Goal: Transaction & Acquisition: Purchase product/service

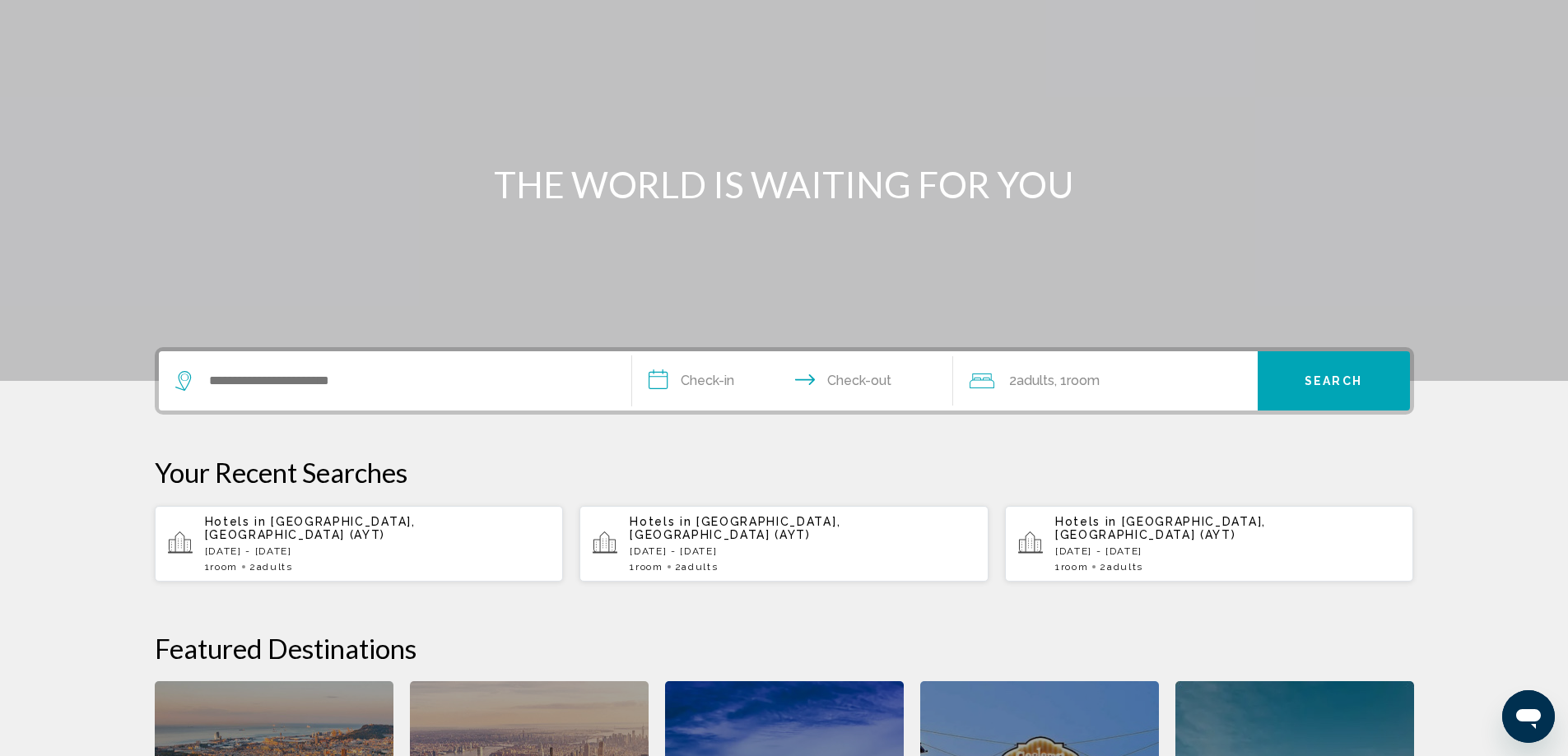
scroll to position [576, 0]
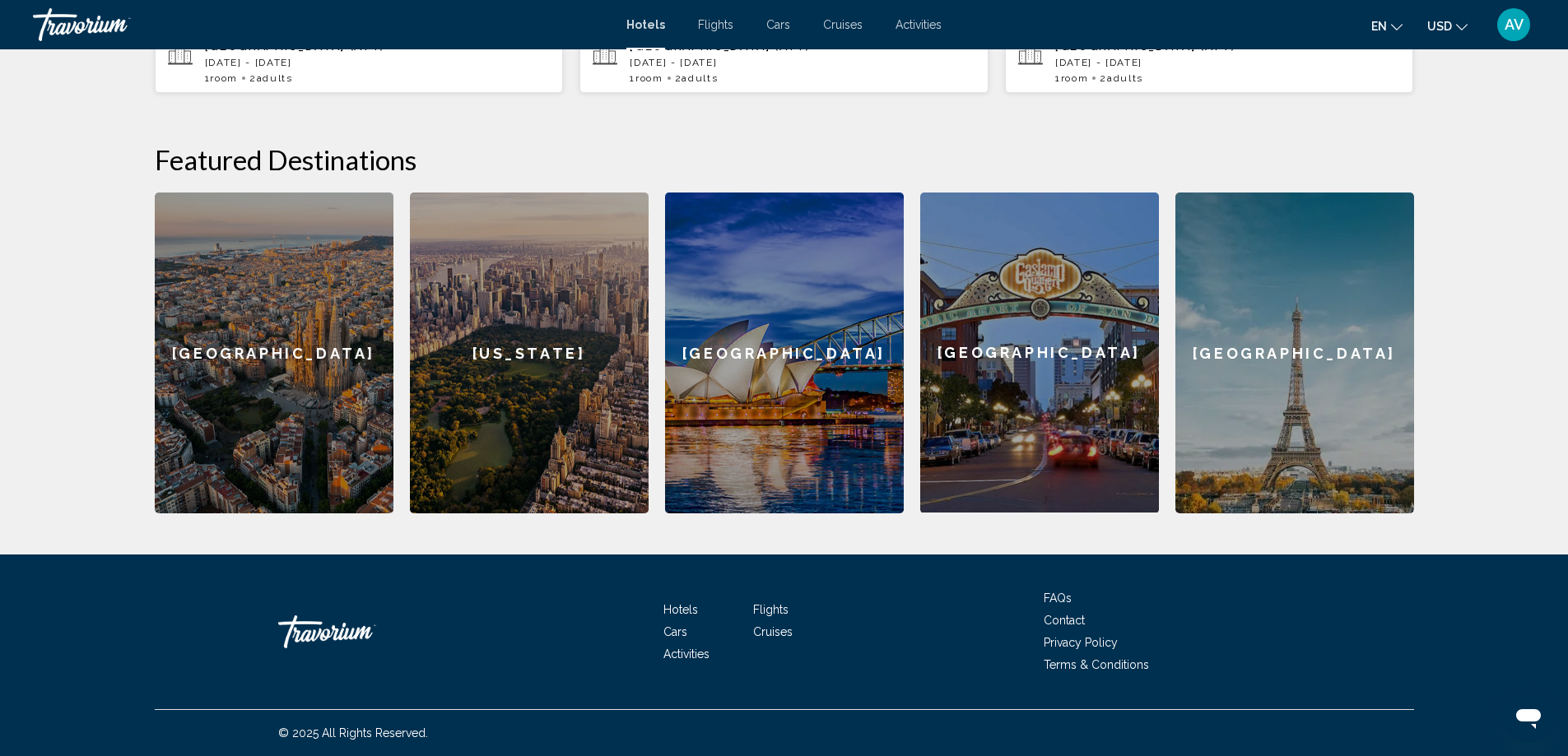
type input "*"
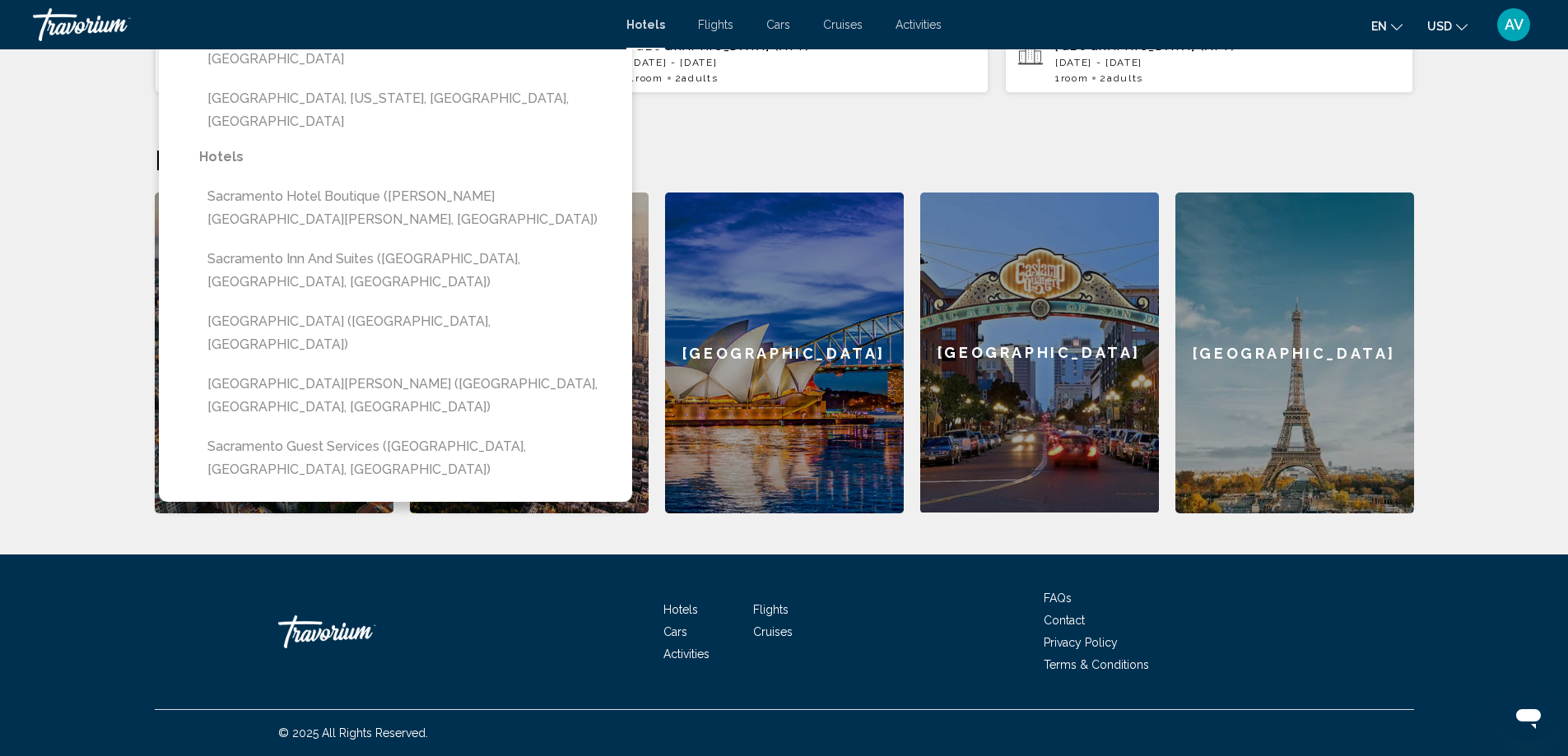
type input "*"
click at [626, 32] on span "Hotels" at bounding box center [645, 25] width 39 height 13
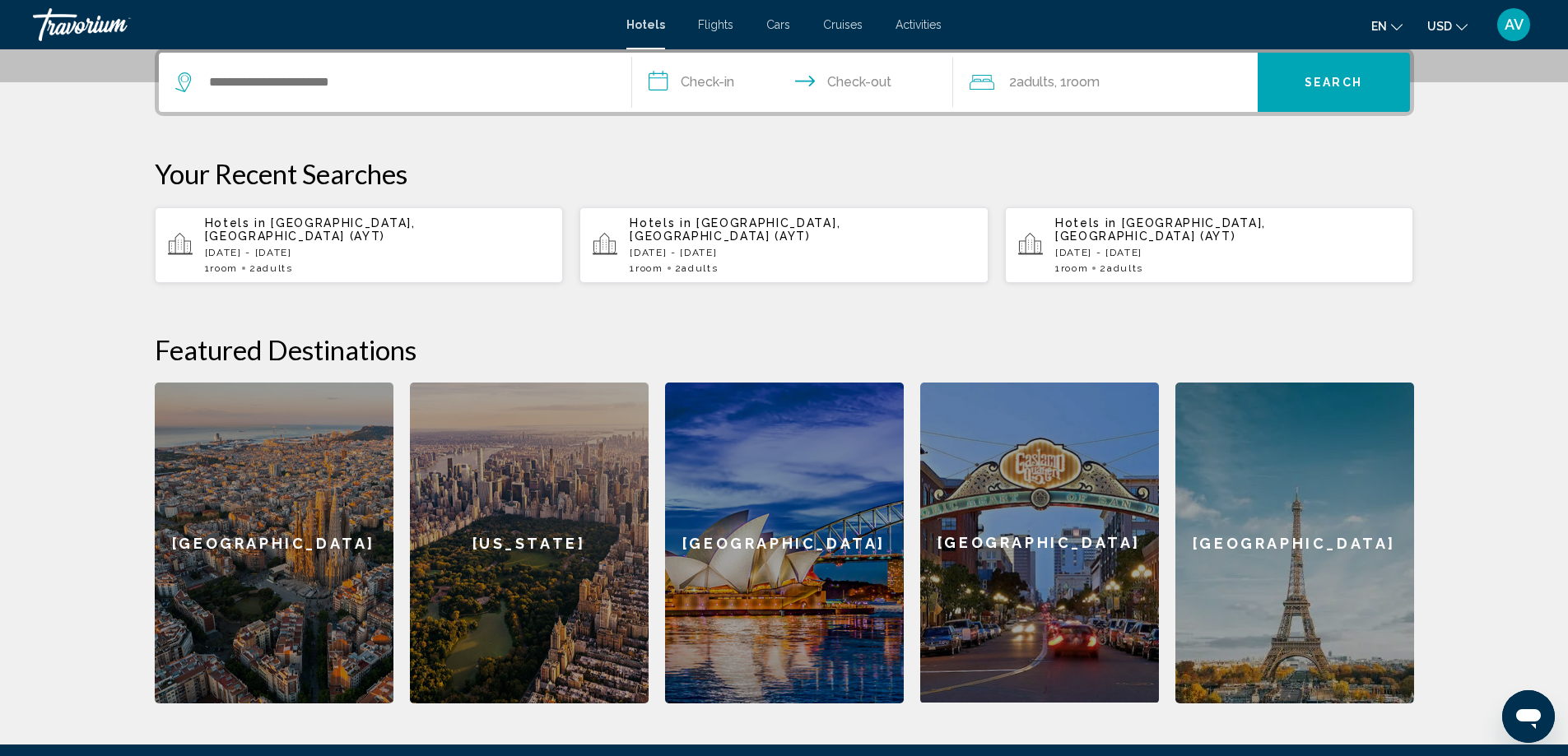
scroll to position [0, 0]
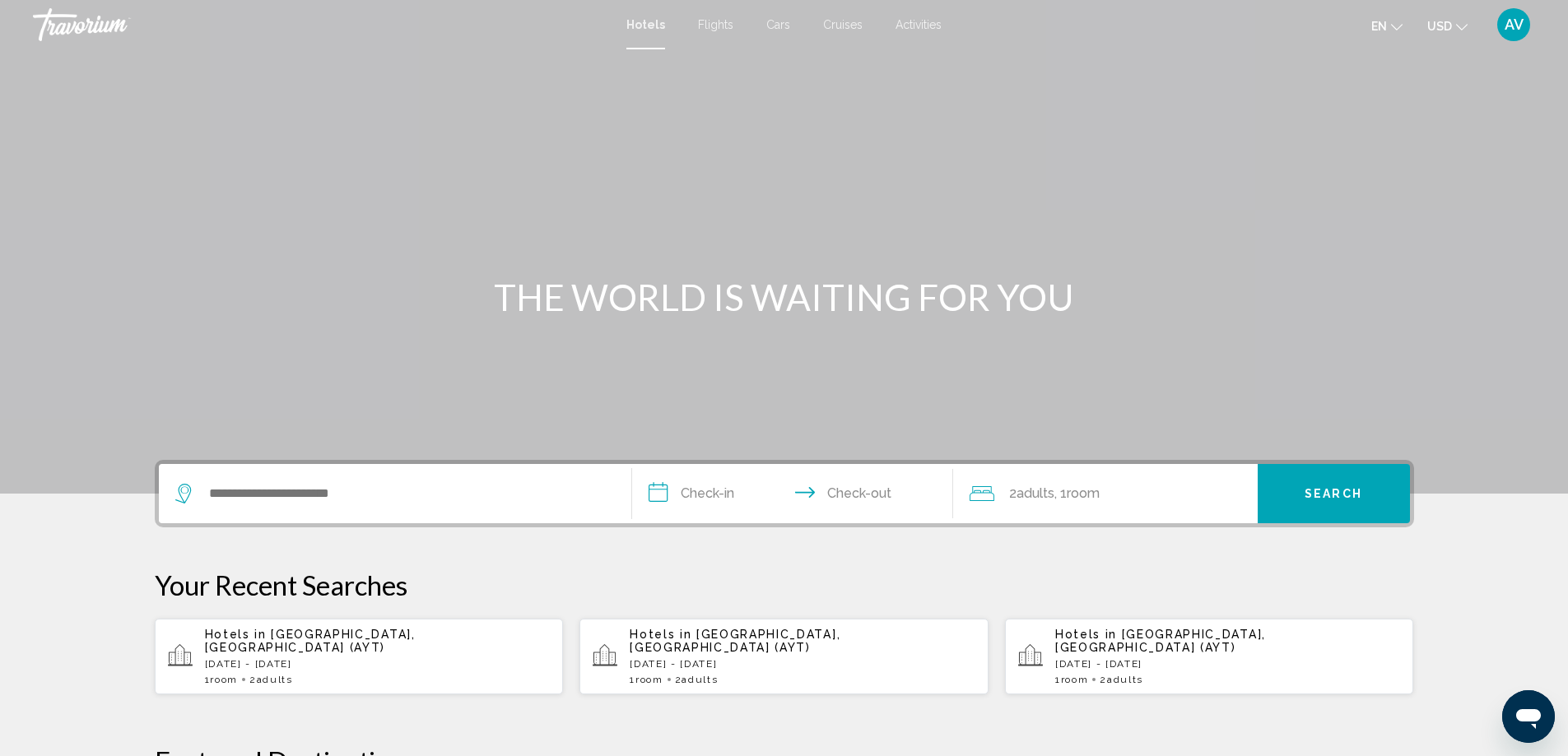
click at [1505, 33] on span "AV" at bounding box center [1513, 25] width 18 height 17
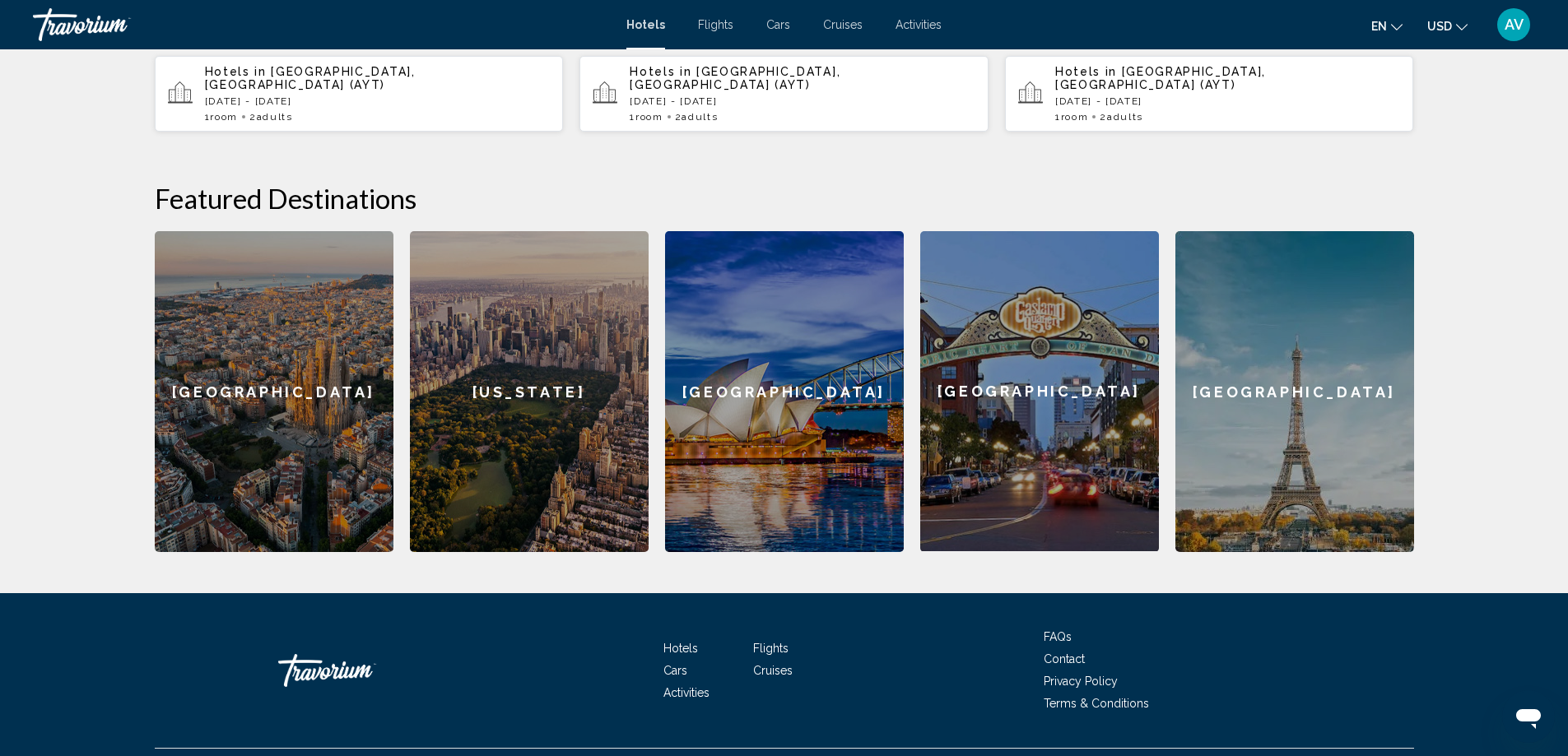
scroll to position [576, 0]
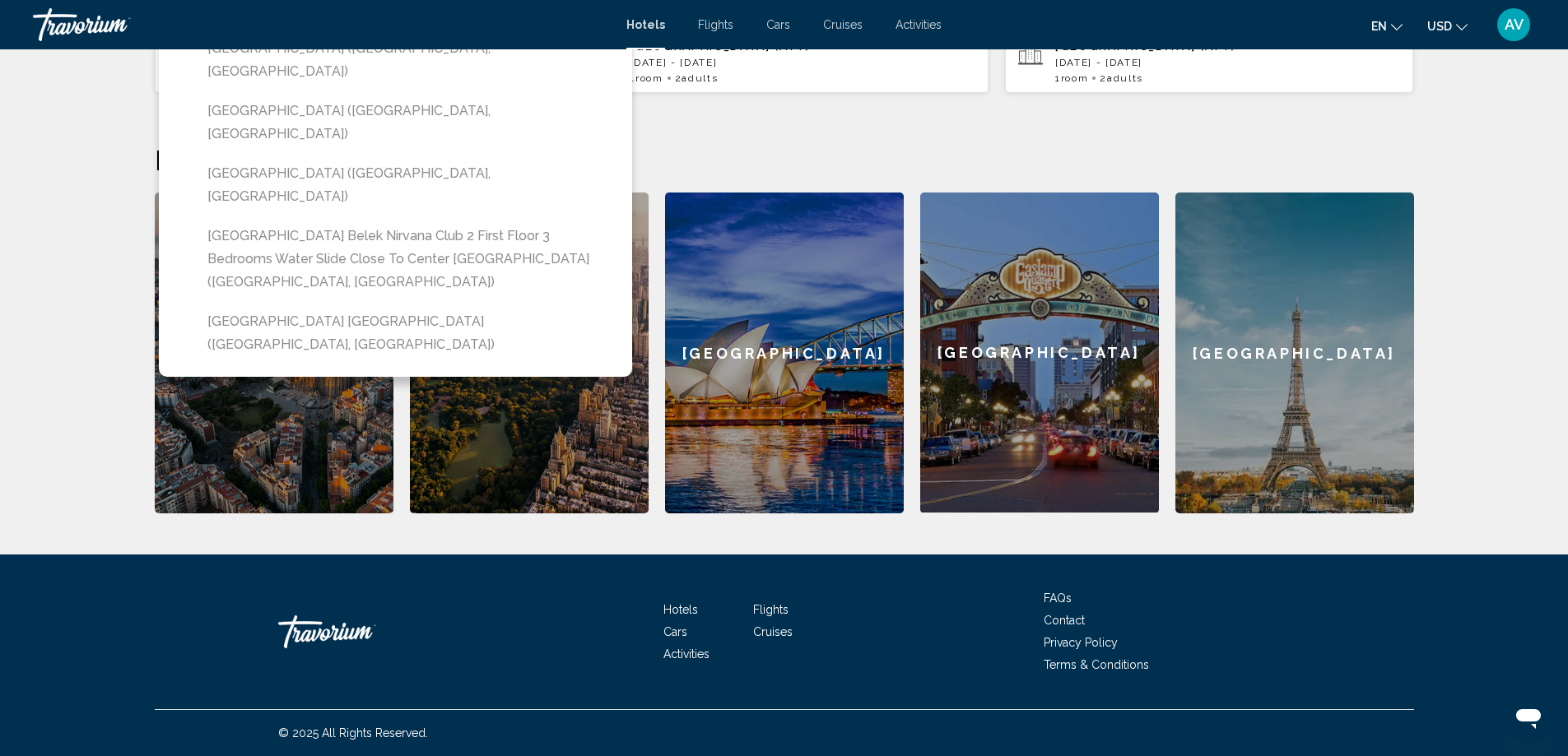
type input "**********"
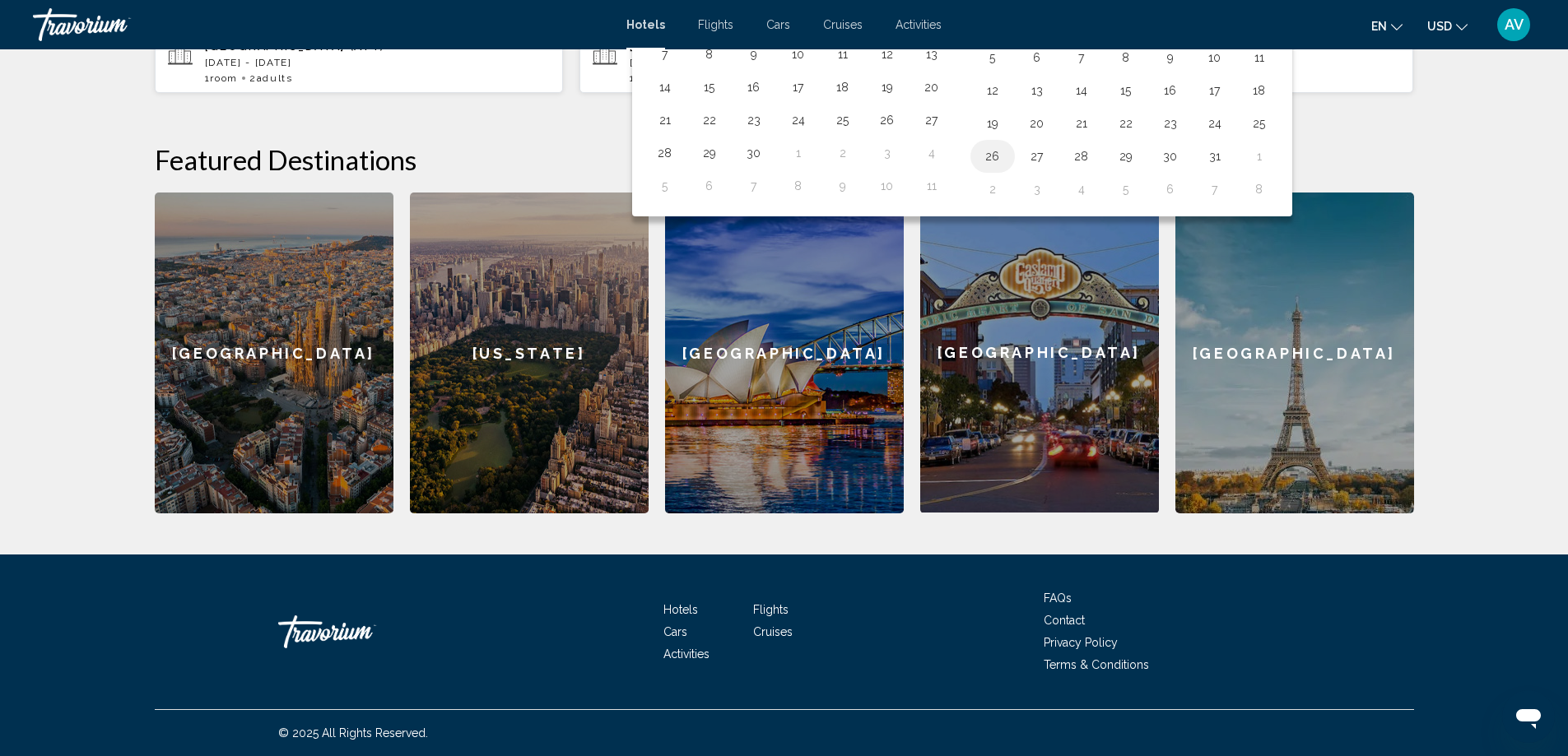
click at [1005, 168] on button "26" at bounding box center [992, 157] width 26 height 23
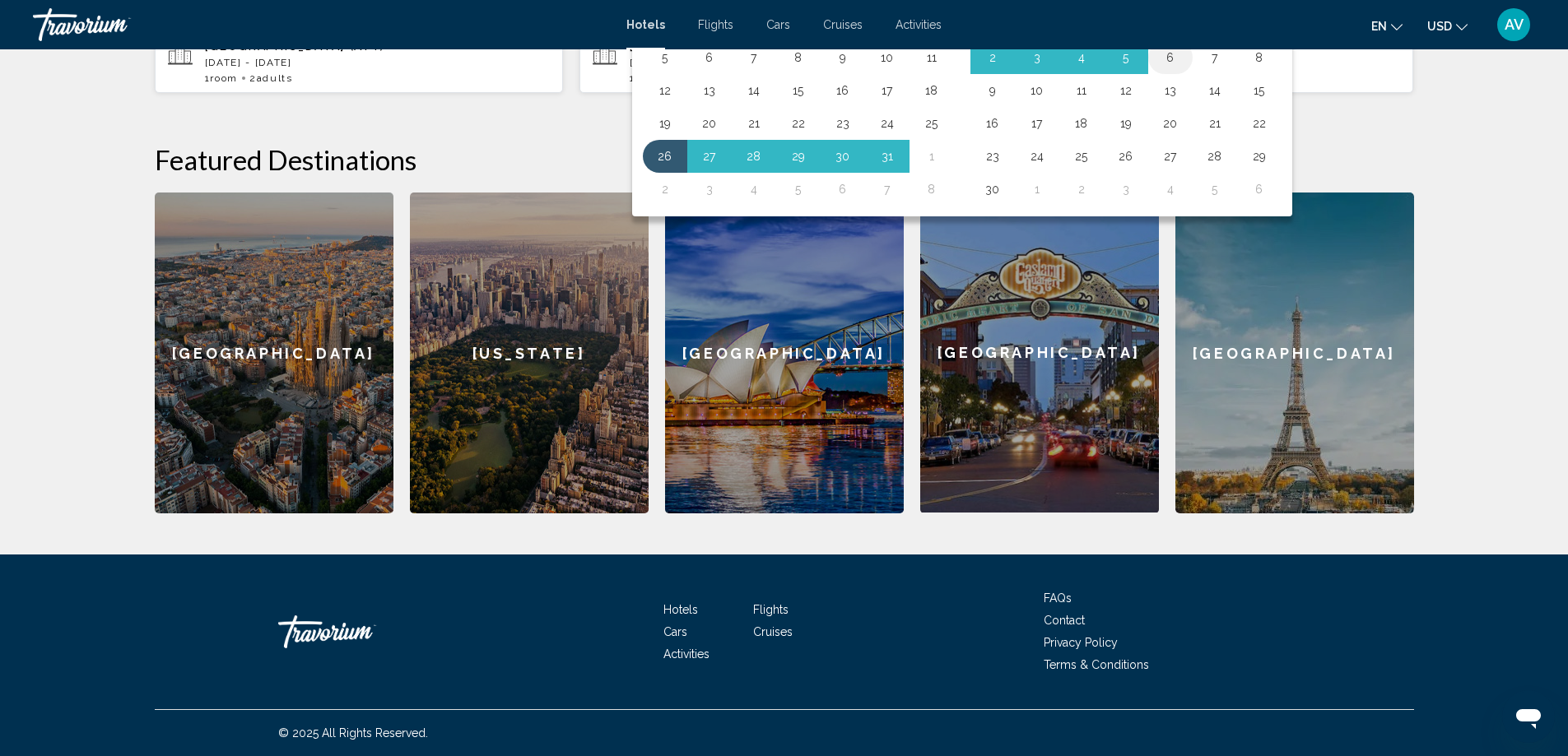
click at [1183, 70] on button "6" at bounding box center [1170, 57] width 26 height 23
type input "**********"
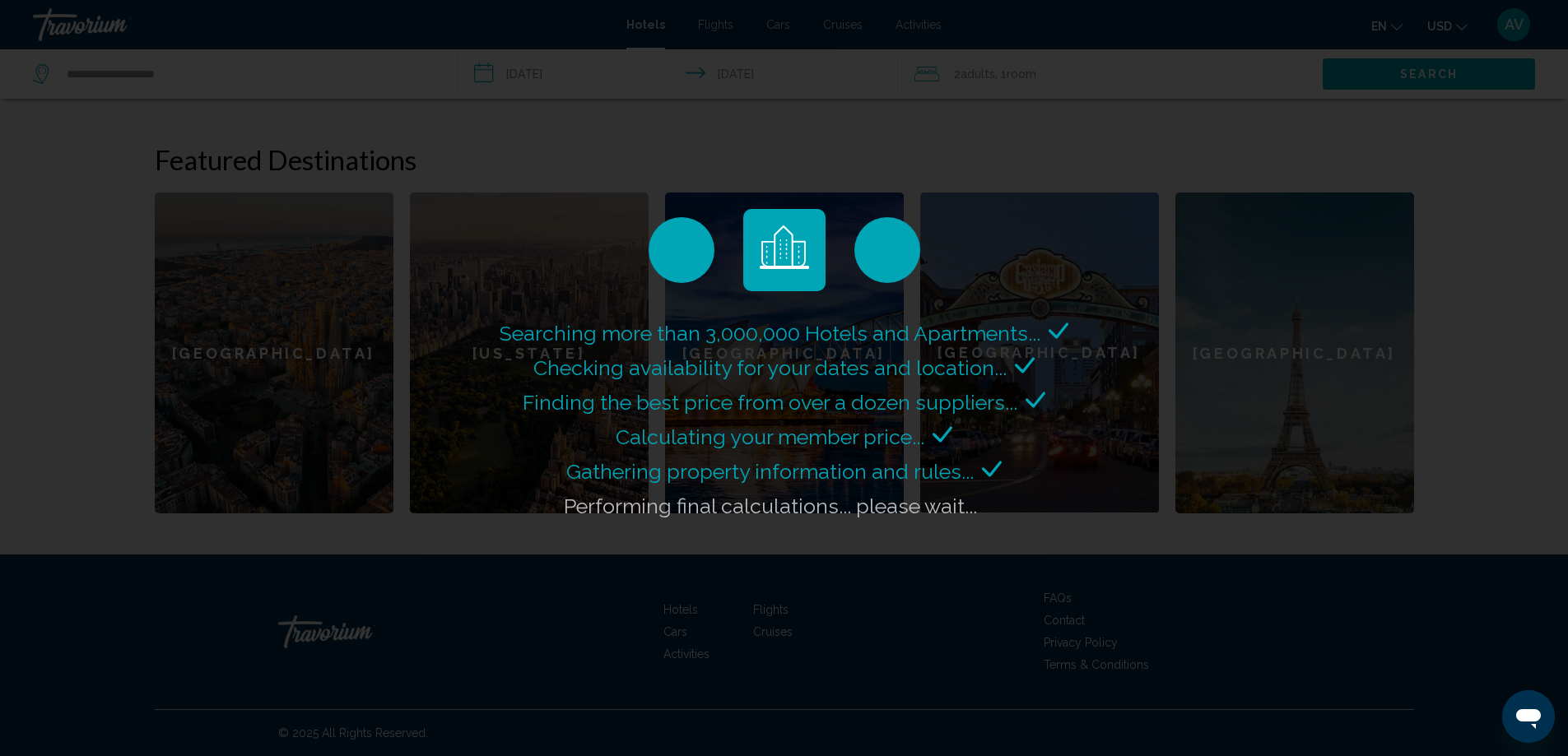
scroll to position [856, 0]
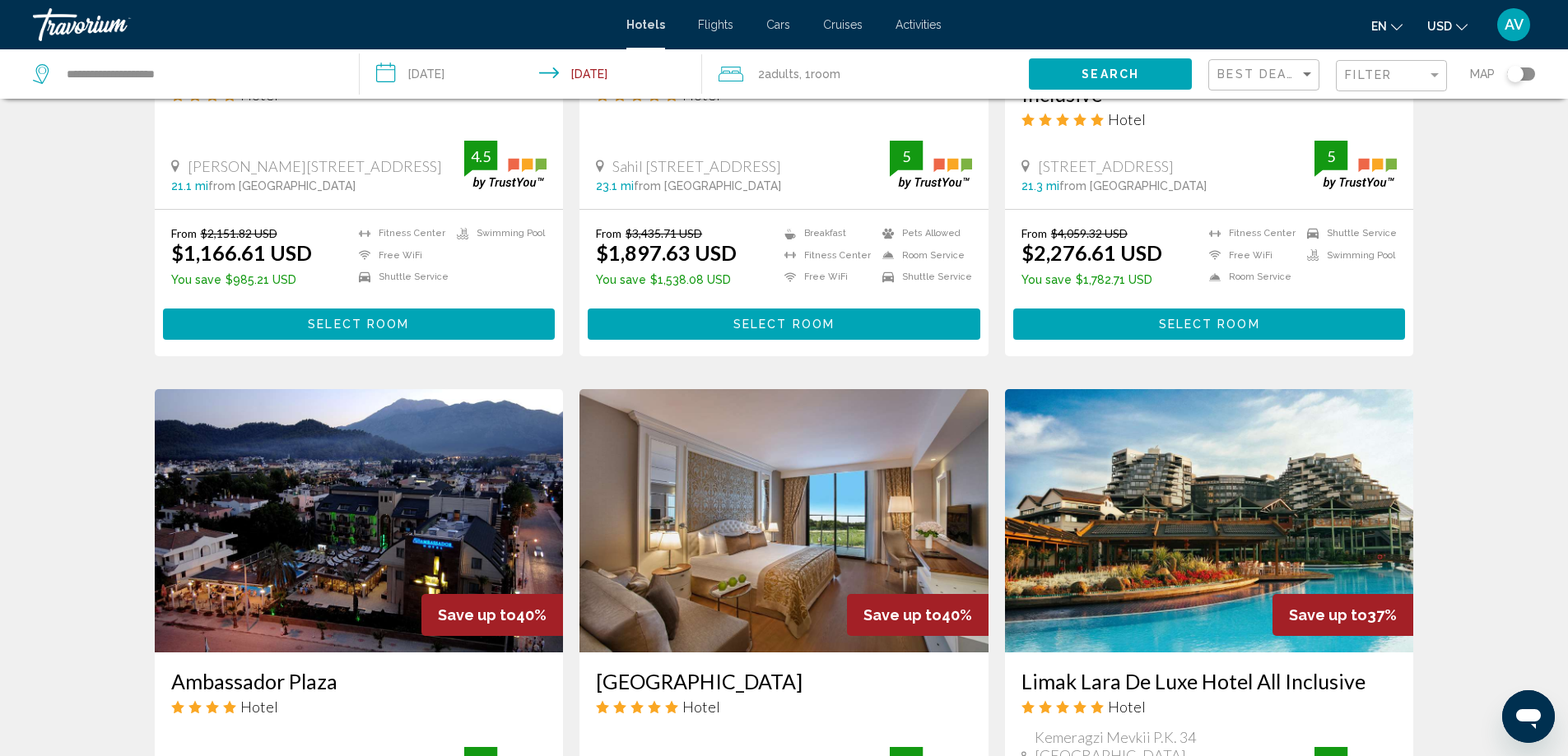
scroll to position [987, 0]
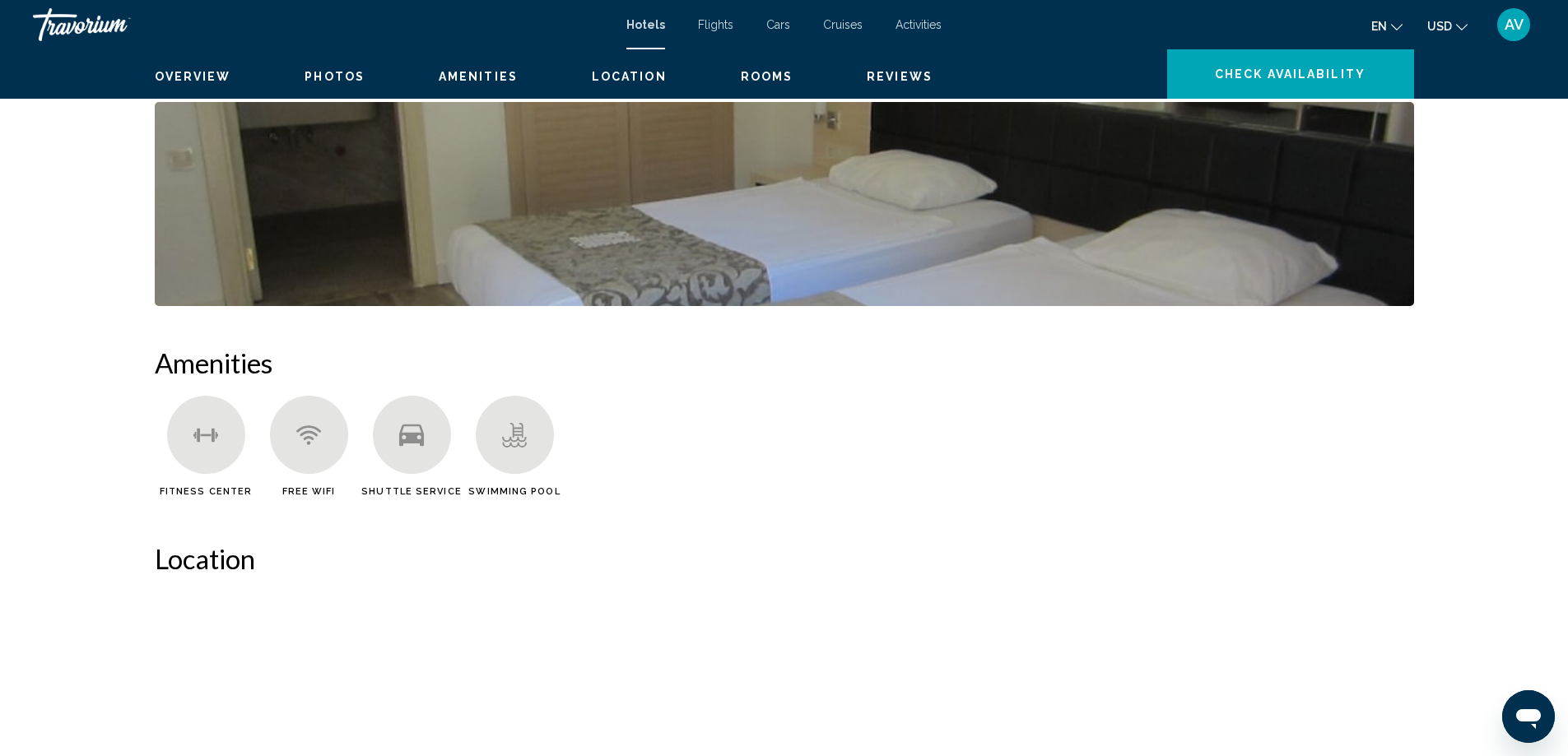
scroll to position [67, 0]
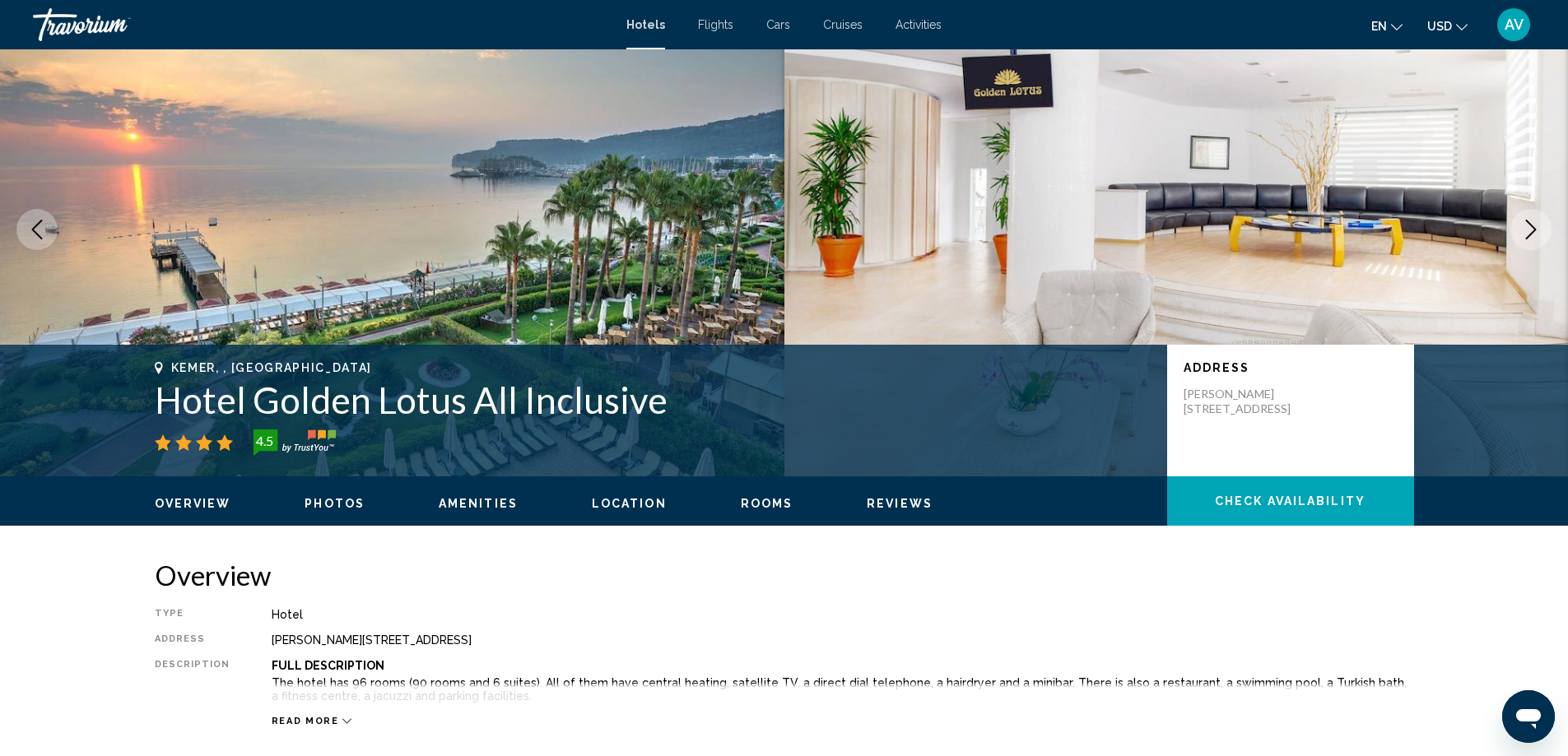
click at [1520, 239] on icon "Next image" at bounding box center [1530, 230] width 19 height 19
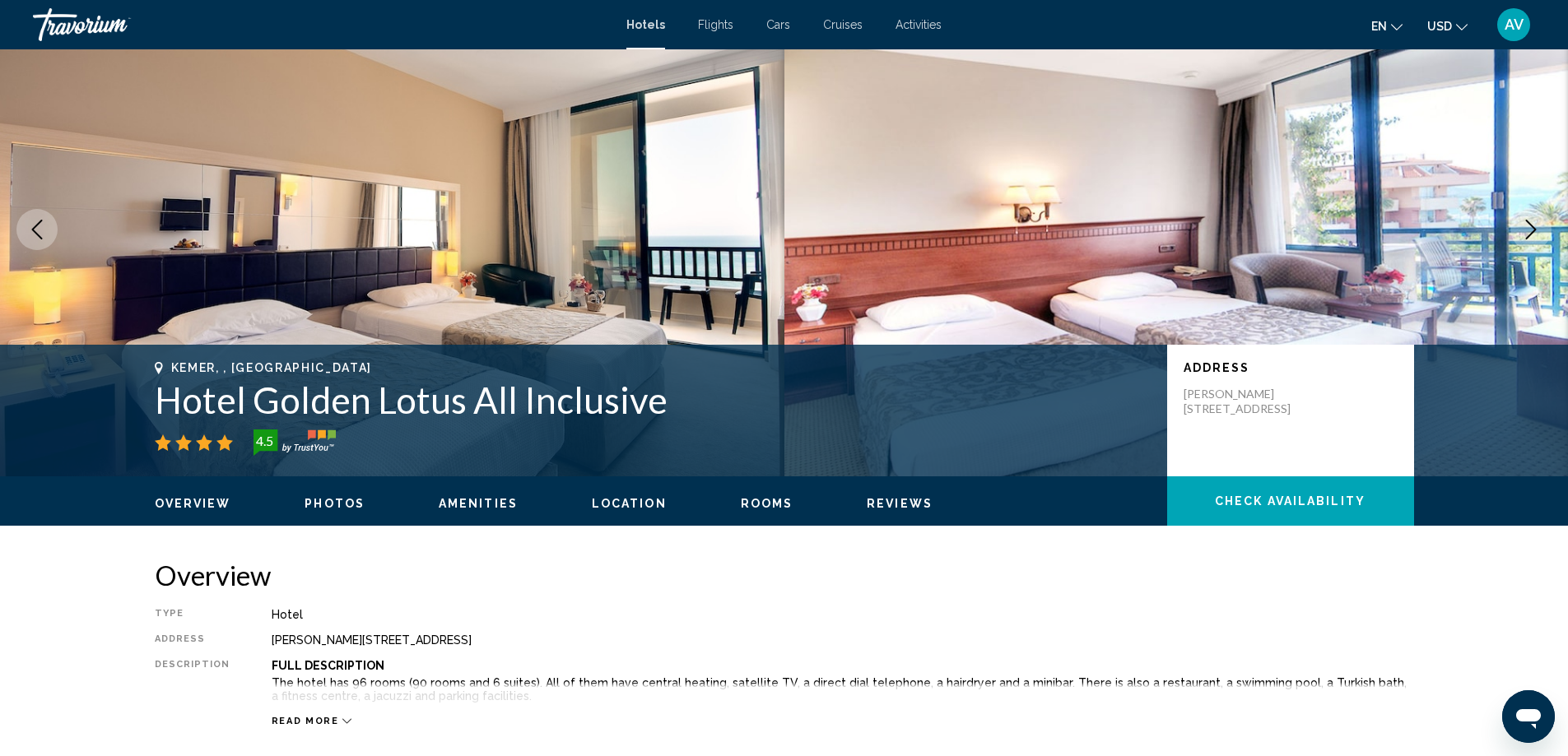
click at [1520, 239] on icon "Next image" at bounding box center [1530, 230] width 19 height 19
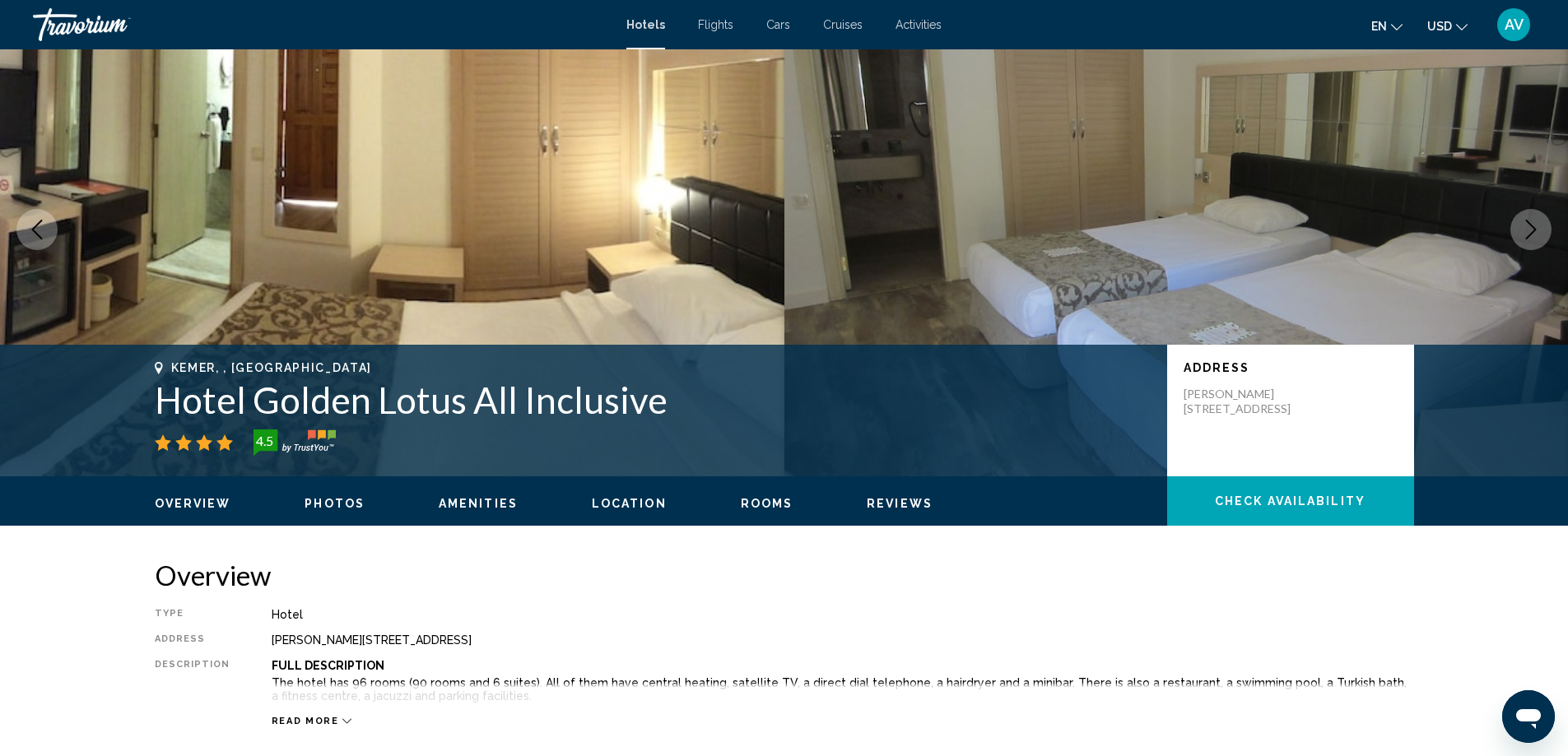
click at [1520, 239] on icon "Next image" at bounding box center [1530, 230] width 19 height 19
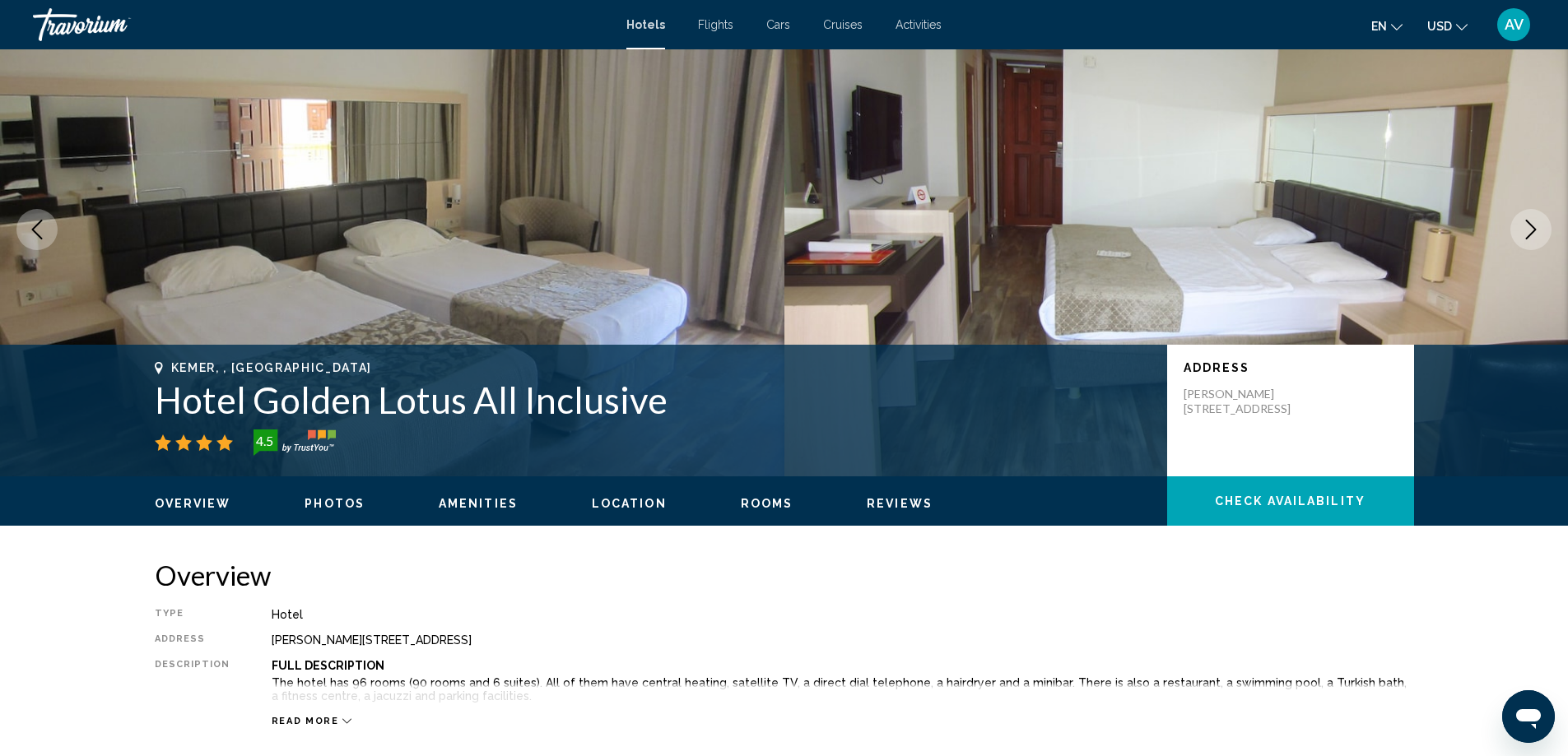
click at [1520, 239] on icon "Next image" at bounding box center [1530, 230] width 19 height 19
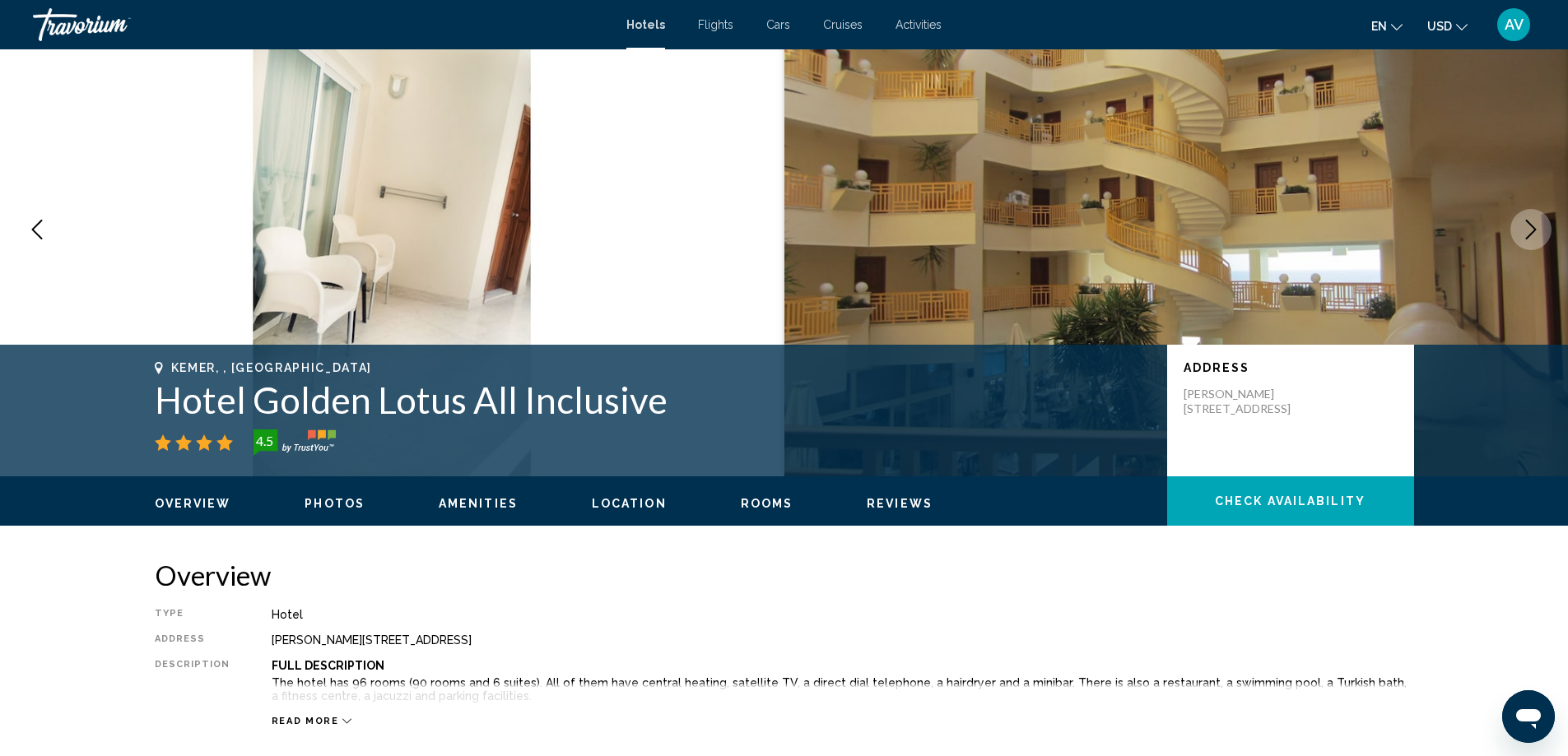
click at [1520, 239] on icon "Next image" at bounding box center [1530, 230] width 19 height 19
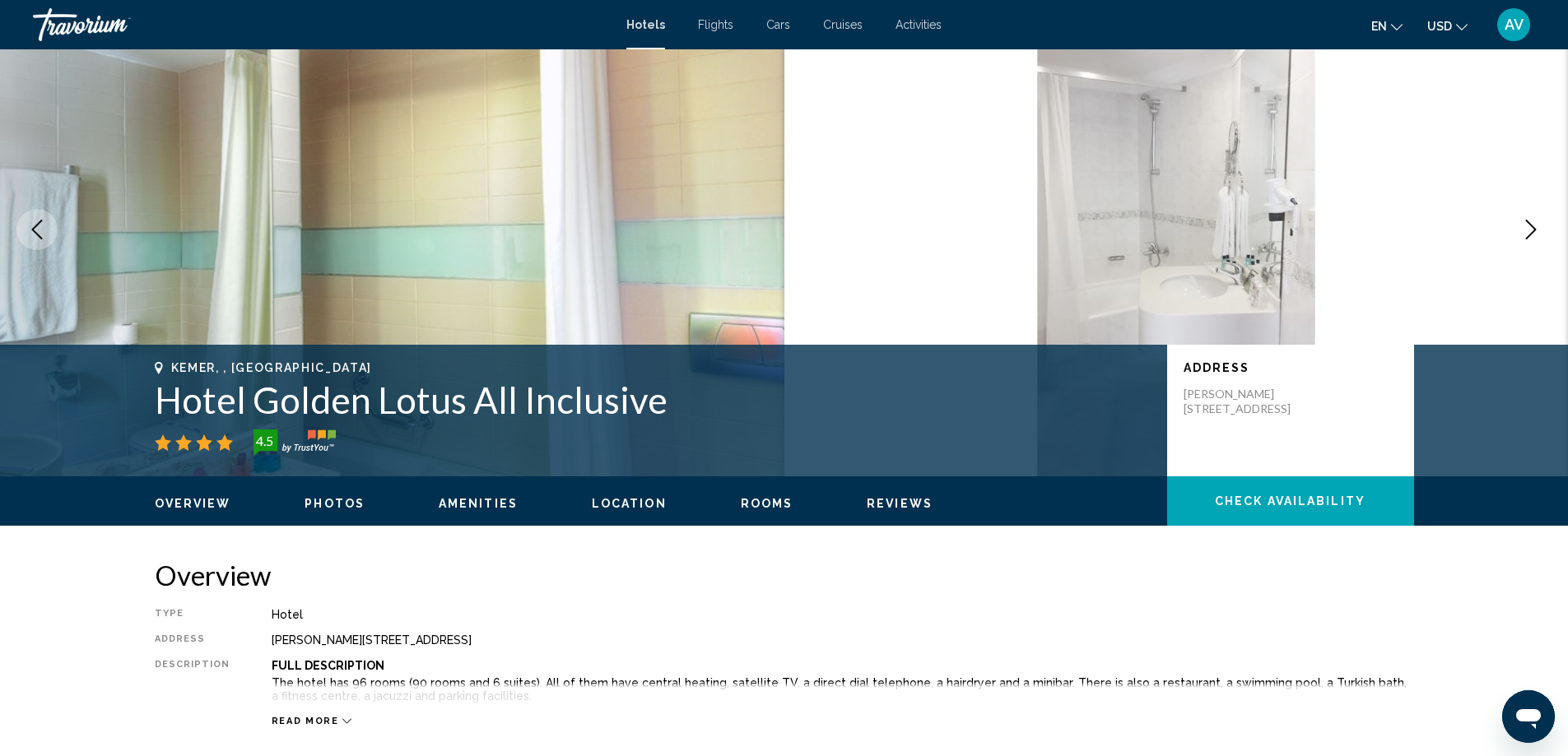
click at [1520, 239] on icon "Next image" at bounding box center [1530, 230] width 19 height 19
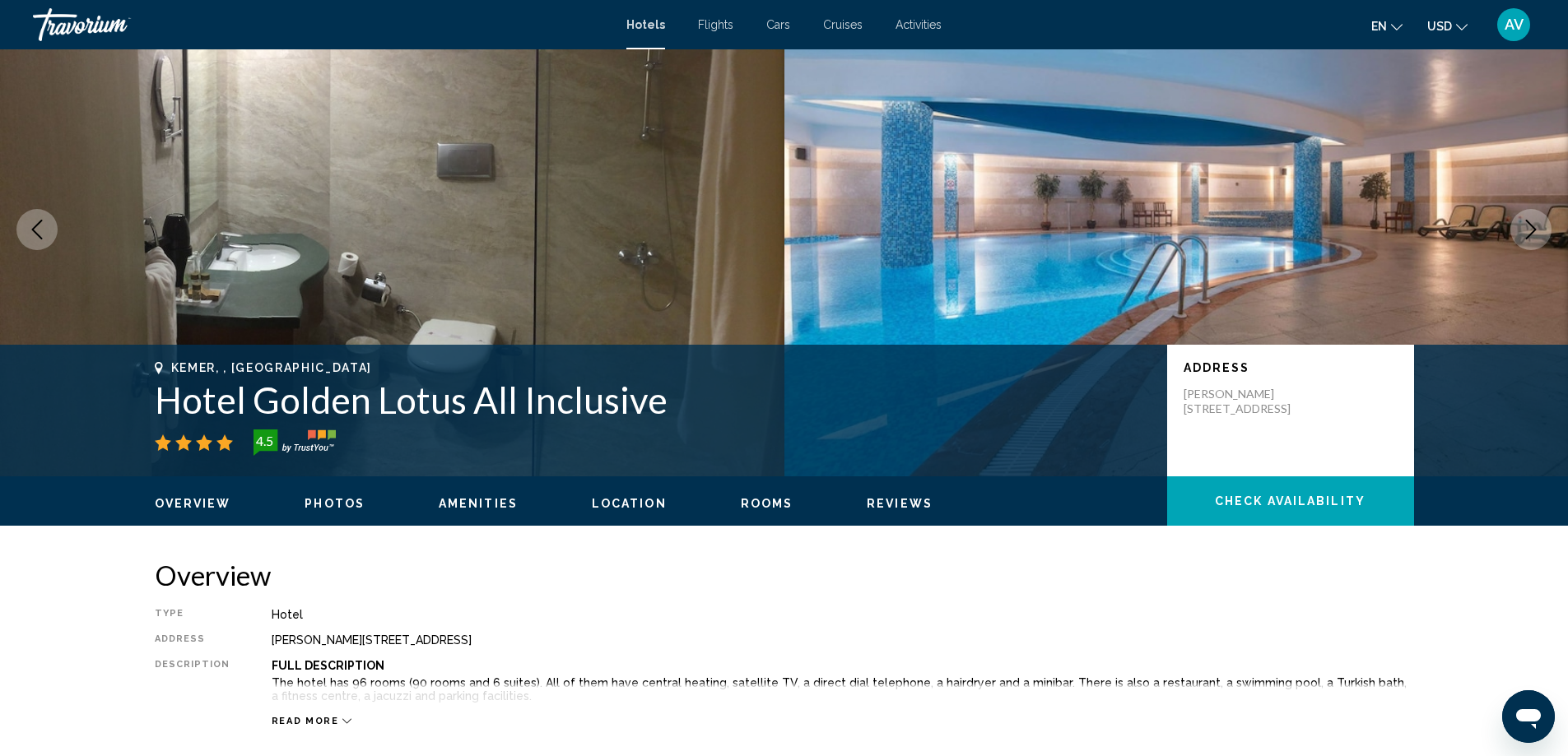
click at [1520, 239] on icon "Next image" at bounding box center [1530, 230] width 19 height 19
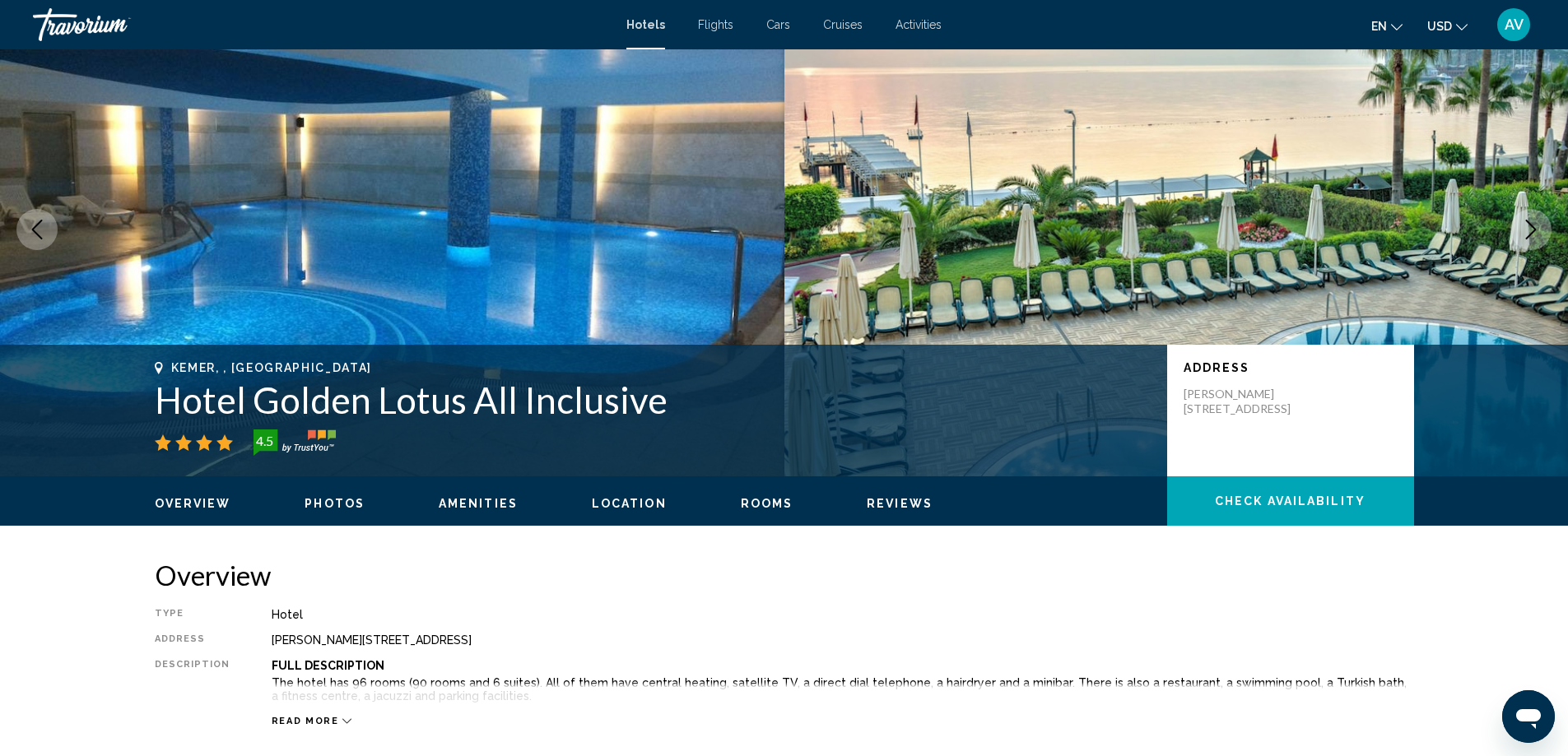
click at [1520, 239] on icon "Next image" at bounding box center [1530, 230] width 19 height 19
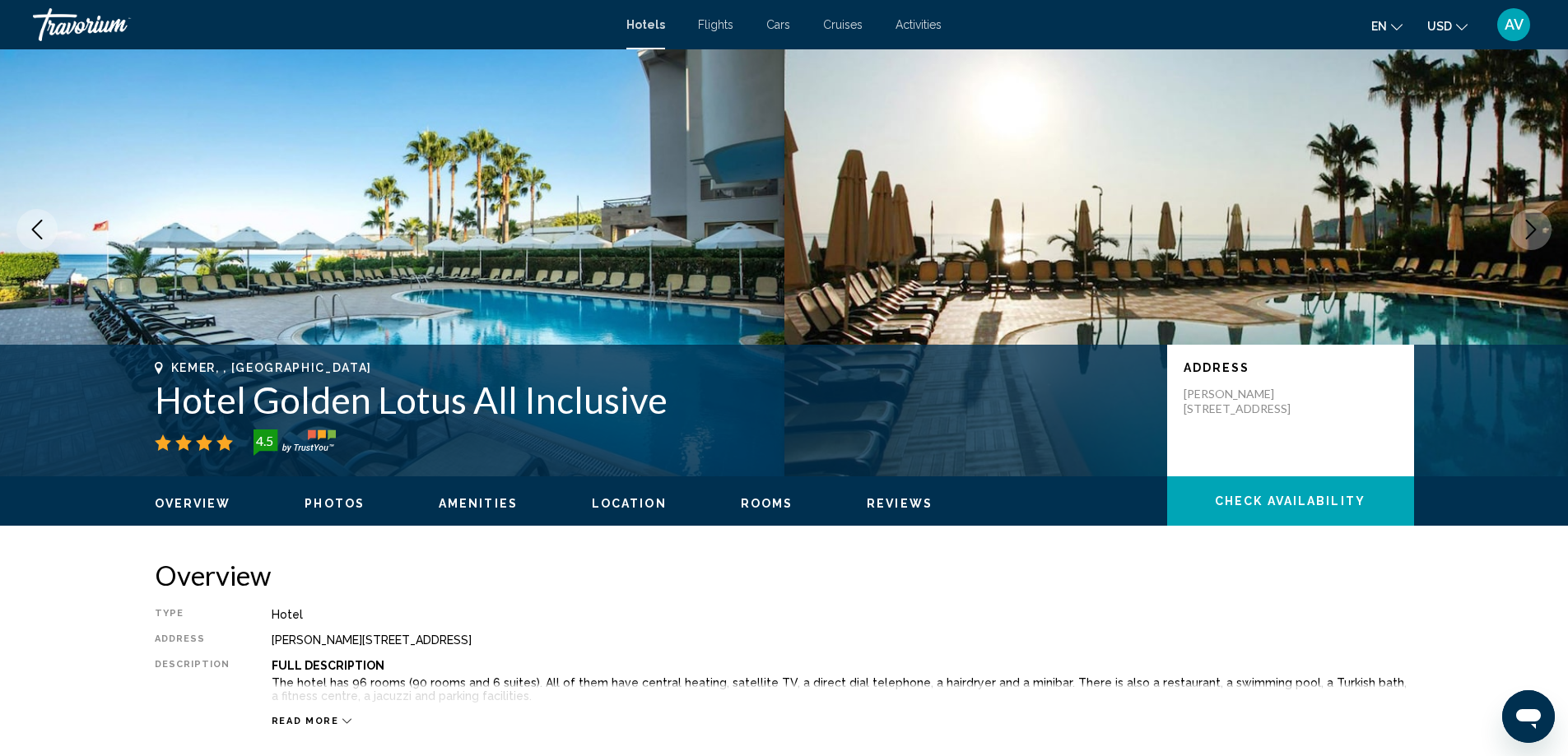
click at [1520, 239] on icon "Next image" at bounding box center [1530, 230] width 19 height 19
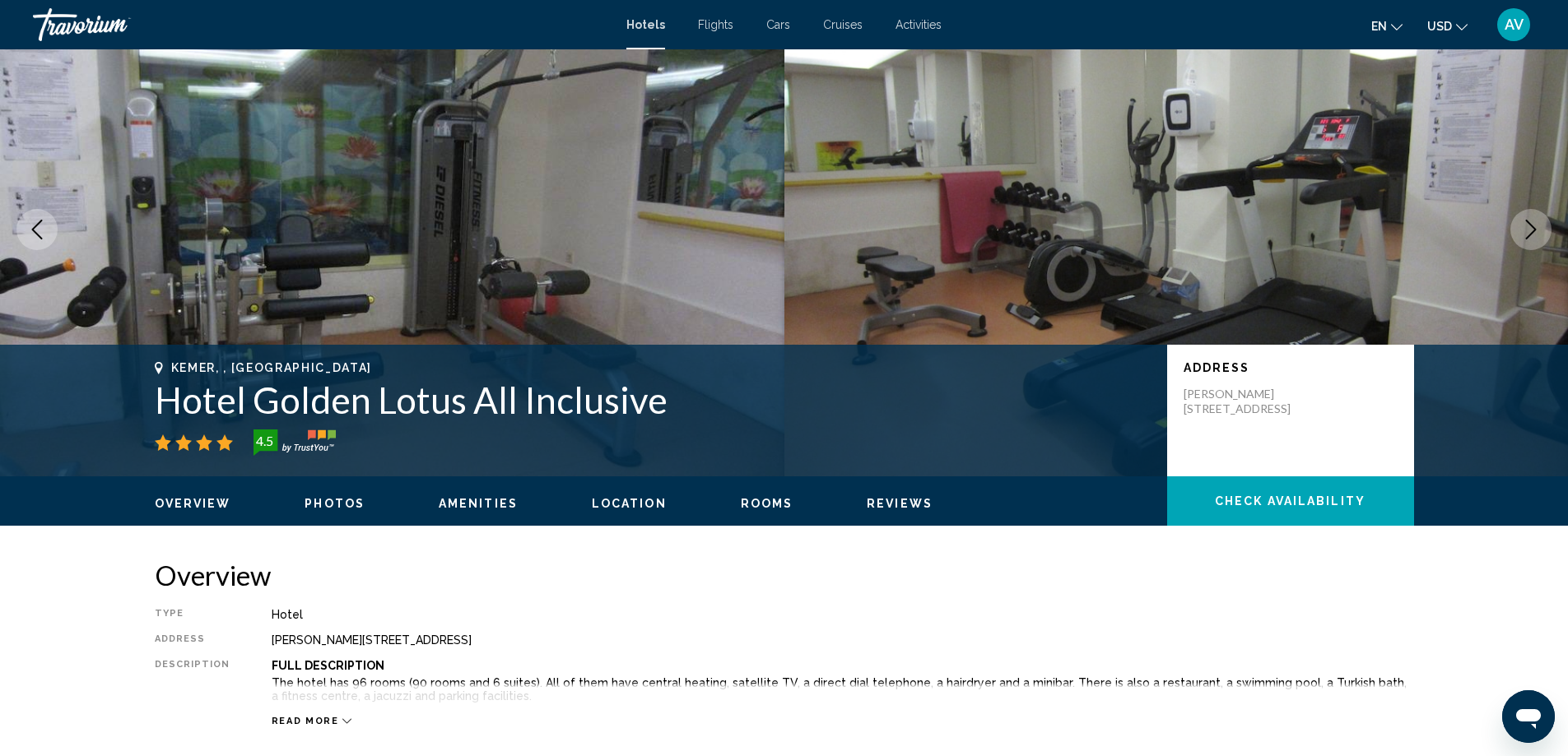
click at [1520, 239] on icon "Next image" at bounding box center [1530, 230] width 19 height 19
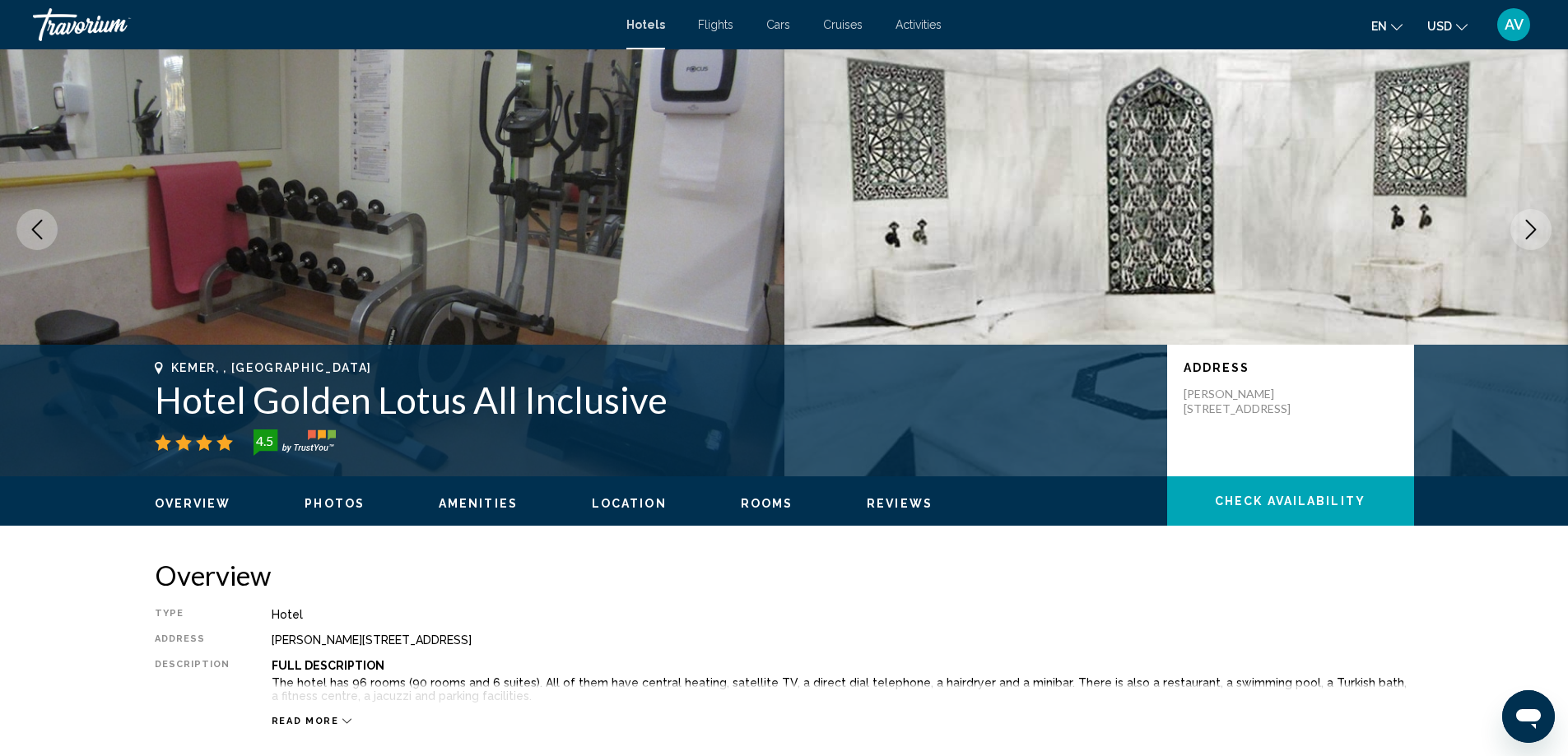
click at [1520, 239] on icon "Next image" at bounding box center [1530, 230] width 19 height 19
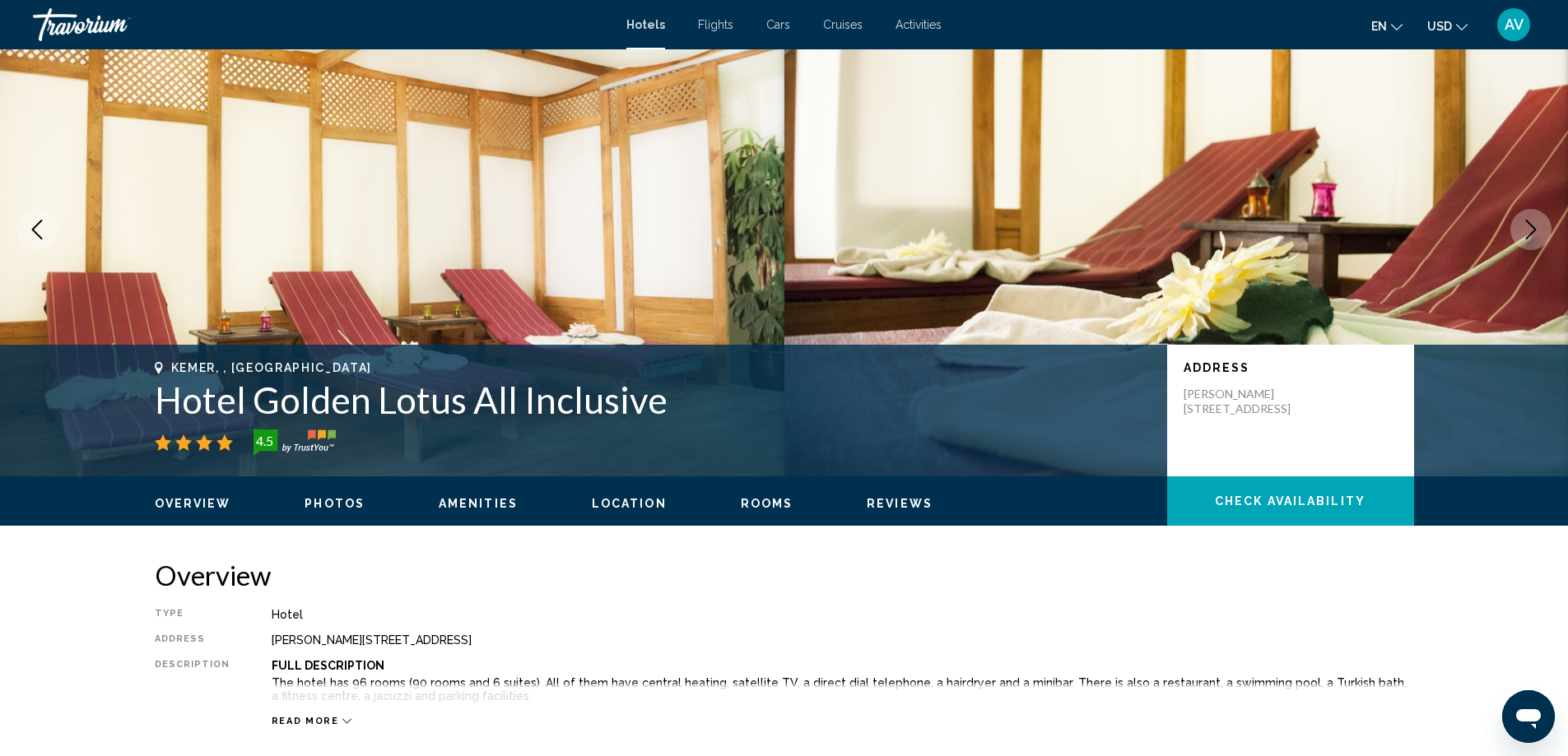
click at [1520, 239] on icon "Next image" at bounding box center [1530, 230] width 19 height 19
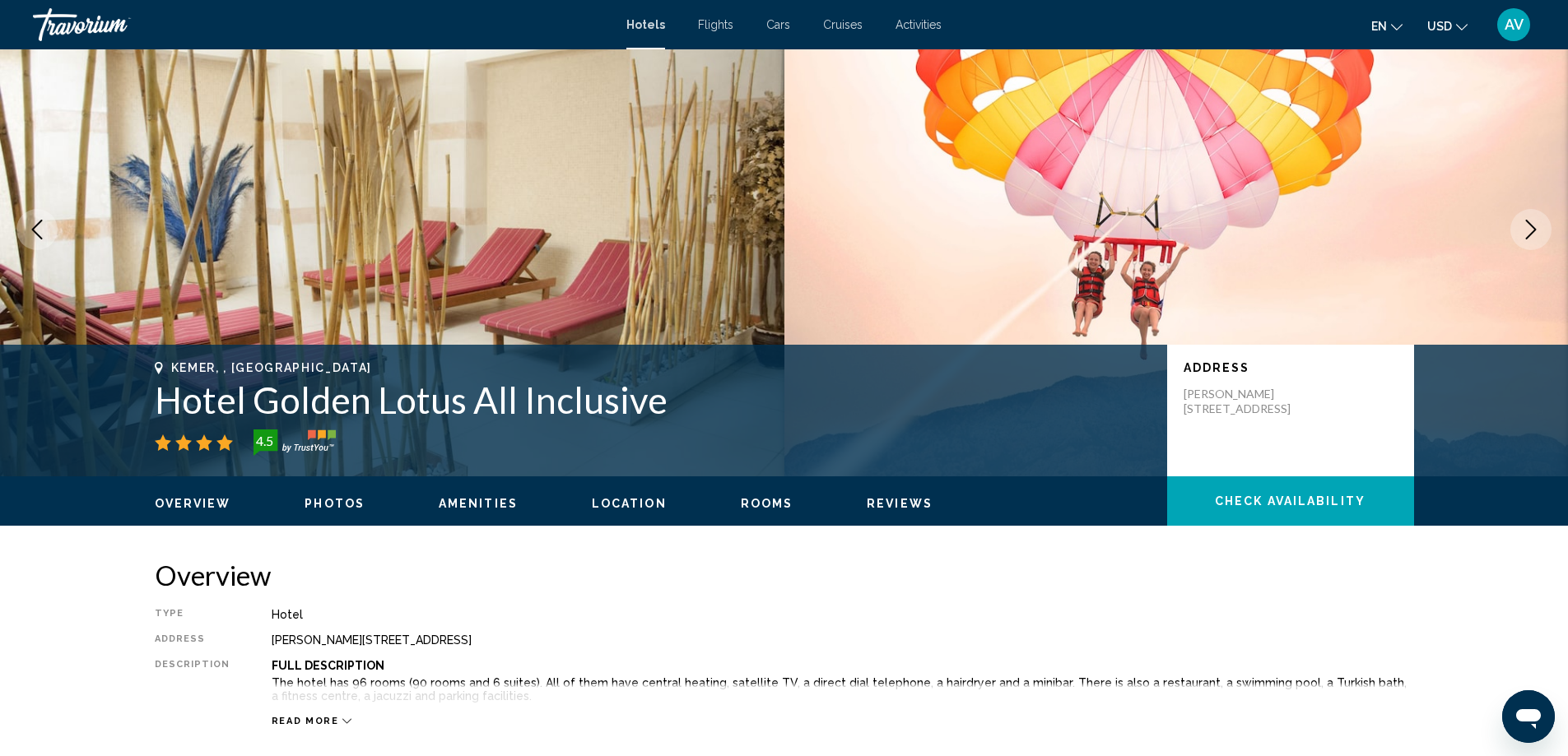
click at [1520, 239] on icon "Next image" at bounding box center [1530, 230] width 19 height 19
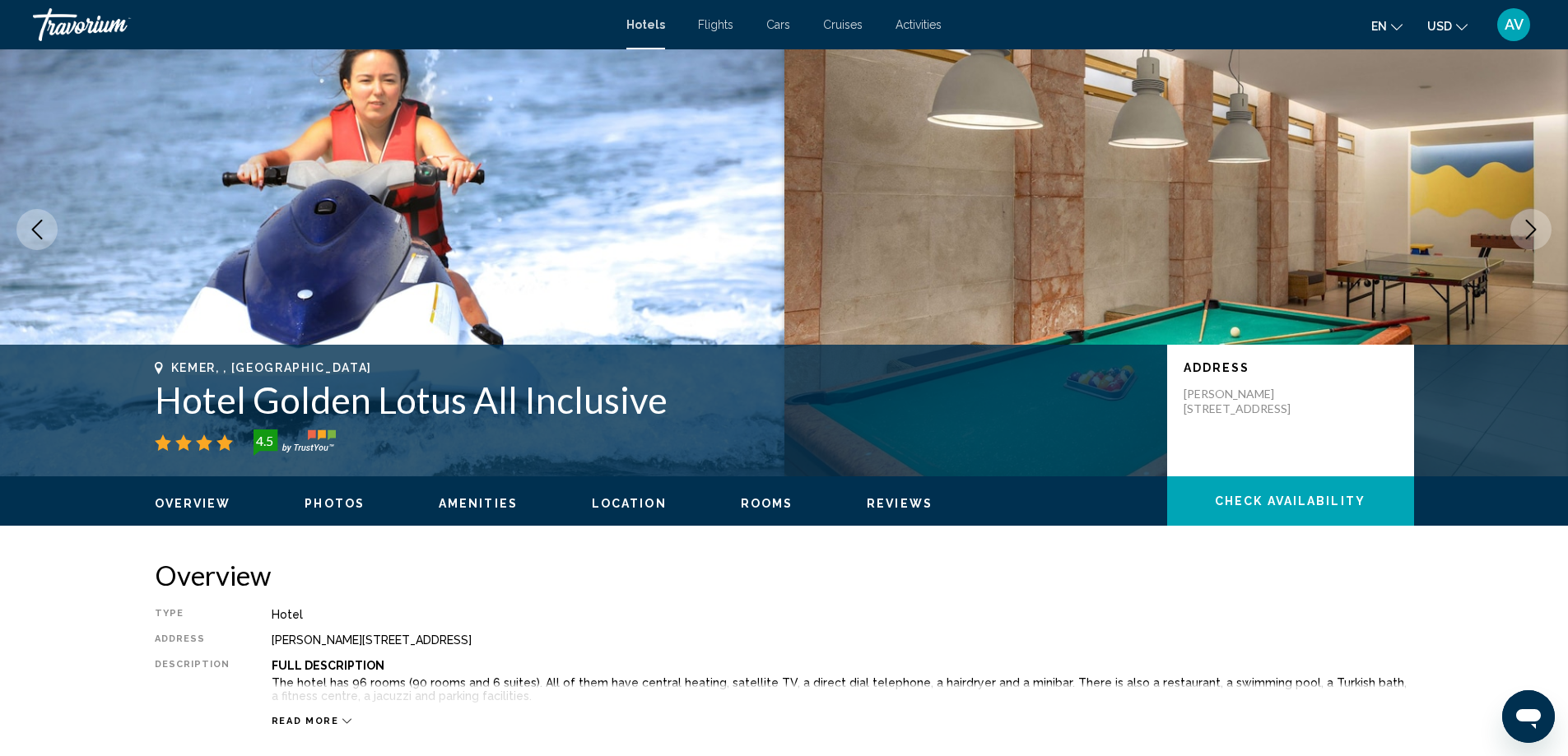
click at [1510, 250] on button "Next image" at bounding box center [1530, 229] width 41 height 41
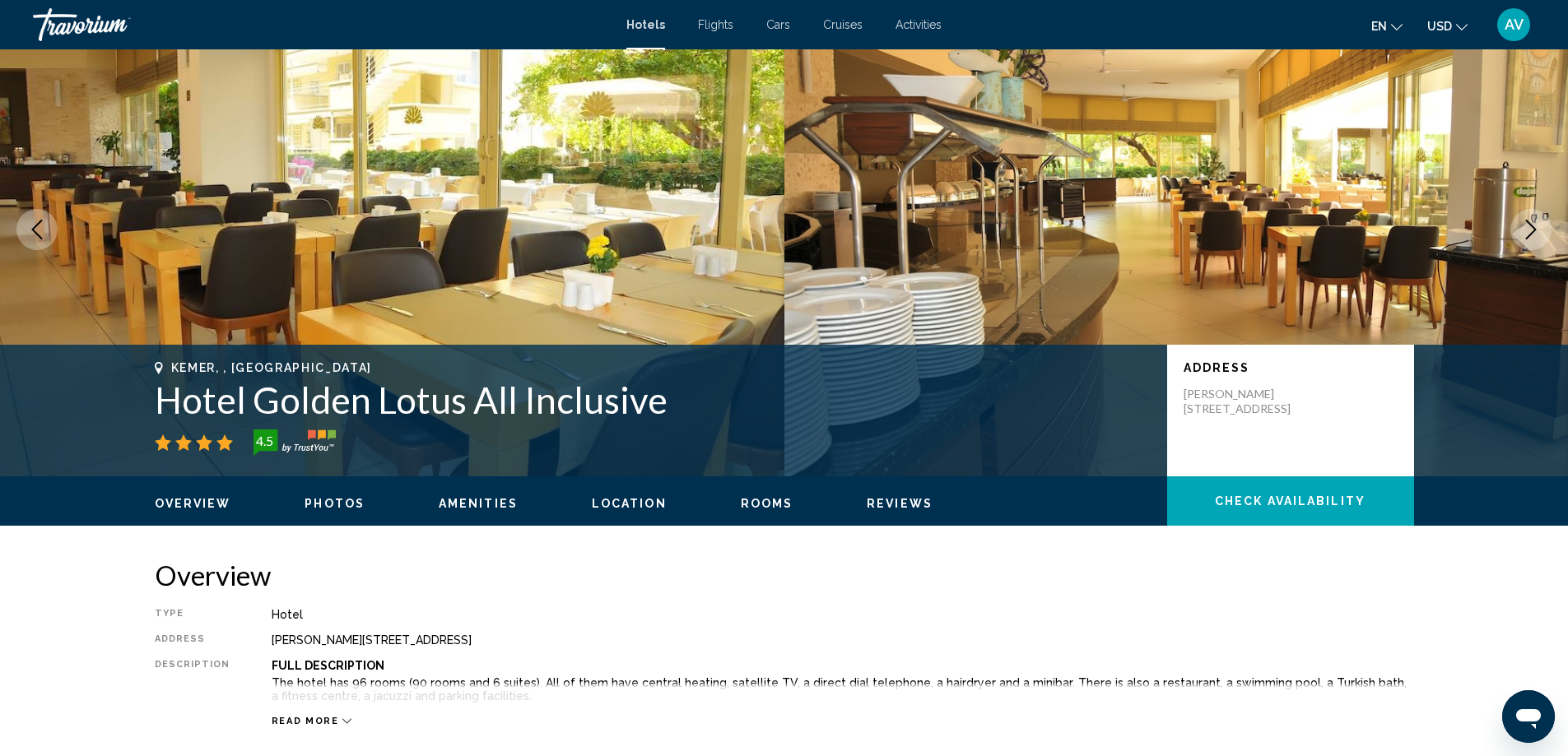
click at [1510, 250] on button "Next image" at bounding box center [1530, 229] width 41 height 41
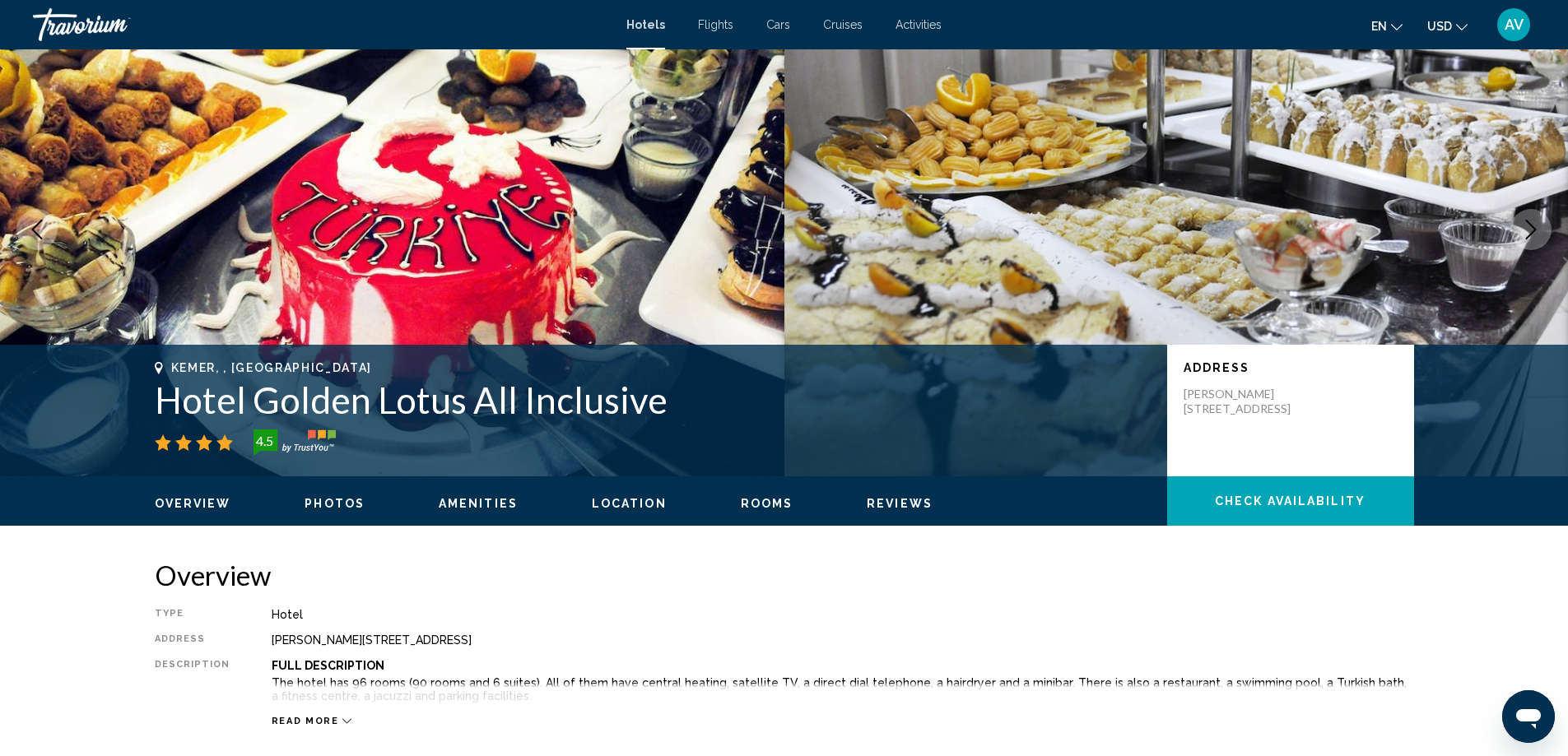
click at [1520, 239] on icon "Next image" at bounding box center [1530, 230] width 19 height 19
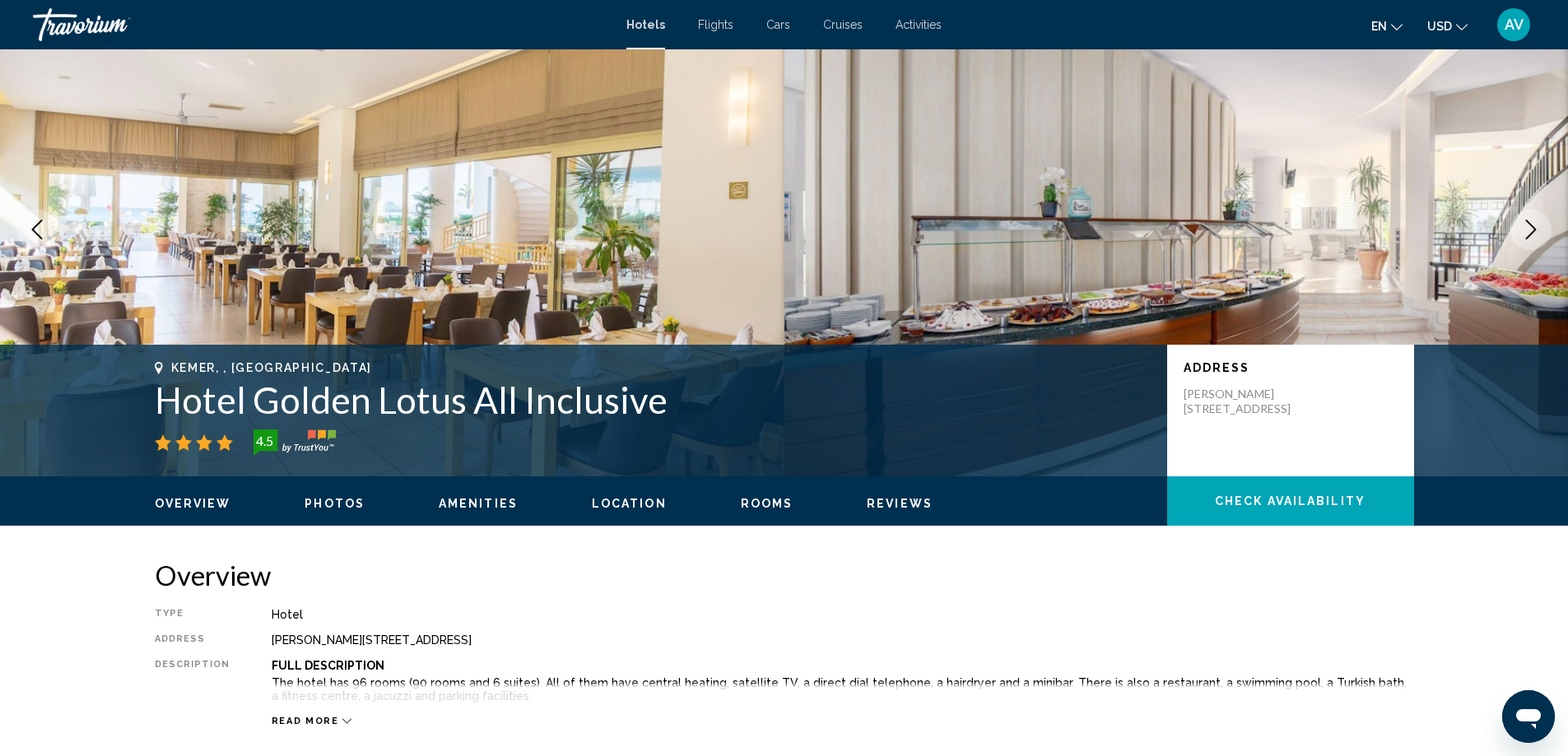
click at [1520, 239] on icon "Next image" at bounding box center [1530, 230] width 19 height 19
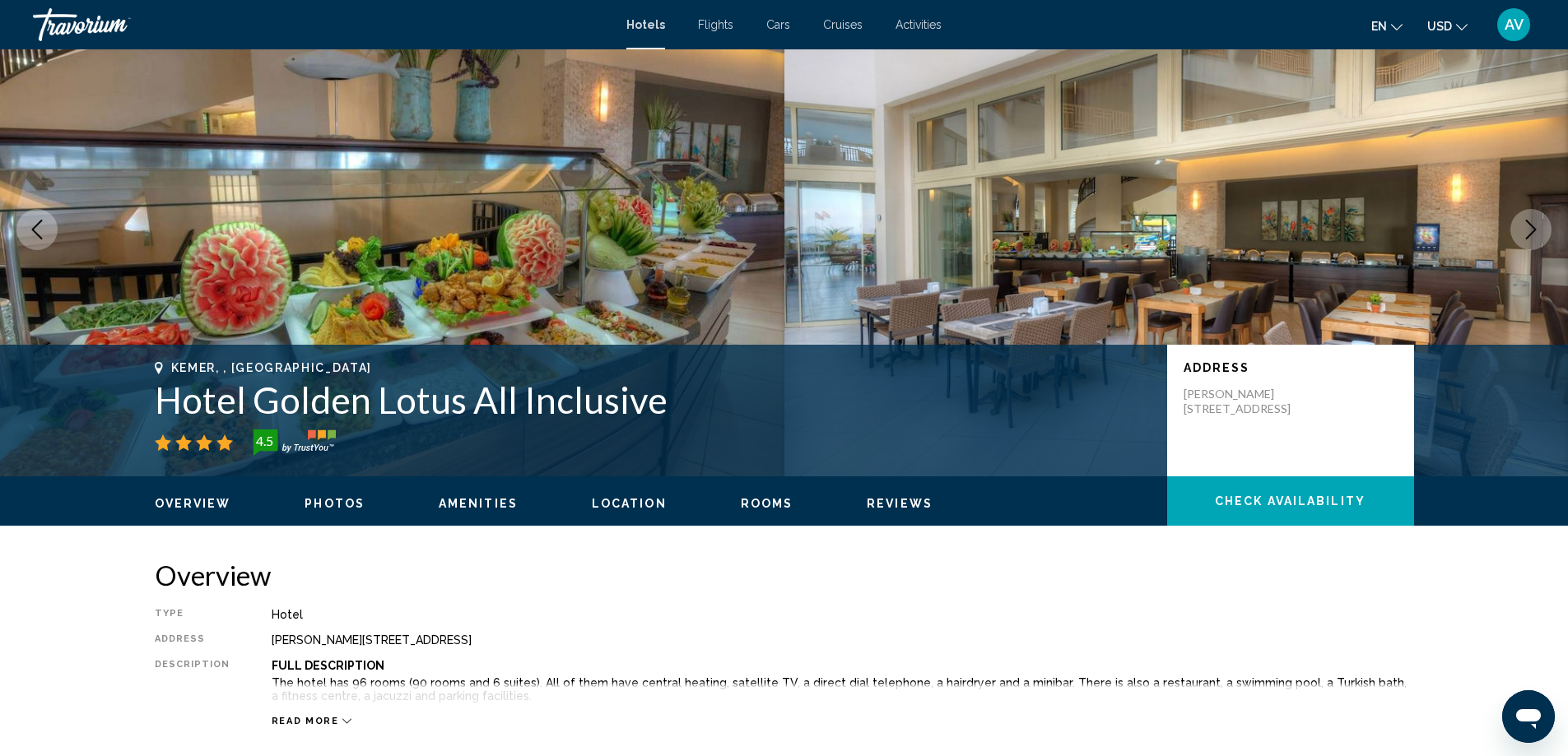
click at [1520, 239] on icon "Next image" at bounding box center [1530, 230] width 19 height 19
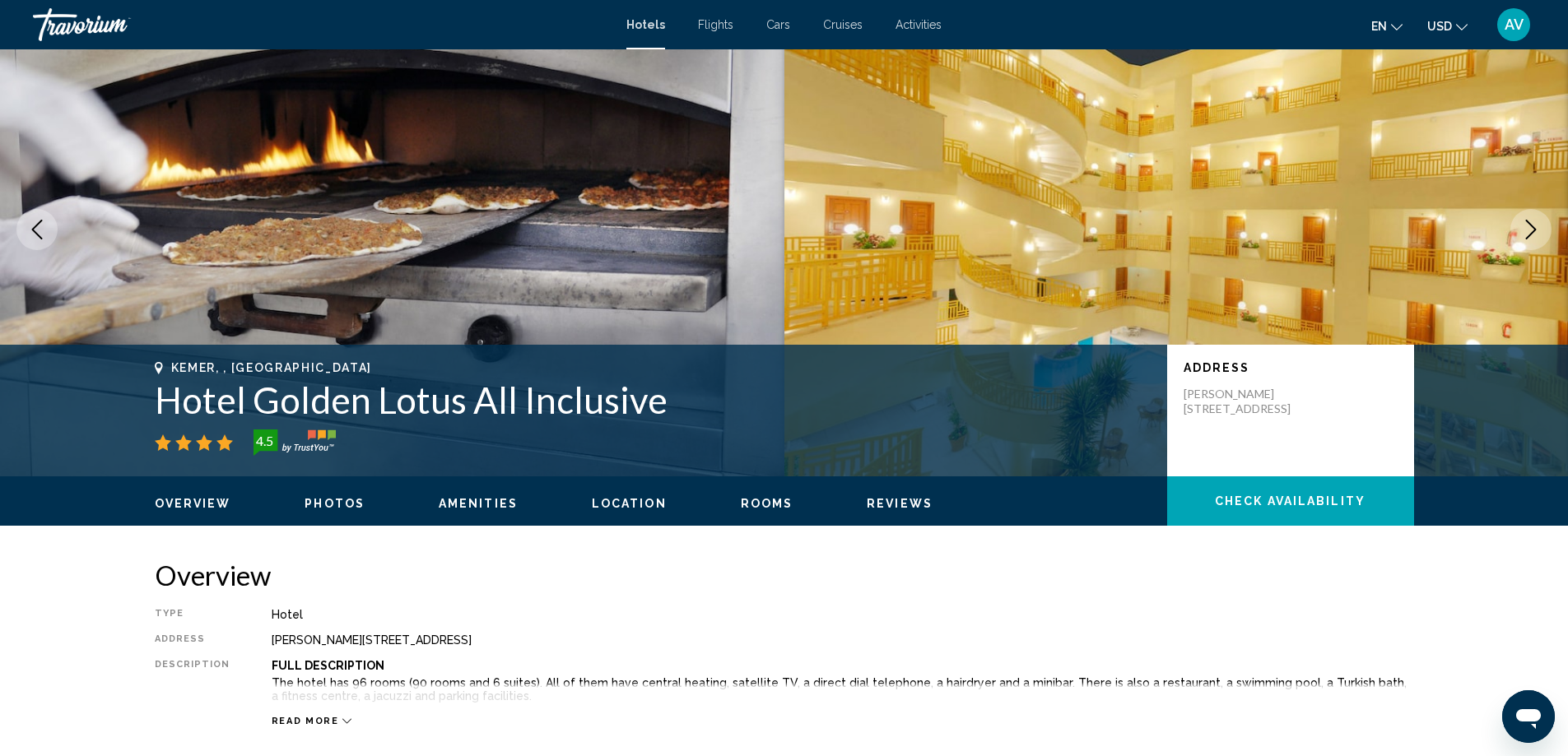
click at [1520, 239] on icon "Next image" at bounding box center [1530, 230] width 19 height 19
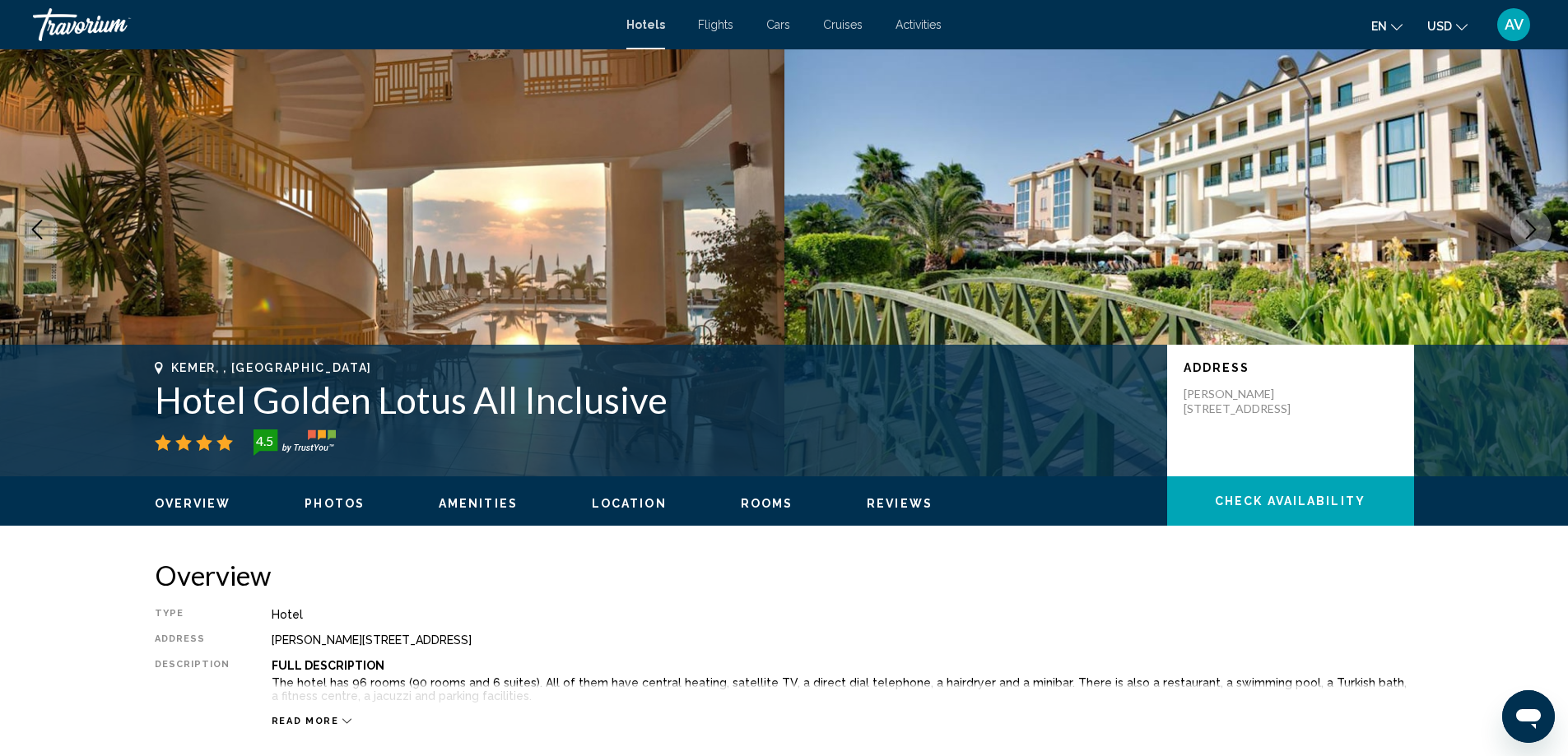
click at [1520, 239] on icon "Next image" at bounding box center [1530, 230] width 19 height 19
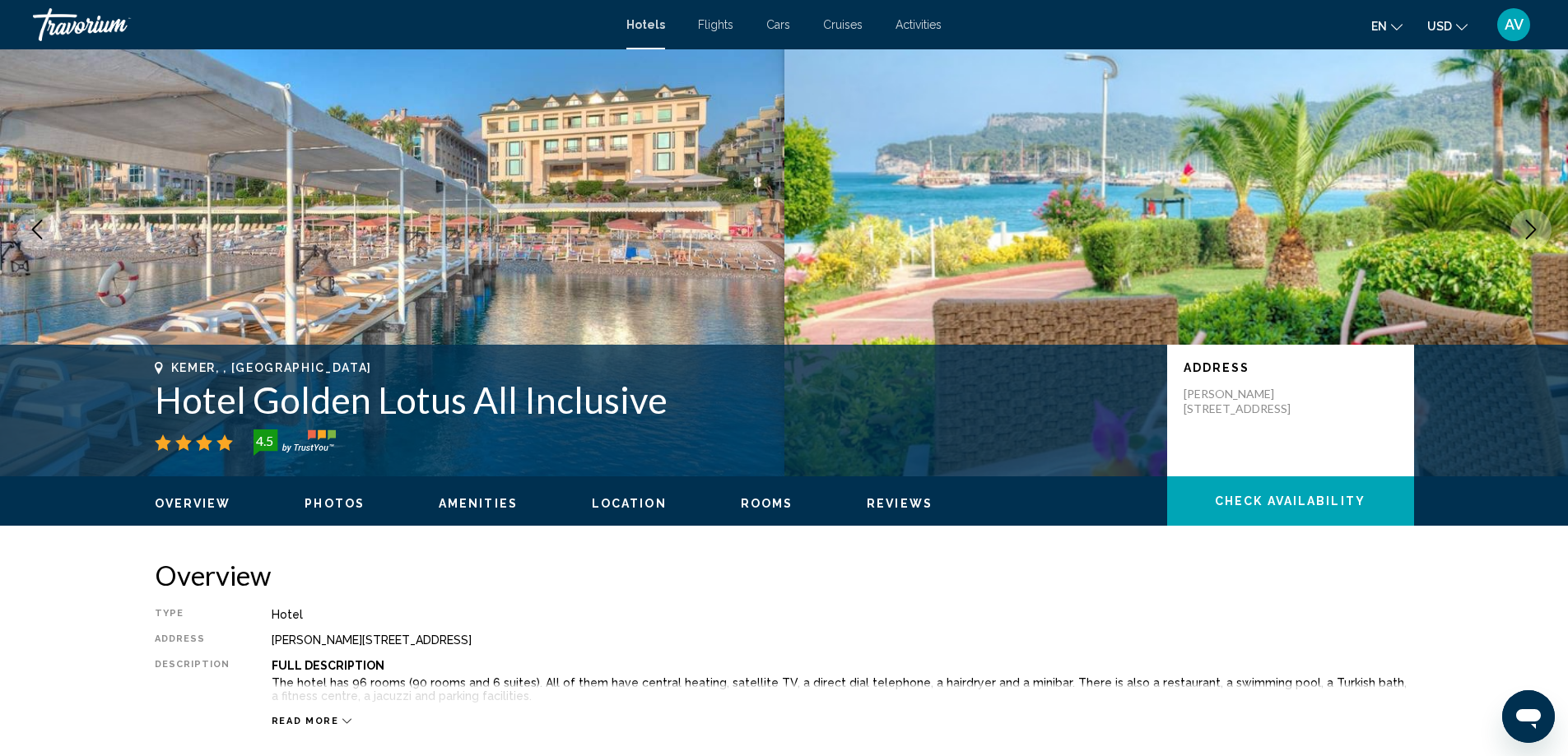
click at [1520, 239] on icon "Next image" at bounding box center [1530, 230] width 19 height 19
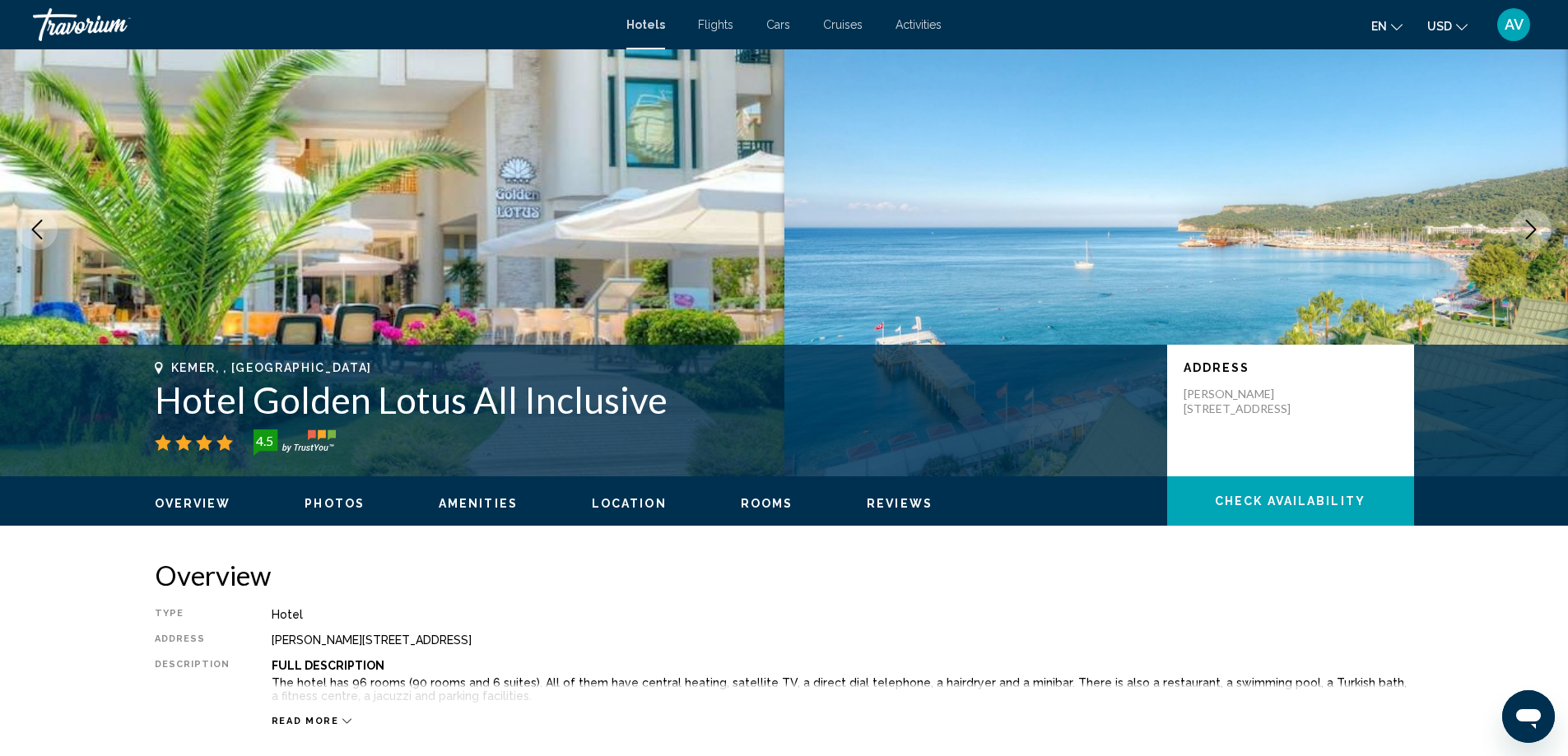
click at [1520, 239] on icon "Next image" at bounding box center [1530, 230] width 19 height 19
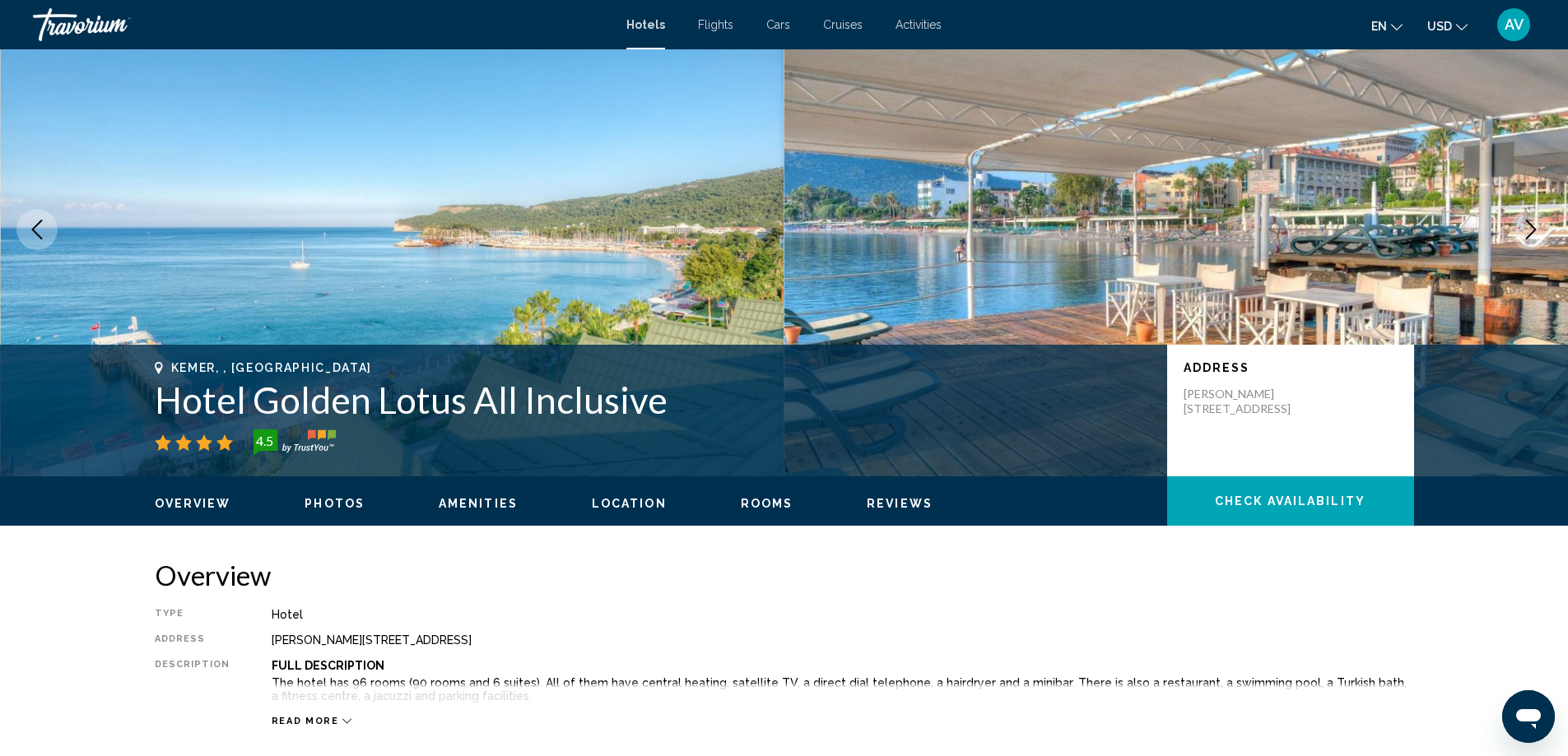
click at [1520, 239] on icon "Next image" at bounding box center [1530, 230] width 19 height 19
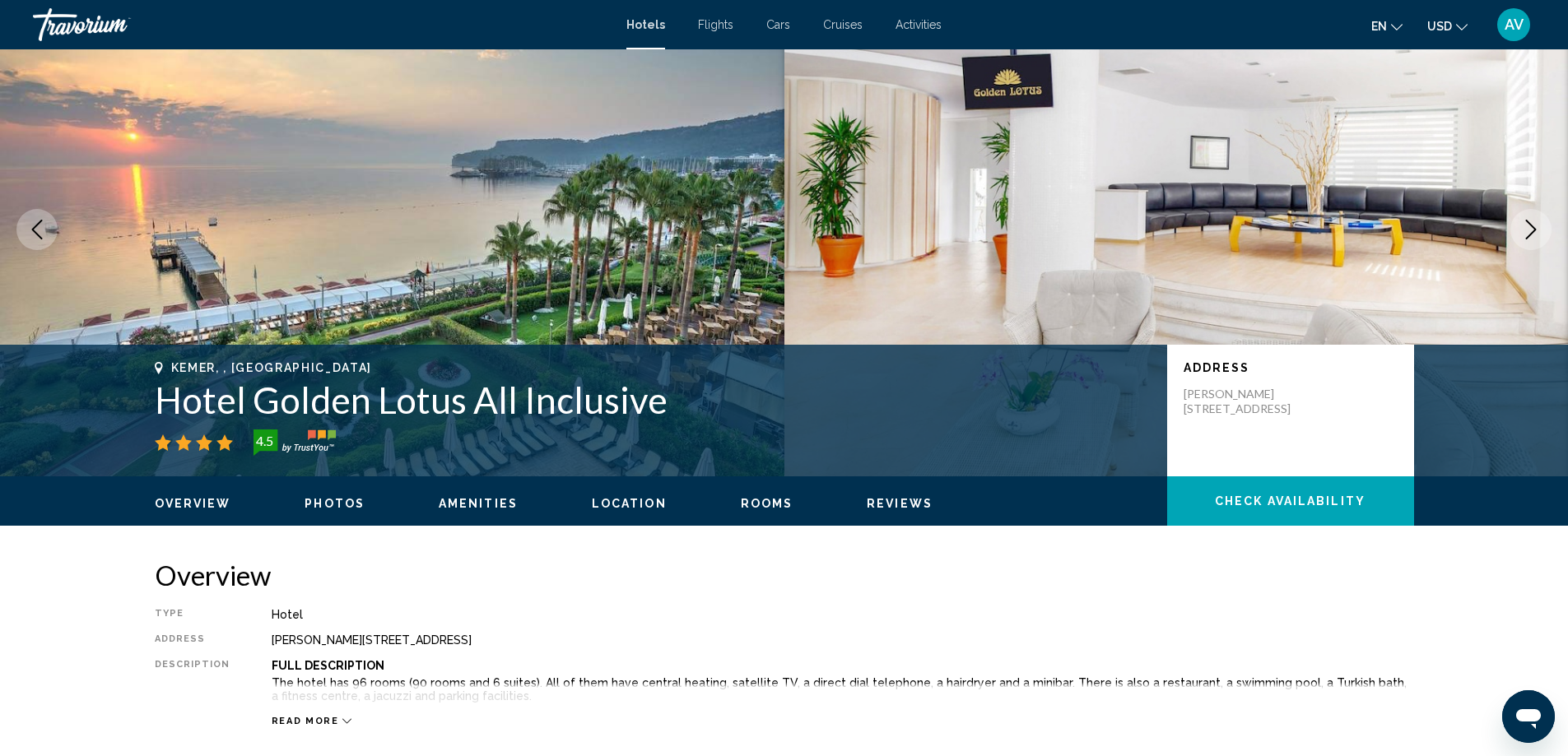
click at [1520, 239] on icon "Next image" at bounding box center [1530, 230] width 19 height 19
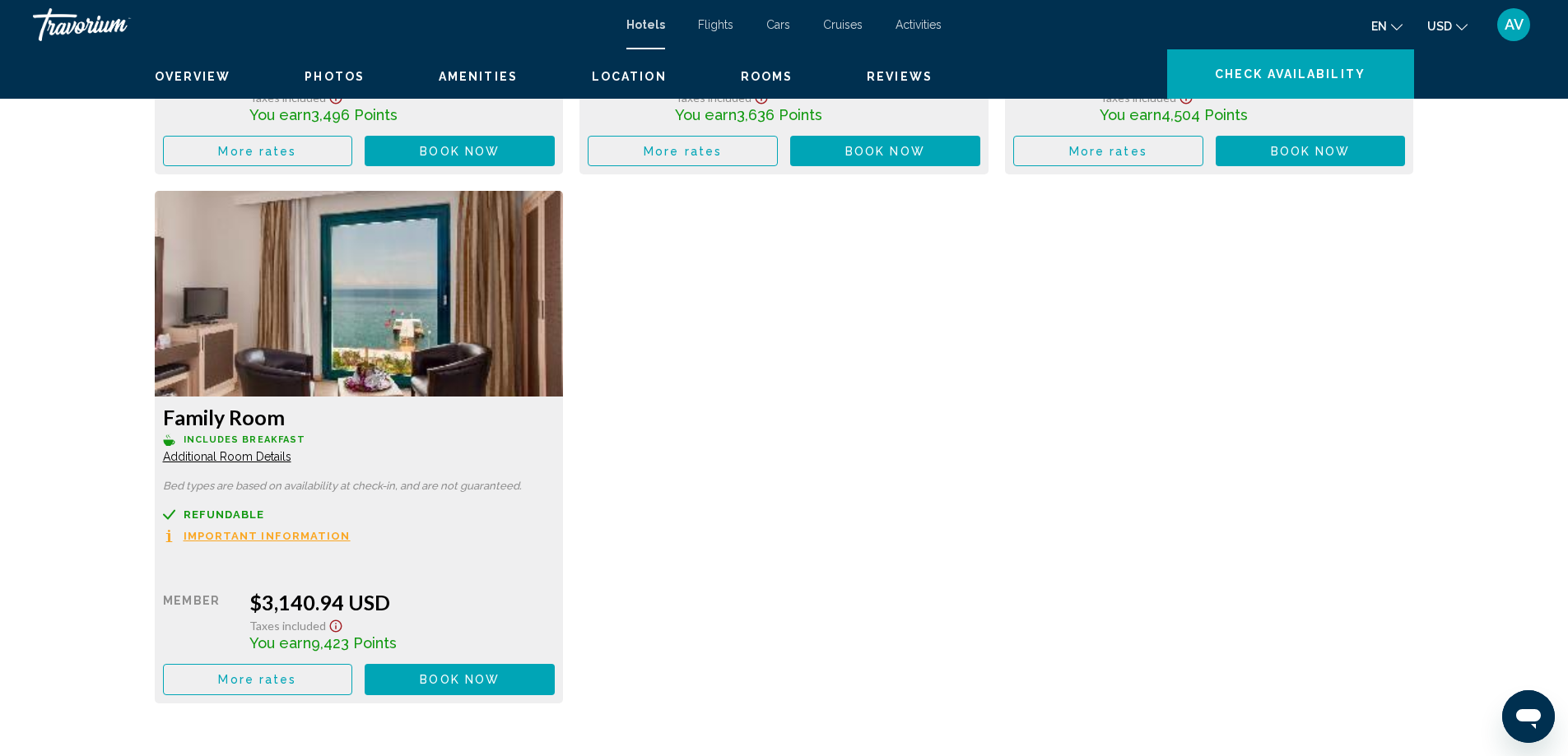
scroll to position [2123, 0]
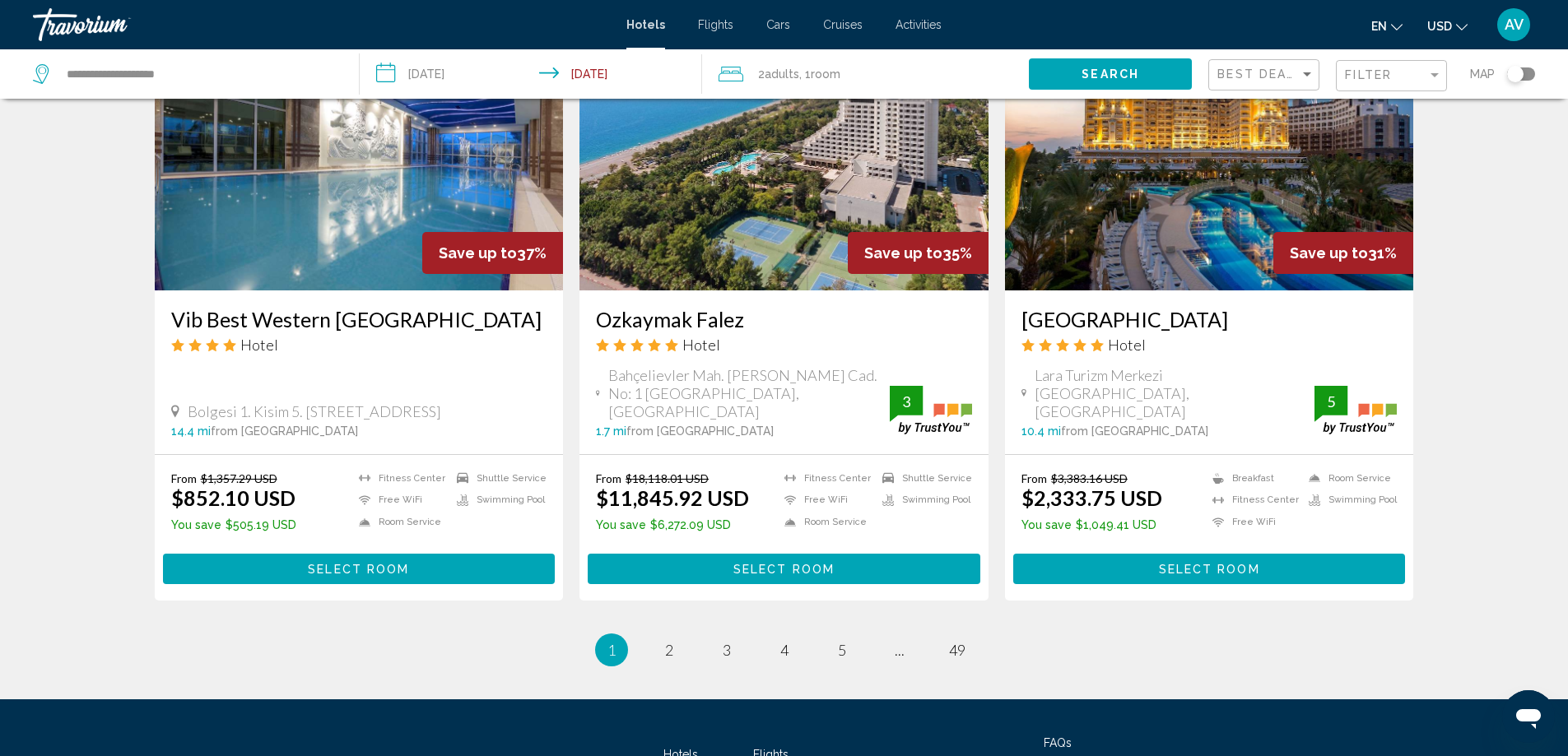
scroll to position [2057, 0]
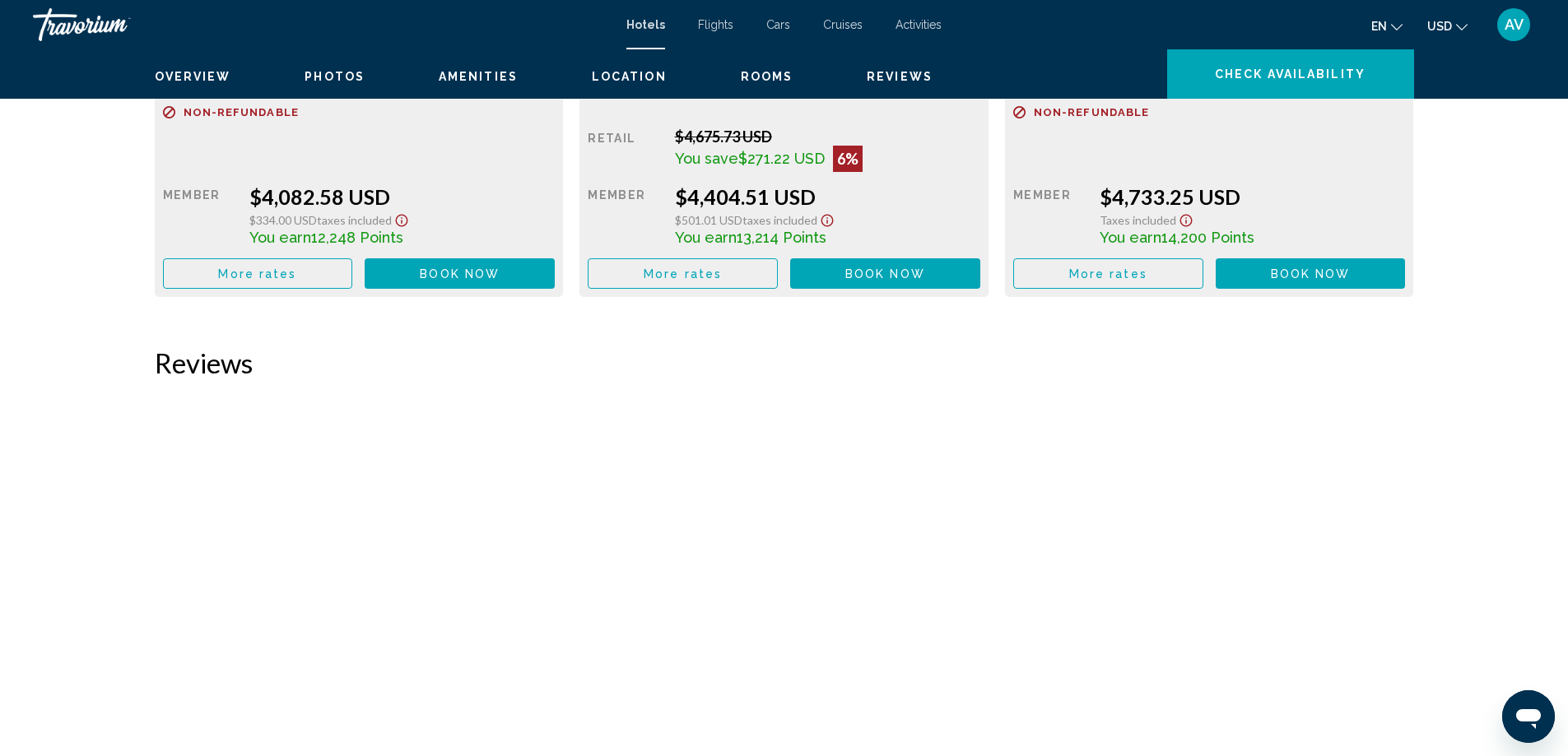
scroll to position [5100, 0]
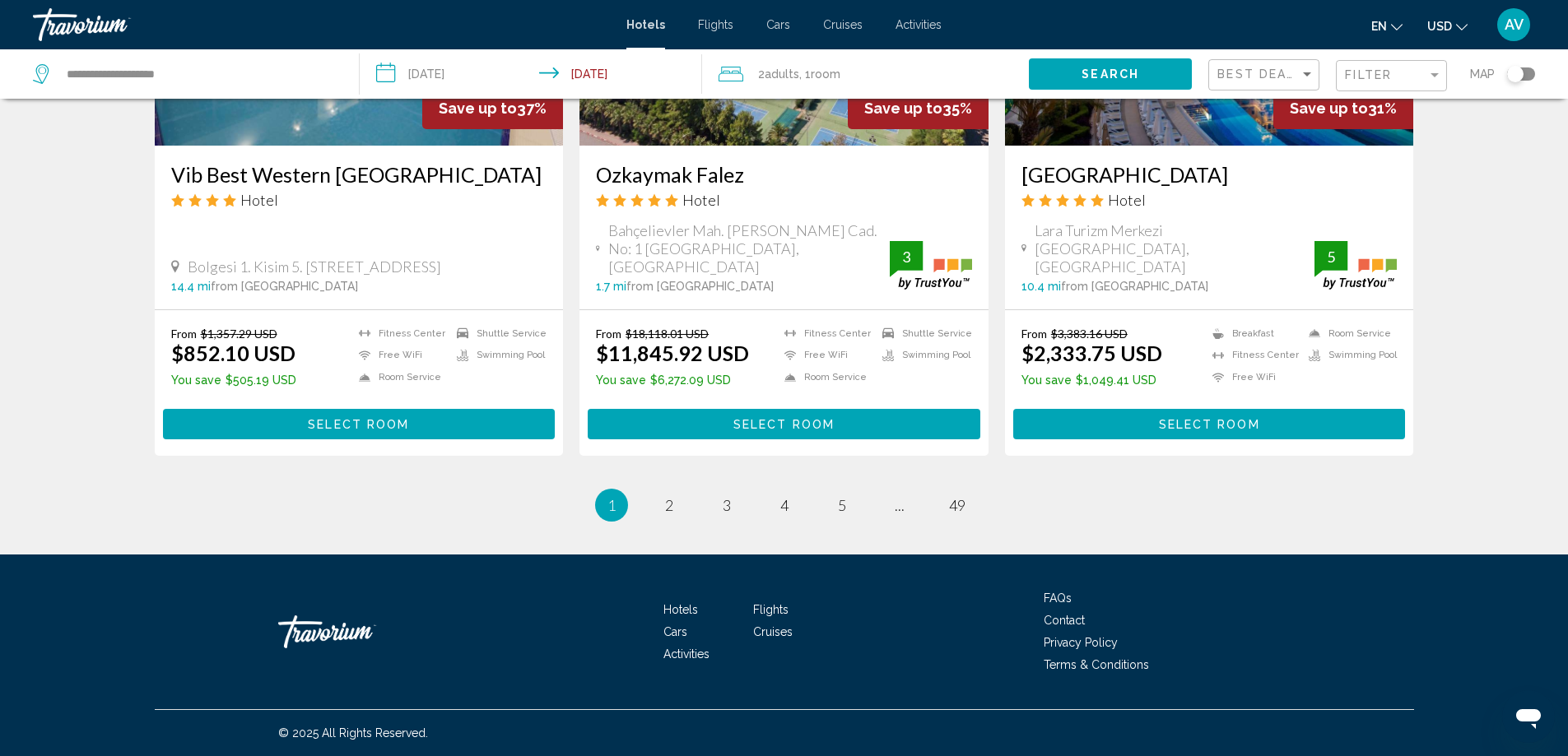
scroll to position [3620, 0]
click at [665, 496] on span "2" at bounding box center [668, 505] width 8 height 18
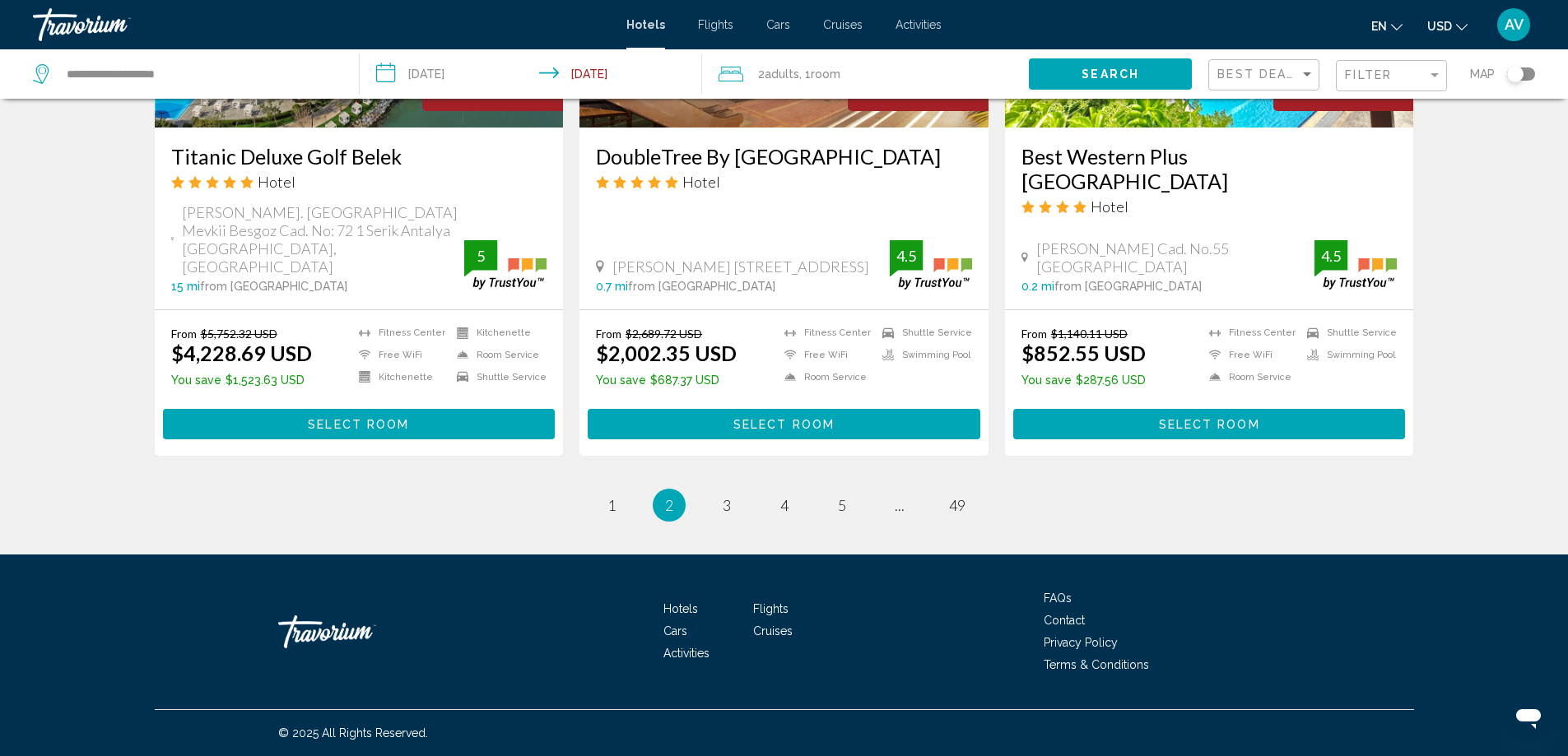
scroll to position [3373, 0]
click at [723, 514] on span "3" at bounding box center [726, 505] width 8 height 18
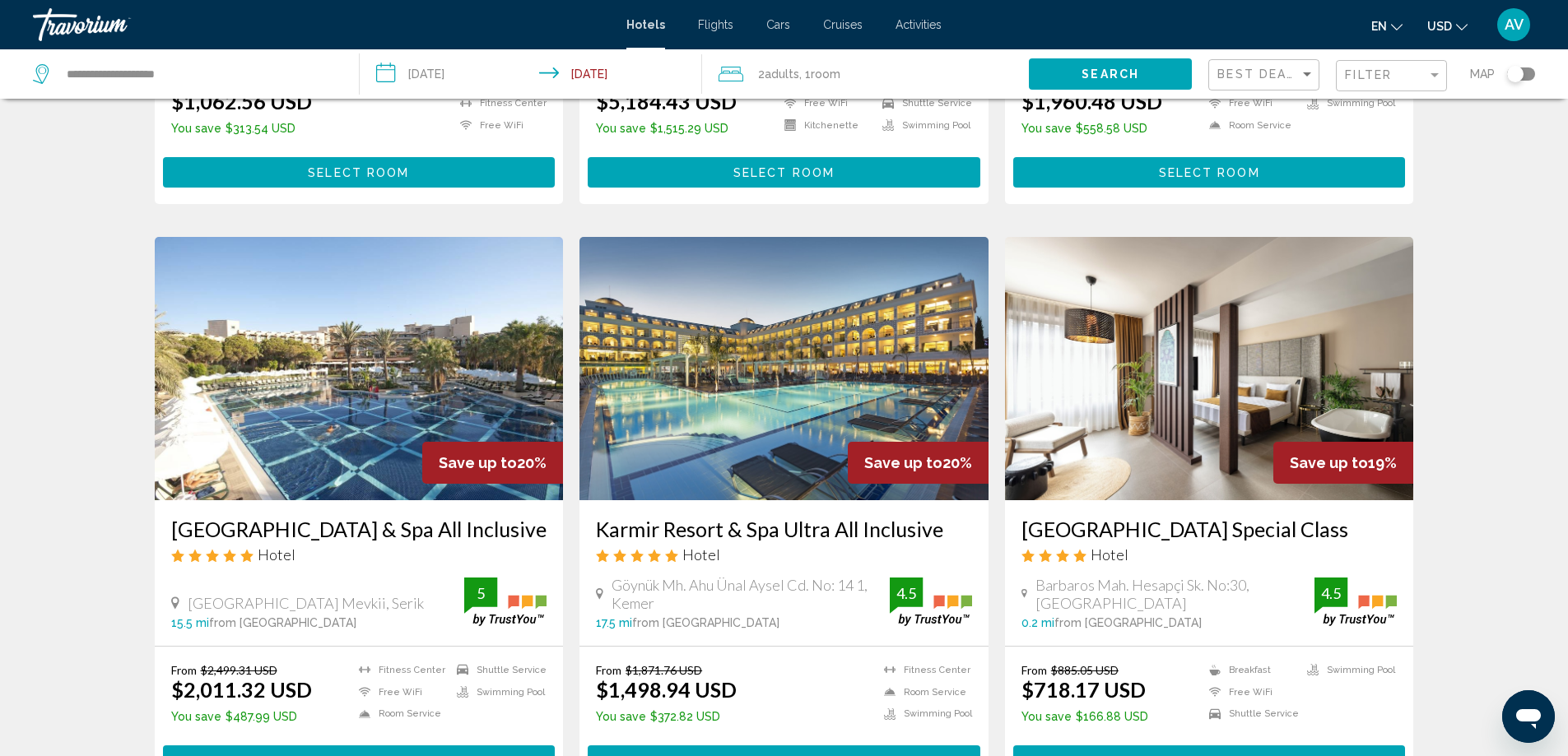
scroll to position [987, 0]
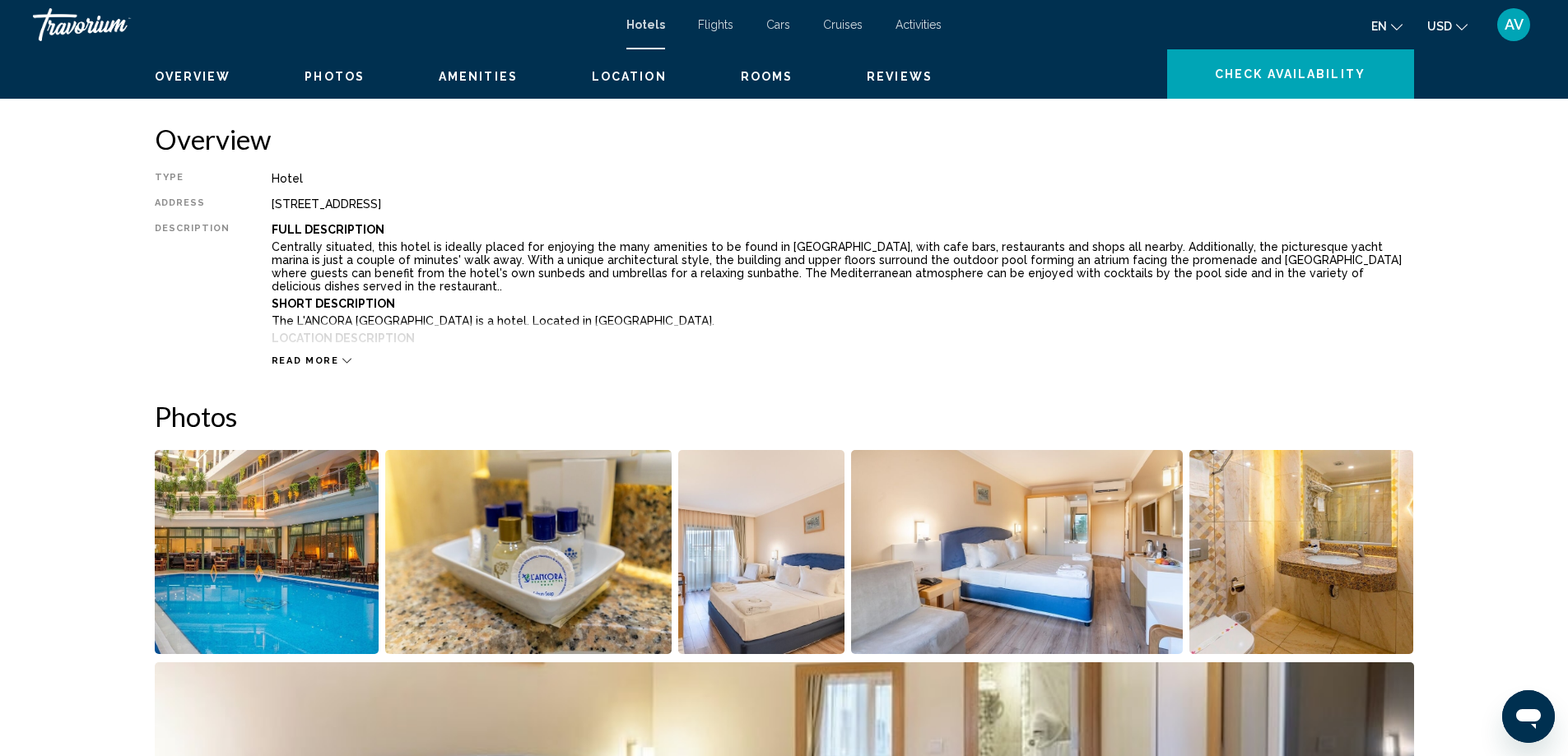
scroll to position [724, 0]
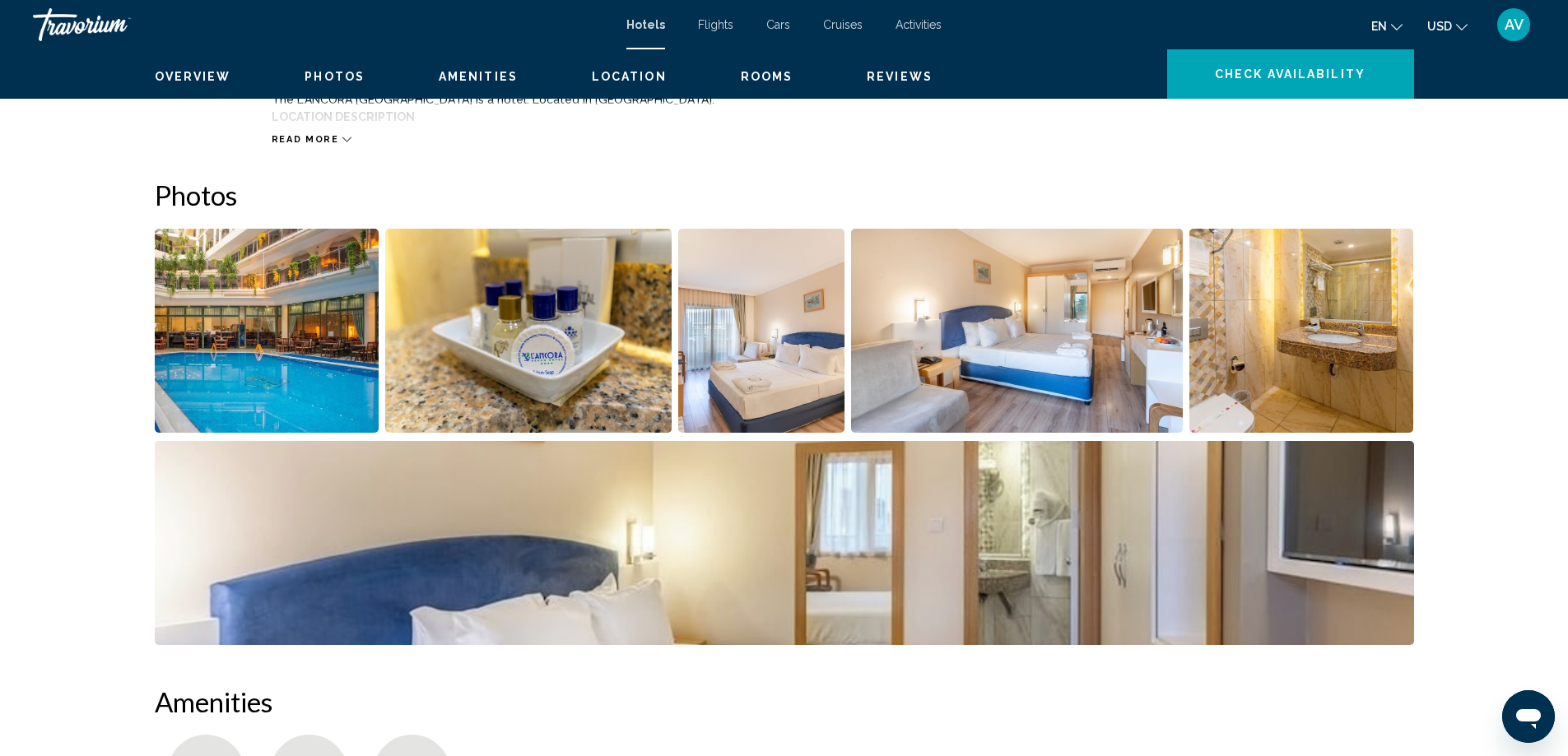
click at [342, 143] on icon "Main content" at bounding box center [347, 140] width 9 height 5
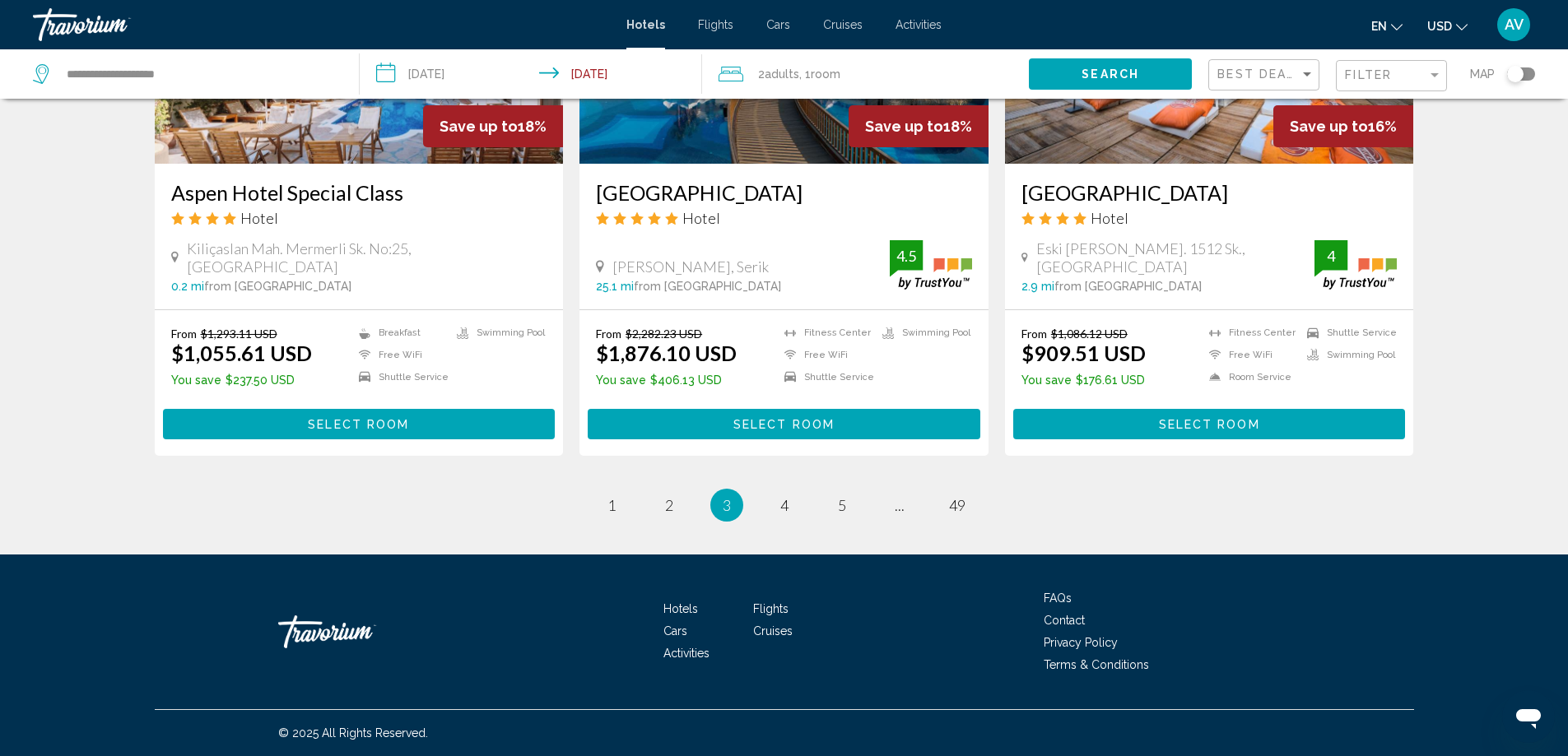
scroll to position [3616, 0]
click at [787, 496] on span "4" at bounding box center [784, 505] width 8 height 18
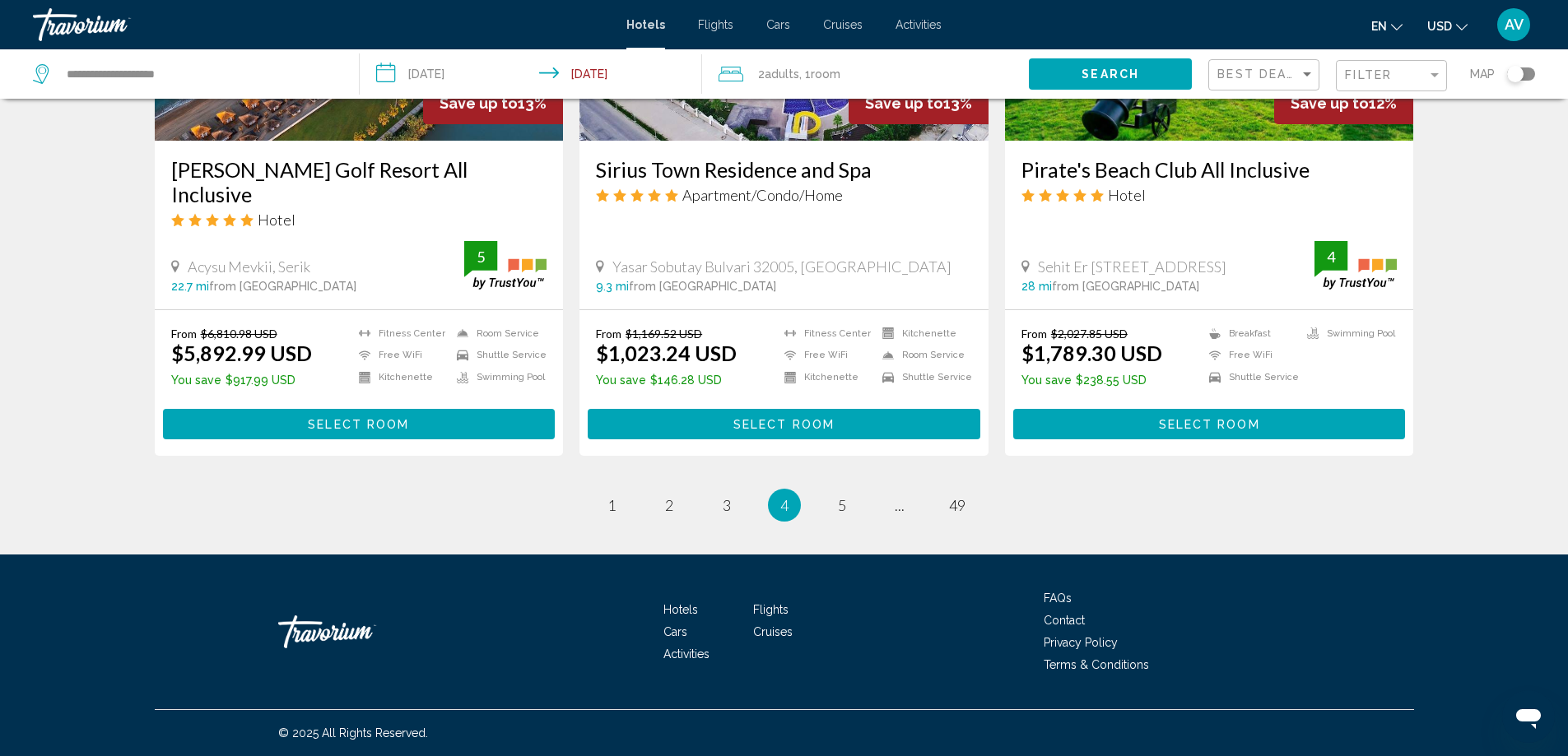
scroll to position [3043, 0]
click at [854, 141] on img "Main content" at bounding box center [784, 9] width 409 height 263
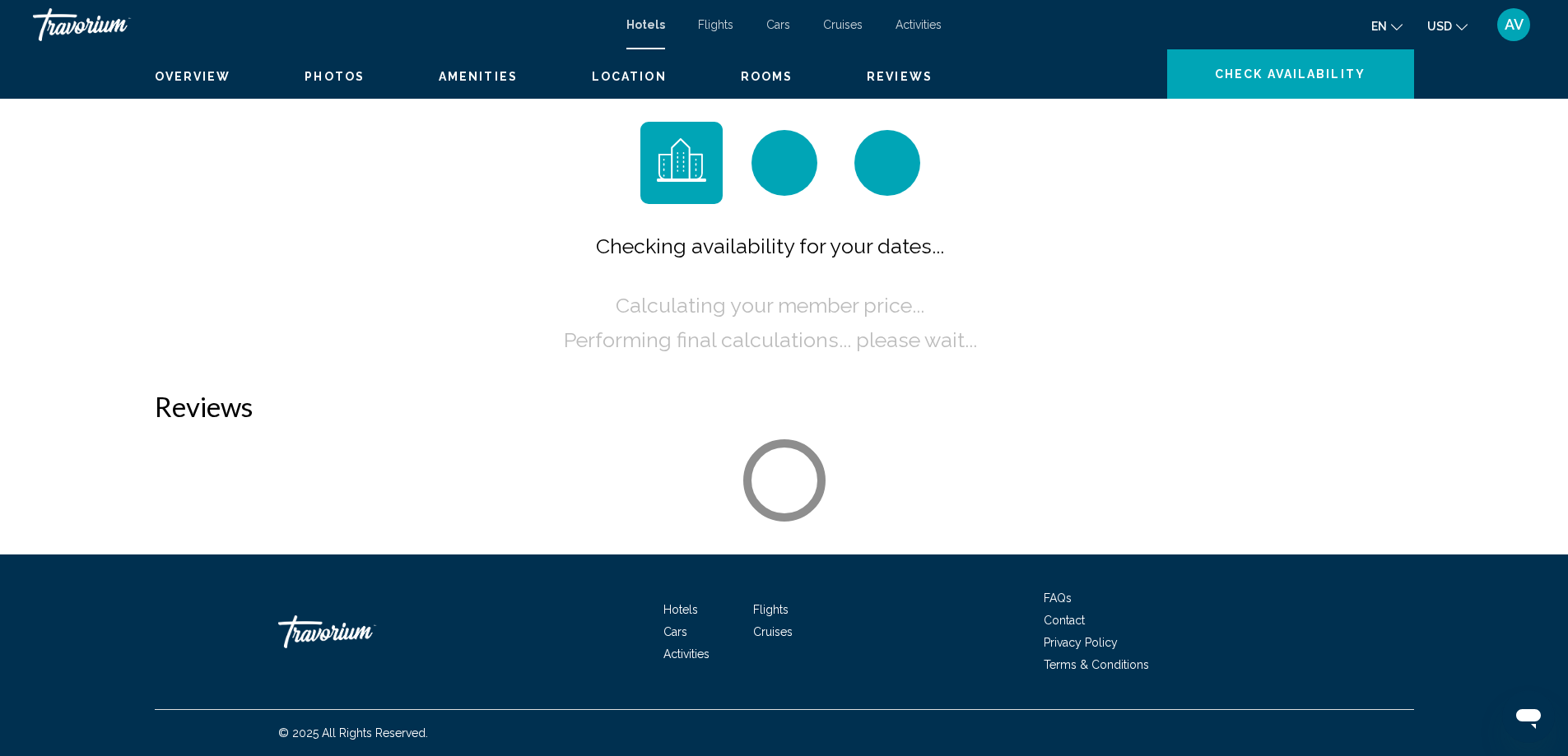
scroll to position [66, 0]
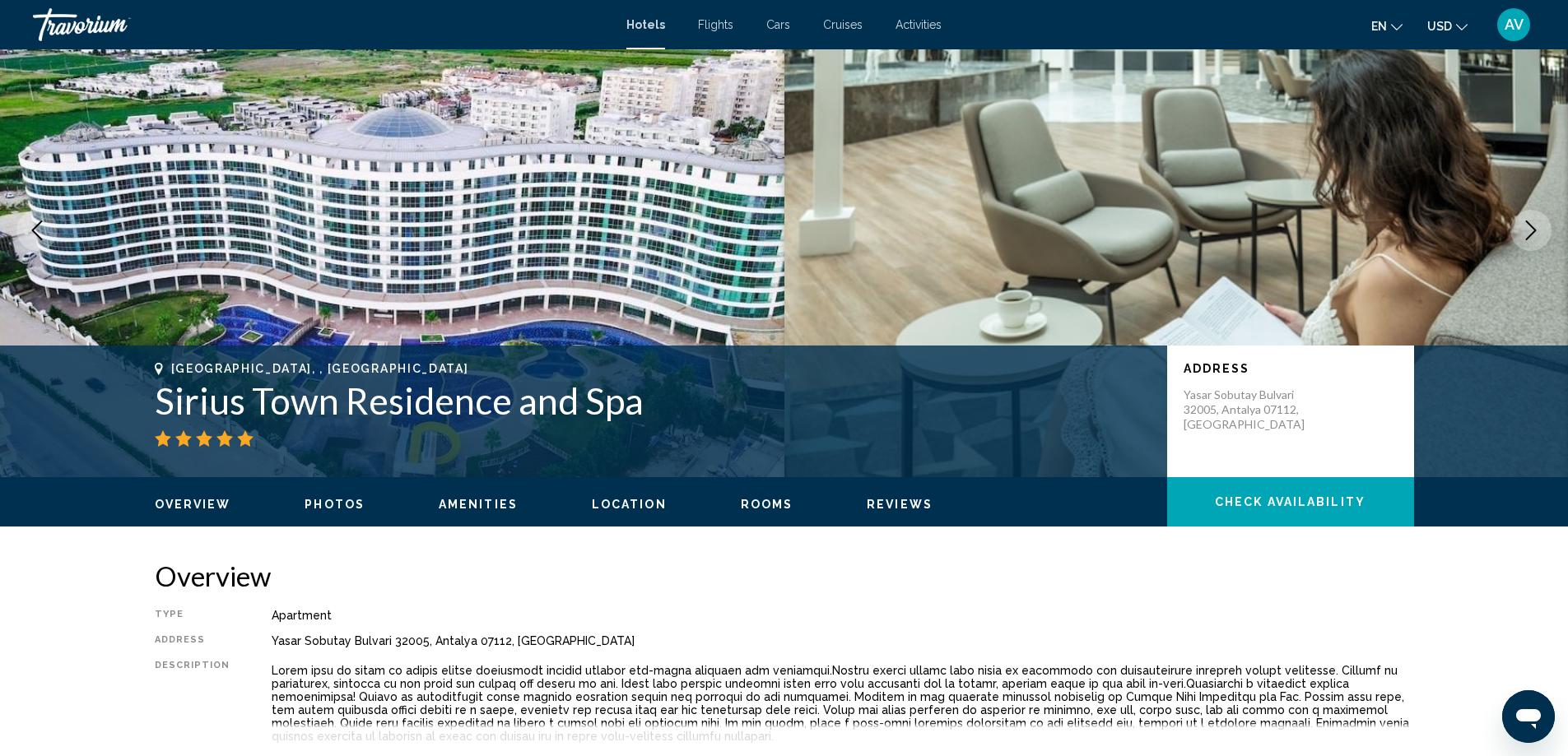
click at [1520, 240] on icon "Next image" at bounding box center [1530, 230] width 19 height 19
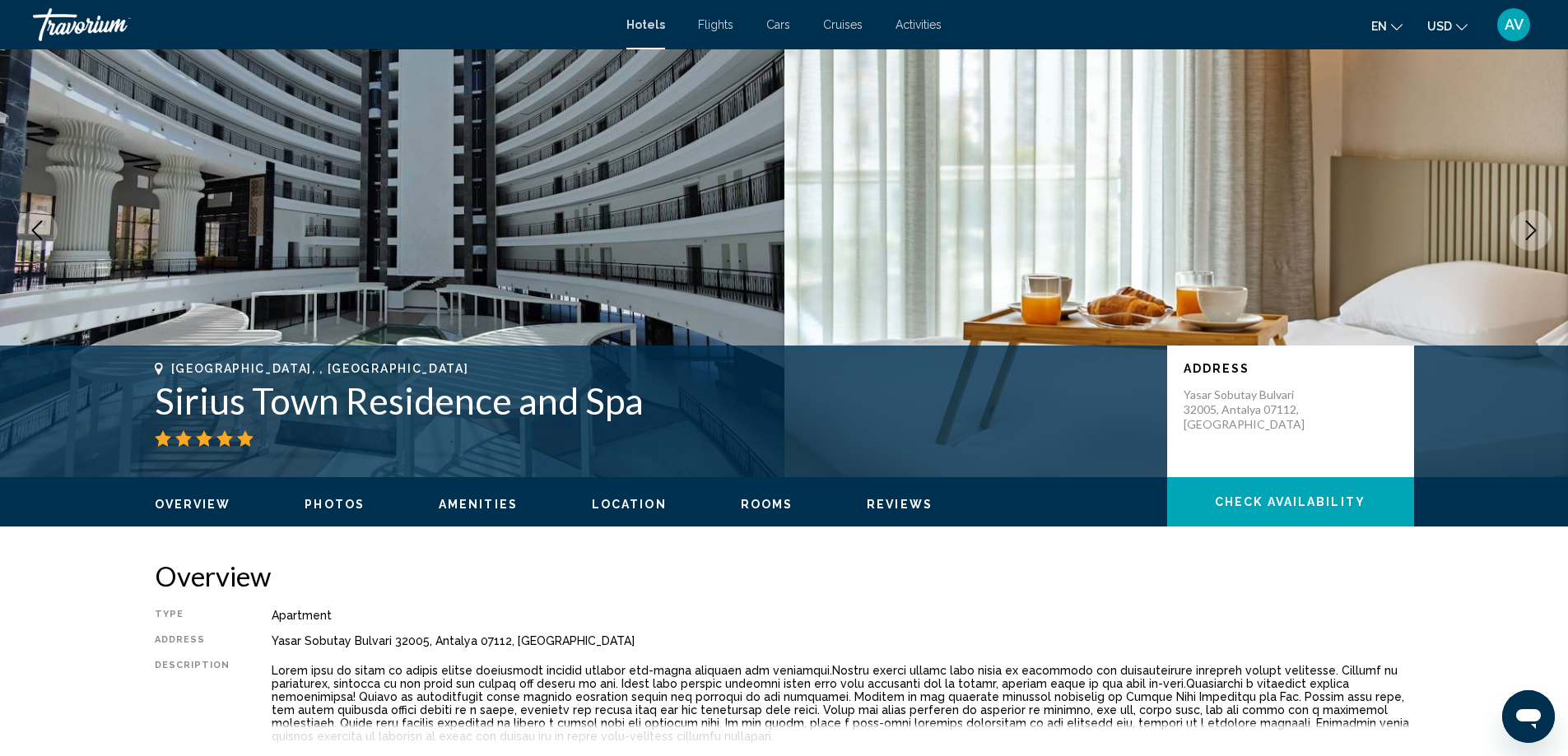
click at [1520, 240] on icon "Next image" at bounding box center [1530, 230] width 19 height 19
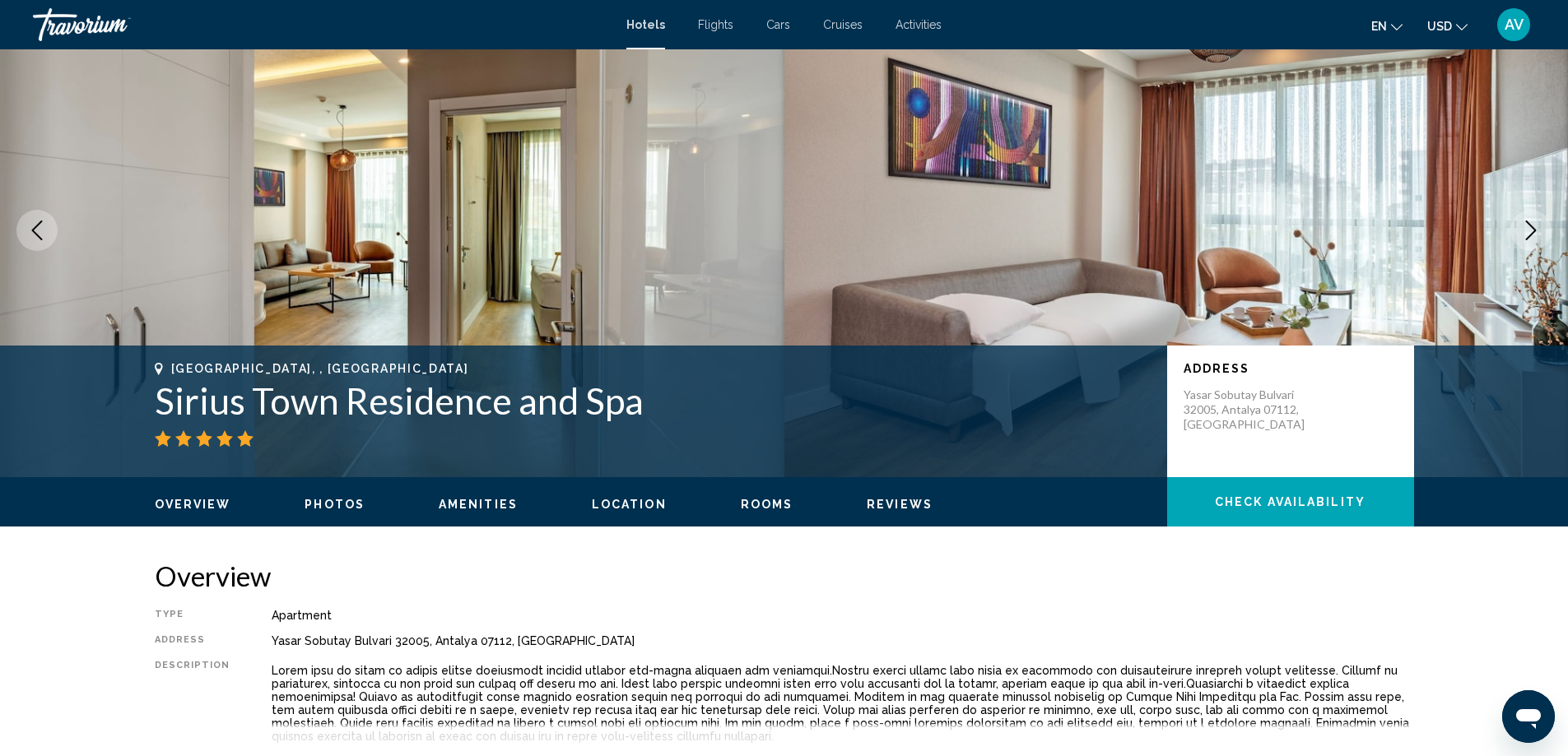
click at [1520, 240] on icon "Next image" at bounding box center [1530, 230] width 19 height 19
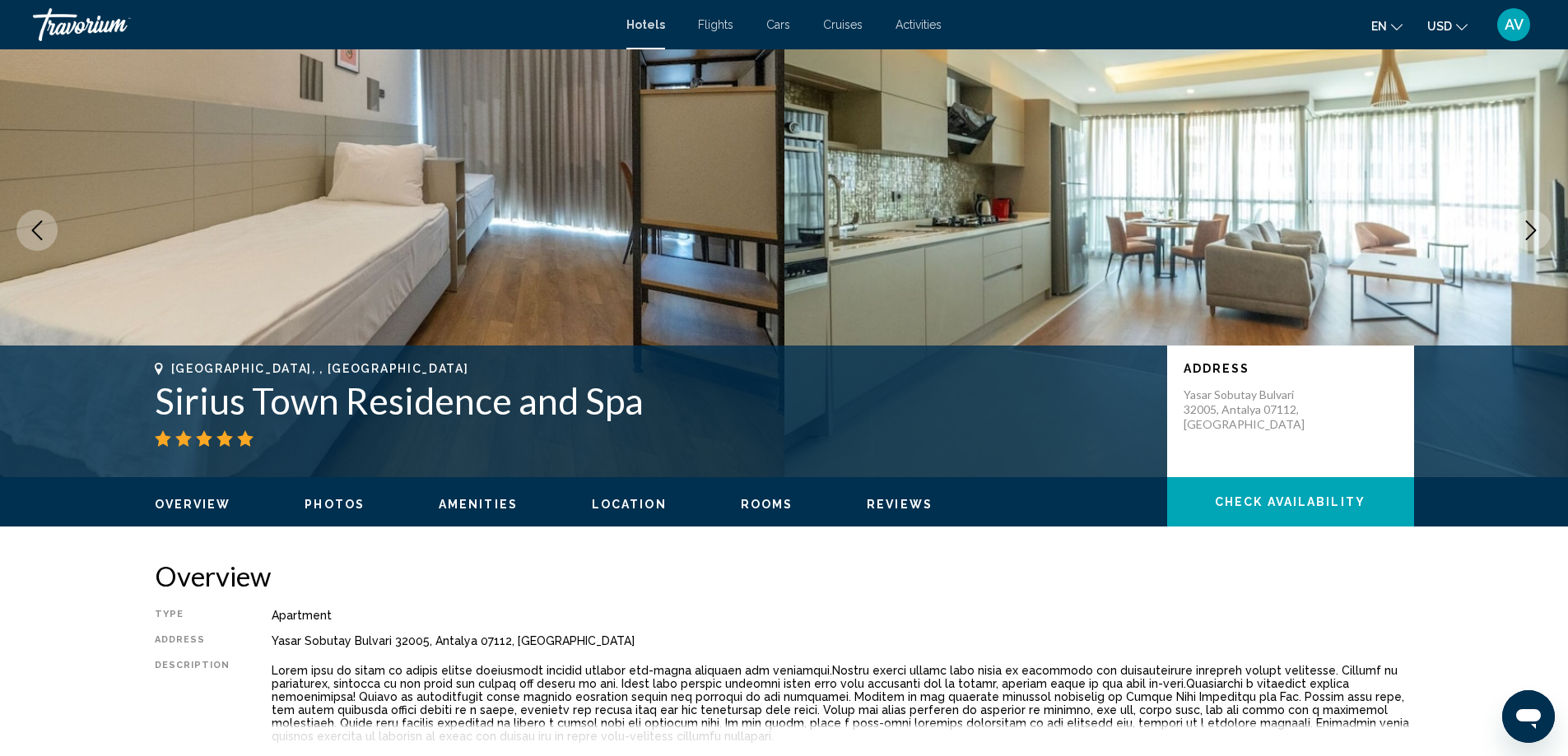
click at [1520, 240] on icon "Next image" at bounding box center [1530, 230] width 19 height 19
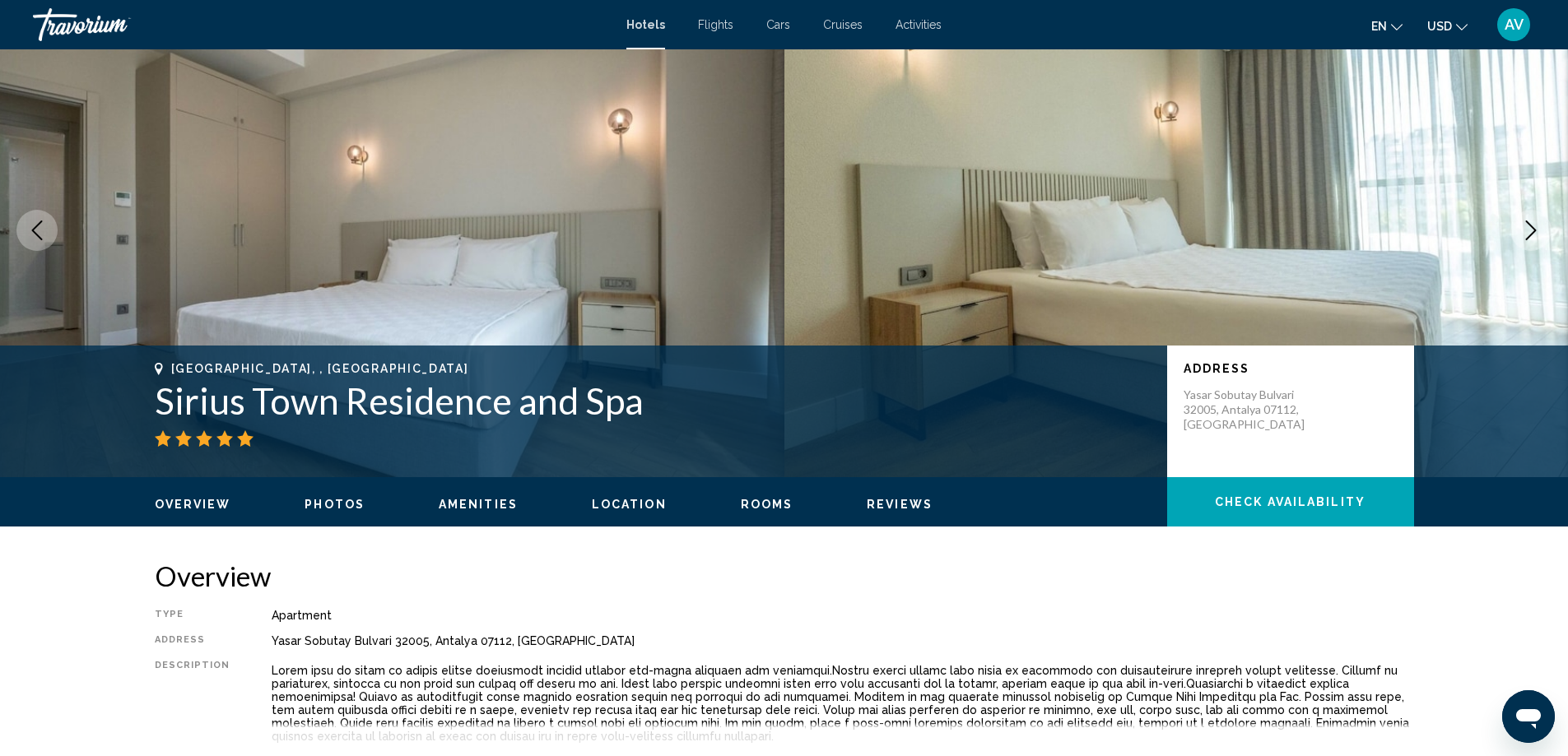
click at [1520, 240] on icon "Next image" at bounding box center [1530, 230] width 19 height 19
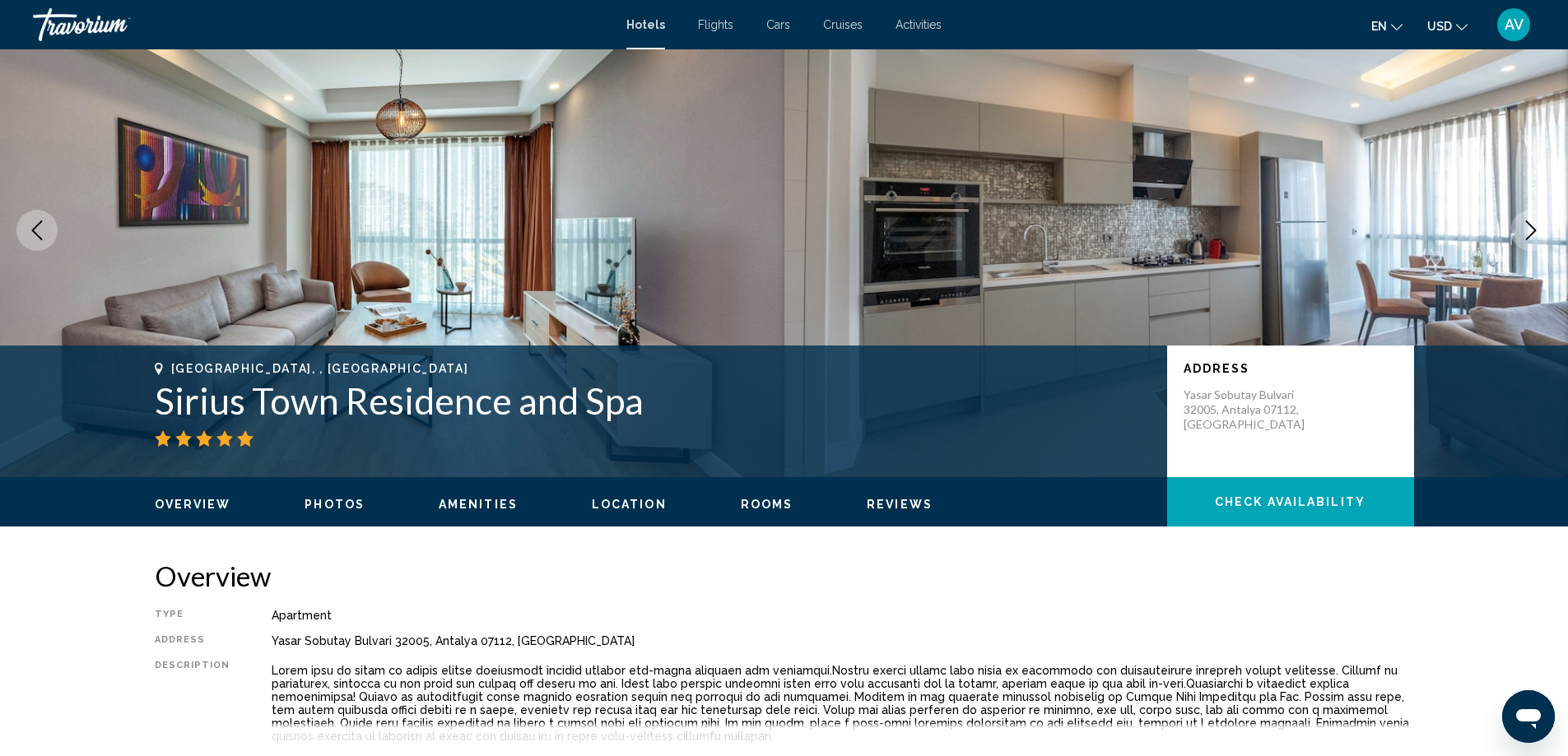
click at [1520, 240] on icon "Next image" at bounding box center [1530, 230] width 19 height 19
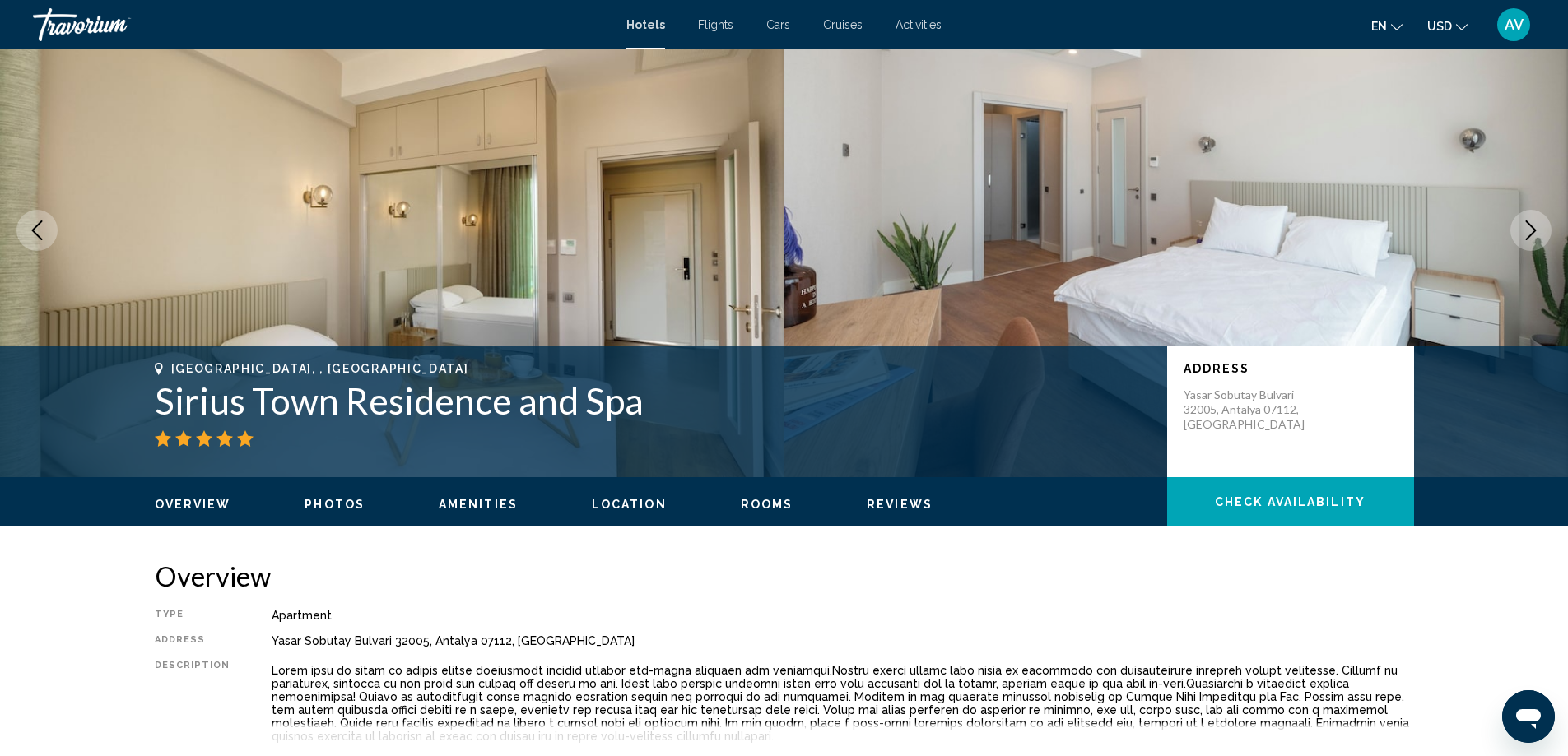
click at [1520, 240] on icon "Next image" at bounding box center [1530, 230] width 19 height 19
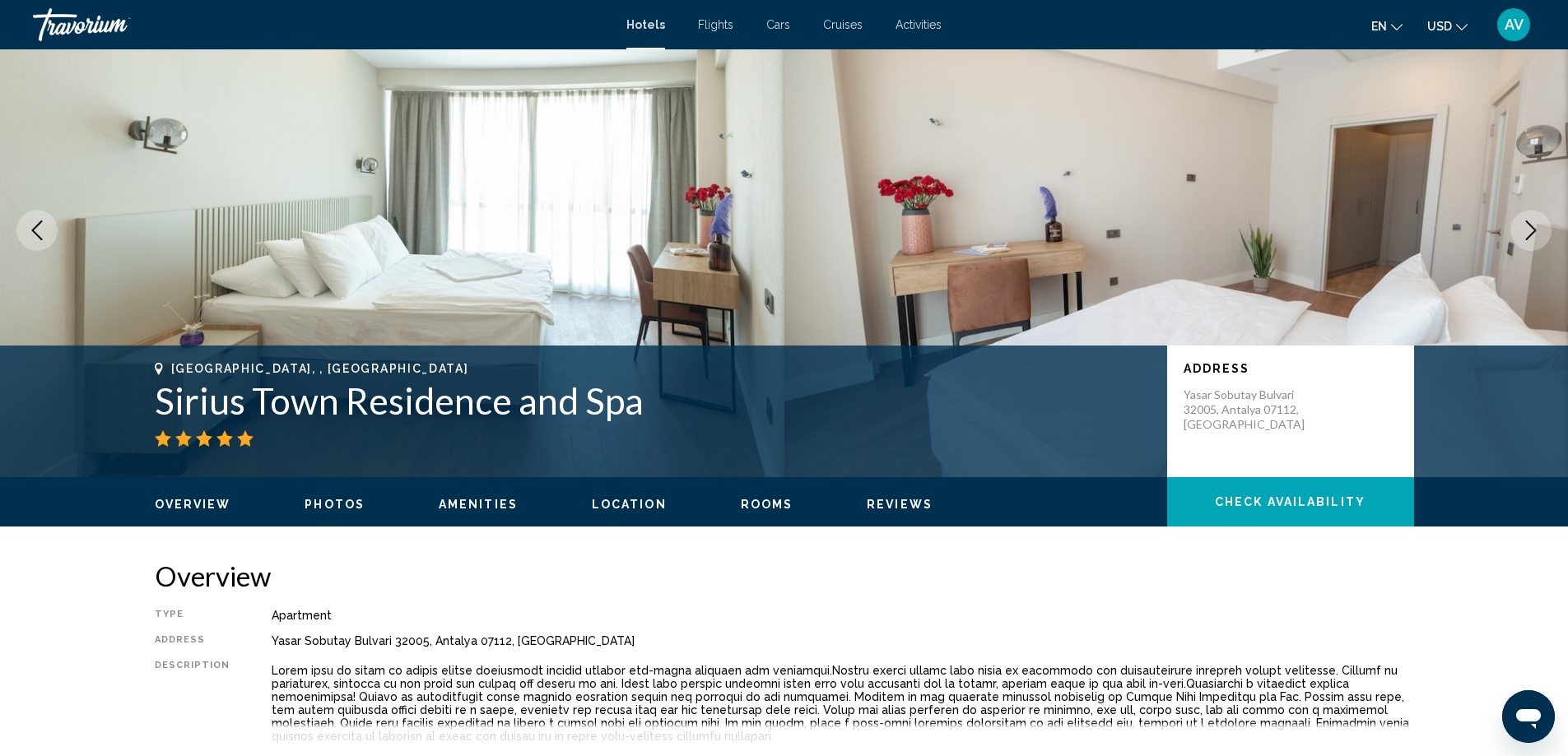
click at [1520, 240] on icon "Next image" at bounding box center [1530, 230] width 19 height 19
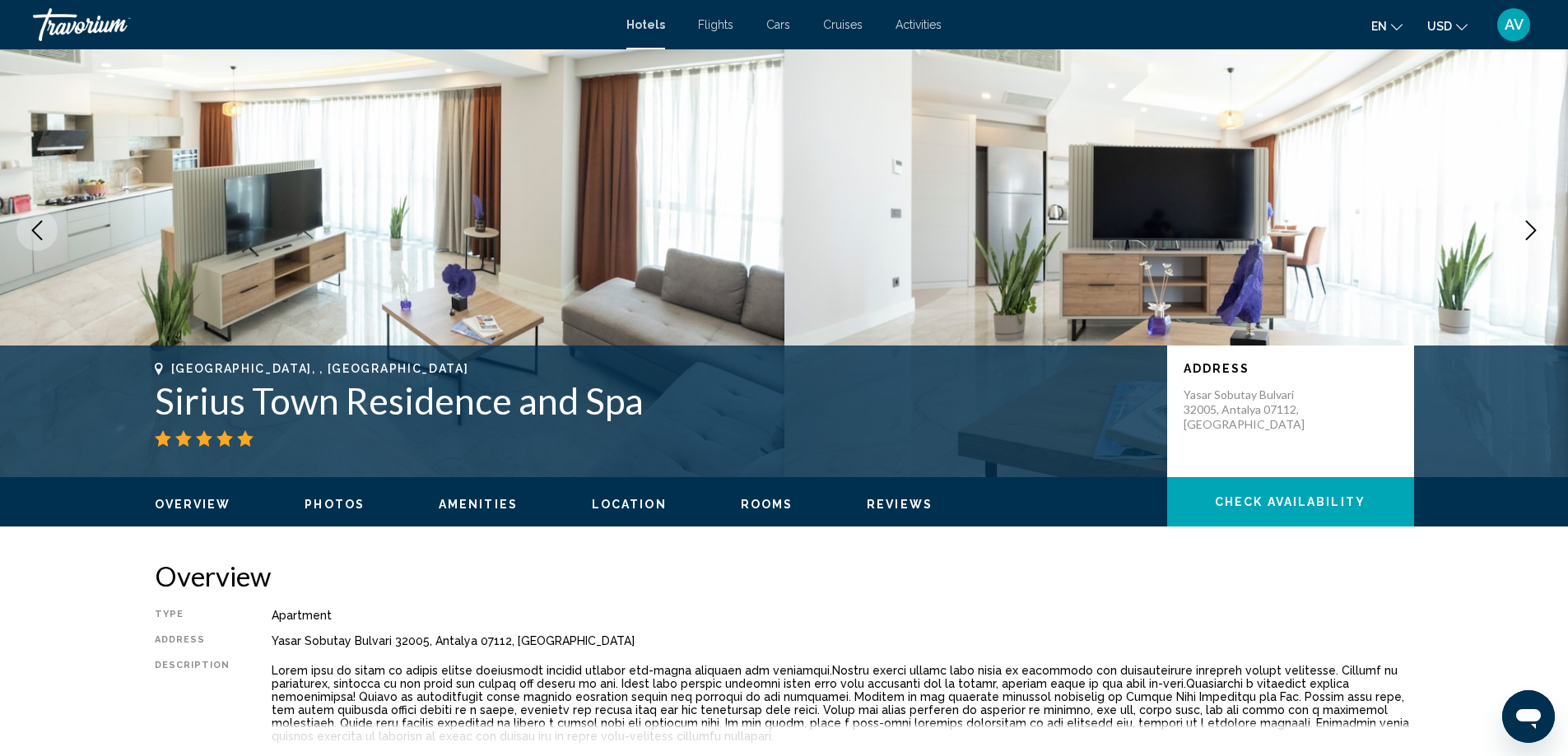
click at [1520, 240] on icon "Next image" at bounding box center [1530, 230] width 19 height 19
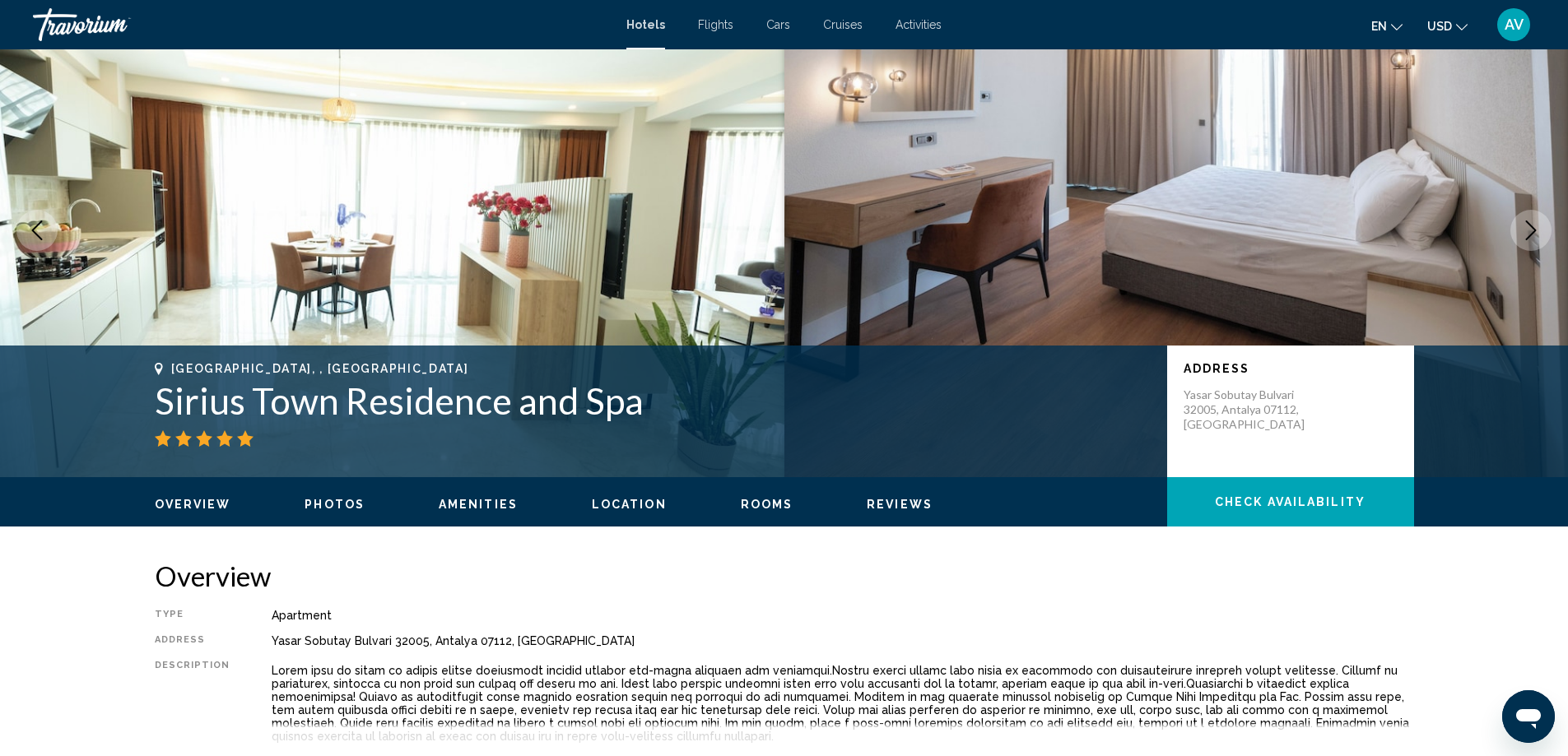
click at [1520, 240] on icon "Next image" at bounding box center [1530, 230] width 19 height 19
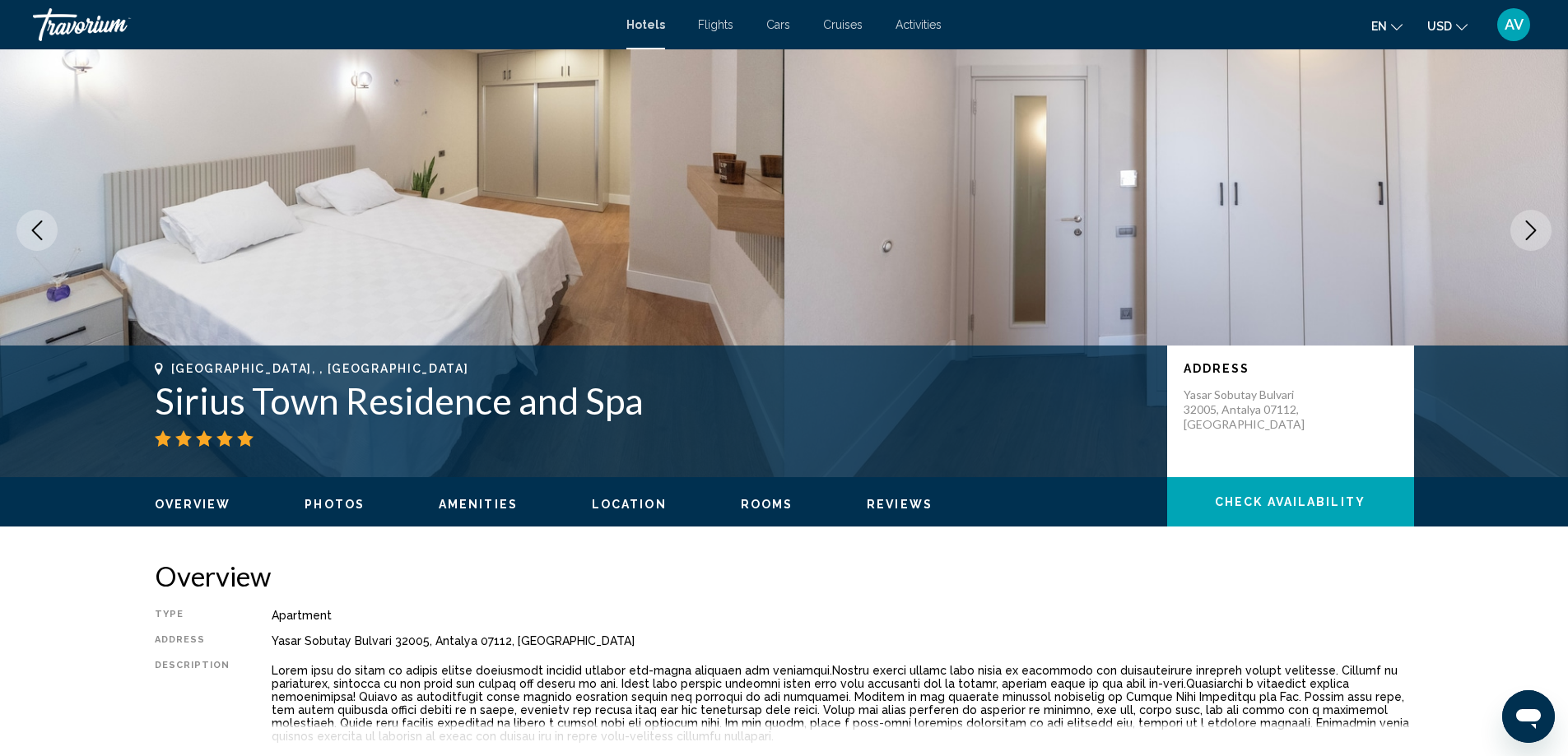
click at [1520, 240] on icon "Next image" at bounding box center [1530, 230] width 19 height 19
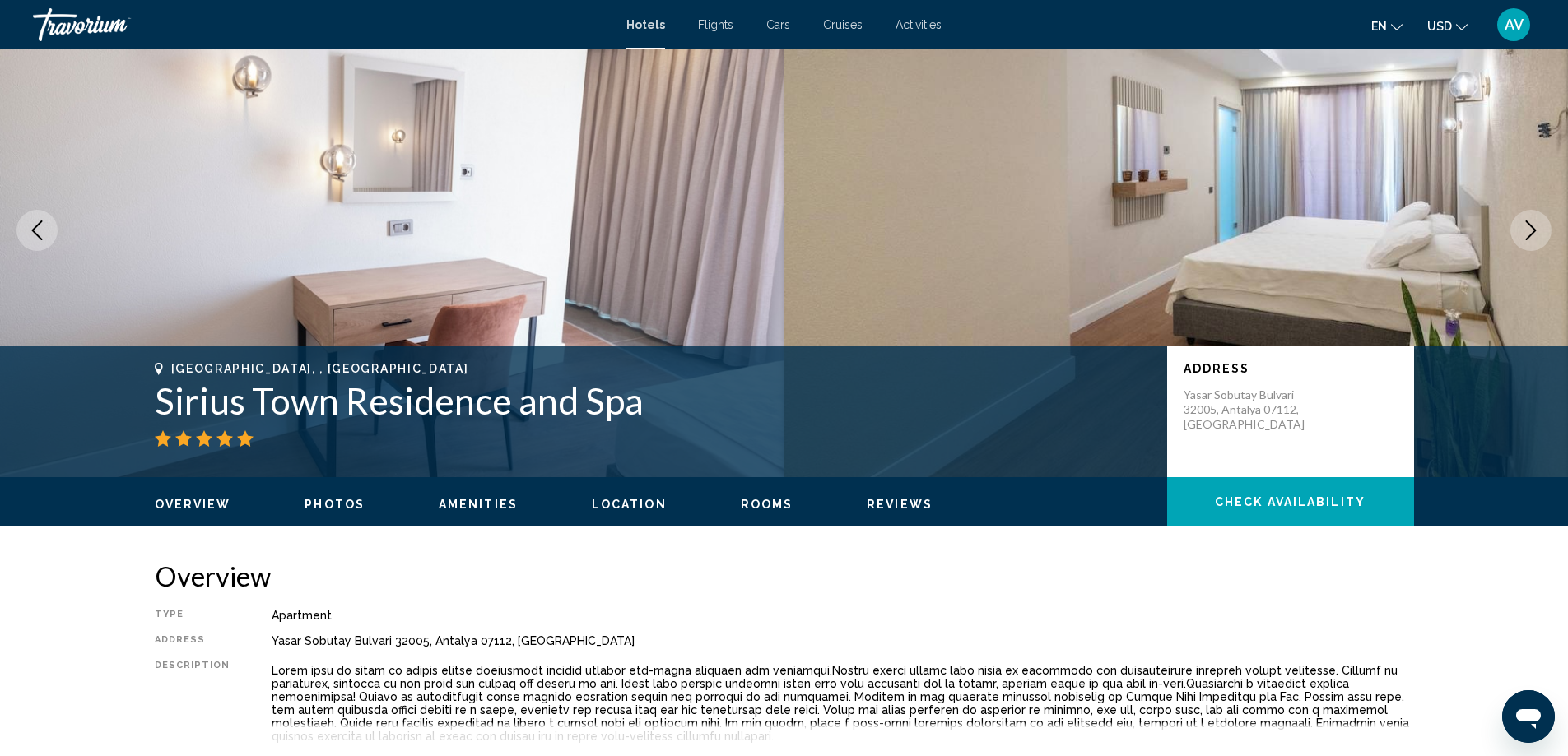
click at [1520, 240] on icon "Next image" at bounding box center [1530, 230] width 19 height 19
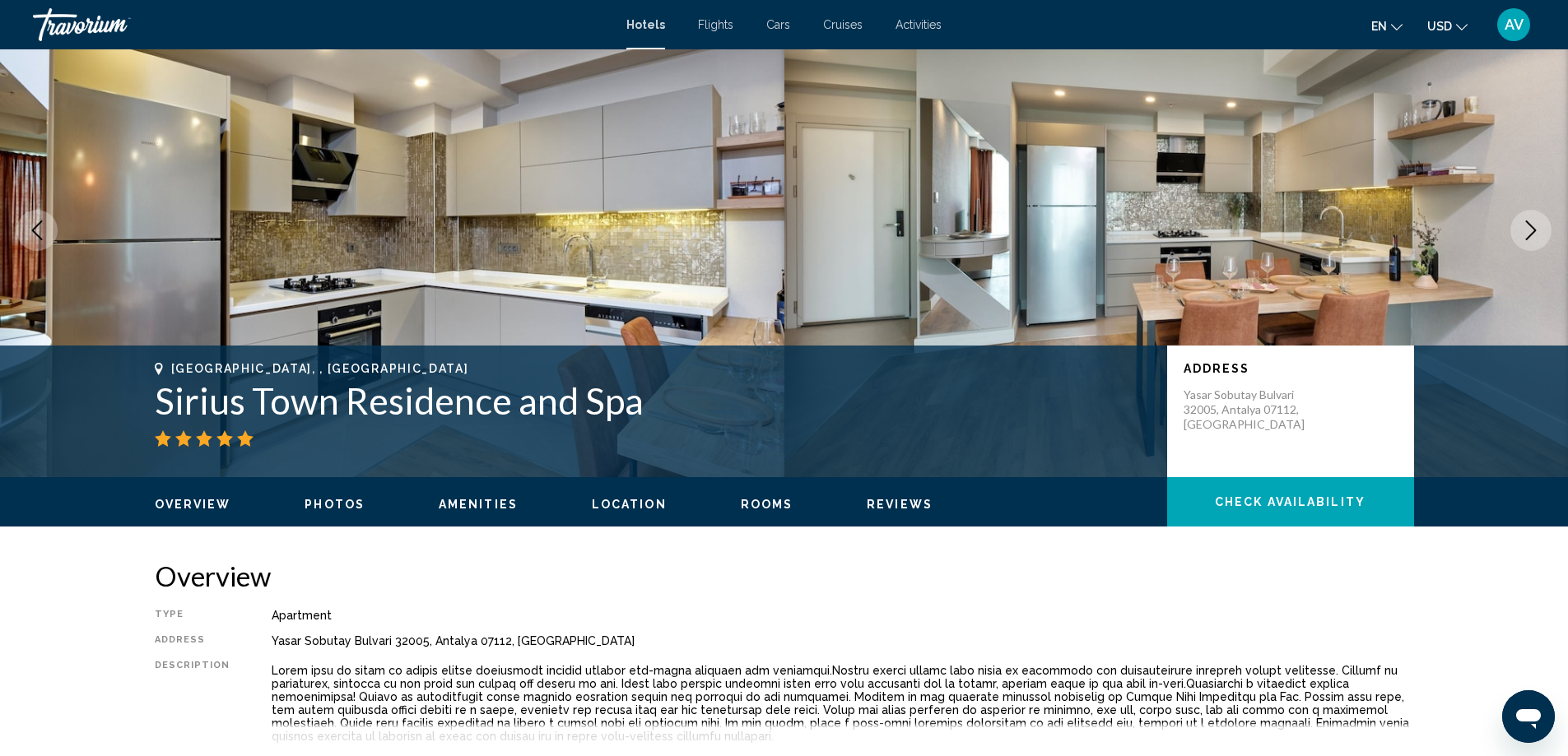
click at [1520, 240] on icon "Next image" at bounding box center [1530, 230] width 19 height 19
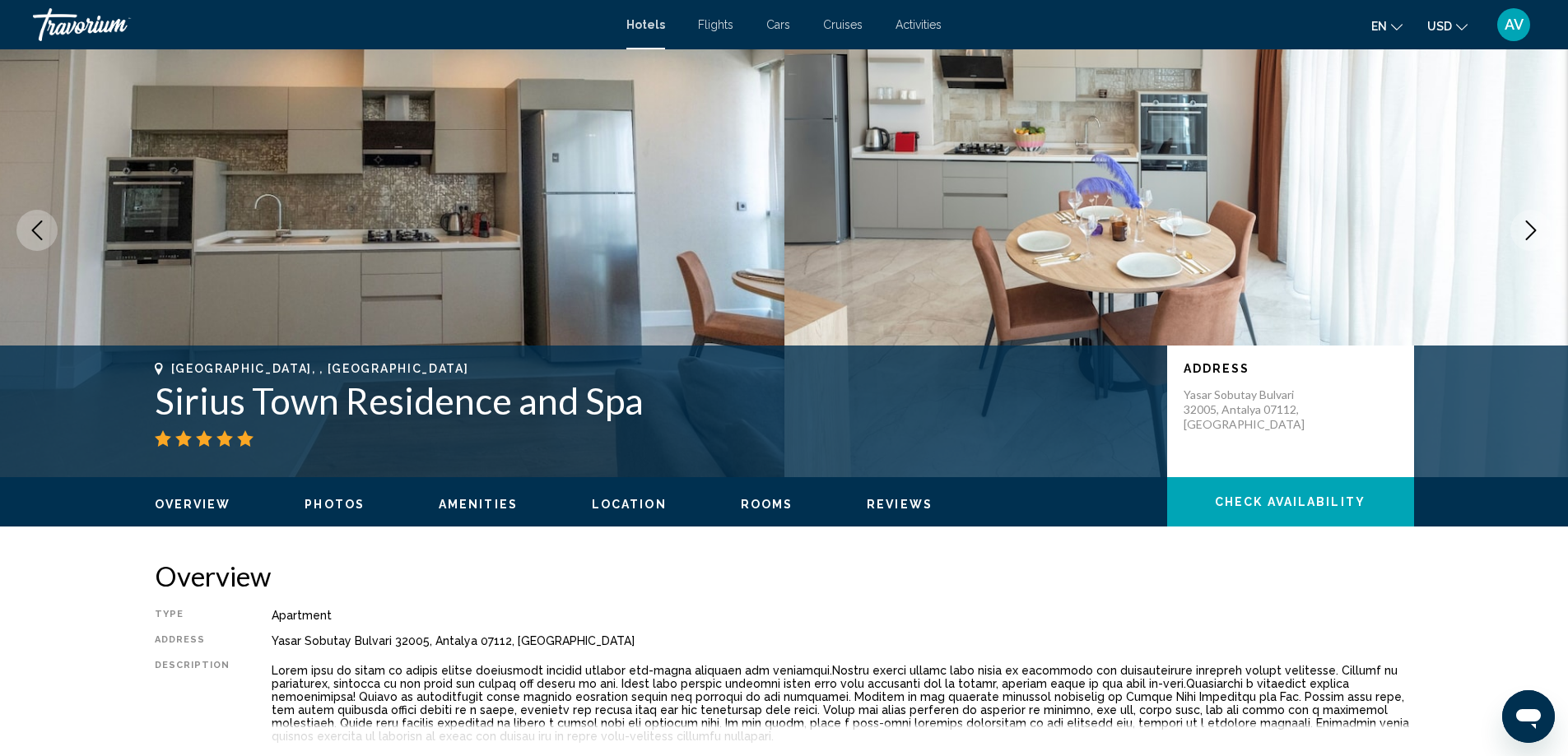
click at [1520, 240] on icon "Next image" at bounding box center [1530, 230] width 19 height 19
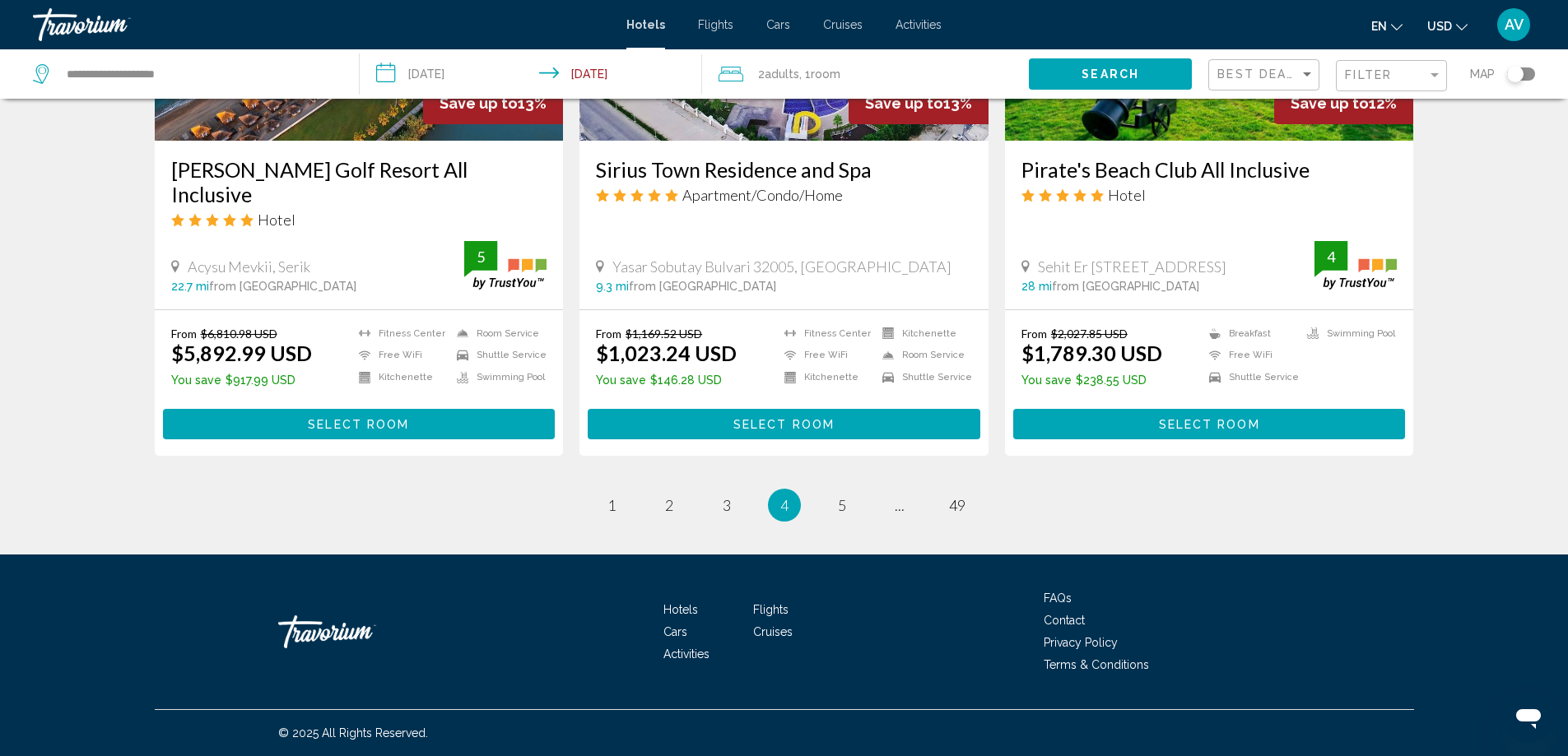
scroll to position [2962, 0]
click at [784, 141] on img "Main content" at bounding box center [784, 9] width 409 height 263
click at [846, 496] on span "5" at bounding box center [842, 505] width 8 height 18
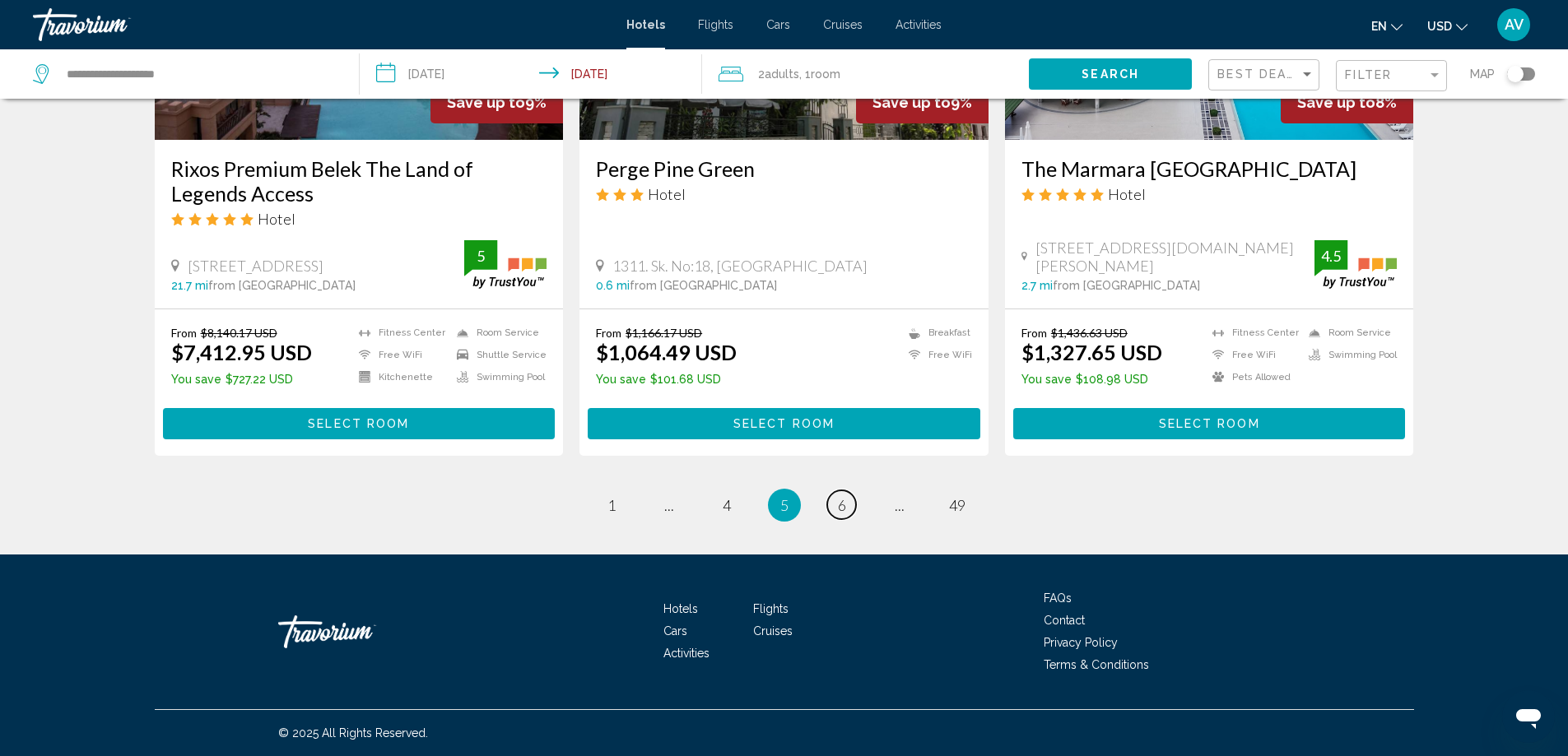
scroll to position [3373, 0]
click at [856, 519] on link "page 6" at bounding box center [841, 504] width 29 height 29
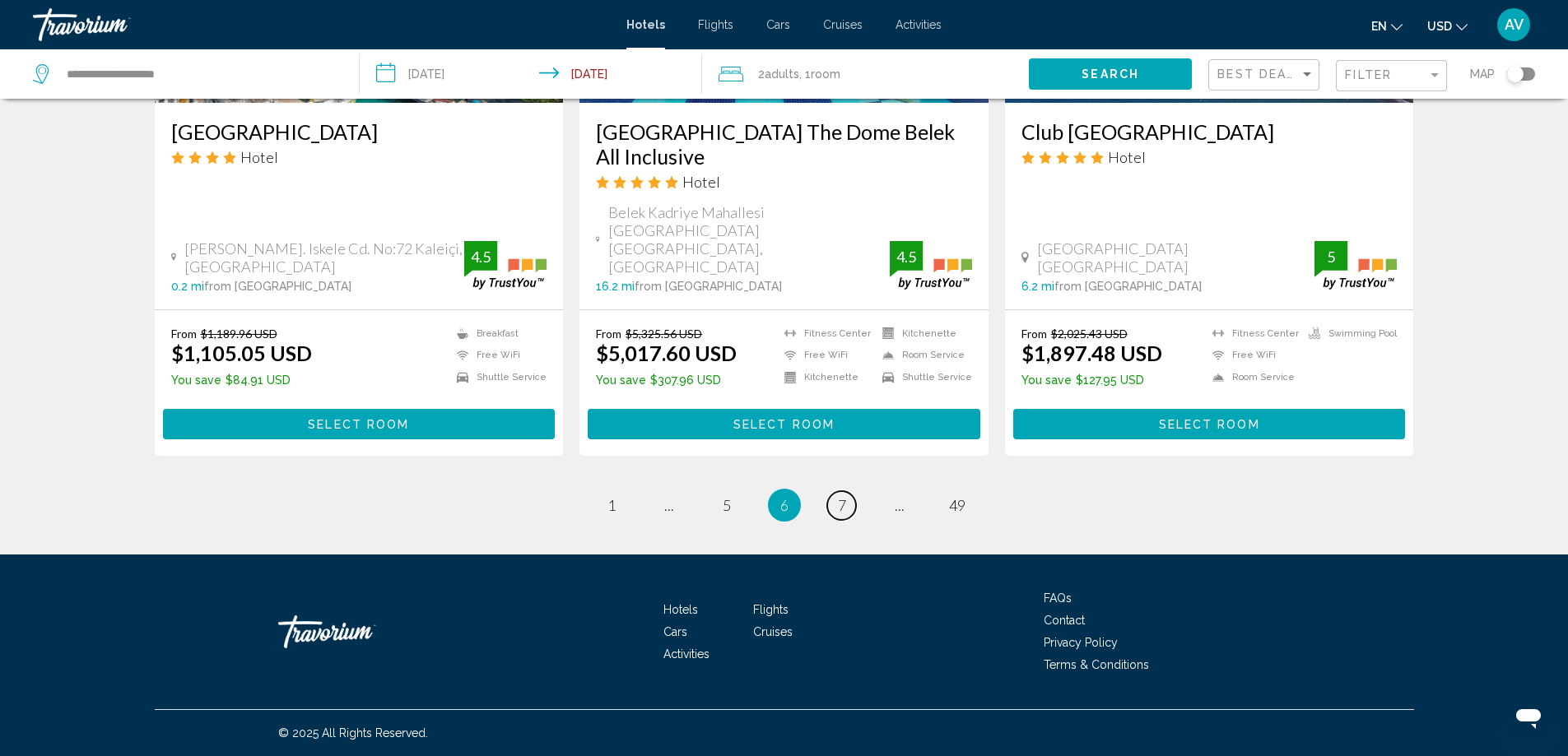
scroll to position [3447, 0]
click at [846, 514] on span "7" at bounding box center [842, 505] width 8 height 18
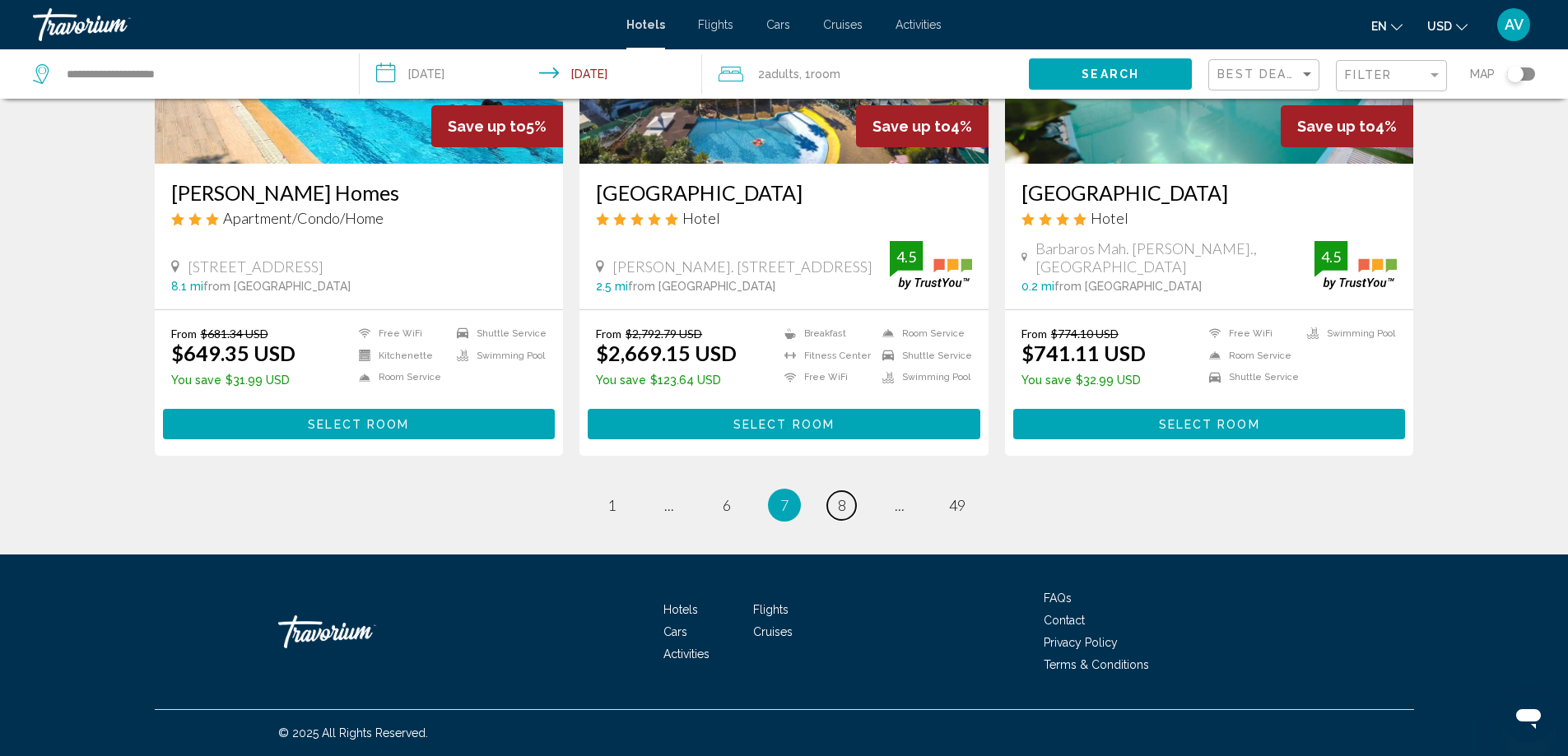
scroll to position [3537, 0]
click at [846, 496] on span "8" at bounding box center [842, 505] width 8 height 18
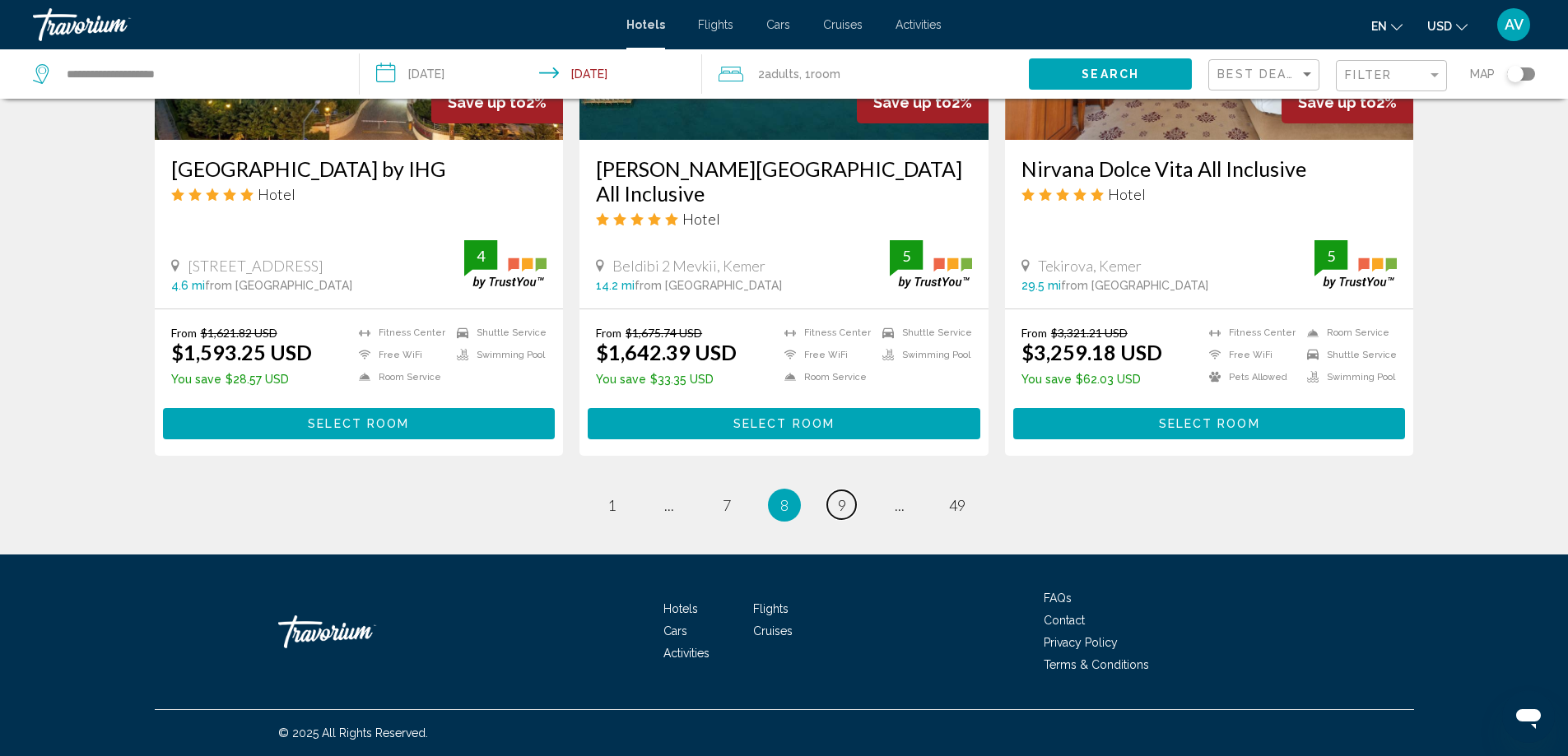
scroll to position [3620, 0]
click at [856, 519] on link "page 9" at bounding box center [841, 504] width 29 height 29
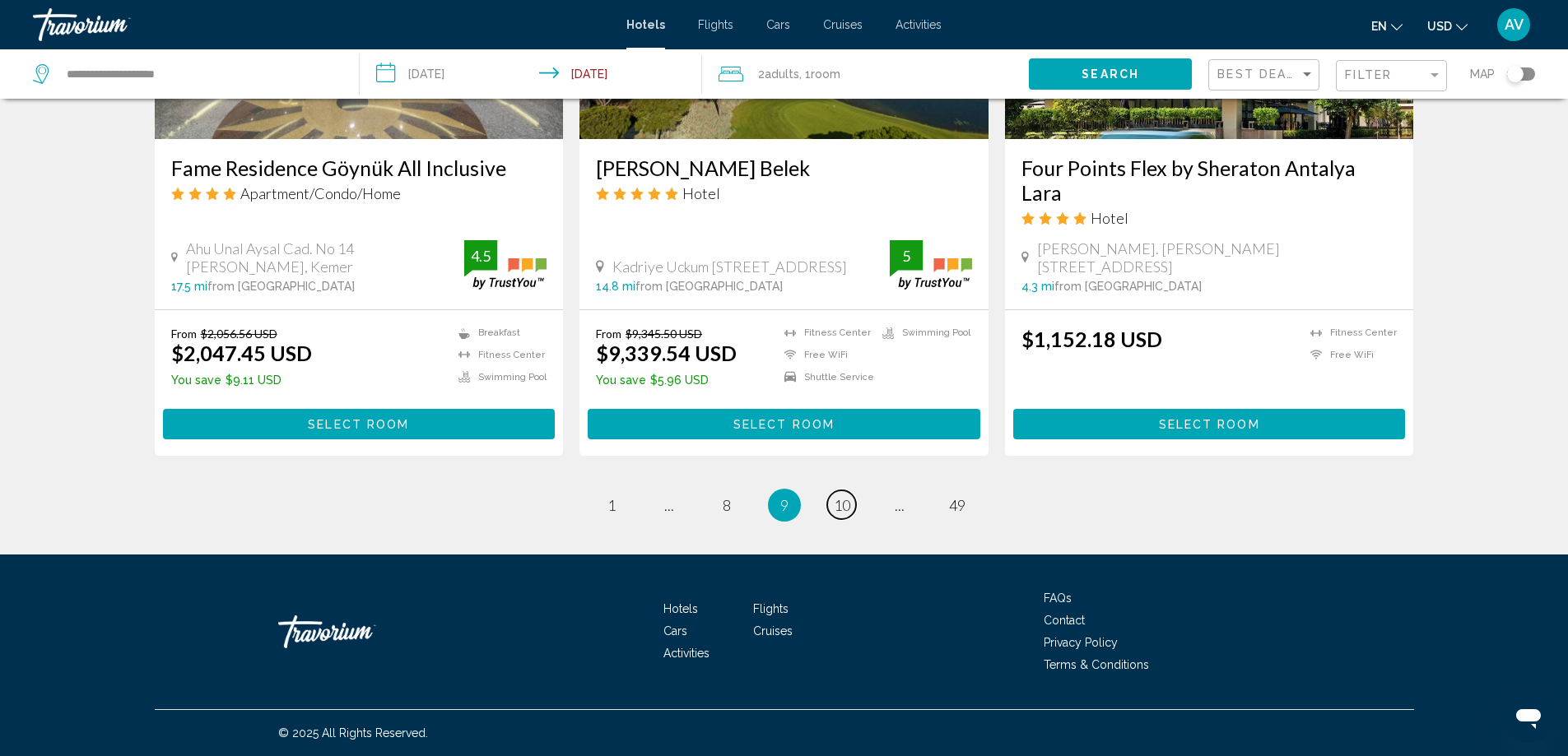
scroll to position [2962, 0]
click at [1255, 139] on img "Main content" at bounding box center [1209, 7] width 409 height 263
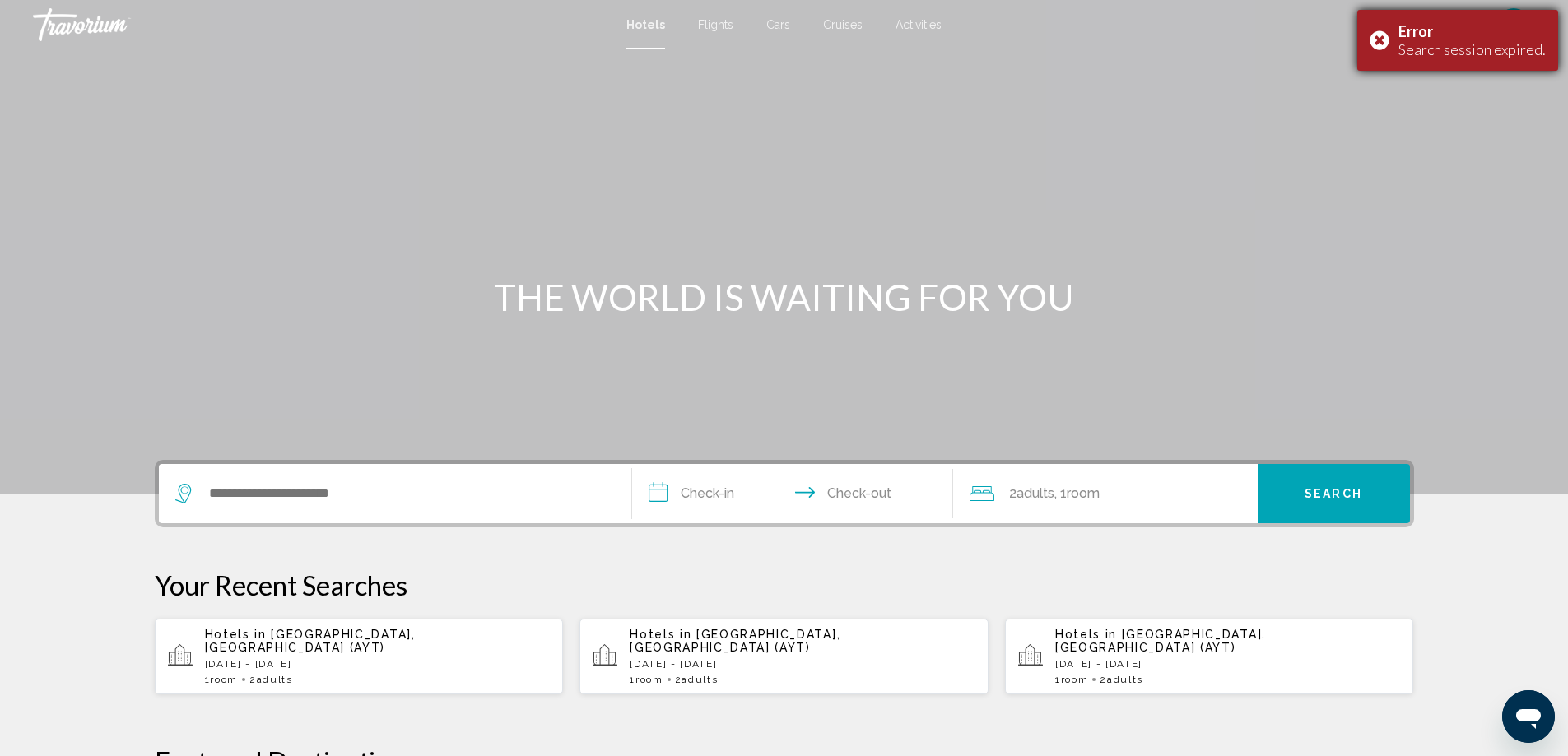
click at [1357, 52] on div "Error Search session expired." at bounding box center [1457, 40] width 201 height 61
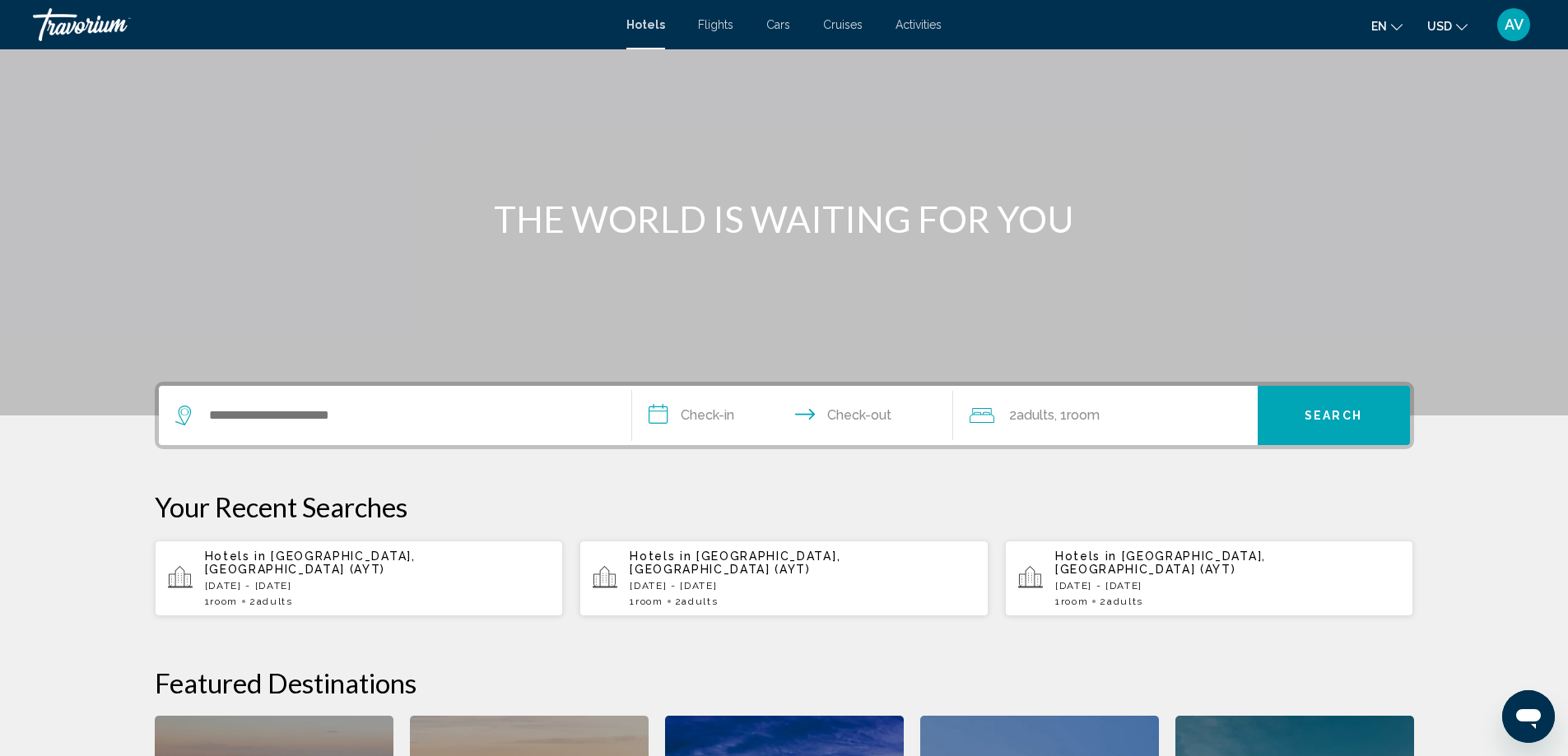
scroll to position [246, 0]
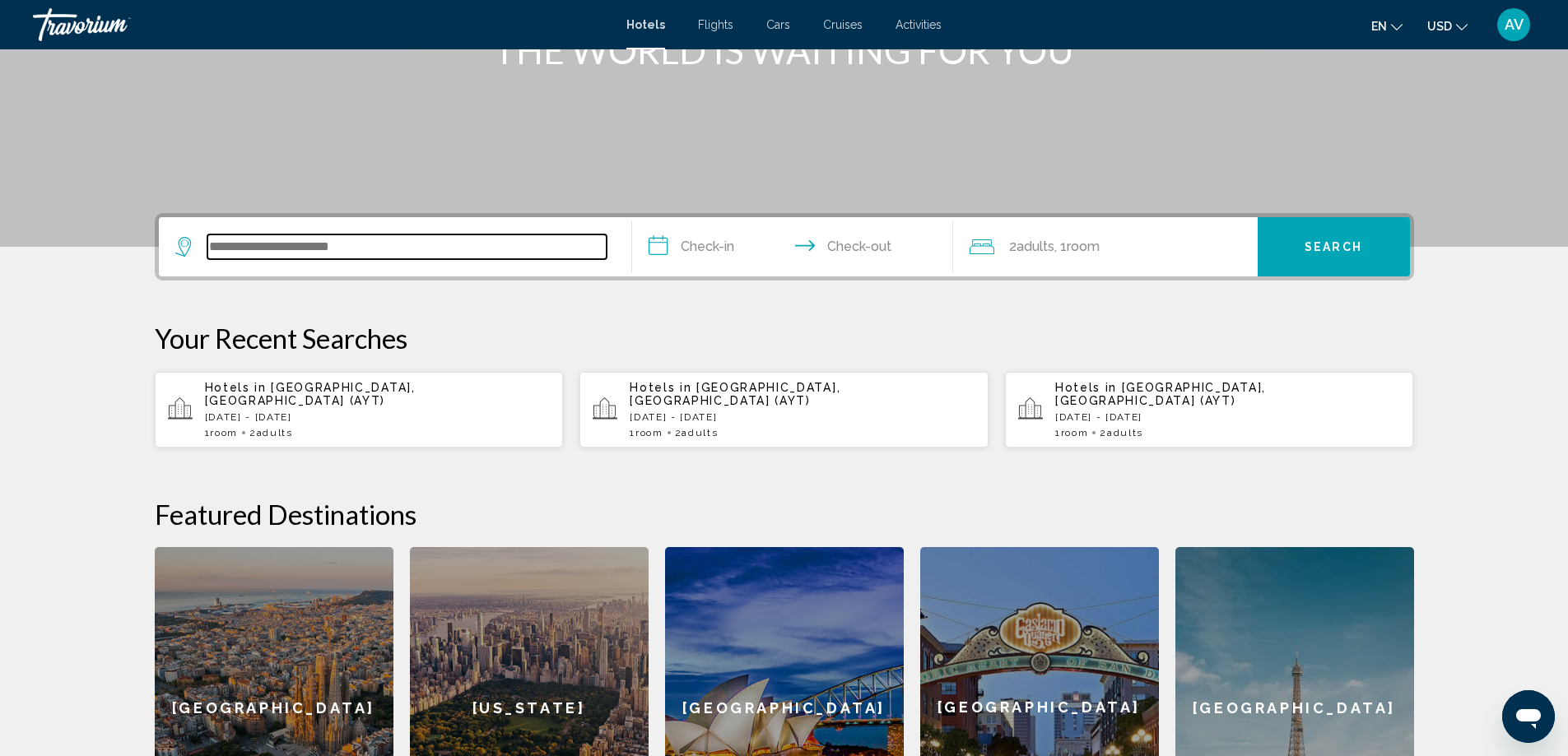
click at [404, 259] on input "Search widget" at bounding box center [407, 246] width 399 height 25
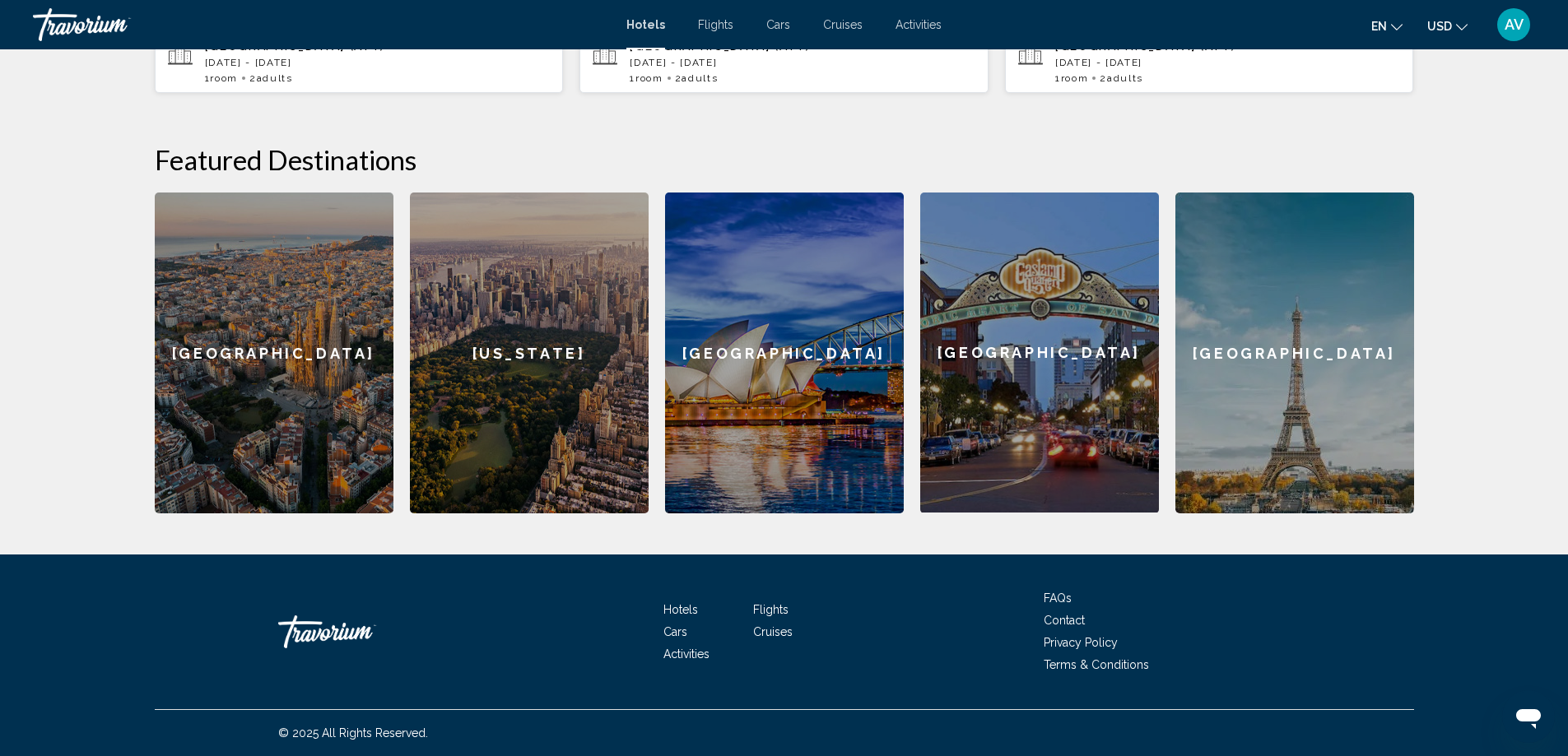
scroll to position [610, 0]
click at [372, 53] on span "[GEOGRAPHIC_DATA], [GEOGRAPHIC_DATA] (AYT)" at bounding box center [310, 40] width 210 height 26
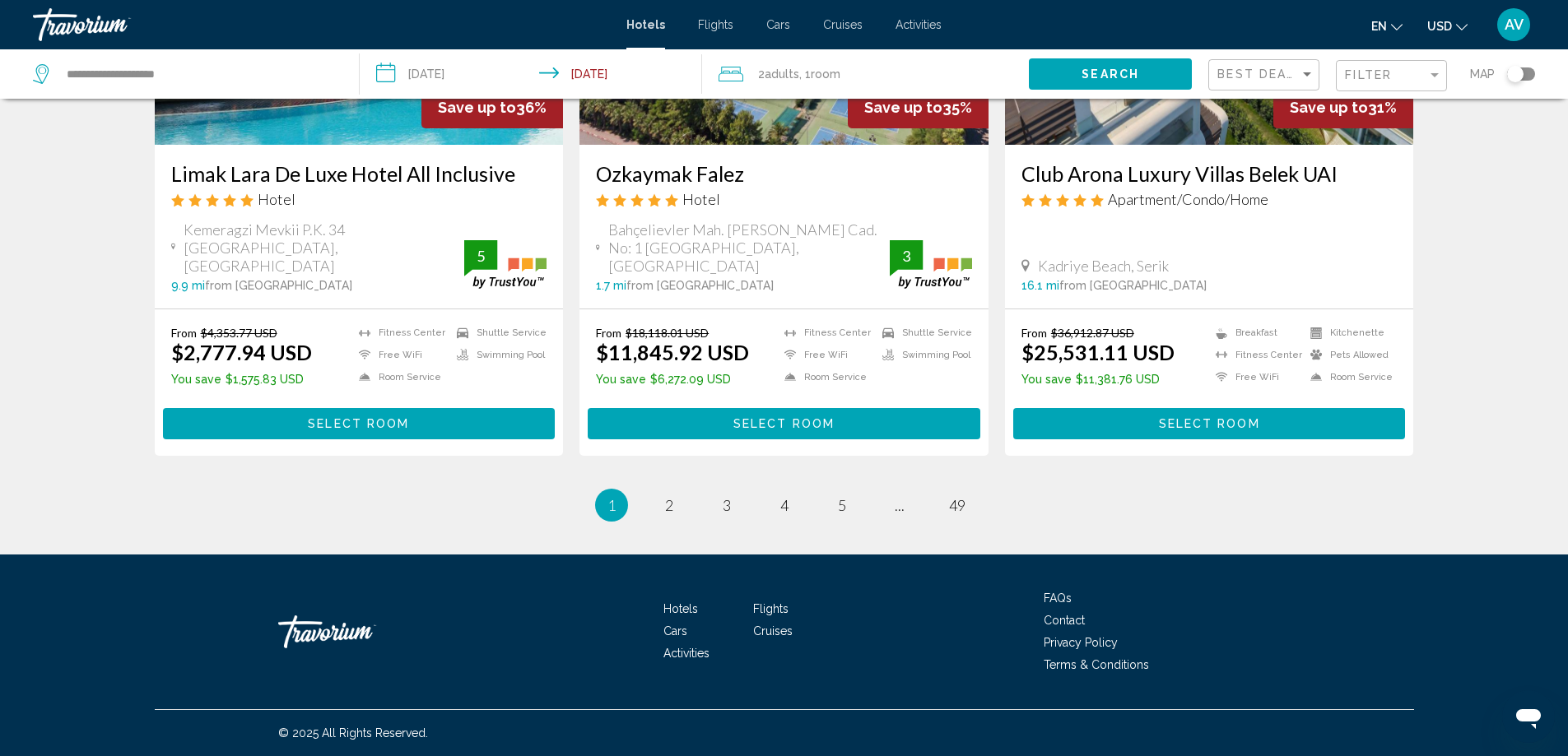
scroll to position [3656, 0]
click at [904, 496] on span "..." at bounding box center [899, 505] width 10 height 18
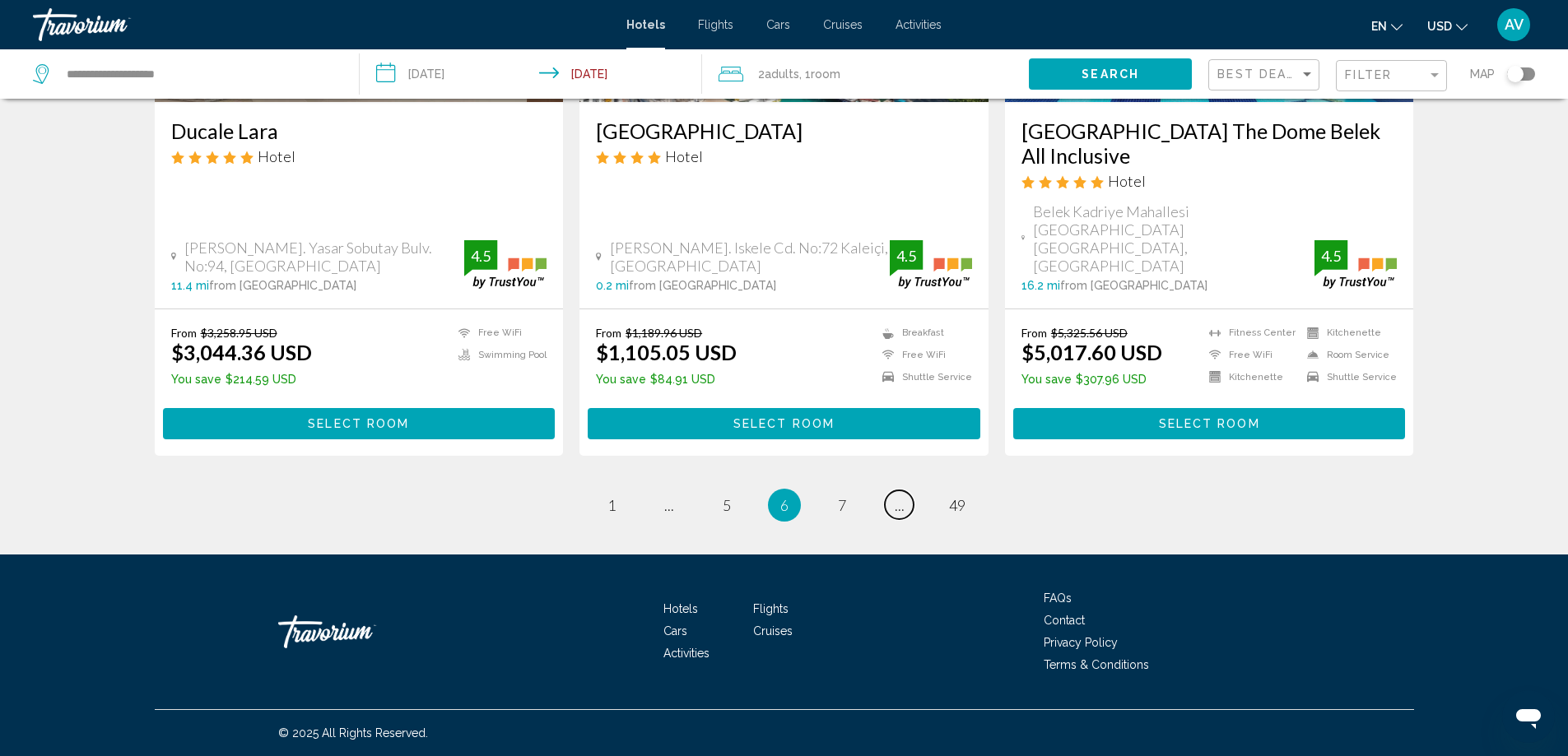
scroll to position [3679, 0]
click at [904, 496] on span "..." at bounding box center [899, 505] width 10 height 18
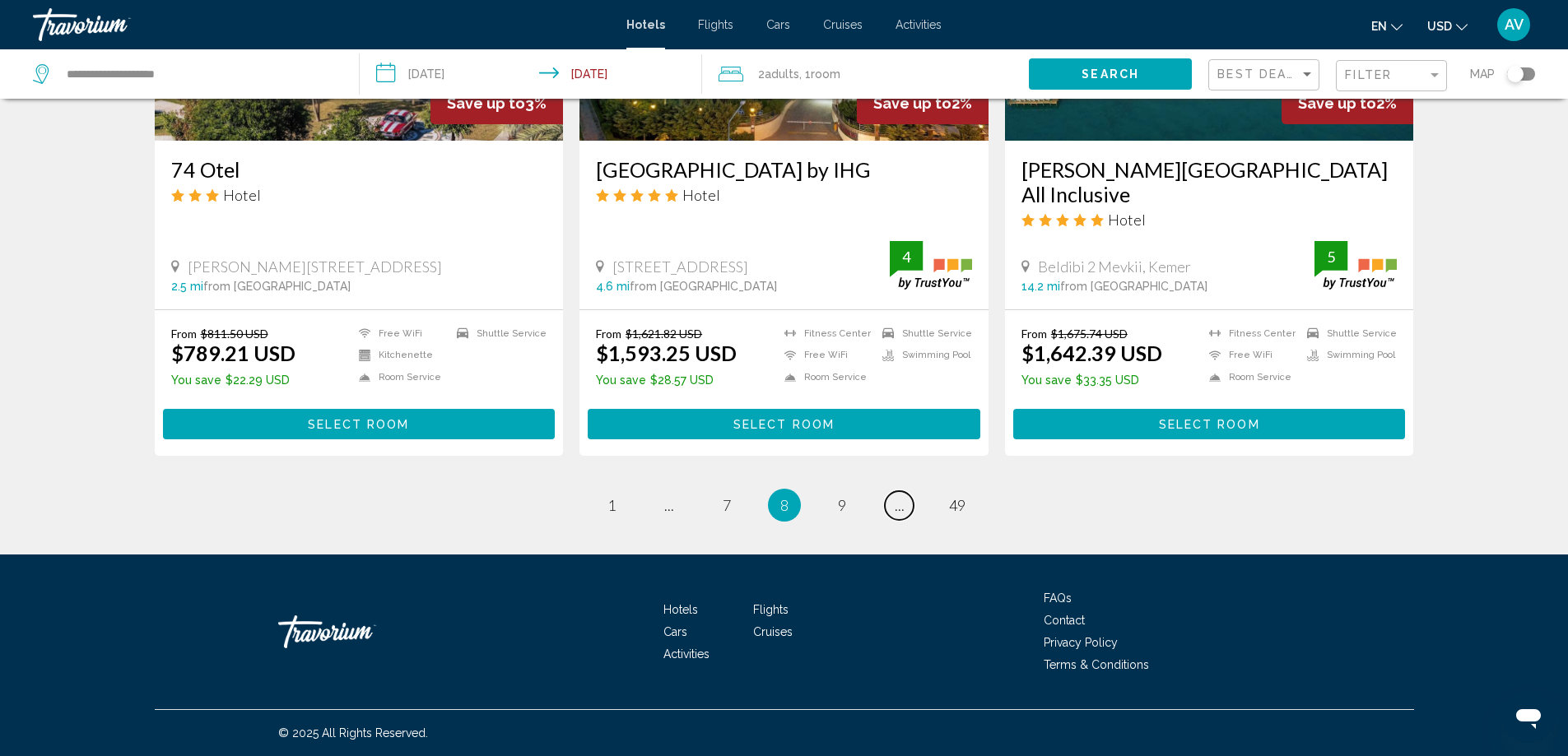
scroll to position [3679, 0]
click at [904, 496] on span "..." at bounding box center [899, 505] width 10 height 18
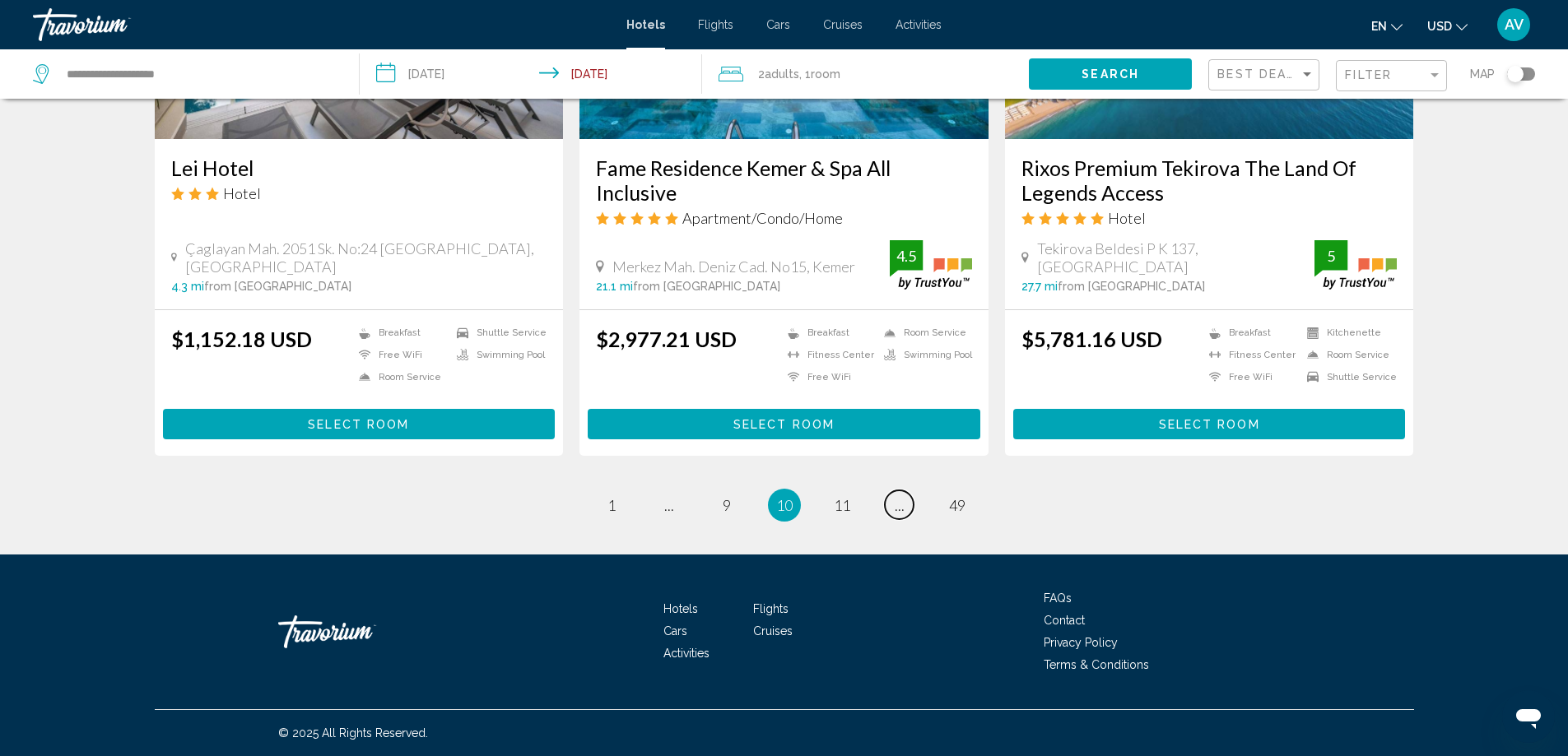
scroll to position [3291, 0]
click at [850, 514] on span "11" at bounding box center [842, 505] width 17 height 18
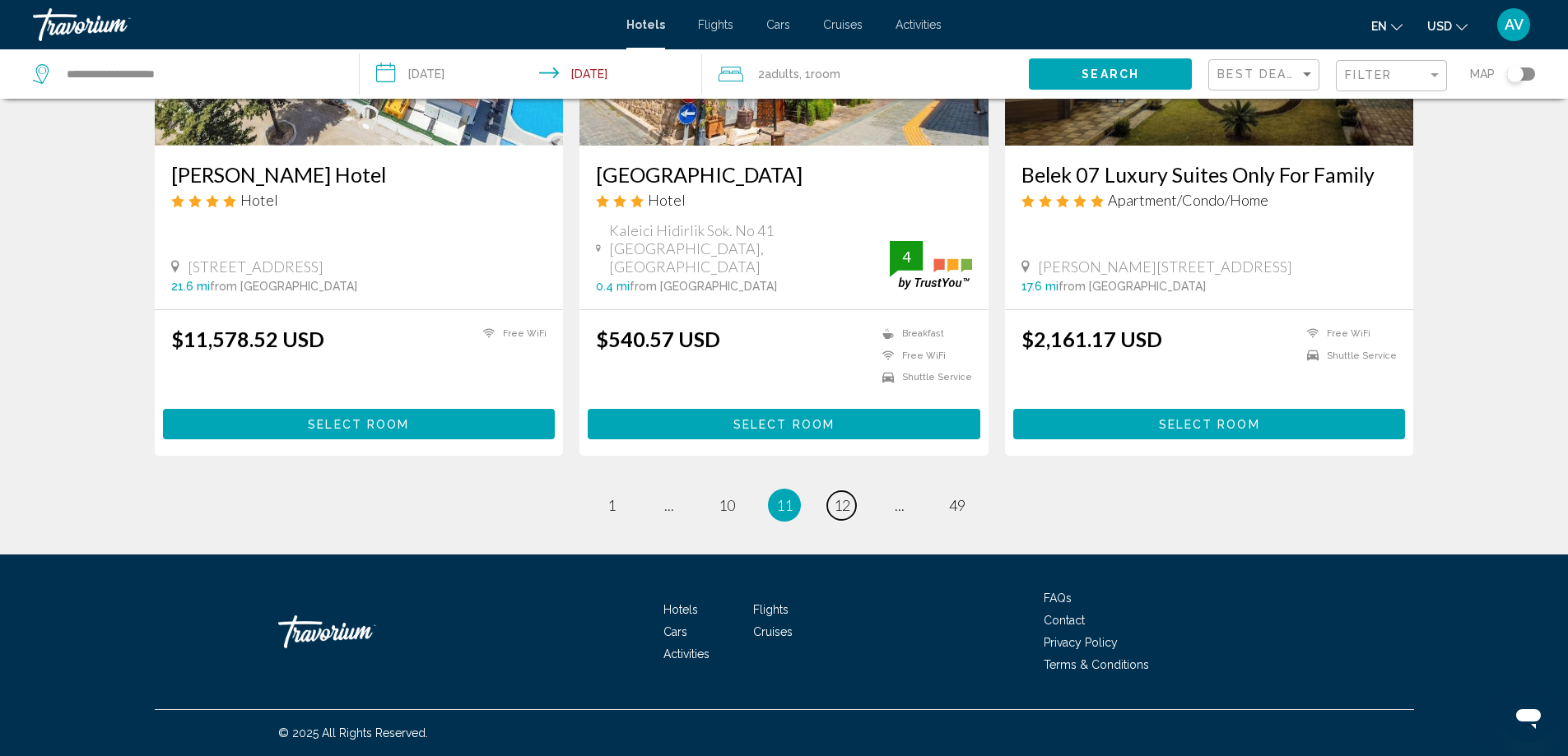
scroll to position [3208, 0]
click at [850, 514] on span "12" at bounding box center [842, 505] width 17 height 18
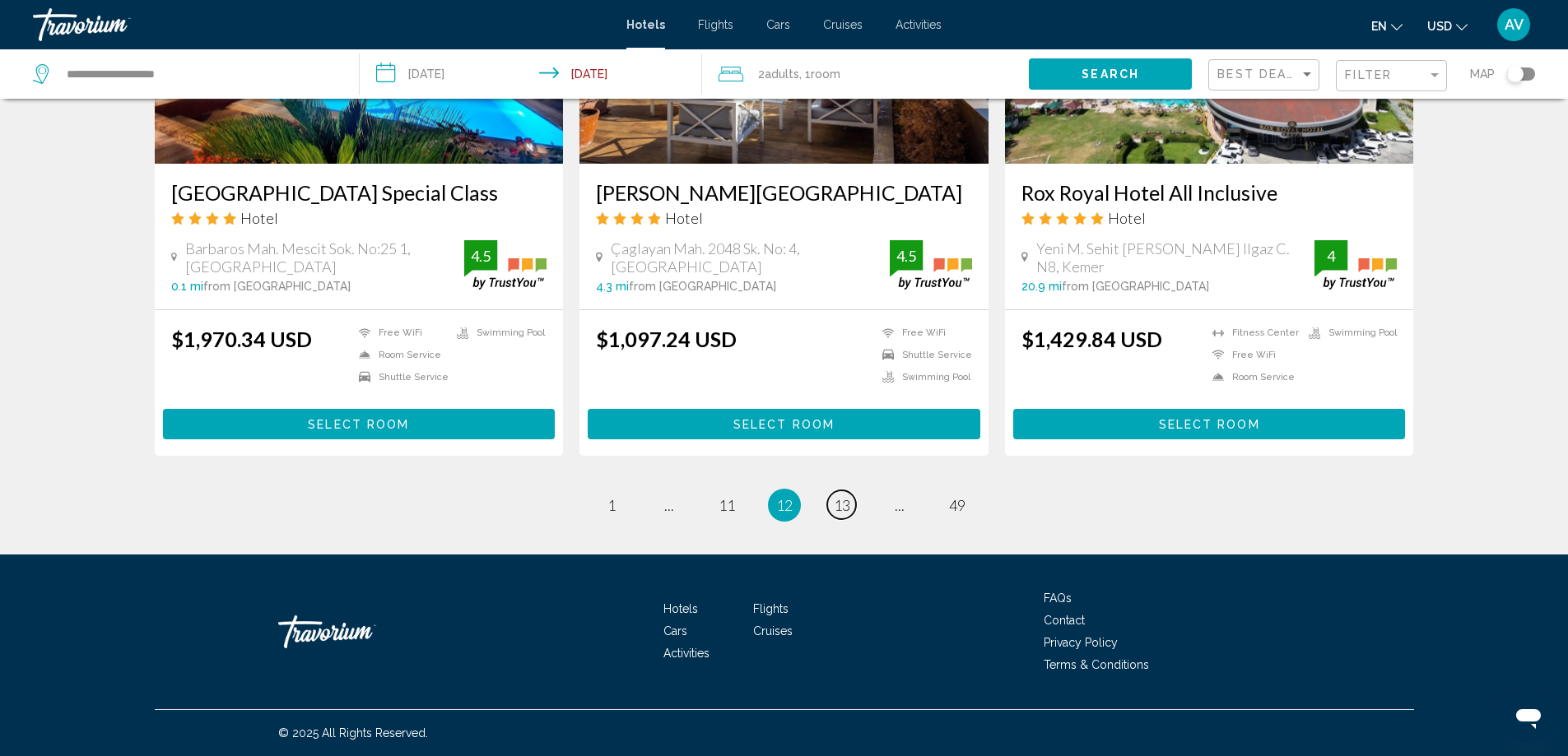
scroll to position [3373, 0]
click at [850, 514] on span "13" at bounding box center [842, 505] width 17 height 18
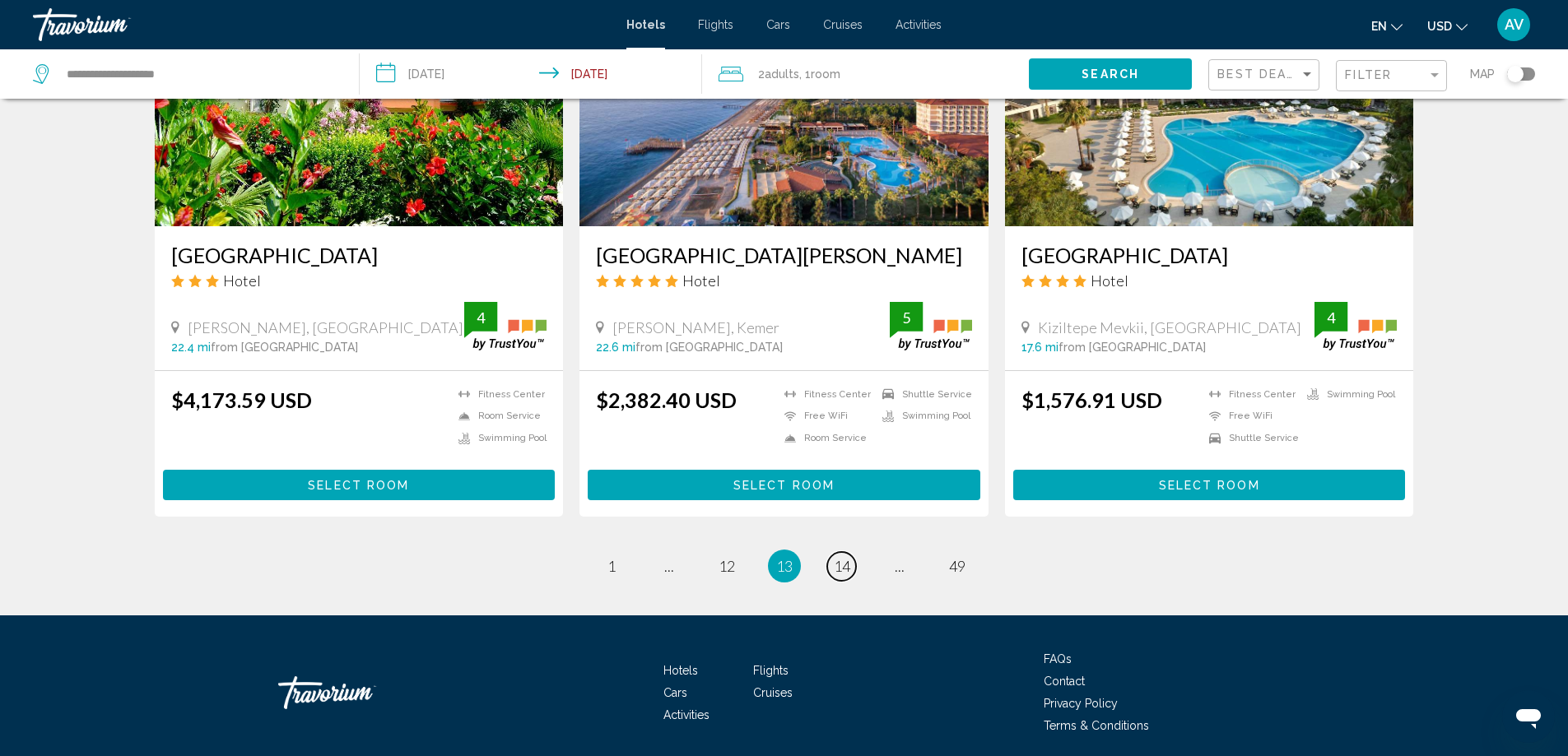
scroll to position [1974, 0]
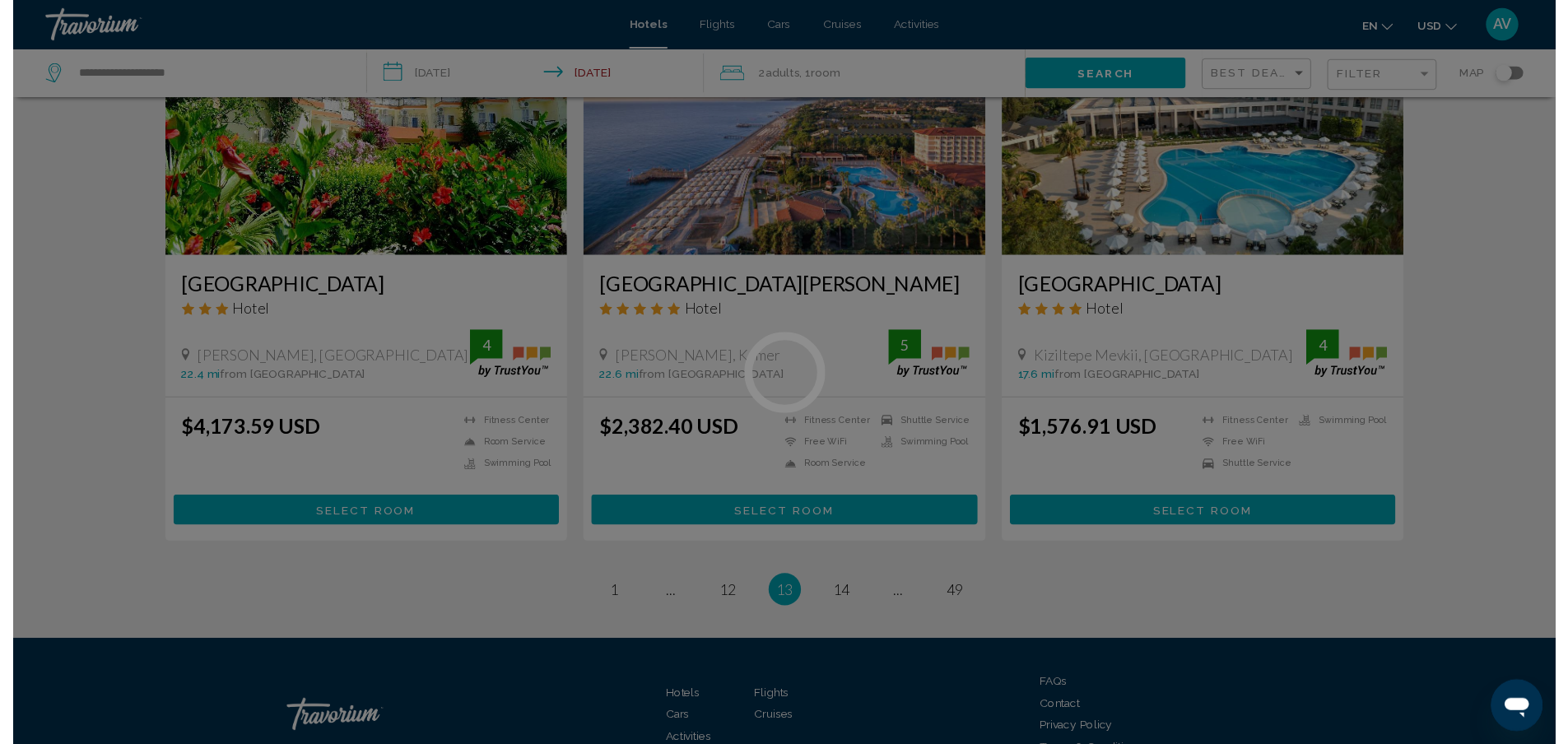
scroll to position [72, 0]
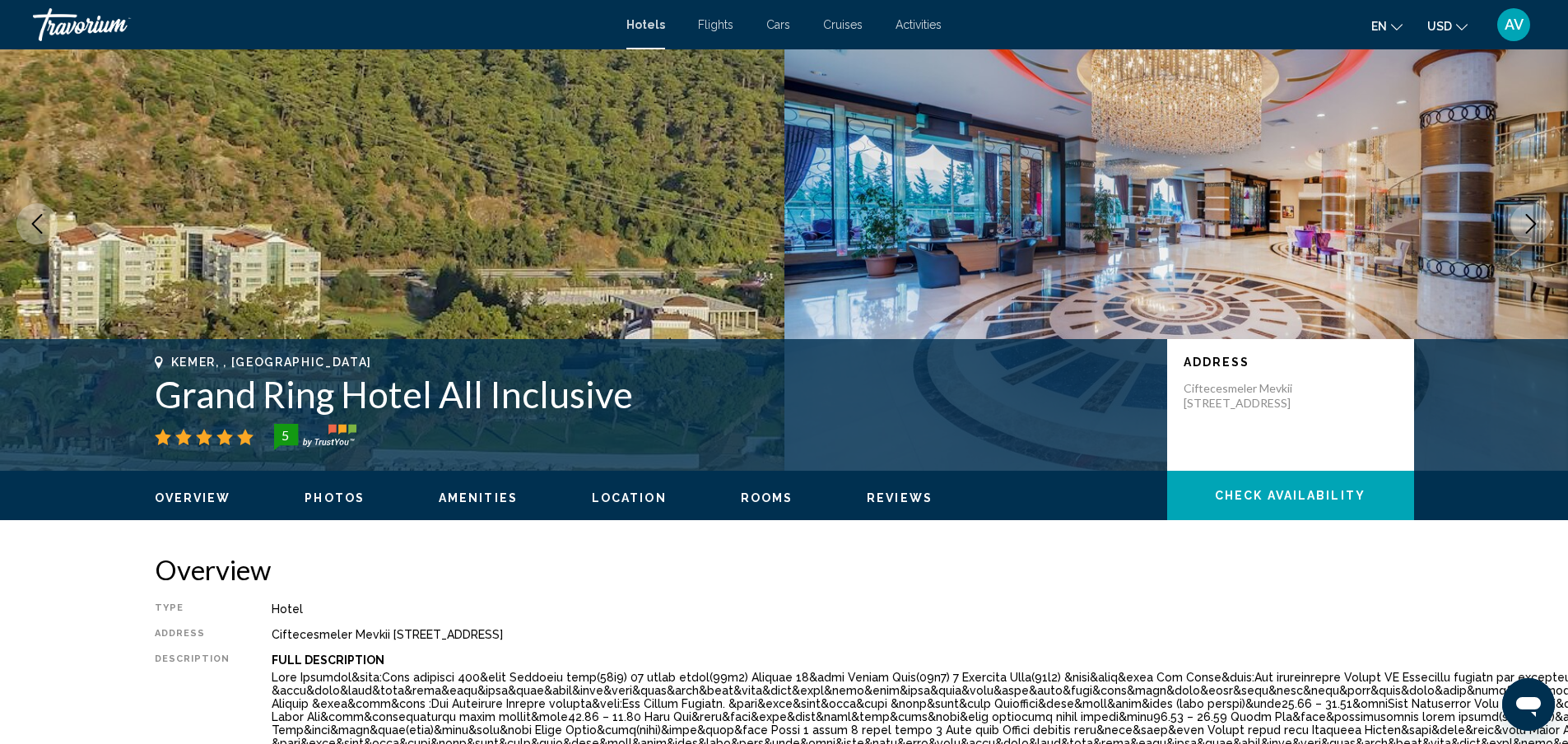
click at [1520, 233] on icon "Next image" at bounding box center [1530, 224] width 19 height 19
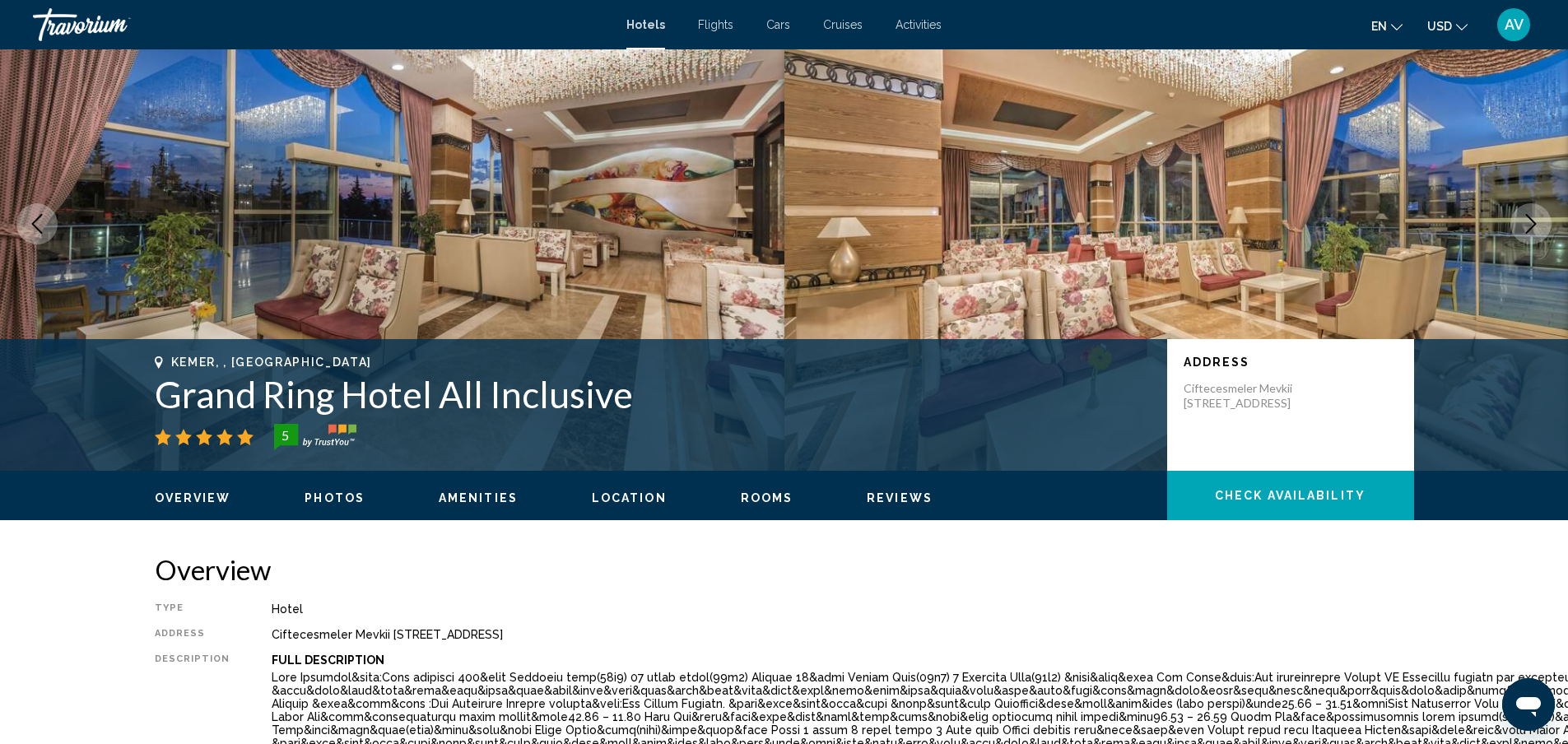
click at [1520, 233] on icon "Next image" at bounding box center [1530, 224] width 19 height 19
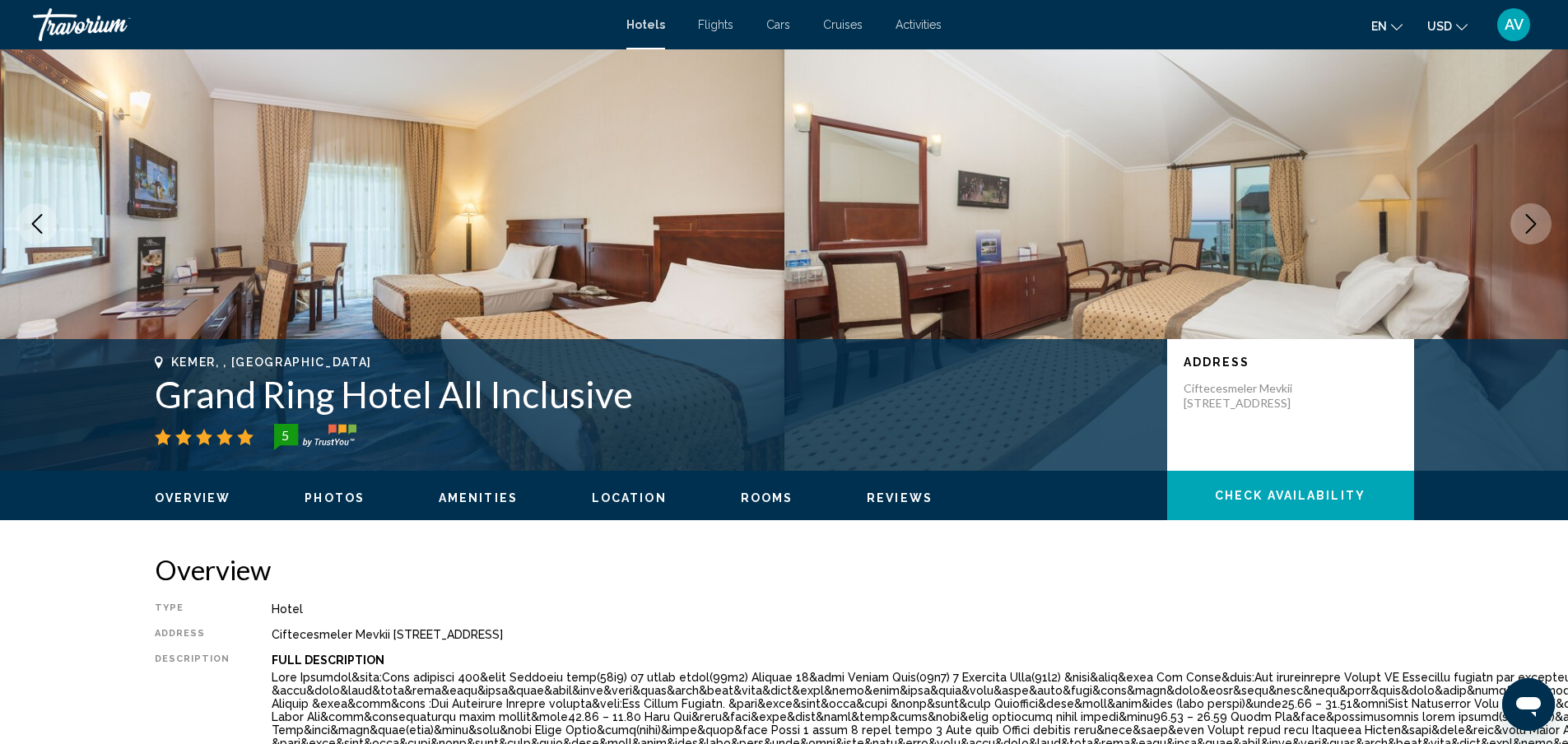
click at [1520, 233] on icon "Next image" at bounding box center [1530, 224] width 19 height 19
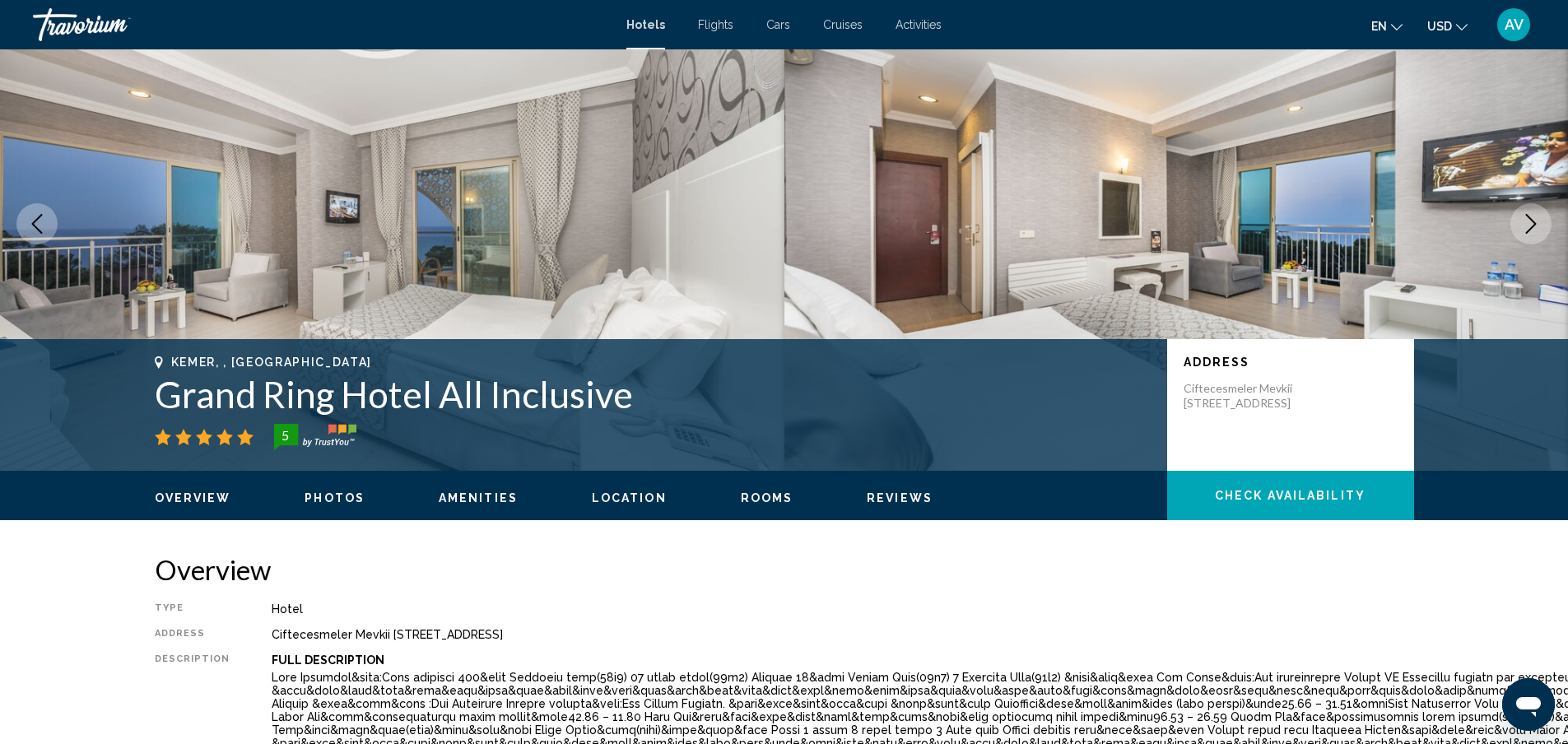
click at [1520, 233] on icon "Next image" at bounding box center [1530, 224] width 19 height 19
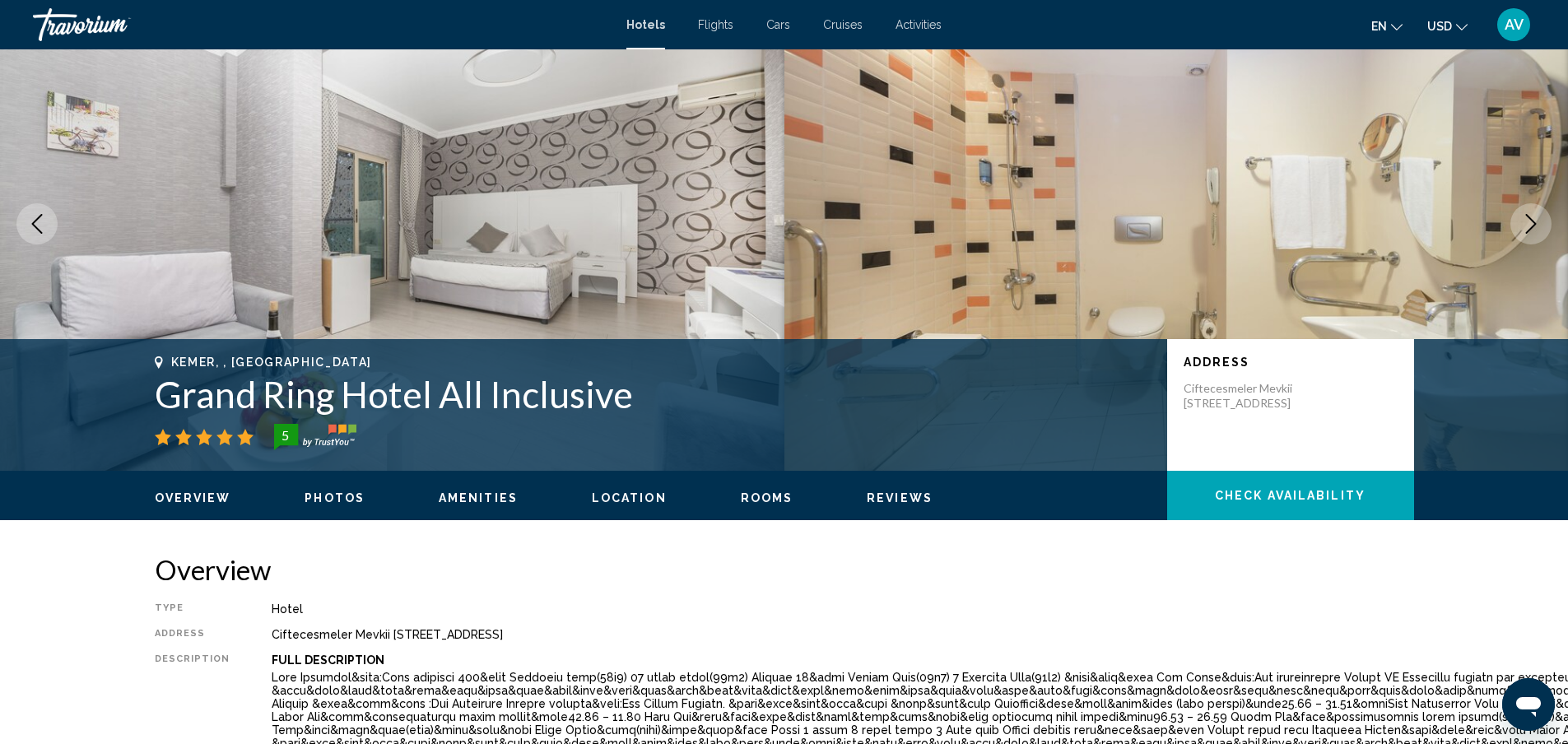
click at [1520, 233] on icon "Next image" at bounding box center [1530, 224] width 19 height 19
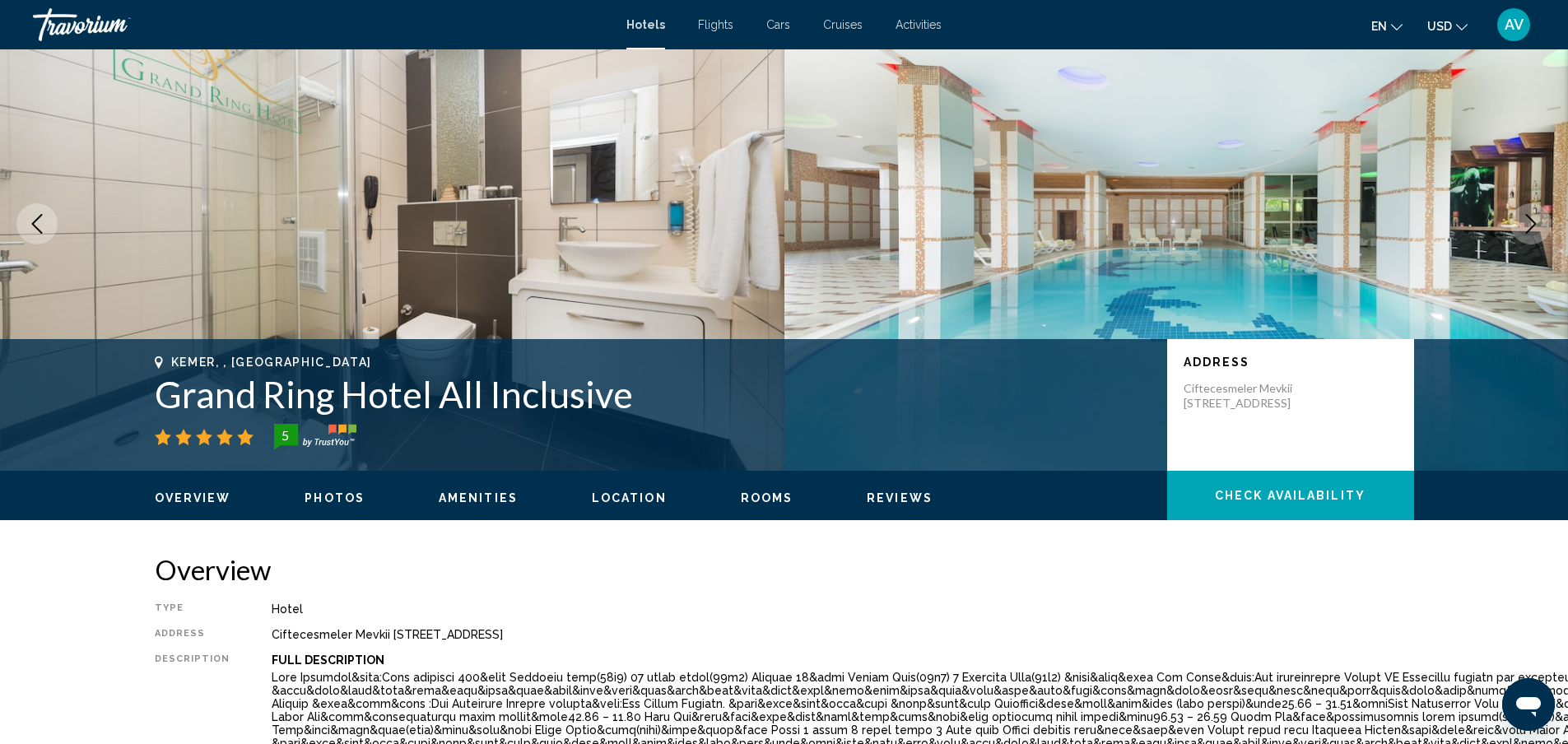
click at [1520, 233] on icon "Next image" at bounding box center [1530, 224] width 19 height 19
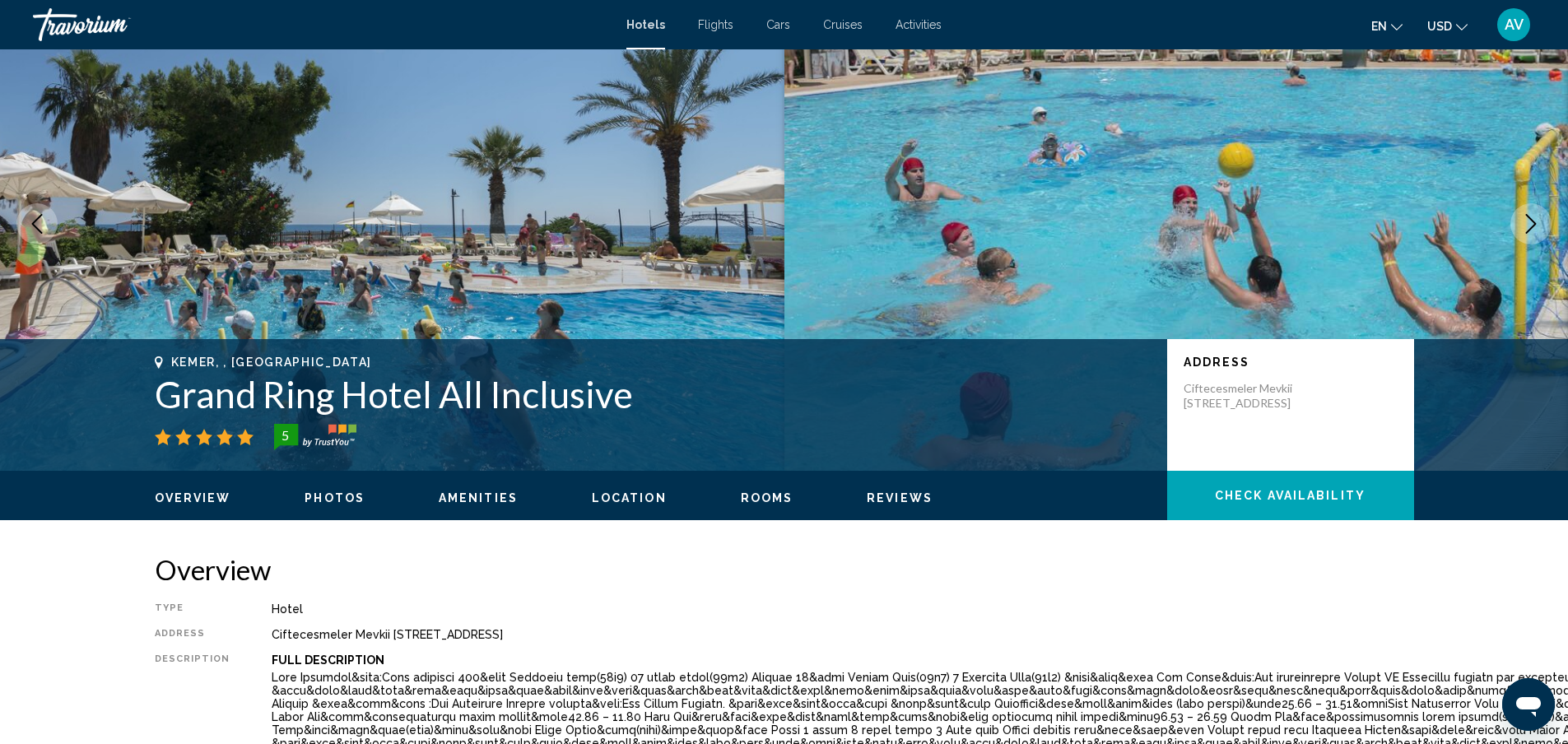
click at [1520, 233] on icon "Next image" at bounding box center [1530, 224] width 19 height 19
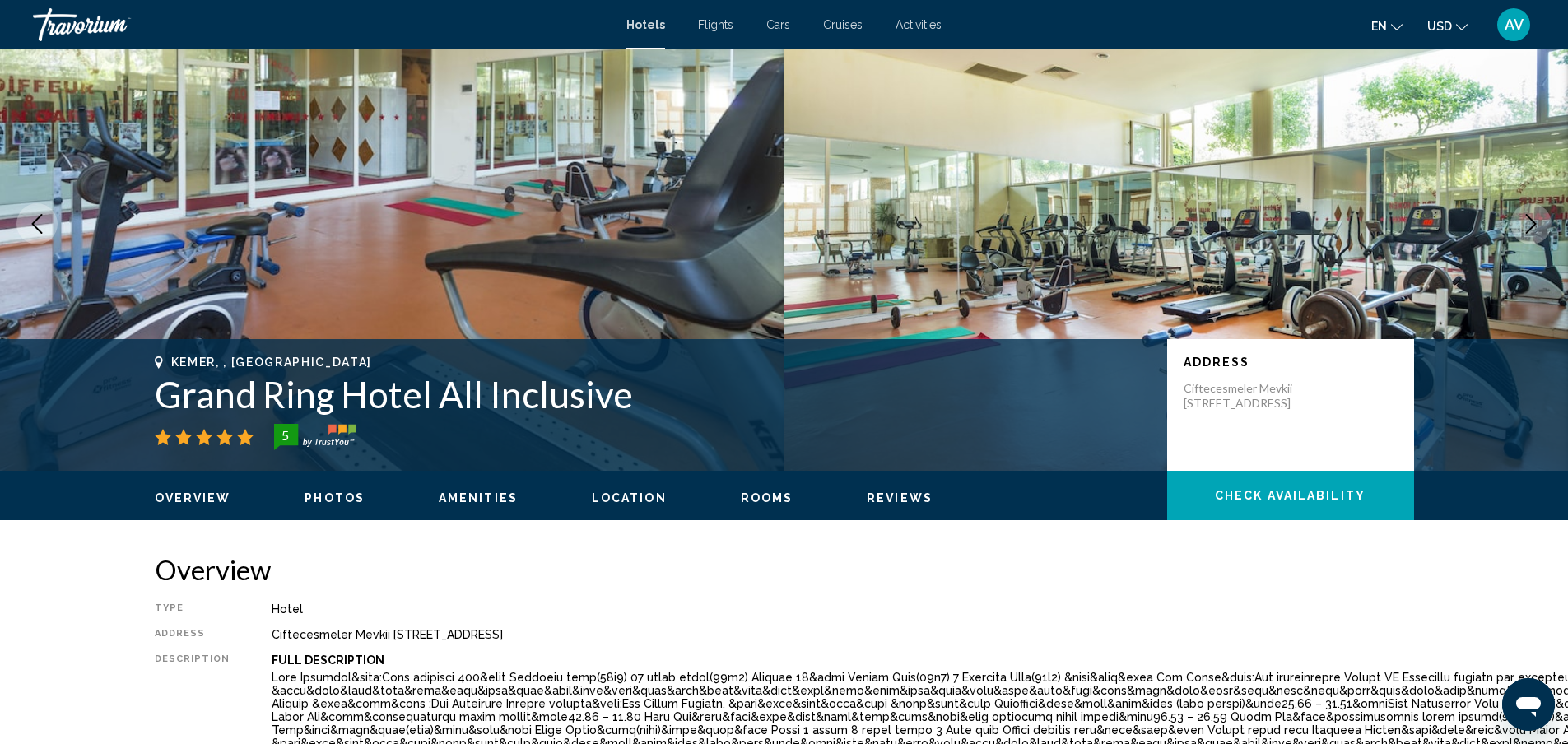
click at [1520, 233] on icon "Next image" at bounding box center [1530, 224] width 19 height 19
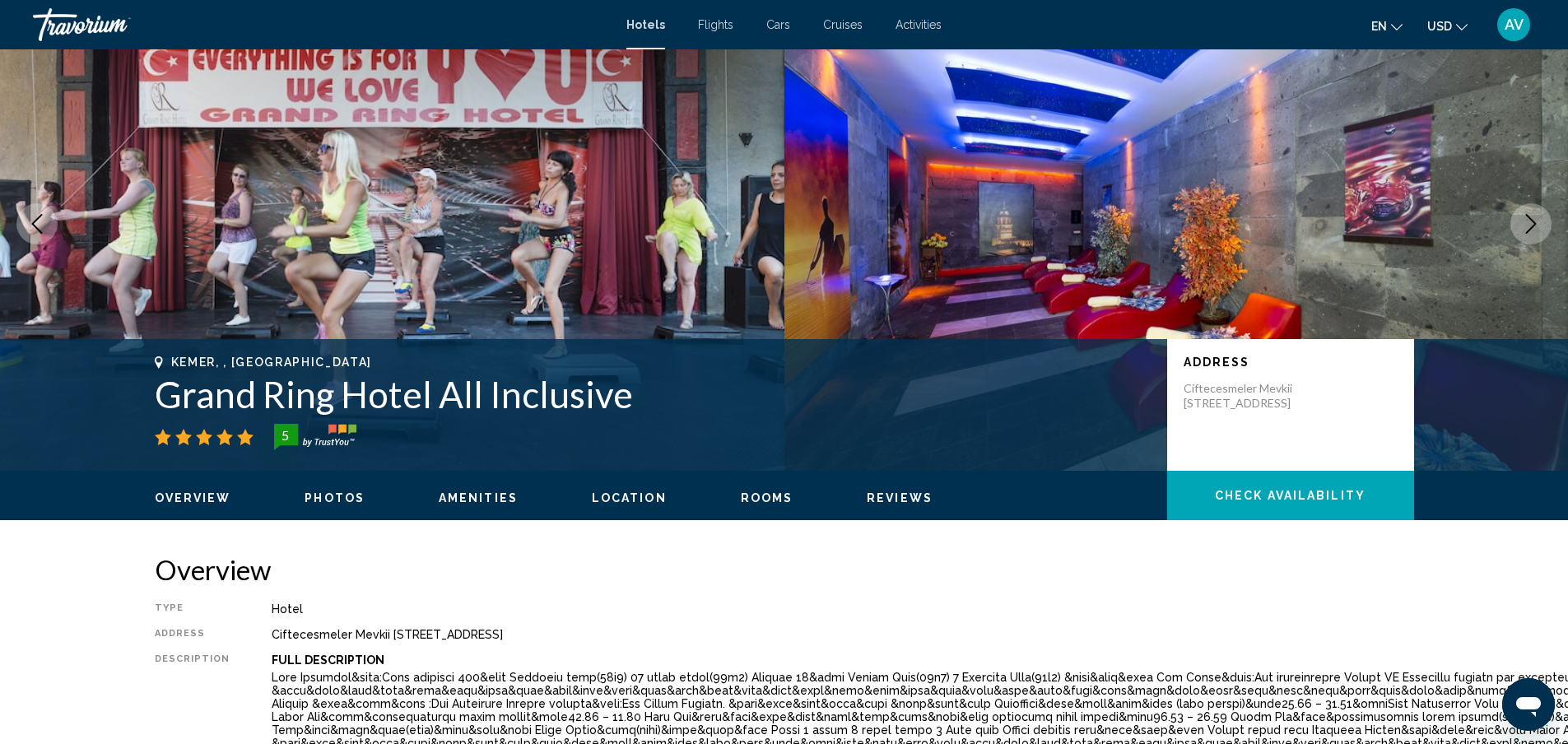
click at [1520, 233] on icon "Next image" at bounding box center [1530, 224] width 19 height 19
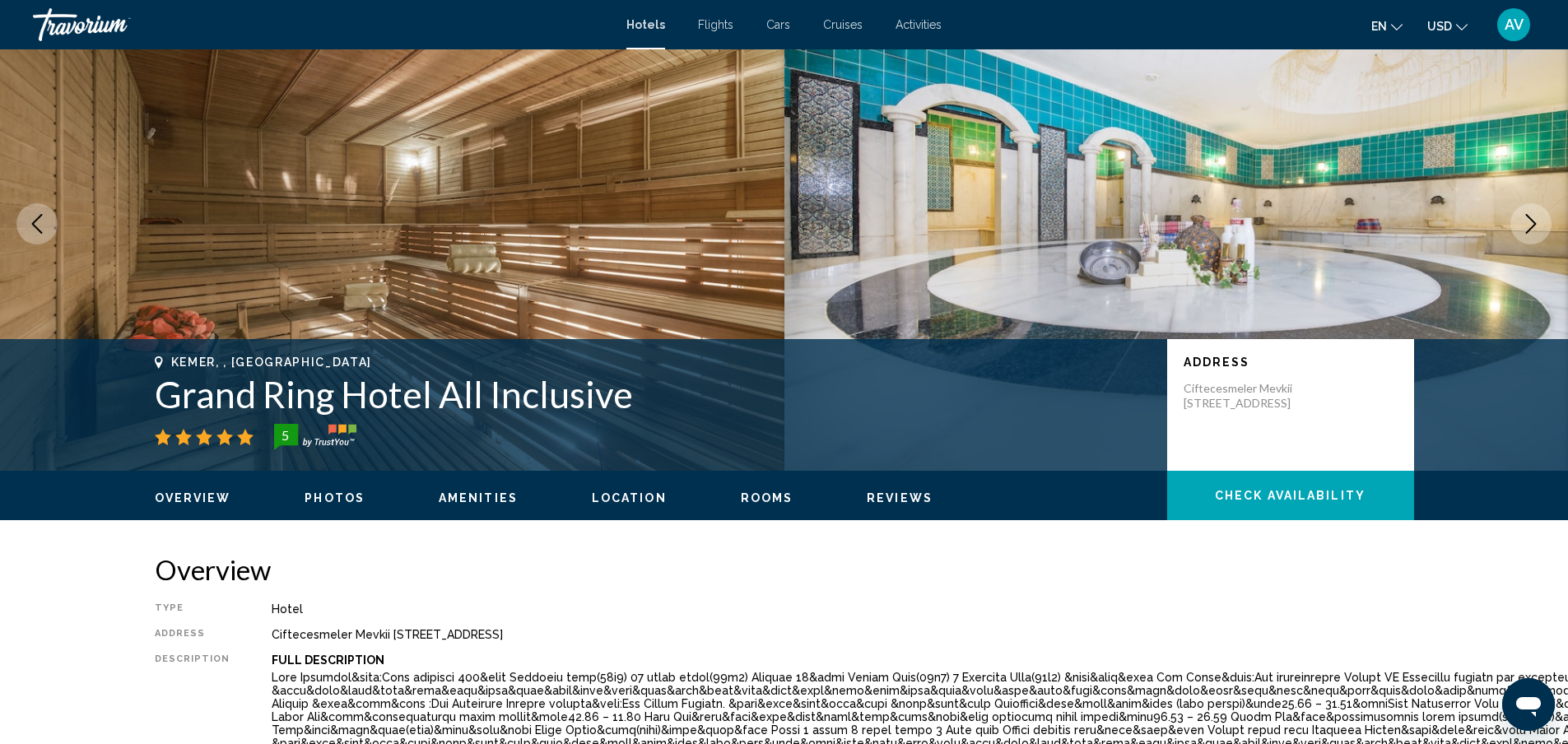
click at [1520, 233] on icon "Next image" at bounding box center [1530, 224] width 19 height 19
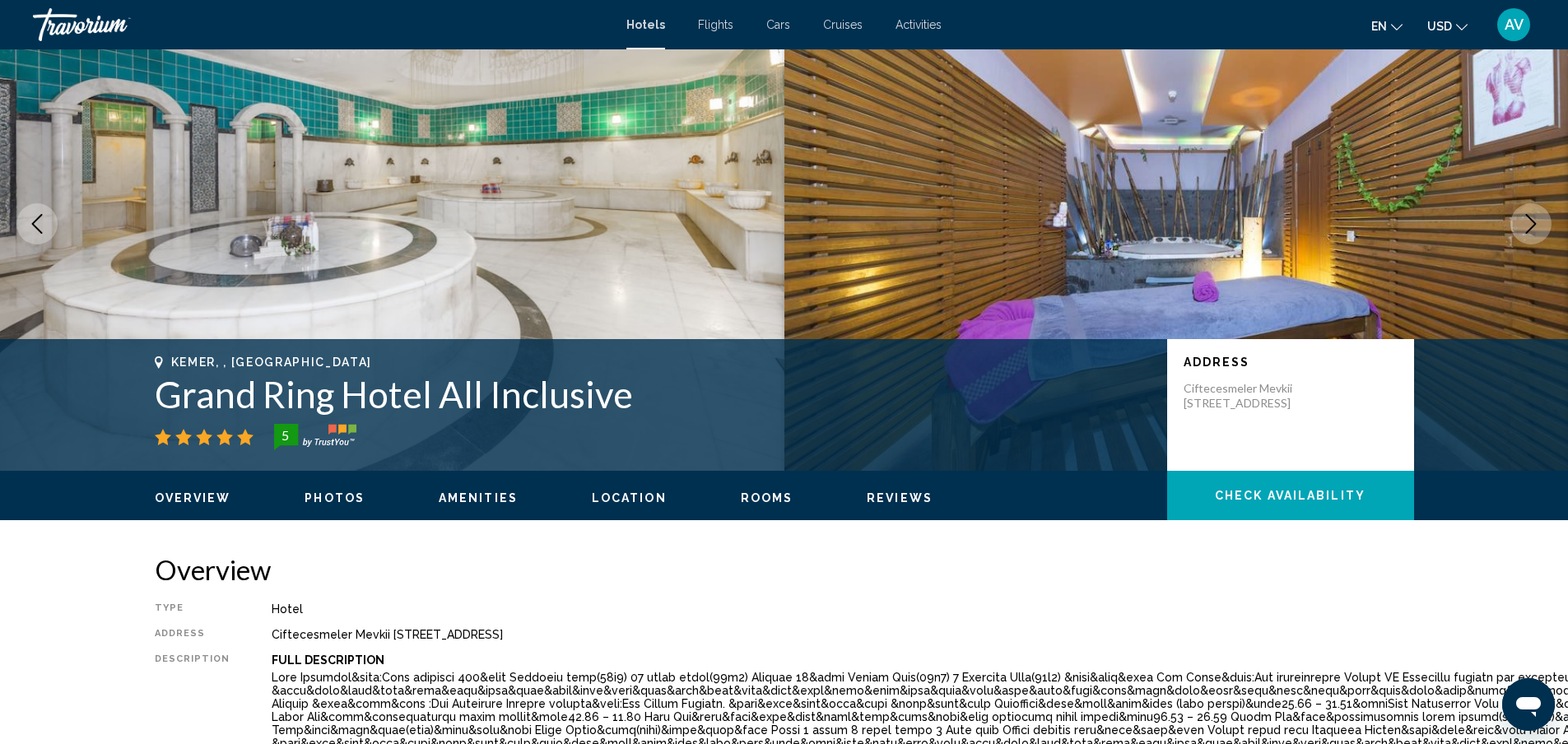
click at [1520, 233] on icon "Next image" at bounding box center [1530, 224] width 19 height 19
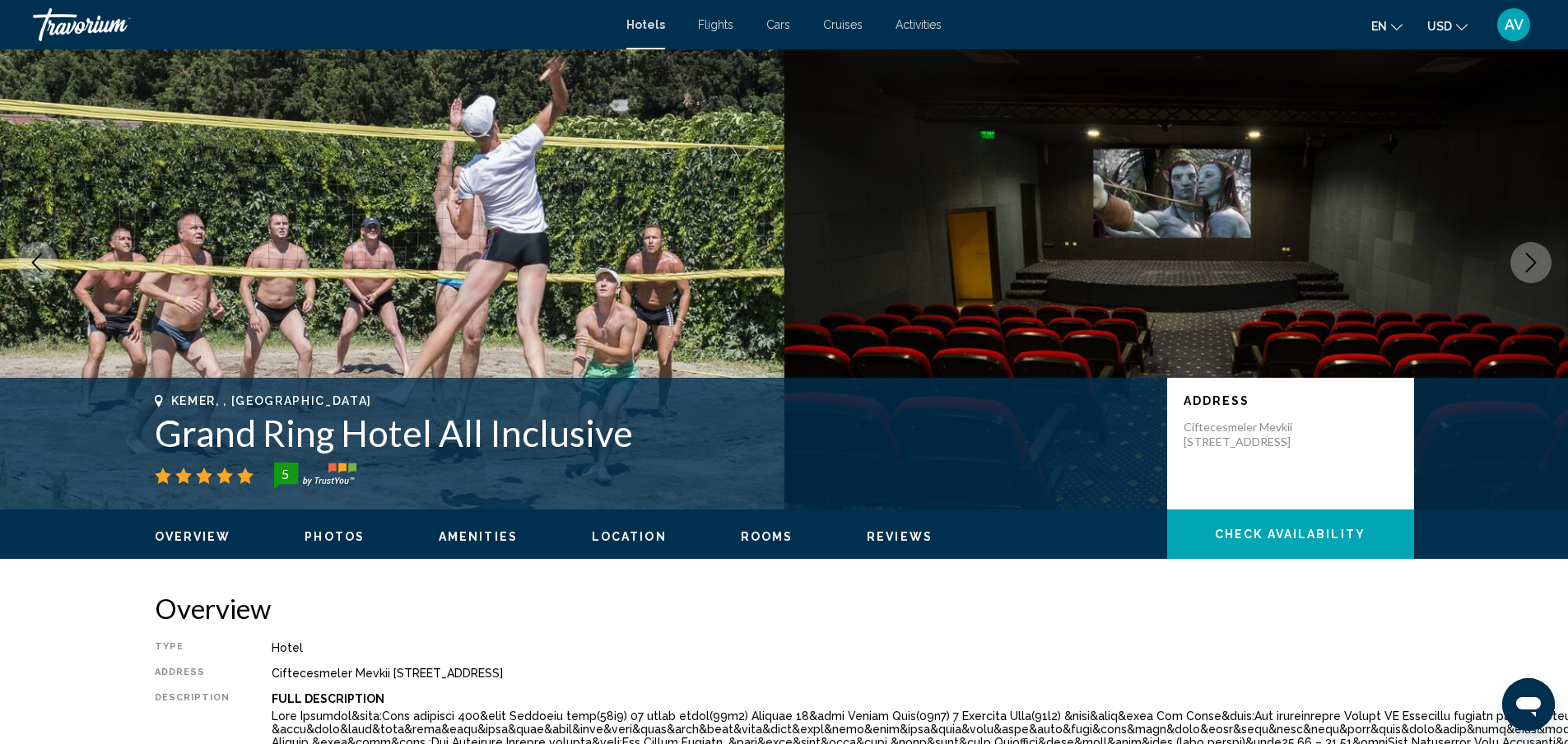
scroll to position [0, 0]
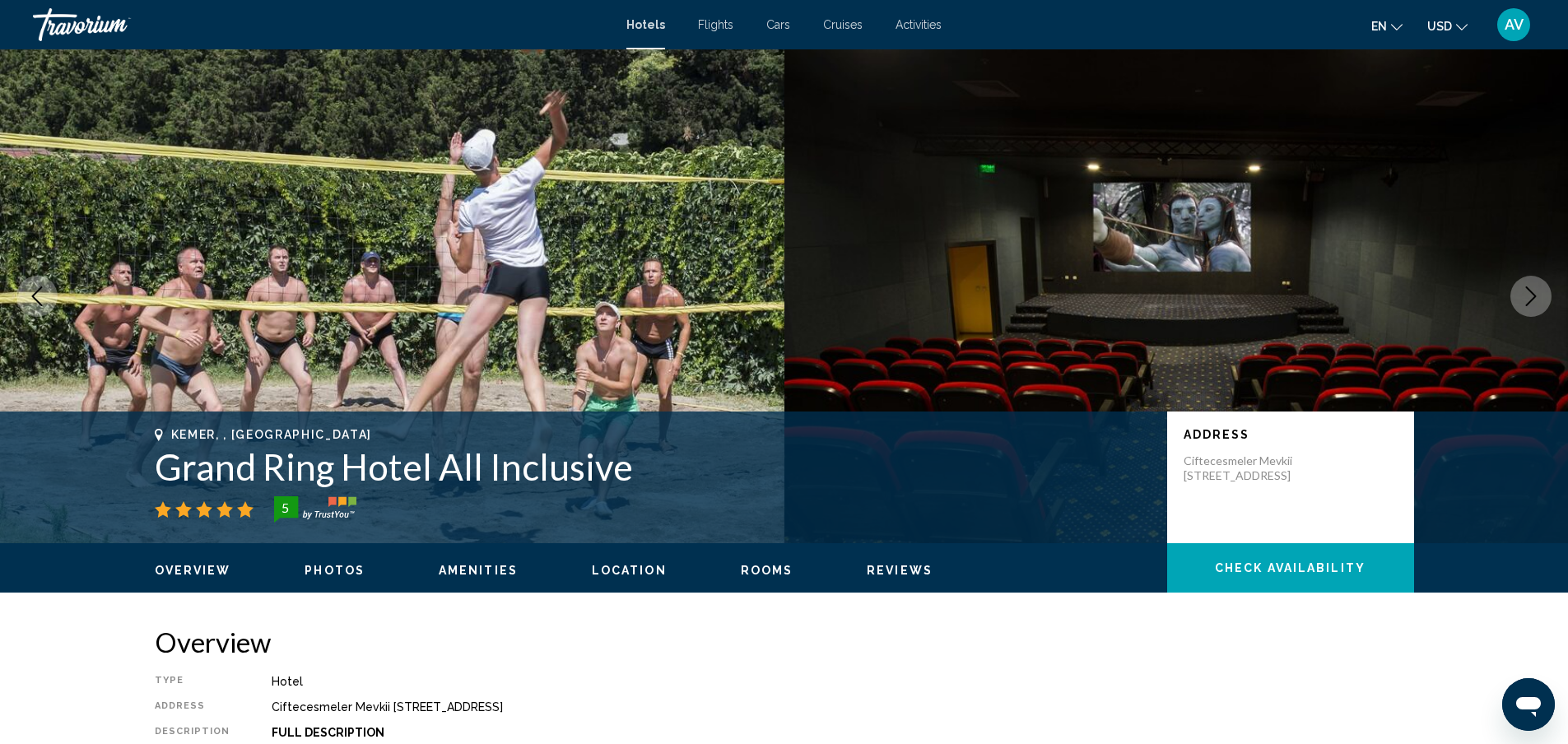
click at [1510, 317] on button "Next image" at bounding box center [1530, 296] width 41 height 41
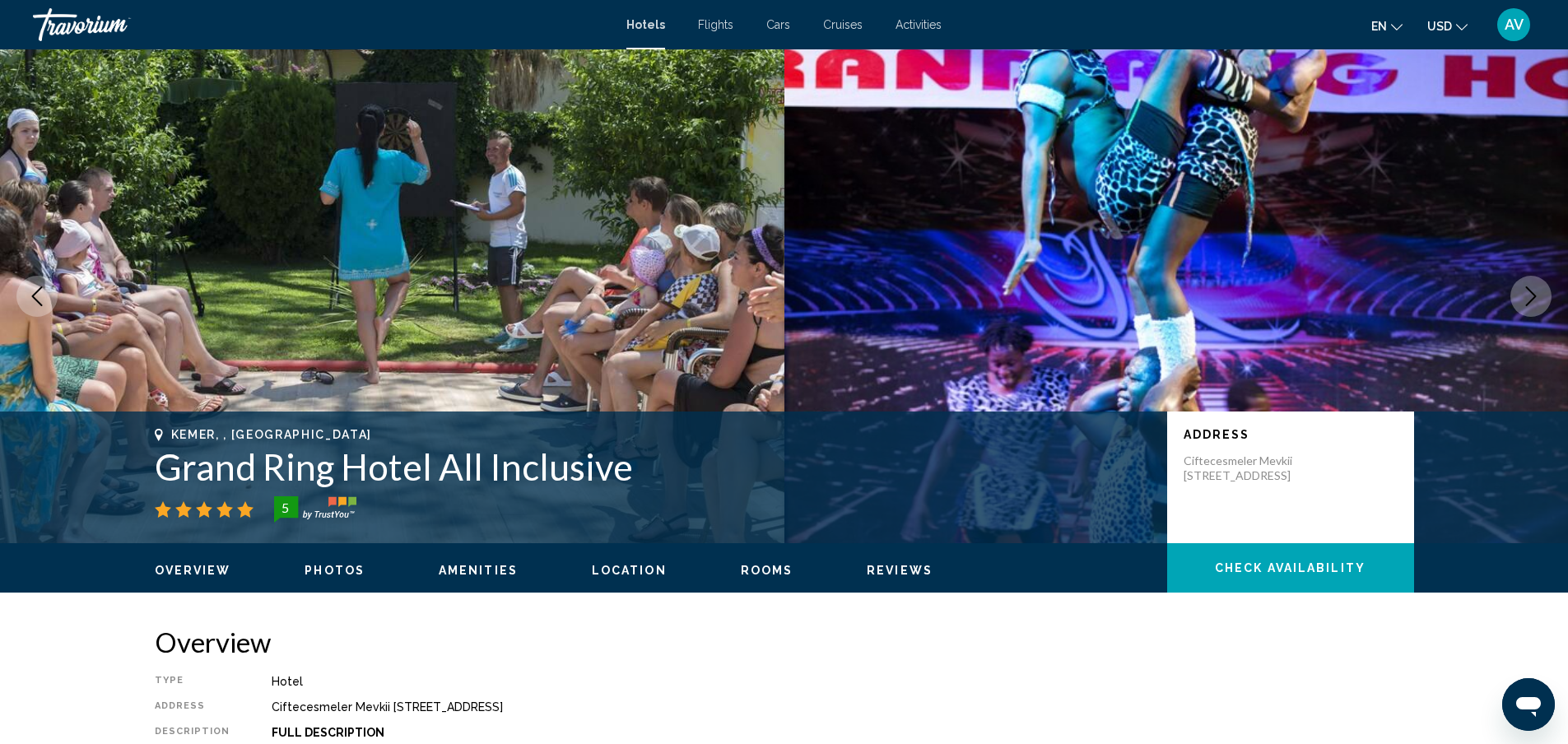
click at [1520, 306] on mat-icon "Next image" at bounding box center [1530, 296] width 19 height 19
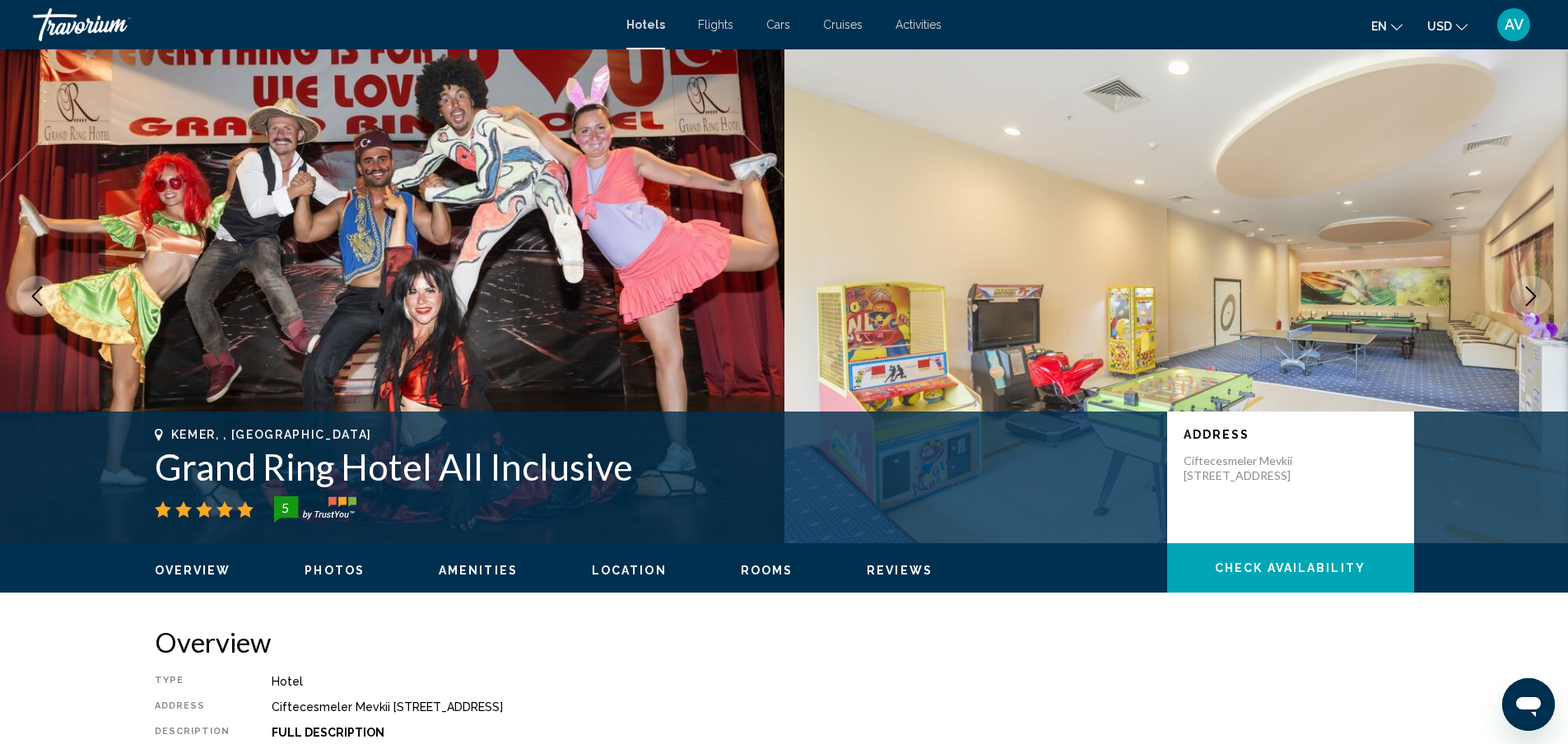
click at [1520, 306] on mat-icon "Next image" at bounding box center [1530, 296] width 19 height 19
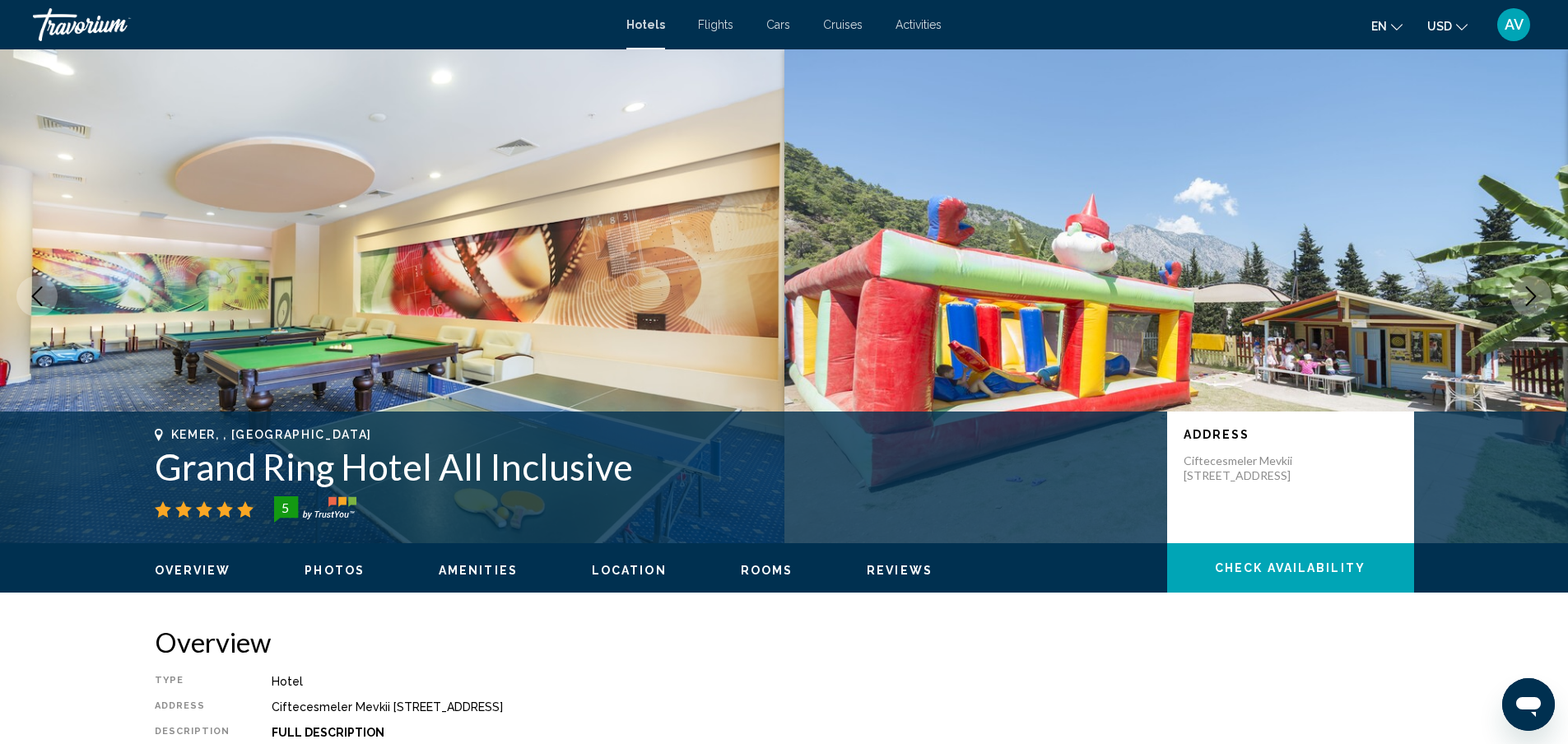
click at [1520, 306] on mat-icon "Next image" at bounding box center [1530, 296] width 19 height 19
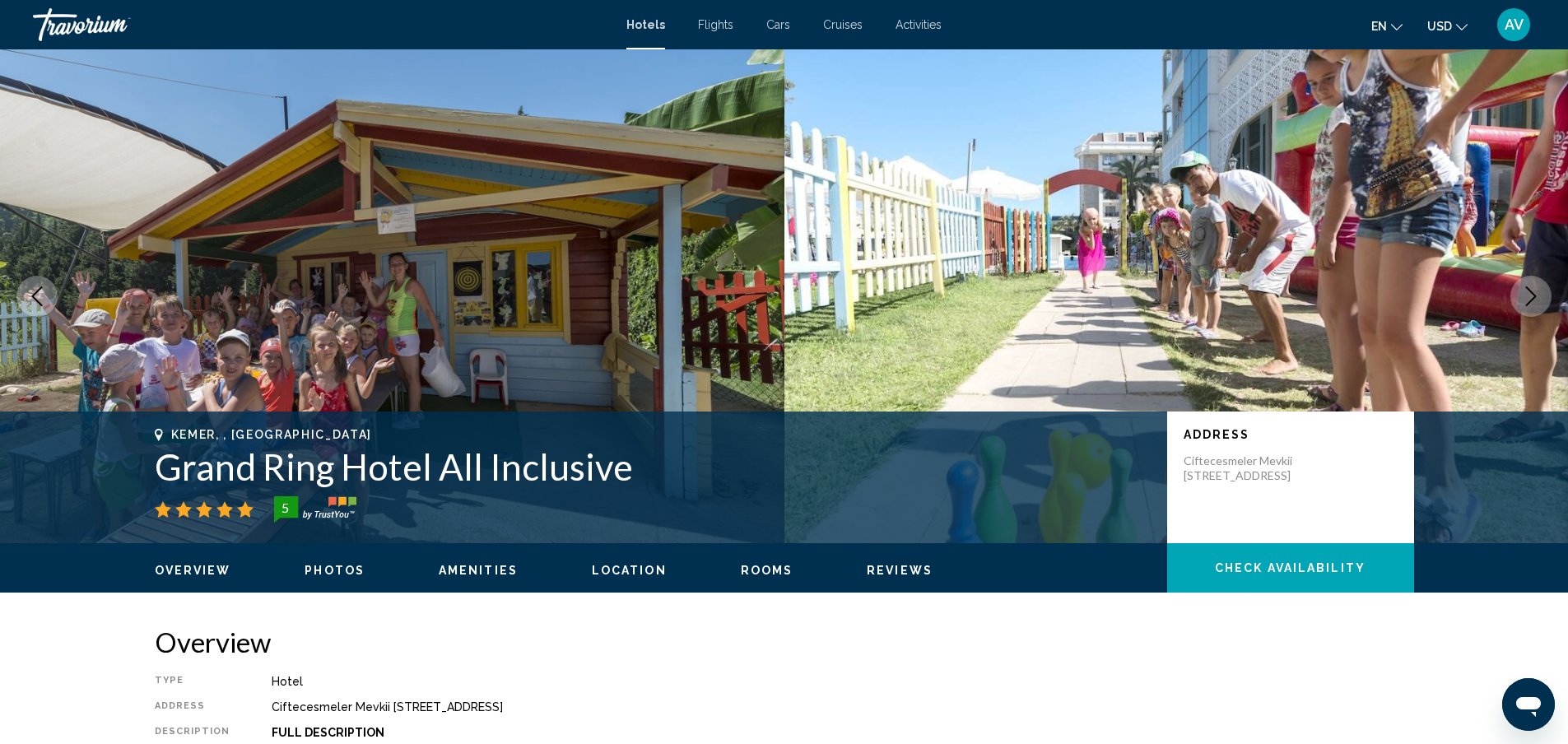
click at [1520, 306] on mat-icon "Next image" at bounding box center [1530, 296] width 19 height 19
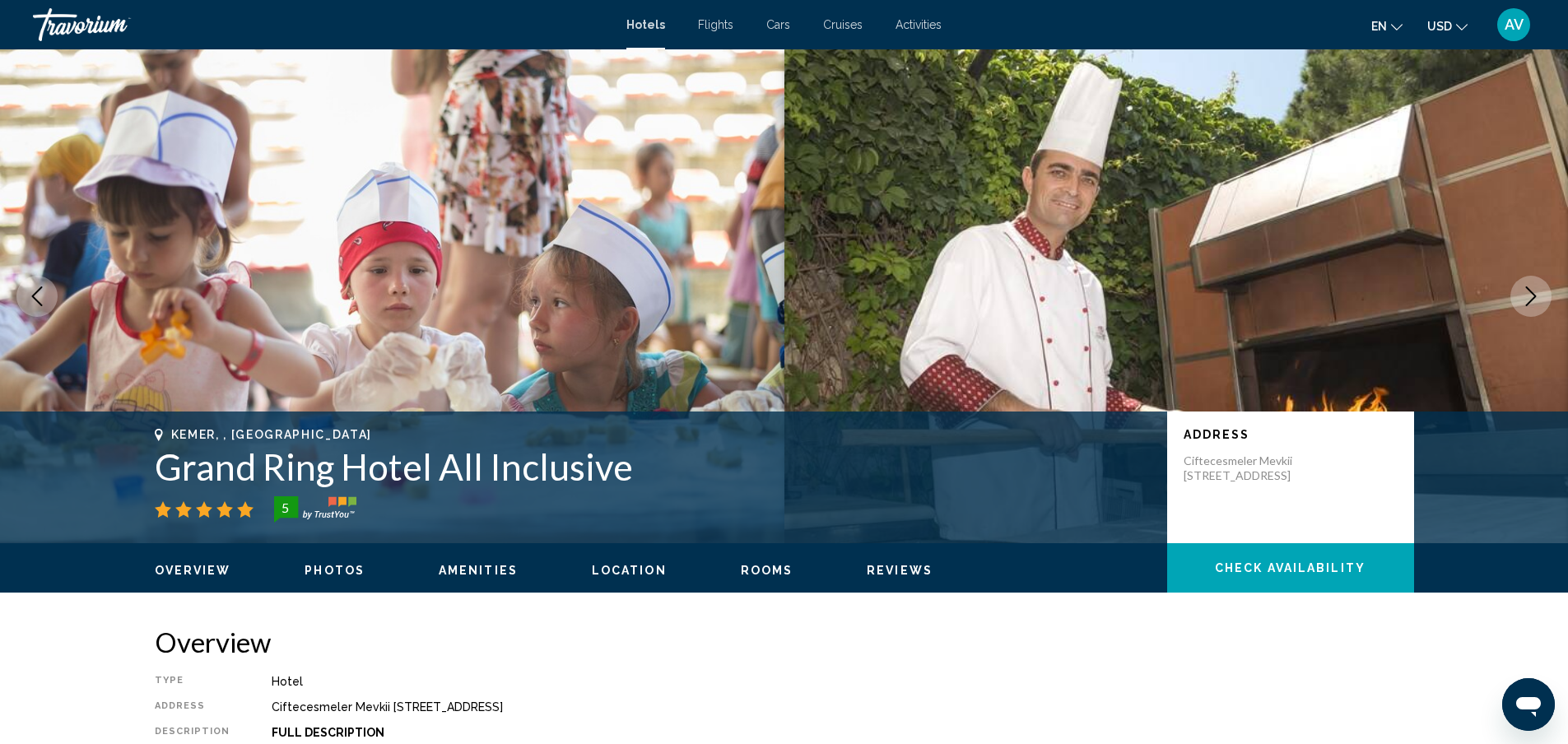
click at [1520, 306] on mat-icon "Next image" at bounding box center [1530, 296] width 19 height 19
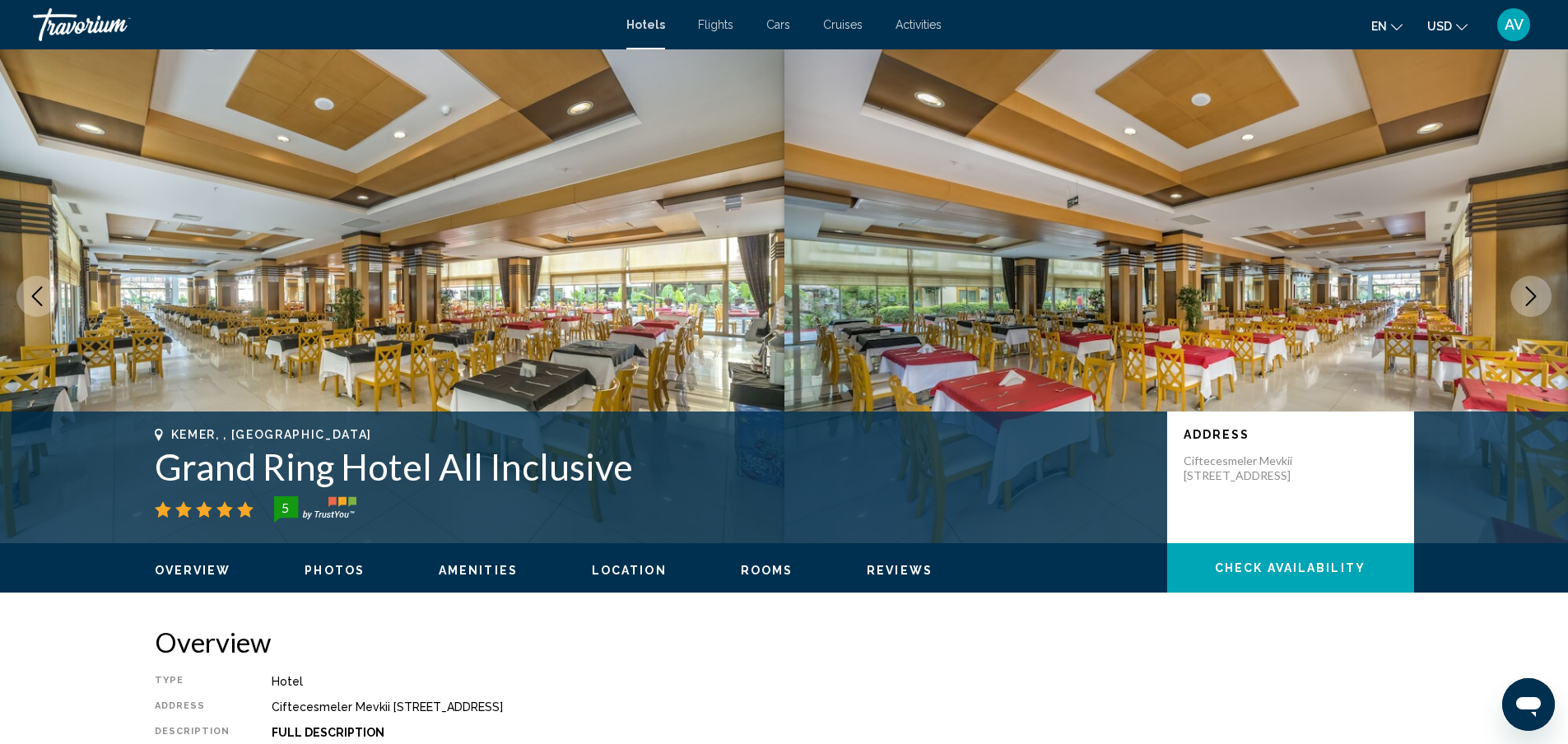
click at [1520, 306] on icon "Next image" at bounding box center [1530, 296] width 19 height 19
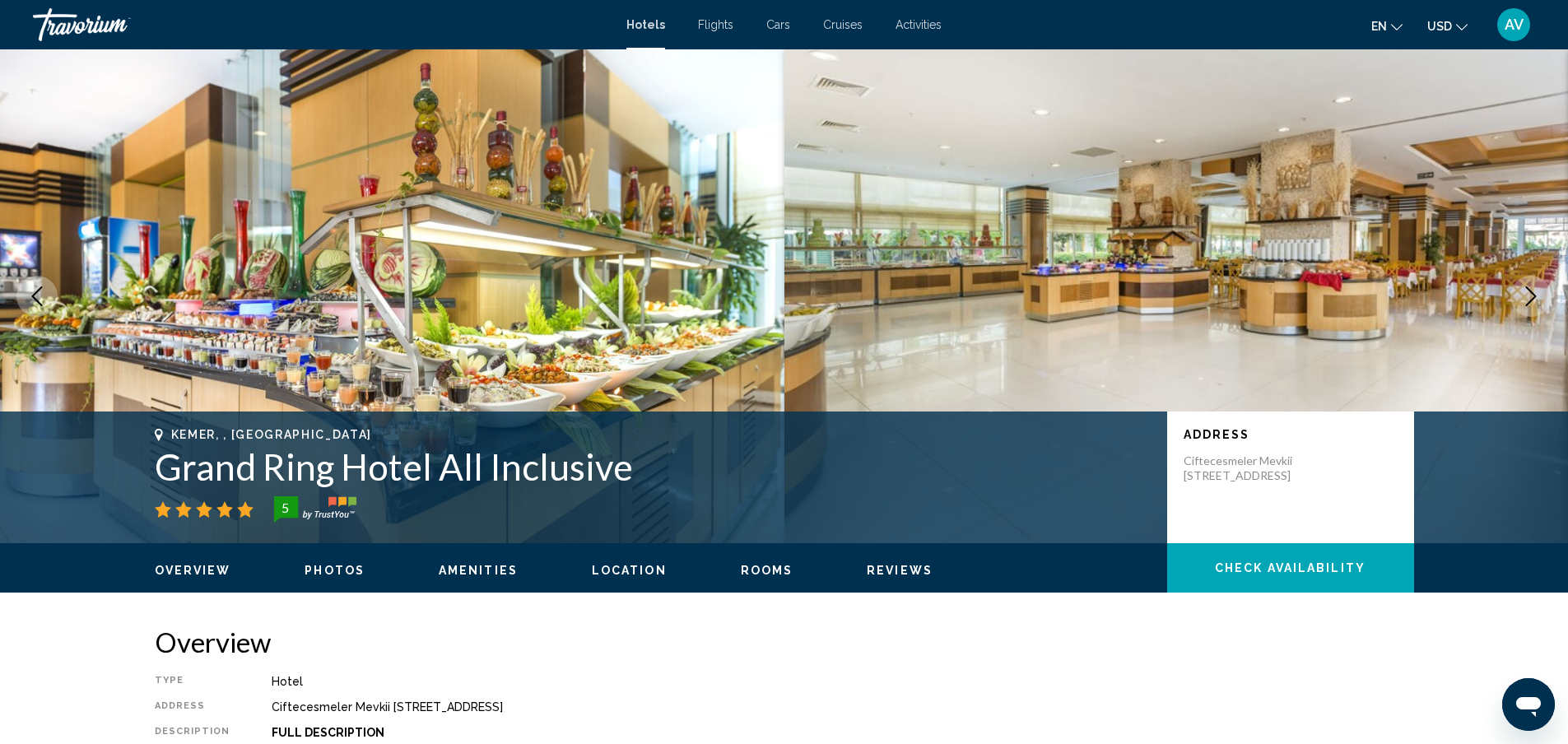
click at [1520, 306] on icon "Next image" at bounding box center [1530, 296] width 19 height 19
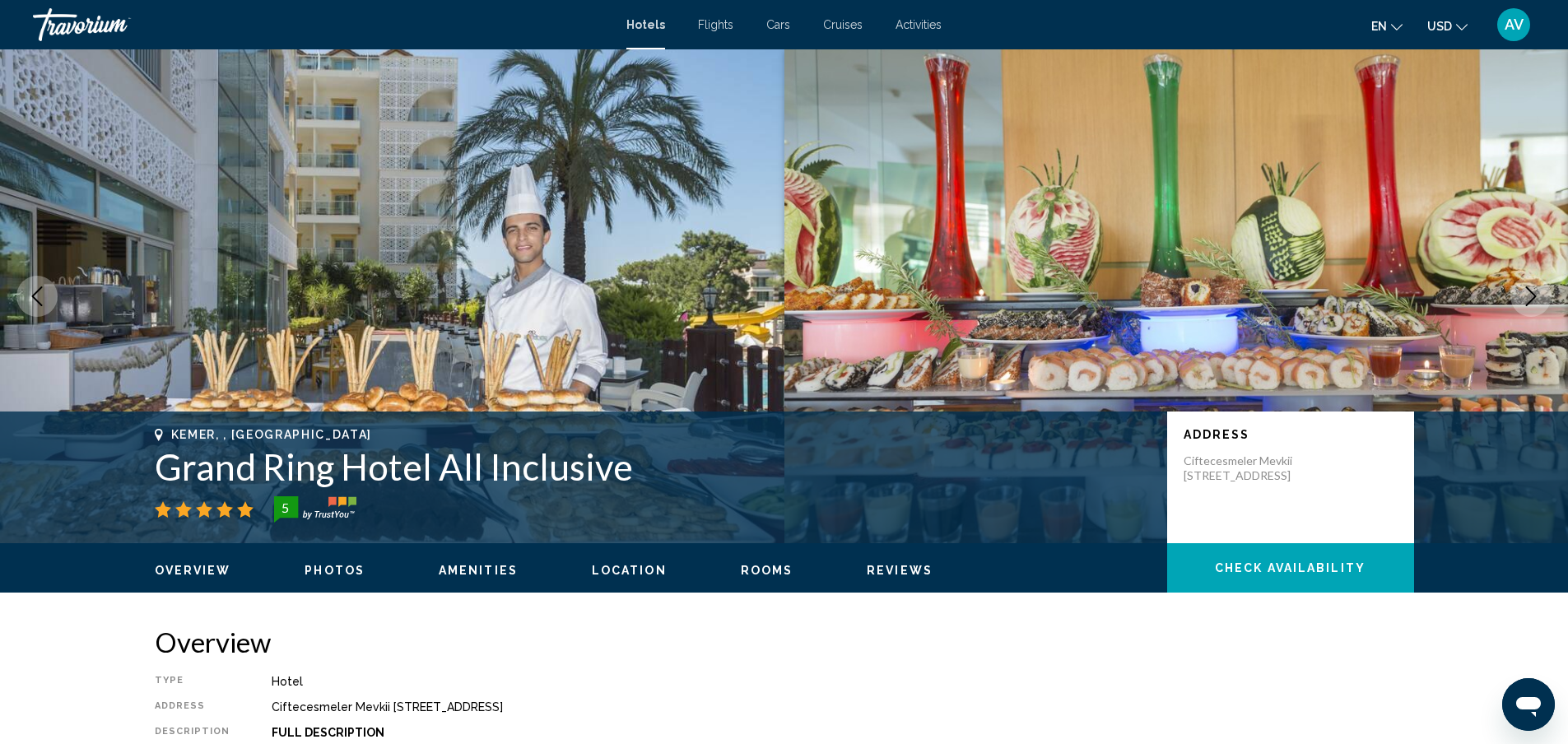
click at [1520, 306] on icon "Next image" at bounding box center [1530, 296] width 19 height 19
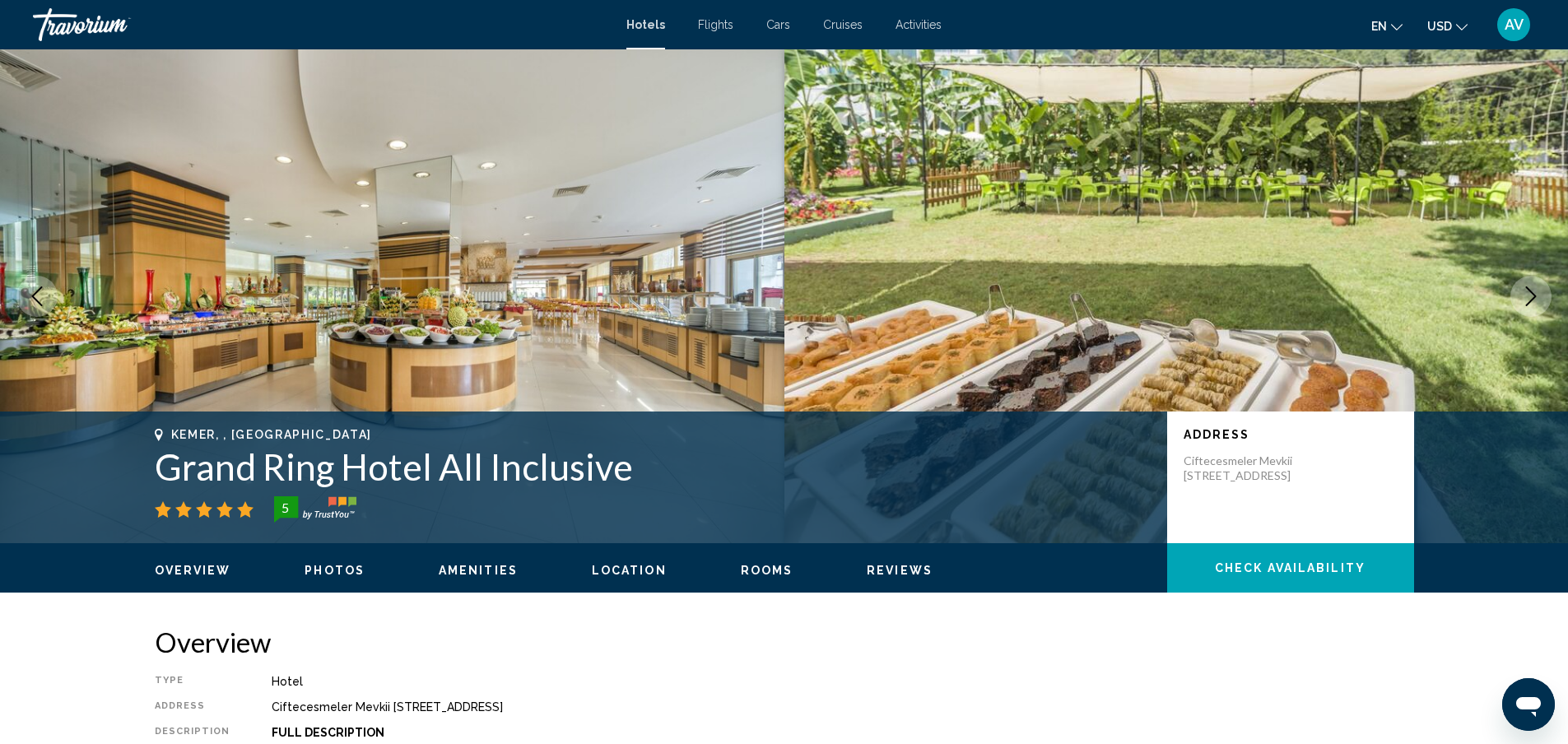
click at [1520, 306] on icon "Next image" at bounding box center [1530, 296] width 19 height 19
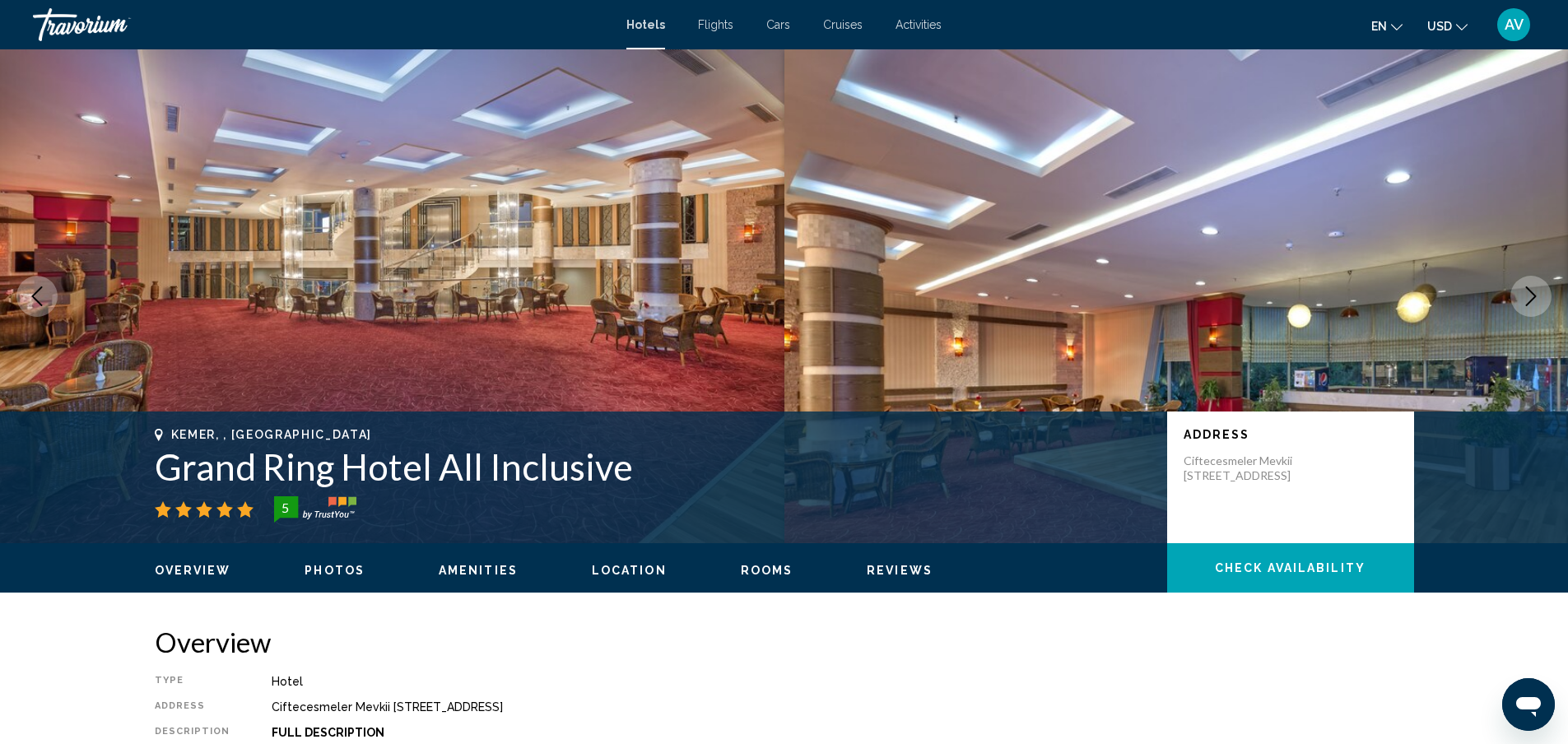
click at [1520, 306] on icon "Next image" at bounding box center [1530, 296] width 19 height 19
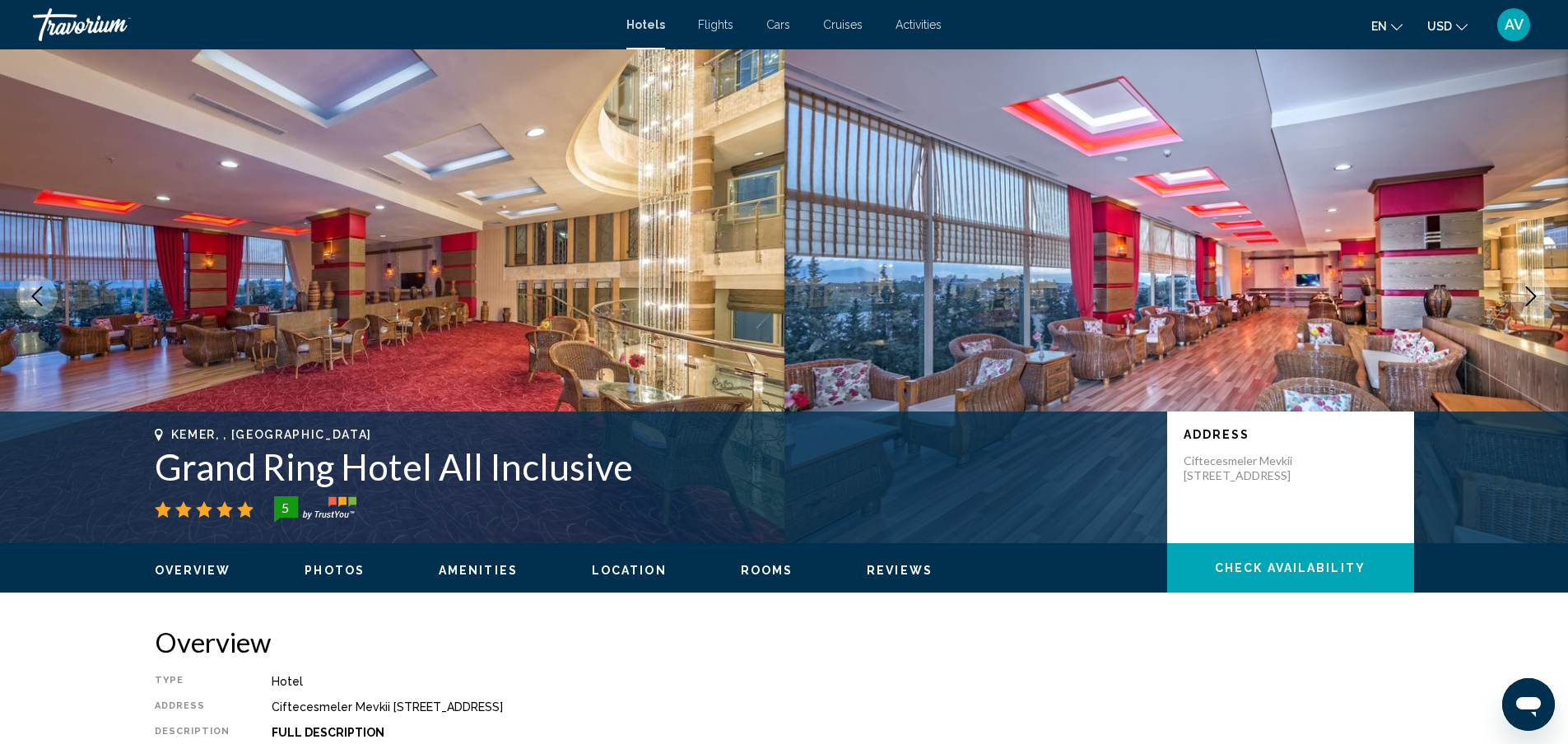
click at [1520, 306] on icon "Next image" at bounding box center [1530, 296] width 19 height 19
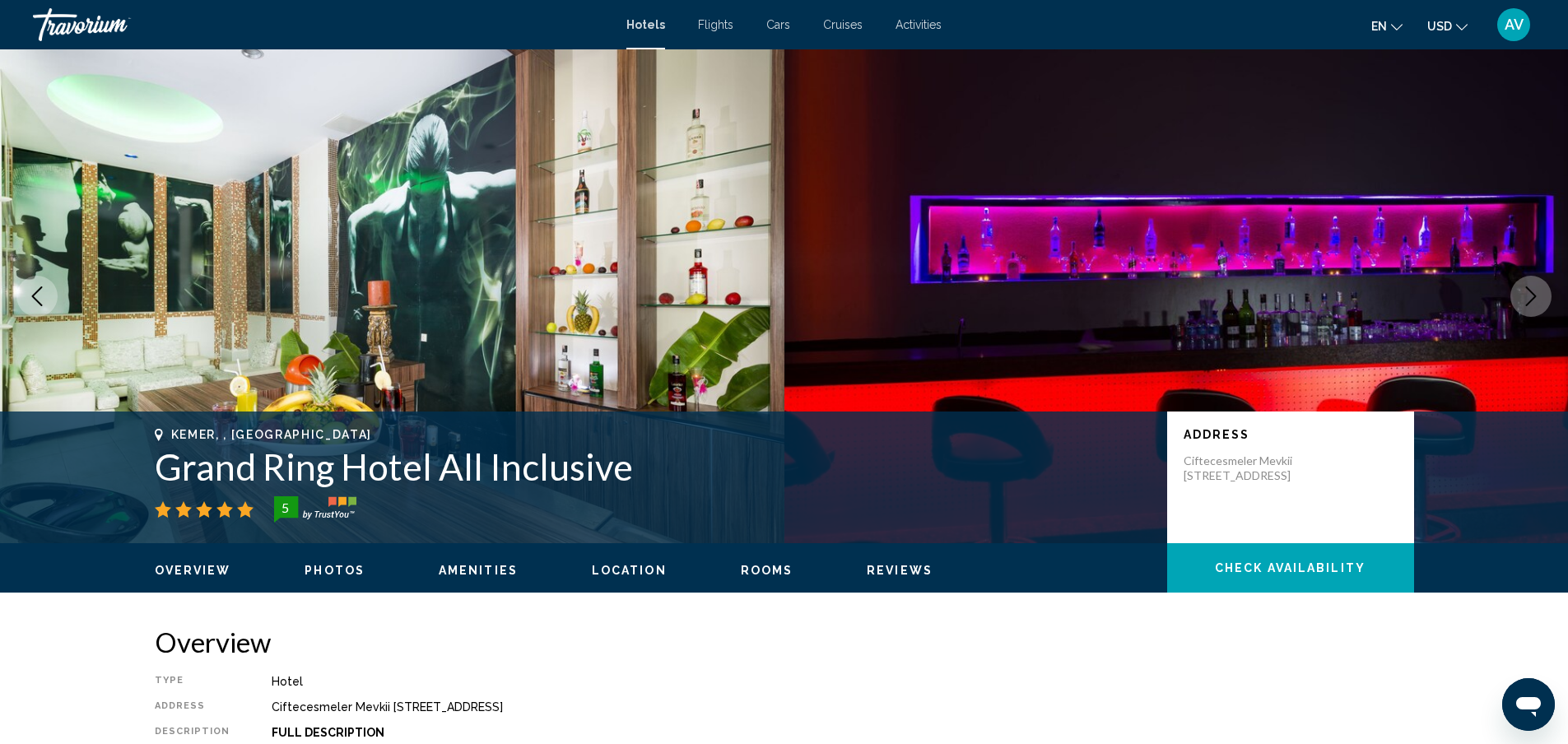
click at [1520, 306] on icon "Next image" at bounding box center [1530, 296] width 19 height 19
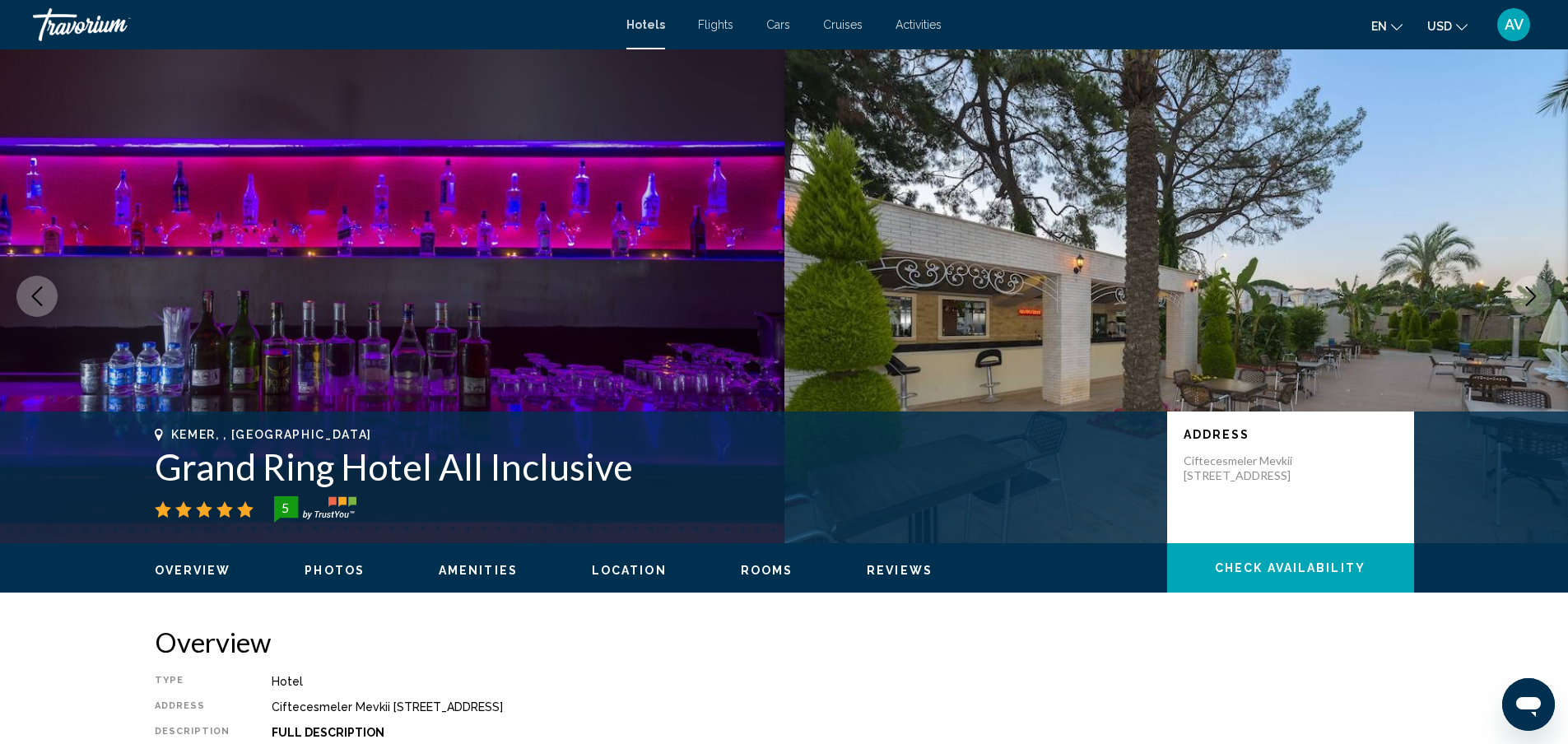
click at [1520, 306] on icon "Next image" at bounding box center [1530, 296] width 19 height 19
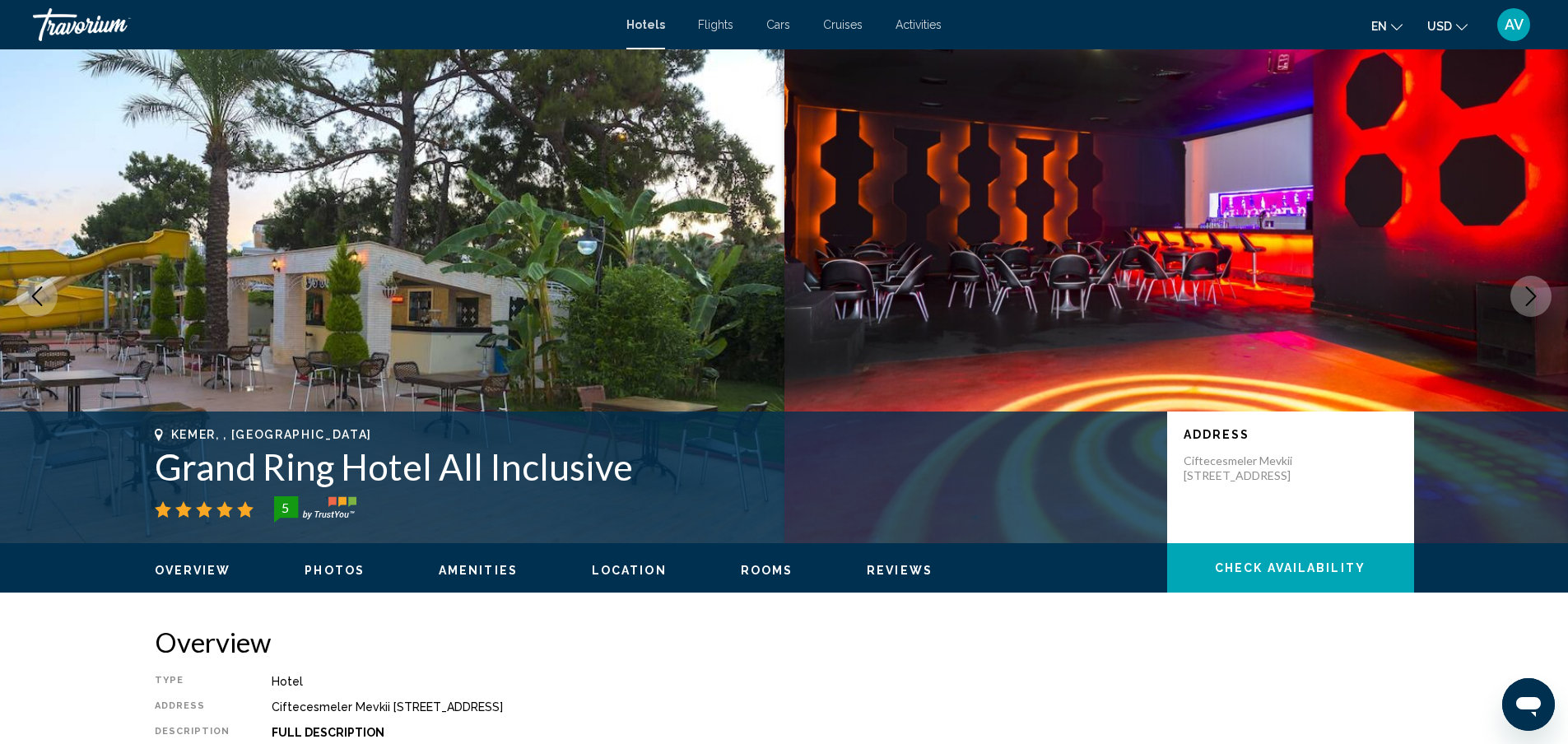
click at [1520, 306] on icon "Next image" at bounding box center [1530, 296] width 19 height 19
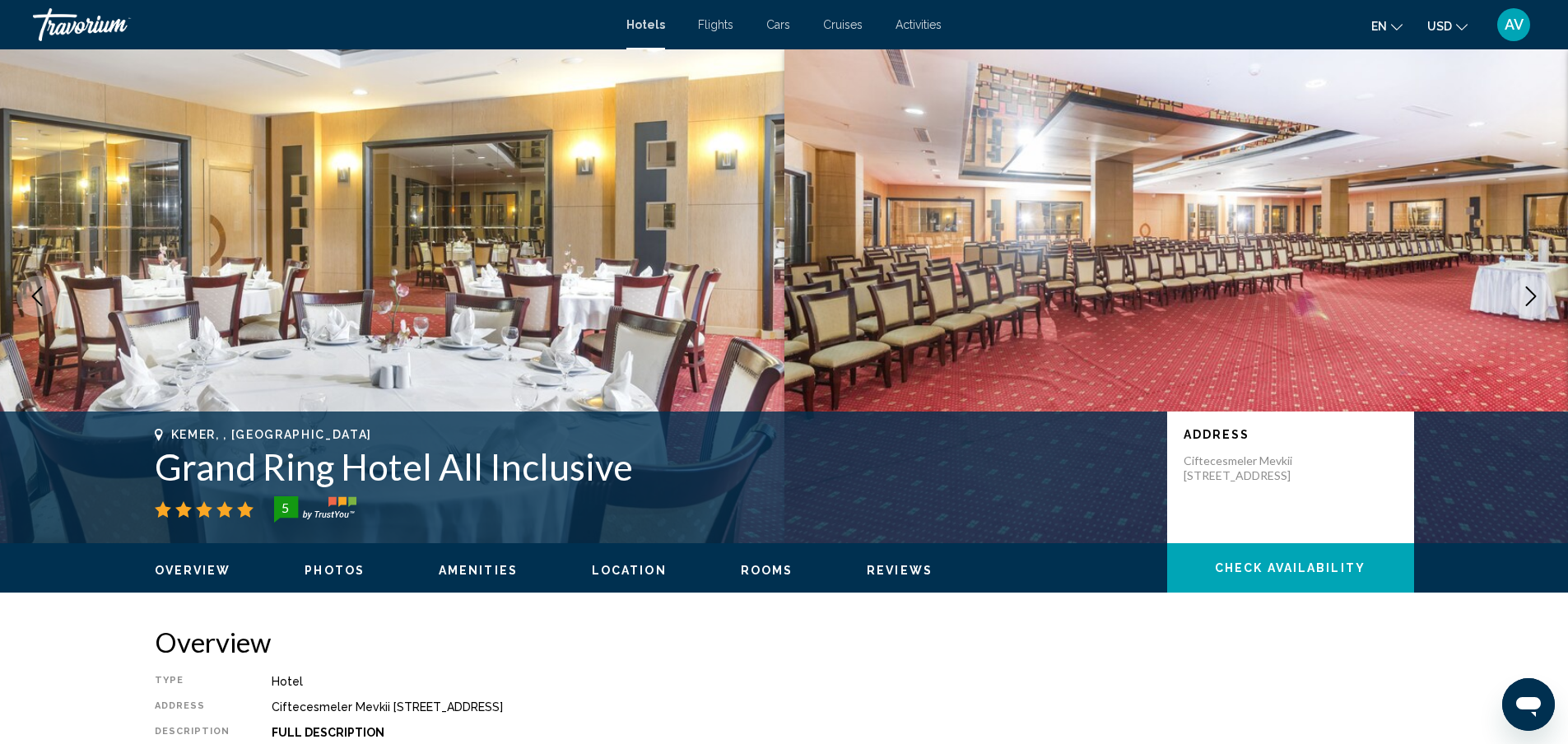
click at [1520, 306] on icon "Next image" at bounding box center [1530, 296] width 19 height 19
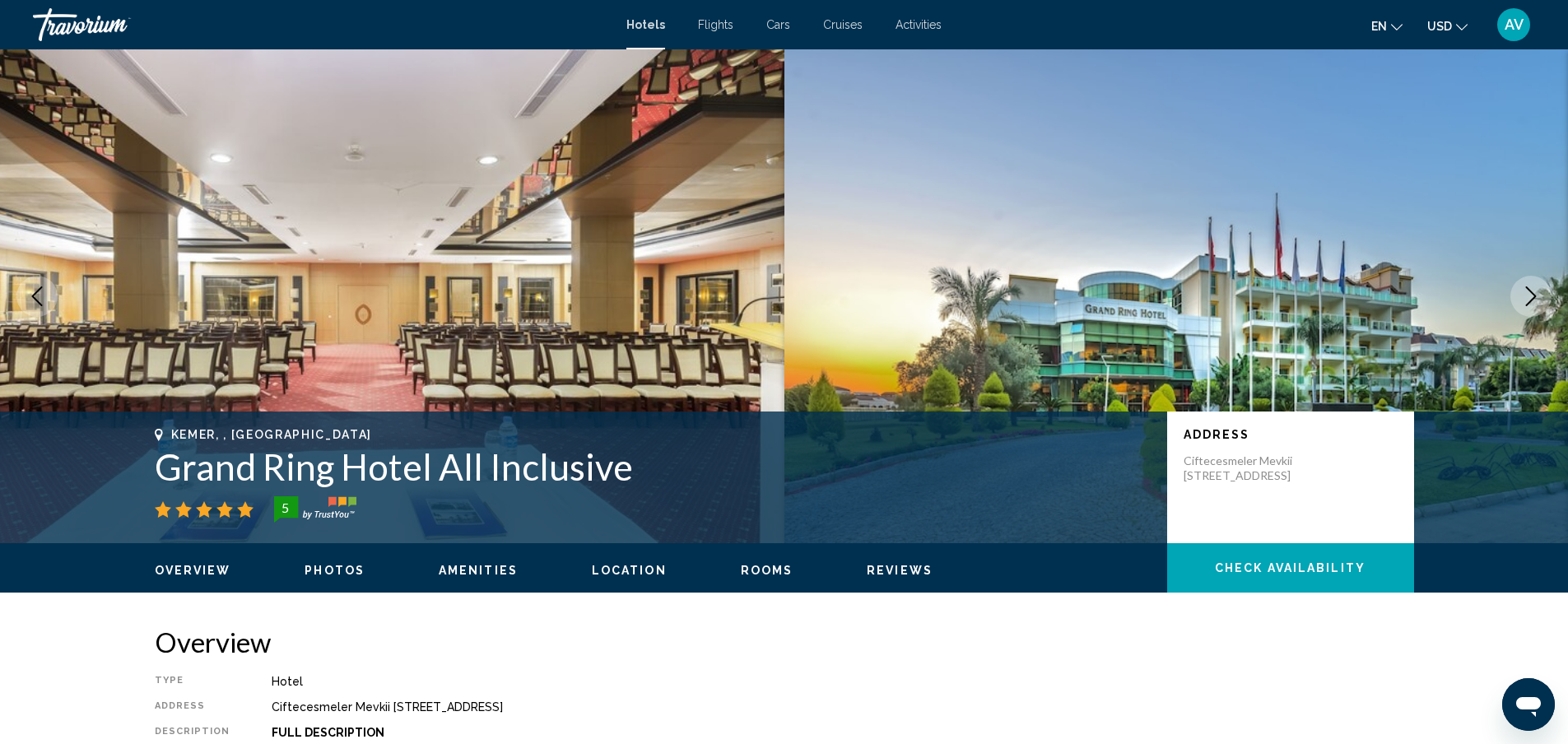
click at [1520, 306] on icon "Next image" at bounding box center [1530, 296] width 19 height 19
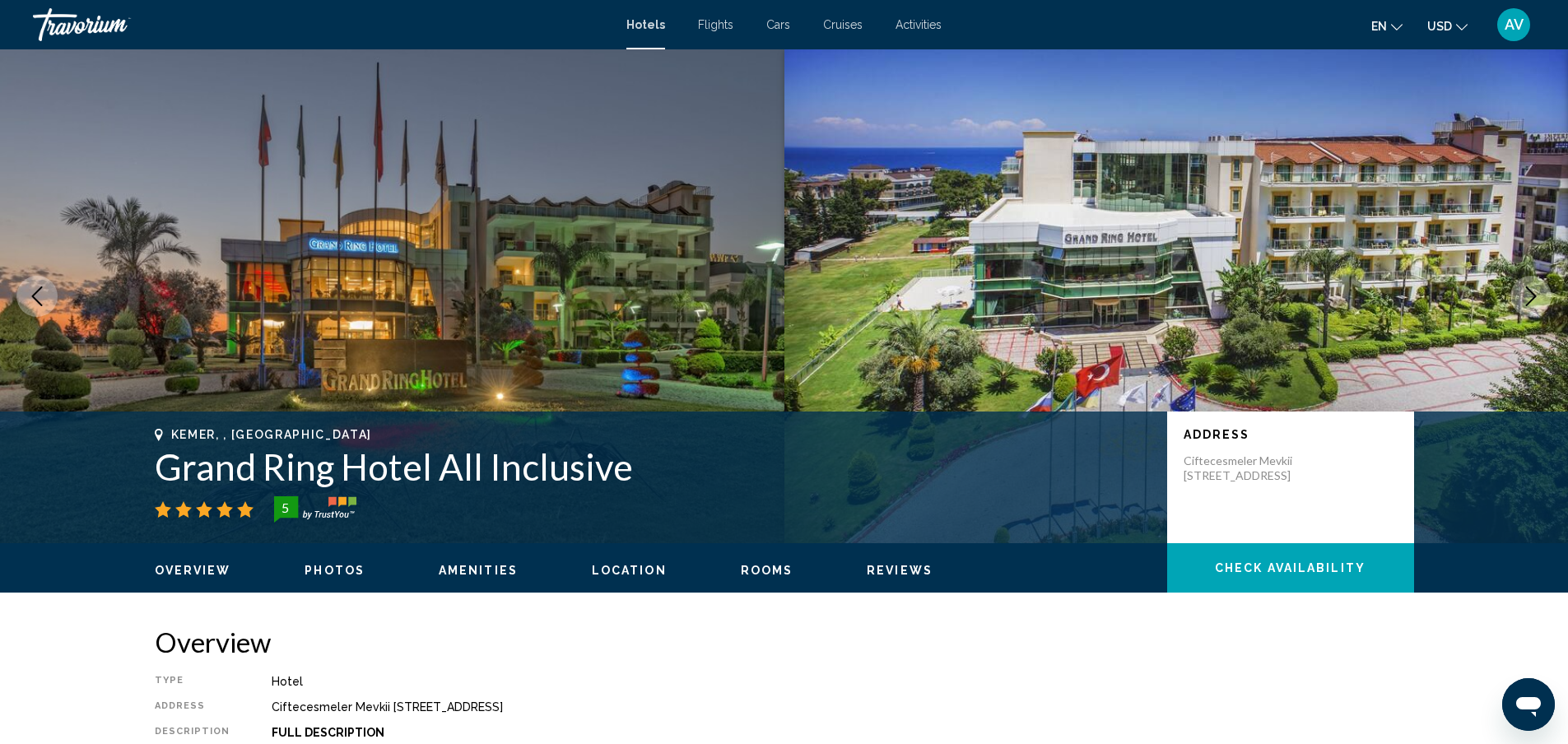
click at [1520, 306] on icon "Next image" at bounding box center [1530, 296] width 19 height 19
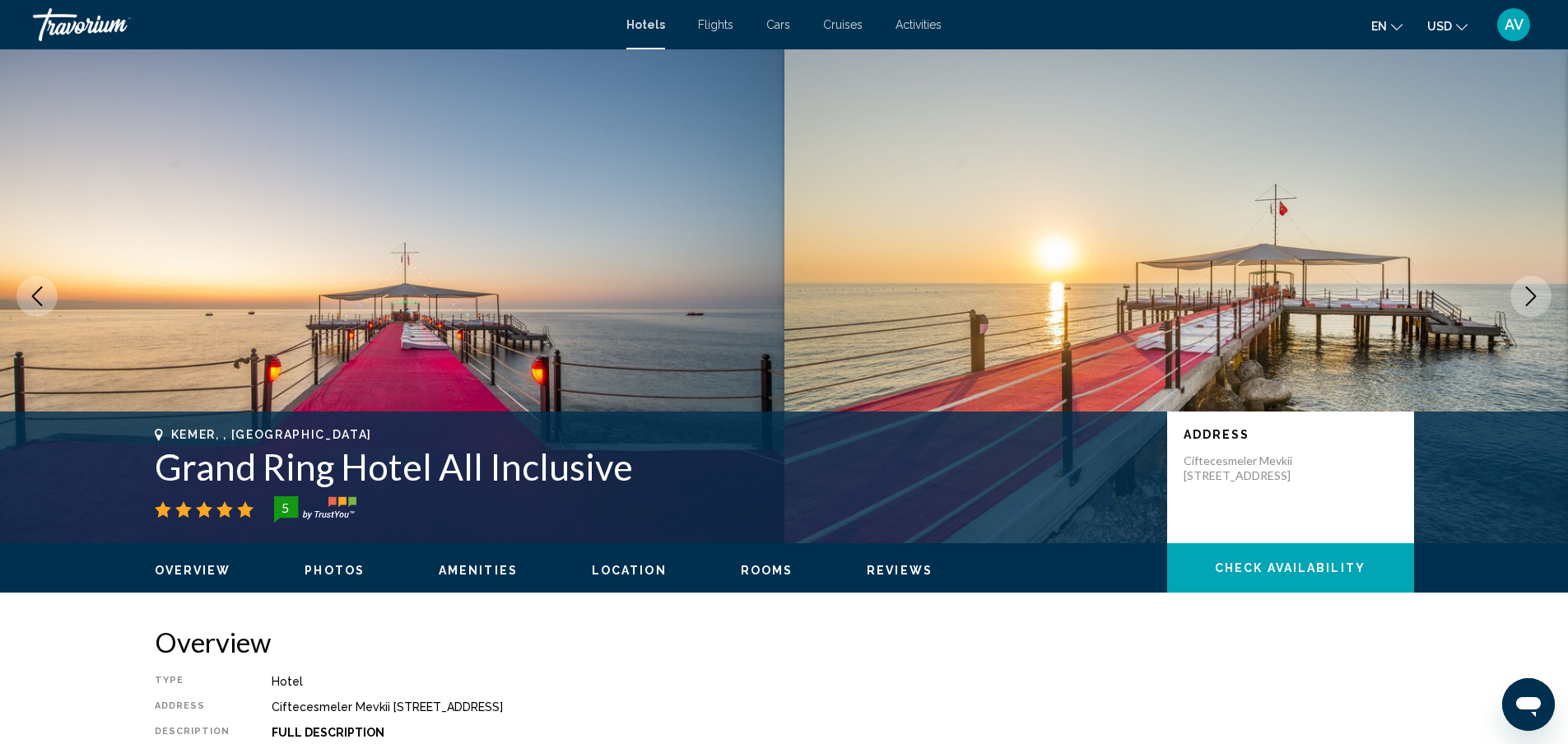
click at [1520, 306] on icon "Next image" at bounding box center [1530, 296] width 19 height 19
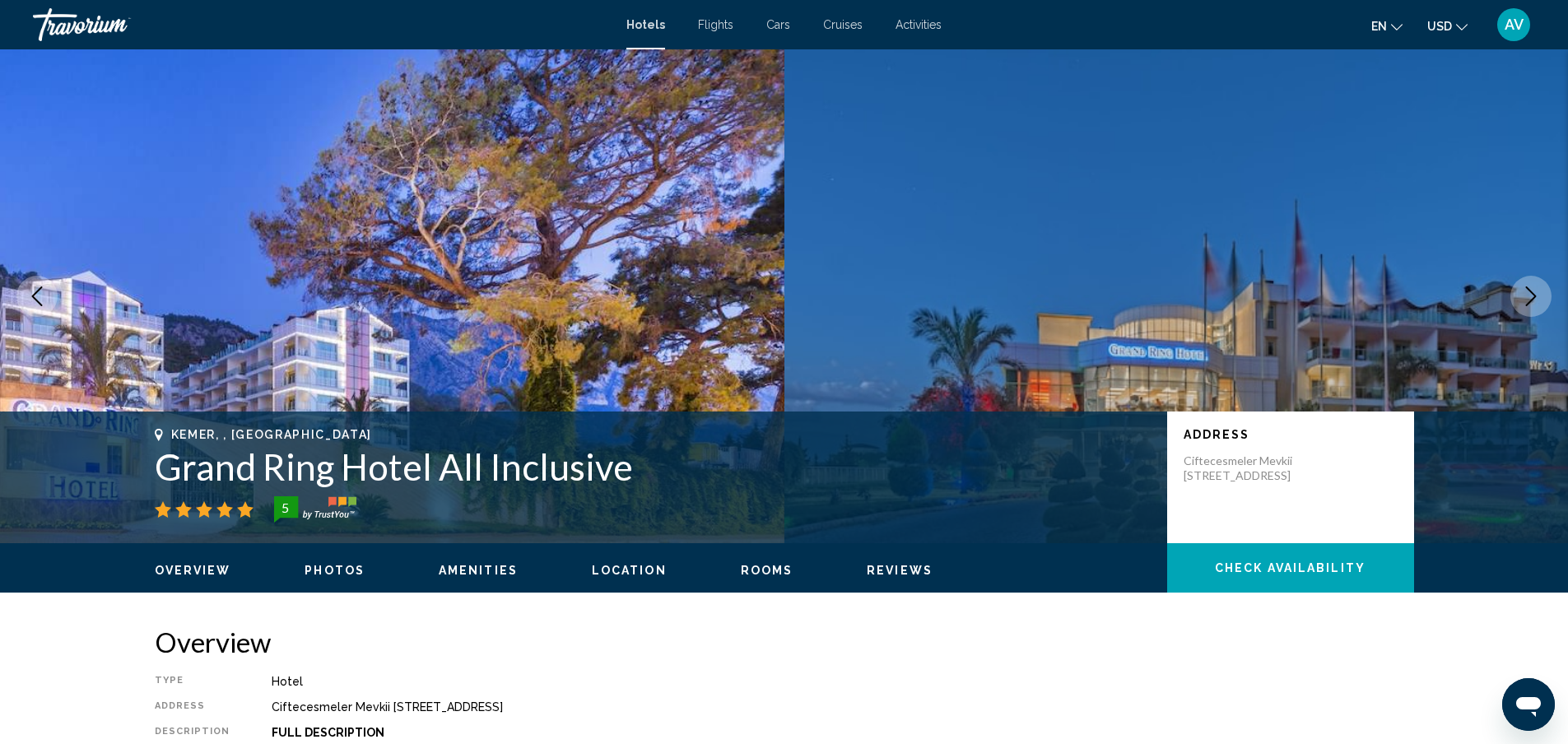
click at [1520, 306] on icon "Next image" at bounding box center [1530, 296] width 19 height 19
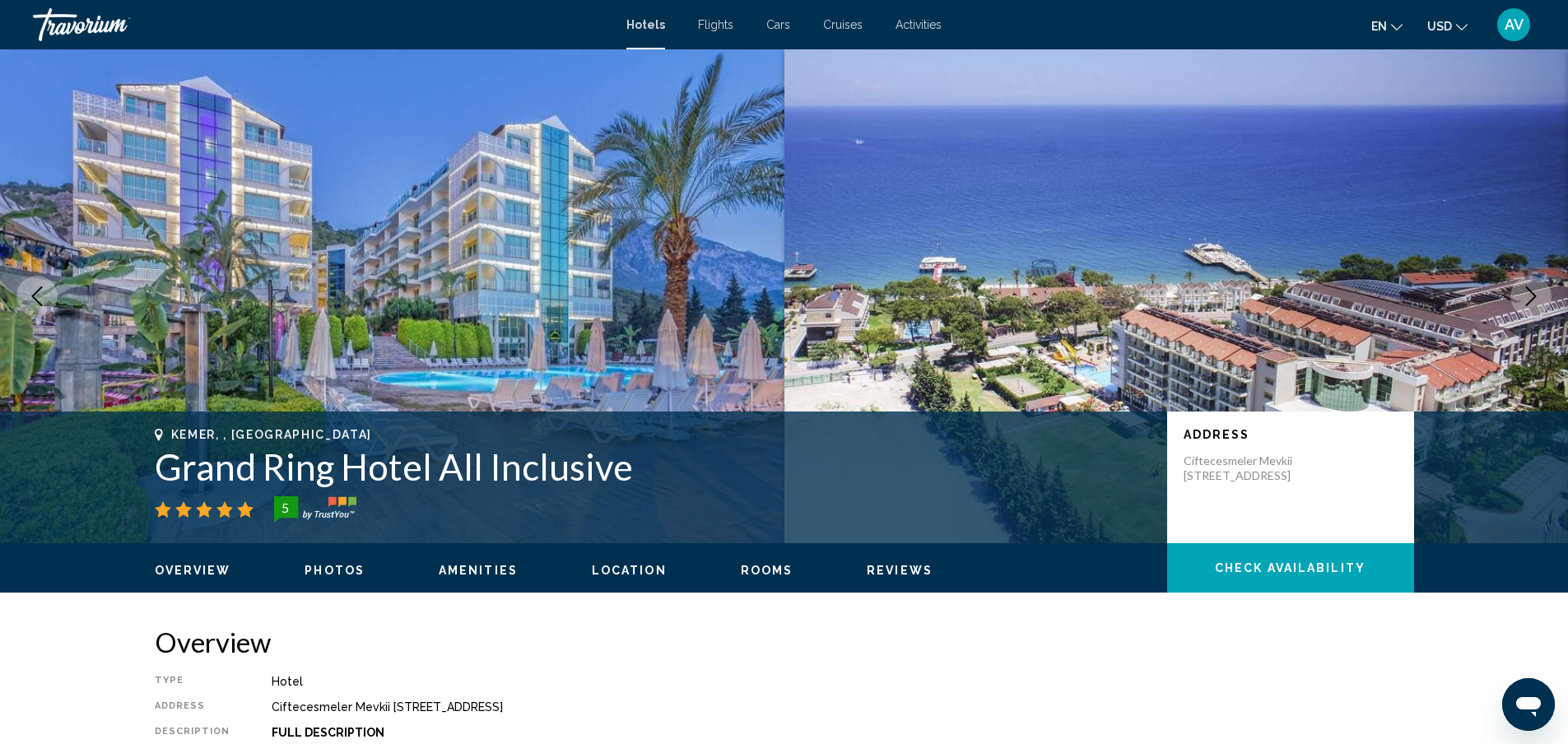
click at [1520, 306] on icon "Next image" at bounding box center [1530, 296] width 19 height 19
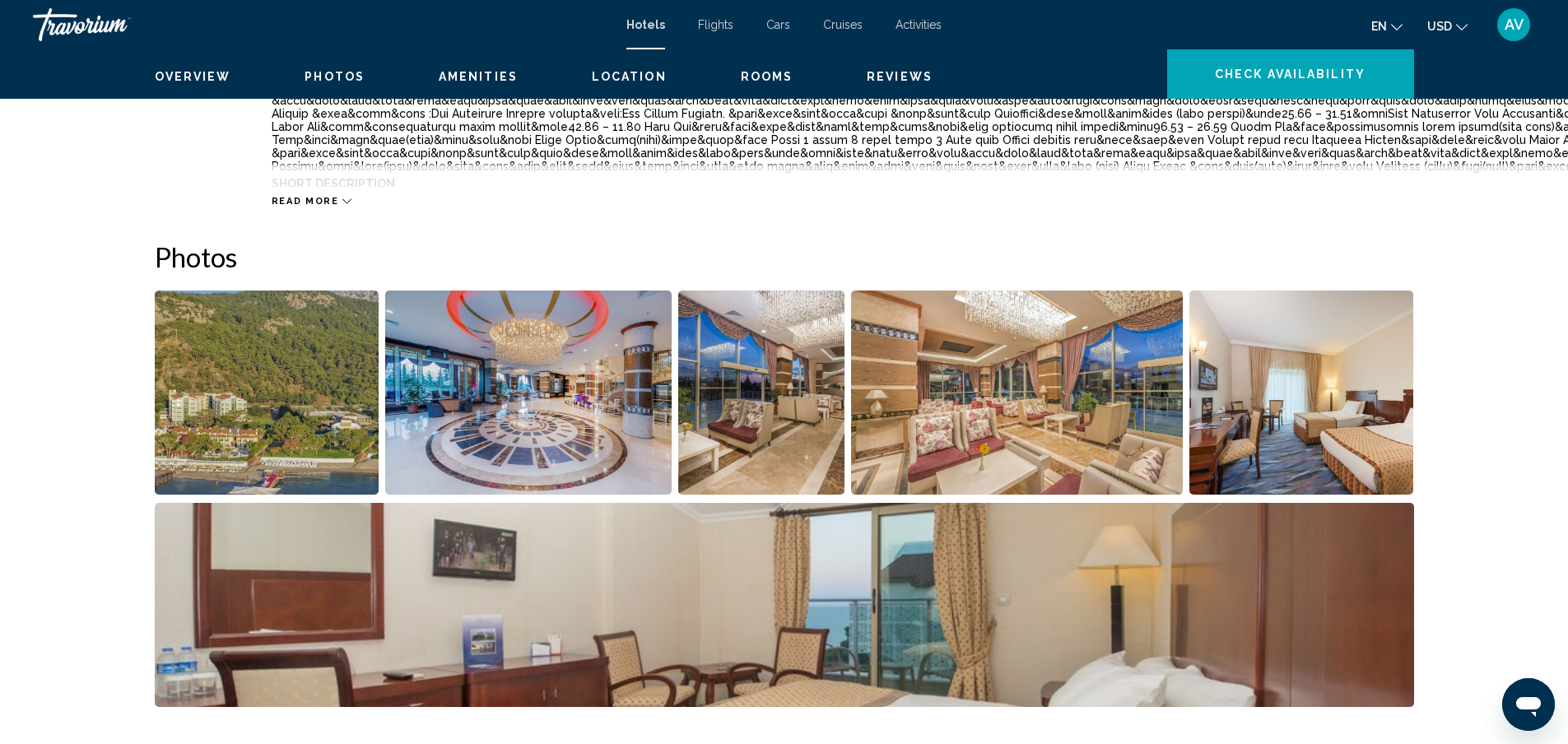
scroll to position [740, 0]
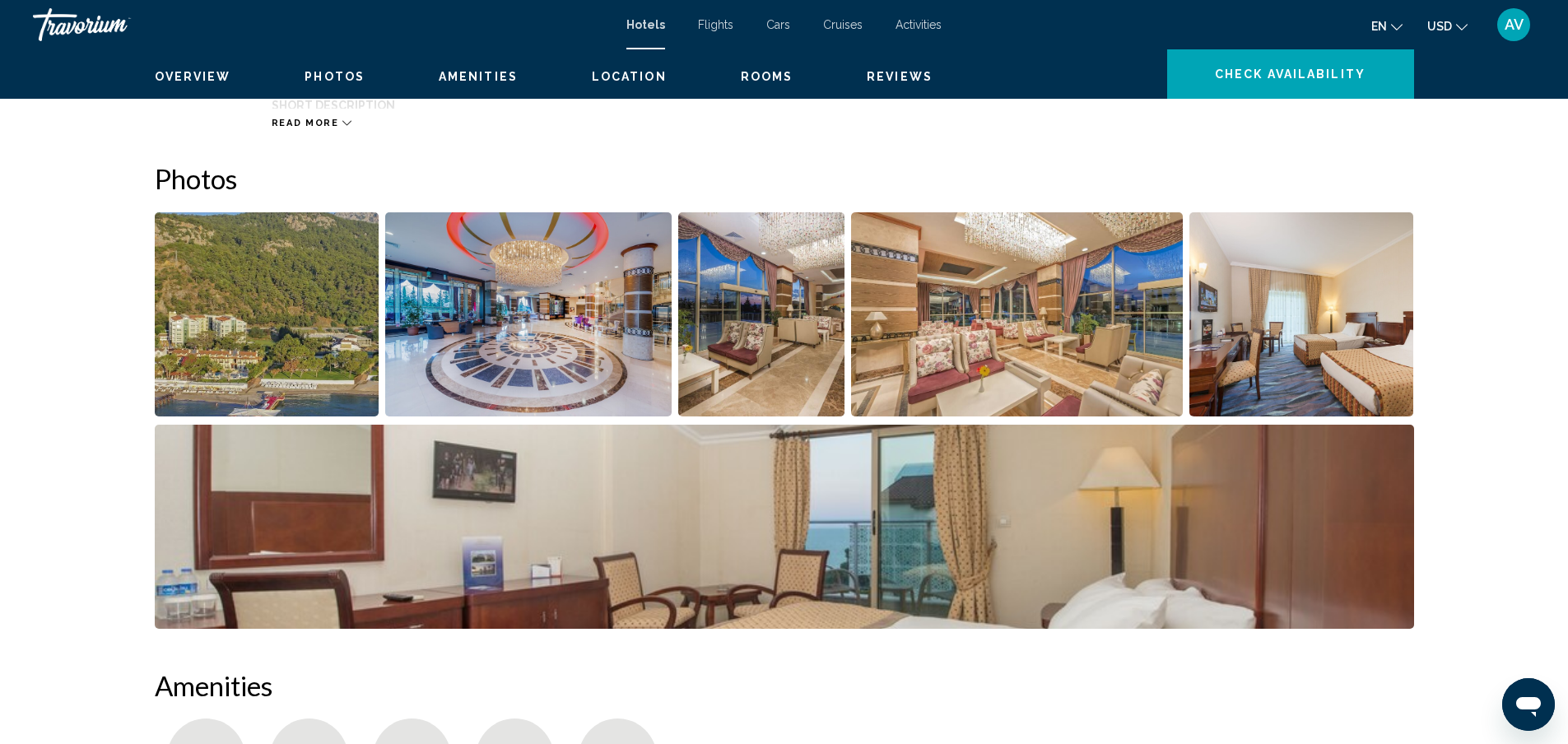
click at [342, 128] on icon "Main content" at bounding box center [347, 123] width 9 height 9
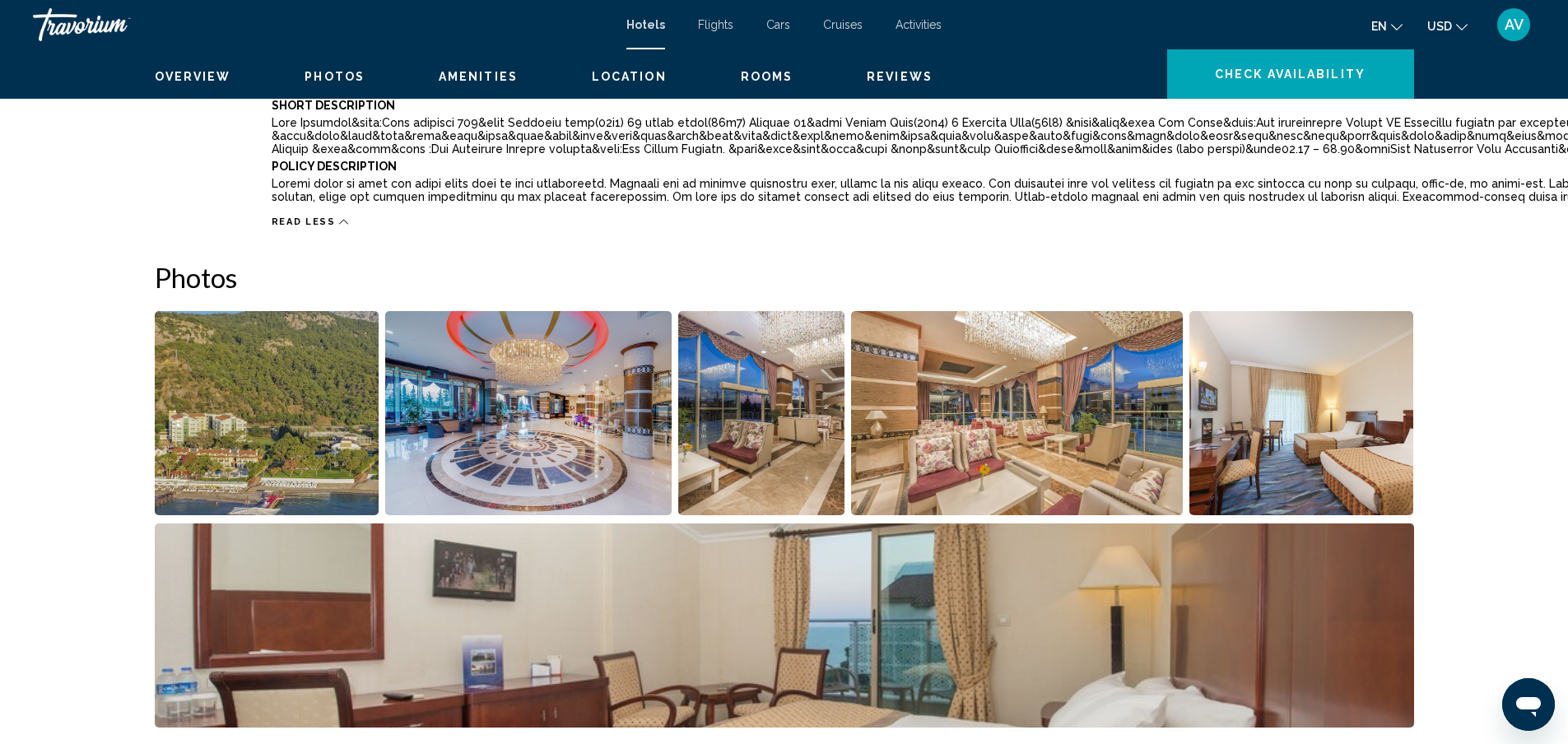
click at [932, 83] on span "Reviews" at bounding box center [899, 76] width 66 height 13
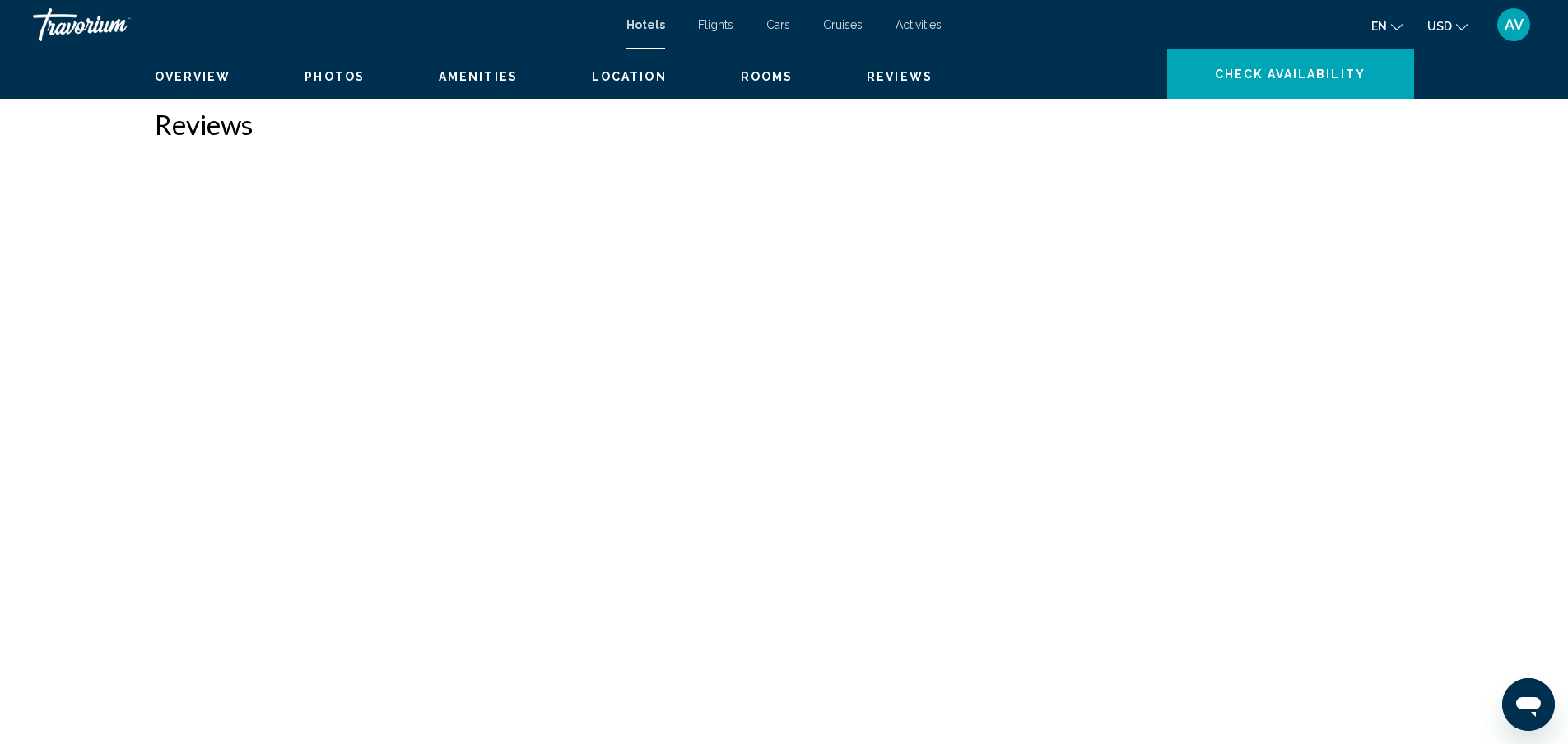
scroll to position [3354, 0]
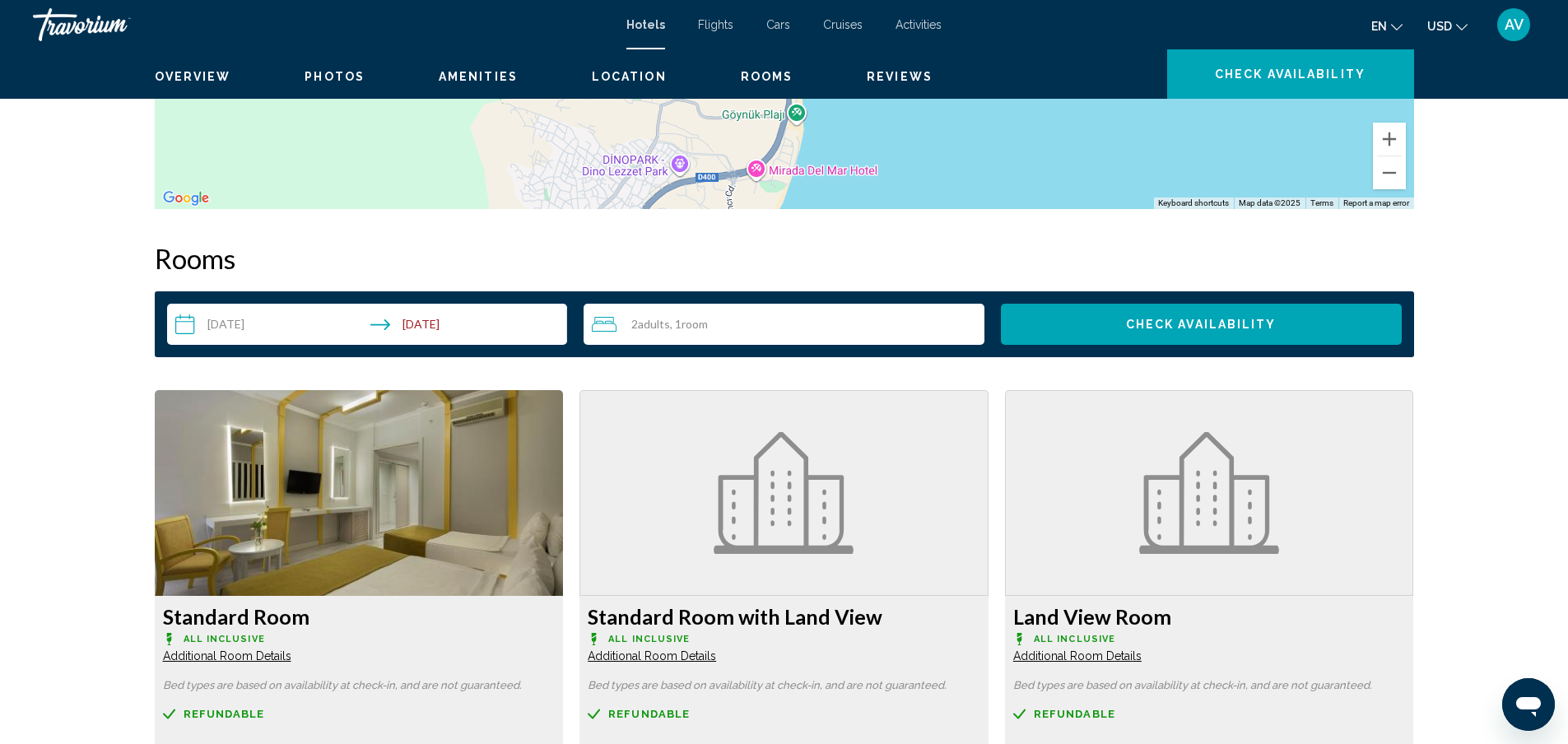
scroll to position [2119, 0]
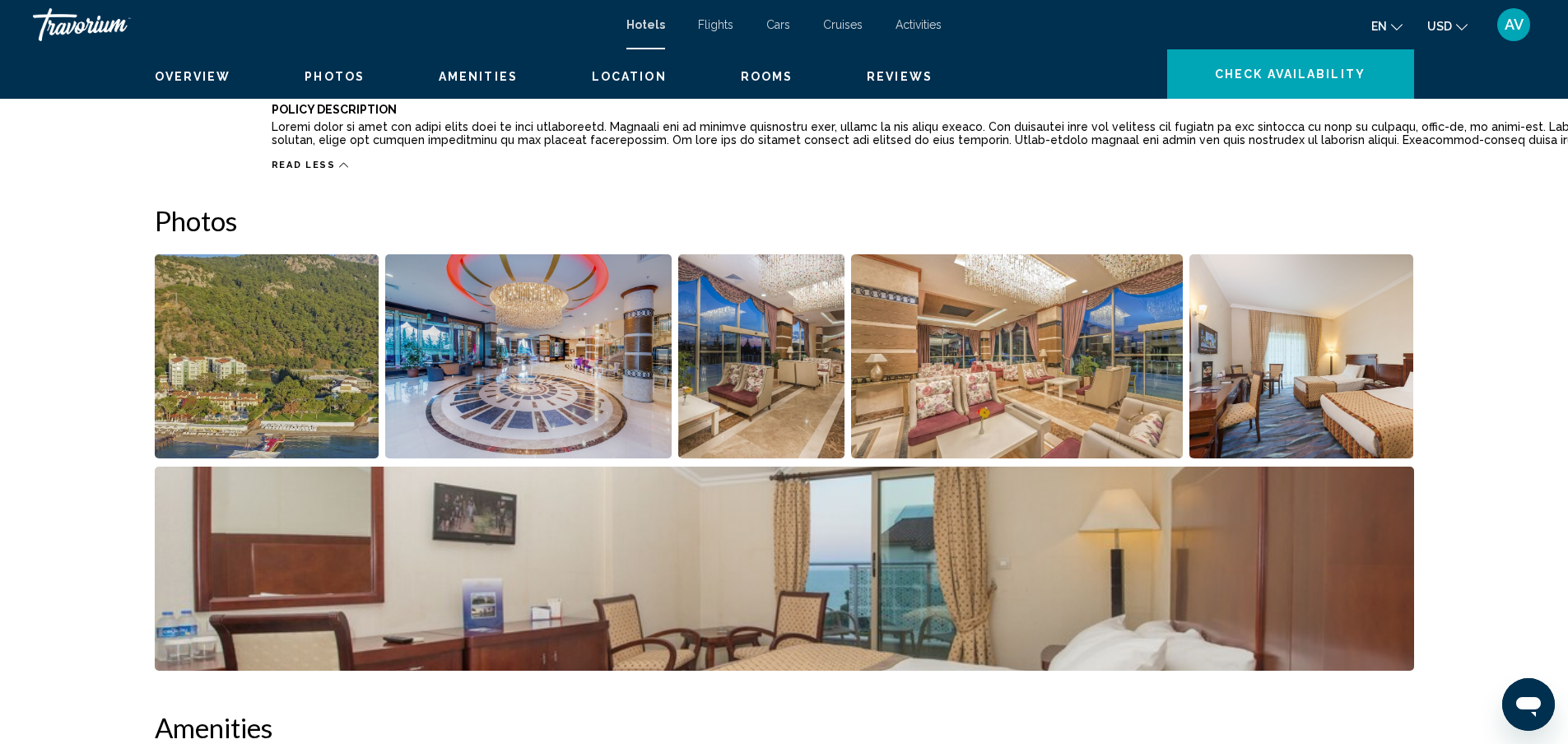
scroll to position [802, 0]
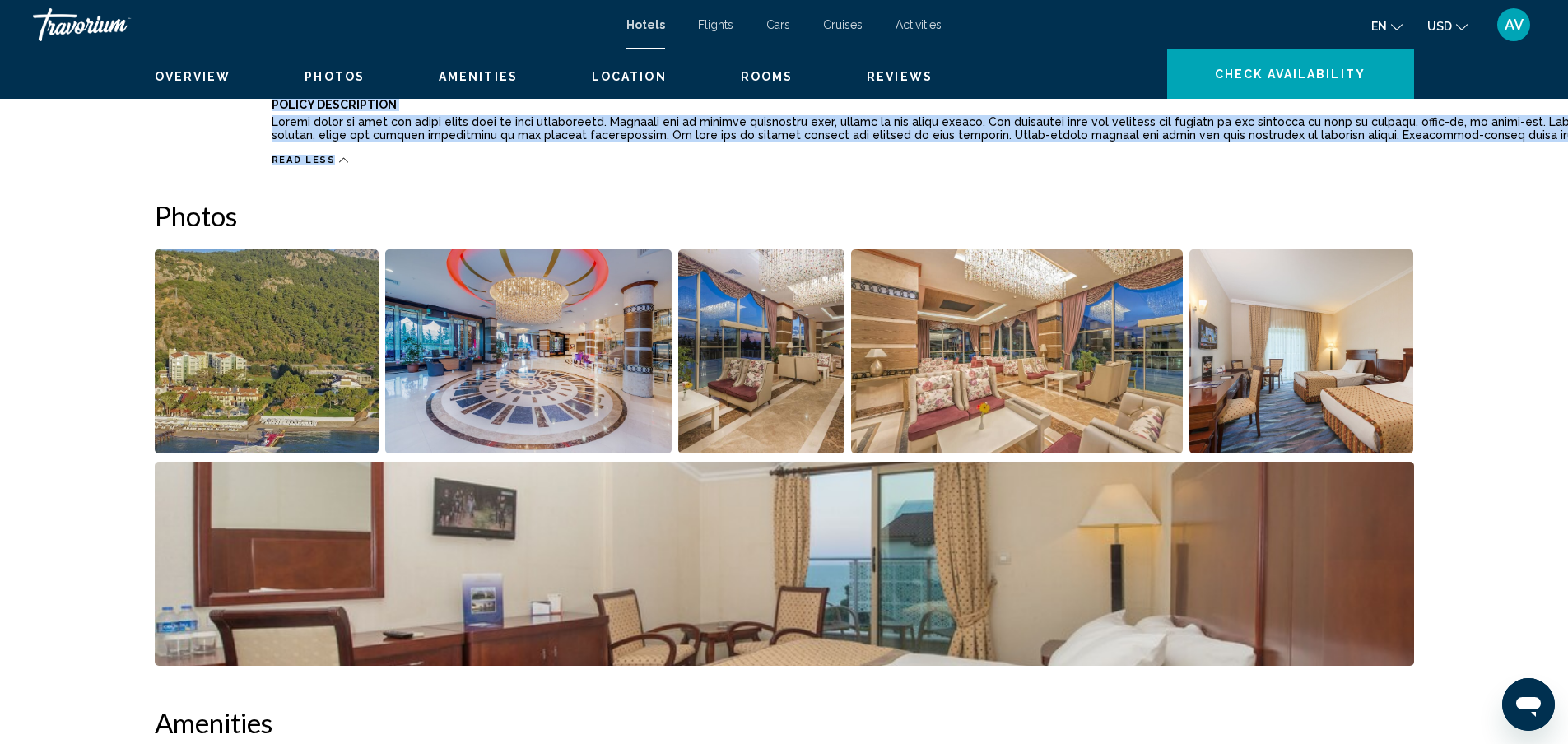
drag, startPoint x: 208, startPoint y: 286, endPoint x: 1317, endPoint y: 608, distance: 1154.8
click at [1324, 166] on div "Type Hotel Address [STREET_ADDRESS] Description Full Description Short Descript…" at bounding box center [784, 19] width 1259 height 294
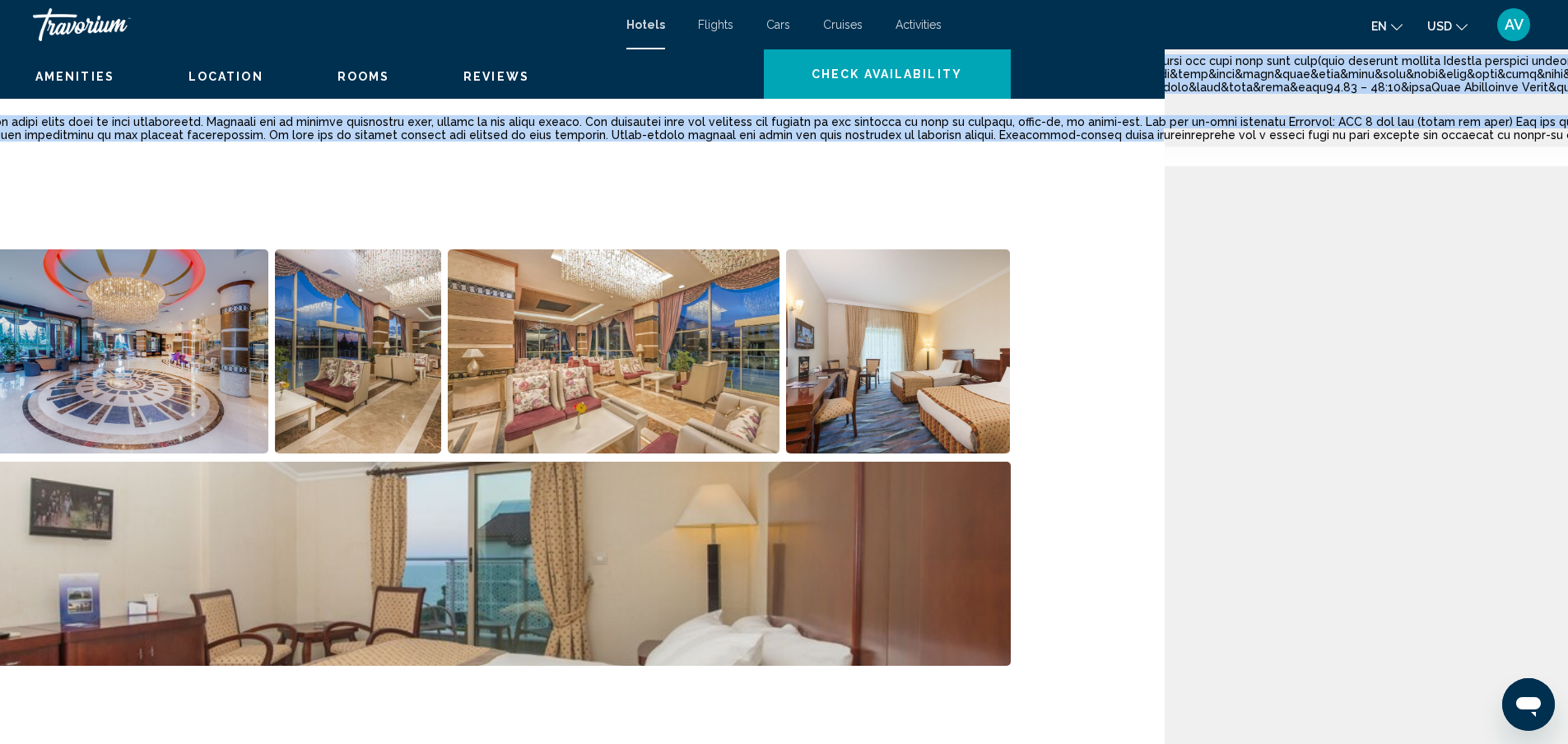
scroll to position [802, 491]
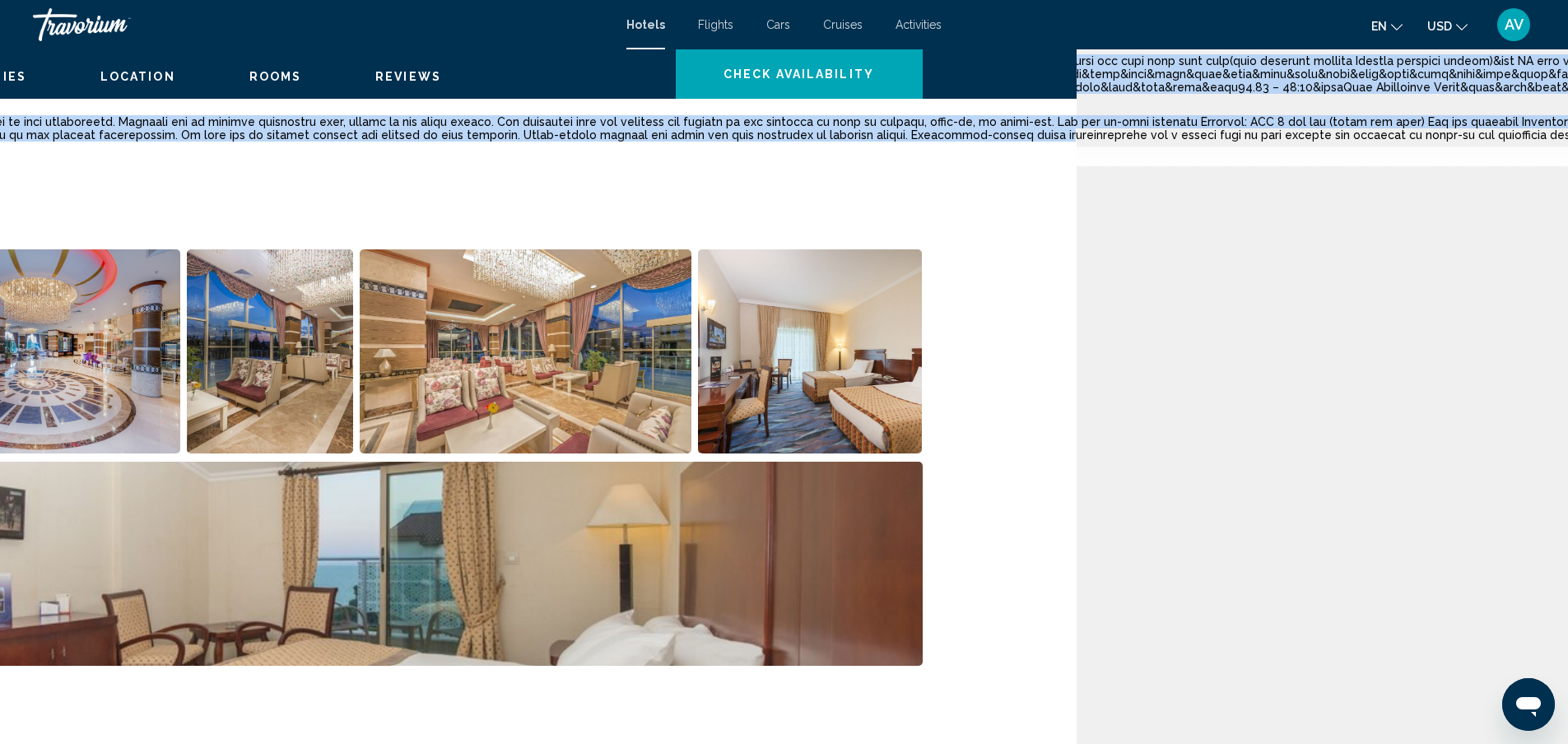
drag, startPoint x: 1198, startPoint y: 526, endPoint x: 1191, endPoint y: 517, distance: 11.4
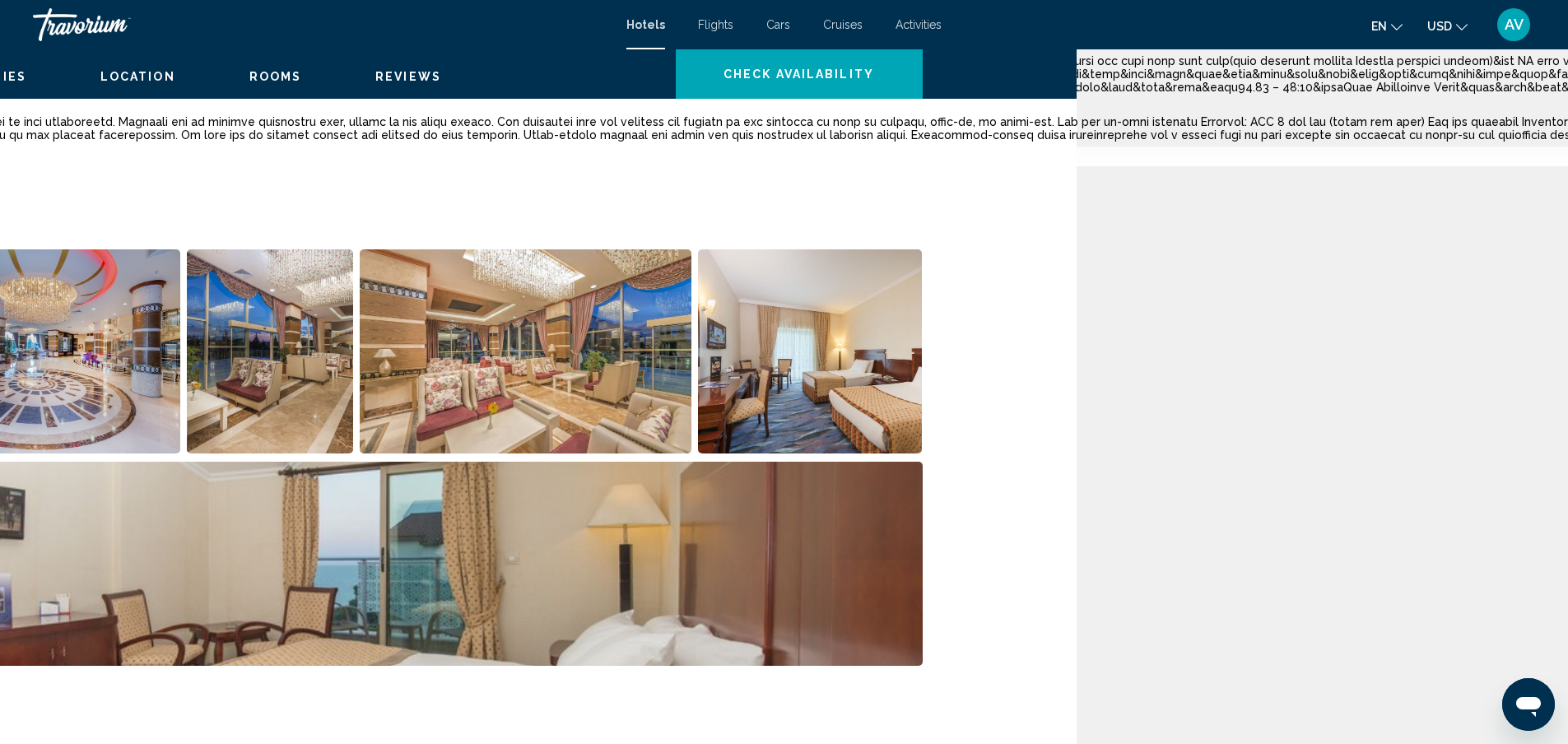
click at [549, 166] on div "Type Hotel Address [STREET_ADDRESS] Description Full Description Short Descript…" at bounding box center [293, 19] width 1259 height 294
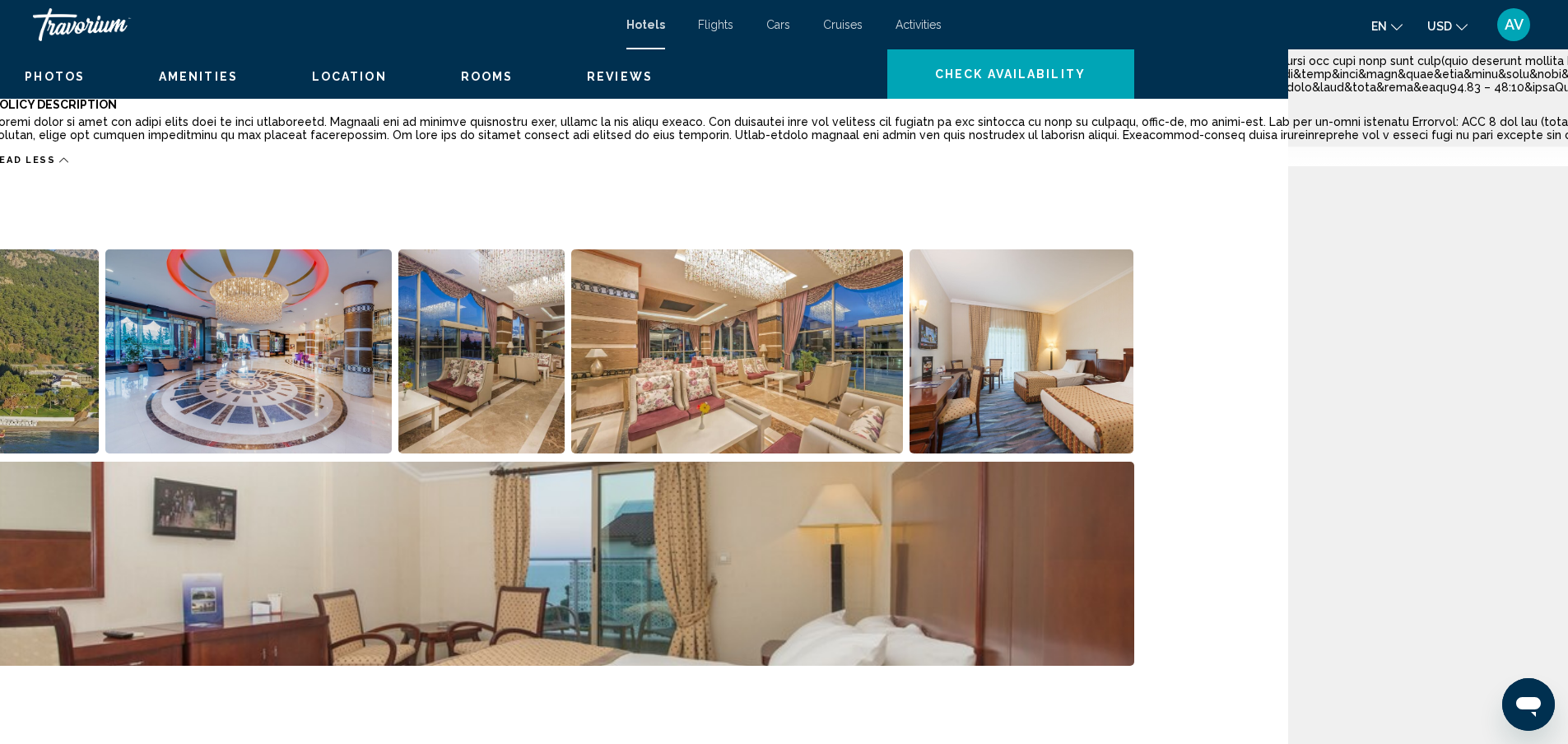
scroll to position [802, 0]
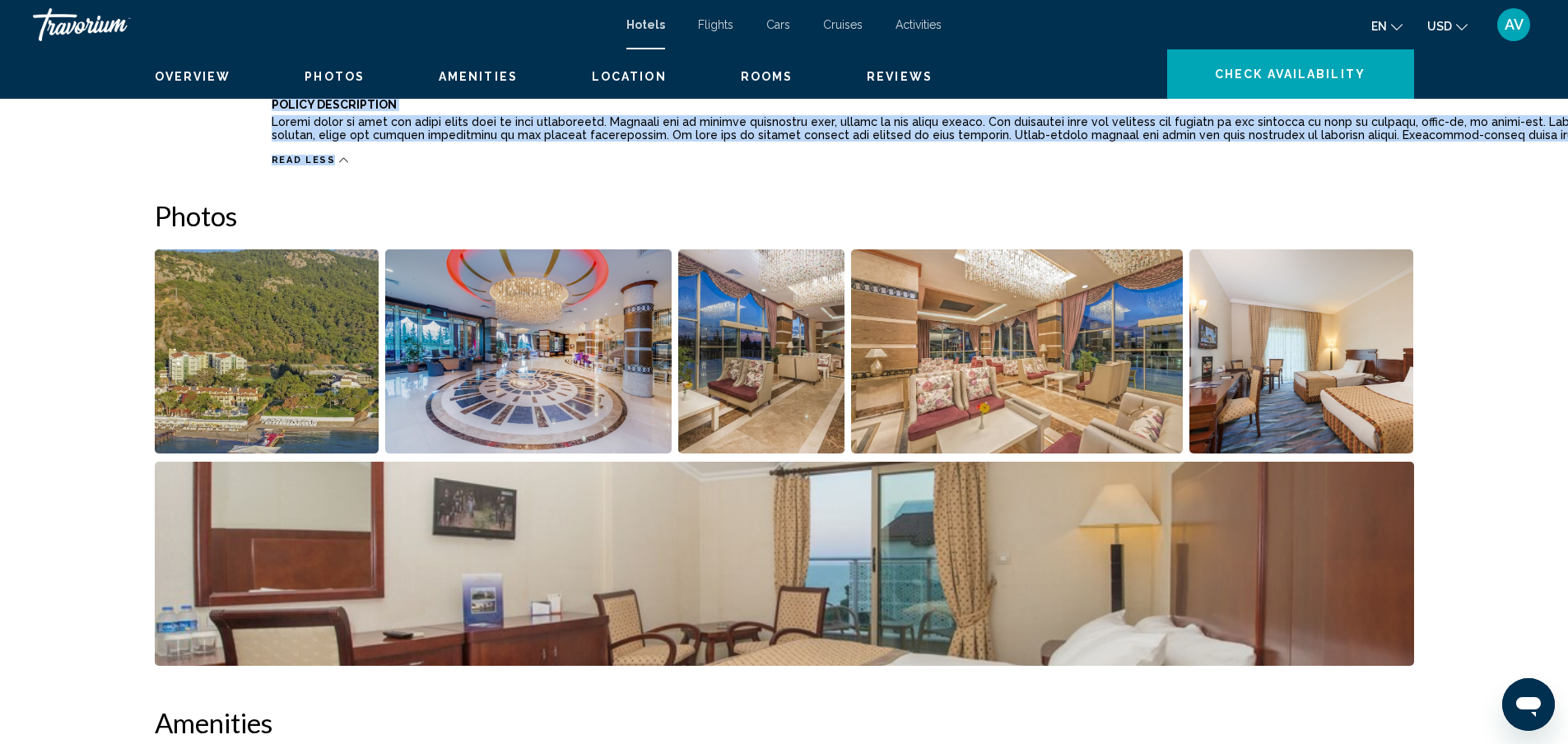
drag, startPoint x: 207, startPoint y: 313, endPoint x: 1151, endPoint y: 622, distance: 993.3
click at [1151, 166] on div "Type Hotel Address [STREET_ADDRESS] Description Full Description Short Descript…" at bounding box center [784, 19] width 1259 height 294
copy div "Lore Ipsumdol&sita:Cons adipisci 907&elit Seddoeiu temp(53i6) 65 utlab etdol(84…"
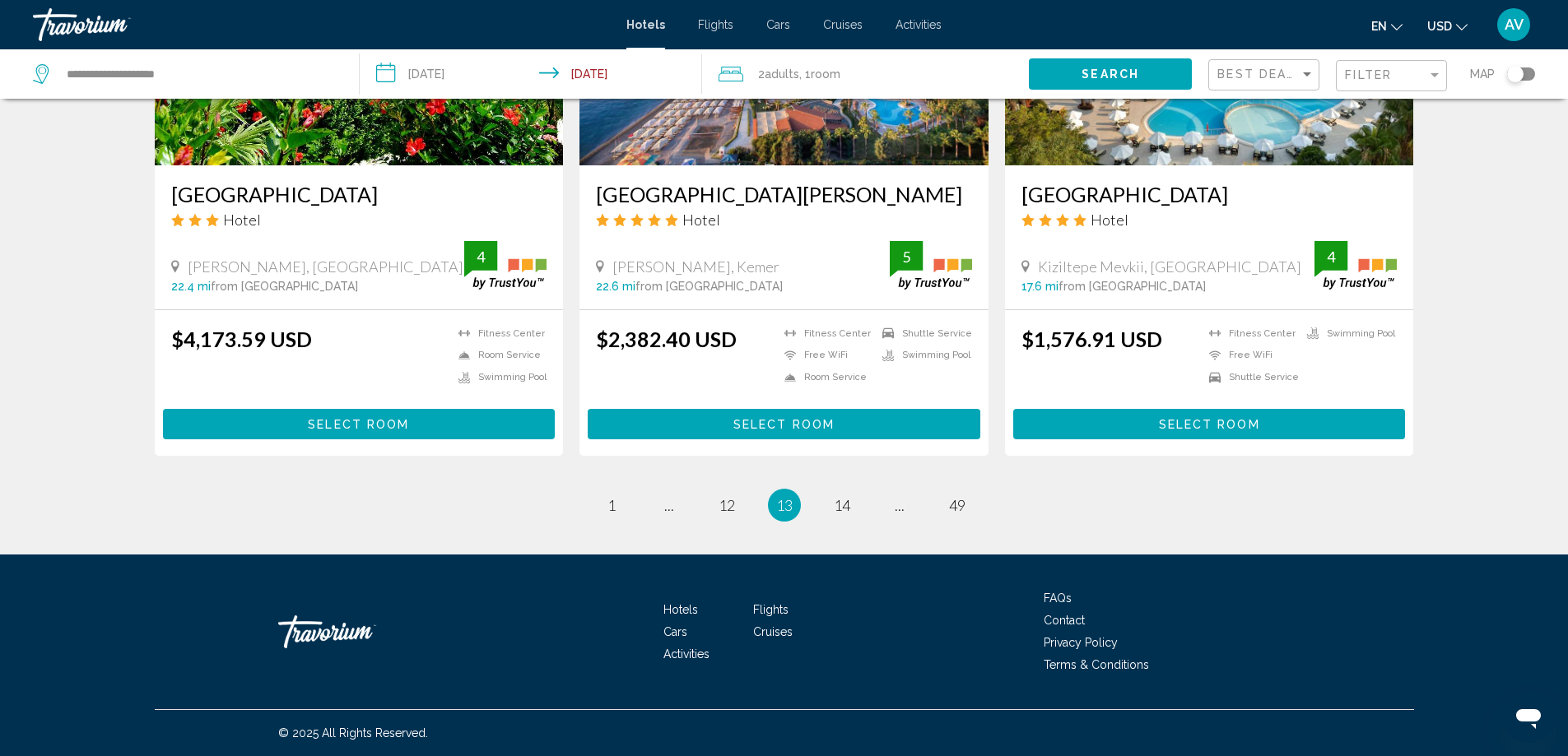
scroll to position [2057, 0]
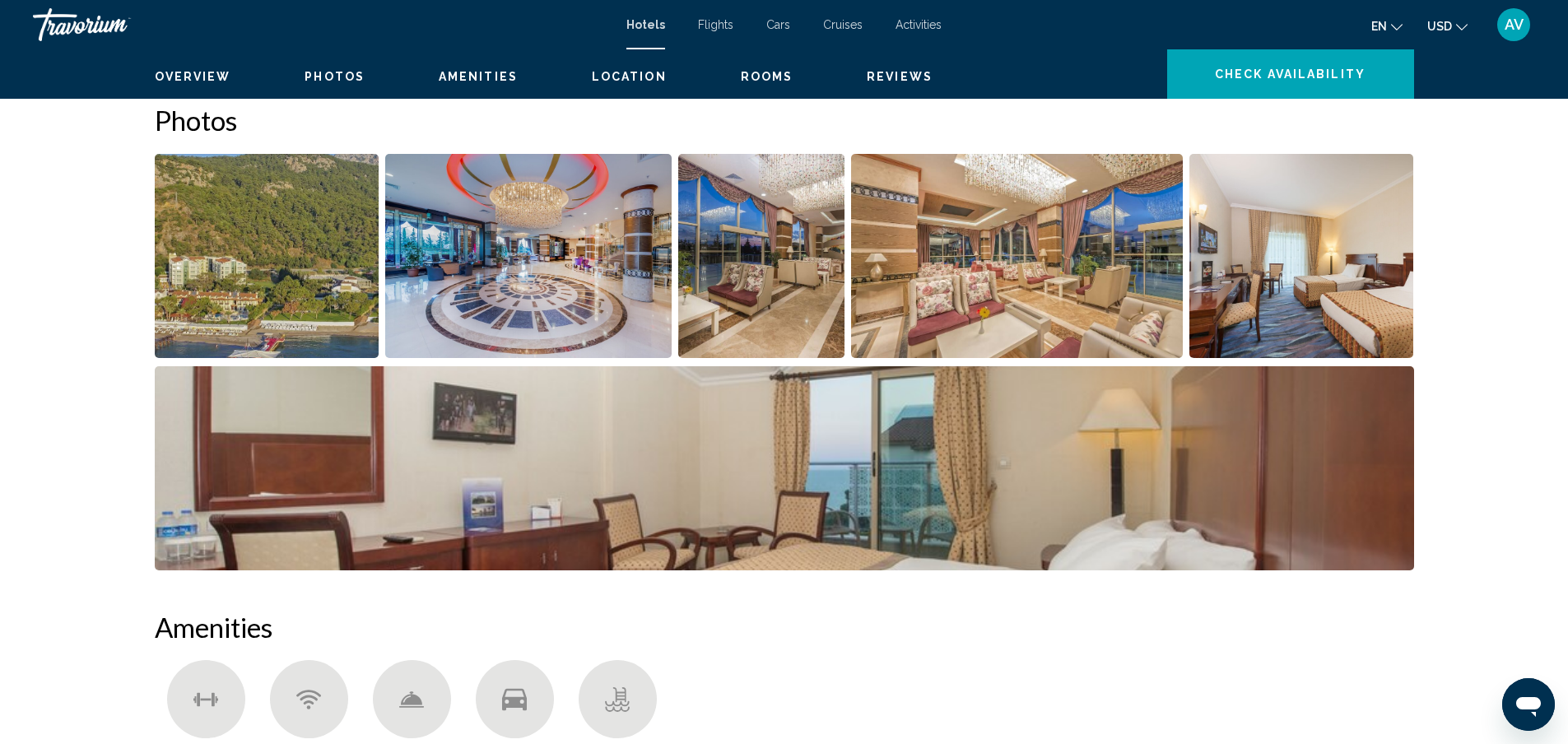
scroll to position [813, 0]
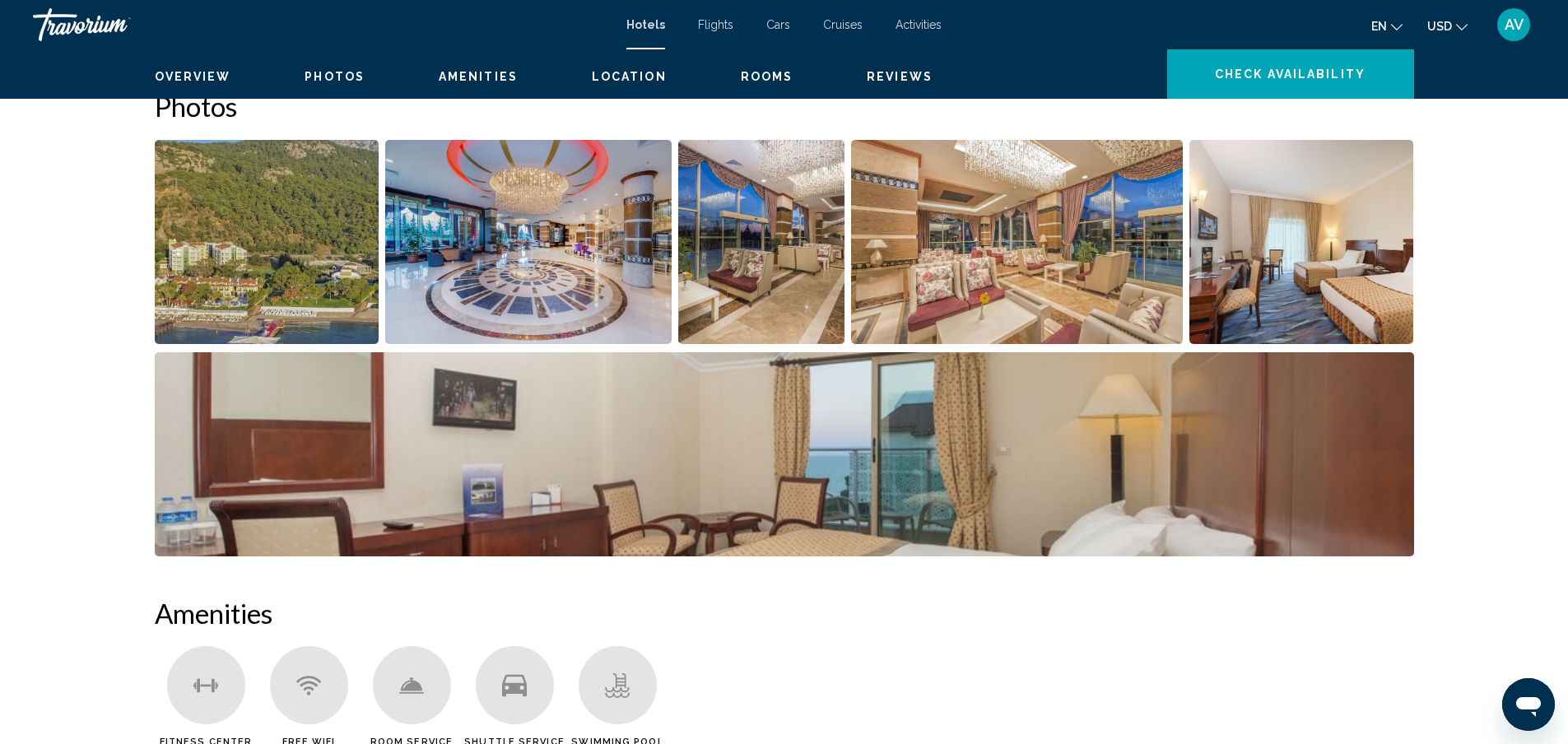
click at [342, 55] on icon "Main content" at bounding box center [347, 50] width 9 height 9
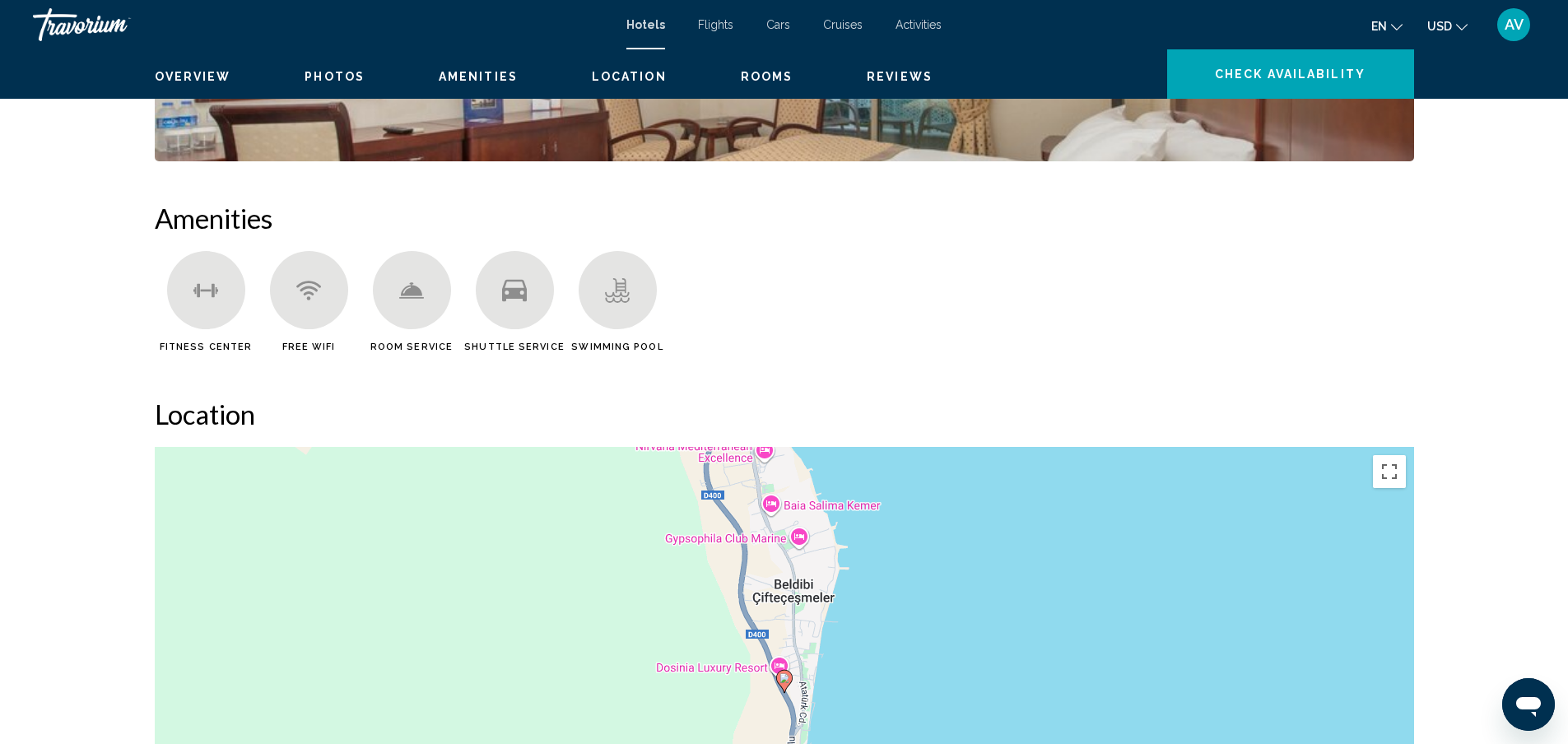
scroll to position [895, 0]
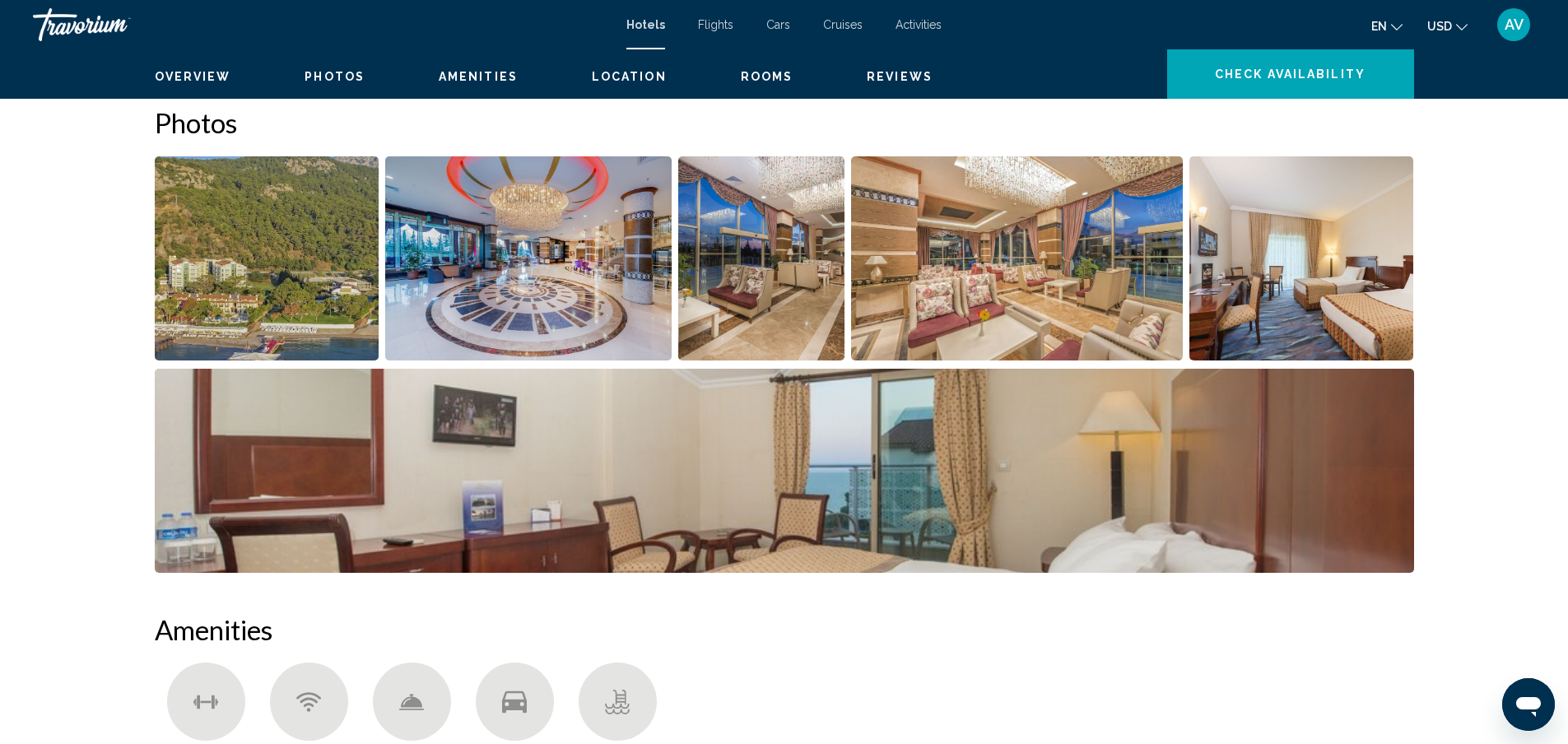
click at [666, 83] on span "Location" at bounding box center [629, 76] width 75 height 13
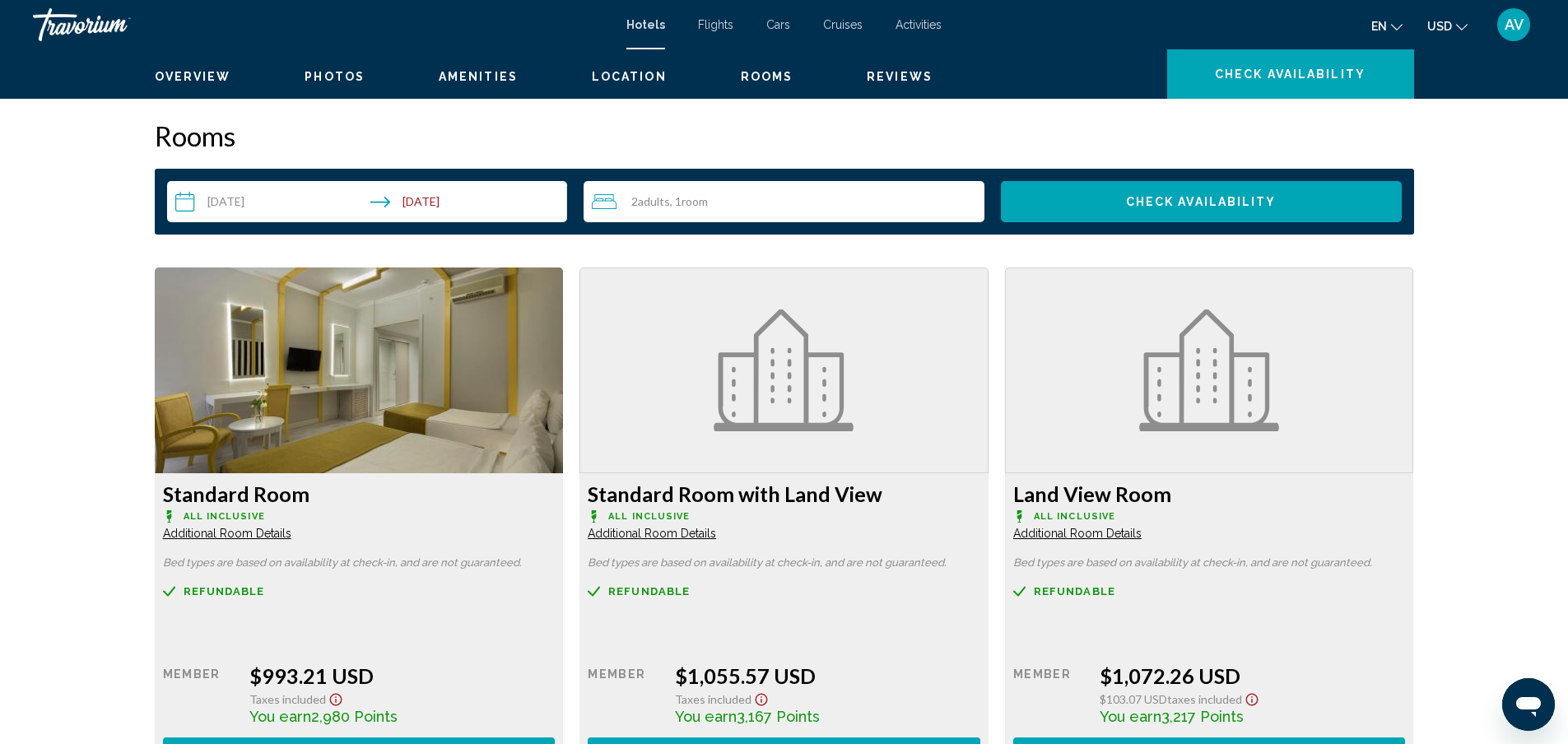
scroll to position [2162, 0]
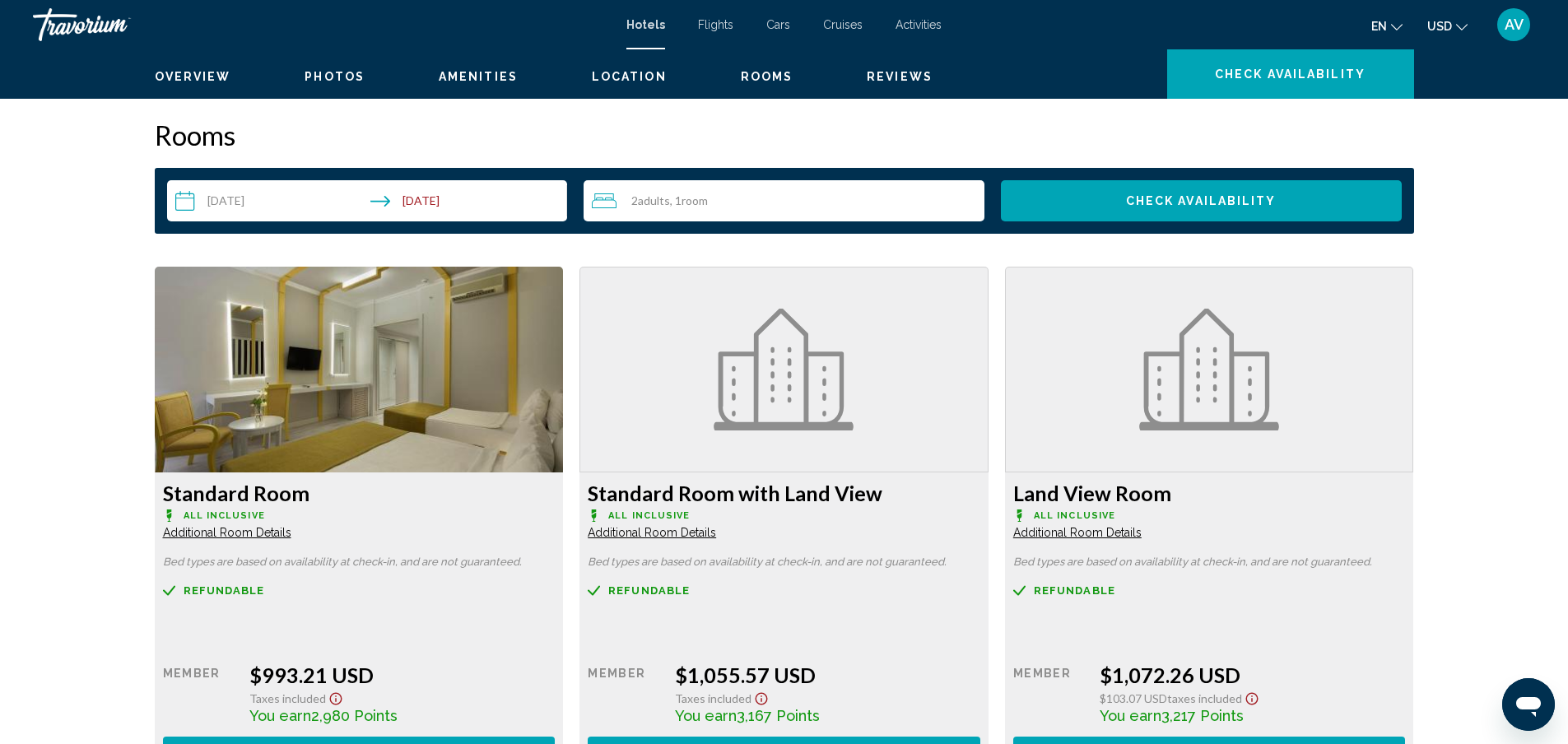
click at [155, 83] on span "Overview" at bounding box center [193, 76] width 77 height 13
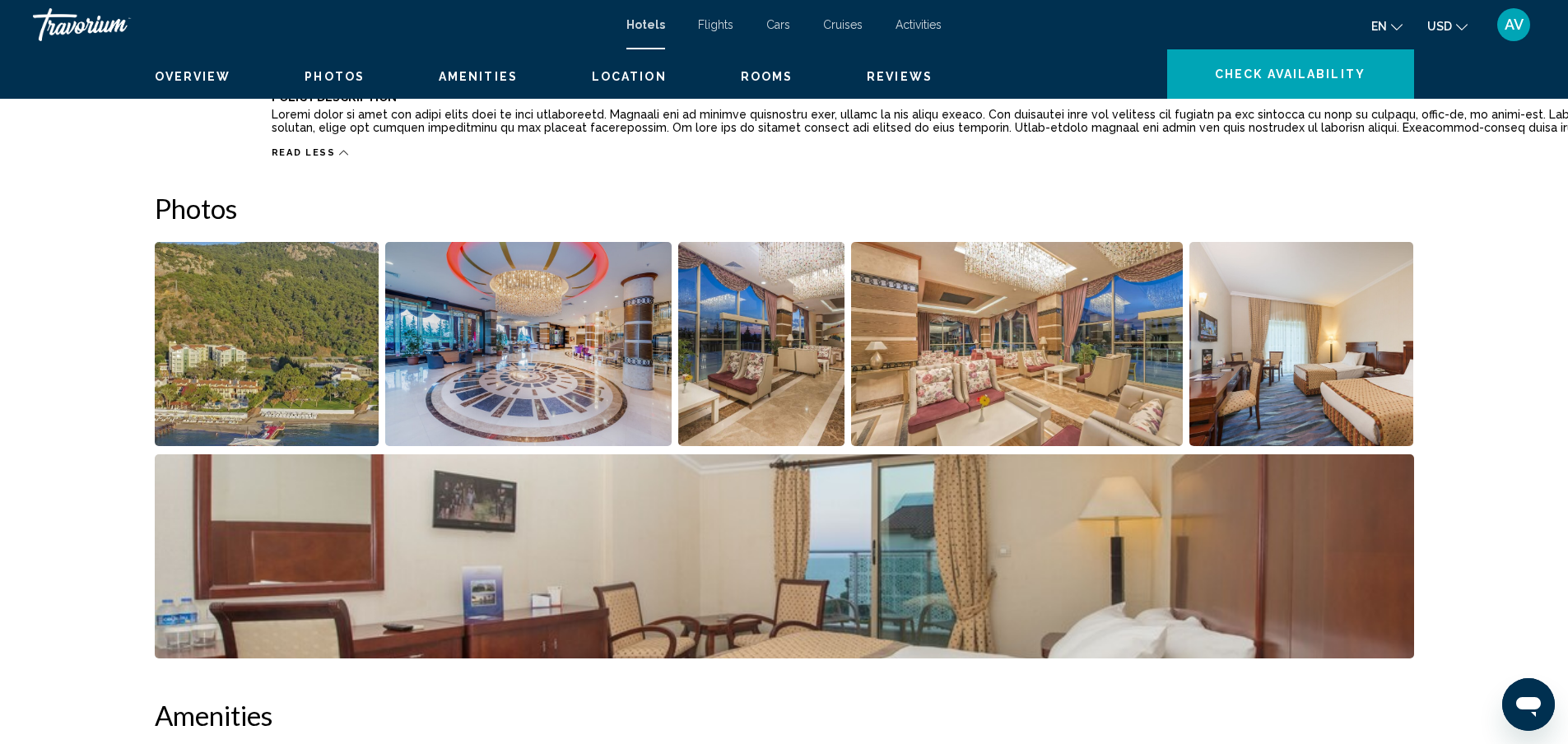
scroll to position [790, 0]
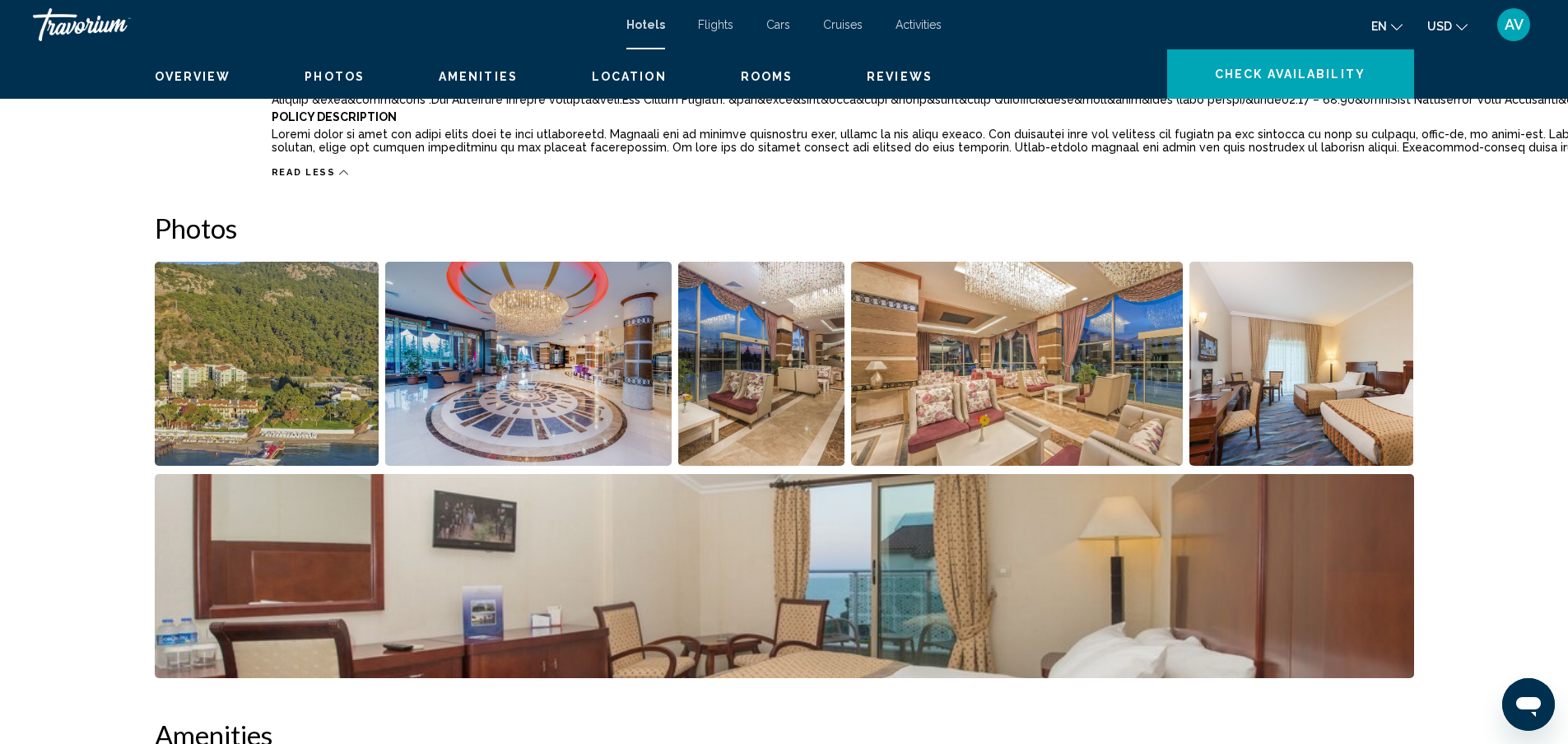
click at [932, 83] on span "Reviews" at bounding box center [899, 76] width 66 height 13
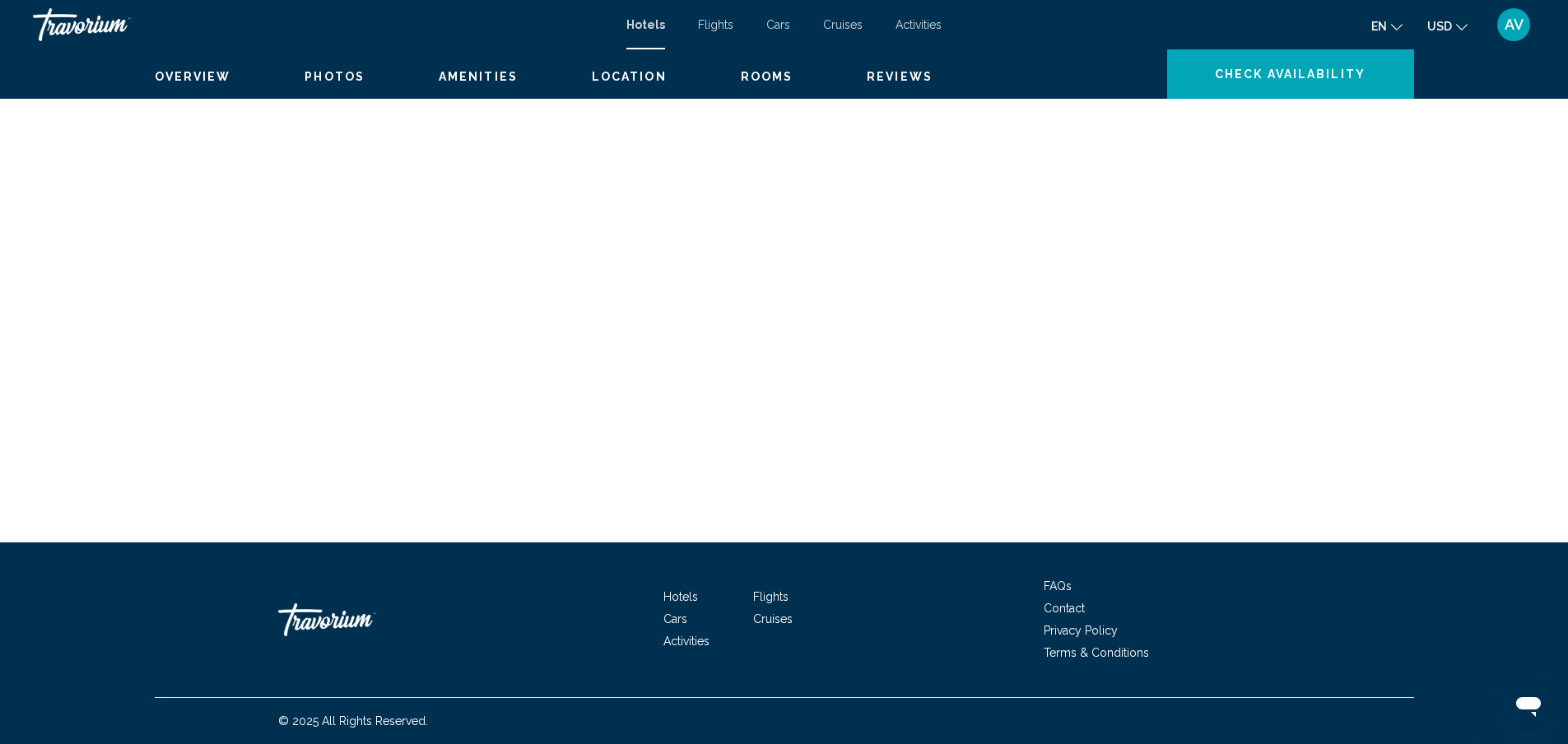
scroll to position [3848, 0]
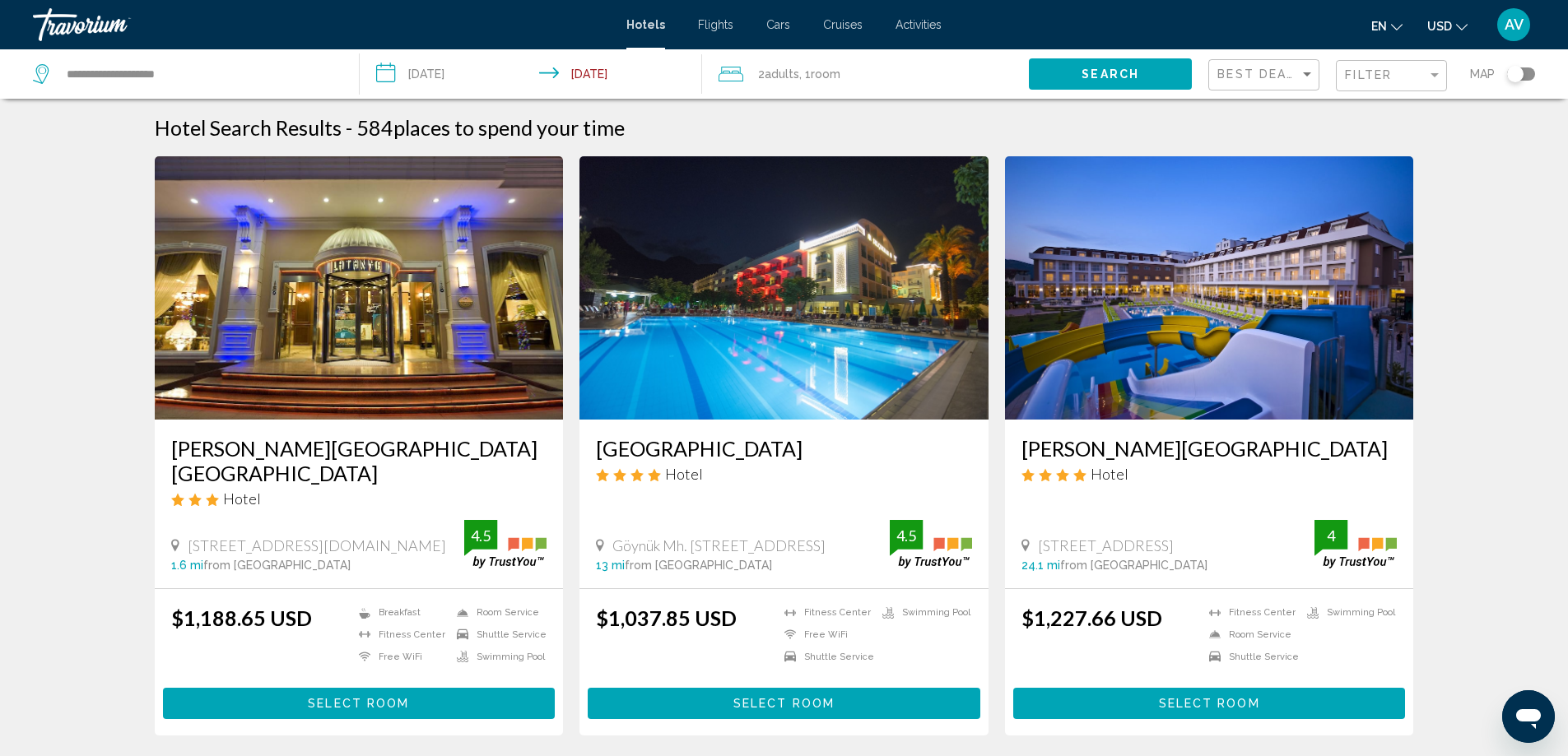
click at [428, 94] on input "**********" at bounding box center [534, 77] width 350 height 55
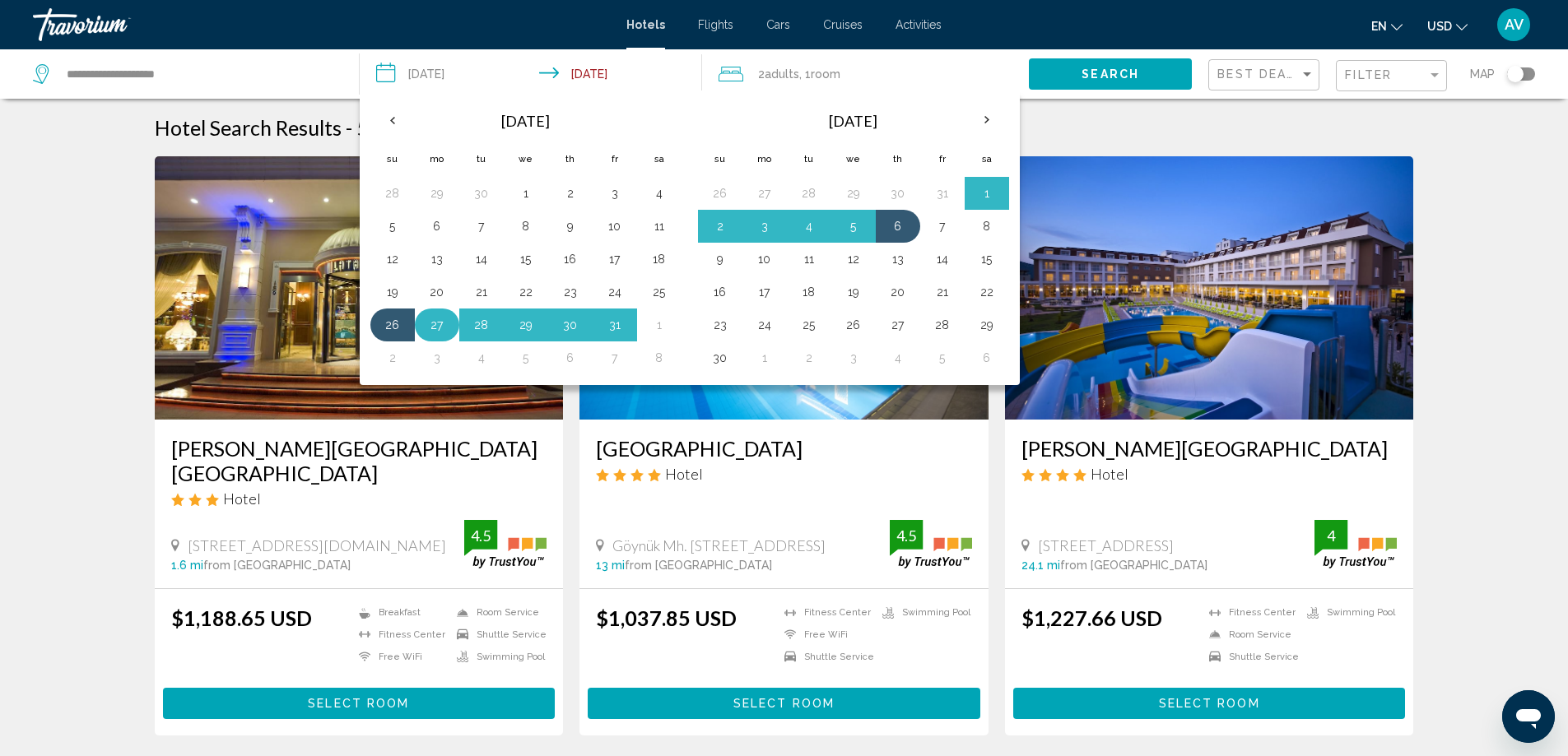
click at [423, 336] on button "27" at bounding box center [437, 325] width 26 height 23
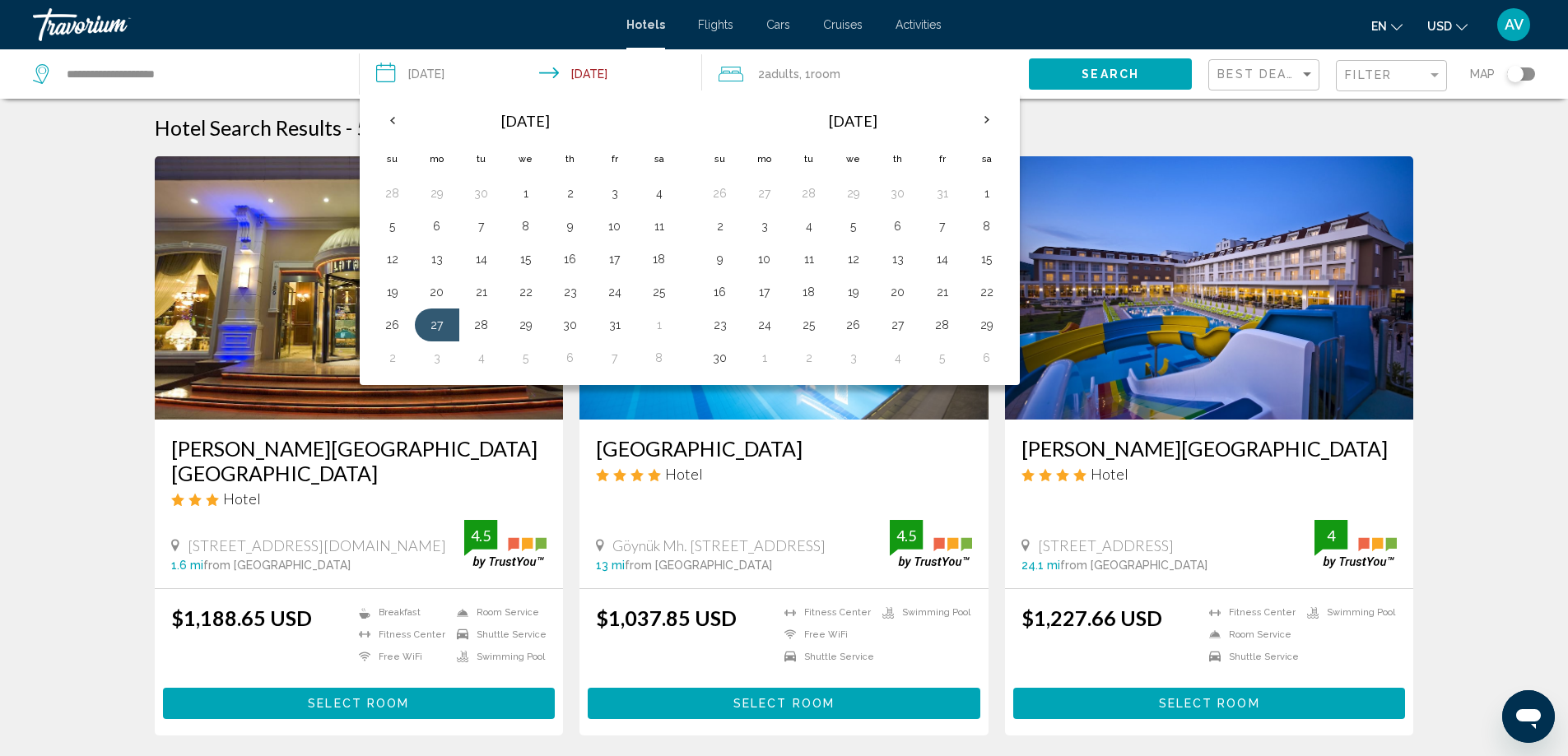
click at [1081, 82] on span "Search" at bounding box center [1109, 75] width 57 height 13
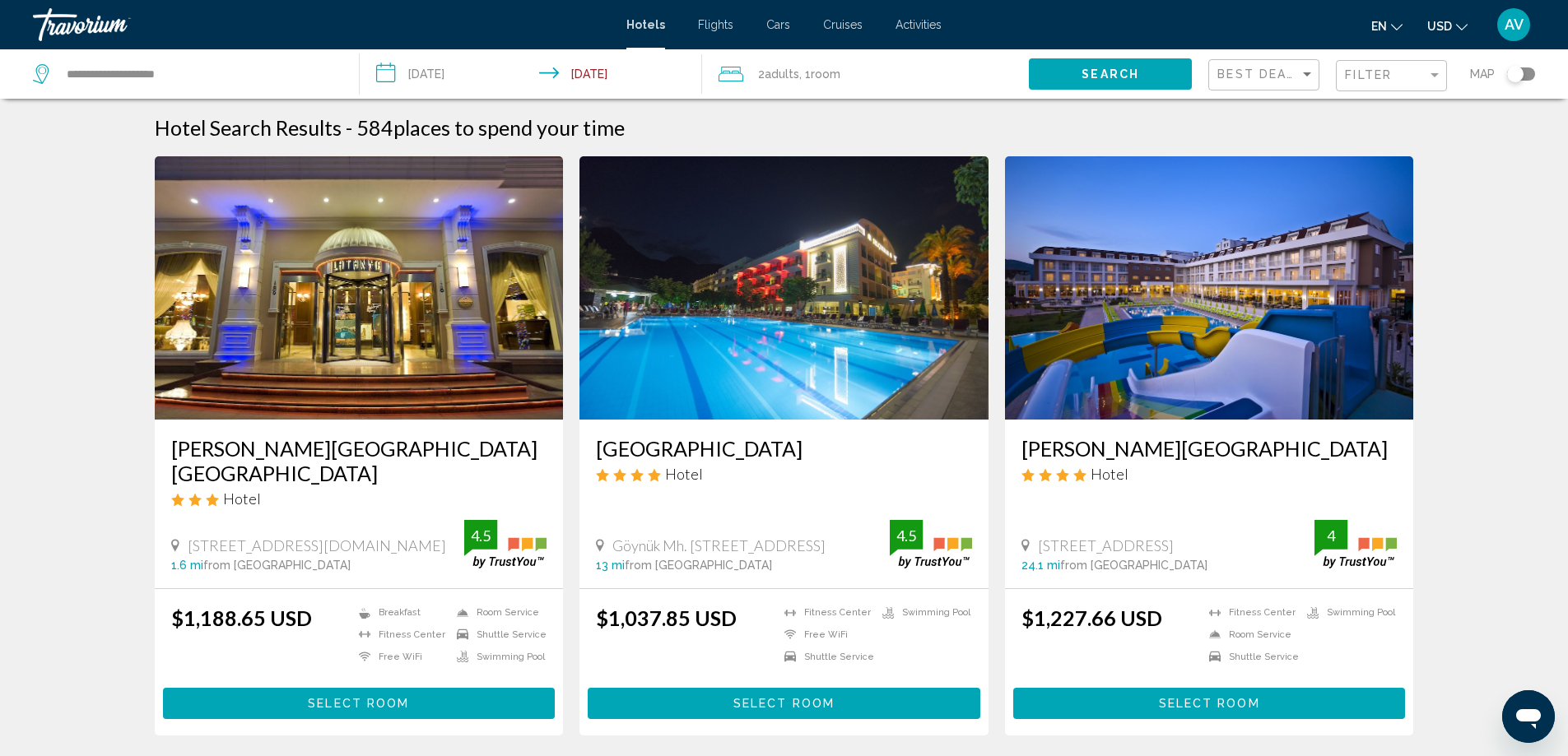
click at [359, 90] on input "**********" at bounding box center [534, 77] width 350 height 55
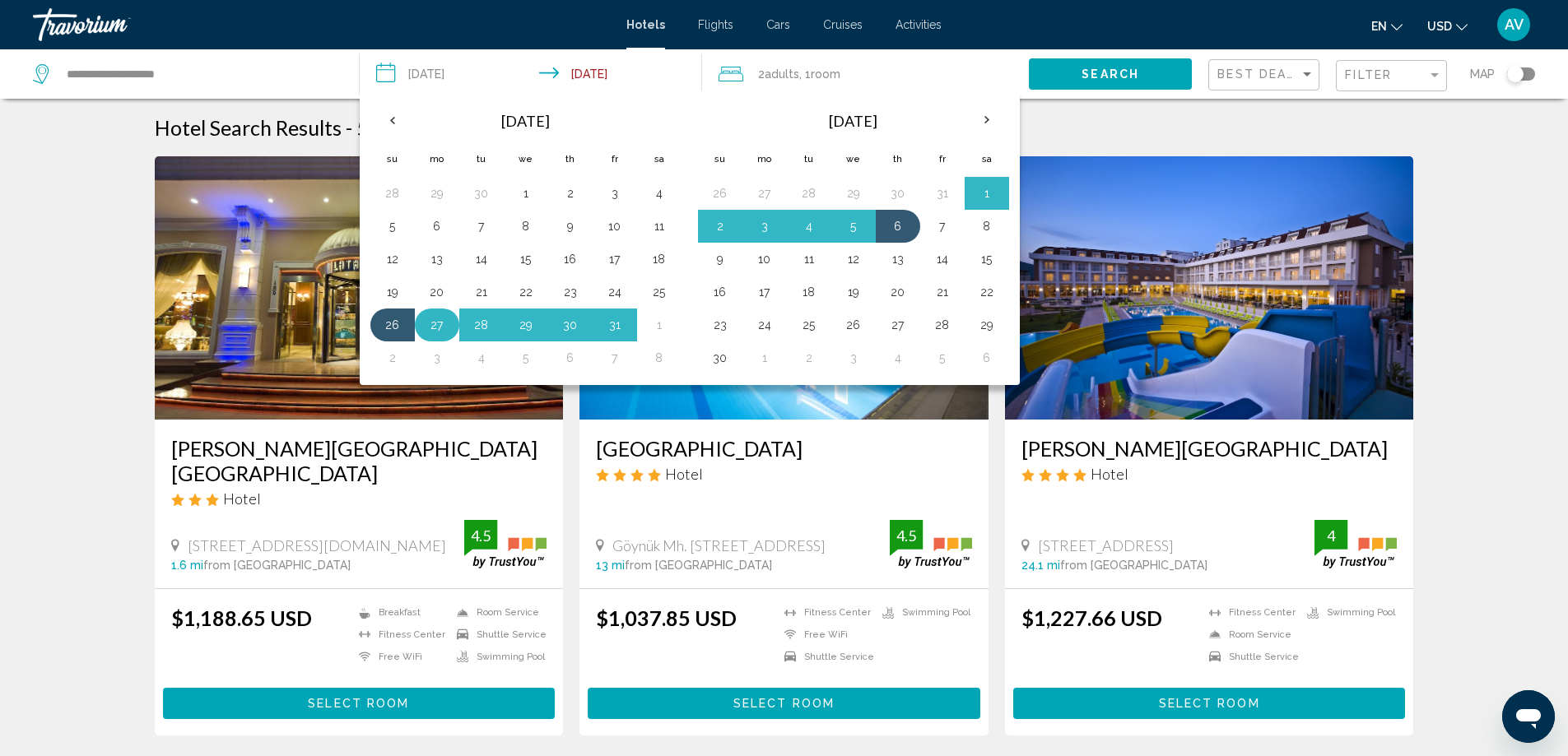
click at [425, 336] on button "27" at bounding box center [437, 325] width 26 height 23
click at [911, 238] on button "6" at bounding box center [898, 226] width 26 height 23
type input "**********"
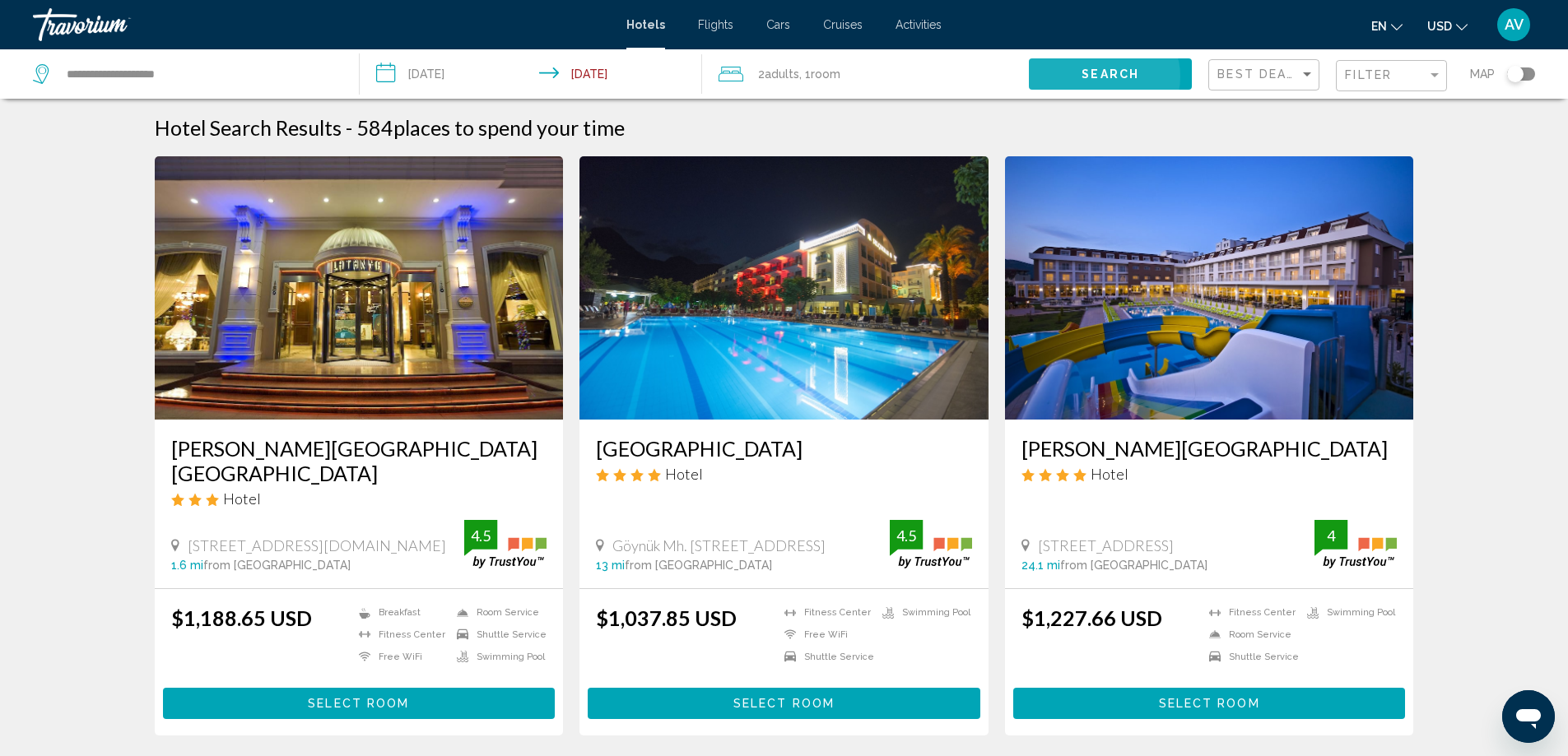
click at [1081, 82] on span "Search" at bounding box center [1109, 75] width 57 height 13
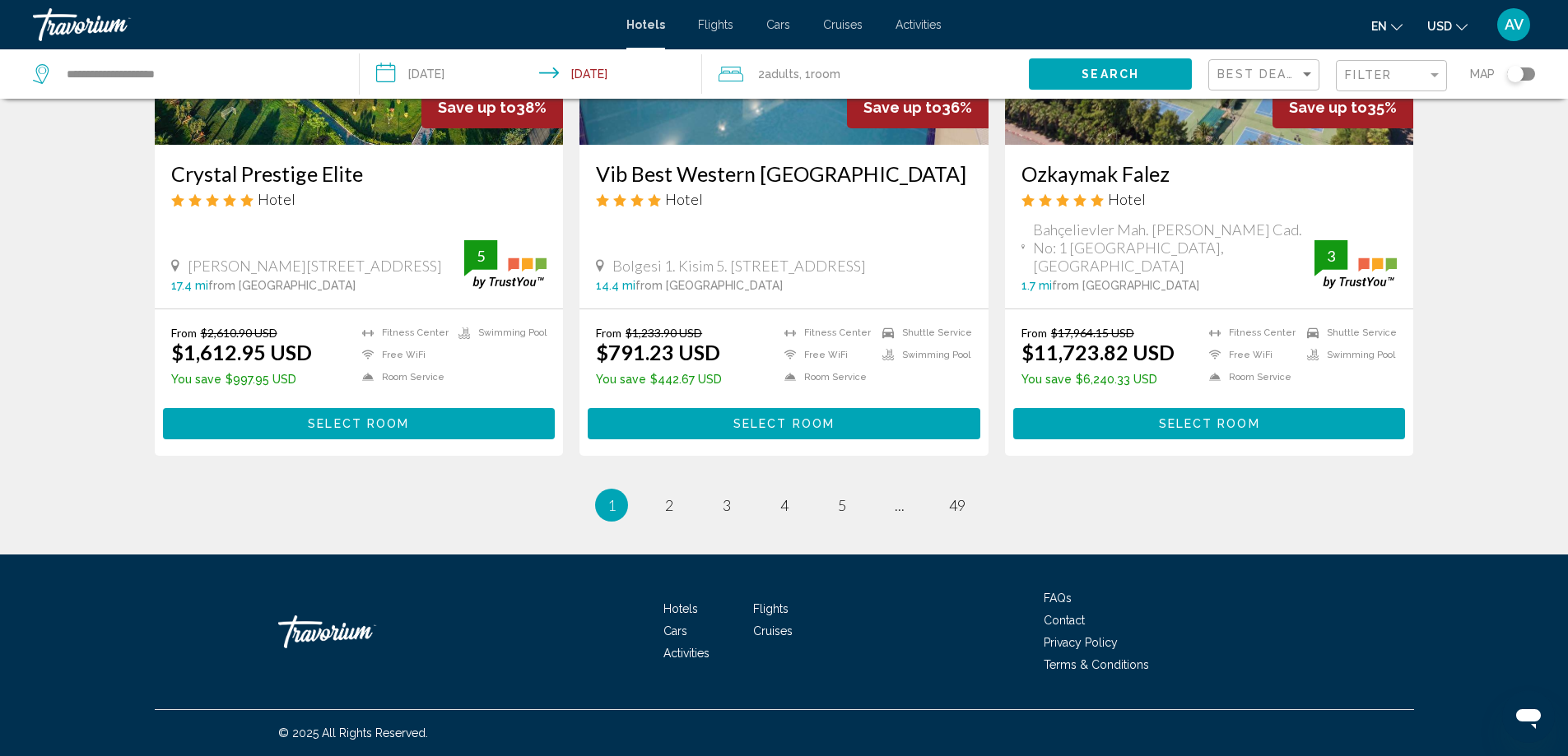
scroll to position [2139, 0]
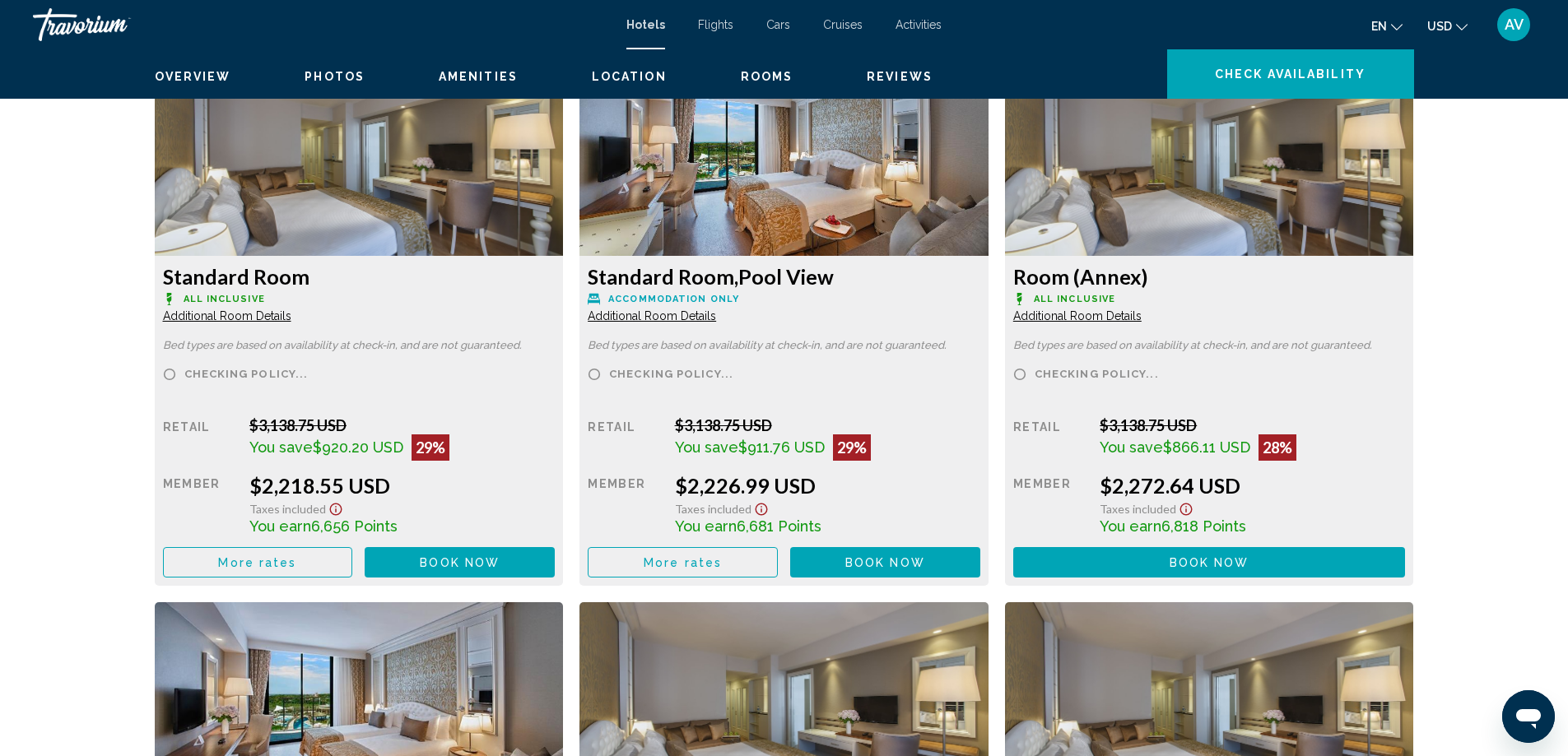
scroll to position [3109, 0]
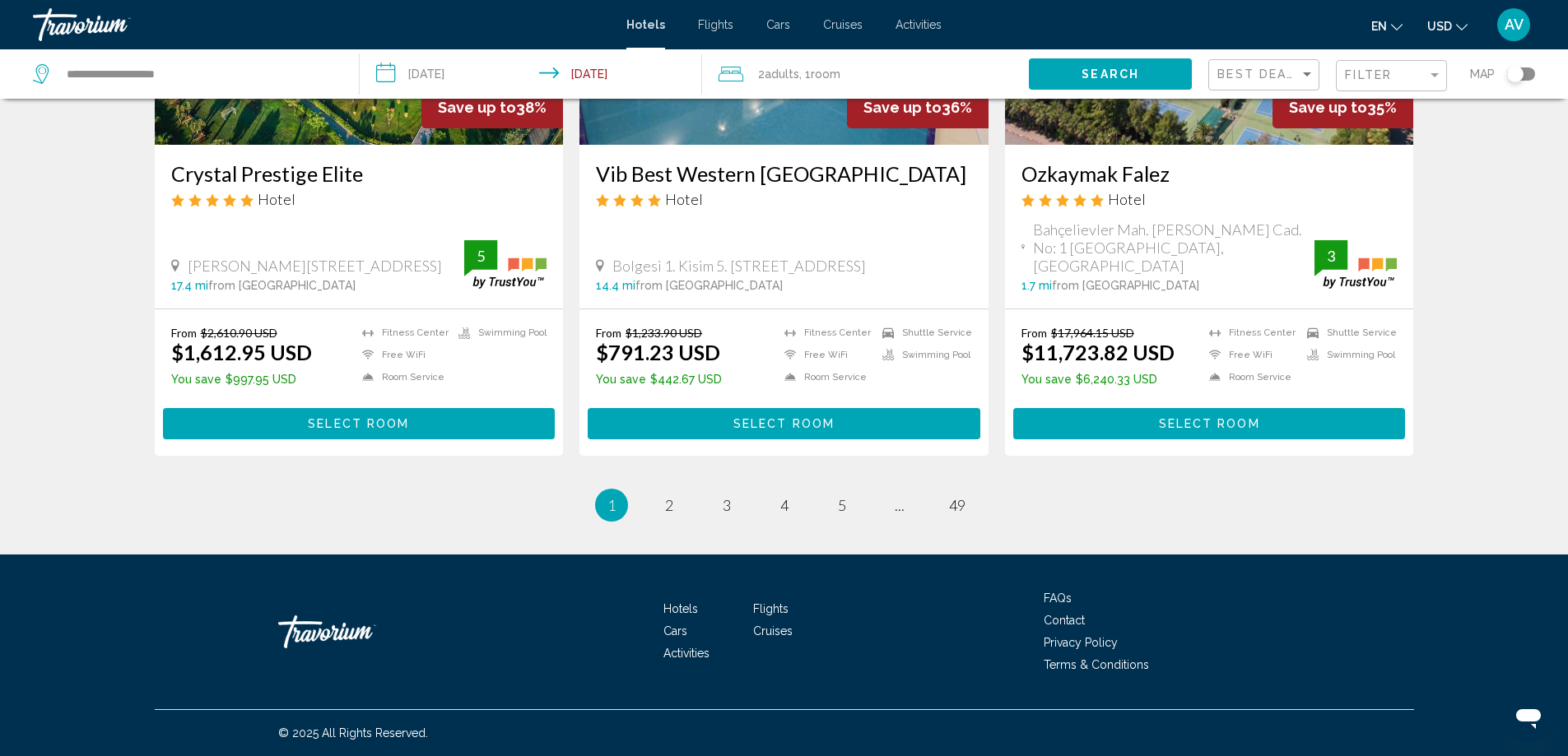
scroll to position [3681, 0]
click at [665, 496] on span "2" at bounding box center [668, 505] width 8 height 18
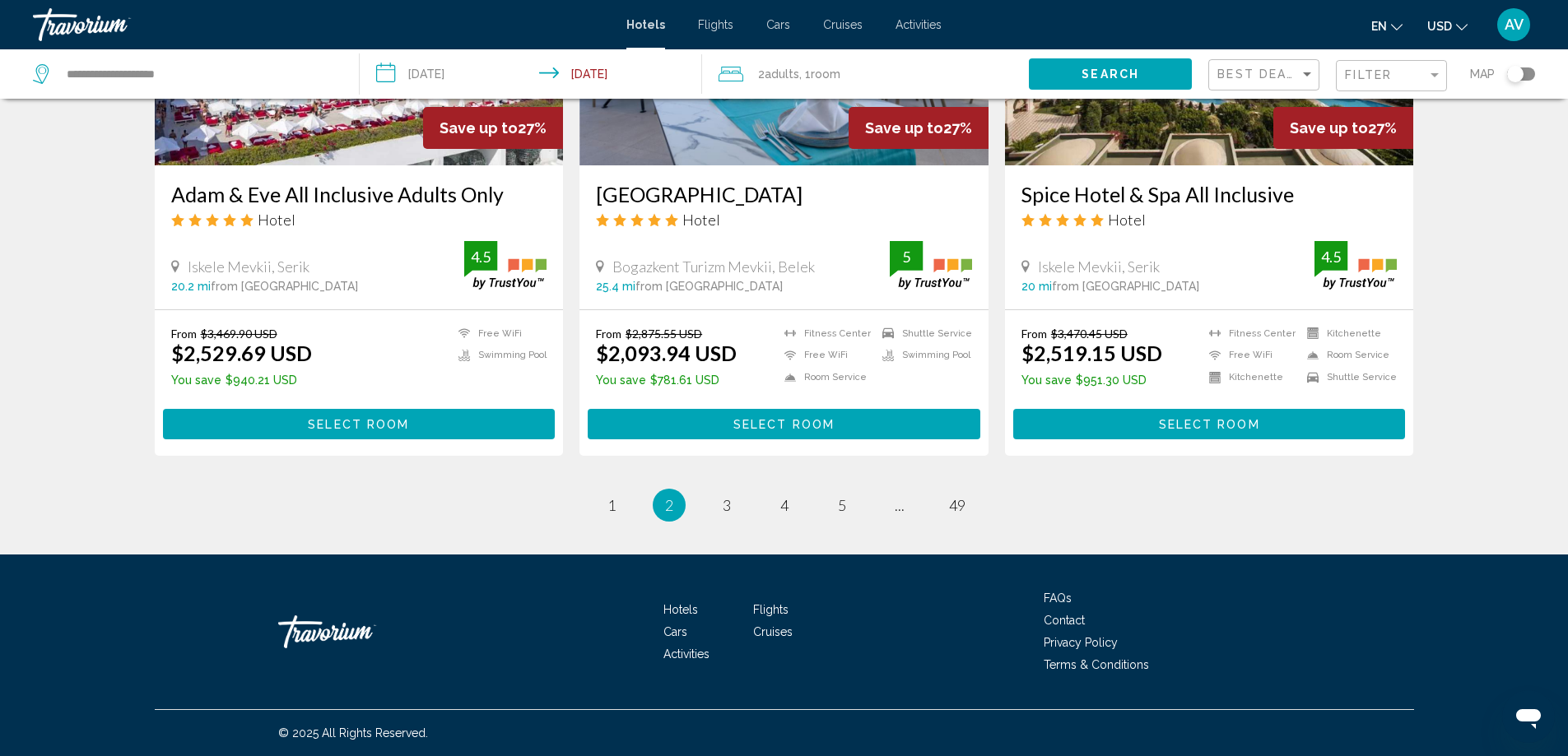
scroll to position [3584, 0]
click at [723, 496] on span "3" at bounding box center [726, 505] width 8 height 18
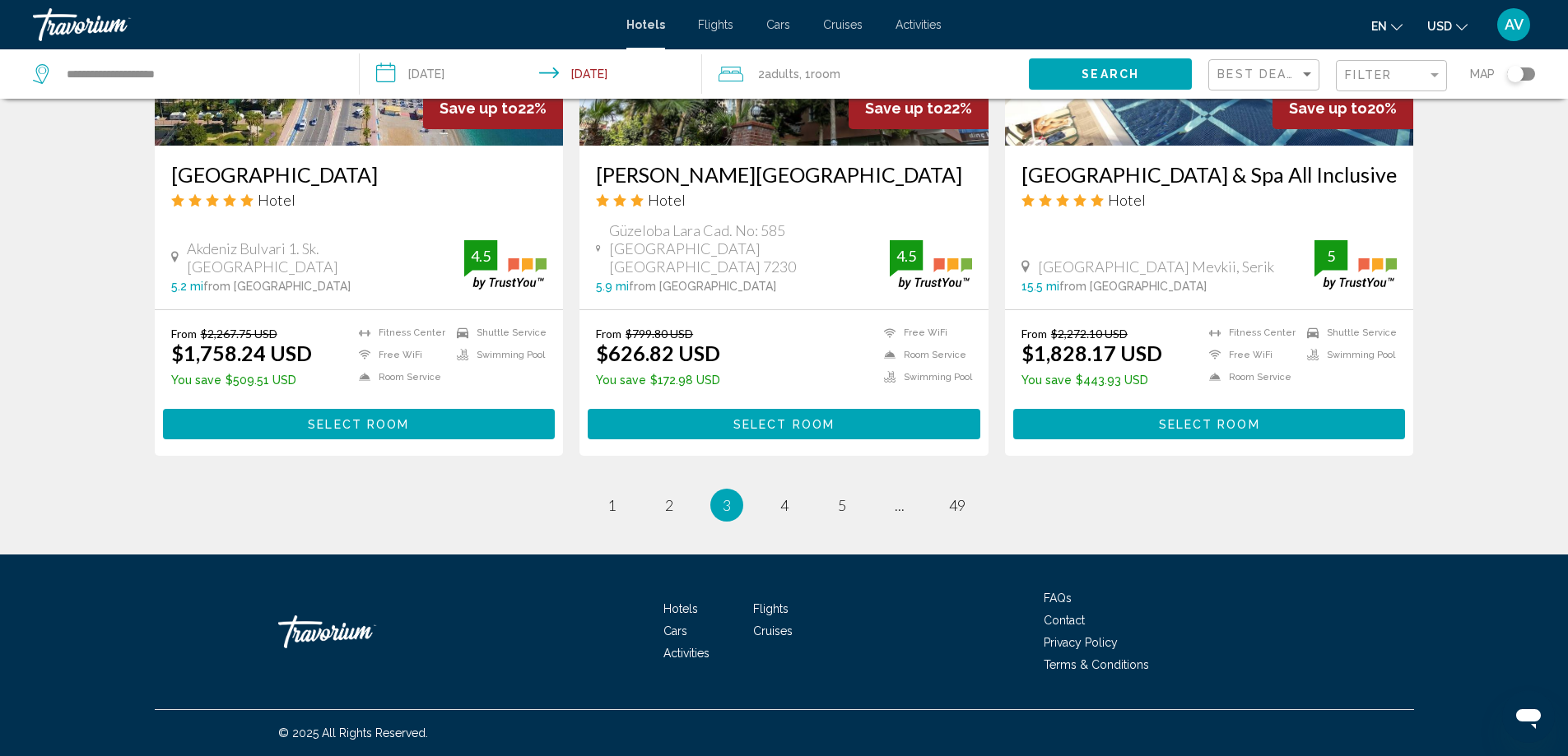
scroll to position [3616, 0]
click at [788, 496] on span "4" at bounding box center [784, 505] width 8 height 18
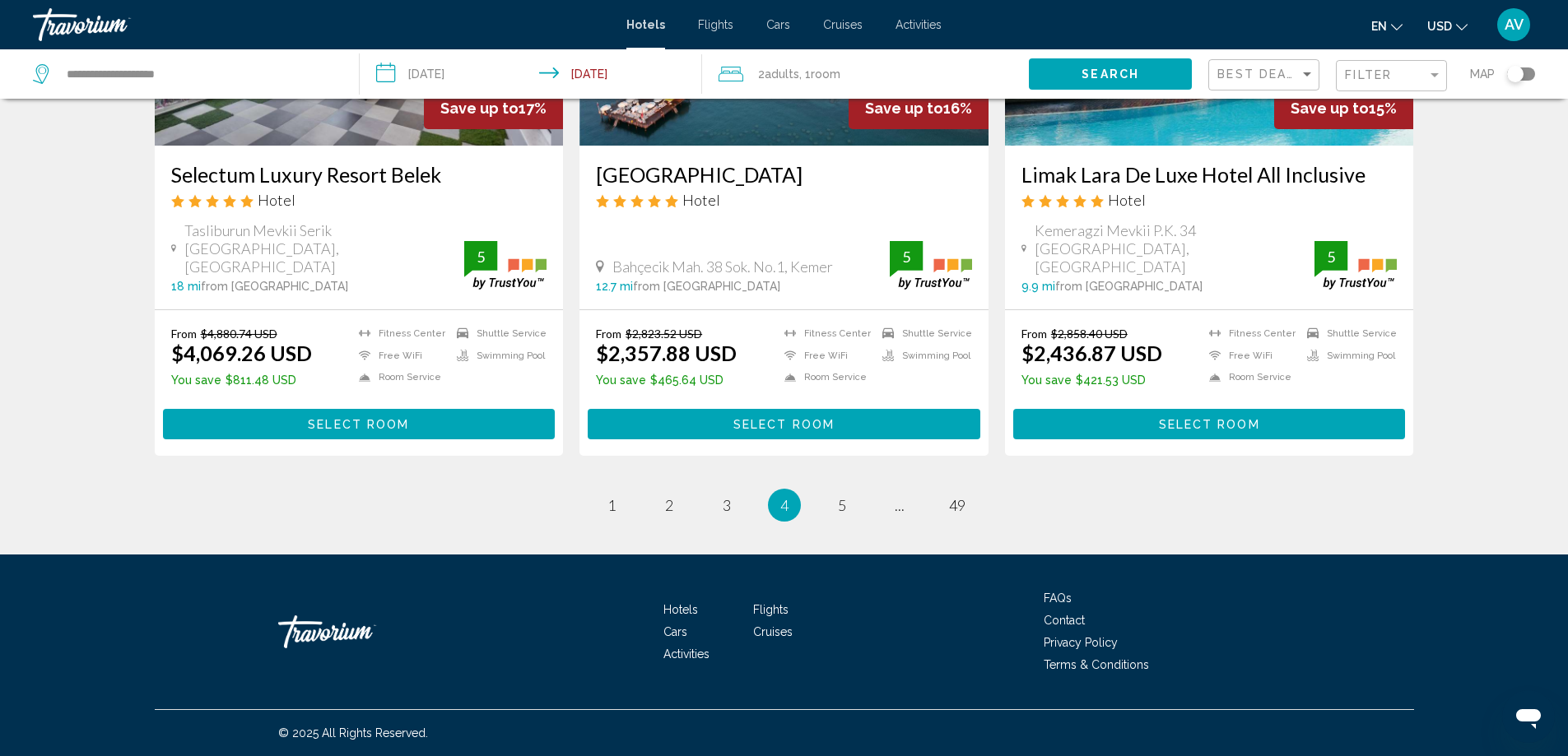
scroll to position [3571, 0]
click at [846, 496] on span "5" at bounding box center [842, 505] width 8 height 18
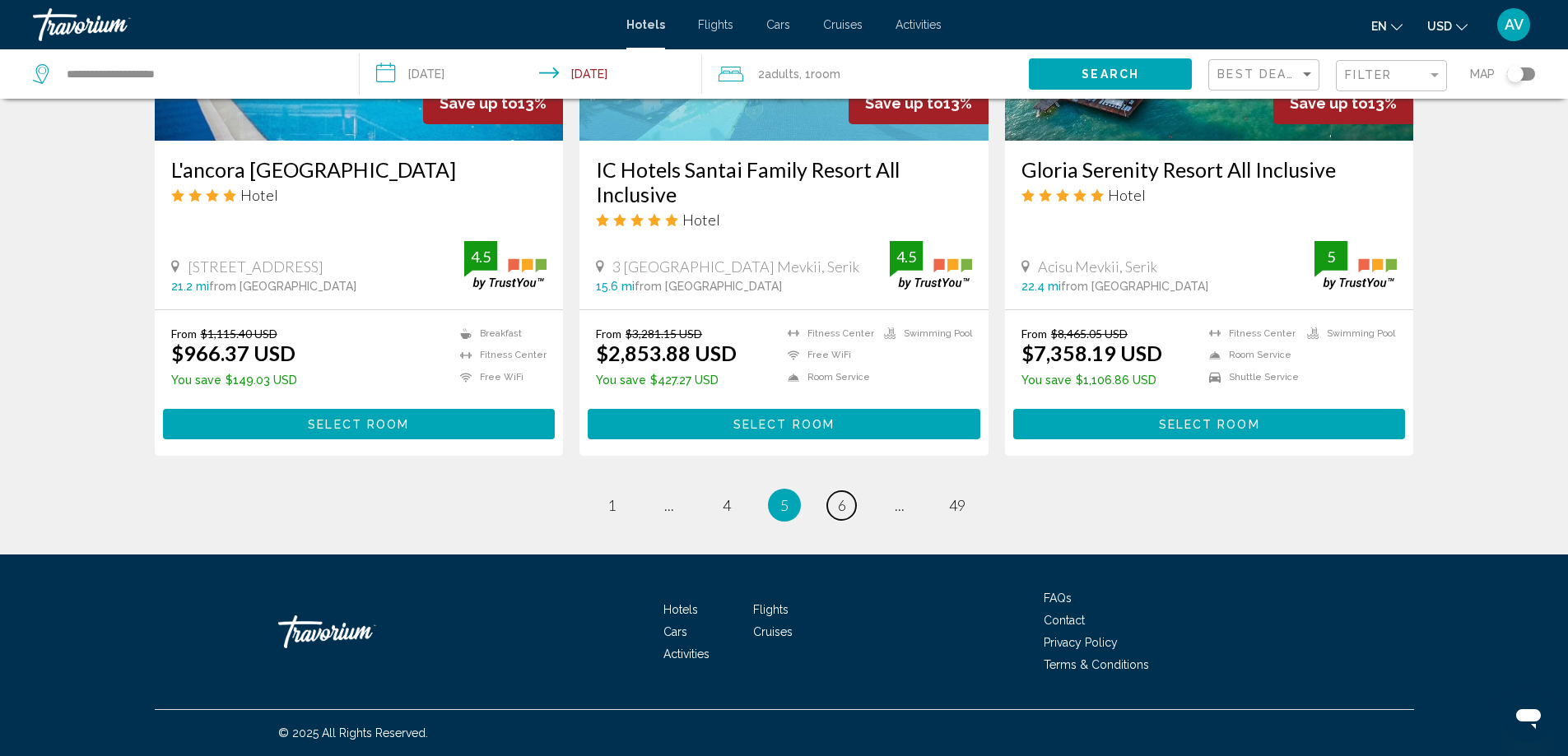
scroll to position [3603, 0]
click at [846, 496] on span "6" at bounding box center [842, 505] width 8 height 18
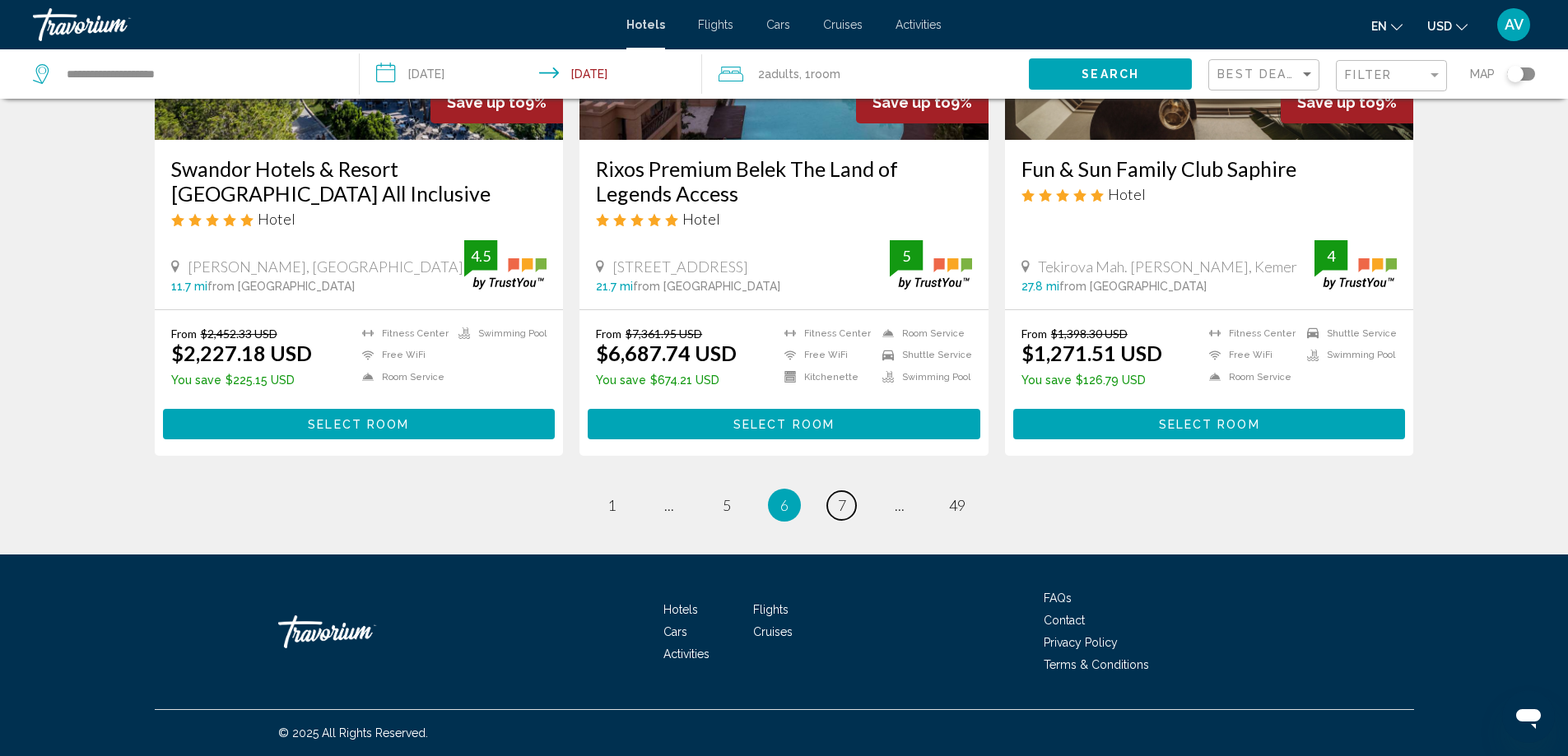
scroll to position [3620, 0]
click at [856, 491] on link "page 7" at bounding box center [841, 505] width 29 height 29
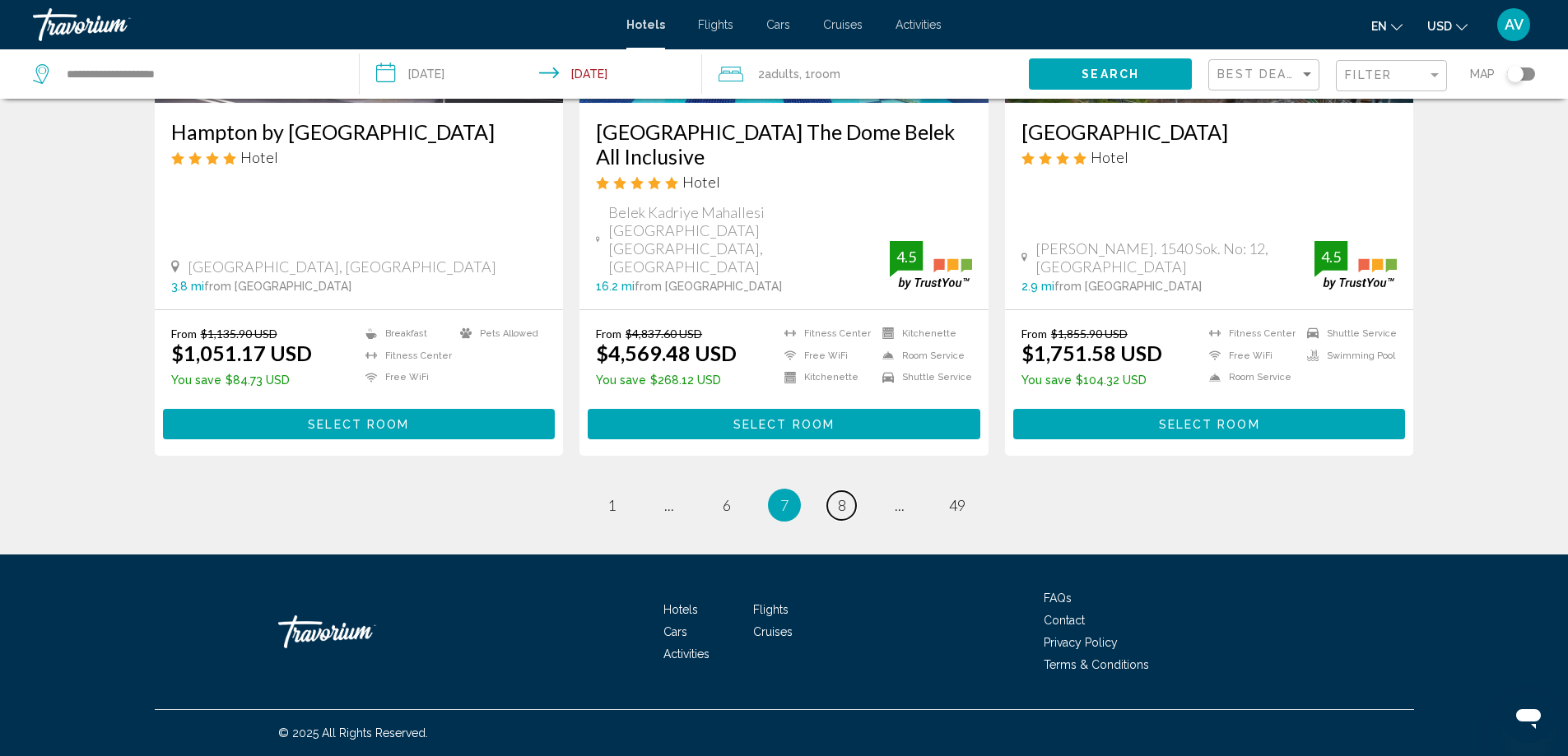
scroll to position [3667, 0]
click at [846, 496] on span "8" at bounding box center [842, 505] width 8 height 18
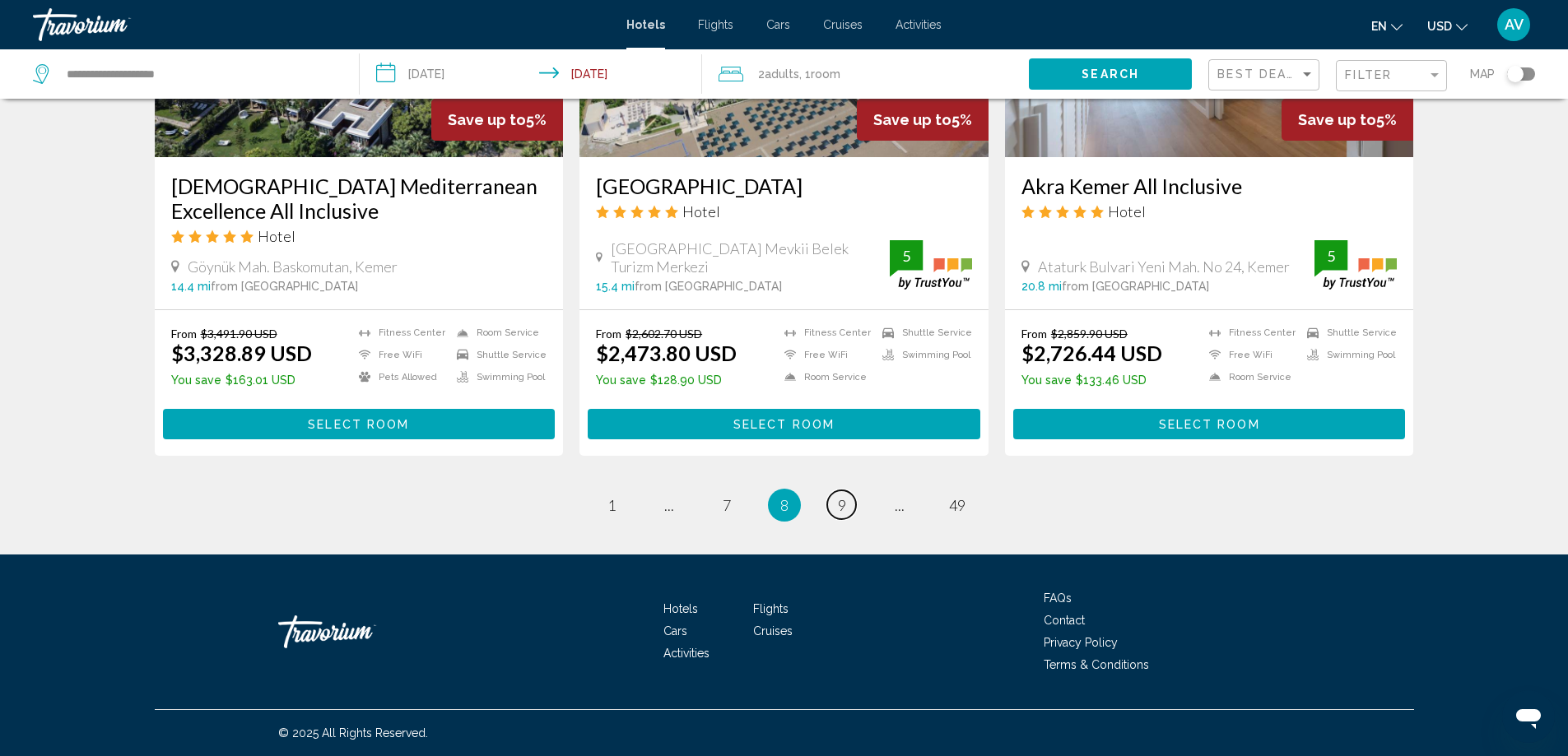
scroll to position [3043, 0]
click at [856, 490] on link "page 9" at bounding box center [841, 504] width 29 height 29
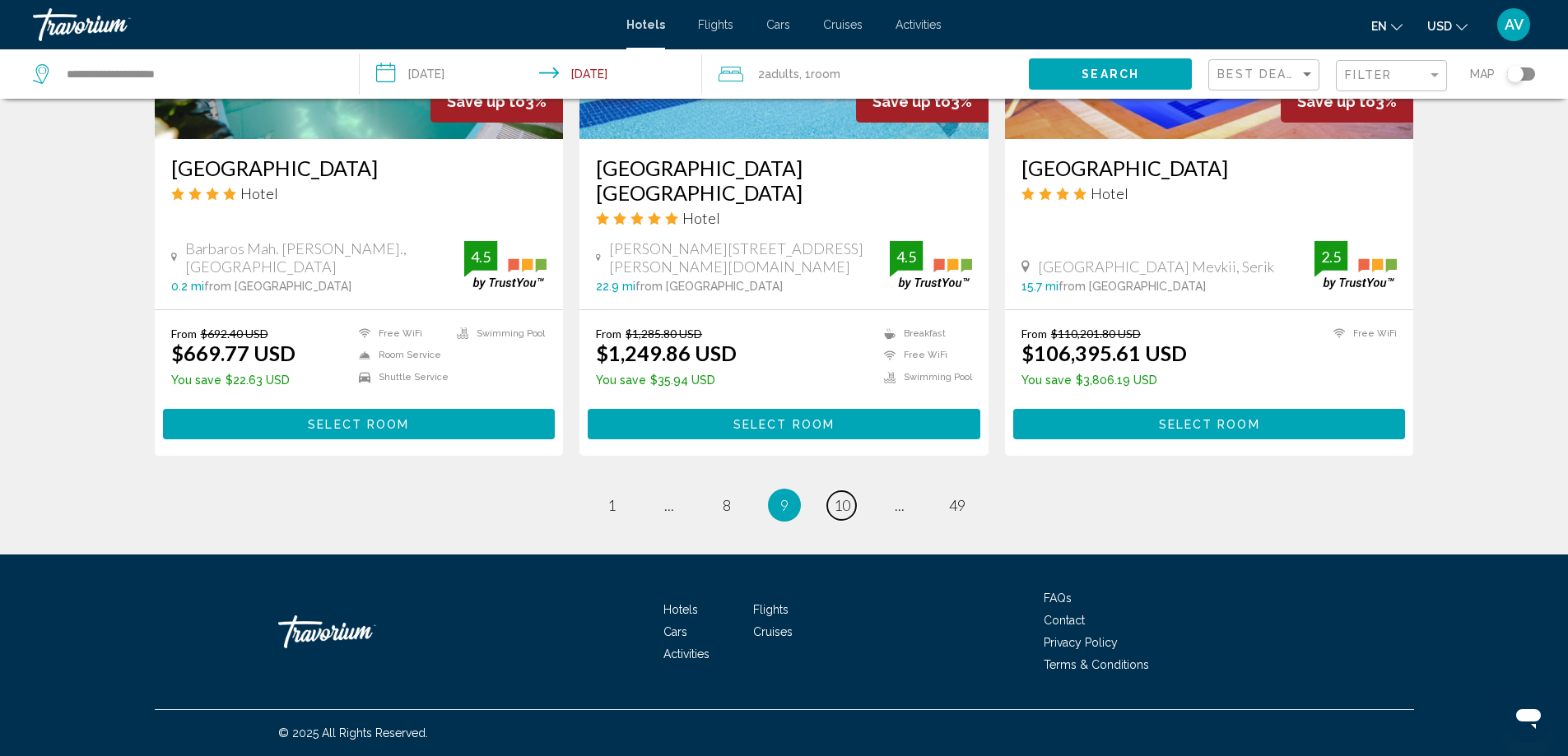
scroll to position [3373, 0]
click at [850, 514] on span "10" at bounding box center [842, 505] width 17 height 18
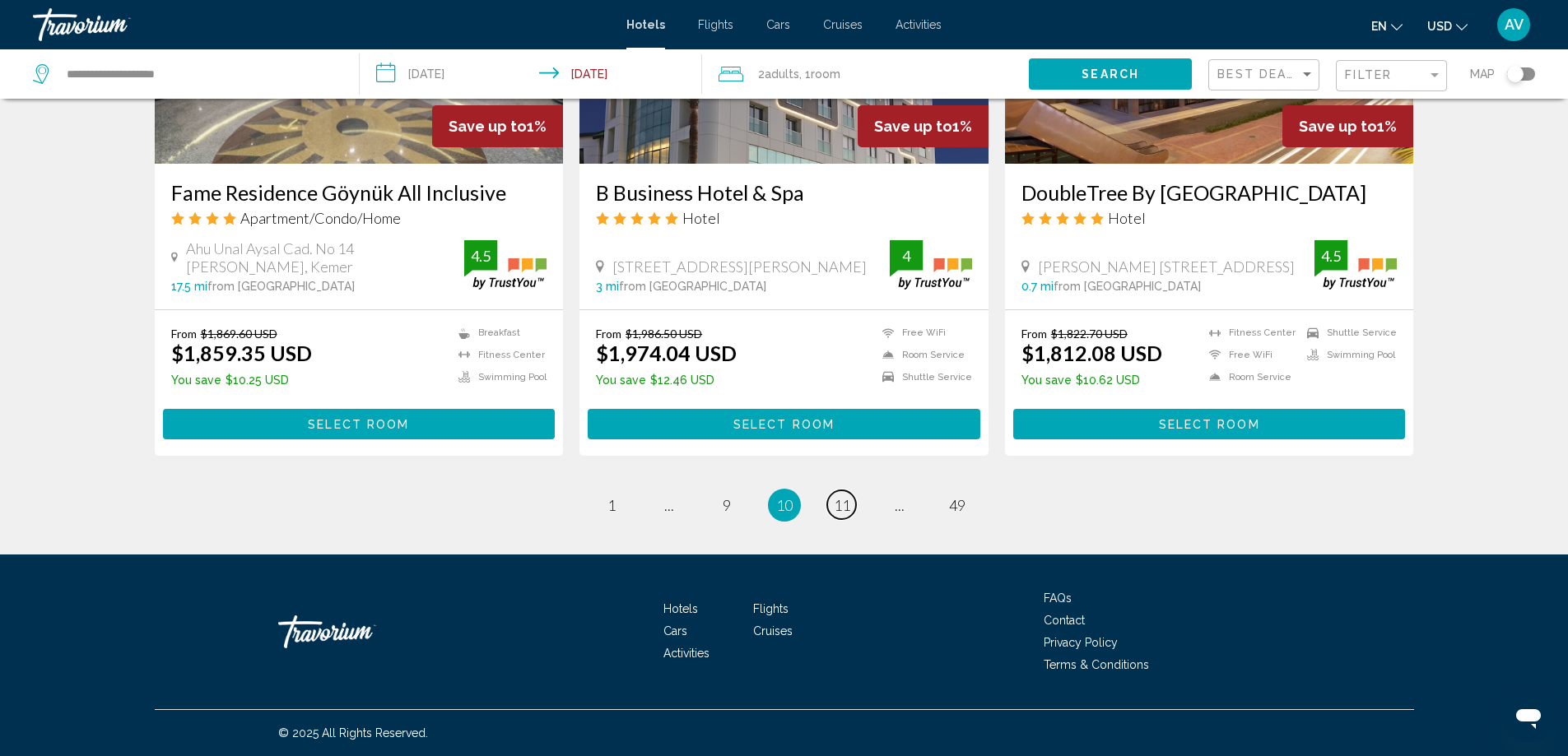
scroll to position [3667, 0]
click at [850, 496] on span "11" at bounding box center [842, 505] width 17 height 18
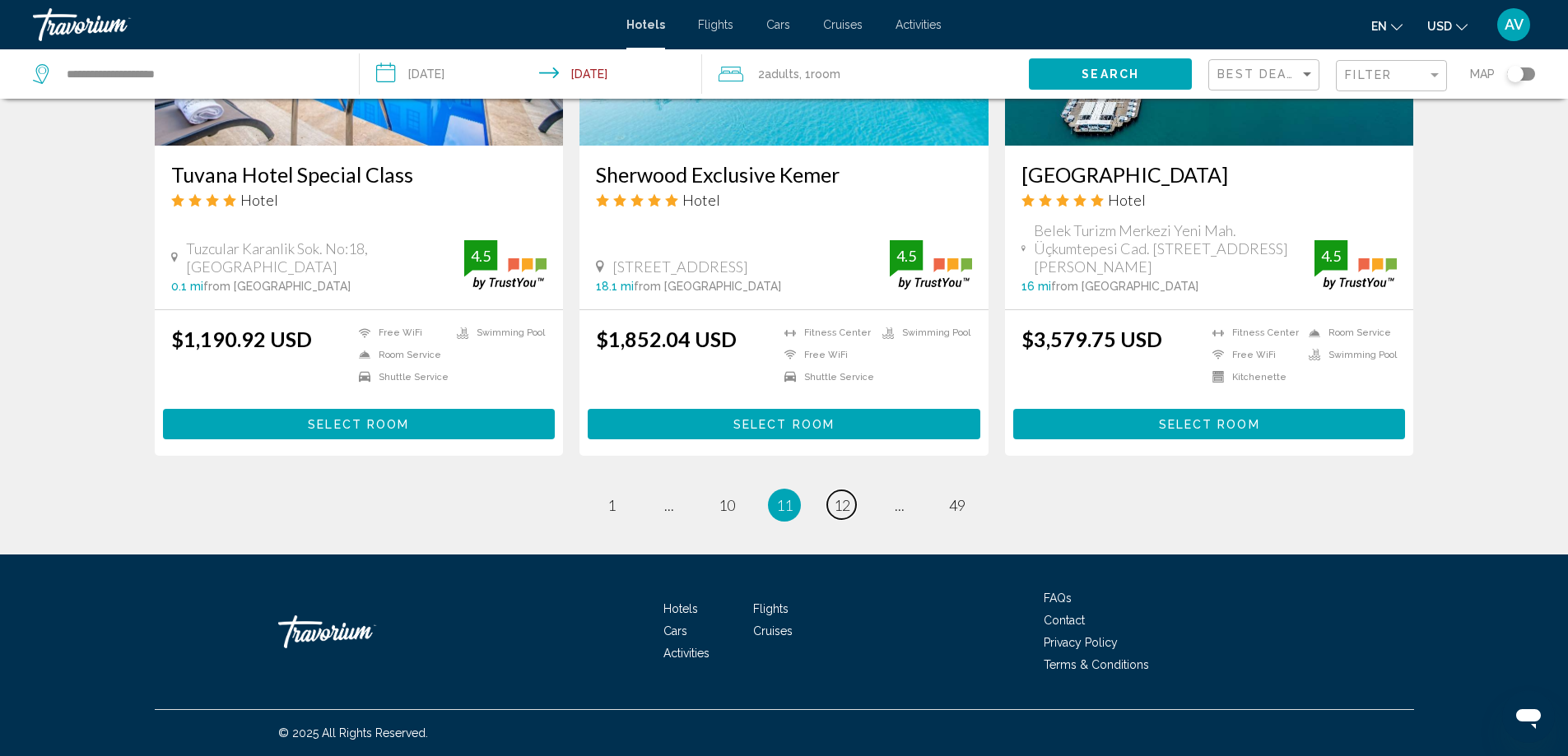
scroll to position [3455, 0]
click at [850, 496] on span "12" at bounding box center [842, 505] width 17 height 18
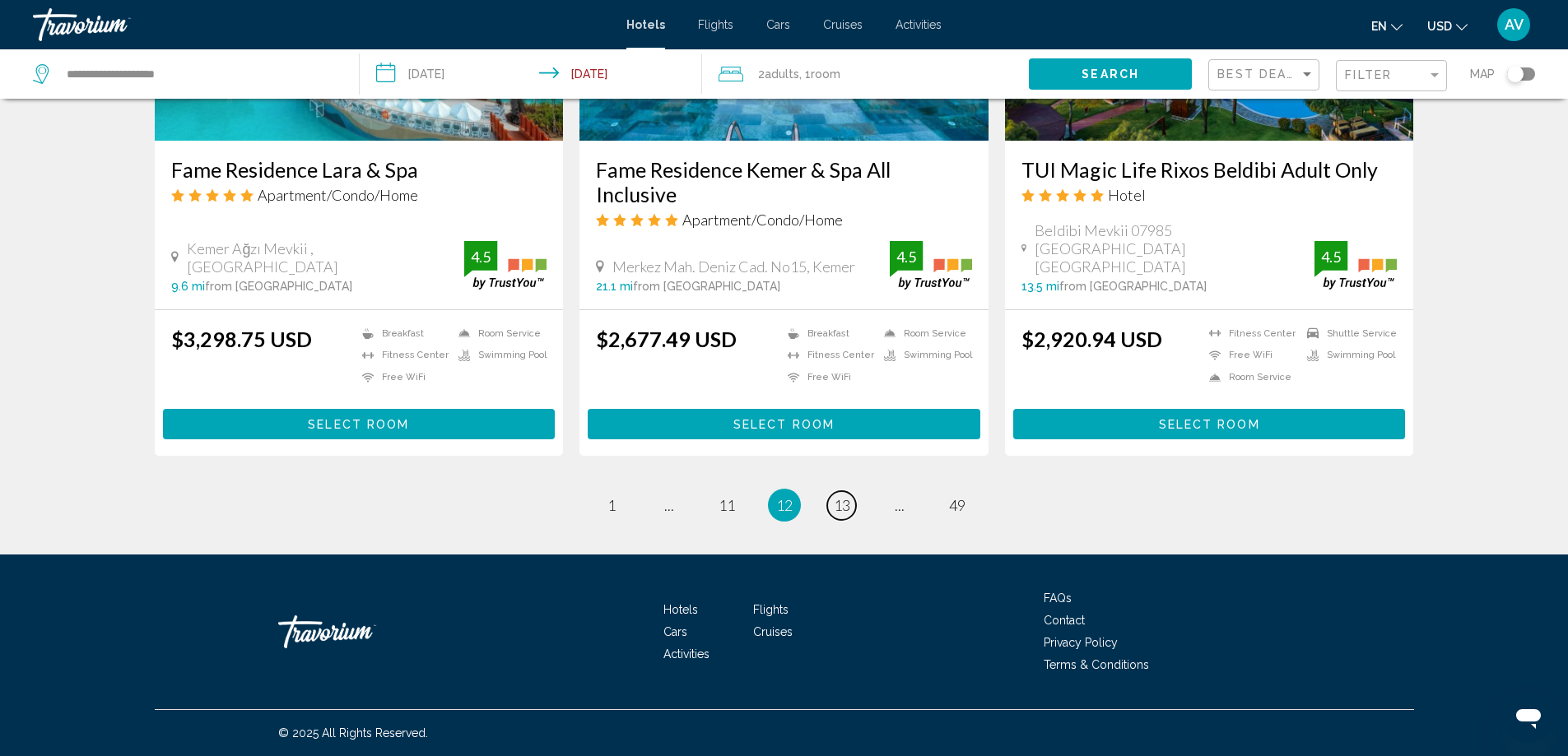
scroll to position [3537, 0]
click at [850, 496] on span "13" at bounding box center [842, 505] width 17 height 18
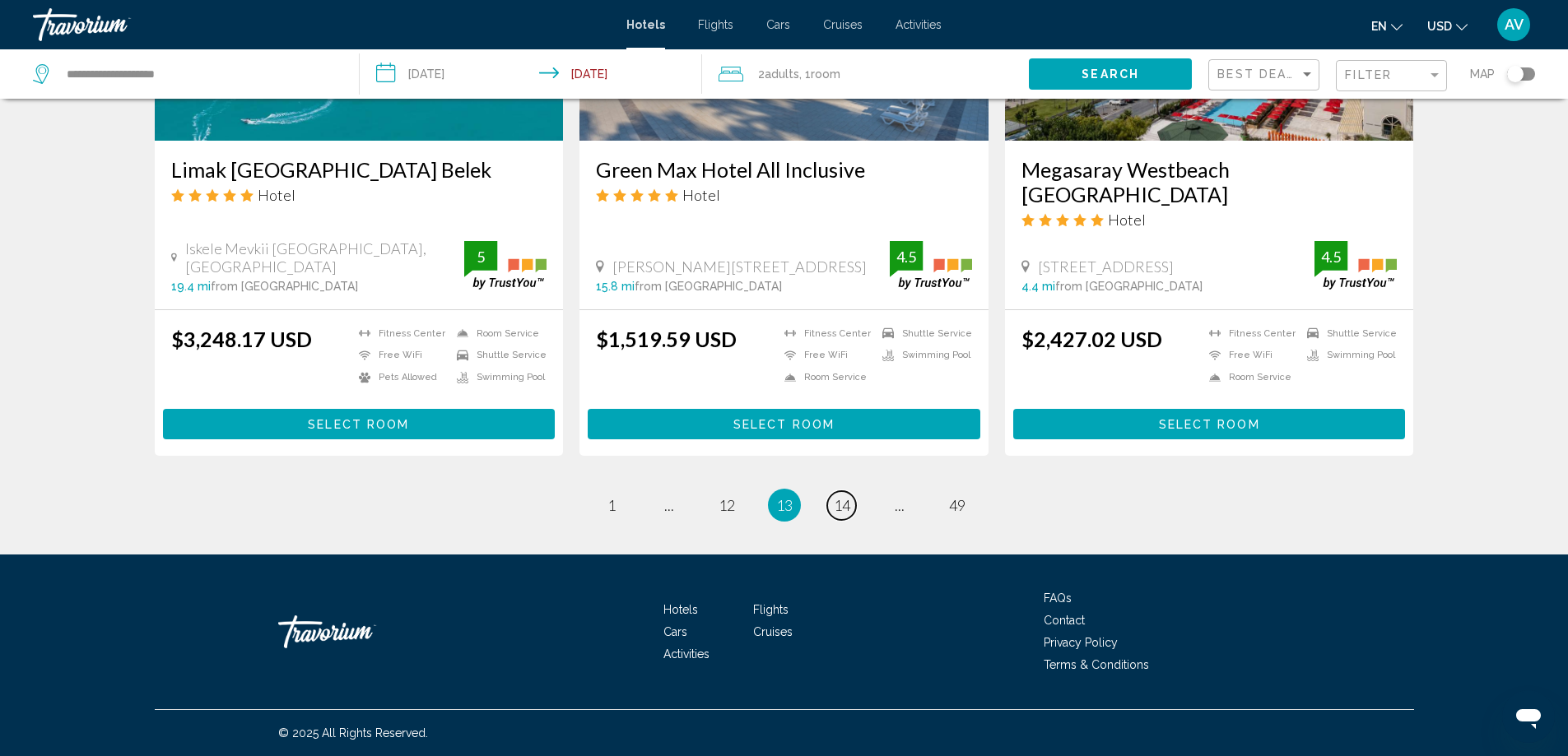
scroll to position [3373, 0]
click at [850, 514] on span "14" at bounding box center [842, 505] width 17 height 18
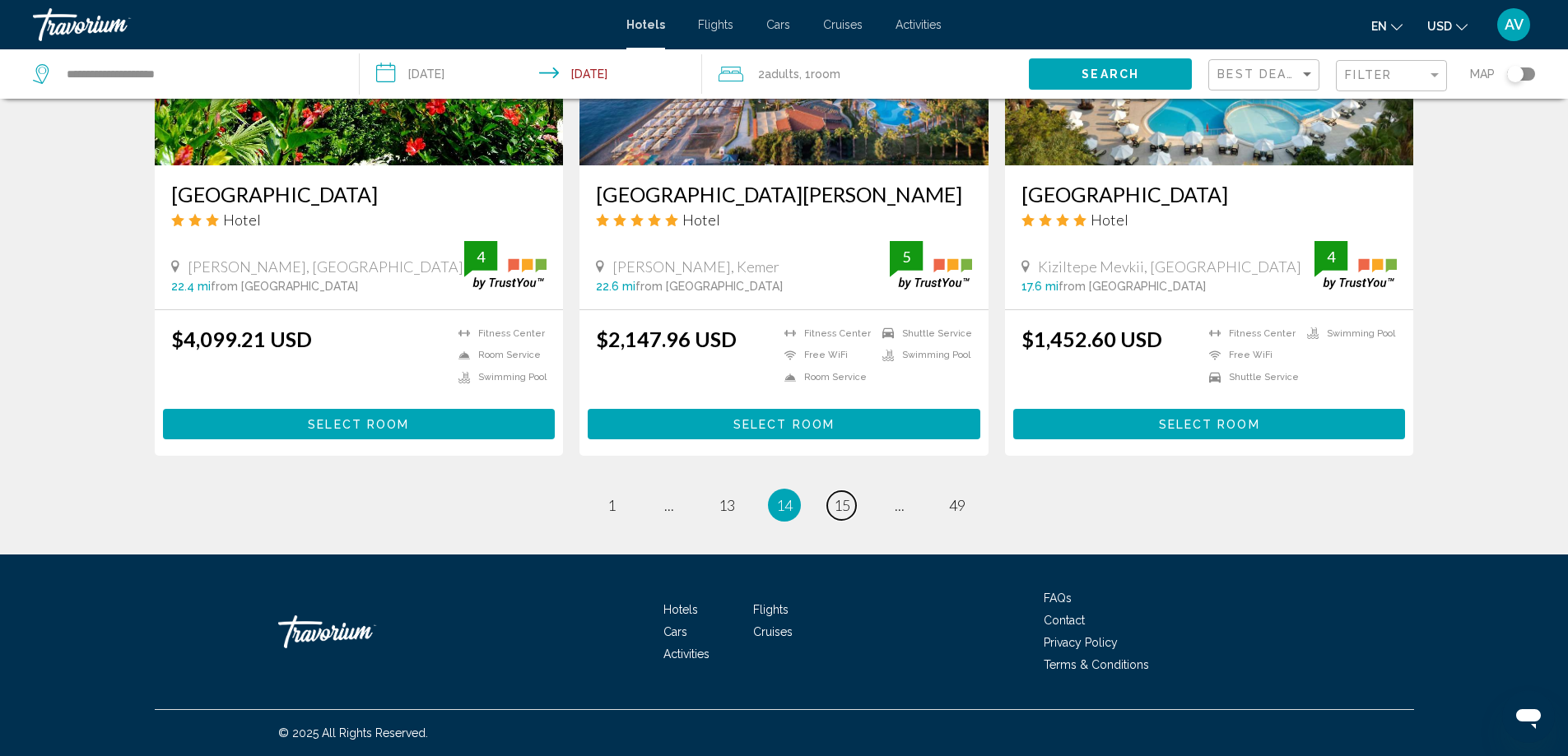
scroll to position [3208, 0]
click at [850, 514] on span "15" at bounding box center [842, 505] width 17 height 18
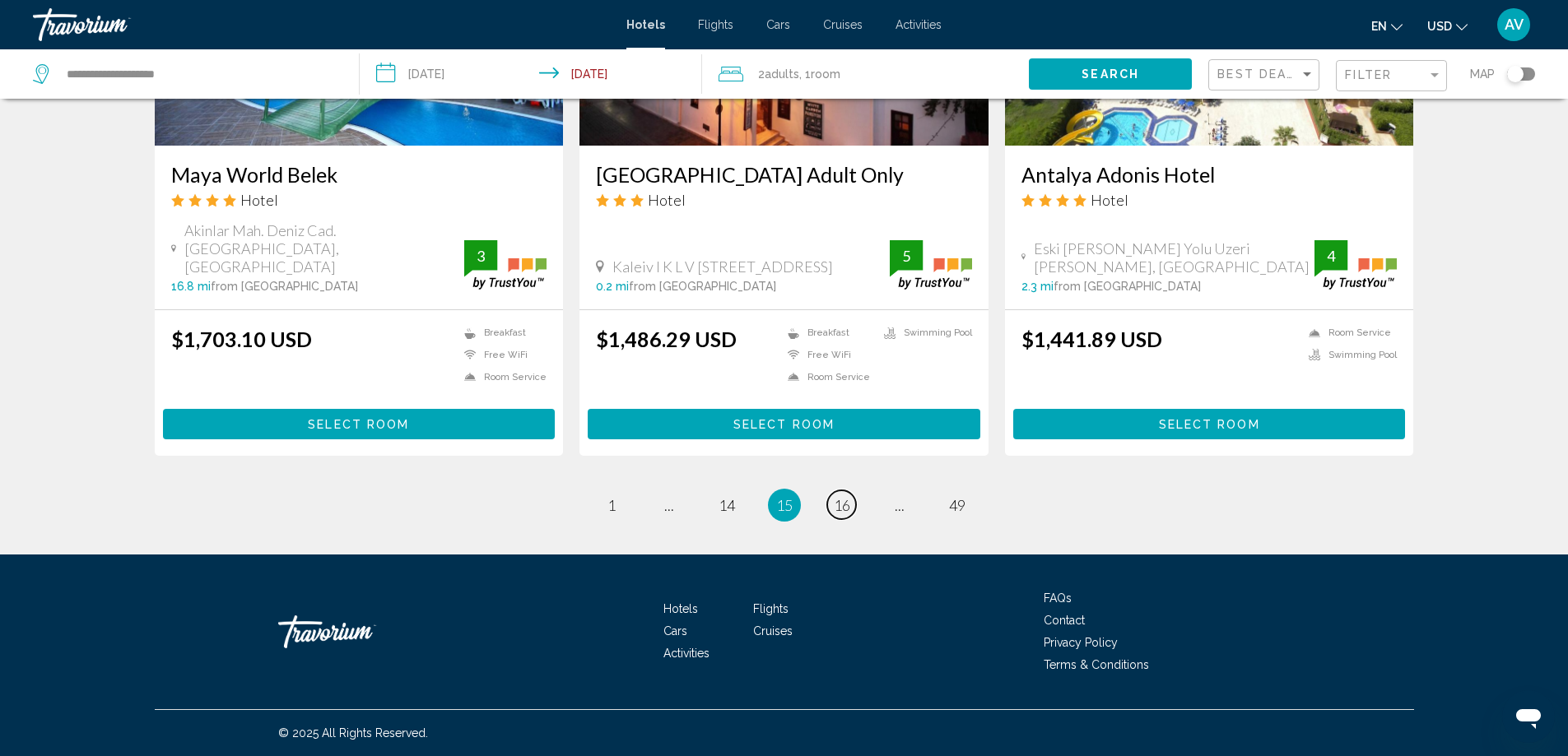
scroll to position [2139, 0]
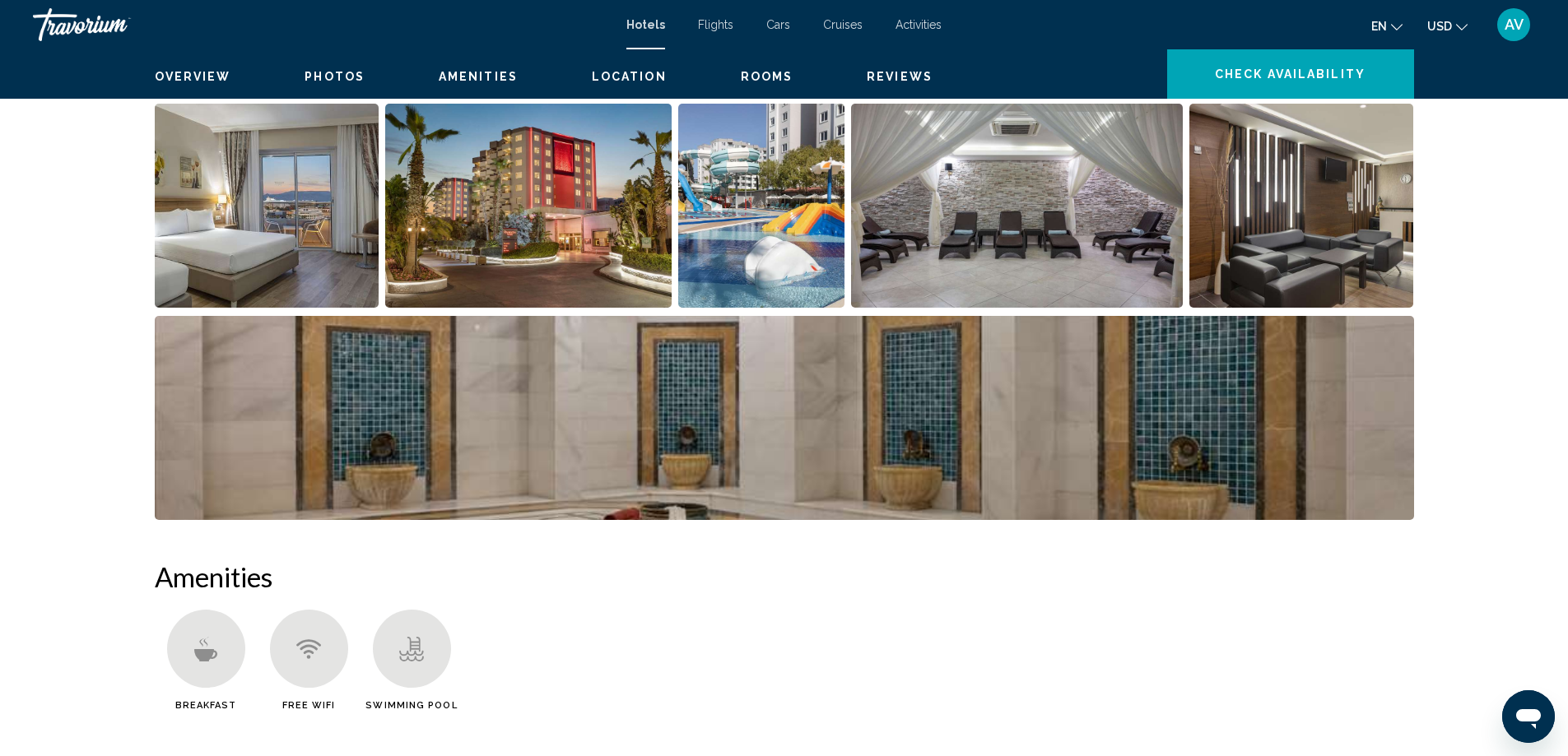
scroll to position [717, 0]
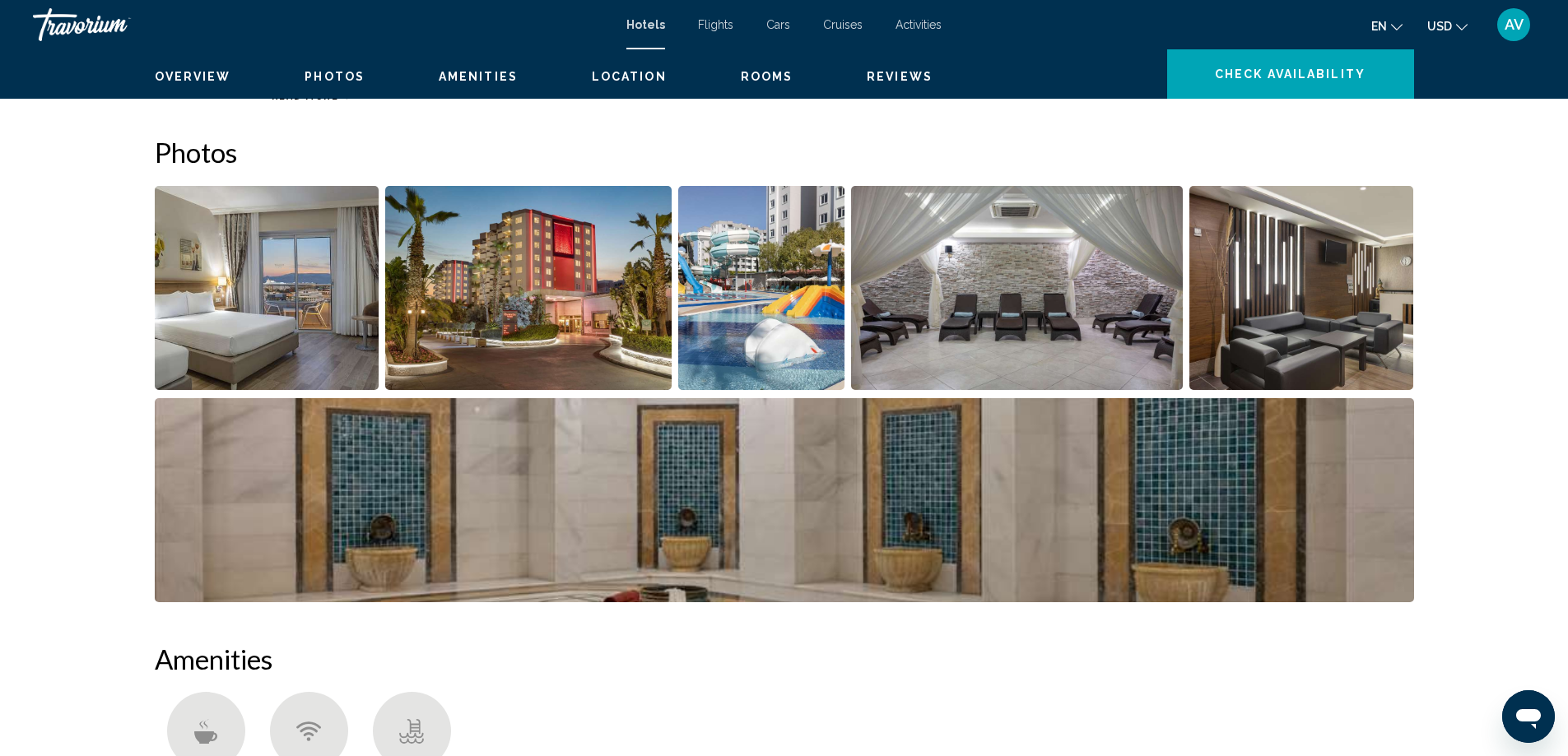
click at [342, 101] on icon "Main content" at bounding box center [347, 97] width 9 height 9
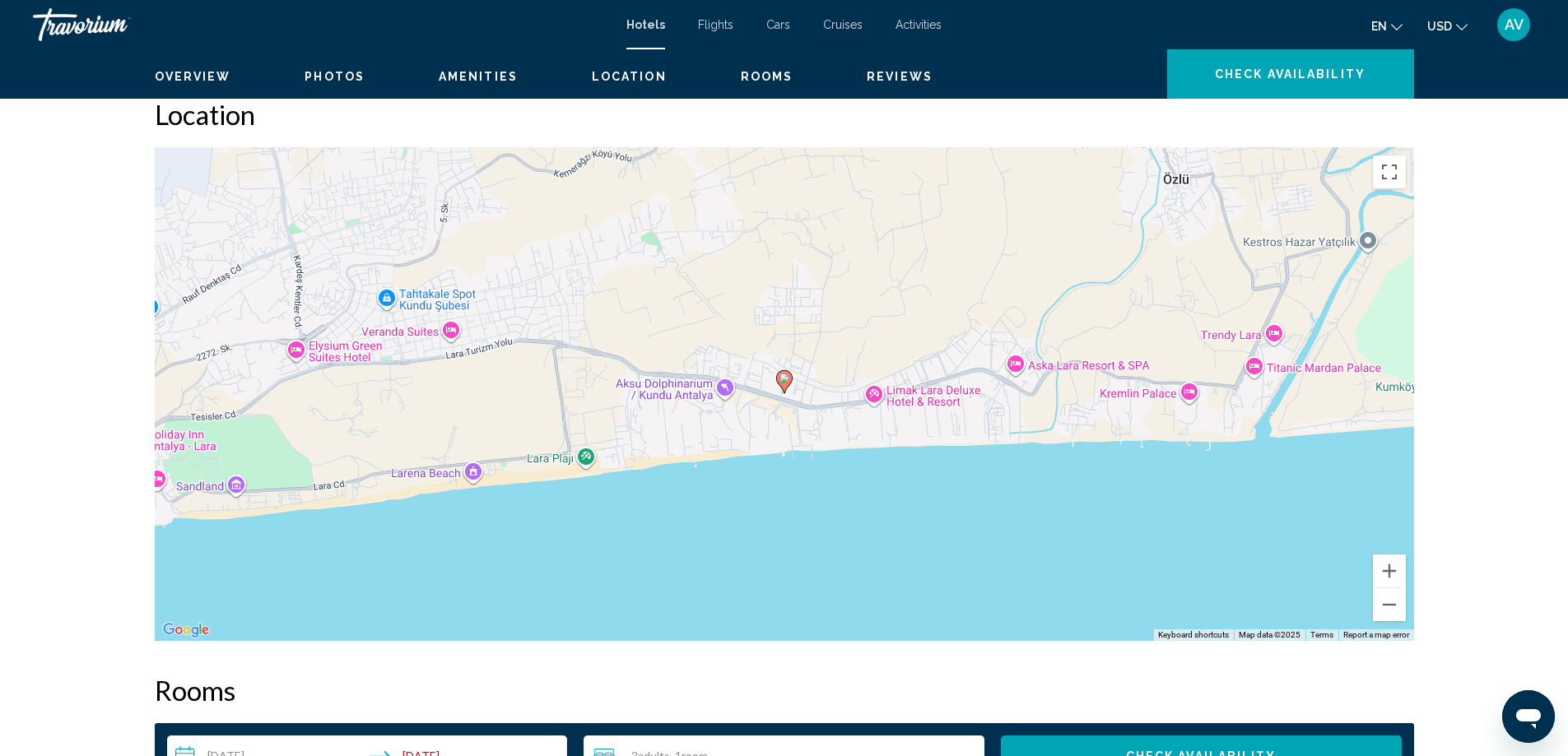
scroll to position [1046, 0]
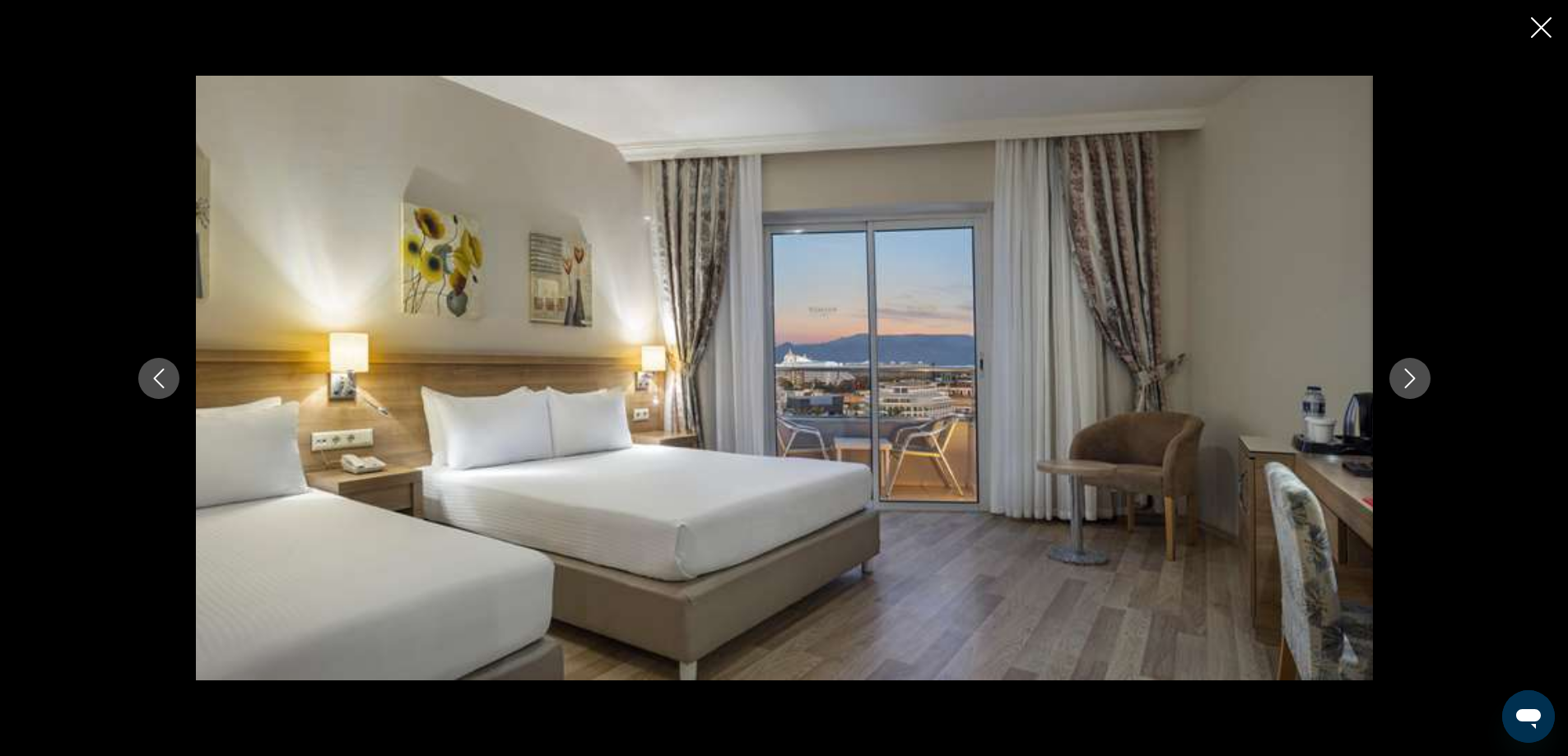
click at [1419, 374] on icon "Next image" at bounding box center [1410, 378] width 19 height 19
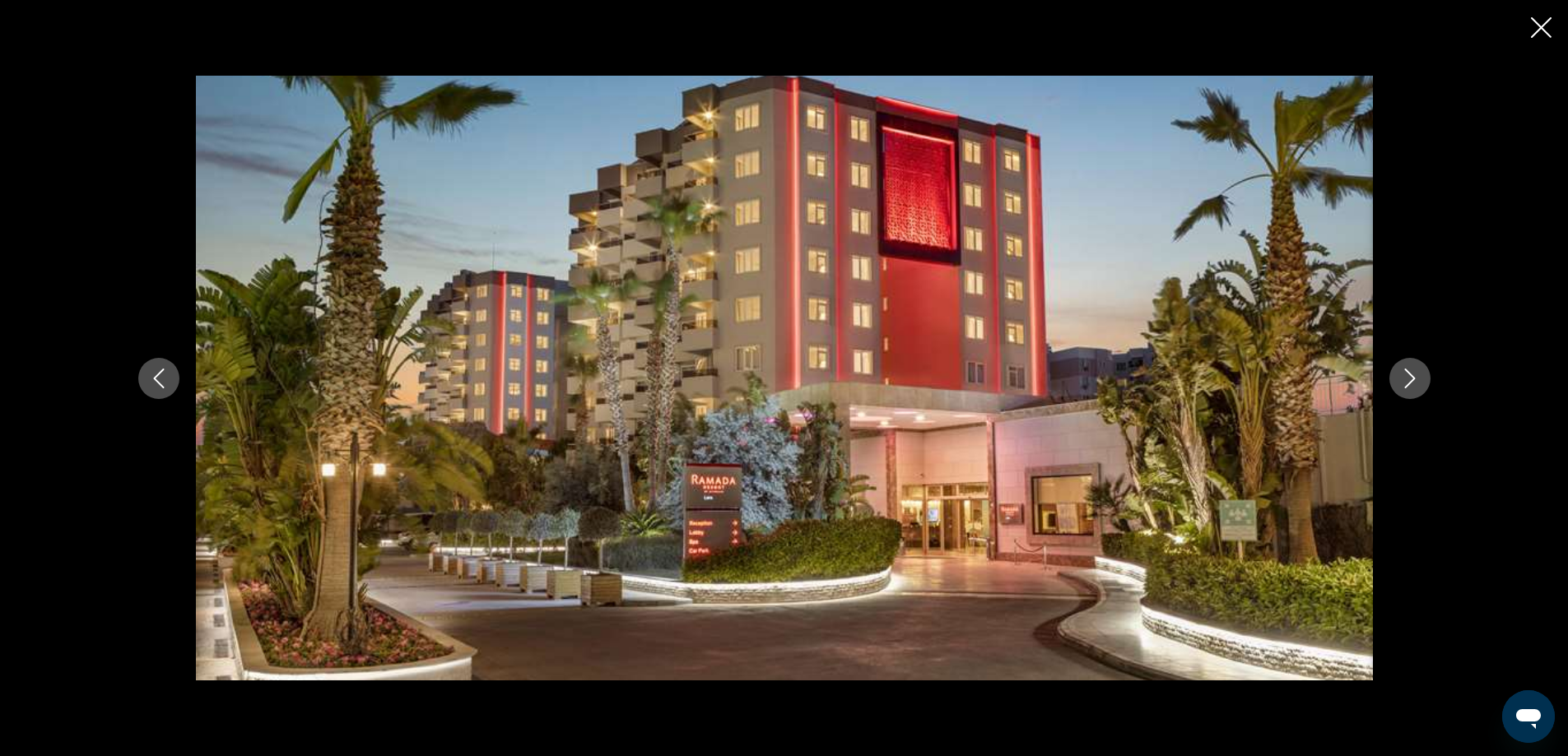
click at [1419, 374] on icon "Next image" at bounding box center [1410, 378] width 19 height 19
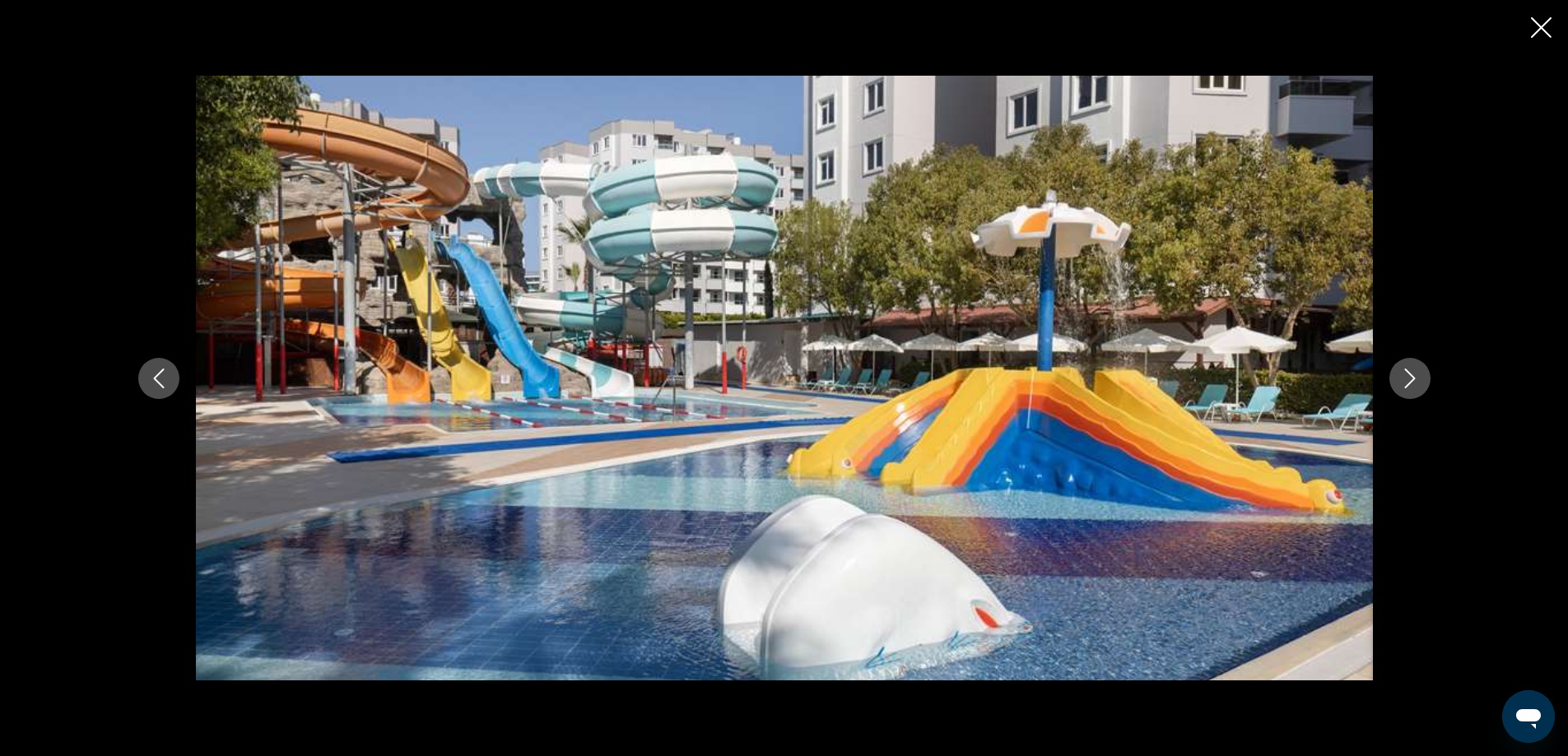
click at [1419, 374] on icon "Next image" at bounding box center [1410, 378] width 19 height 19
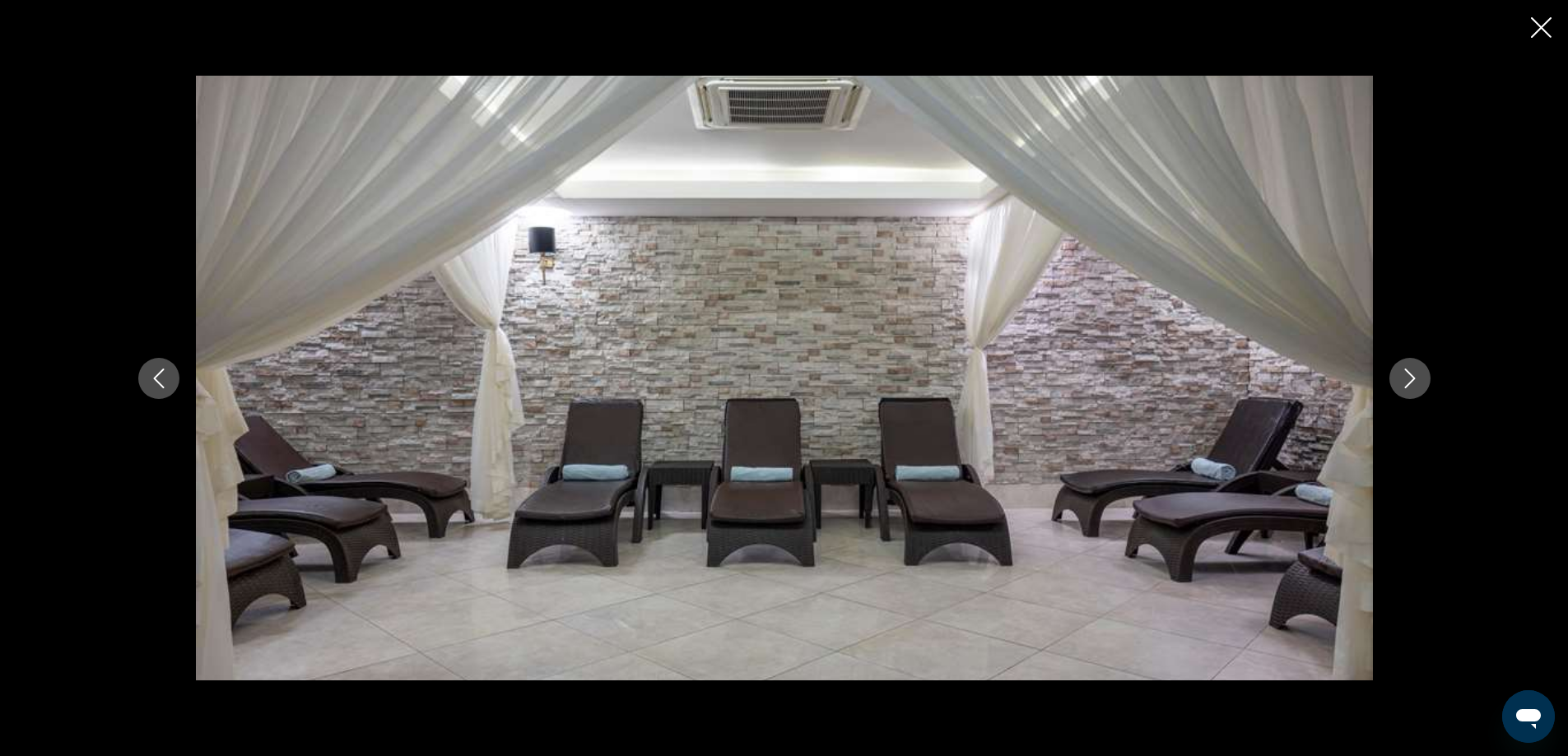
click at [1419, 374] on icon "Next image" at bounding box center [1410, 378] width 19 height 19
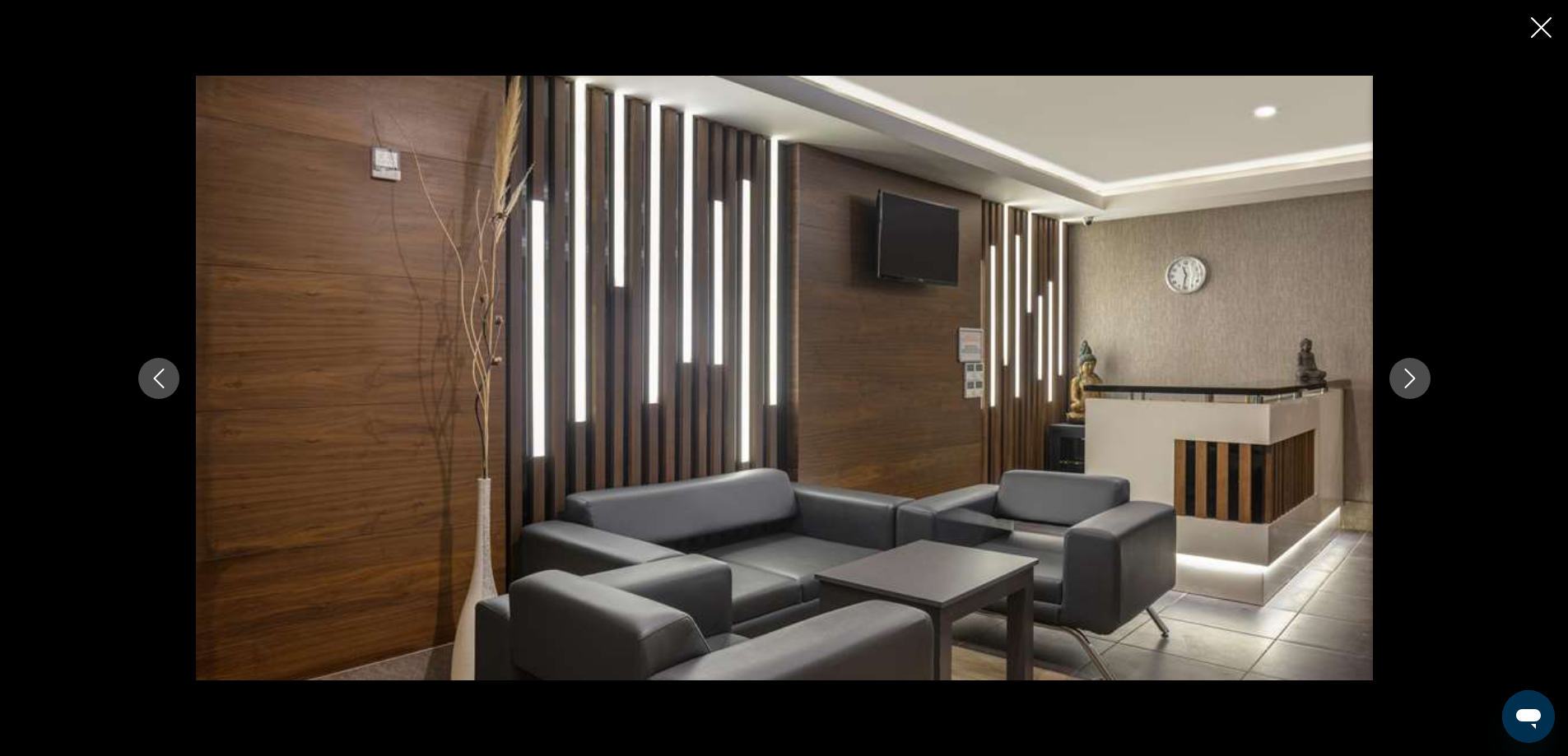
click at [1419, 374] on icon "Next image" at bounding box center [1410, 378] width 19 height 19
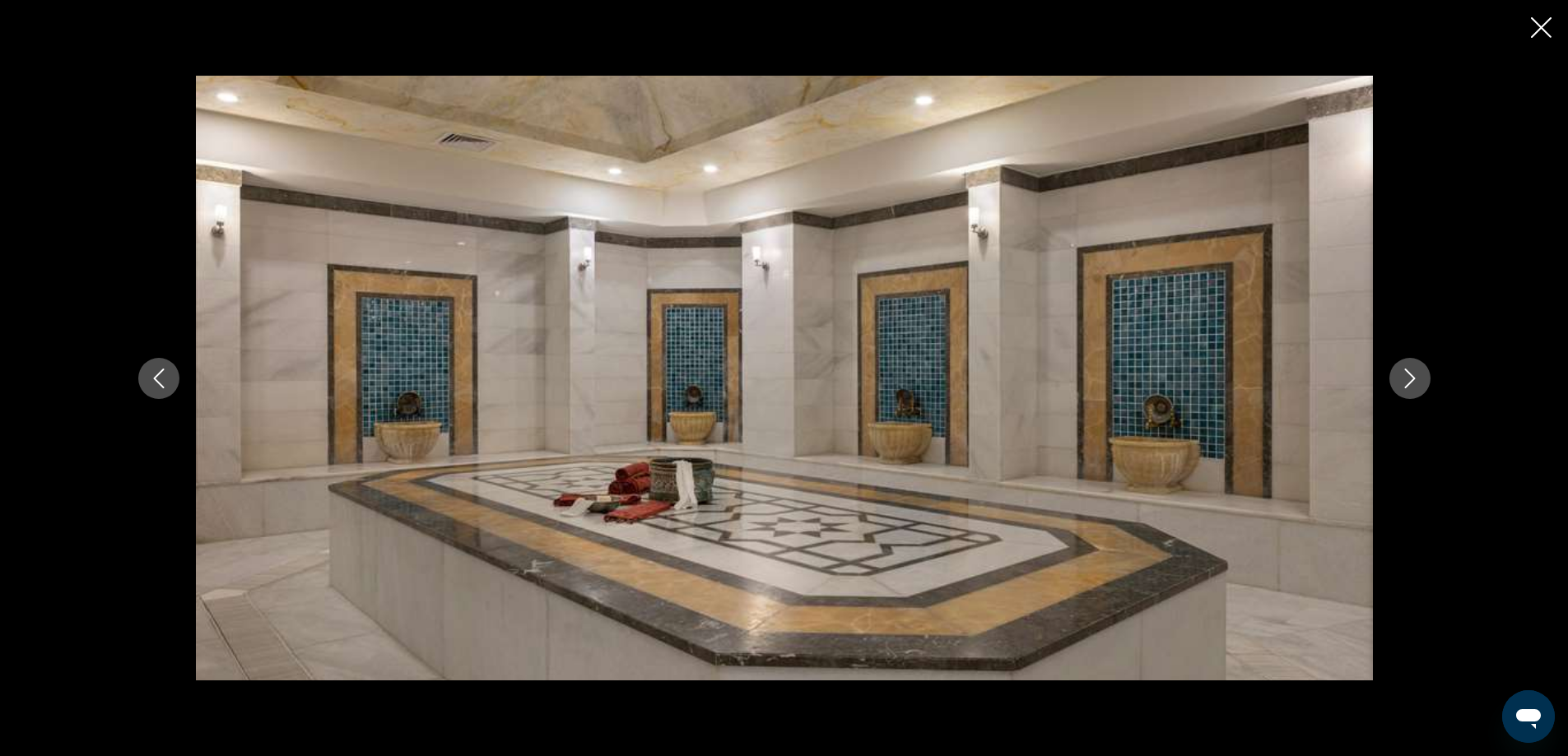
click at [1419, 374] on icon "Next image" at bounding box center [1410, 378] width 19 height 19
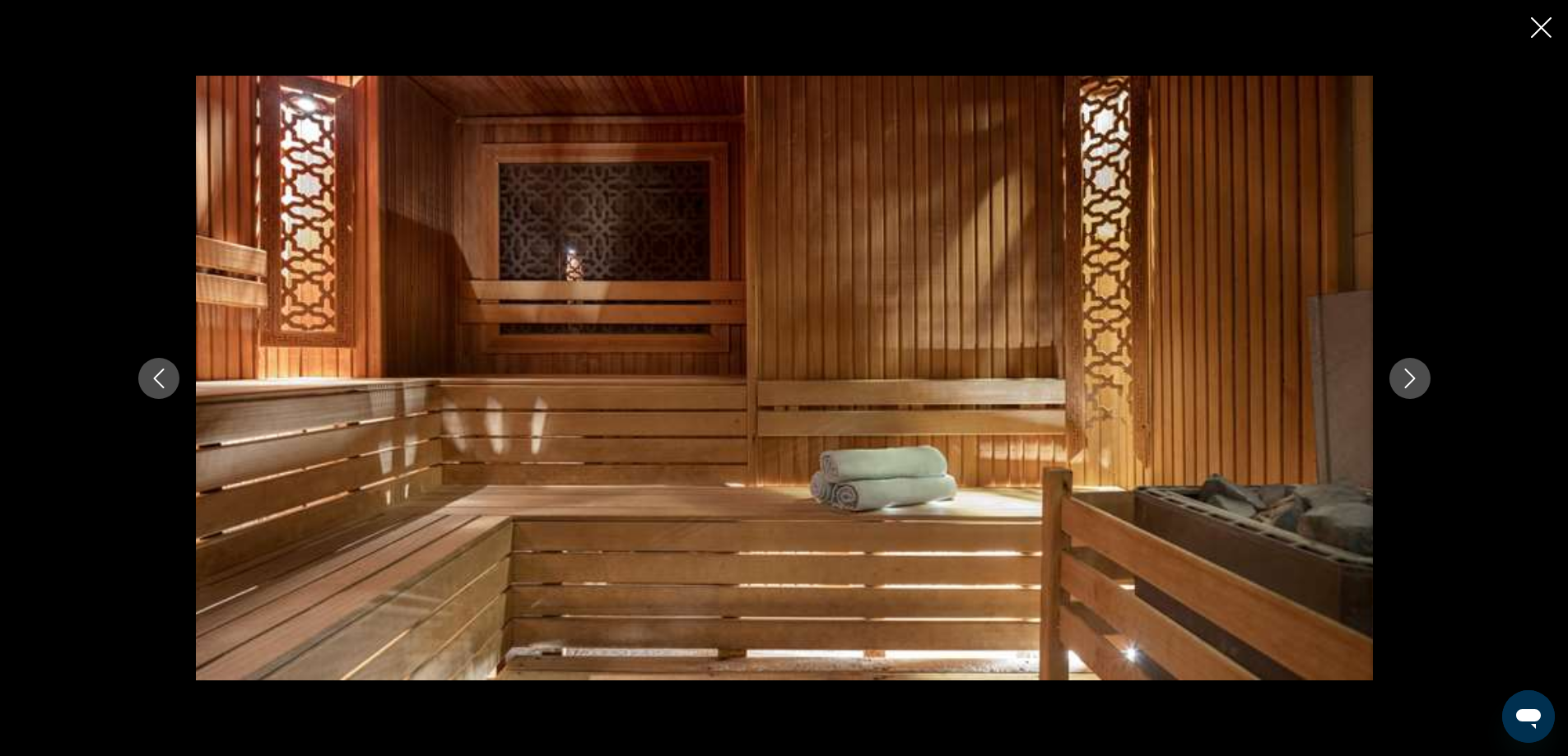
click at [1419, 374] on icon "Next image" at bounding box center [1410, 378] width 19 height 19
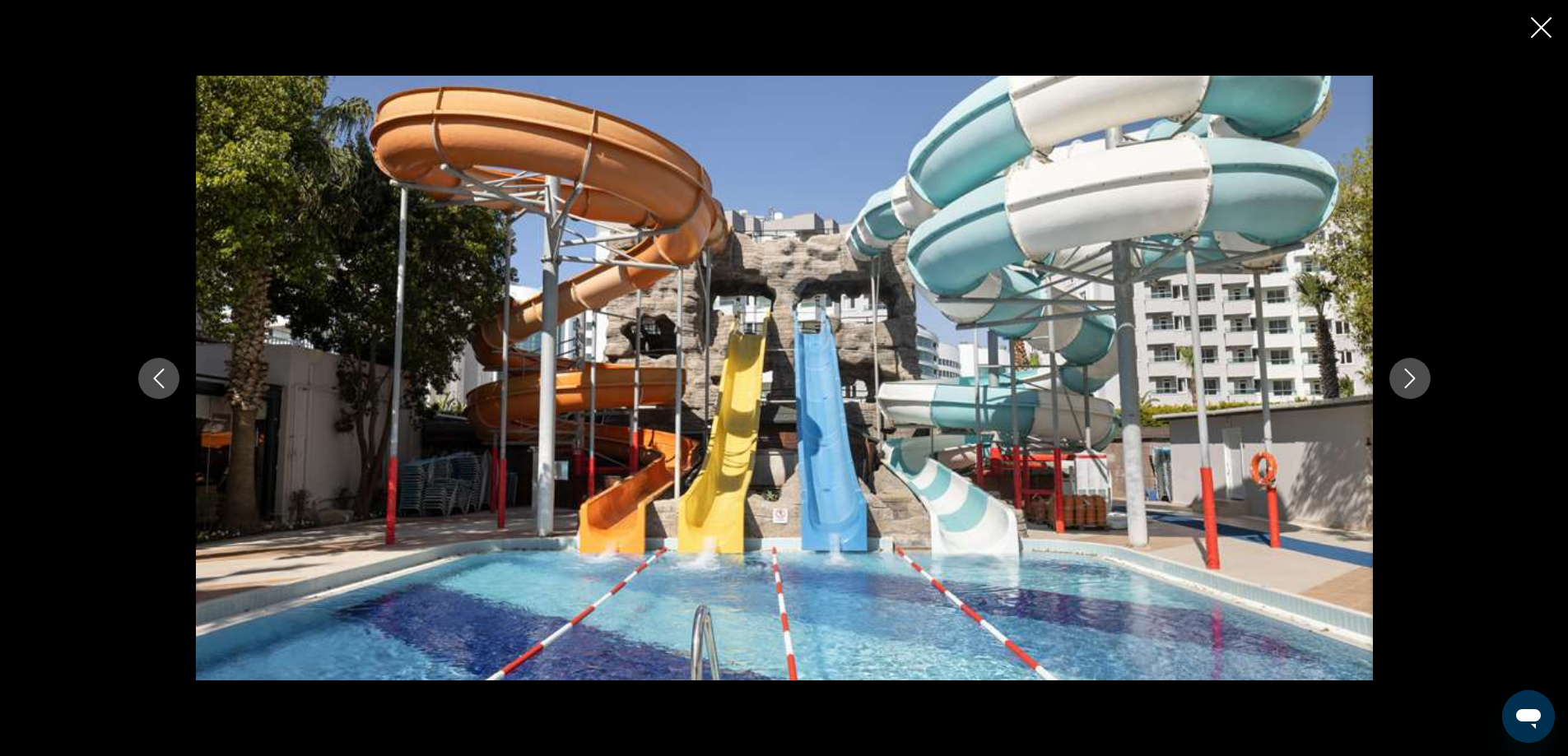
click at [1419, 374] on icon "Next image" at bounding box center [1410, 378] width 19 height 19
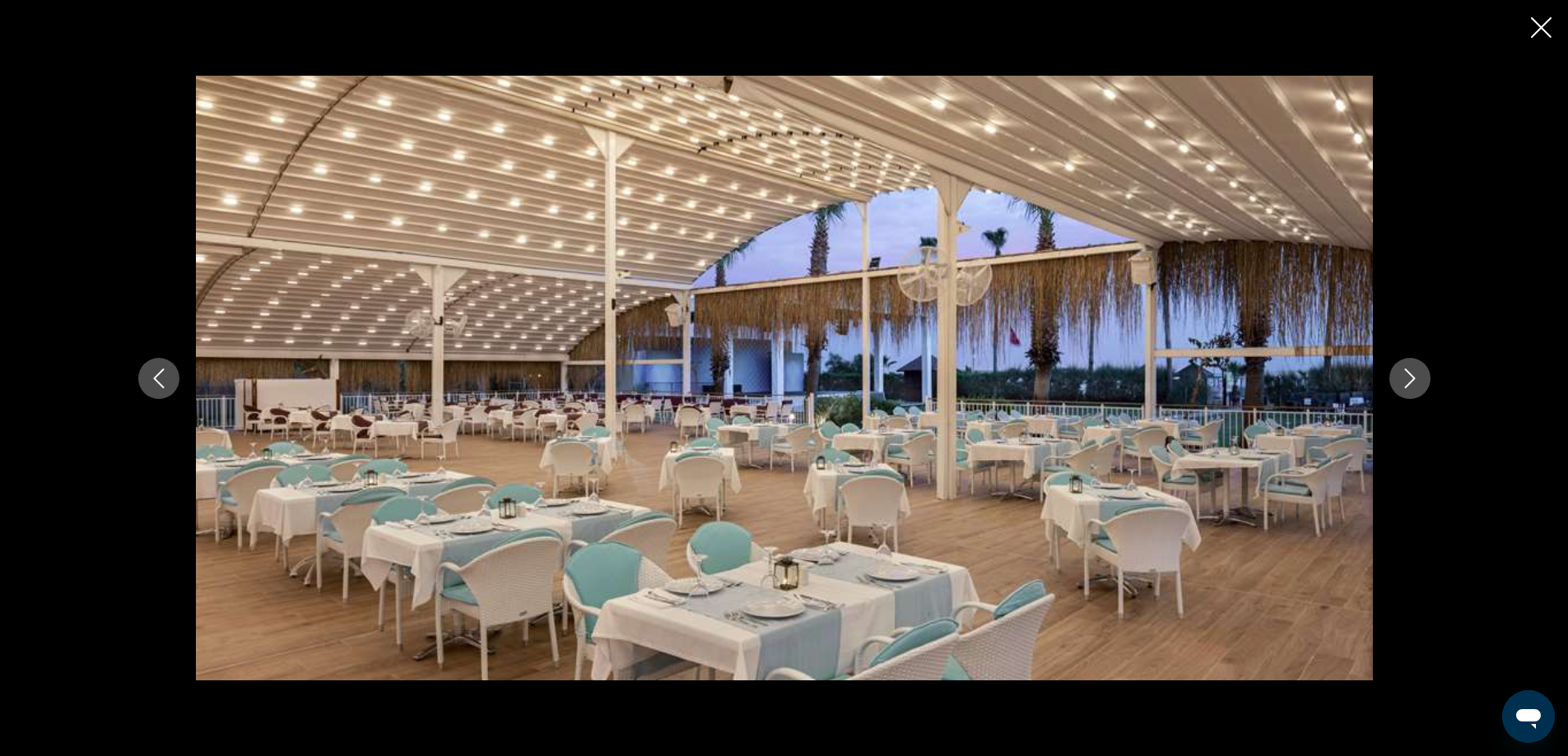
click at [1419, 374] on icon "Next image" at bounding box center [1410, 378] width 19 height 19
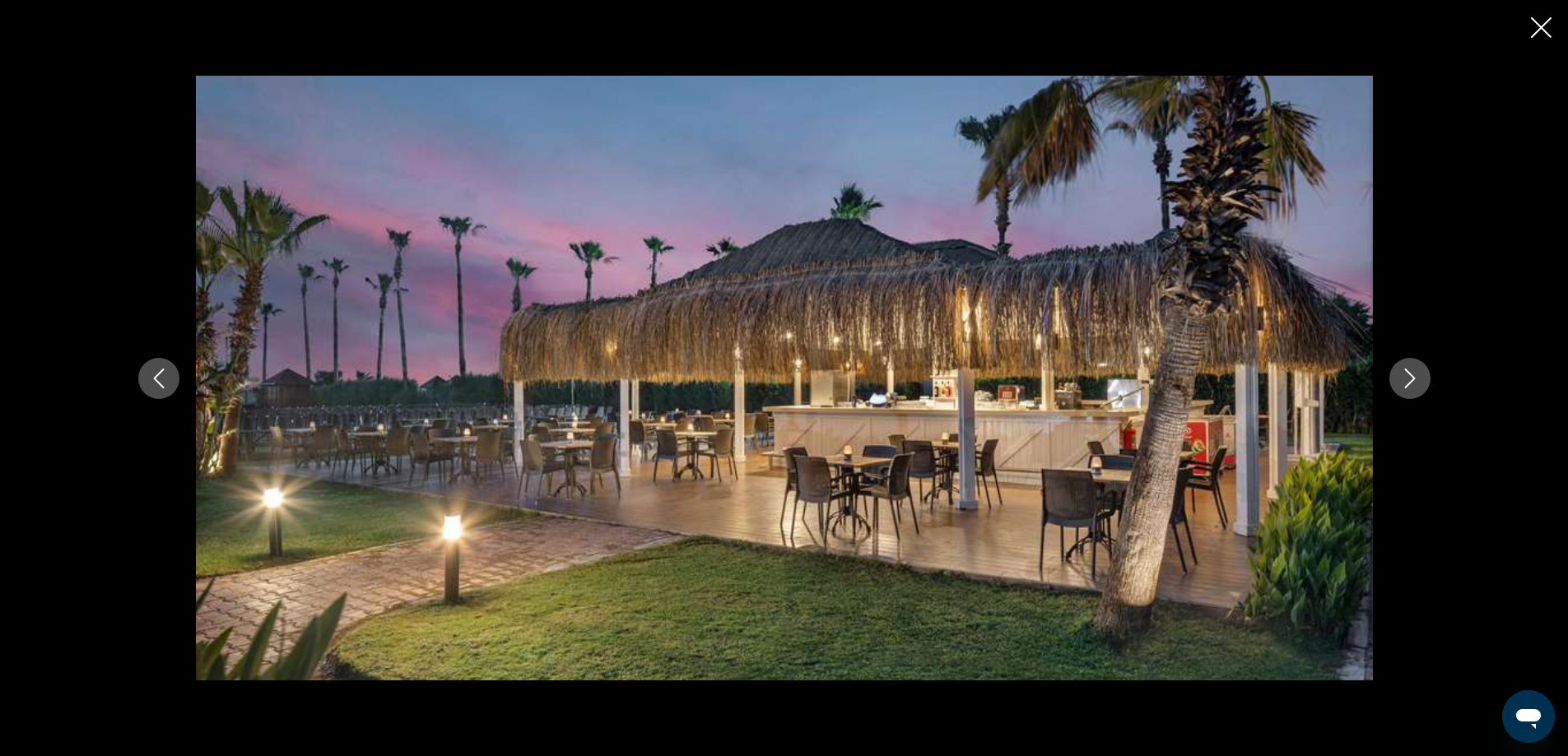
click at [1419, 374] on icon "Next image" at bounding box center [1410, 378] width 19 height 19
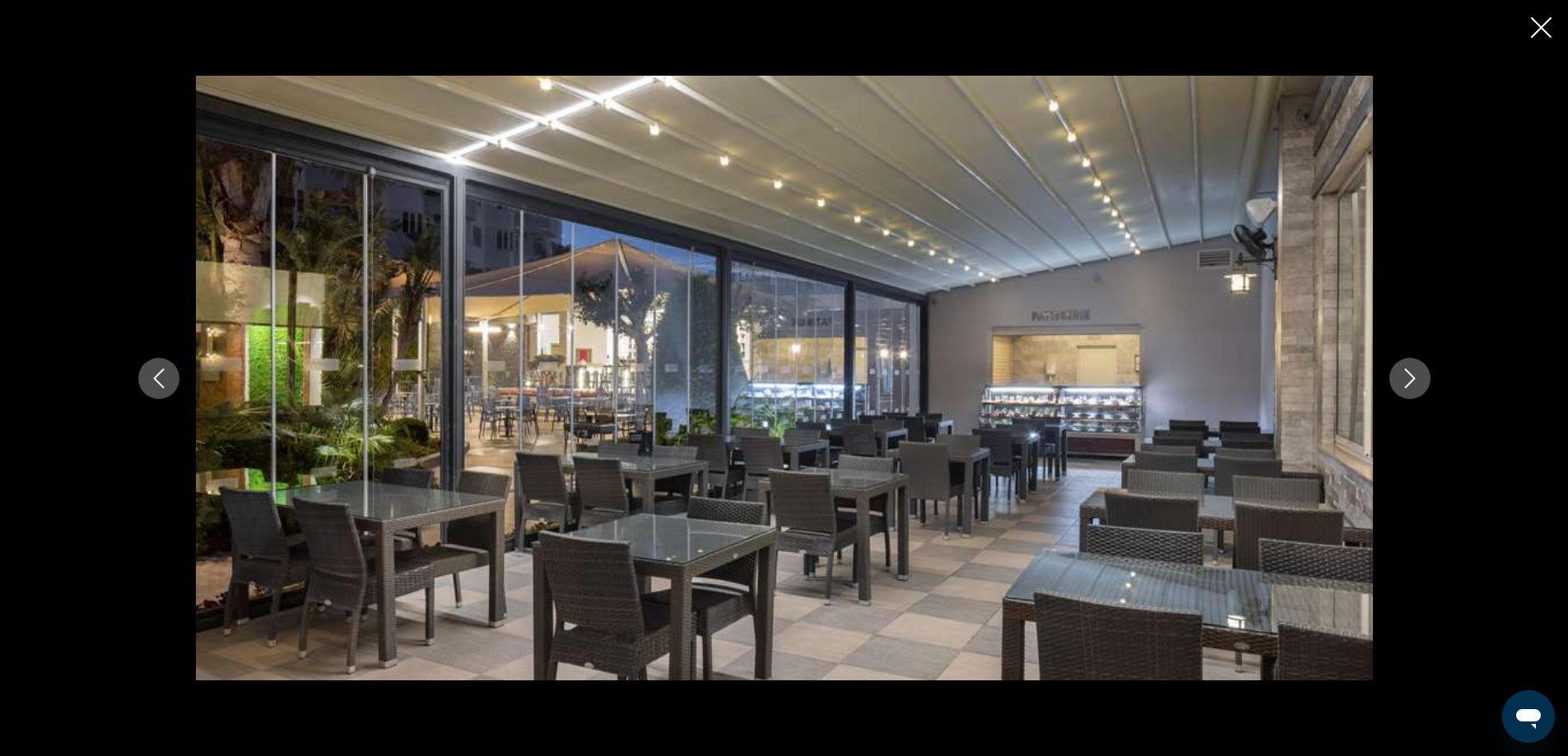
click at [1419, 374] on icon "Next image" at bounding box center [1410, 378] width 19 height 19
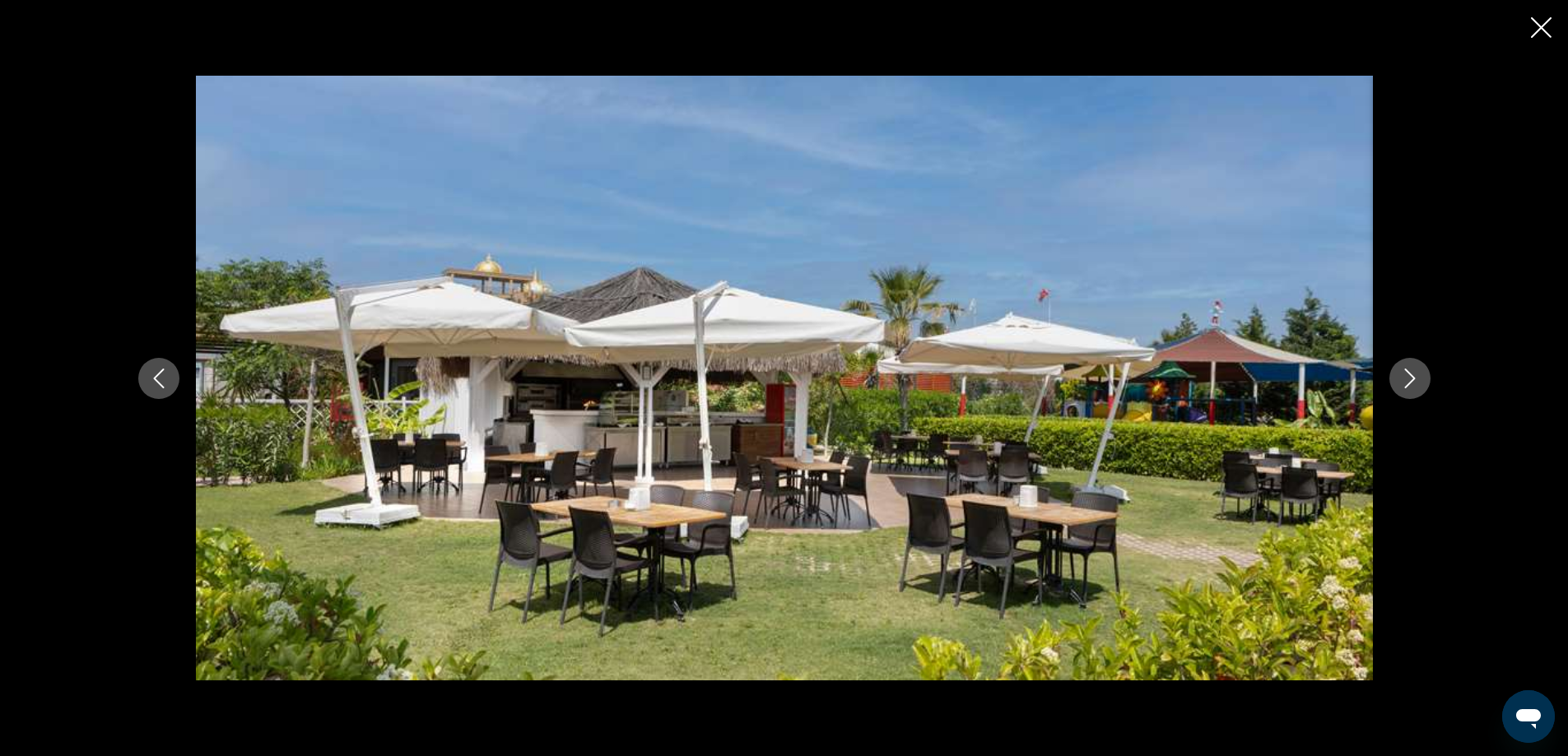
click at [1419, 374] on icon "Next image" at bounding box center [1410, 378] width 19 height 19
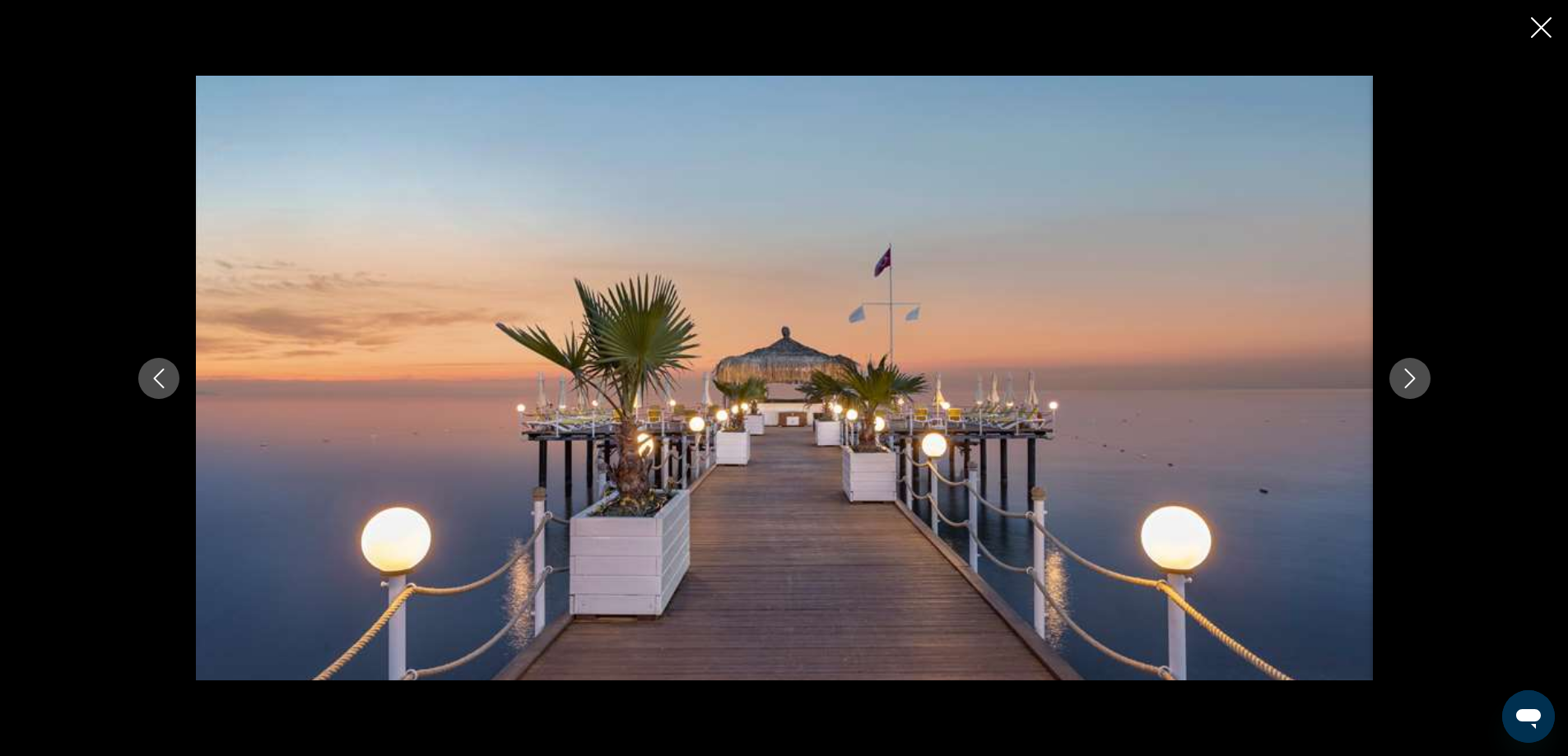
click at [1419, 374] on icon "Next image" at bounding box center [1410, 378] width 19 height 19
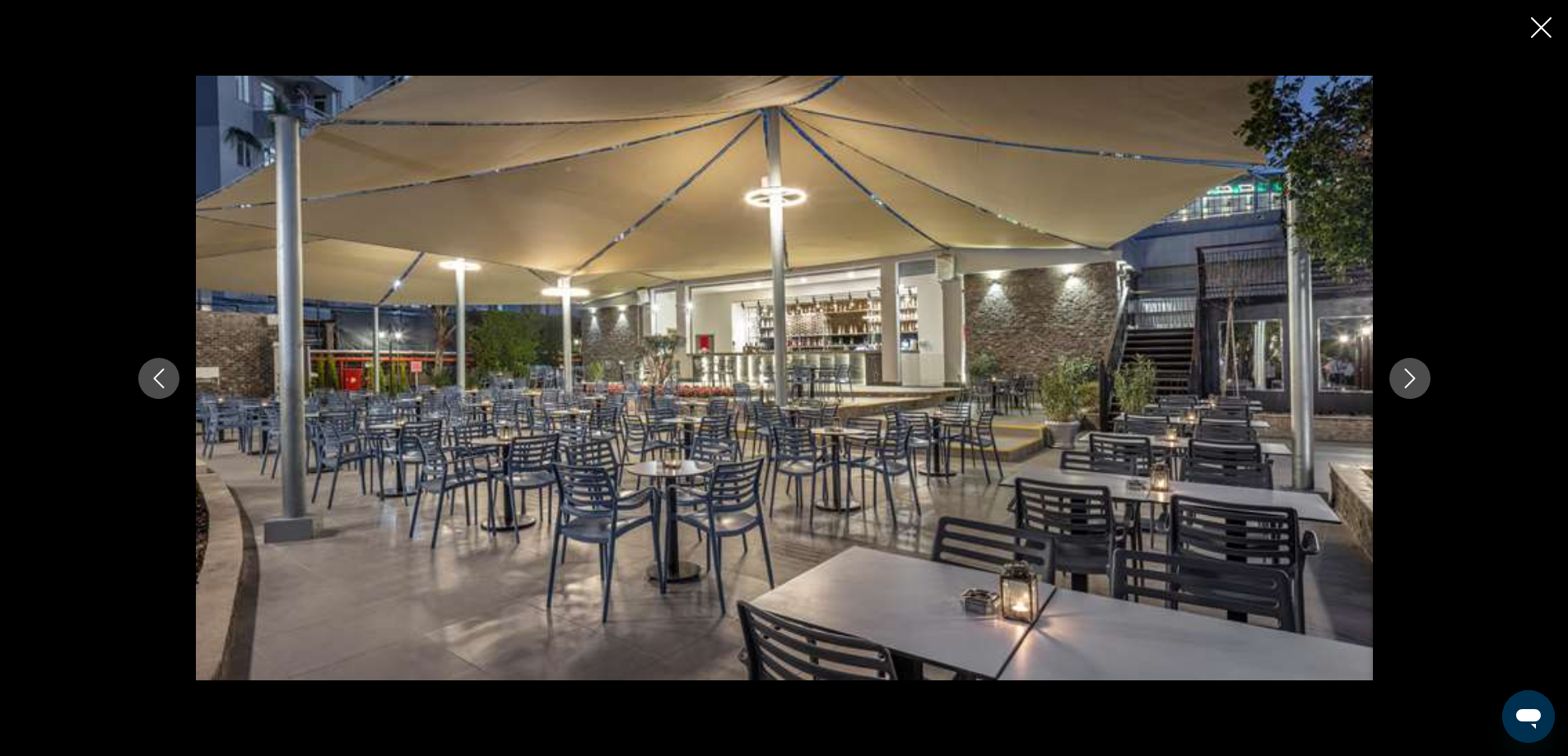
click at [1419, 374] on icon "Next image" at bounding box center [1410, 378] width 19 height 19
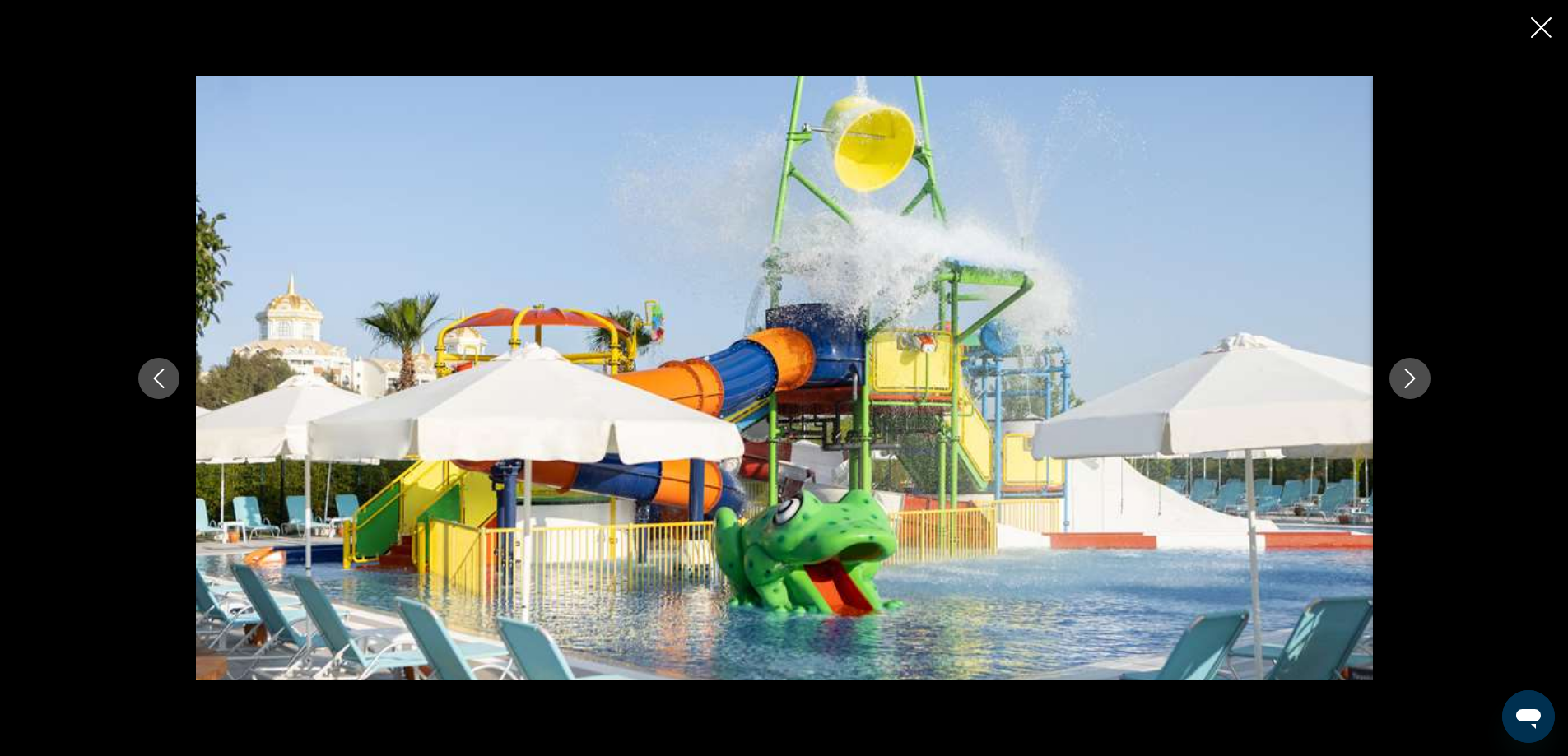
click at [1419, 374] on icon "Next image" at bounding box center [1410, 378] width 19 height 19
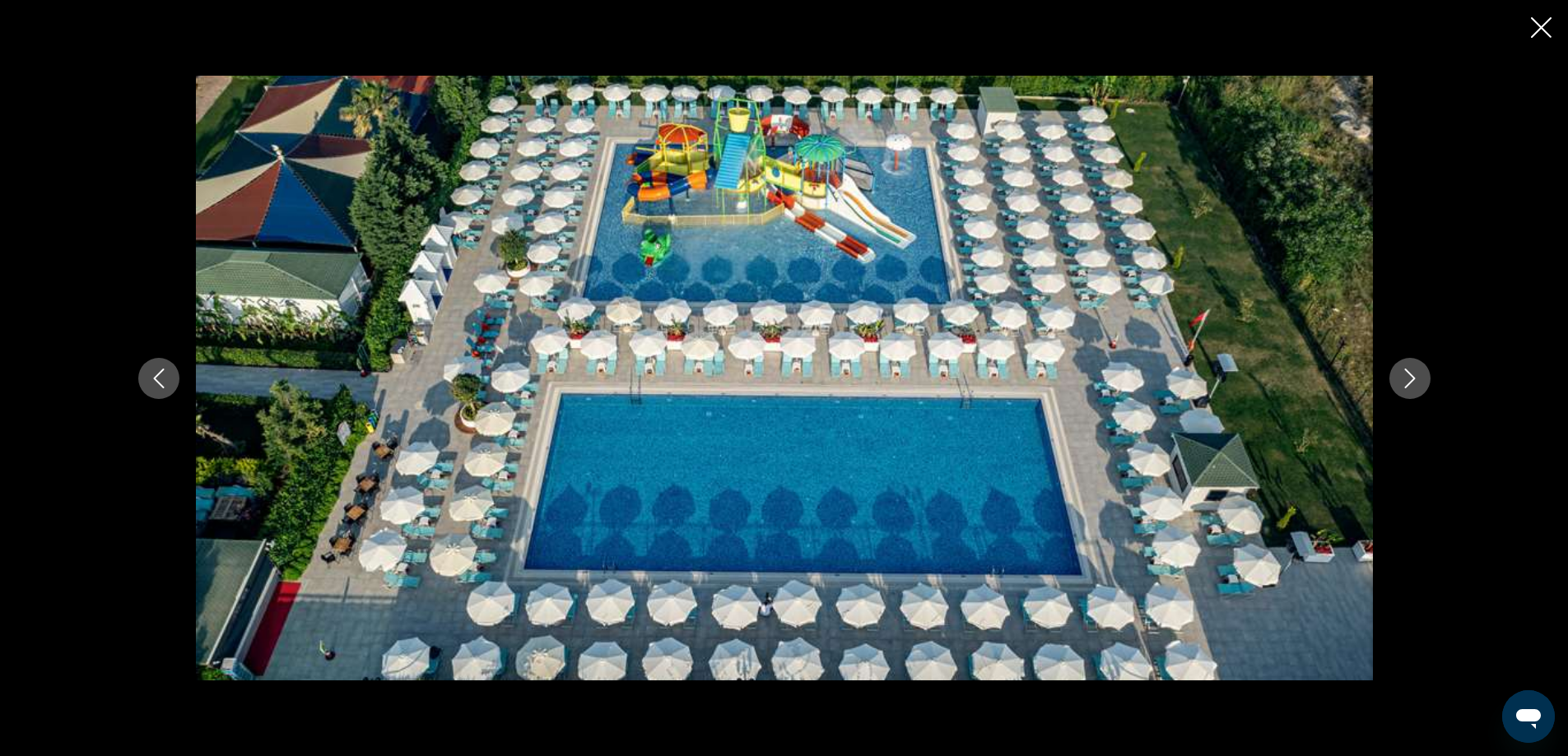
click at [1419, 374] on icon "Next image" at bounding box center [1410, 378] width 19 height 19
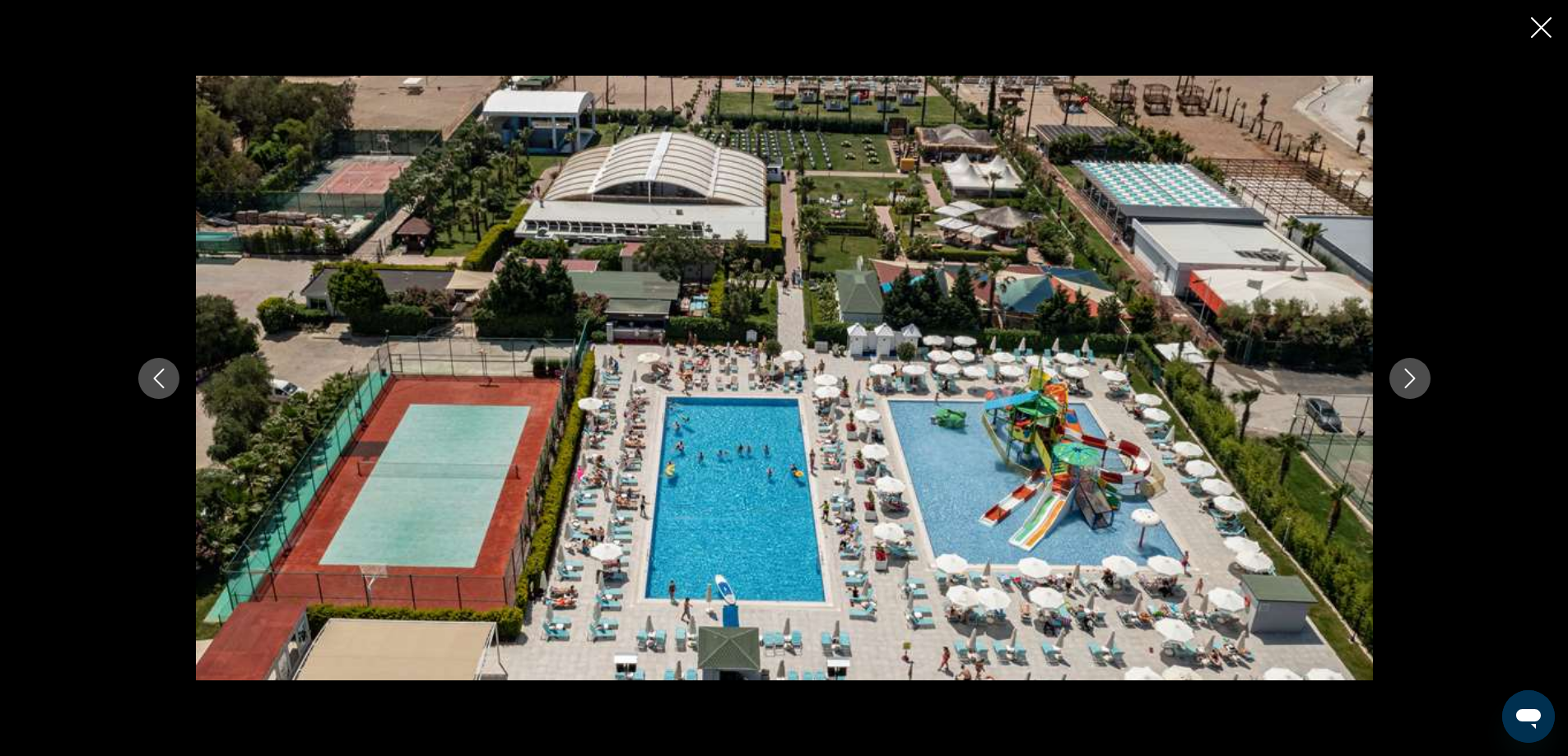
click at [1419, 374] on icon "Next image" at bounding box center [1410, 378] width 19 height 19
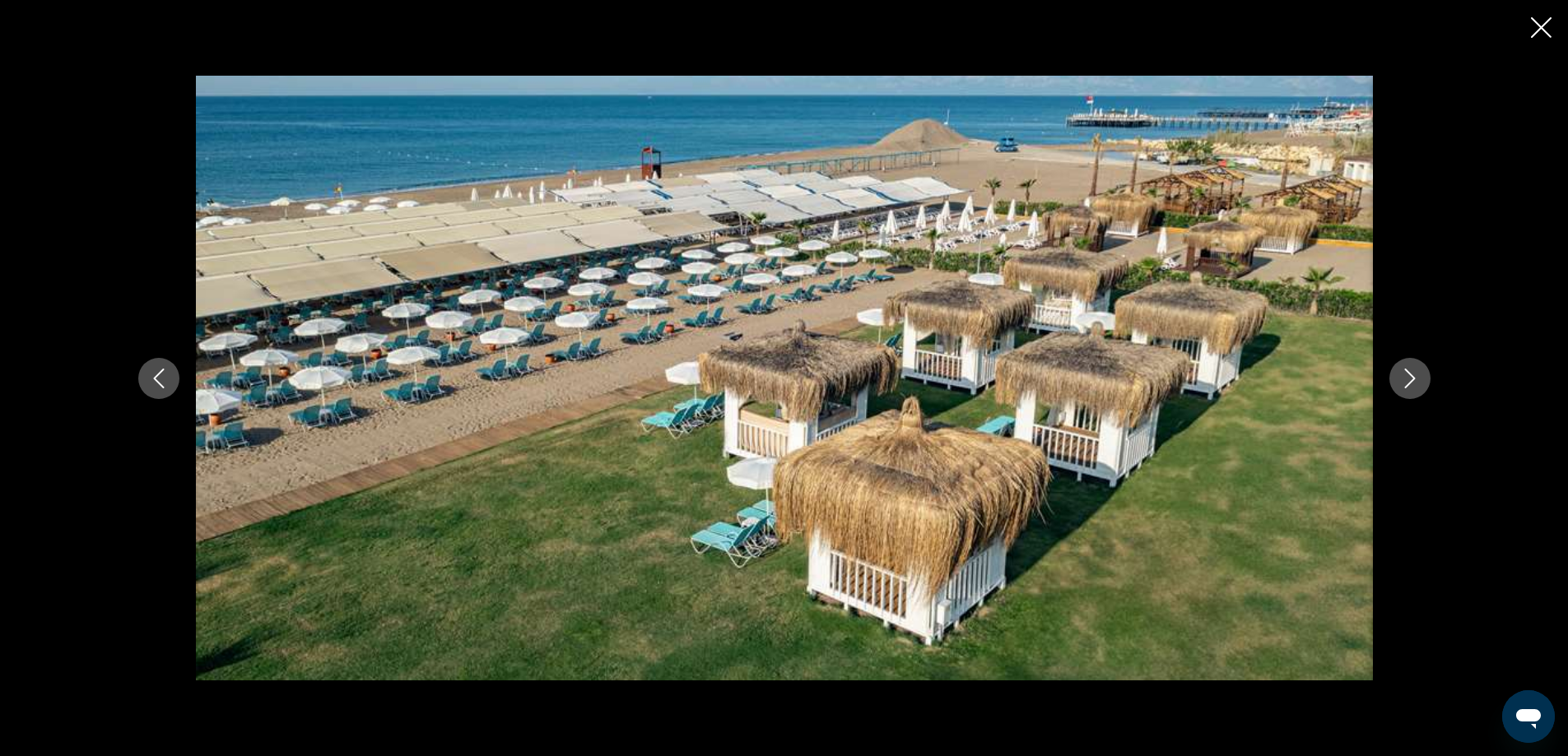
click at [1419, 374] on icon "Next image" at bounding box center [1410, 378] width 19 height 19
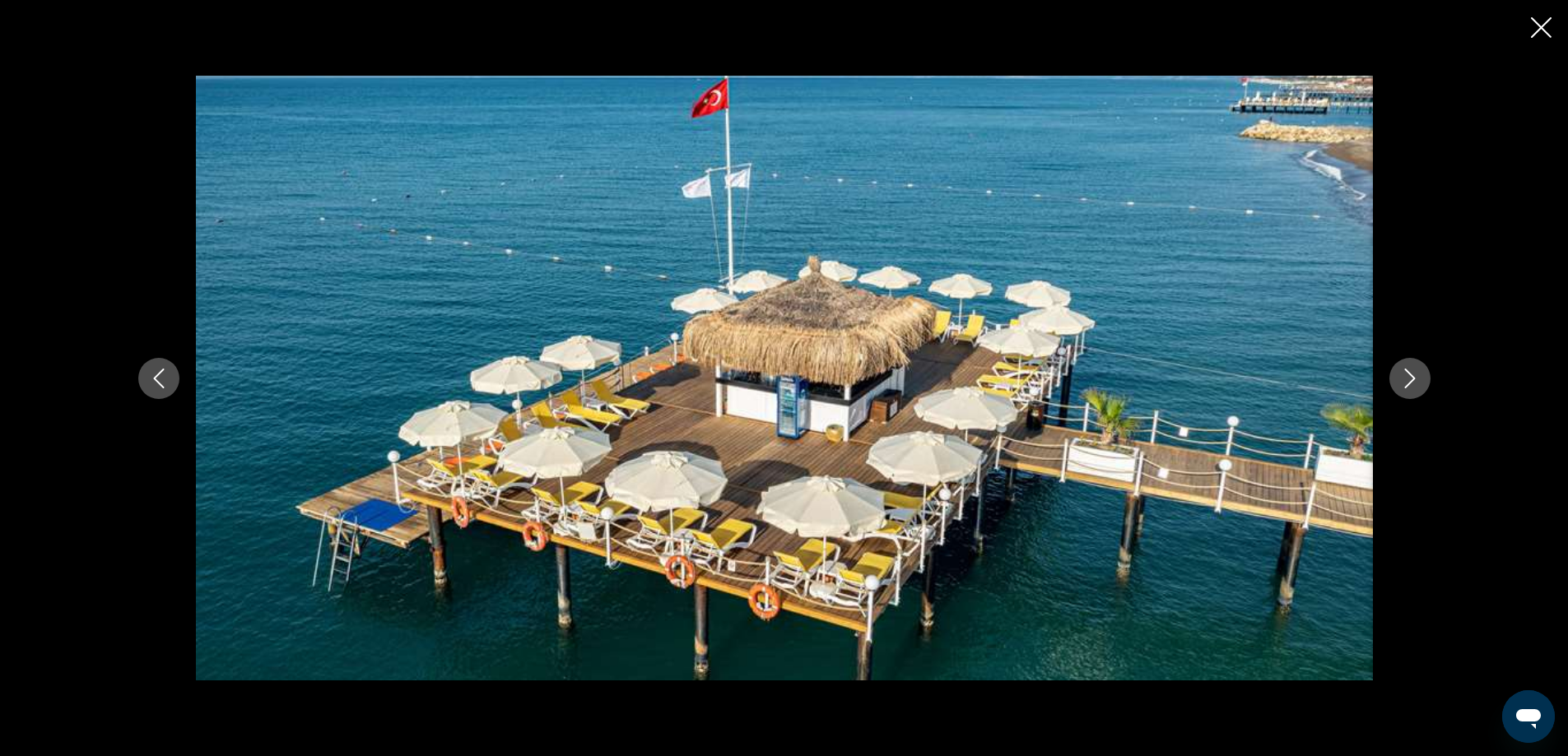
click at [1419, 374] on icon "Next image" at bounding box center [1410, 378] width 19 height 19
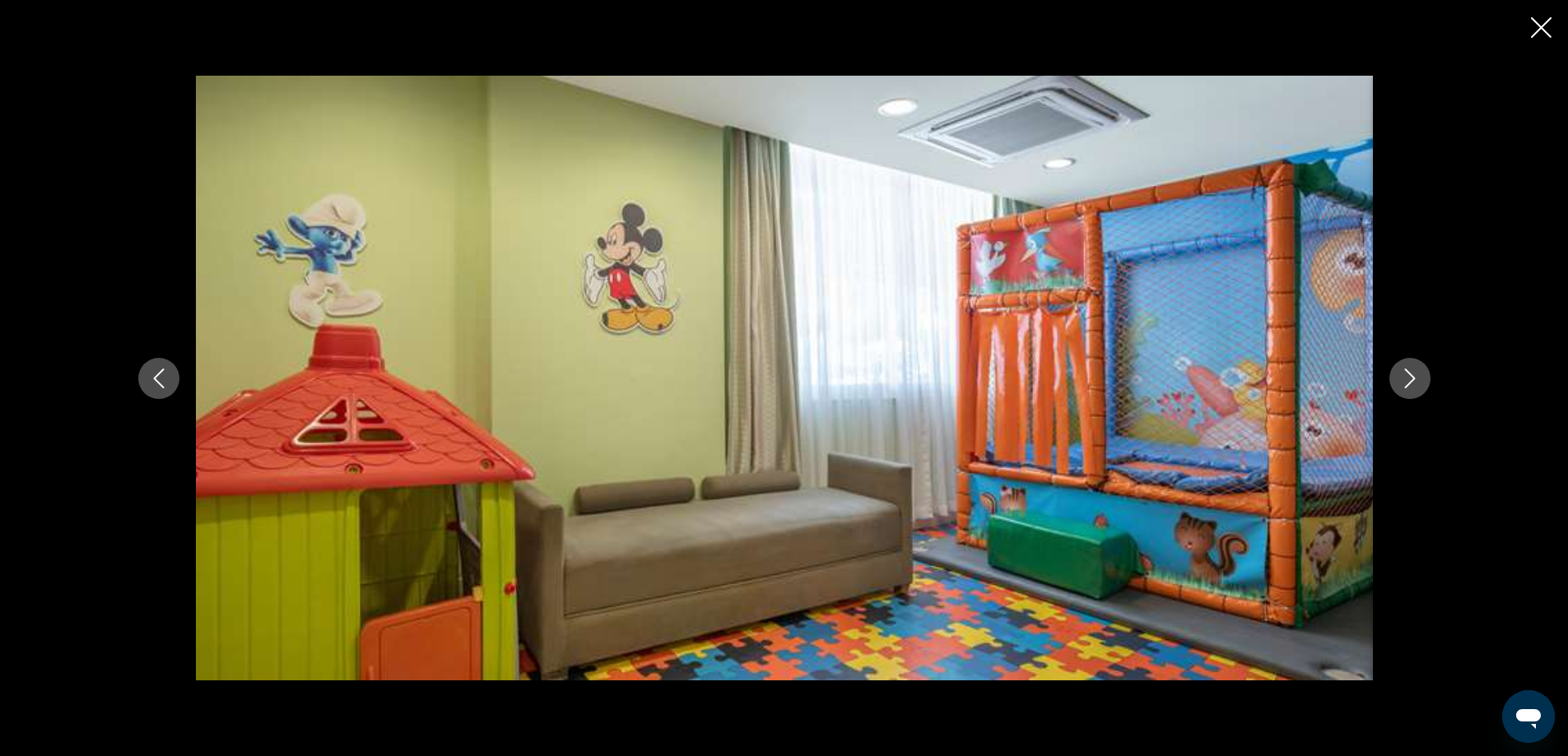
click at [1419, 374] on icon "Next image" at bounding box center [1410, 378] width 19 height 19
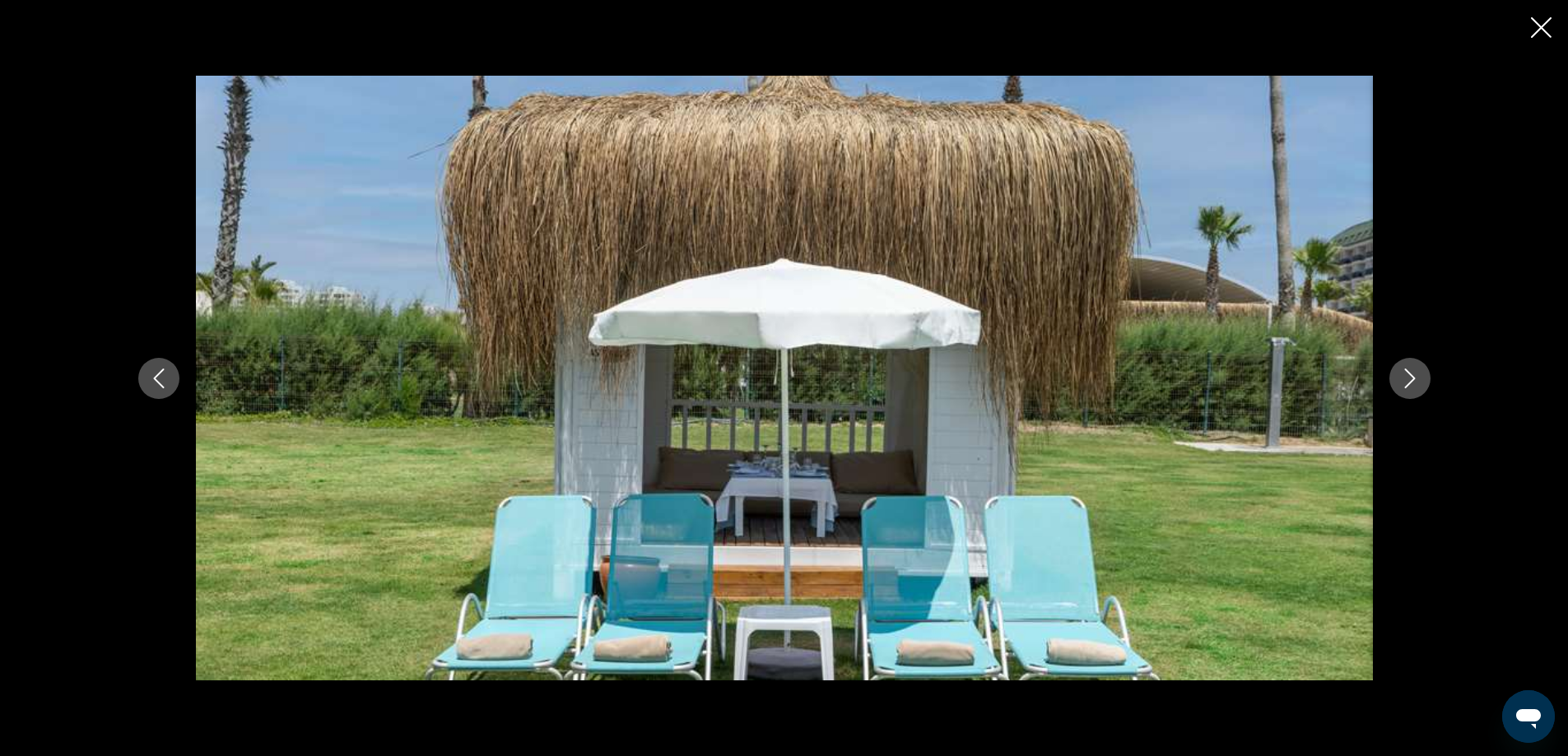
click at [1419, 374] on icon "Next image" at bounding box center [1410, 378] width 19 height 19
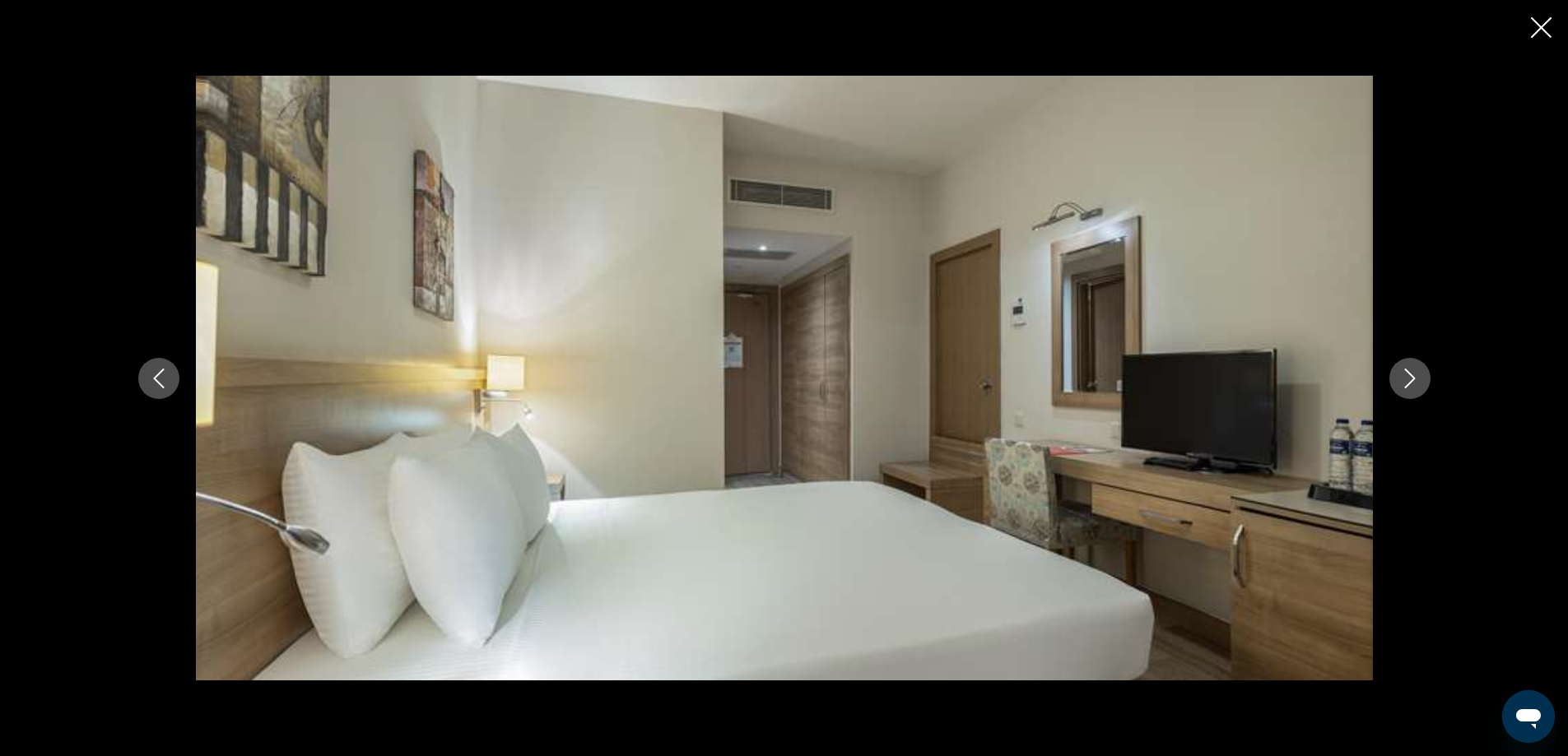
click at [1419, 374] on icon "Next image" at bounding box center [1410, 378] width 19 height 19
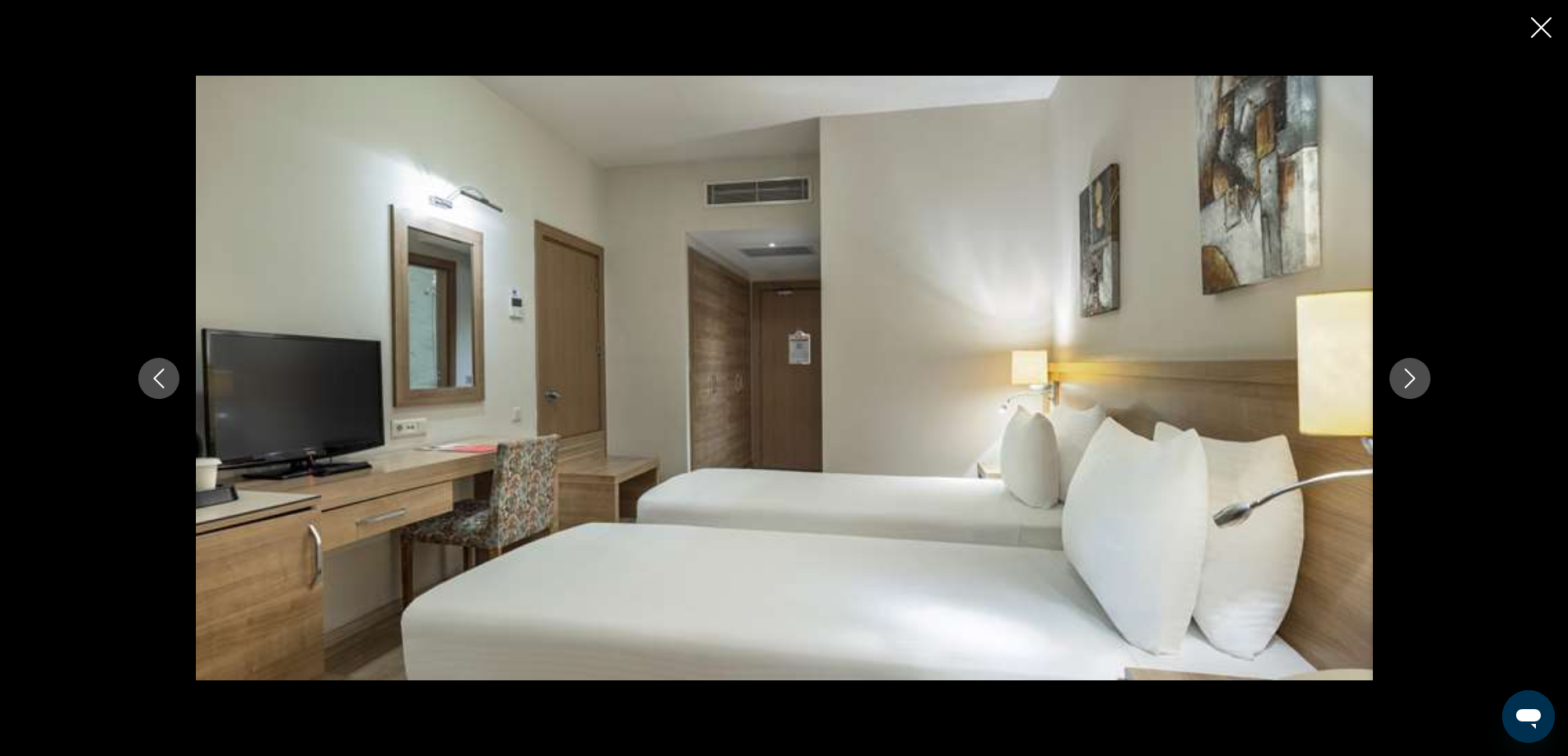
click at [1419, 374] on icon "Next image" at bounding box center [1410, 378] width 19 height 19
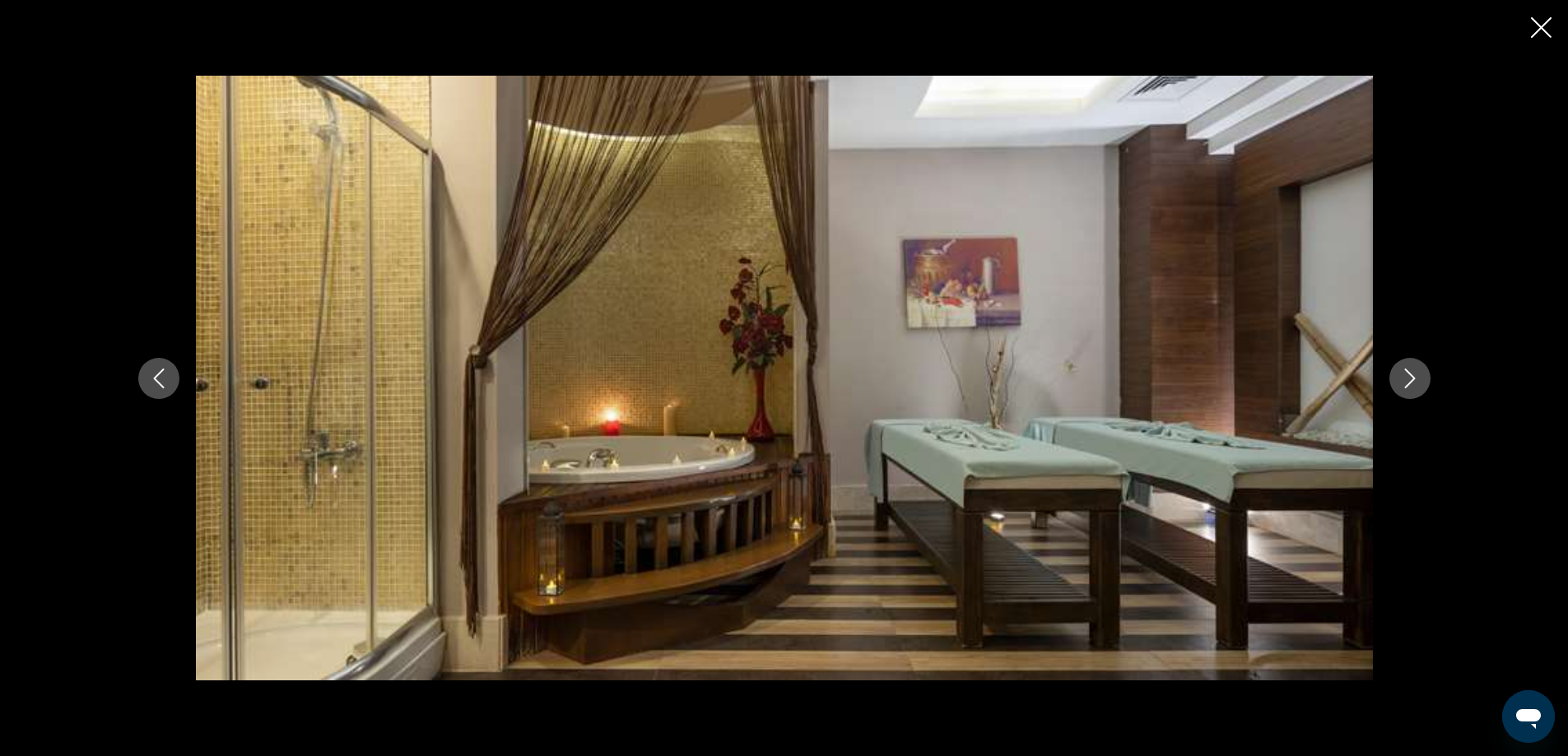
click at [1419, 374] on icon "Next image" at bounding box center [1410, 378] width 19 height 19
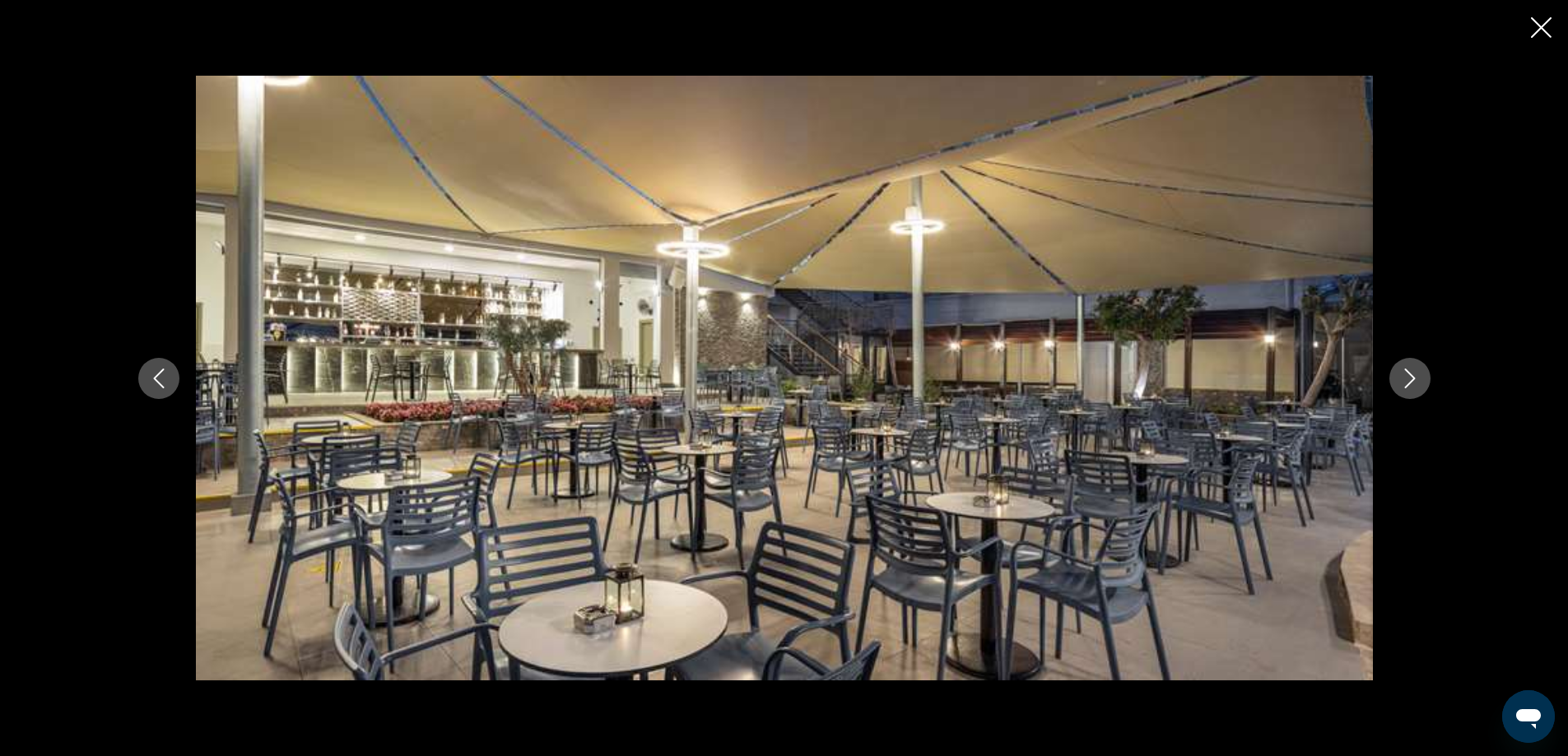
click at [1419, 374] on icon "Next image" at bounding box center [1410, 378] width 19 height 19
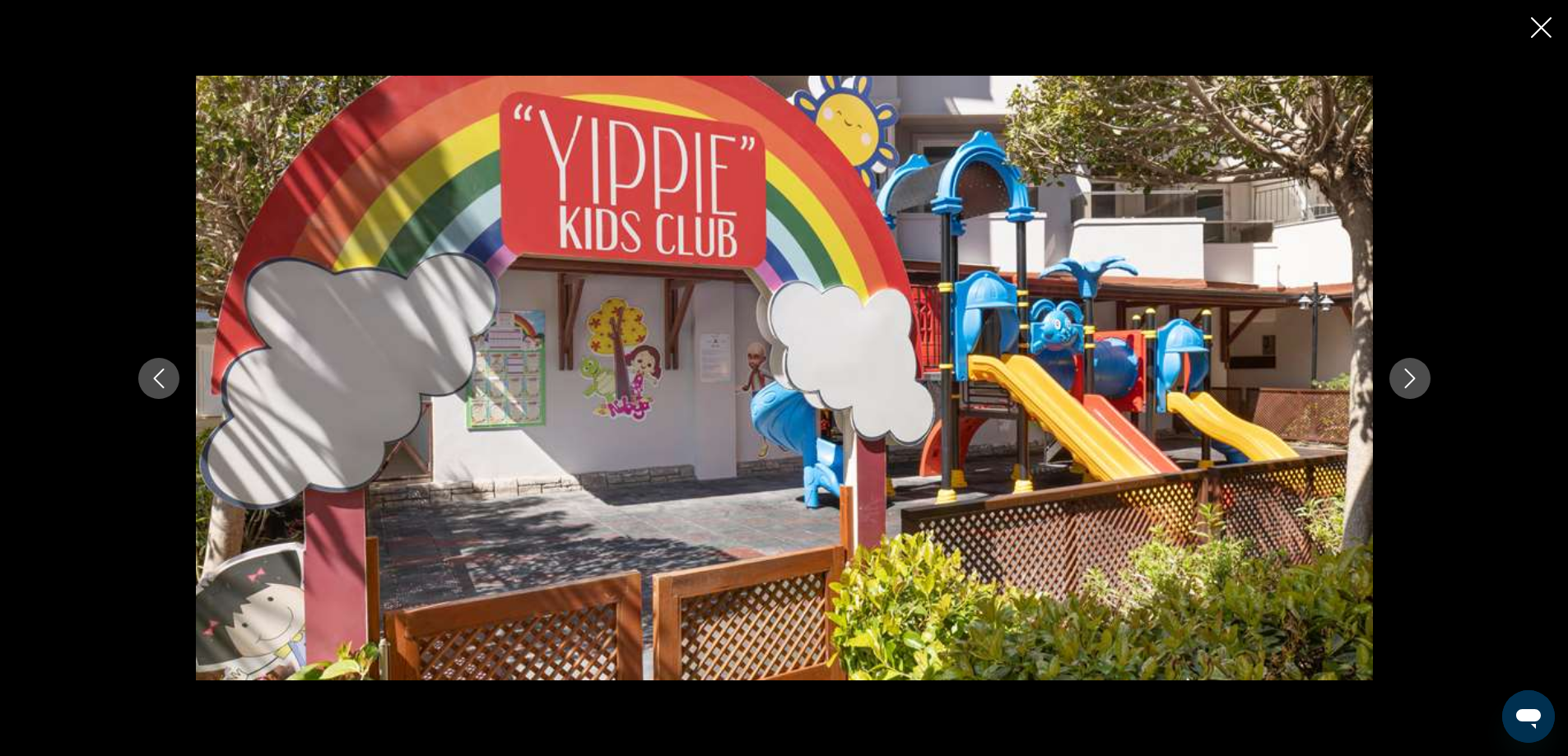
click at [1419, 374] on icon "Next image" at bounding box center [1410, 378] width 19 height 19
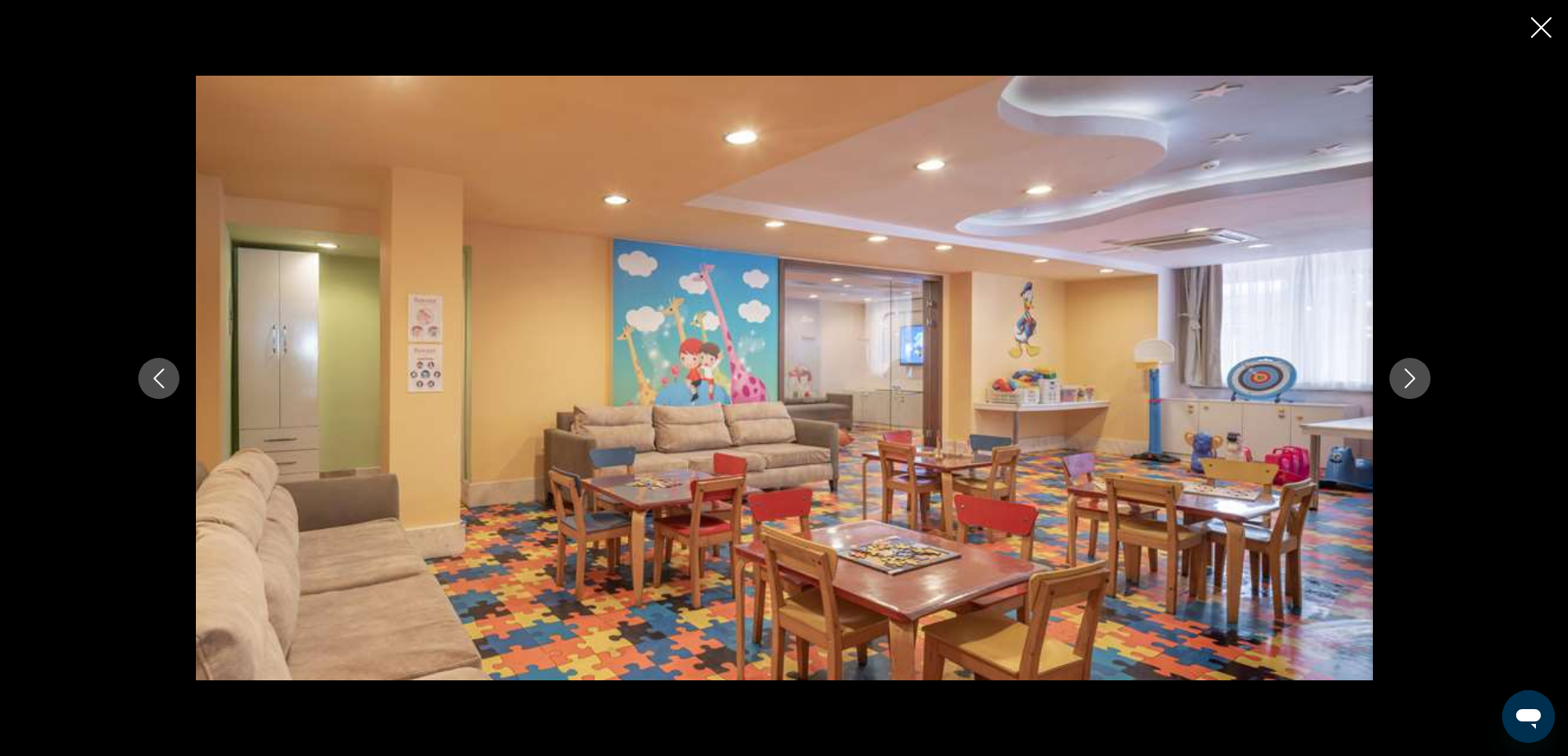
click at [1419, 374] on icon "Next image" at bounding box center [1410, 378] width 19 height 19
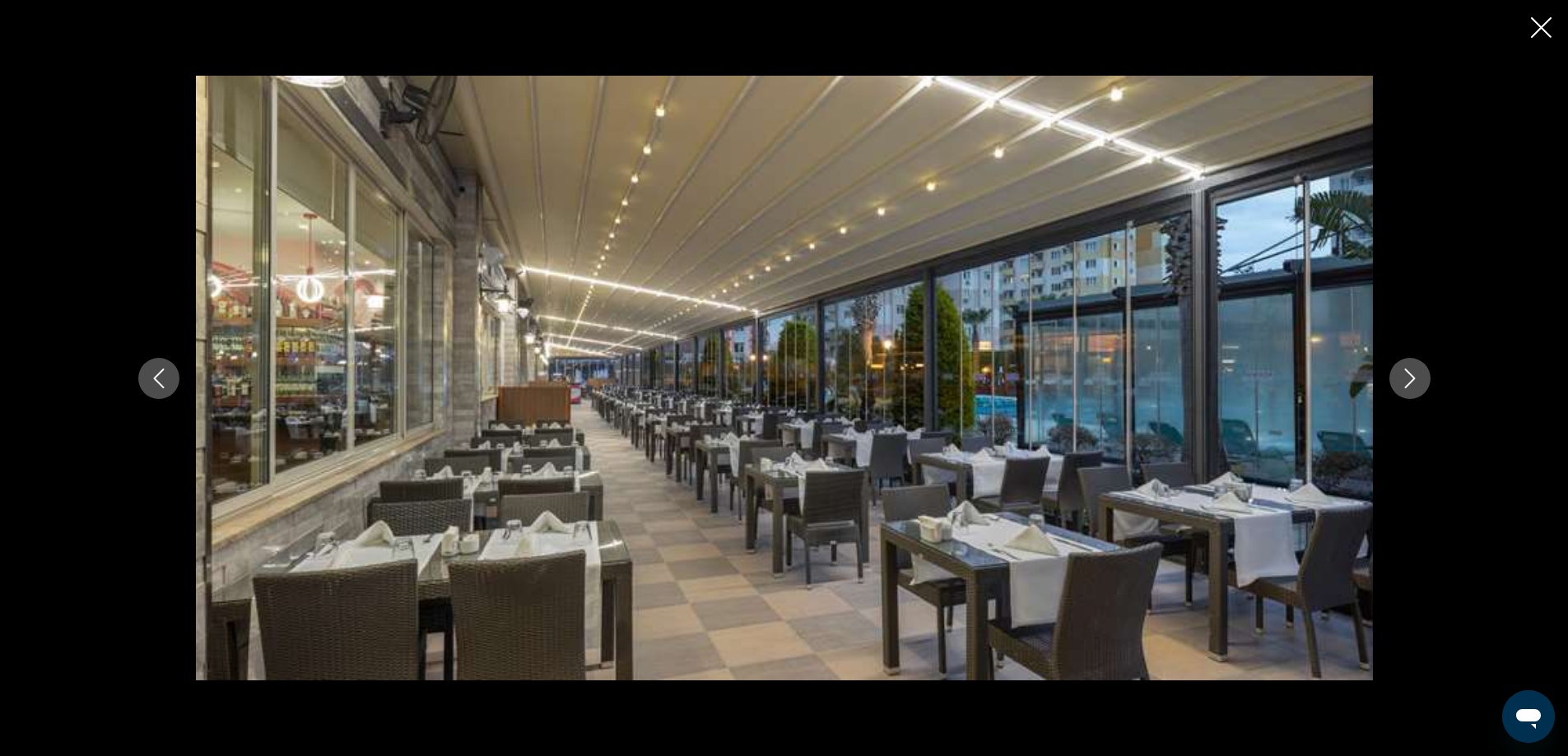
click at [1419, 374] on icon "Next image" at bounding box center [1410, 378] width 19 height 19
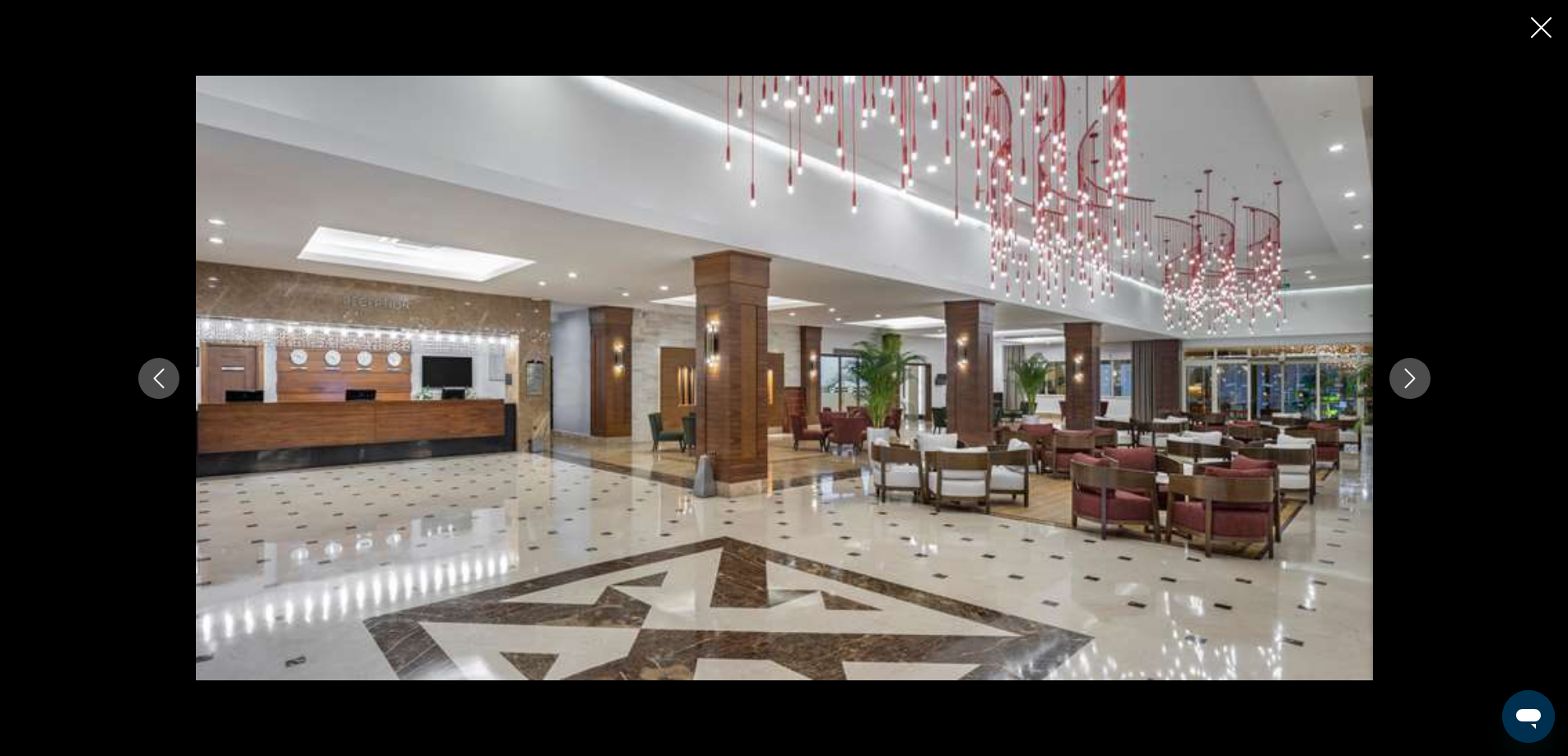
click at [1419, 374] on icon "Next image" at bounding box center [1410, 378] width 19 height 19
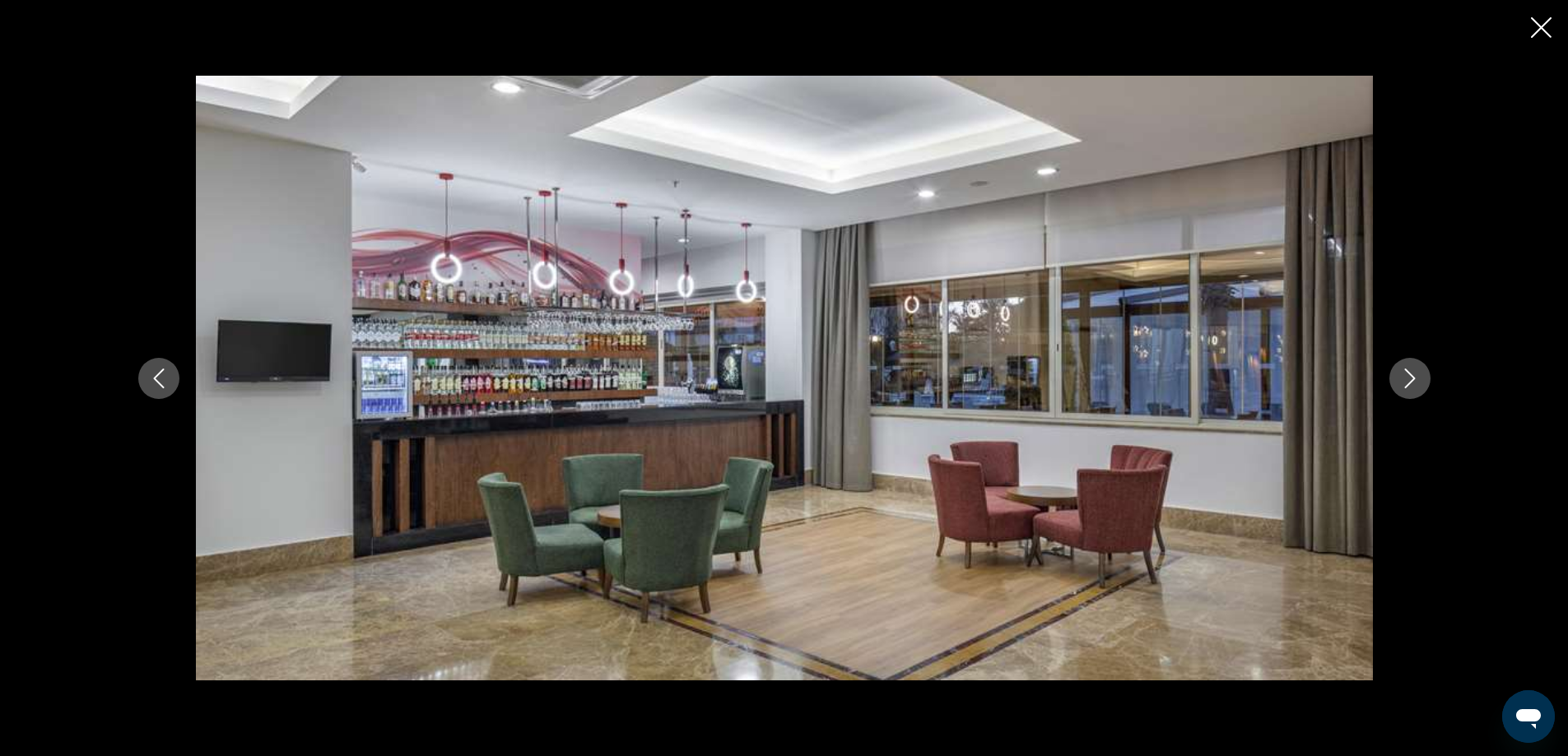
click at [1419, 374] on icon "Next image" at bounding box center [1410, 378] width 19 height 19
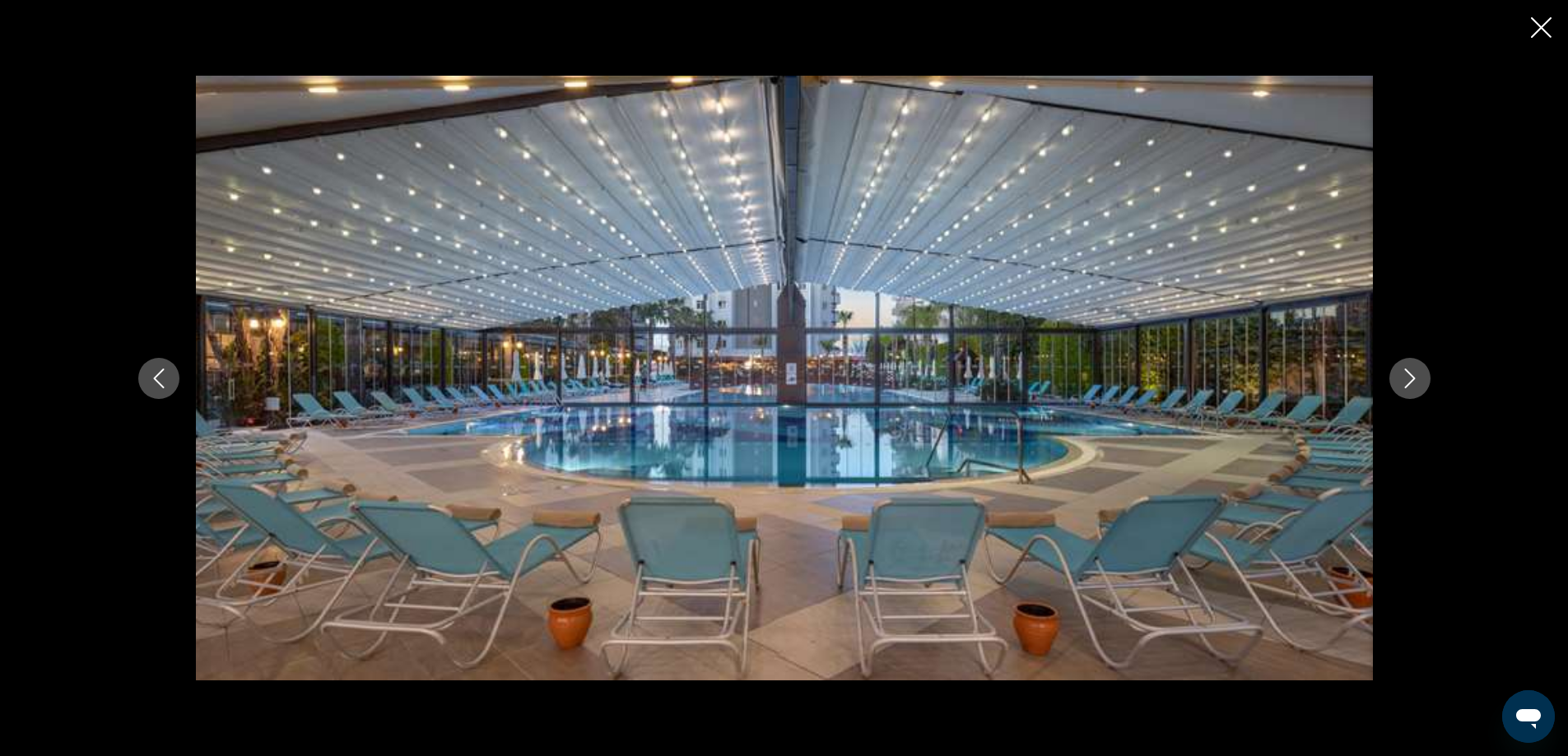
click at [1419, 374] on icon "Next image" at bounding box center [1410, 378] width 19 height 19
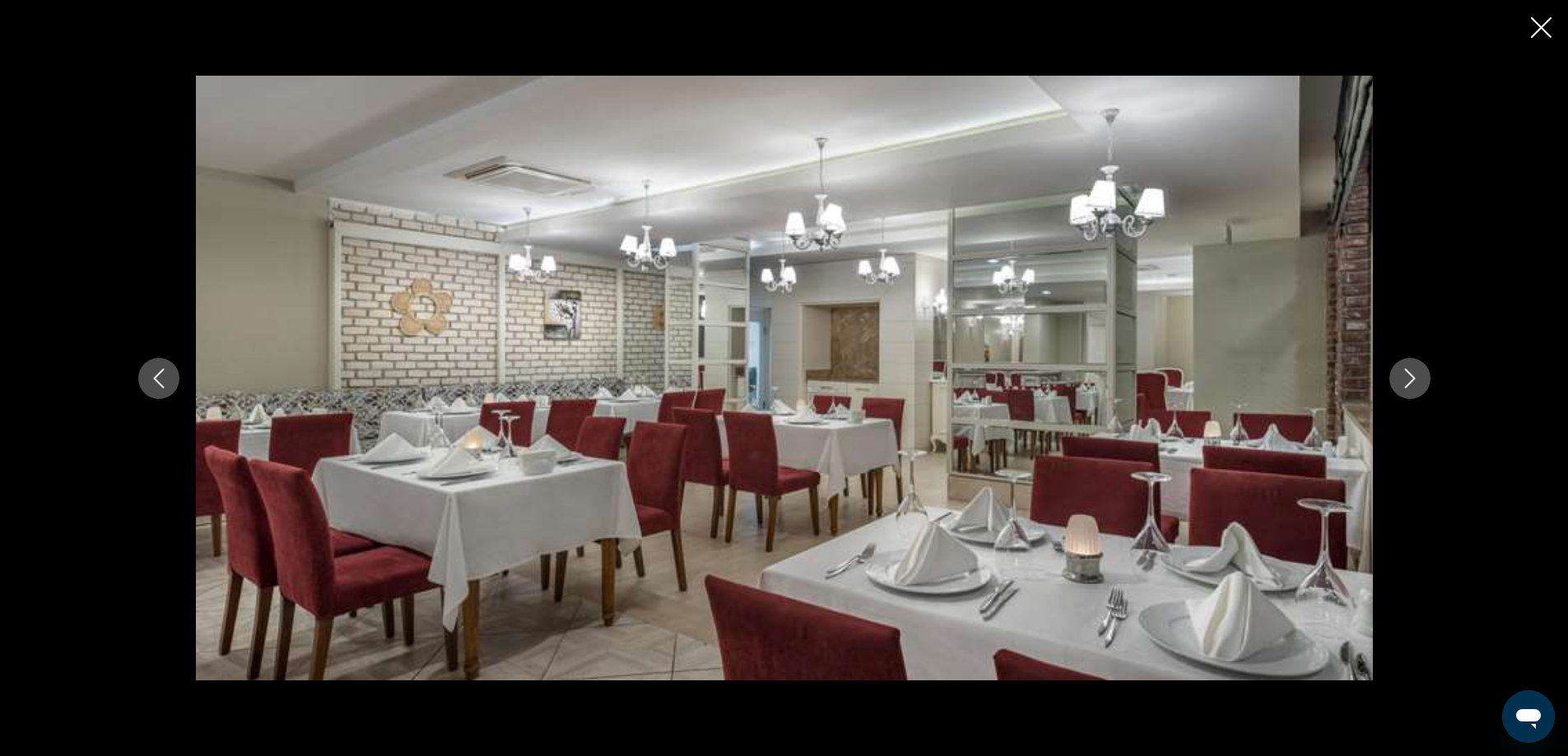
click at [1419, 374] on icon "Next image" at bounding box center [1410, 378] width 19 height 19
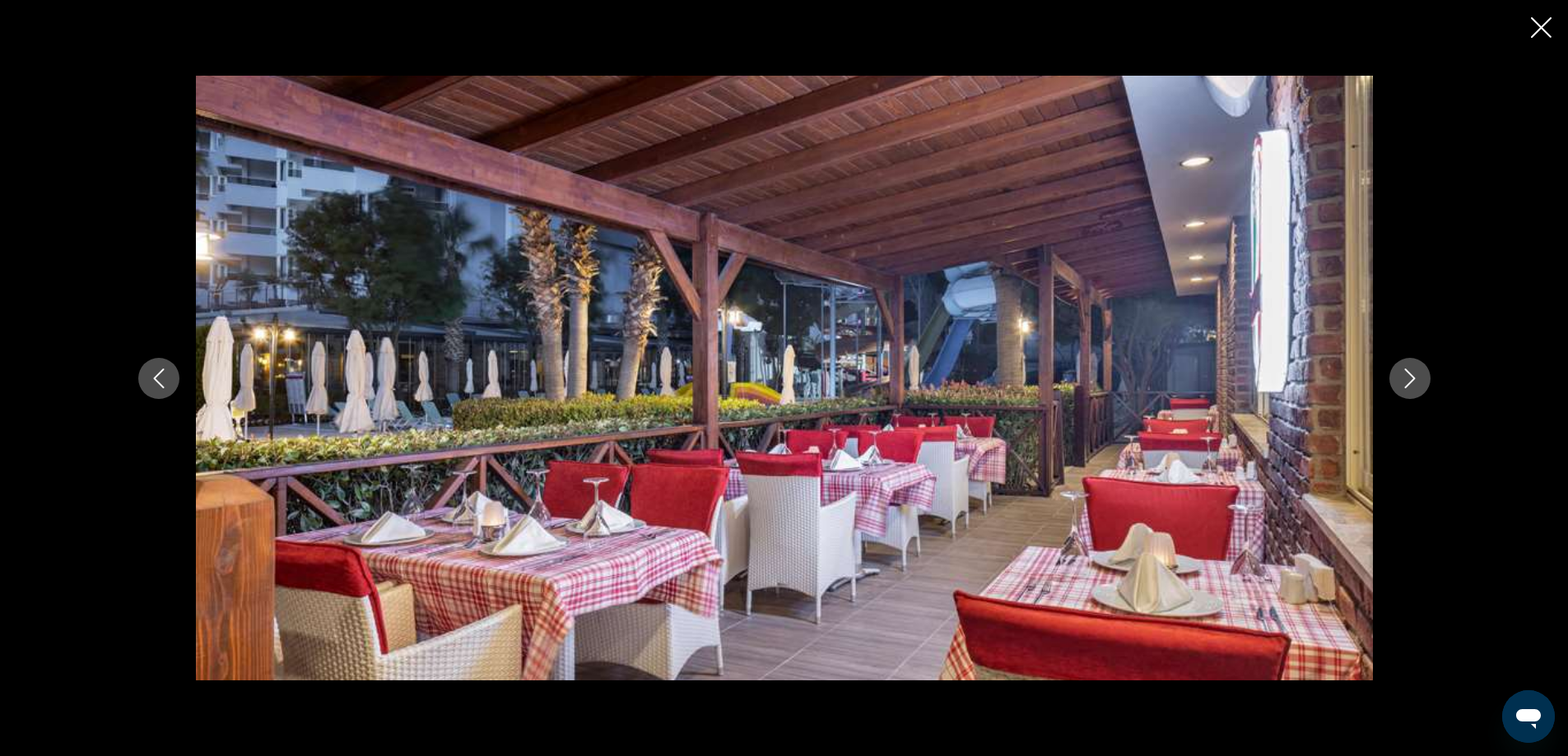
click at [1419, 374] on icon "Next image" at bounding box center [1410, 378] width 19 height 19
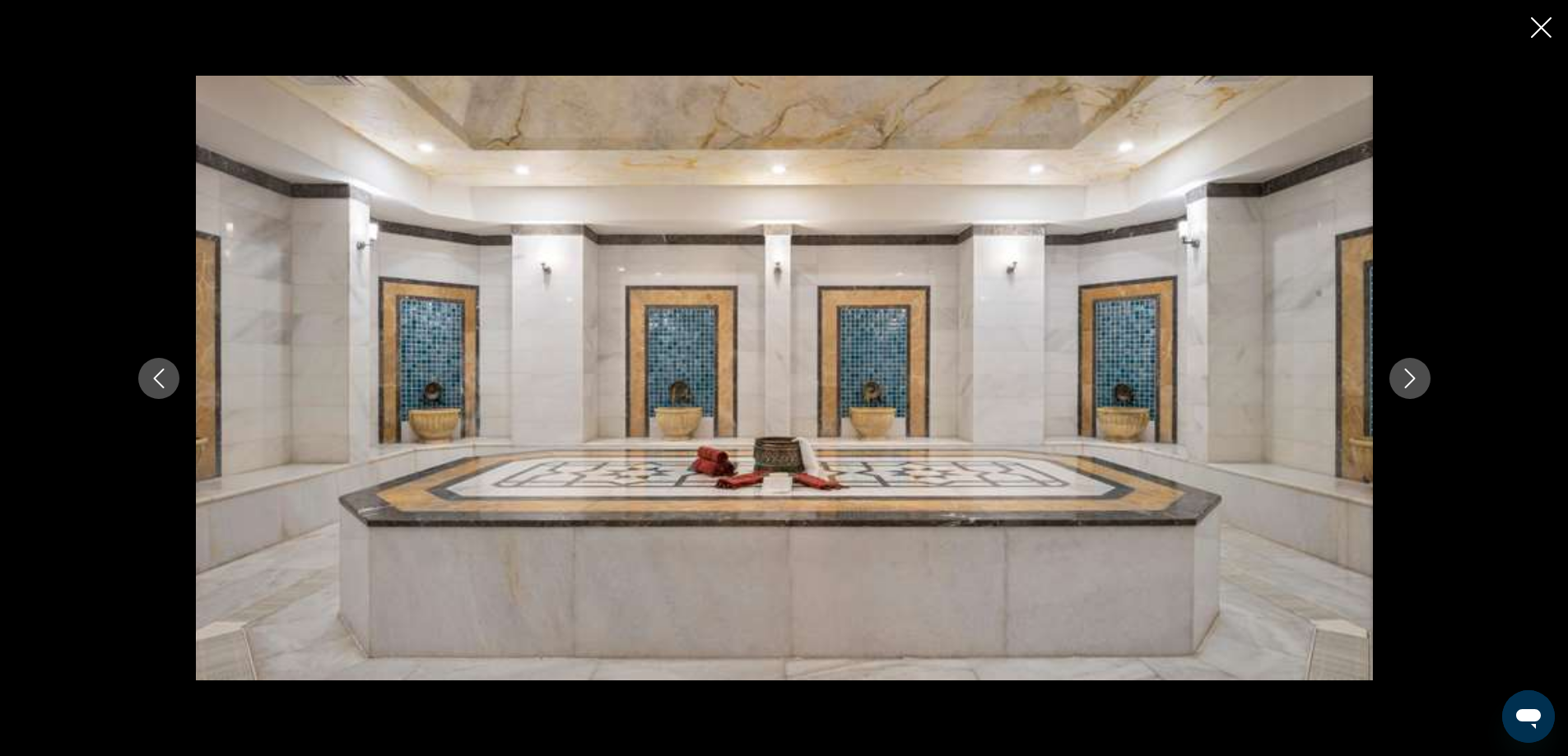
click at [1419, 374] on icon "Next image" at bounding box center [1410, 378] width 19 height 19
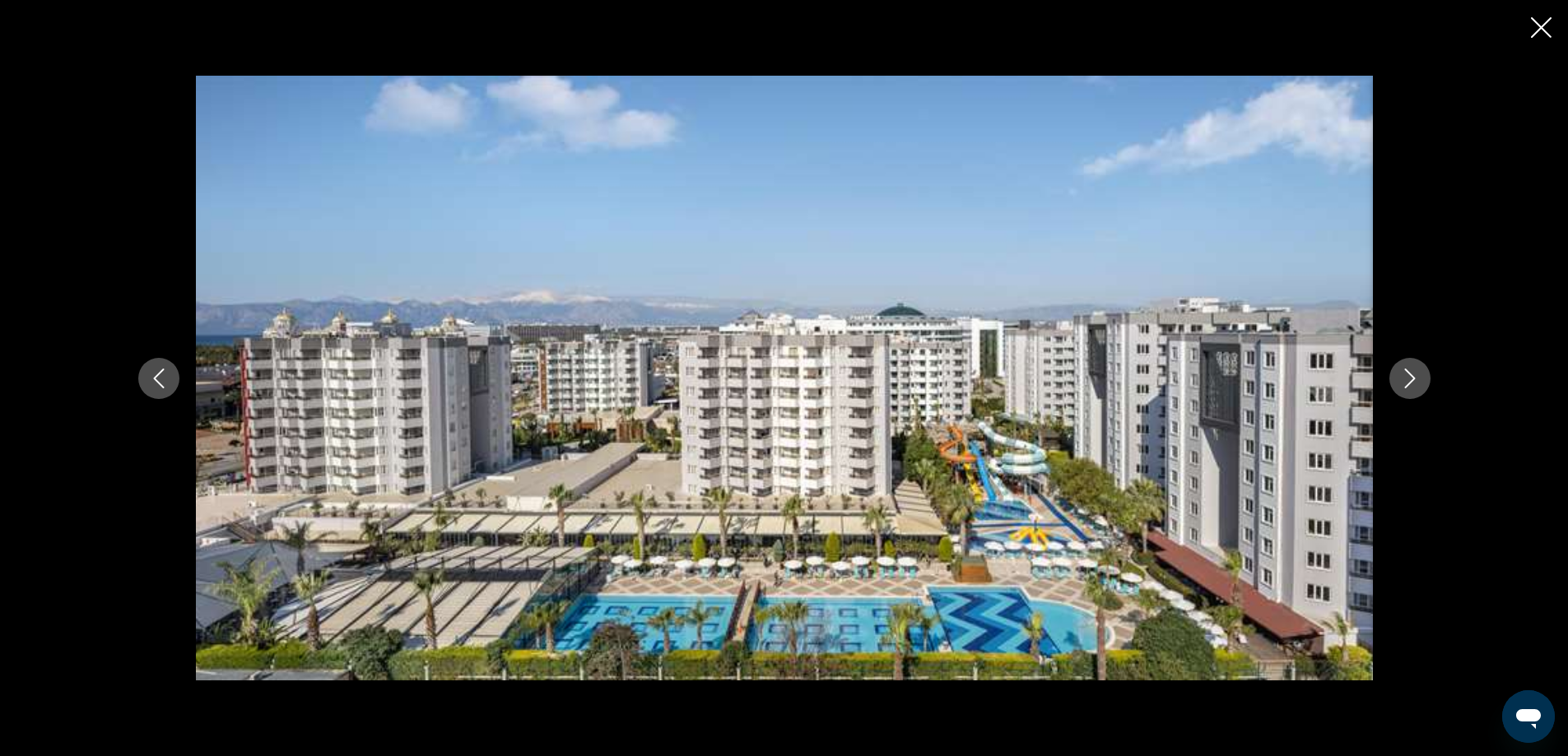
click at [1419, 374] on icon "Next image" at bounding box center [1410, 378] width 19 height 19
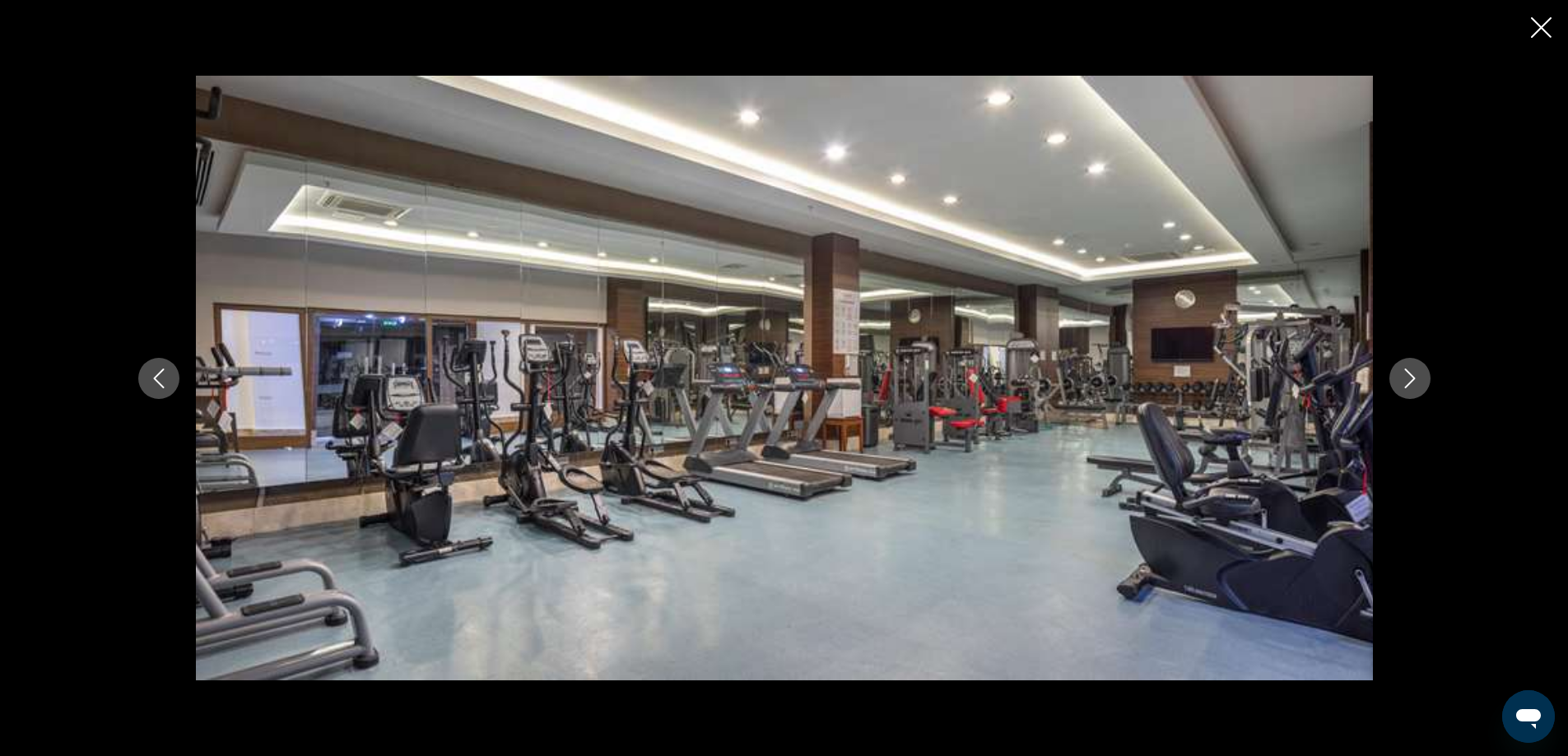
click at [1419, 374] on icon "Next image" at bounding box center [1410, 378] width 19 height 19
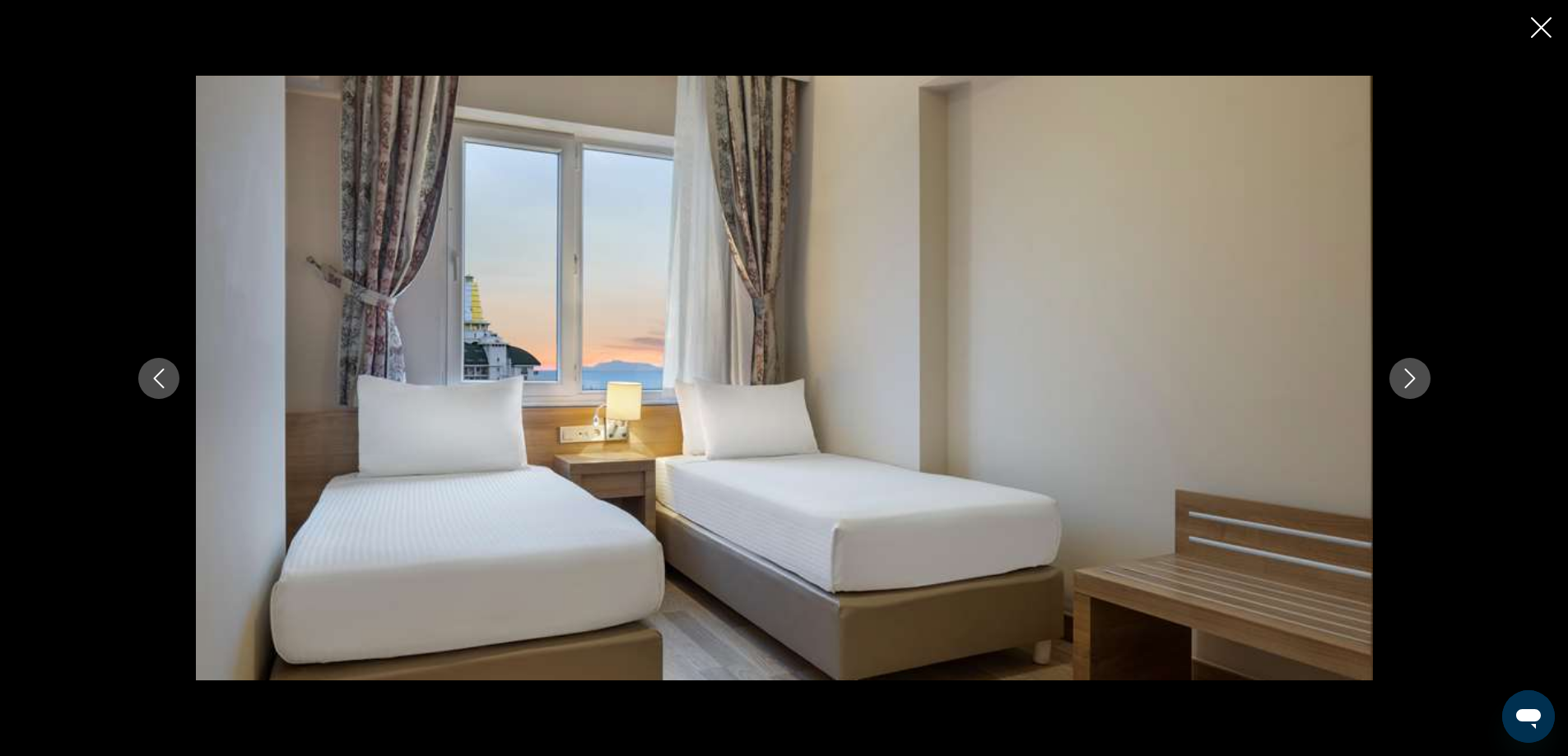
click at [1419, 374] on icon "Next image" at bounding box center [1410, 378] width 19 height 19
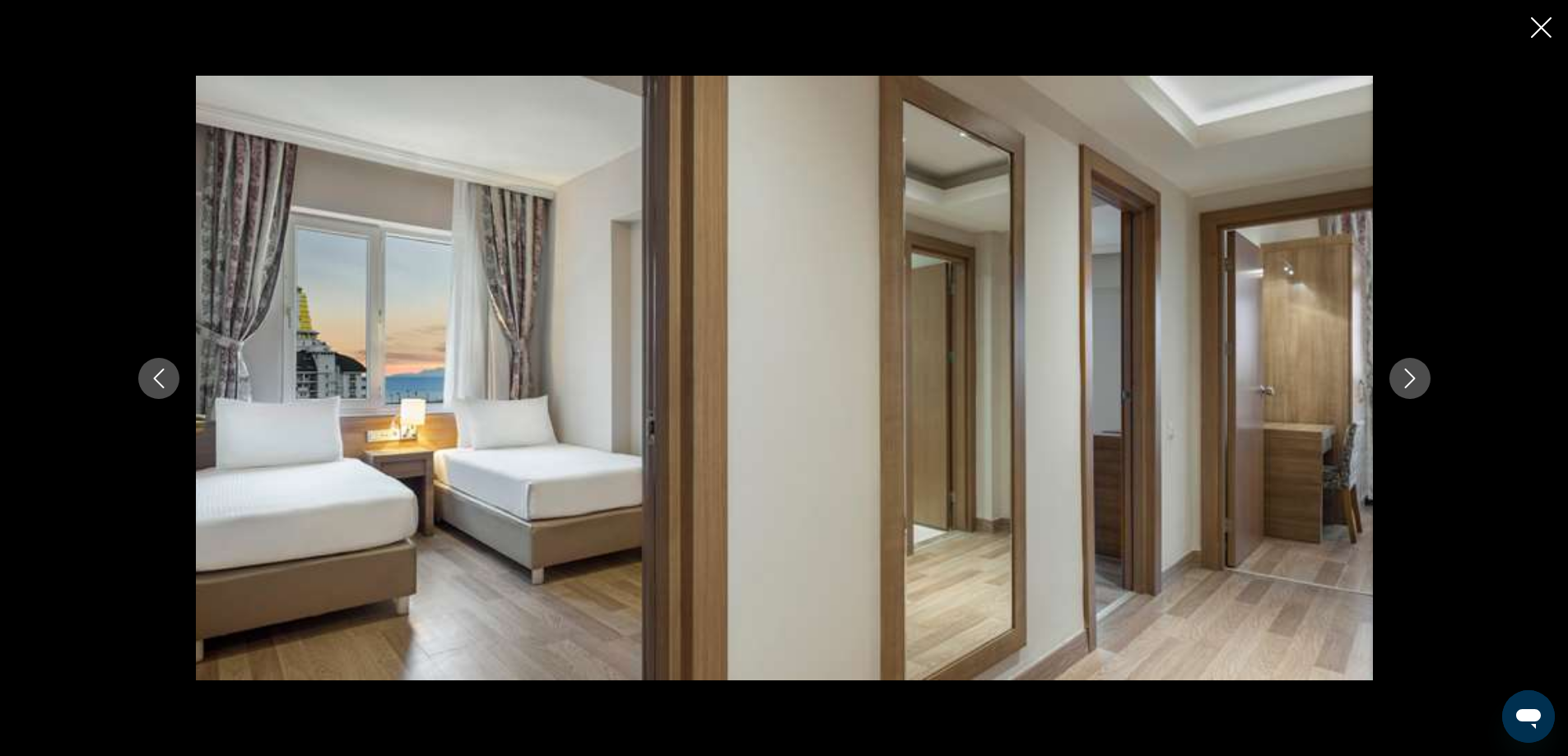
click at [1419, 374] on icon "Next image" at bounding box center [1410, 378] width 19 height 19
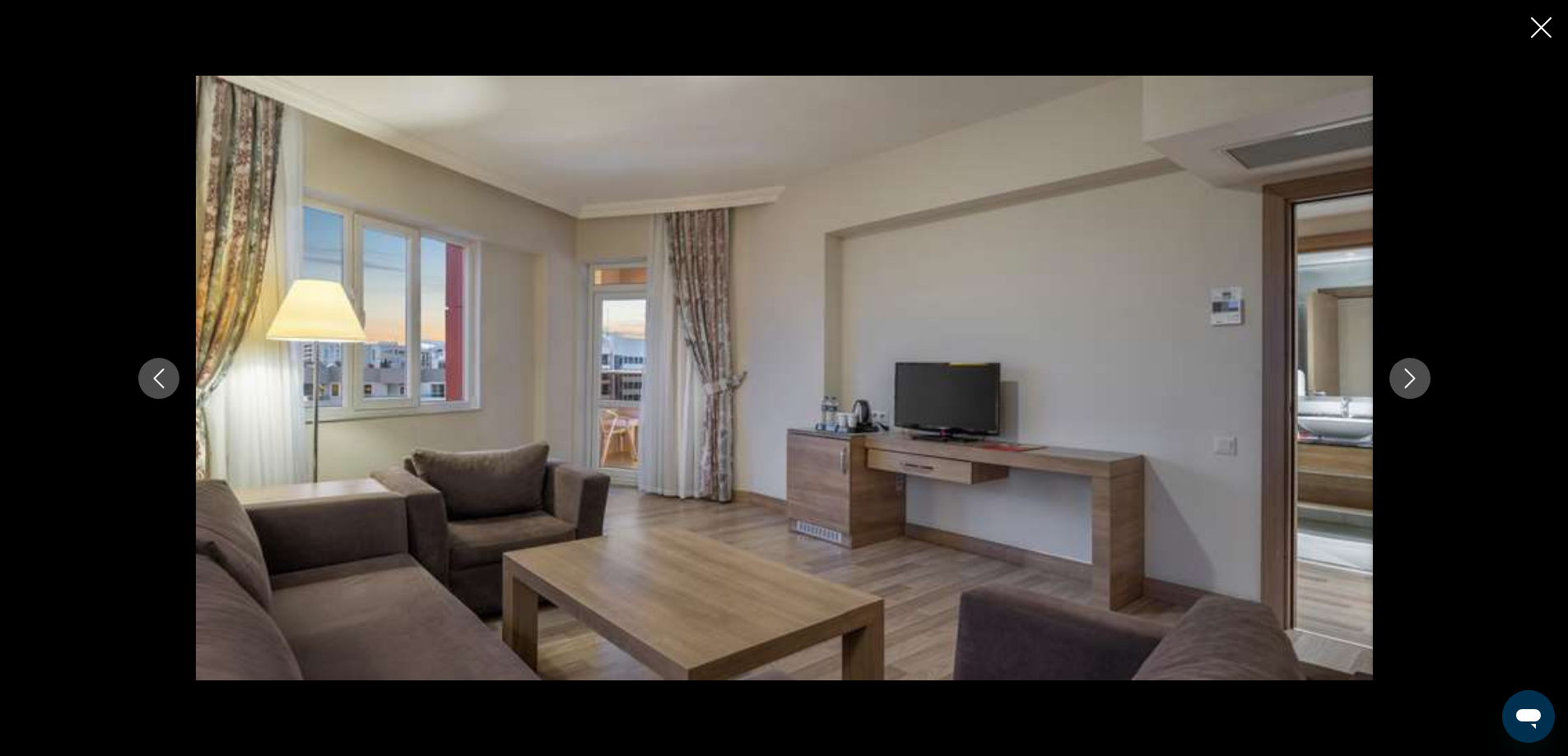
click at [1431, 367] on button "Next image" at bounding box center [1410, 378] width 41 height 41
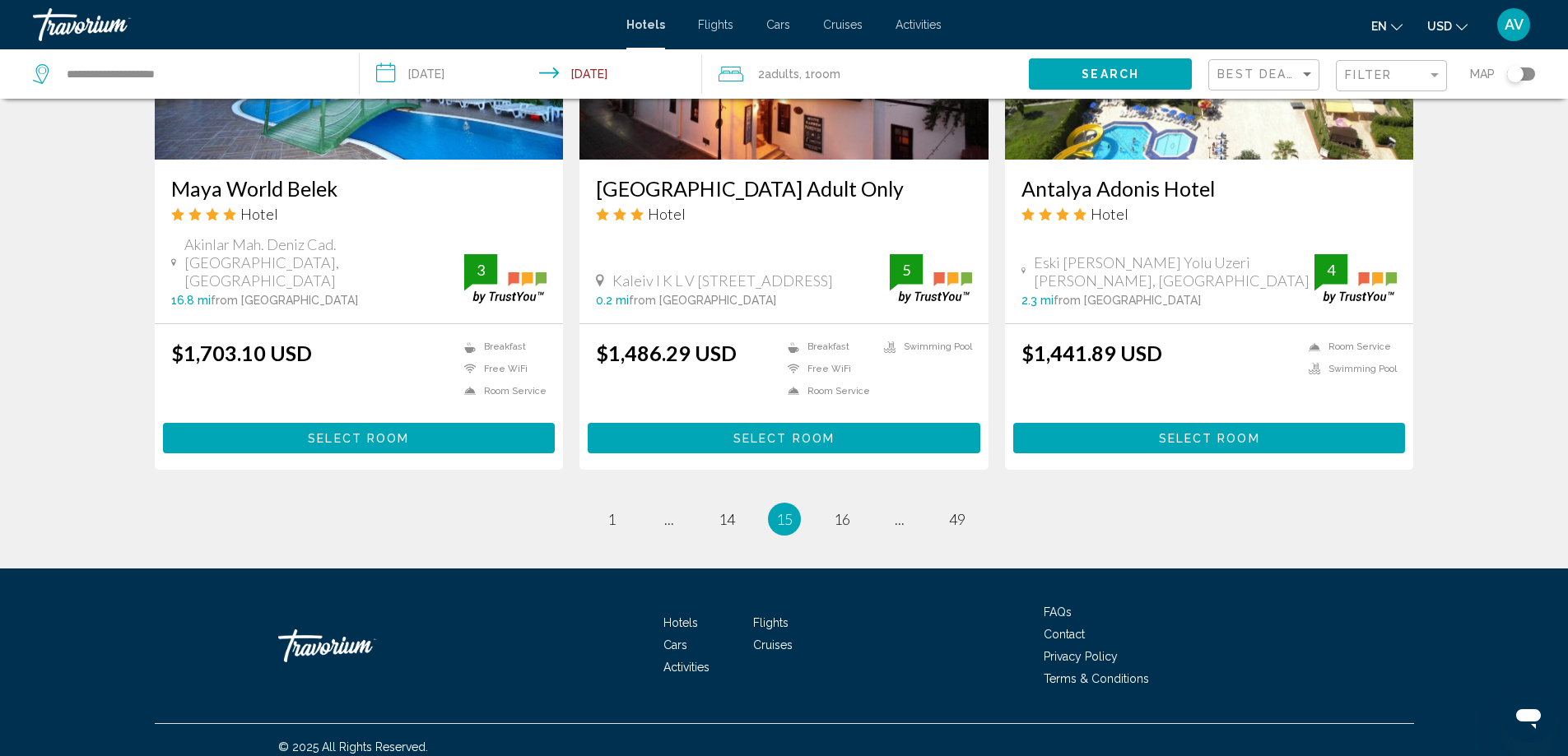
scroll to position [2057, 0]
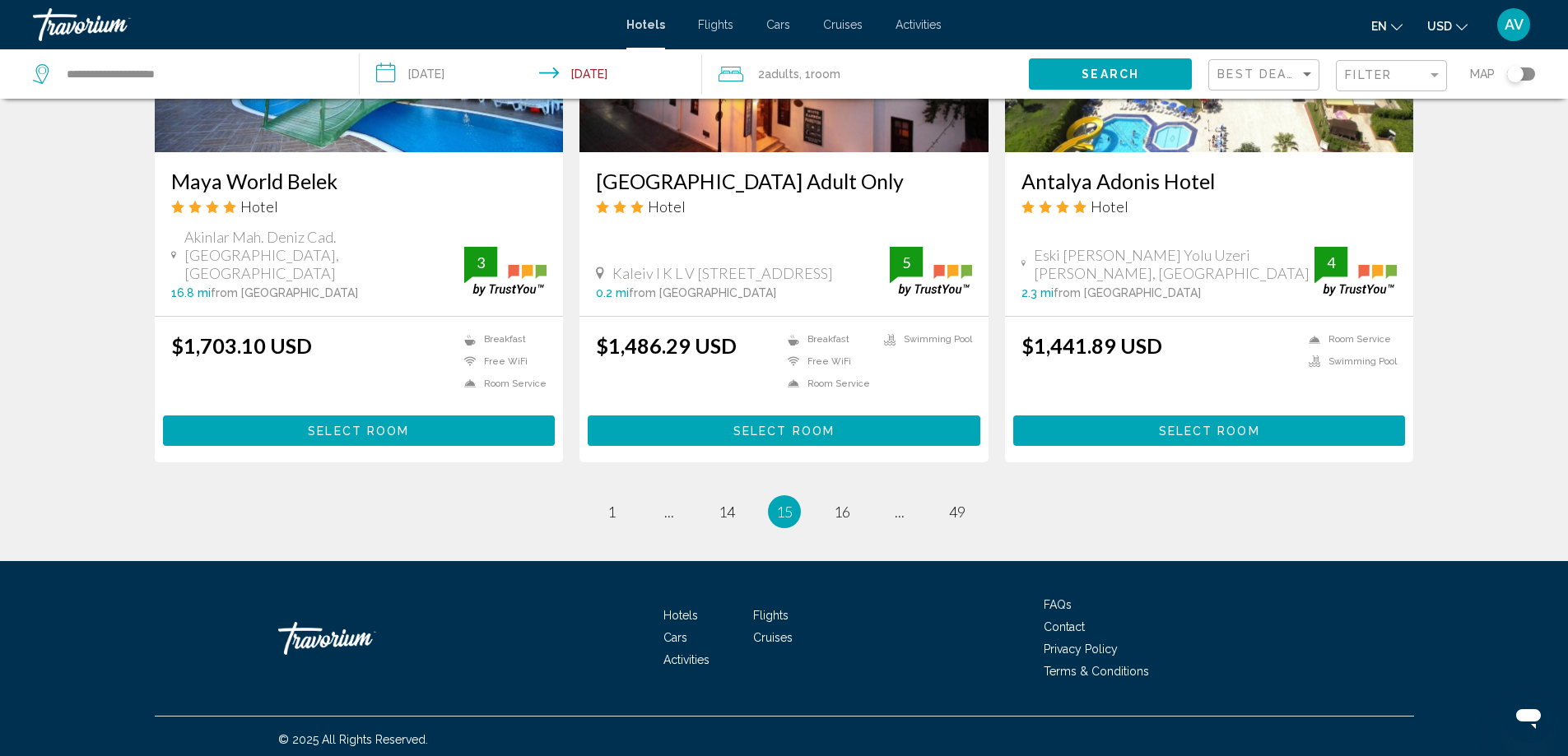
drag, startPoint x: 1064, startPoint y: 444, endPoint x: 1474, endPoint y: 495, distance: 413.2
copy h3 "[GEOGRAPHIC_DATA] by [PERSON_NAME]"
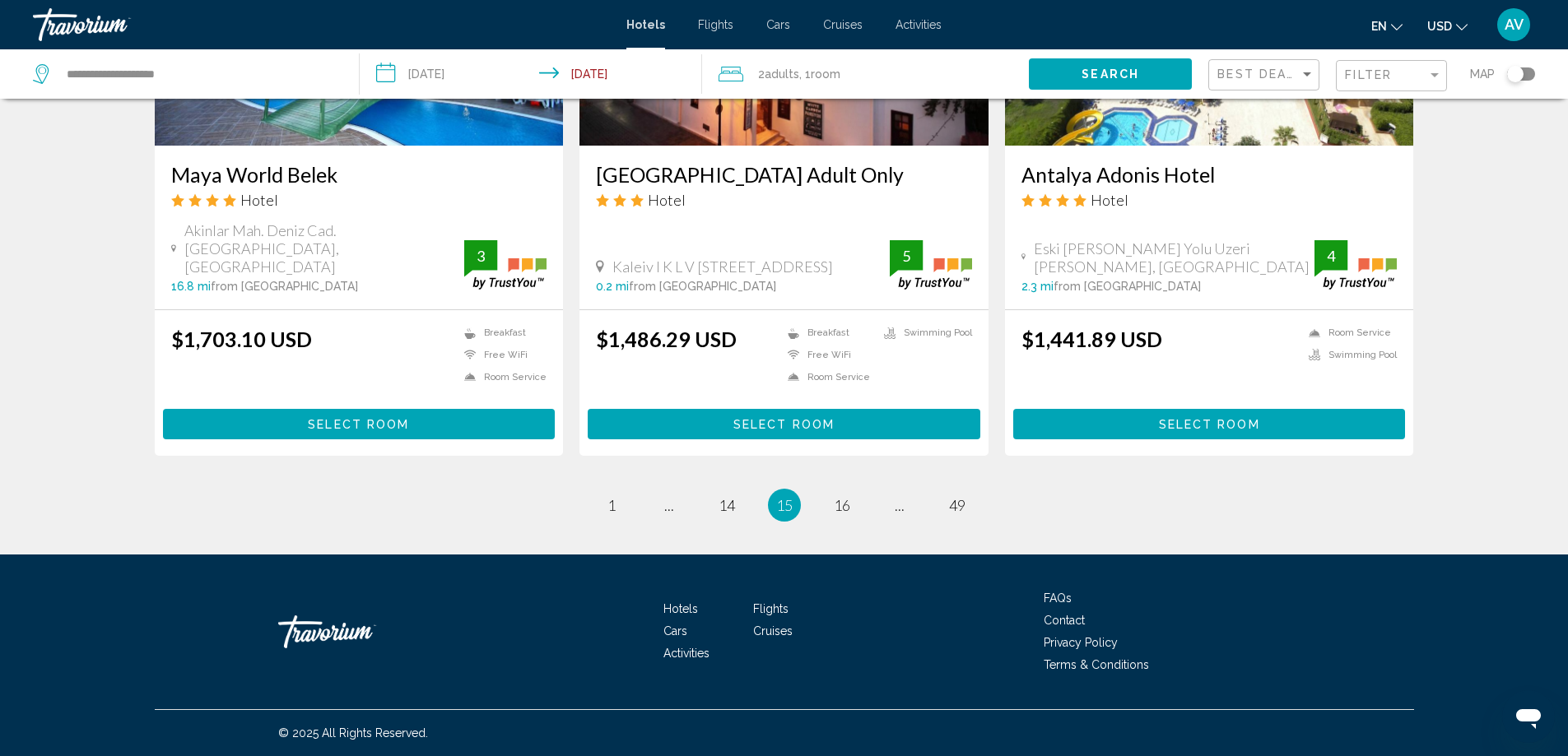
scroll to position [3373, 0]
click at [850, 514] on span "16" at bounding box center [842, 505] width 17 height 18
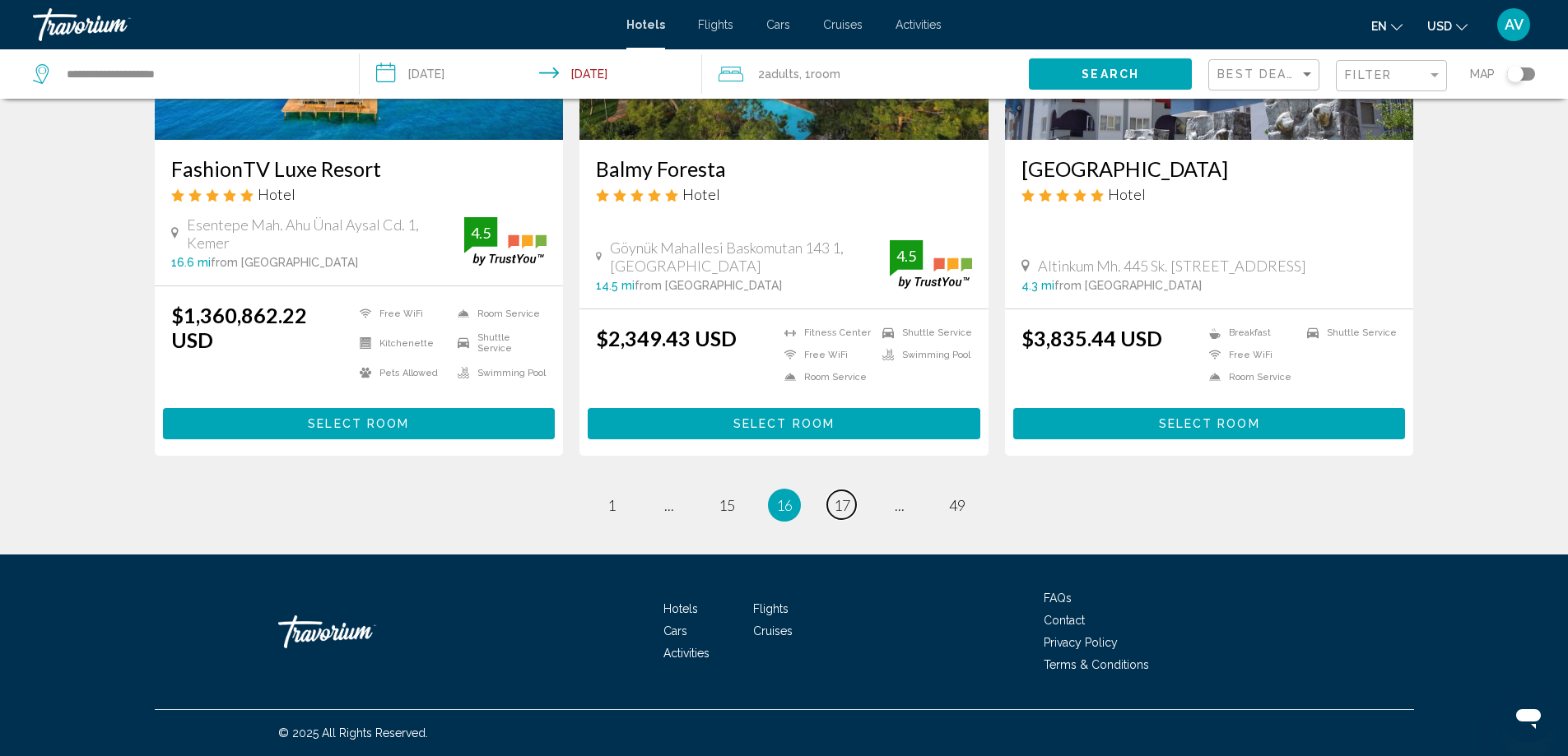
scroll to position [3291, 0]
click at [850, 514] on span "17" at bounding box center [842, 505] width 17 height 18
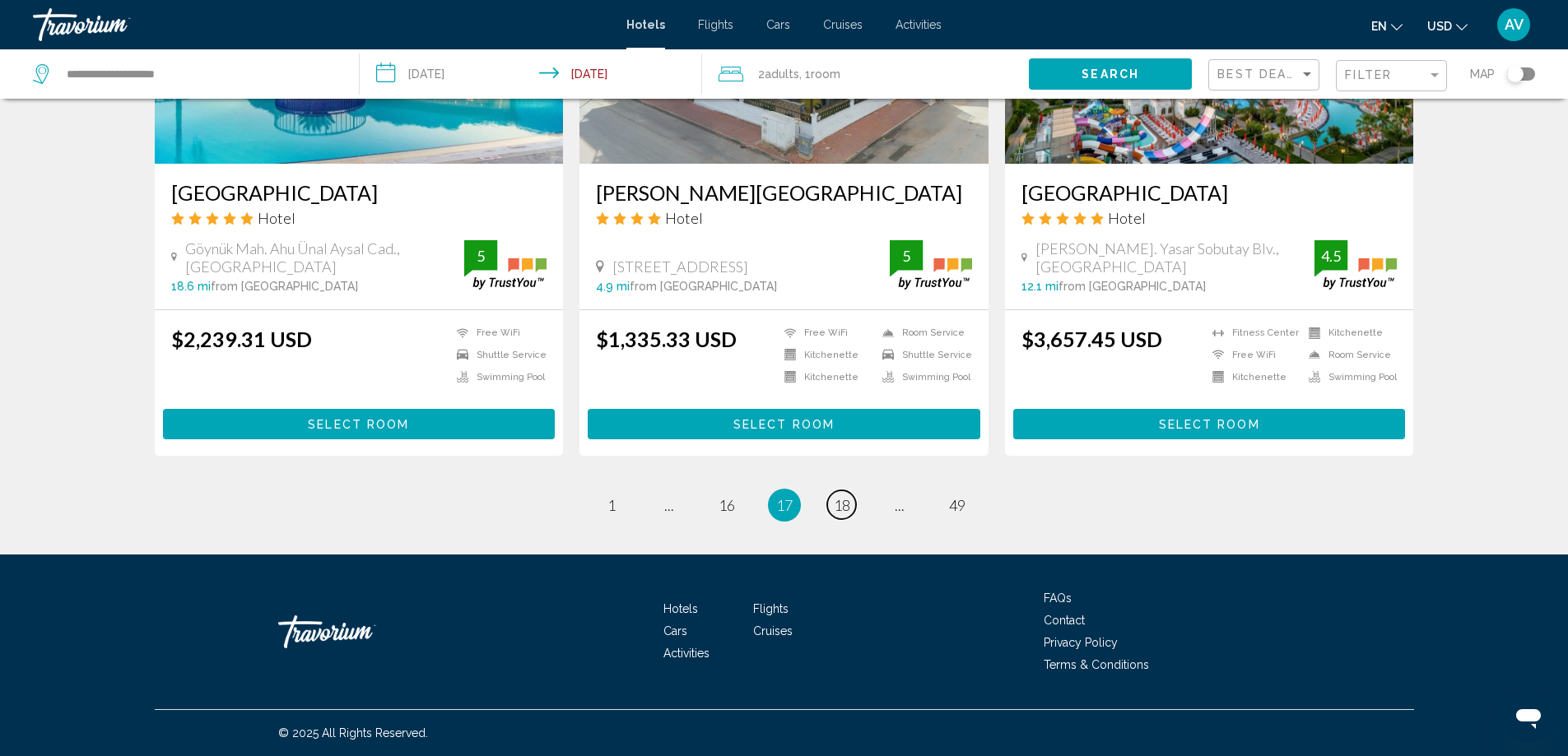
scroll to position [3455, 0]
click at [850, 514] on span "18" at bounding box center [842, 505] width 17 height 18
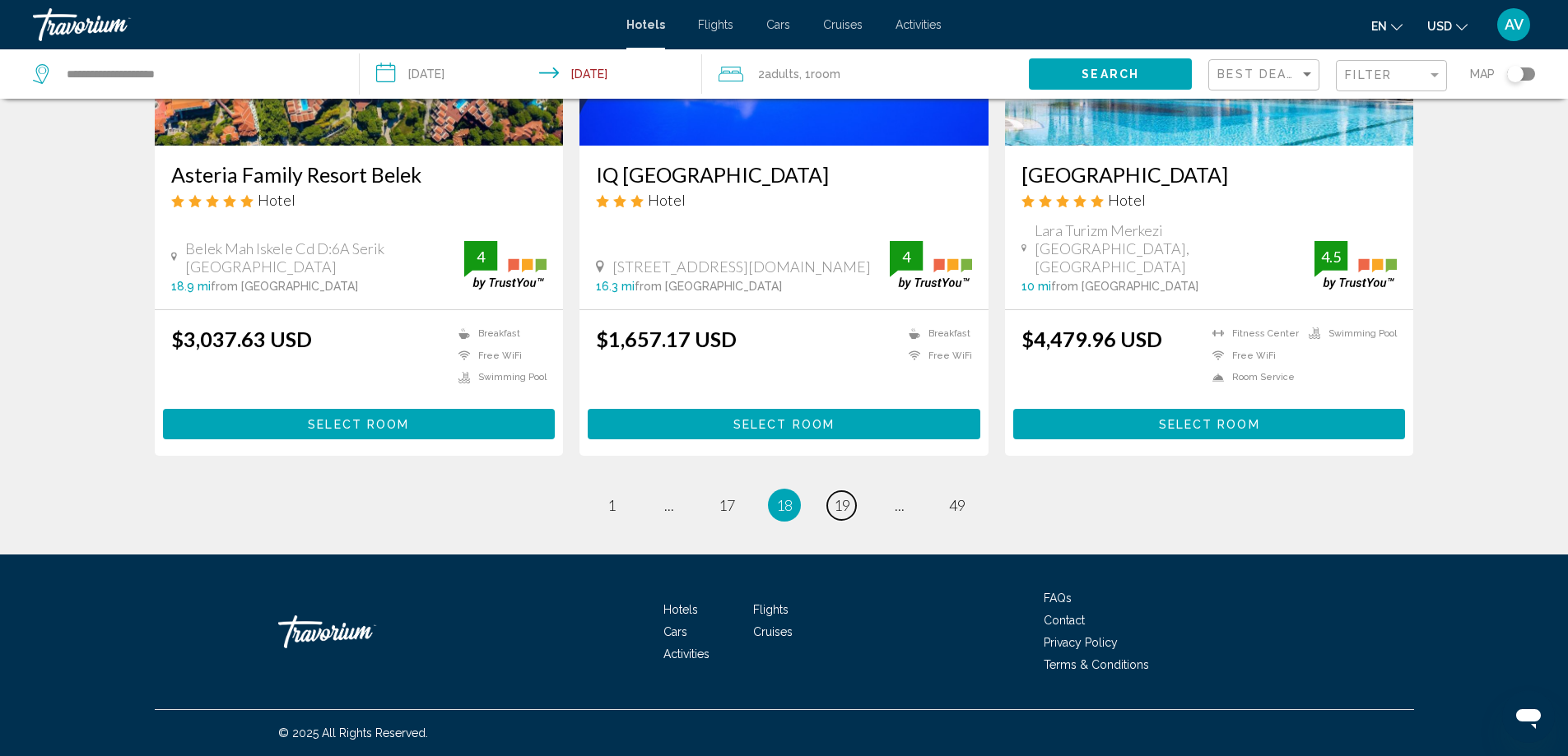
scroll to position [3291, 0]
click at [850, 514] on span "19" at bounding box center [842, 505] width 17 height 18
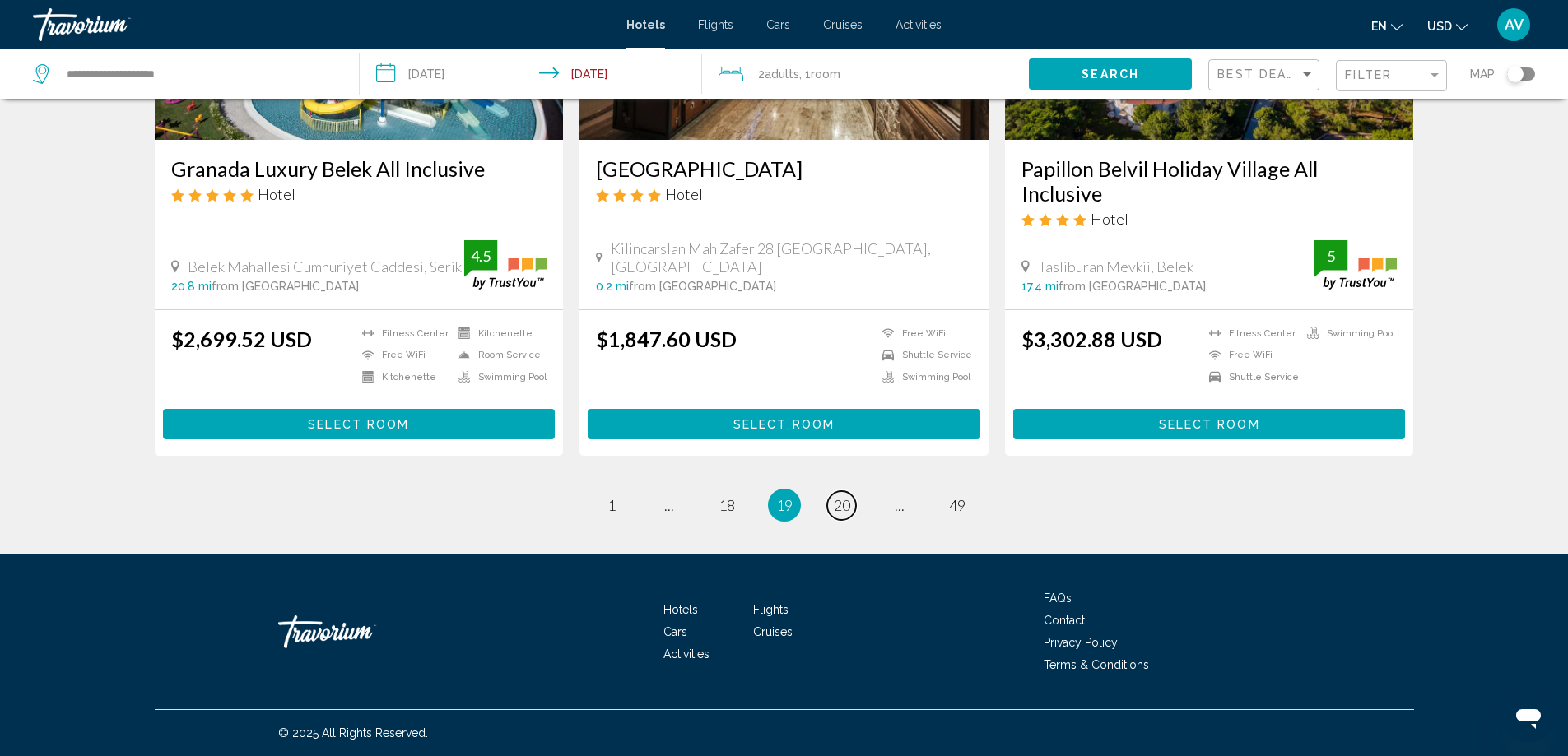
scroll to position [3606, 0]
click at [850, 496] on span "20" at bounding box center [842, 505] width 17 height 18
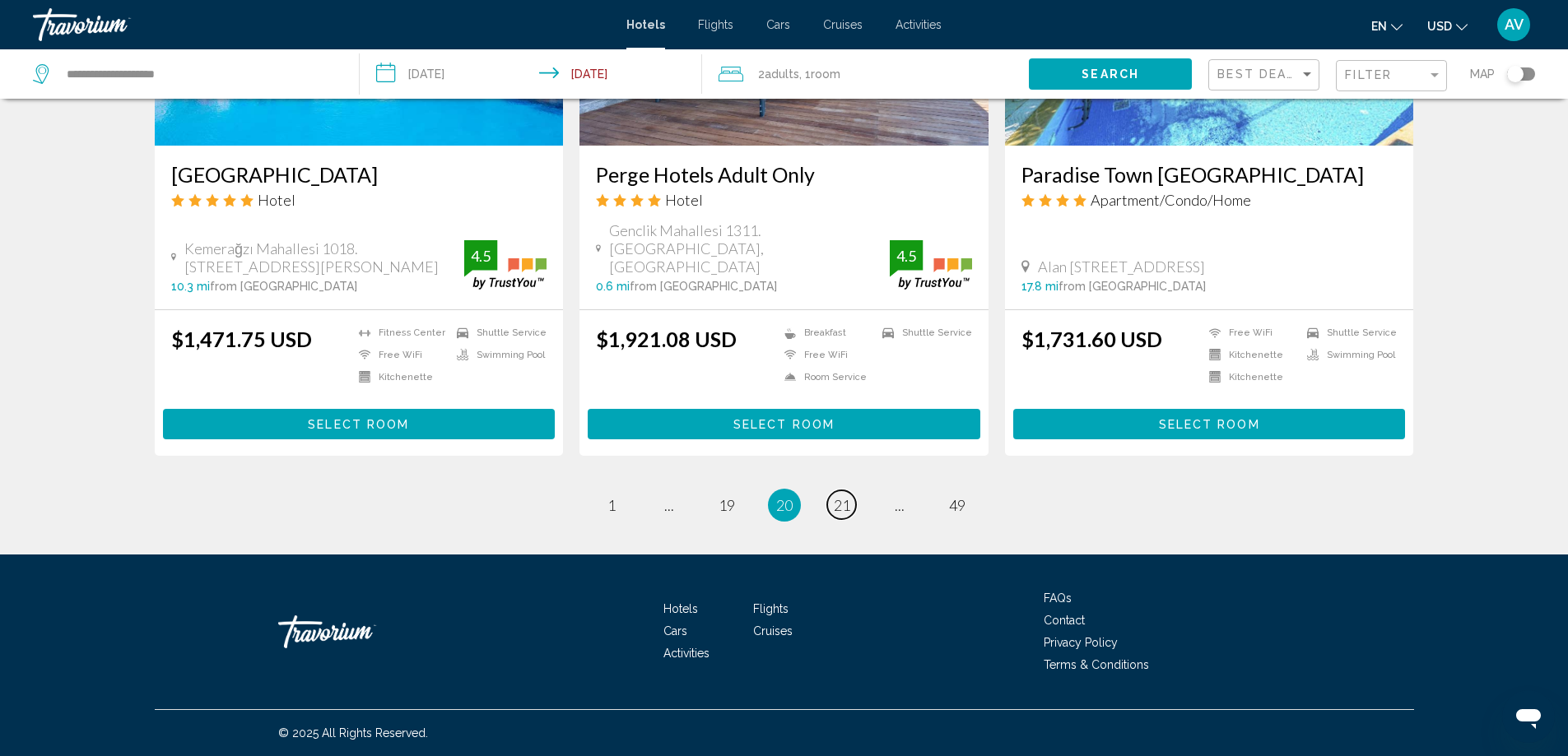
scroll to position [3455, 0]
click at [850, 496] on span "21" at bounding box center [842, 505] width 17 height 18
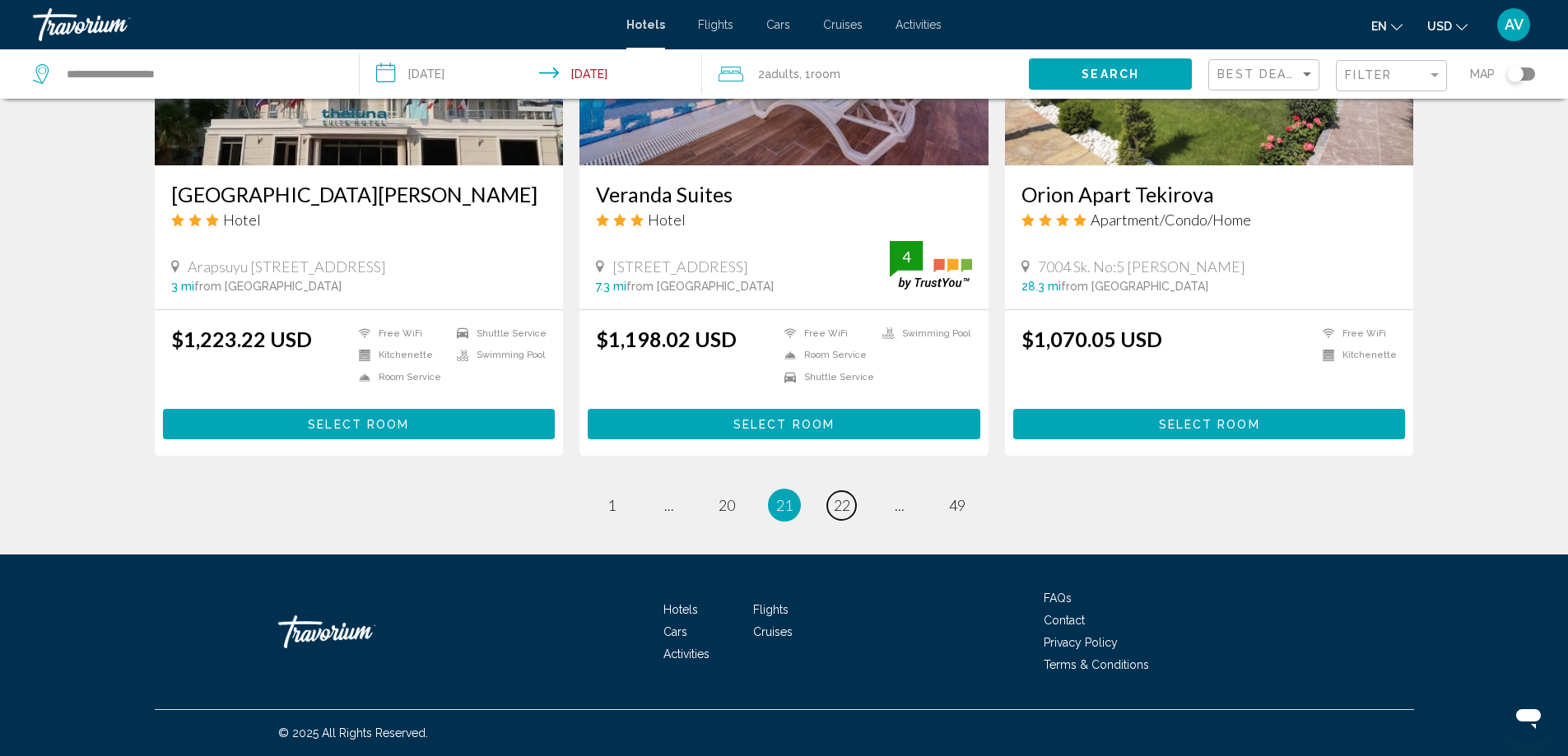
scroll to position [3208, 0]
click at [850, 514] on span "22" at bounding box center [842, 505] width 17 height 18
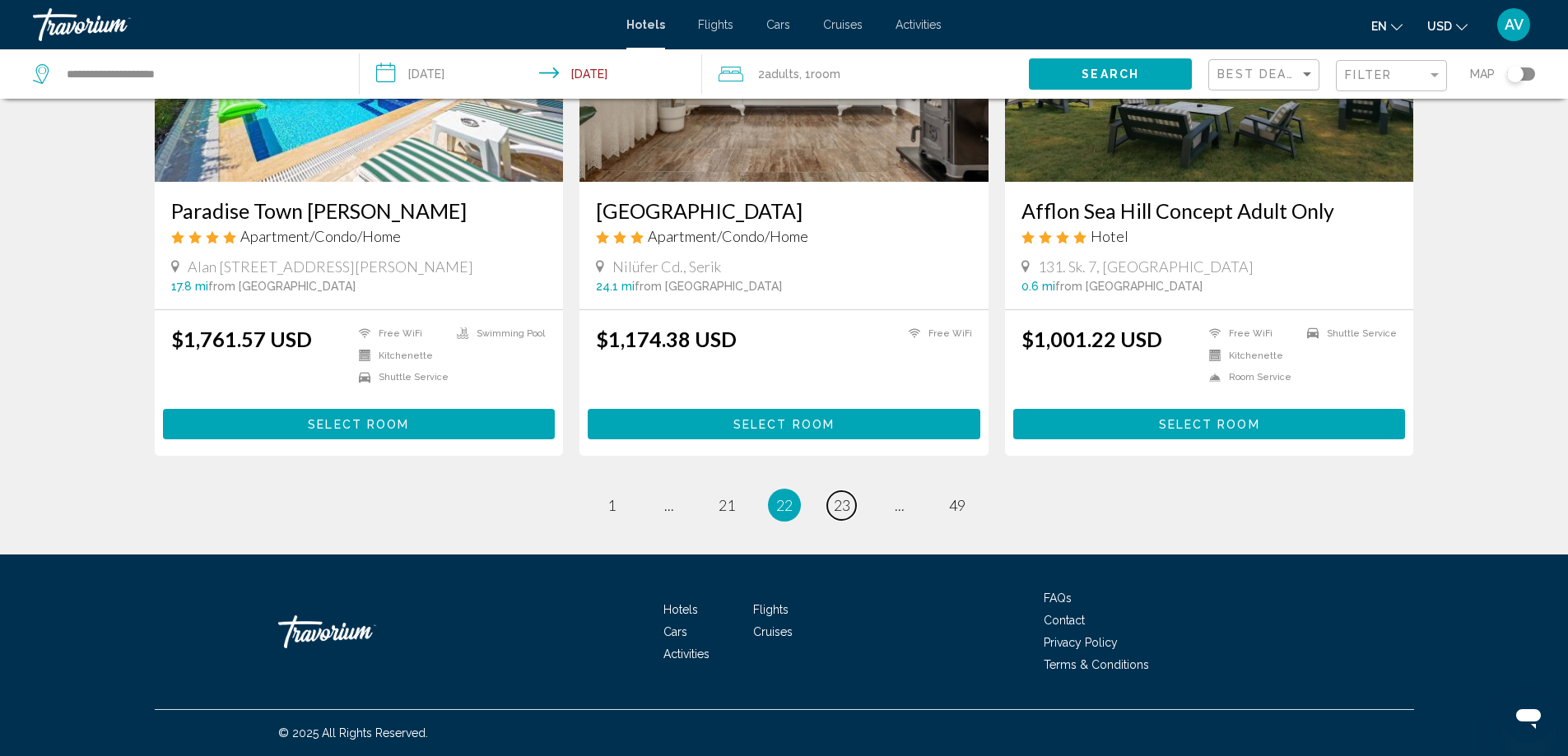
scroll to position [3291, 0]
click at [850, 514] on span "23" at bounding box center [842, 505] width 17 height 18
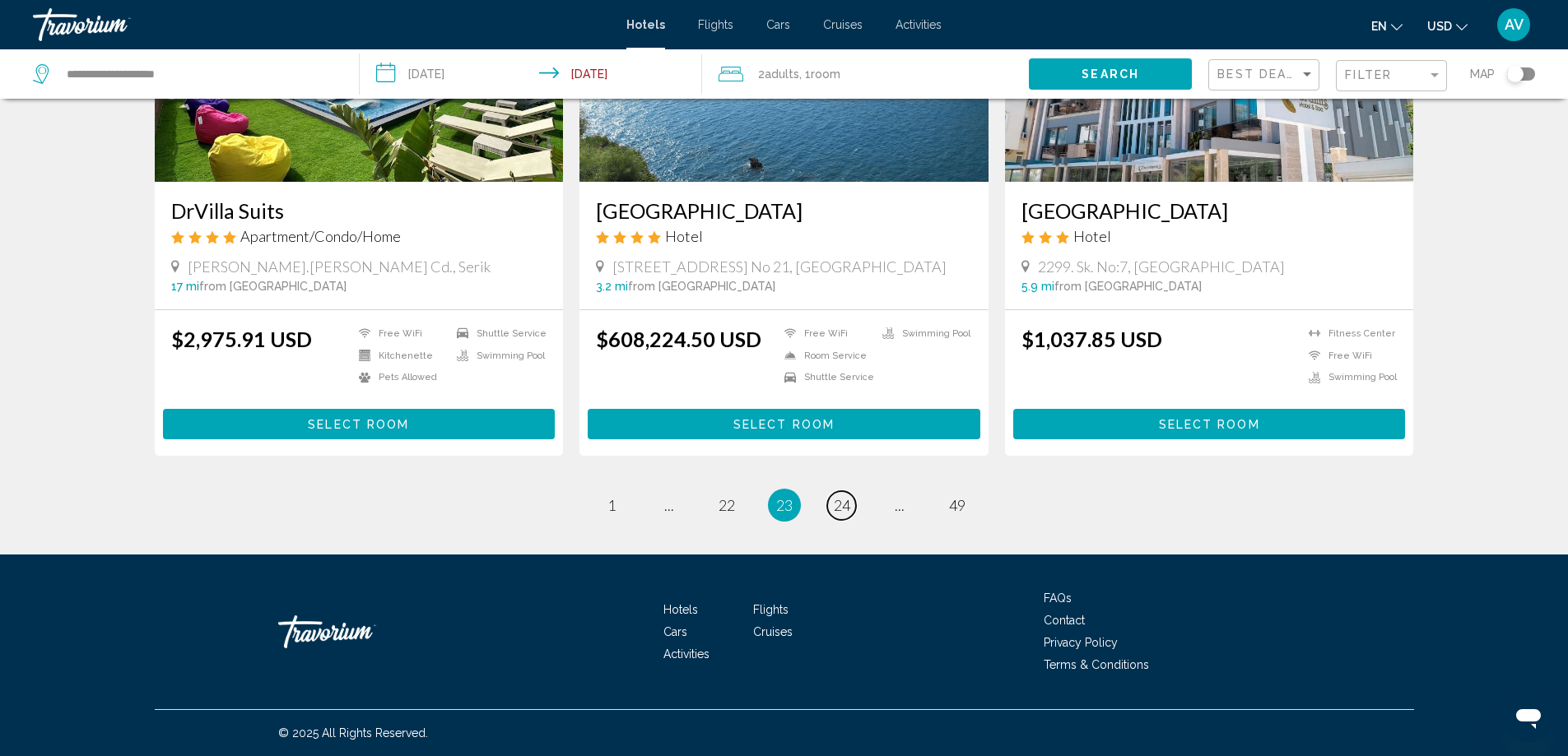
scroll to position [3373, 0]
click at [856, 514] on link "page 24" at bounding box center [841, 505] width 29 height 29
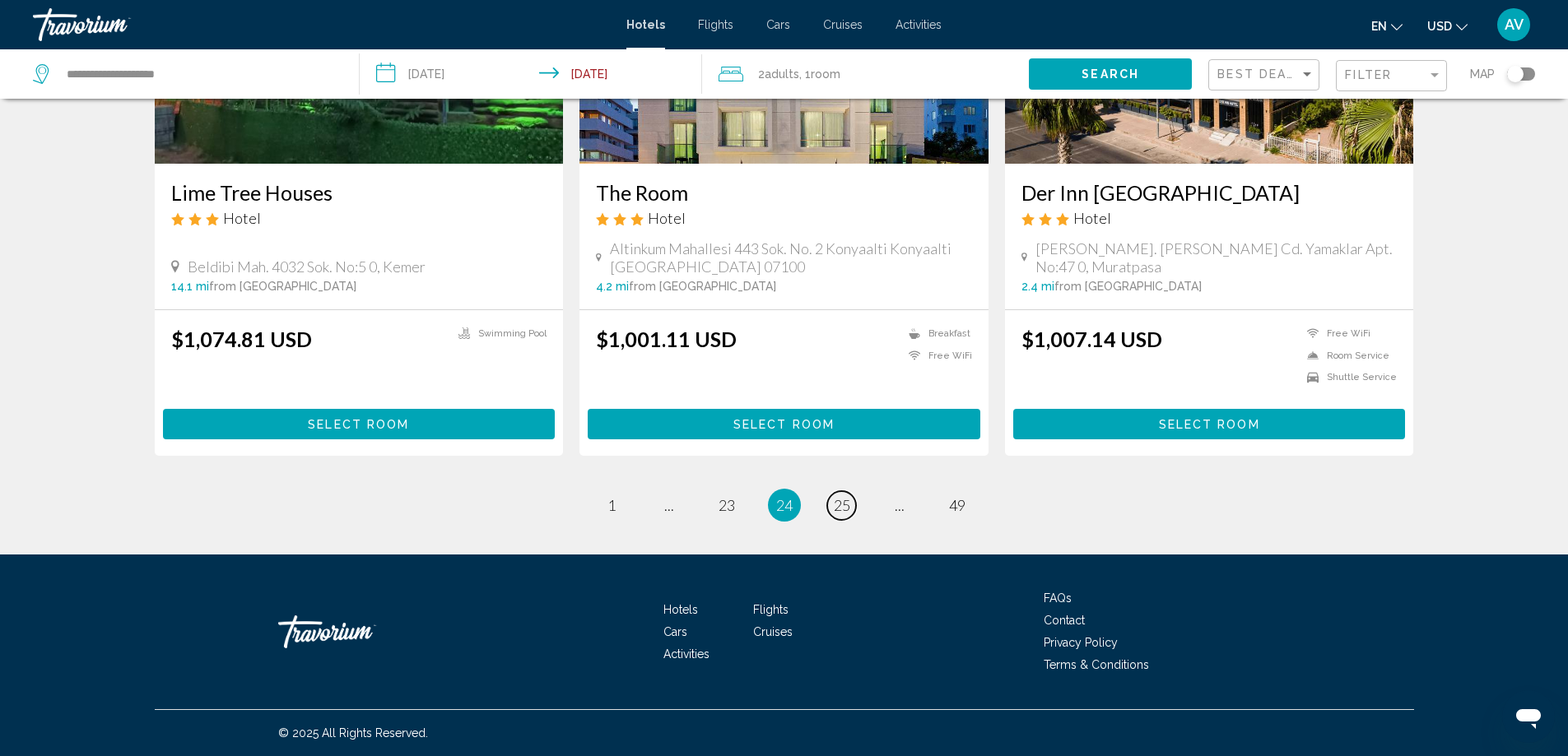
scroll to position [3208, 0]
click at [850, 514] on span "25" at bounding box center [842, 505] width 17 height 18
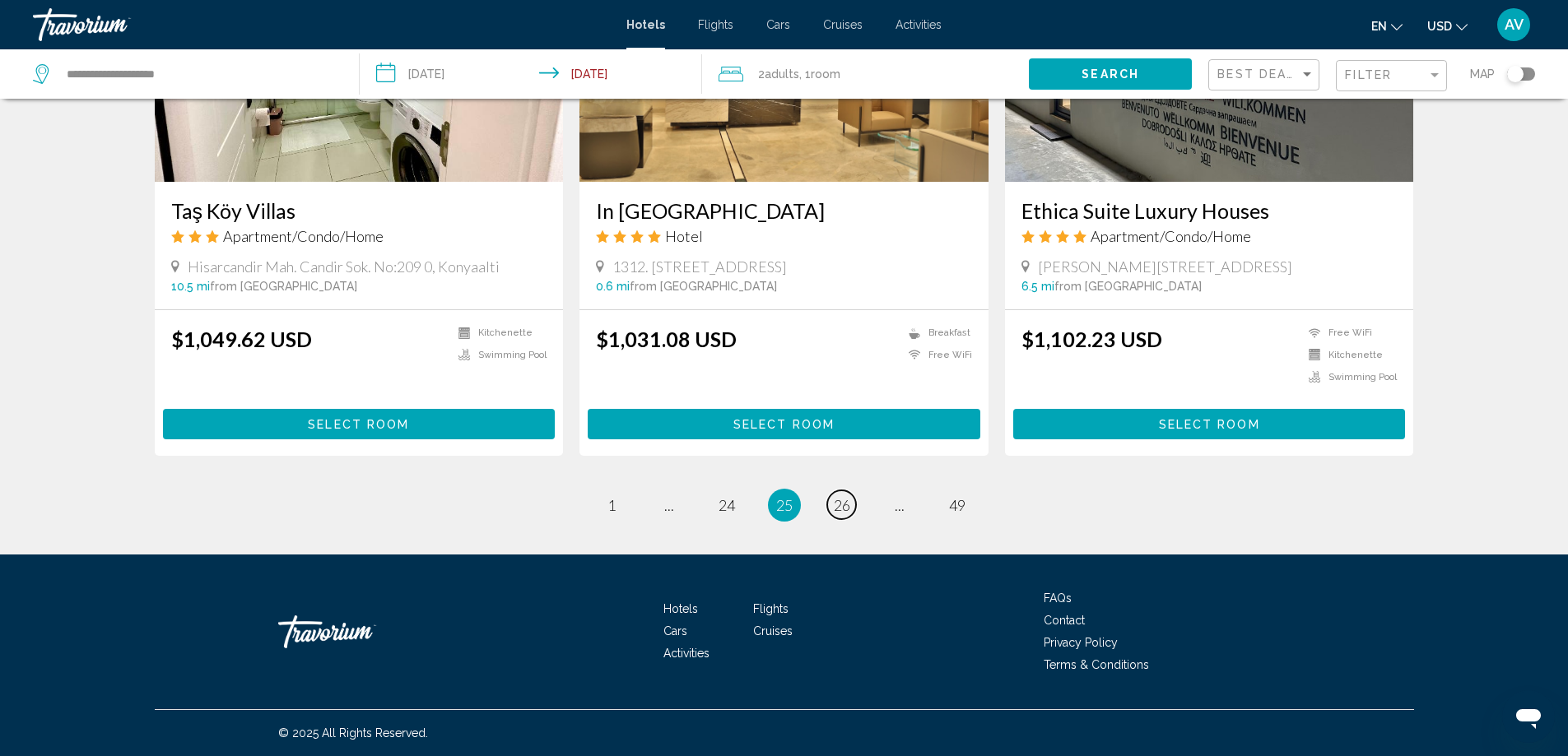
scroll to position [3126, 0]
click at [850, 514] on span "26" at bounding box center [842, 505] width 17 height 18
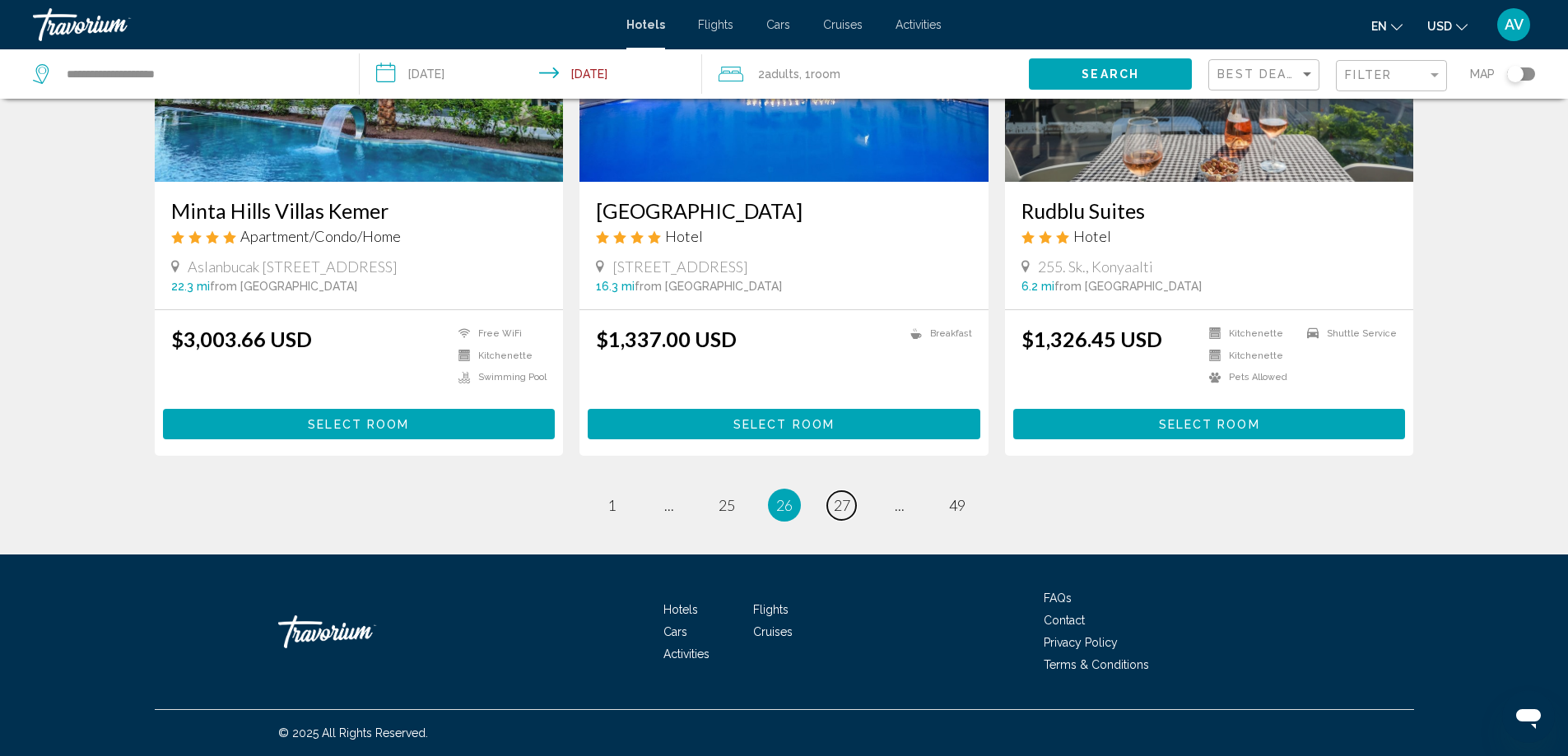
scroll to position [3208, 0]
click at [850, 514] on span "27" at bounding box center [842, 505] width 17 height 18
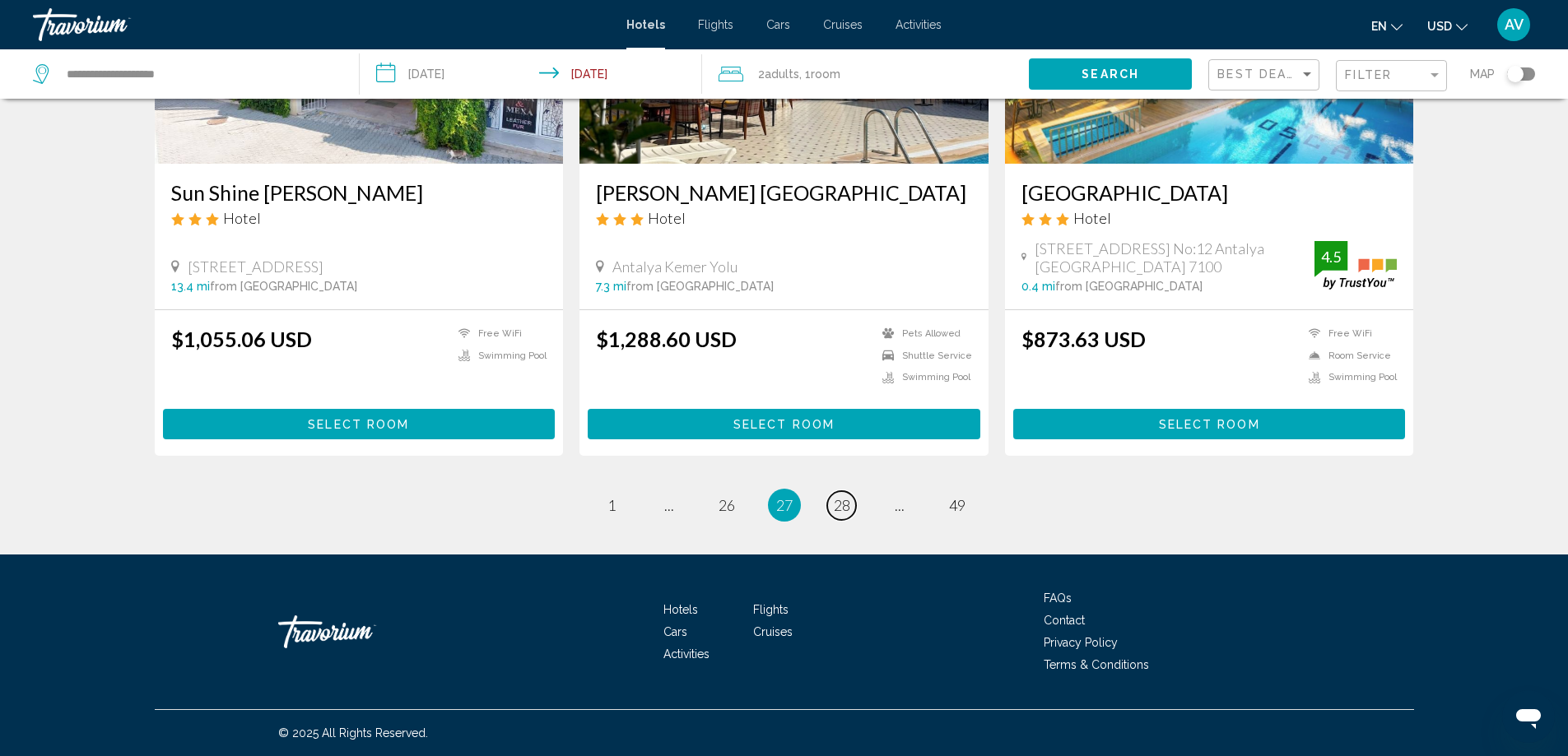
scroll to position [3373, 0]
click at [850, 496] on span "28" at bounding box center [842, 505] width 17 height 18
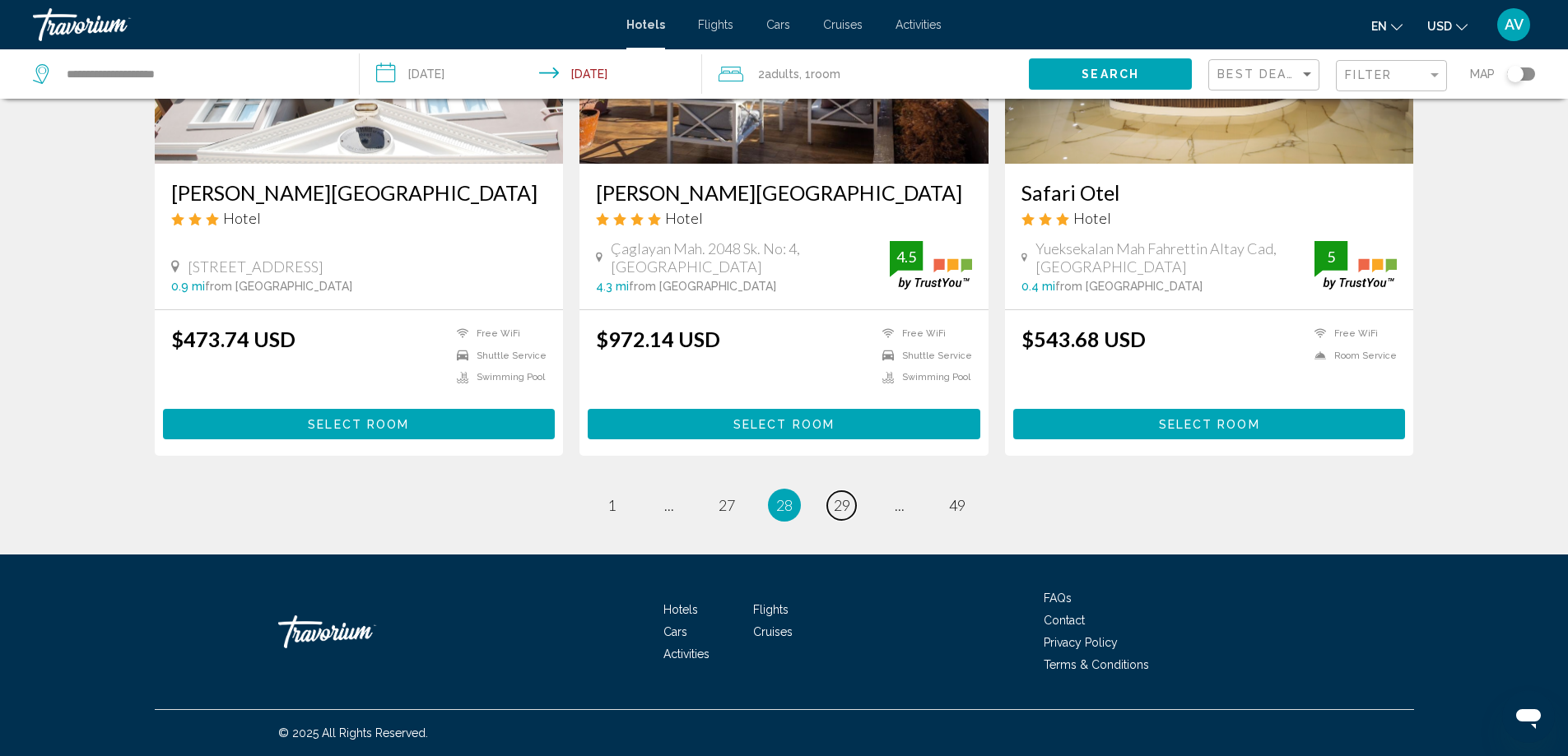
scroll to position [2962, 0]
click at [850, 496] on span "29" at bounding box center [842, 505] width 17 height 18
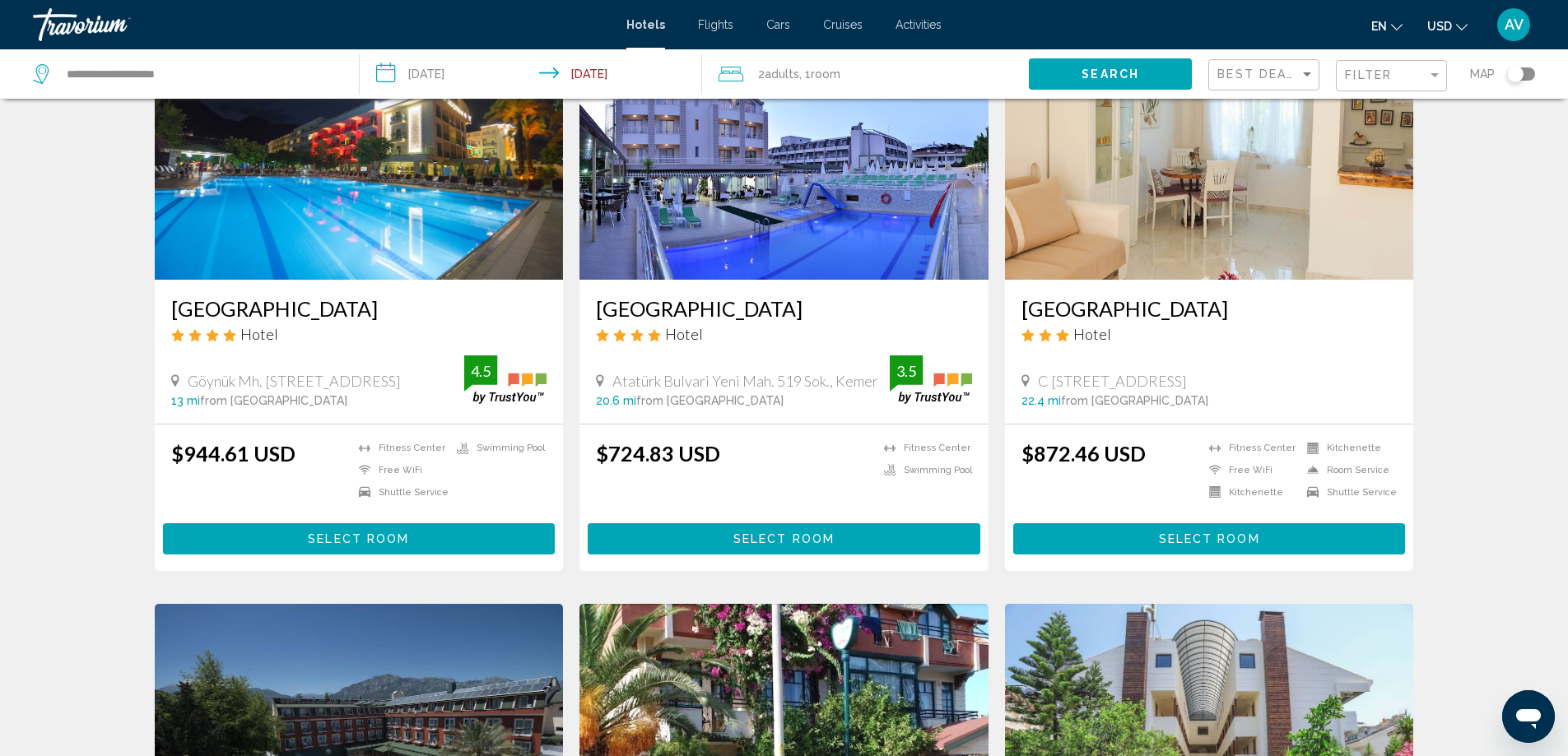
scroll to position [82, 0]
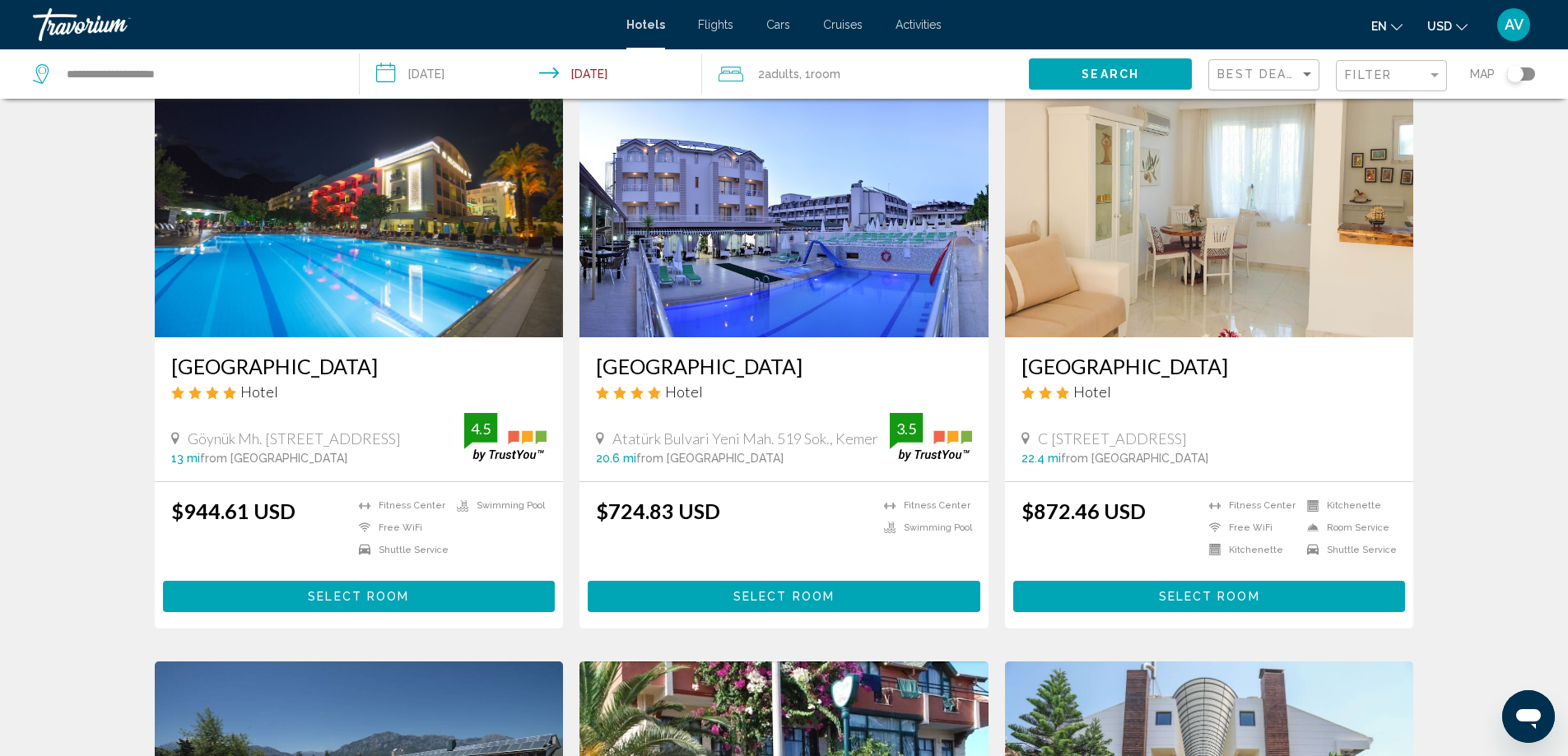
click at [317, 337] on img "Main content" at bounding box center [359, 205] width 409 height 263
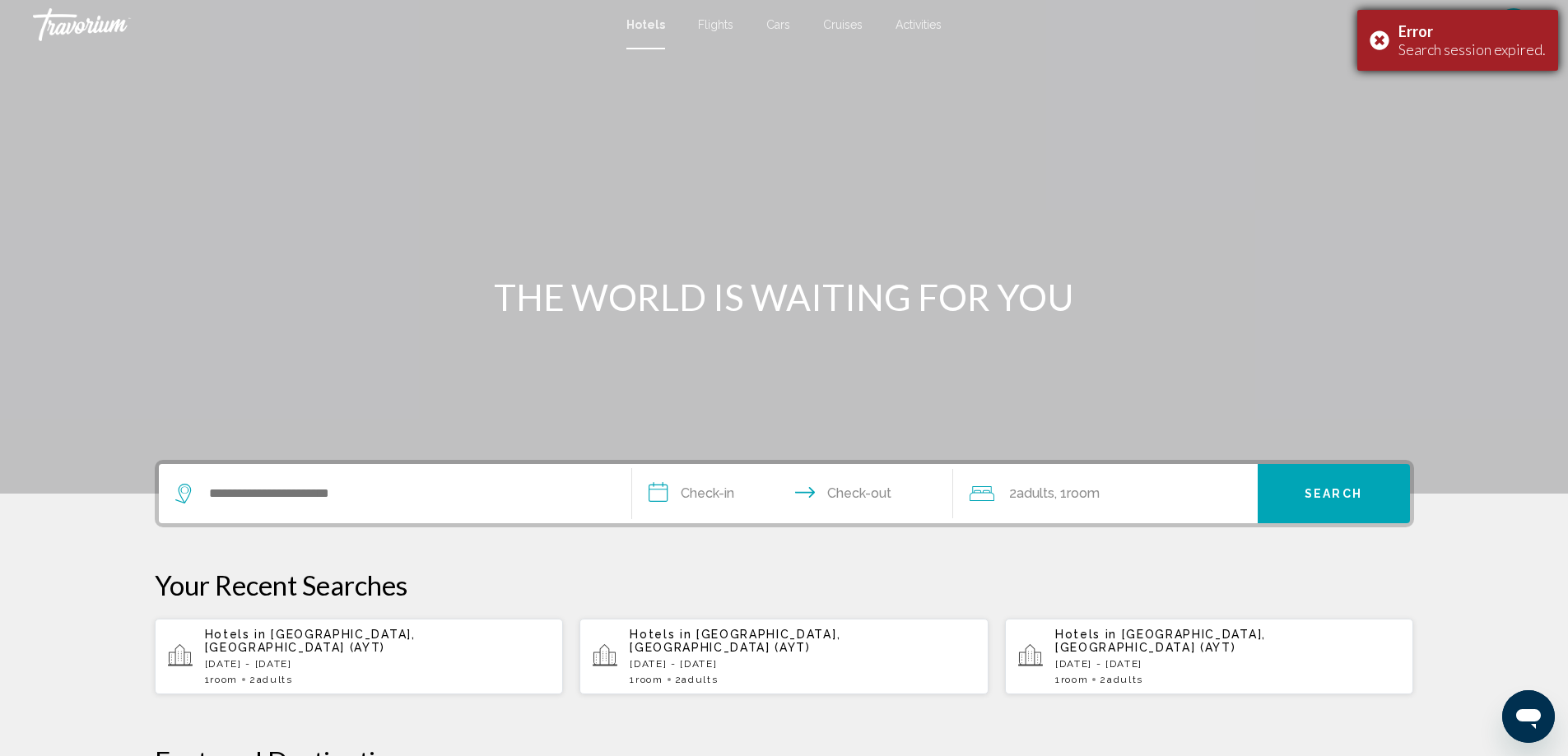
click at [1357, 55] on div "Error Search session expired." at bounding box center [1457, 40] width 201 height 61
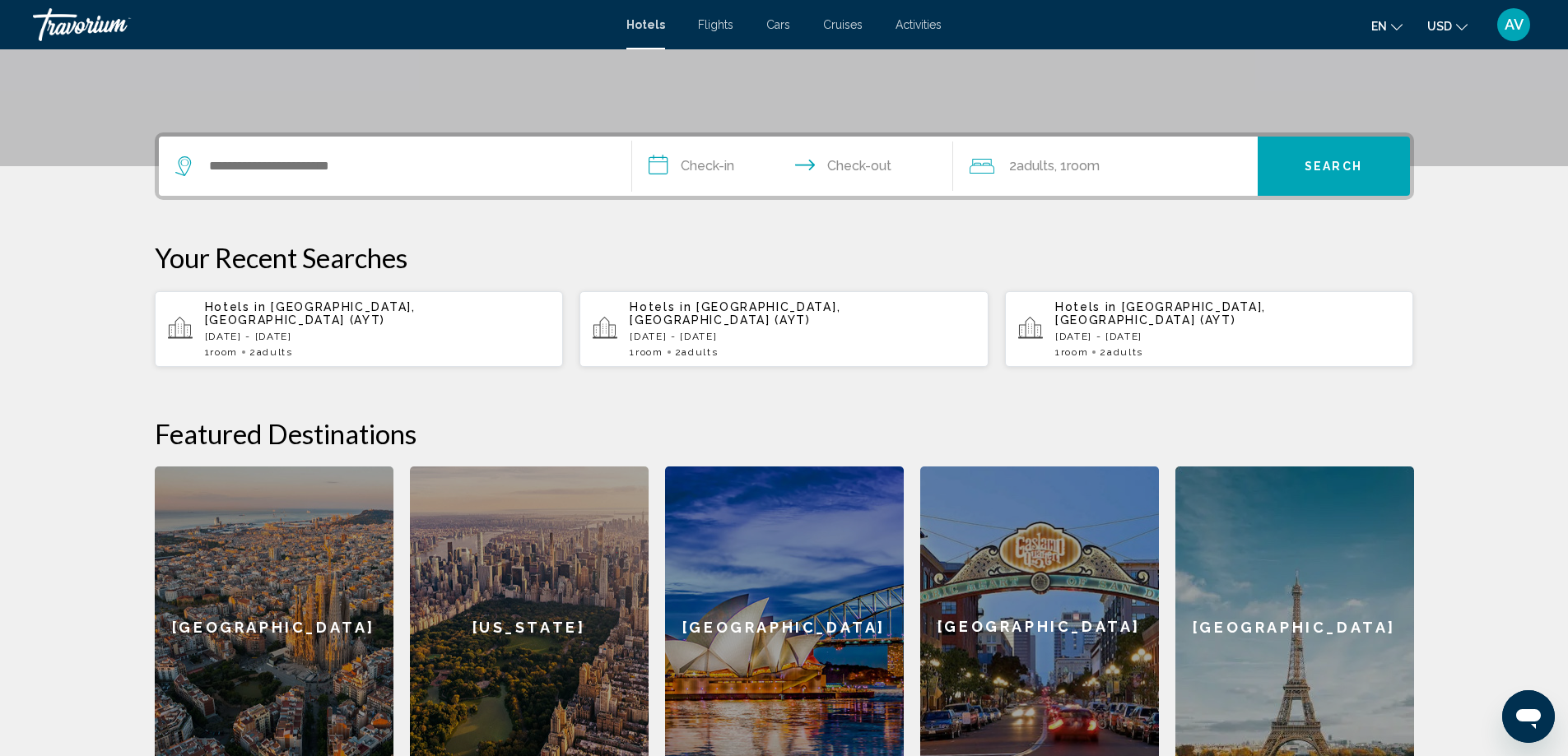
scroll to position [329, 0]
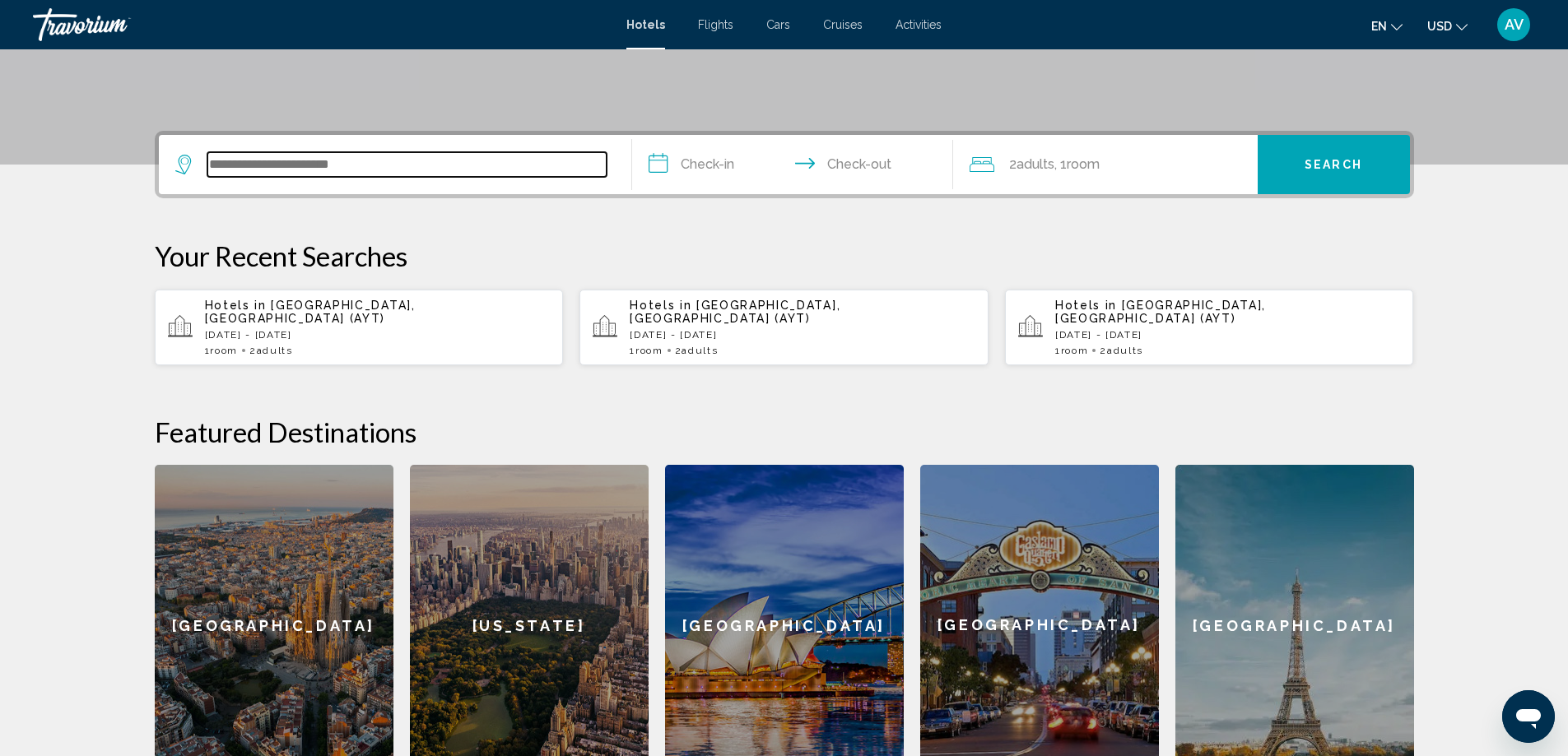
click at [391, 177] on input "Search widget" at bounding box center [407, 165] width 399 height 25
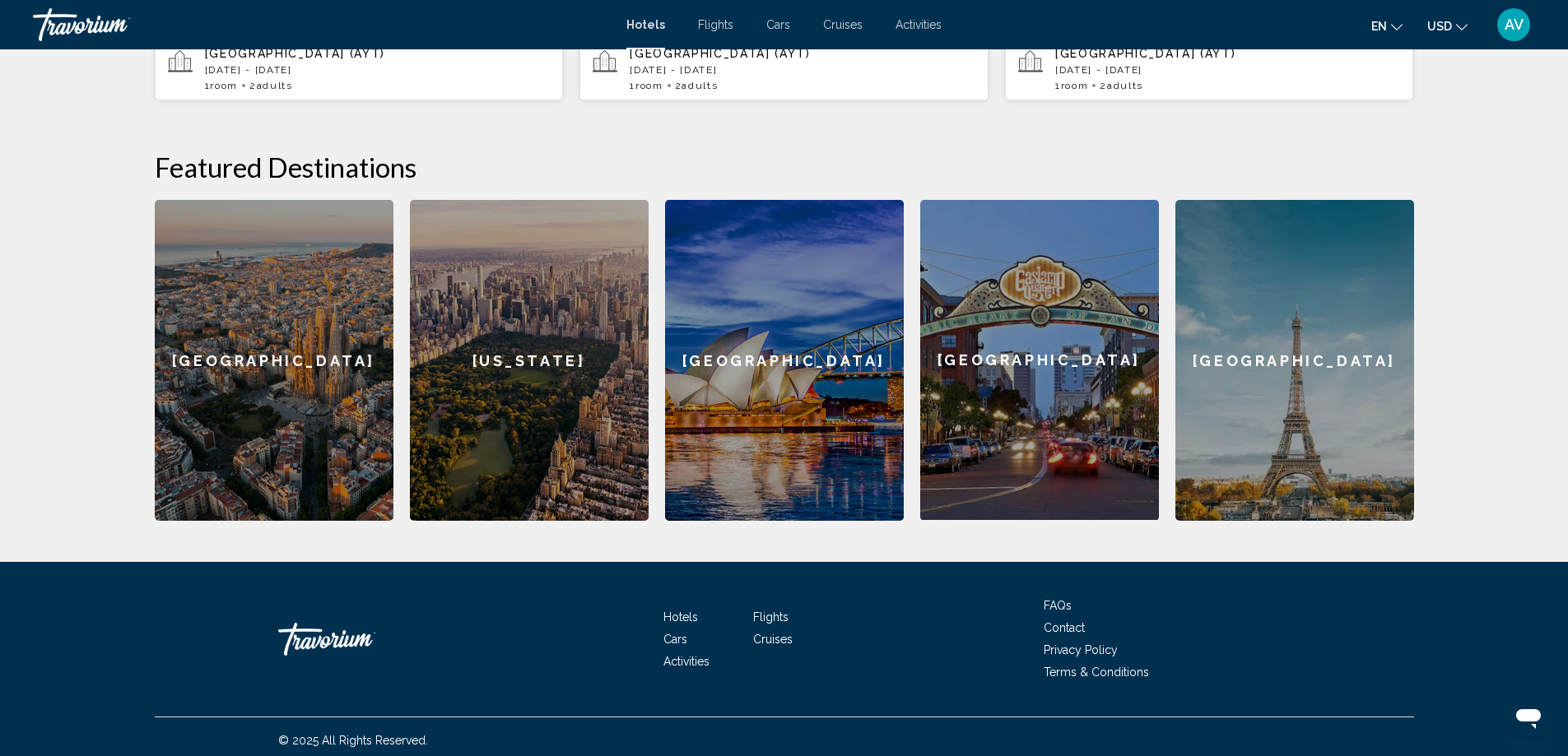
scroll to position [610, 0]
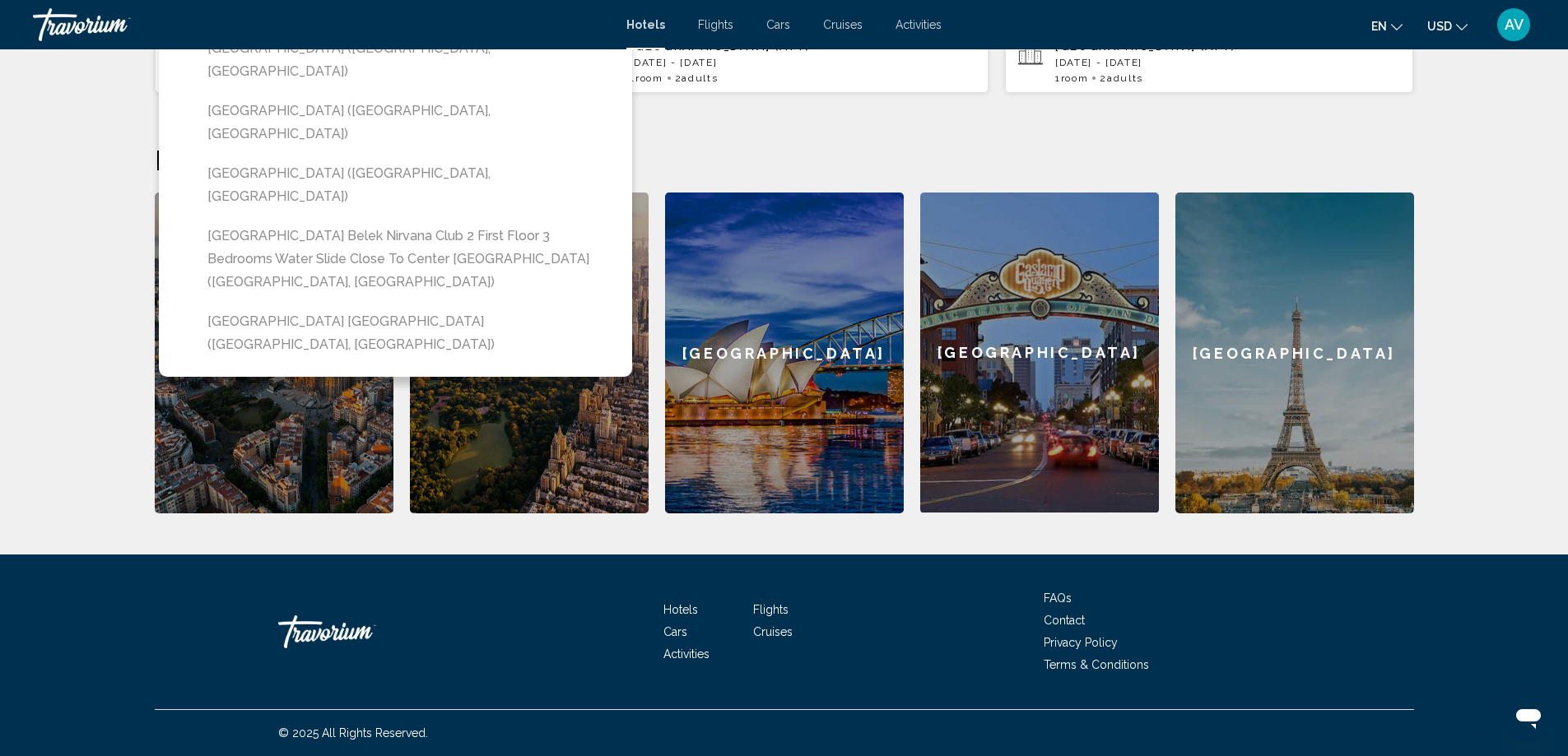
type input "**********"
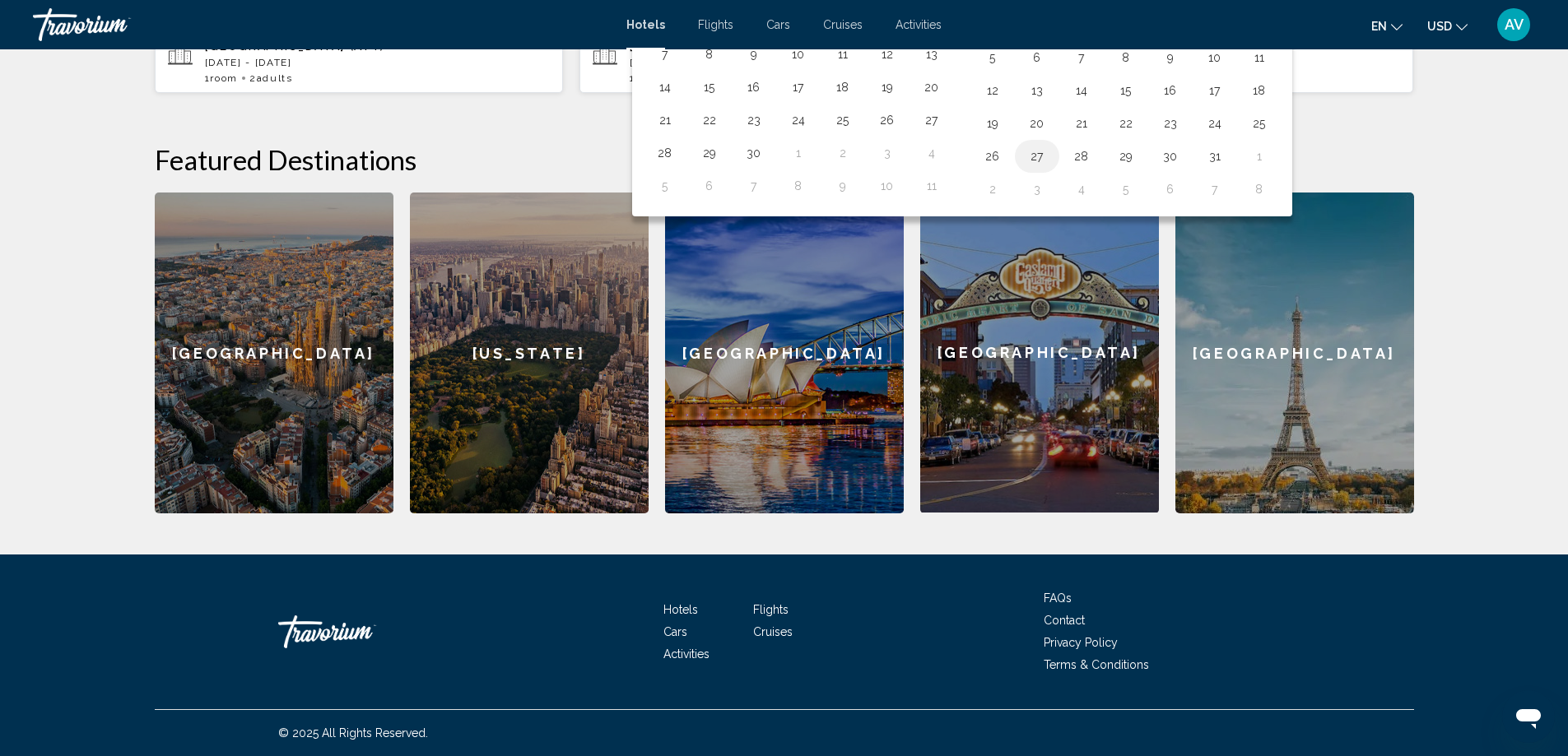
click at [1050, 168] on button "27" at bounding box center [1037, 157] width 26 height 23
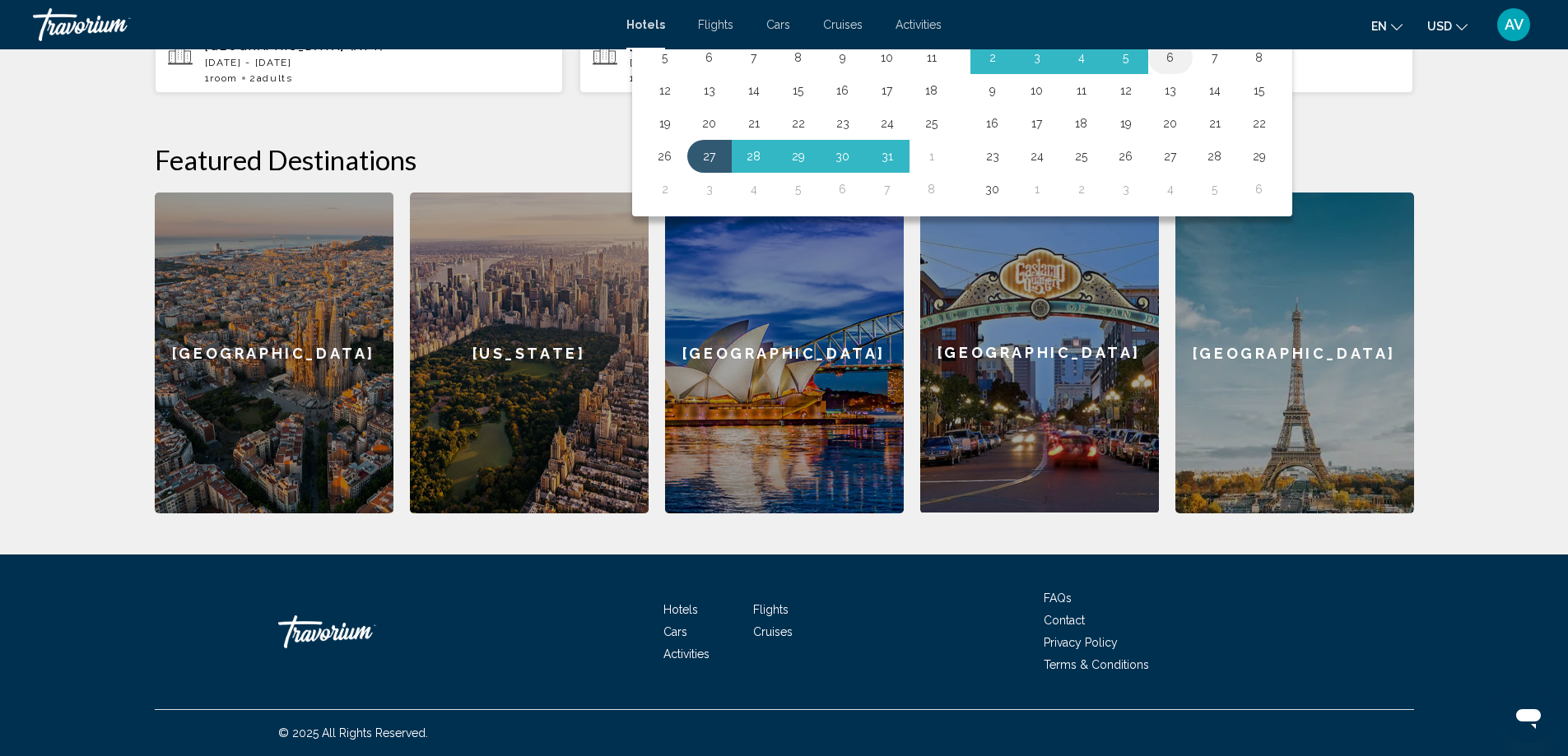
click at [1183, 70] on button "6" at bounding box center [1170, 57] width 26 height 23
type input "**********"
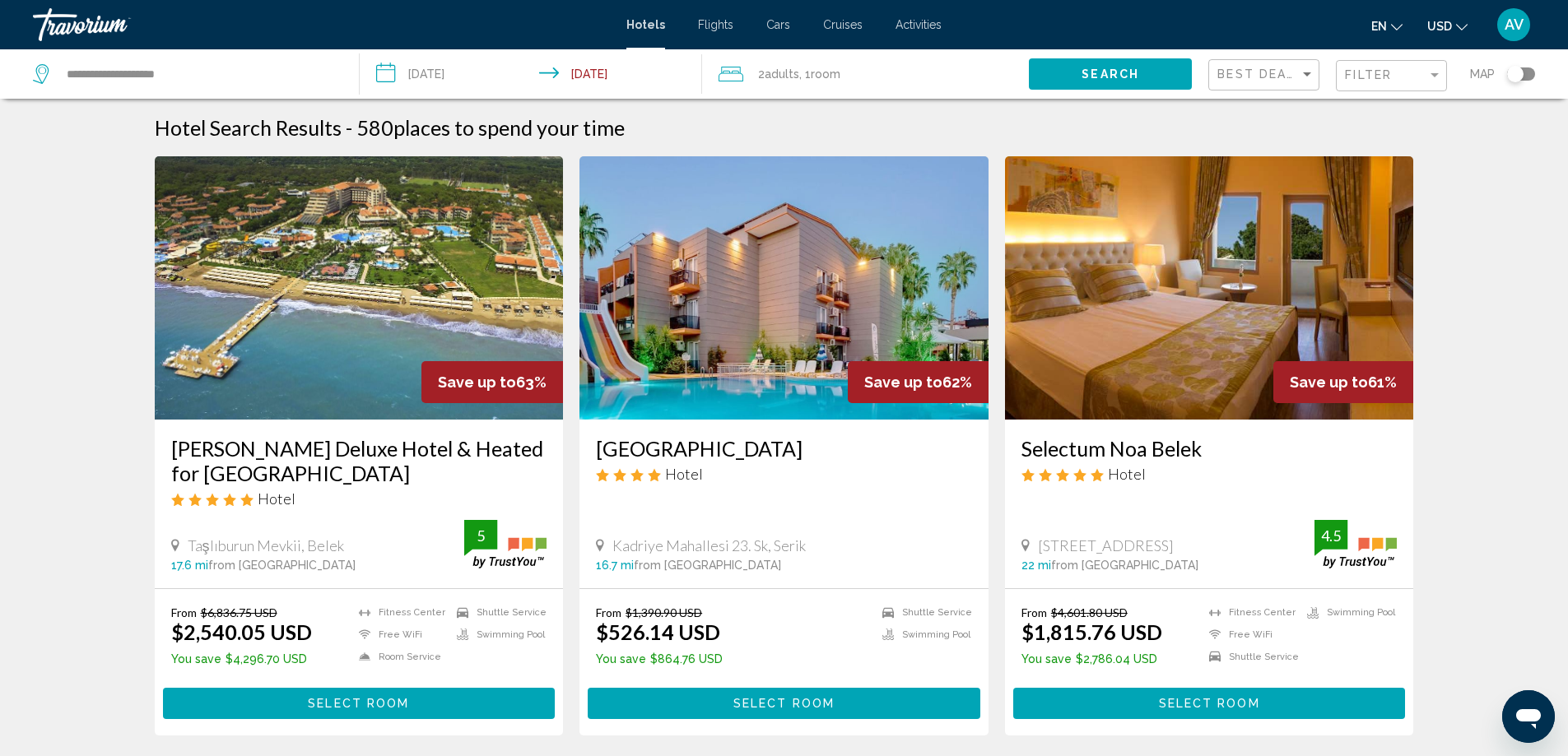
click at [567, 93] on input "**********" at bounding box center [534, 77] width 350 height 55
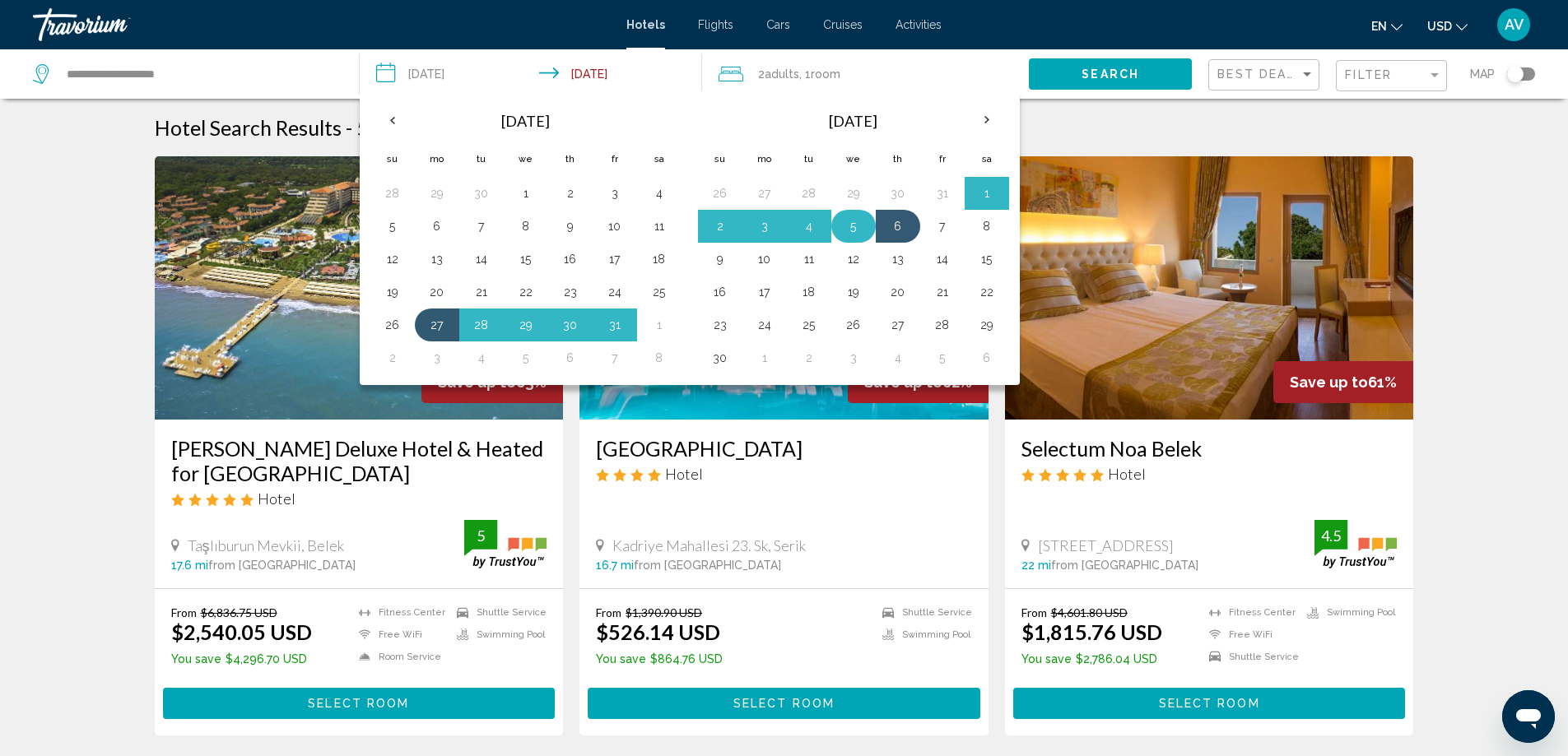
click at [866, 238] on button "5" at bounding box center [853, 226] width 26 height 23
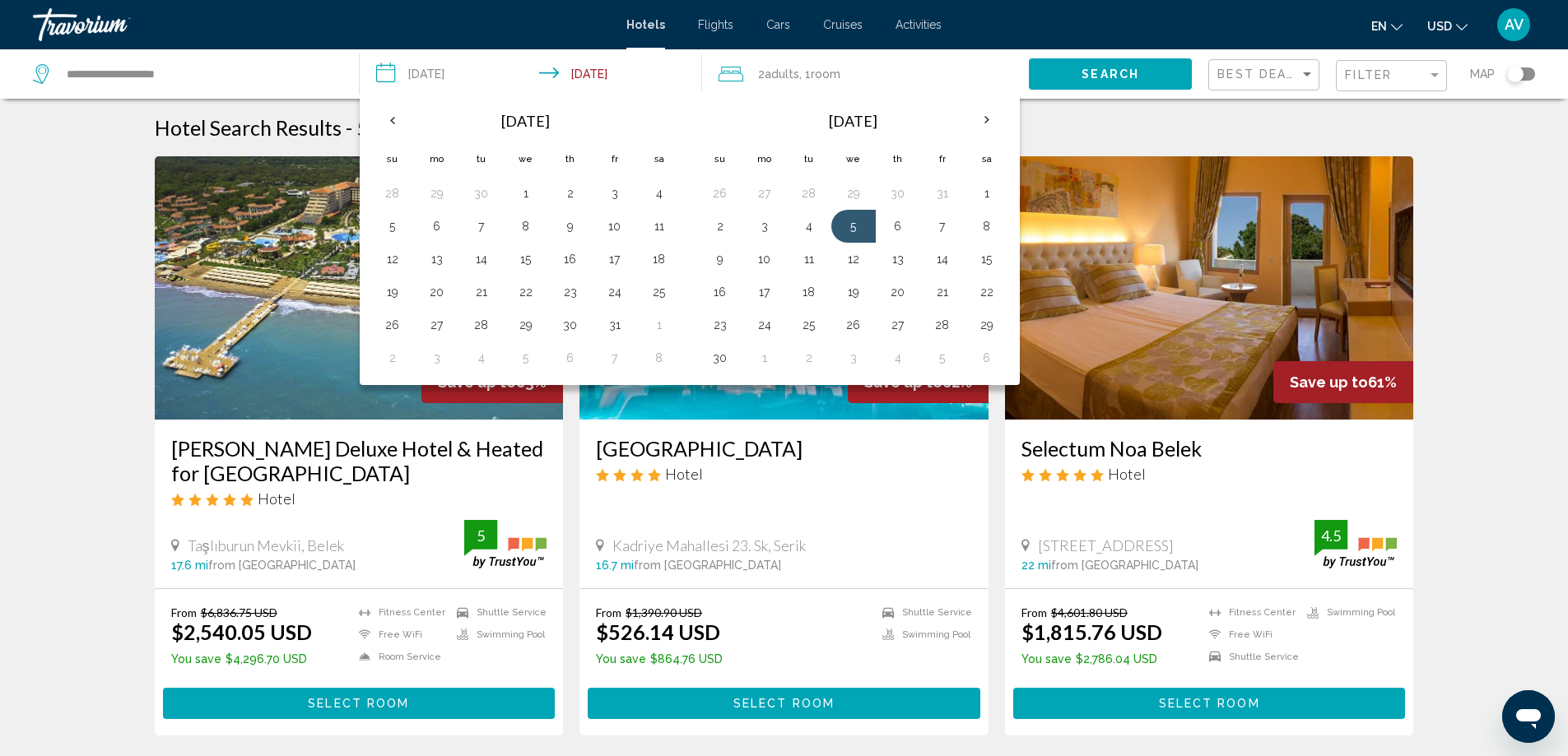
click at [450, 95] on input "**********" at bounding box center [534, 77] width 350 height 55
click at [423, 336] on button "27" at bounding box center [437, 325] width 26 height 23
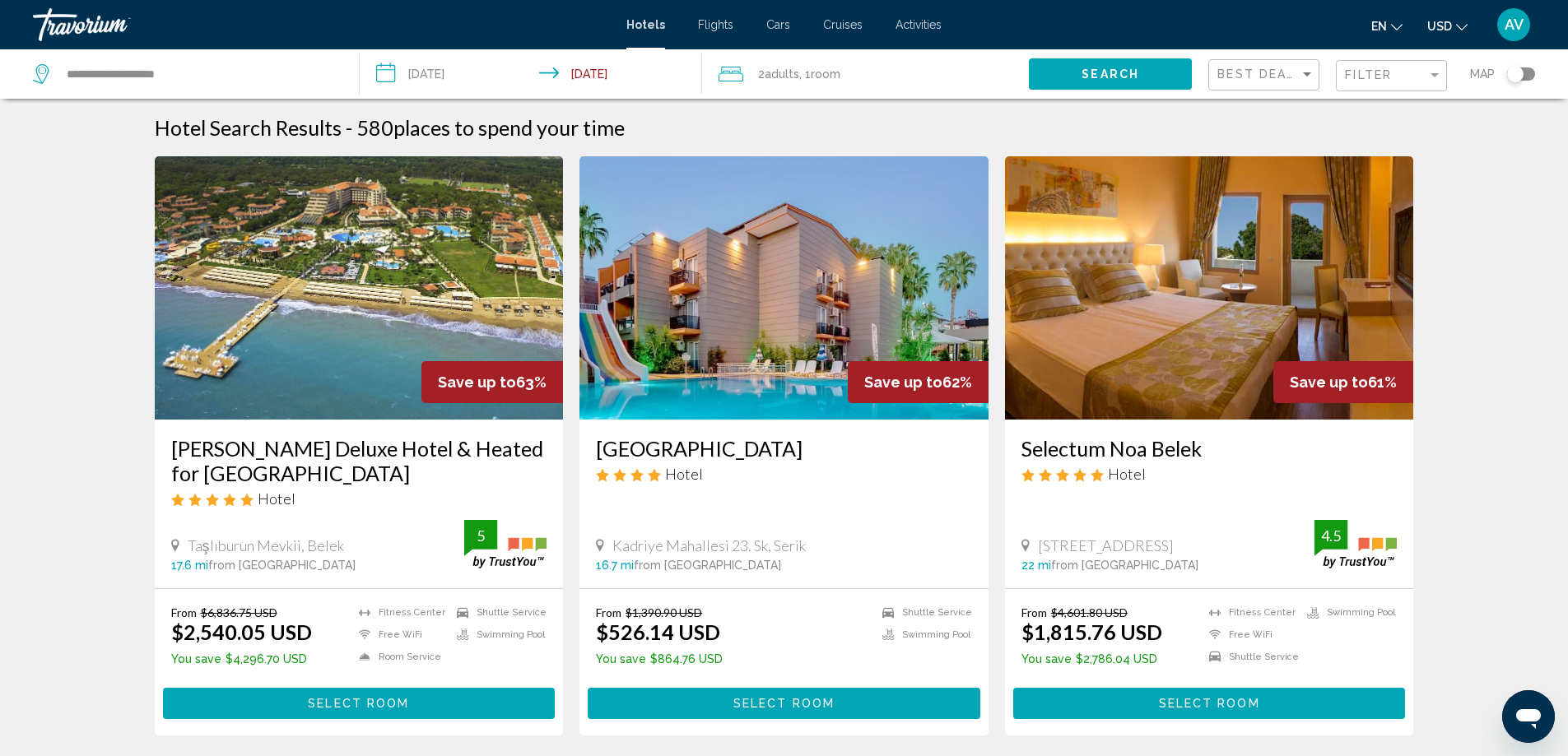
click at [1081, 82] on span "Search" at bounding box center [1109, 75] width 57 height 13
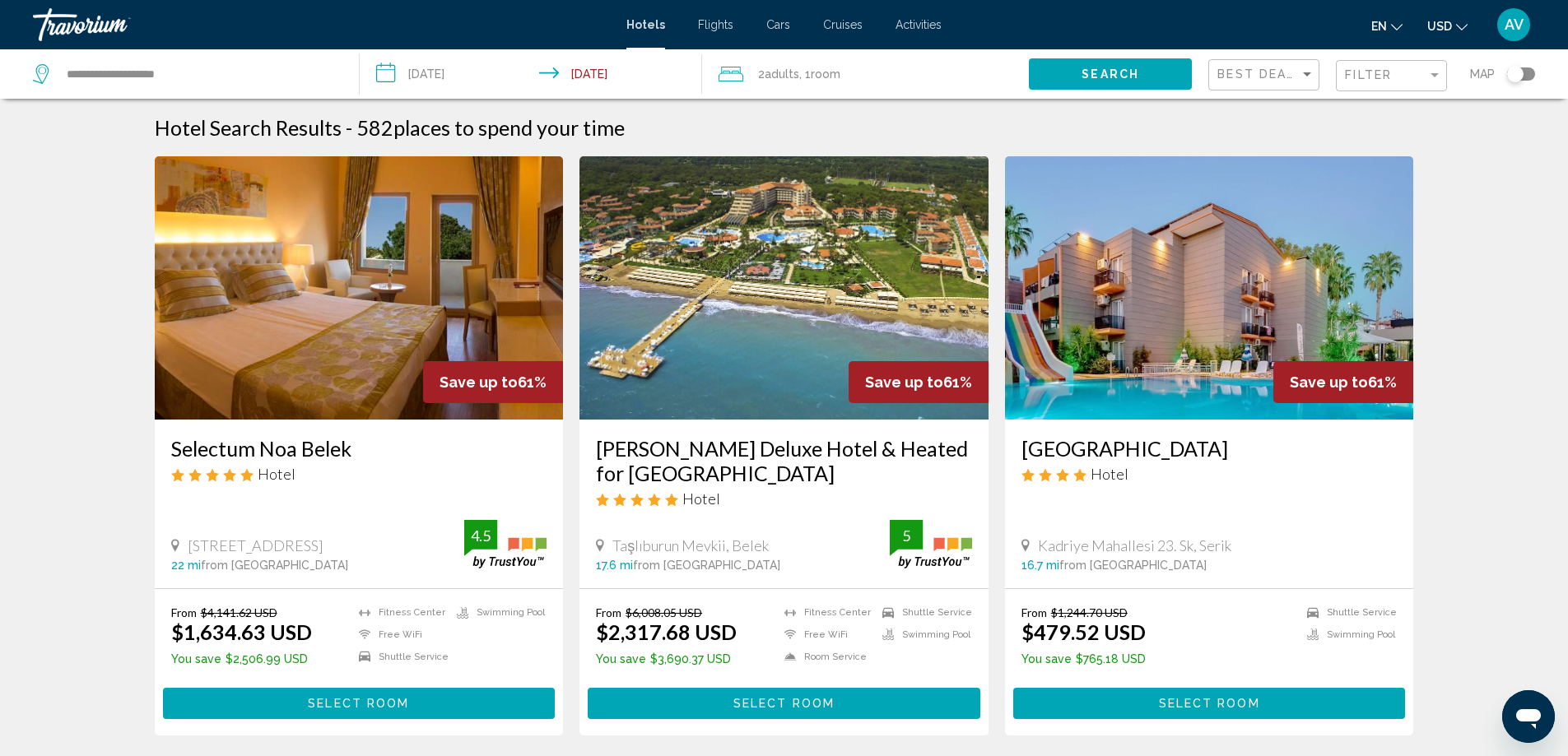
click at [566, 95] on input "**********" at bounding box center [534, 77] width 350 height 55
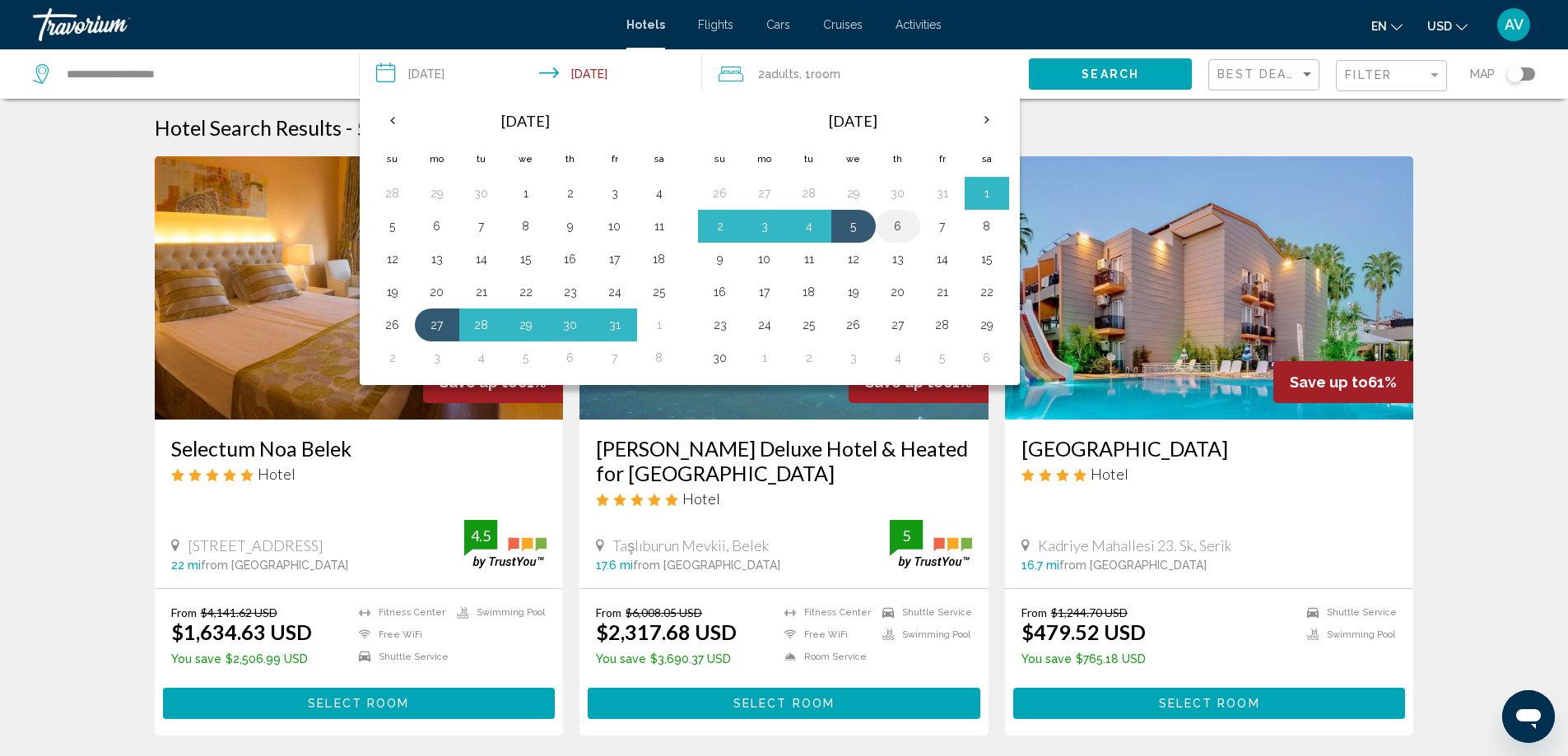
click at [911, 238] on button "6" at bounding box center [898, 226] width 26 height 23
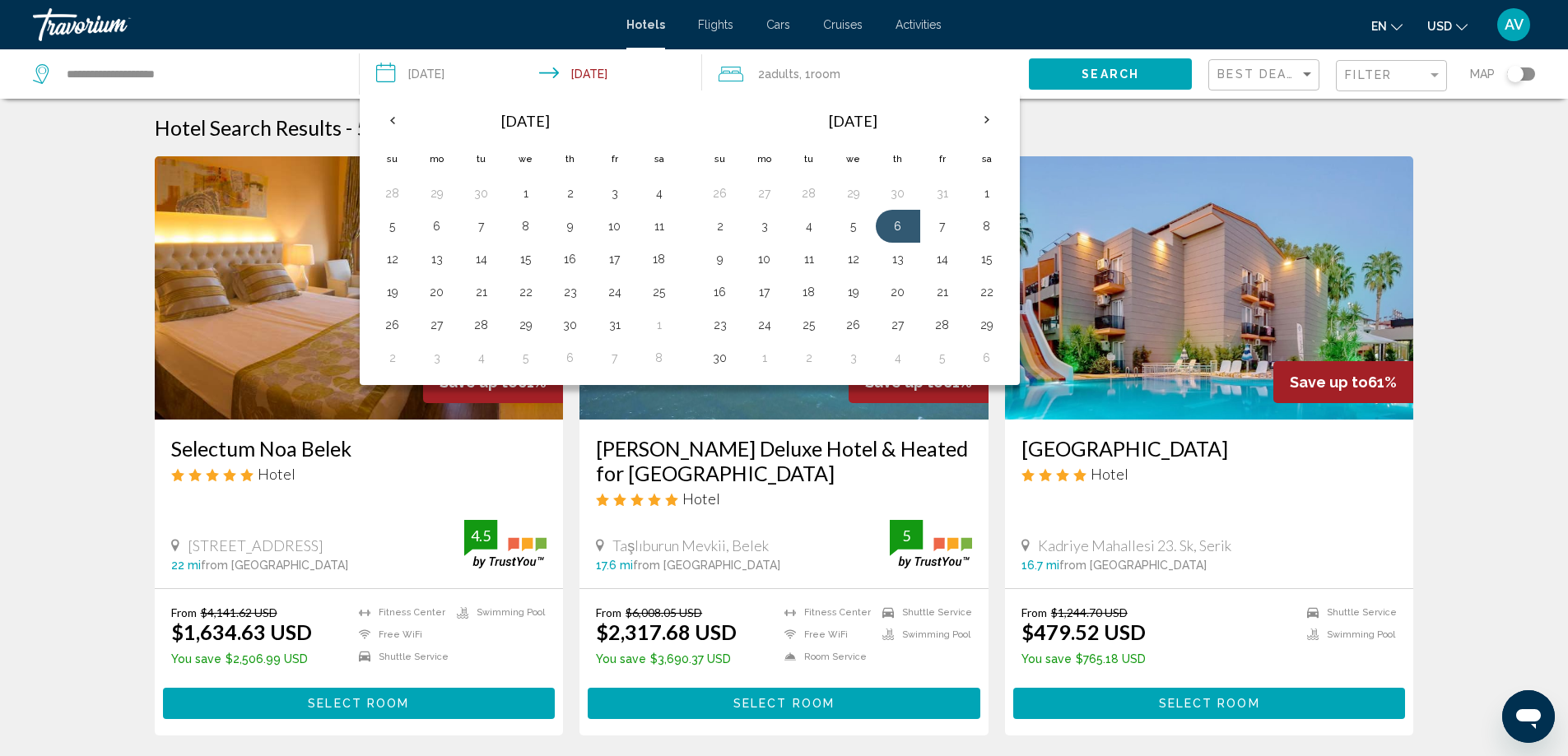
click at [569, 94] on input "**********" at bounding box center [534, 77] width 350 height 55
click at [445, 89] on input "**********" at bounding box center [534, 77] width 350 height 55
click at [572, 94] on input "**********" at bounding box center [534, 77] width 350 height 55
click at [920, 243] on td "6" at bounding box center [898, 225] width 44 height 33
click at [423, 336] on button "27" at bounding box center [437, 325] width 26 height 23
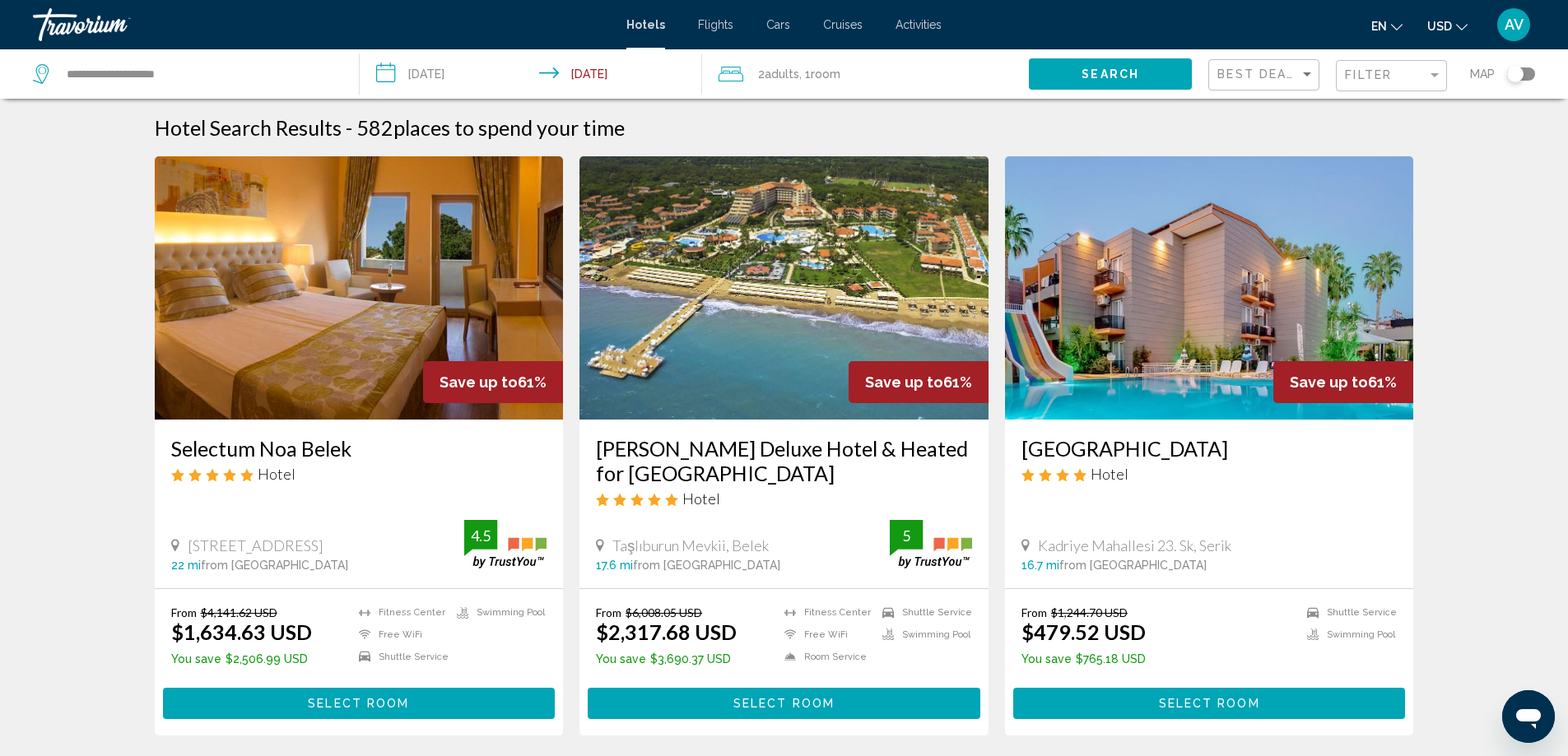
type input "**********"
click at [1081, 82] on span "Search" at bounding box center [1109, 75] width 57 height 13
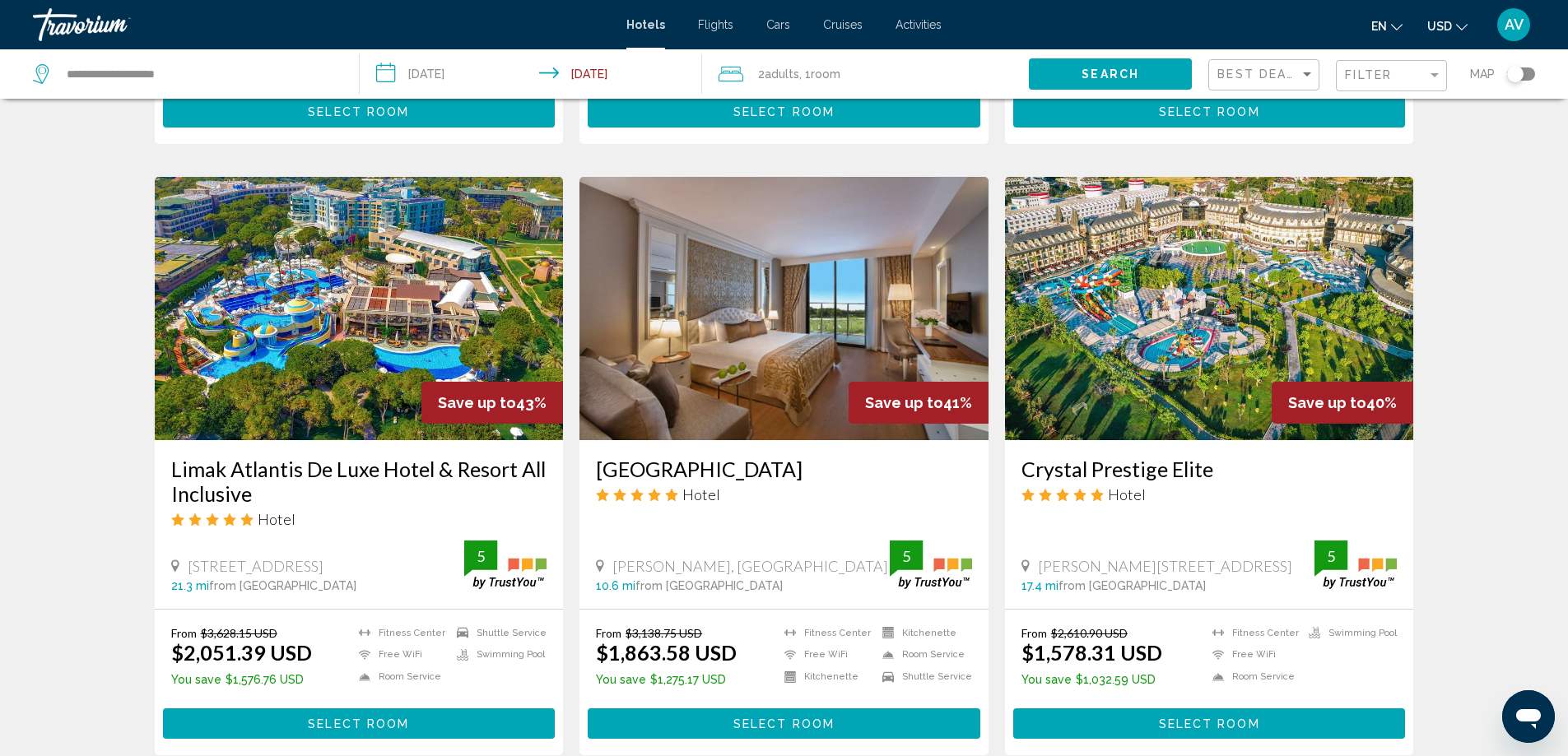
scroll to position [1152, 0]
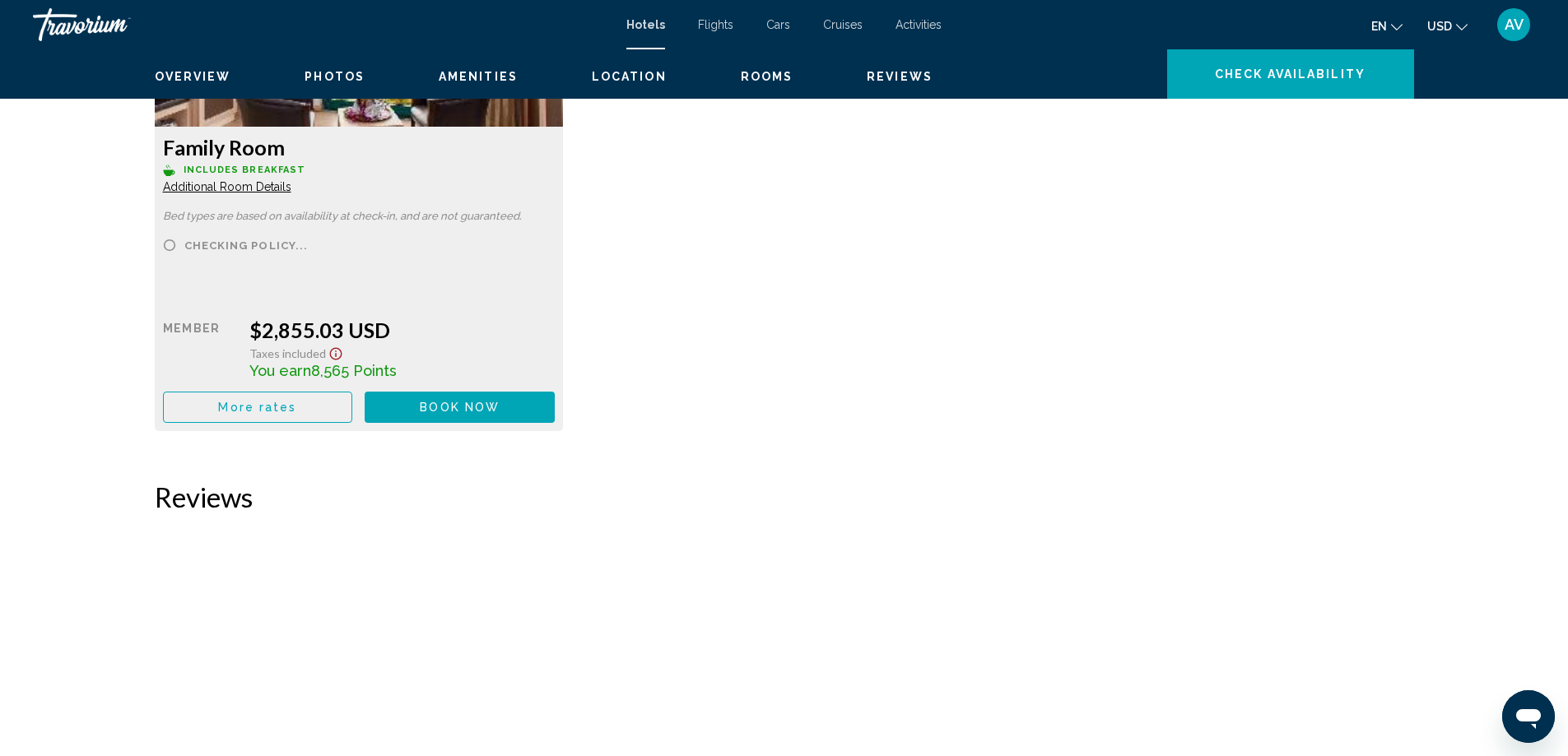
scroll to position [2699, 0]
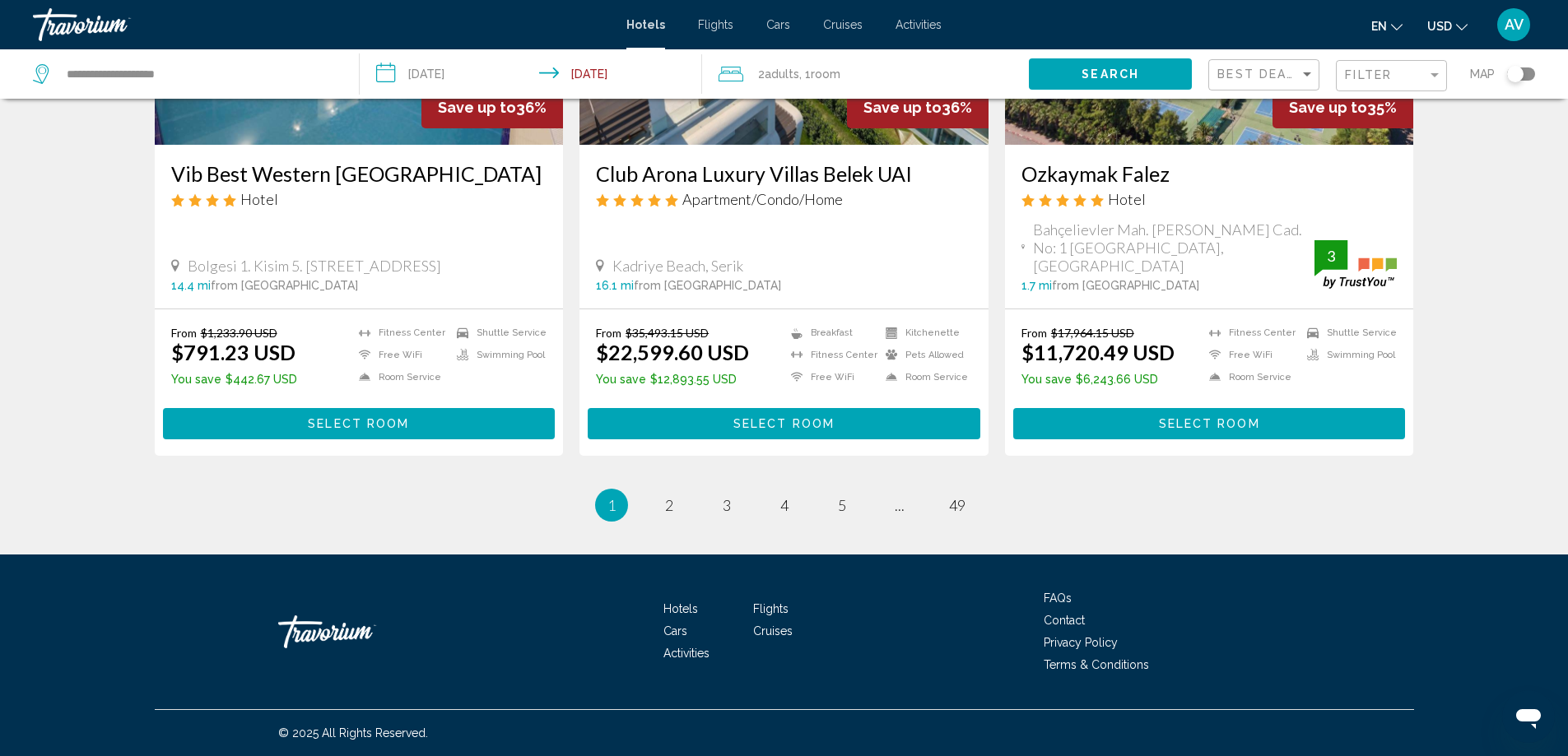
scroll to position [3683, 0]
click at [665, 496] on span "2" at bounding box center [668, 505] width 8 height 18
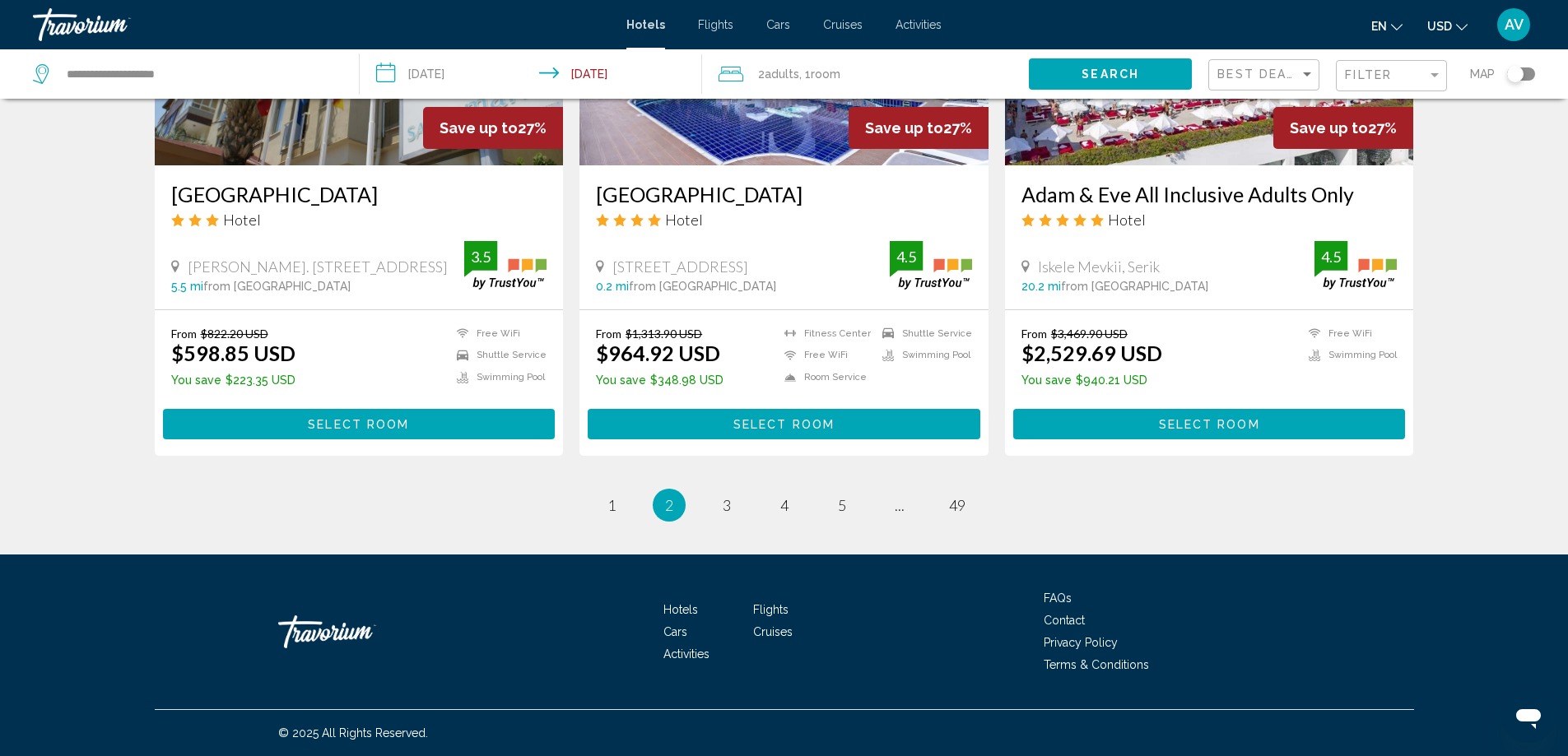
scroll to position [3597, 0]
click at [712, 491] on link "page 3" at bounding box center [726, 505] width 29 height 29
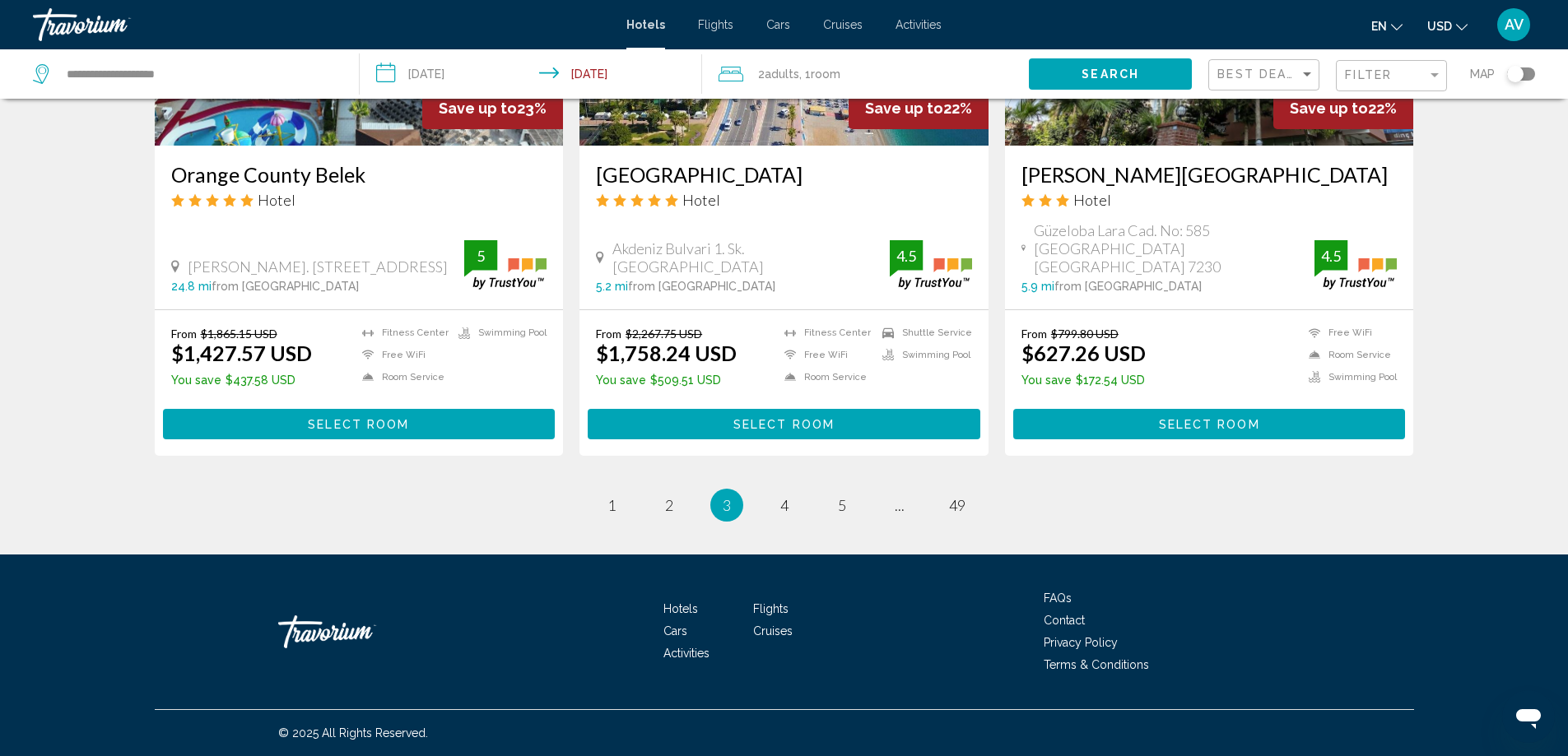
scroll to position [3373, 0]
click at [781, 514] on span "4" at bounding box center [784, 505] width 8 height 18
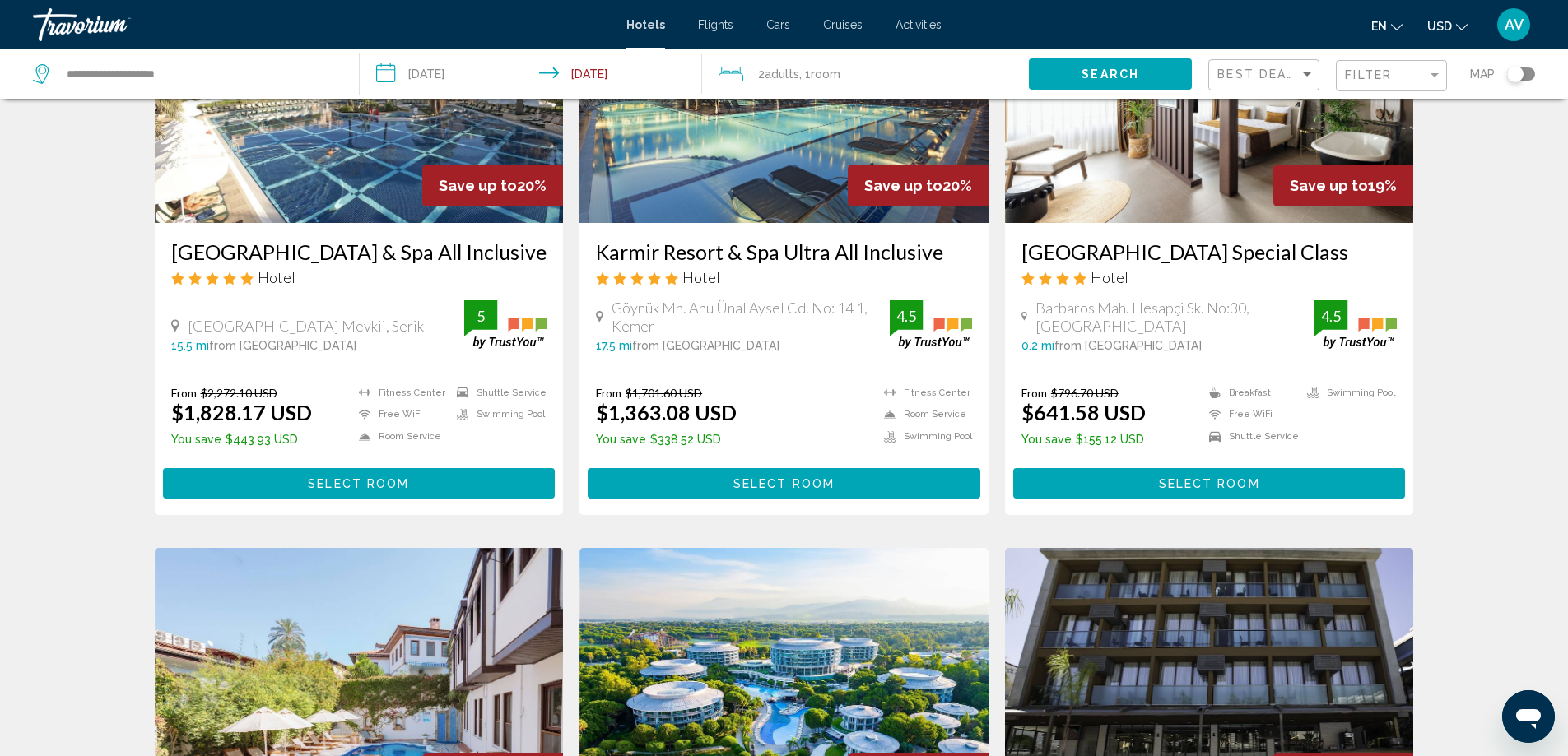
scroll to position [165, 0]
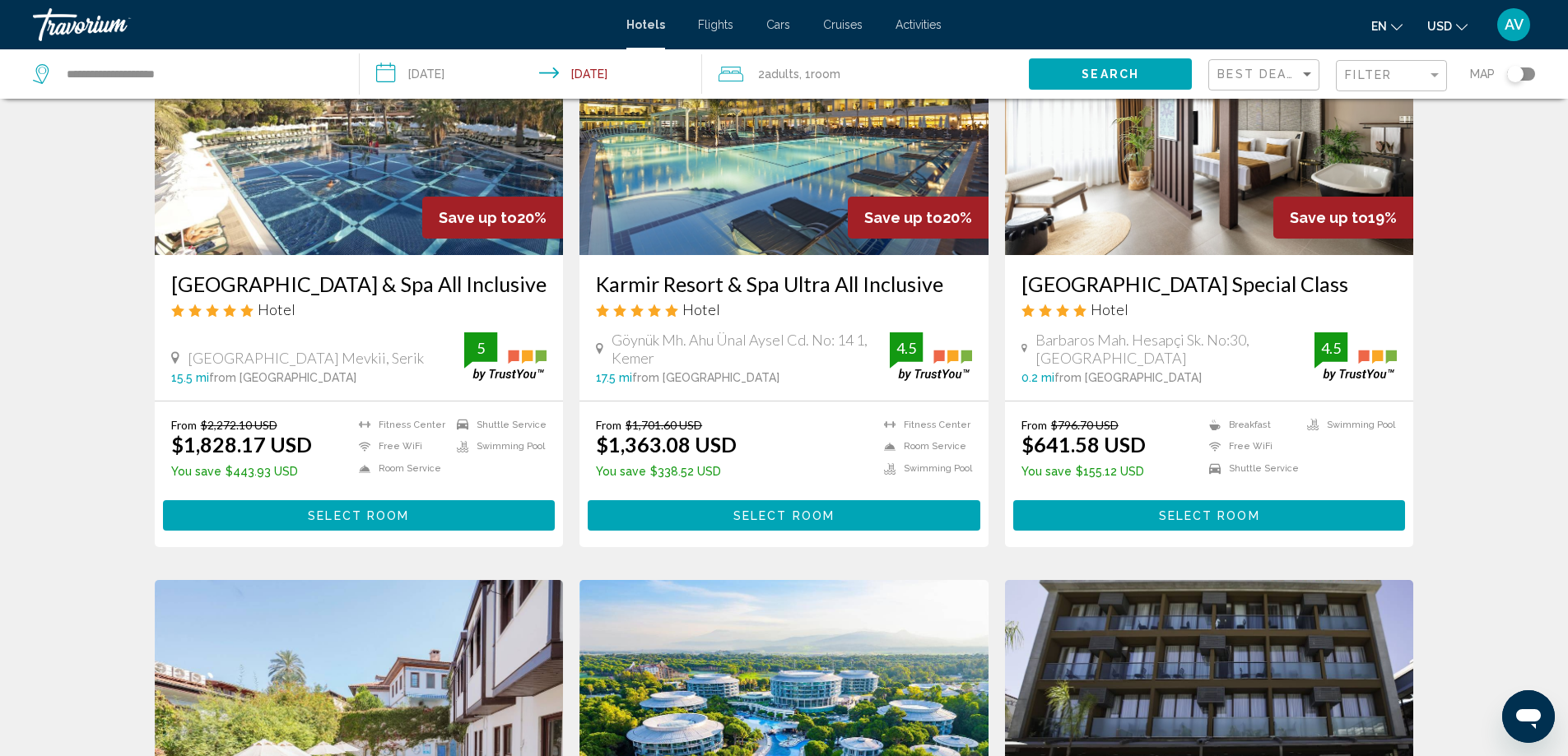
click at [791, 255] on img "Main content" at bounding box center [784, 123] width 409 height 263
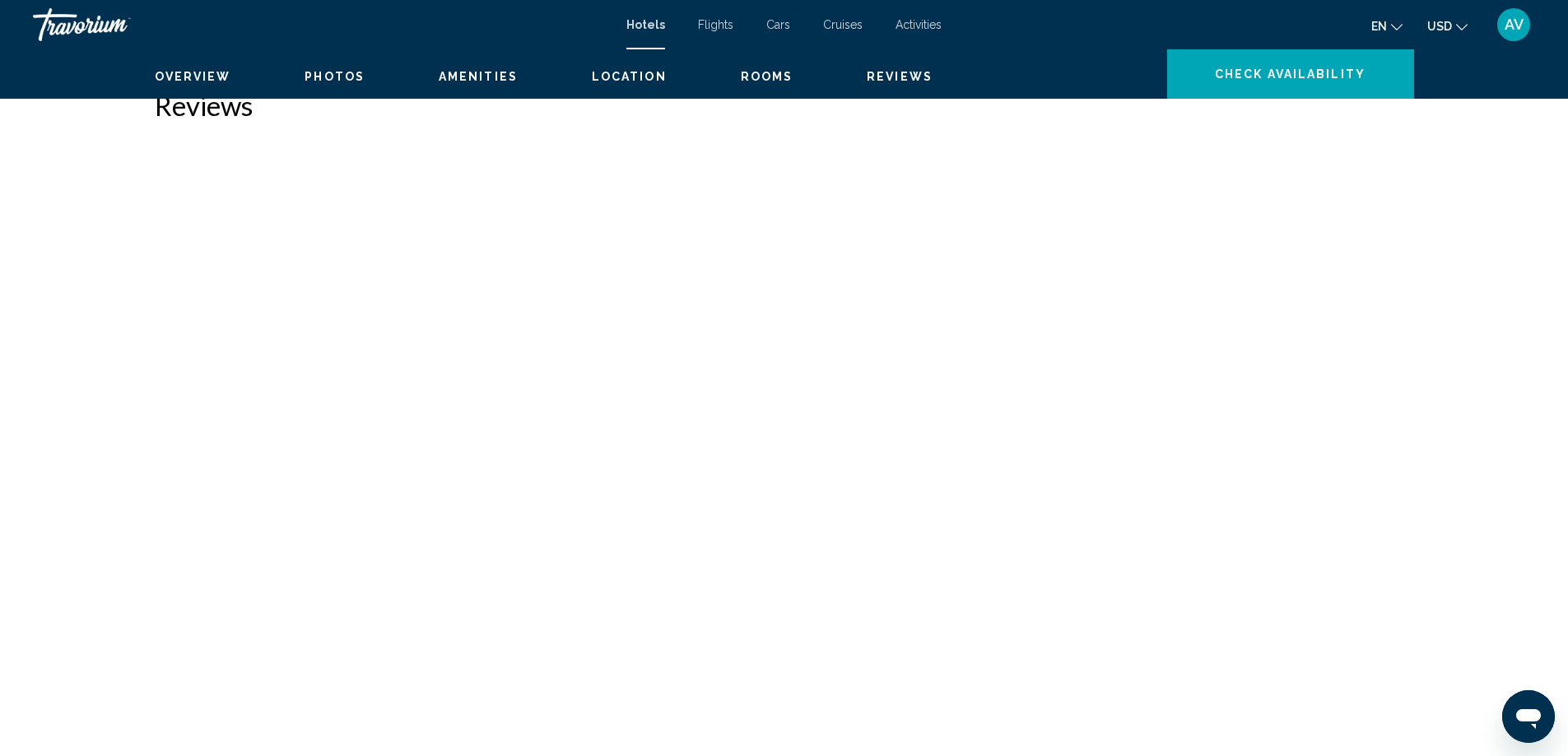
scroll to position [3358, 0]
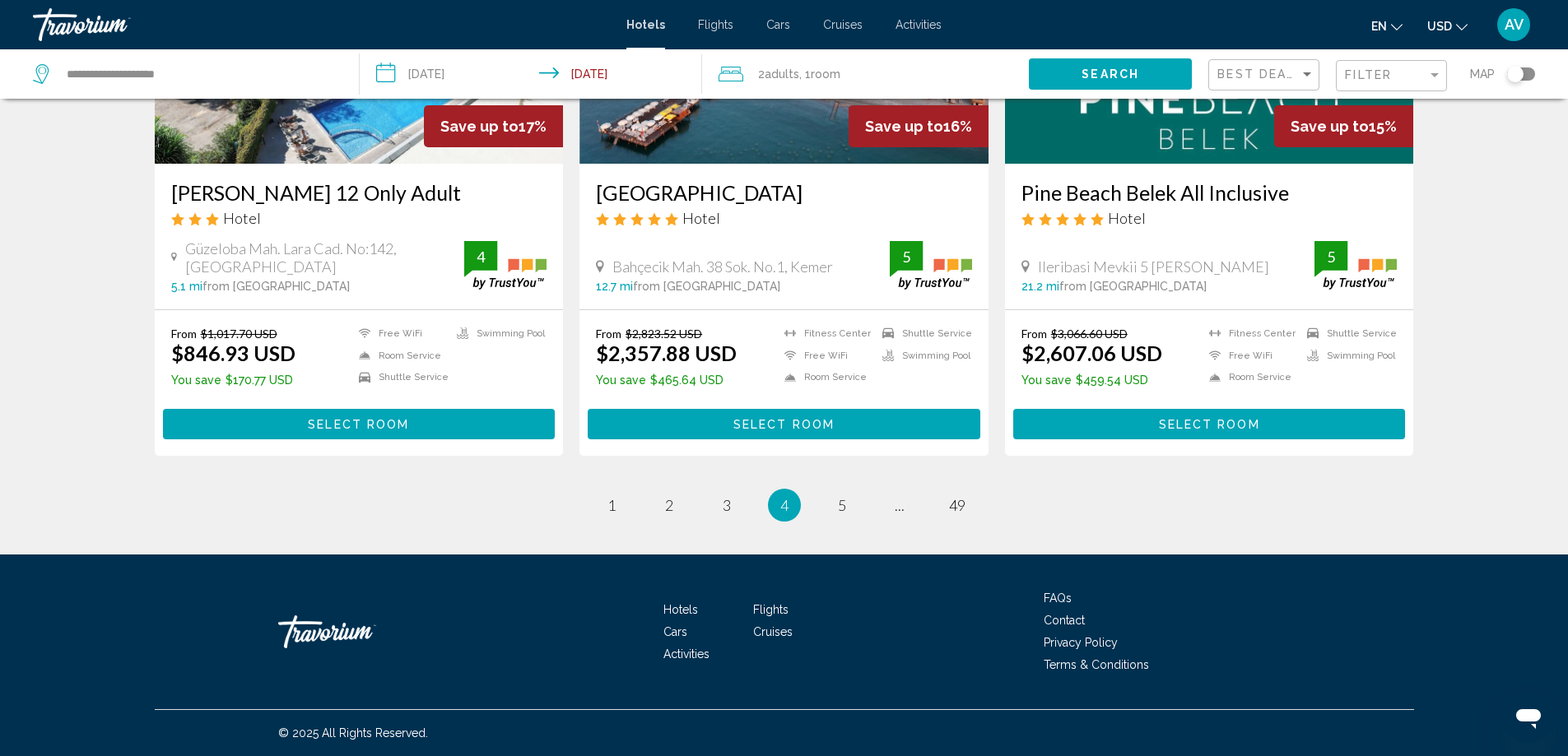
scroll to position [3537, 0]
click at [856, 491] on link "page 5" at bounding box center [841, 505] width 29 height 29
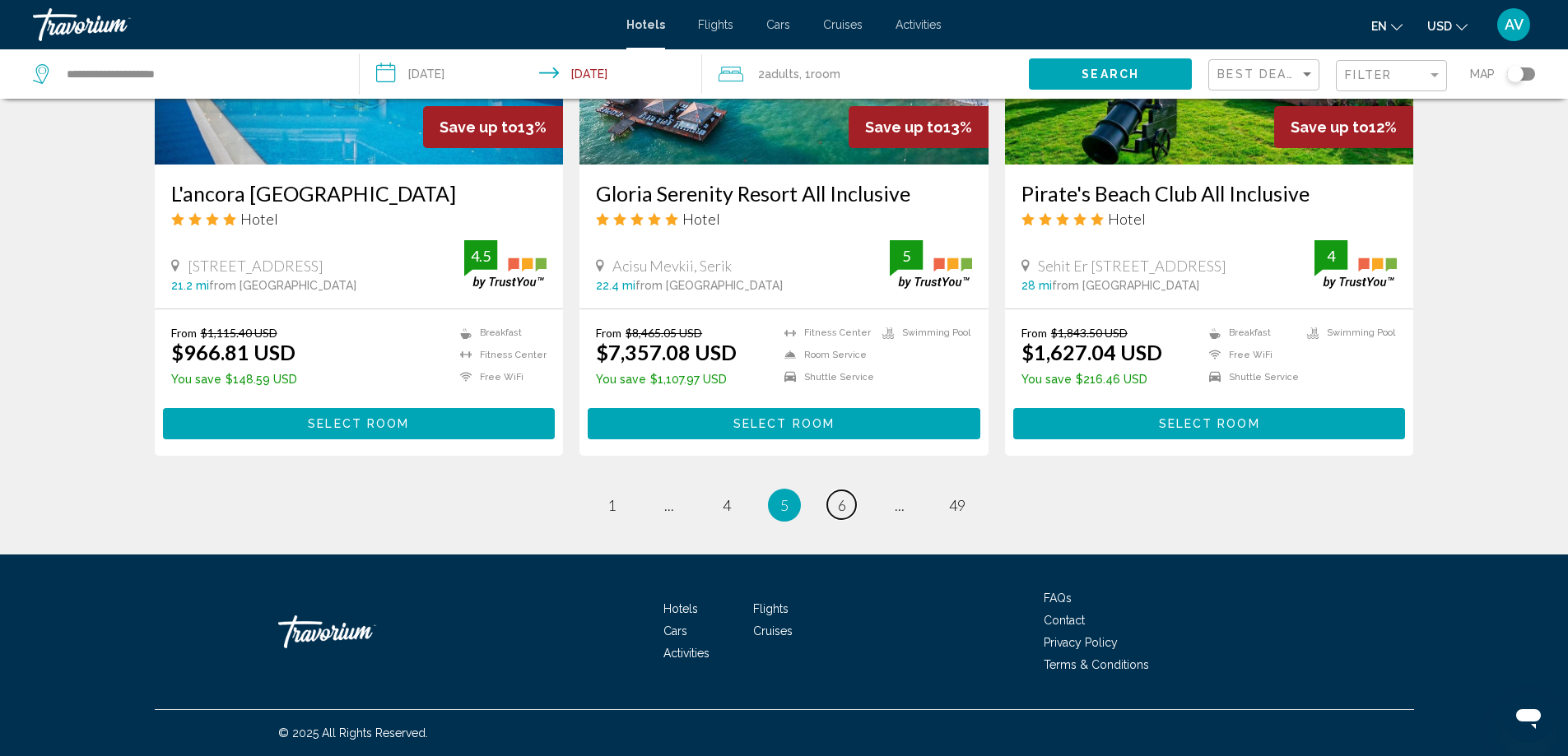
scroll to position [3619, 0]
click at [856, 490] on link "page 6" at bounding box center [841, 504] width 29 height 29
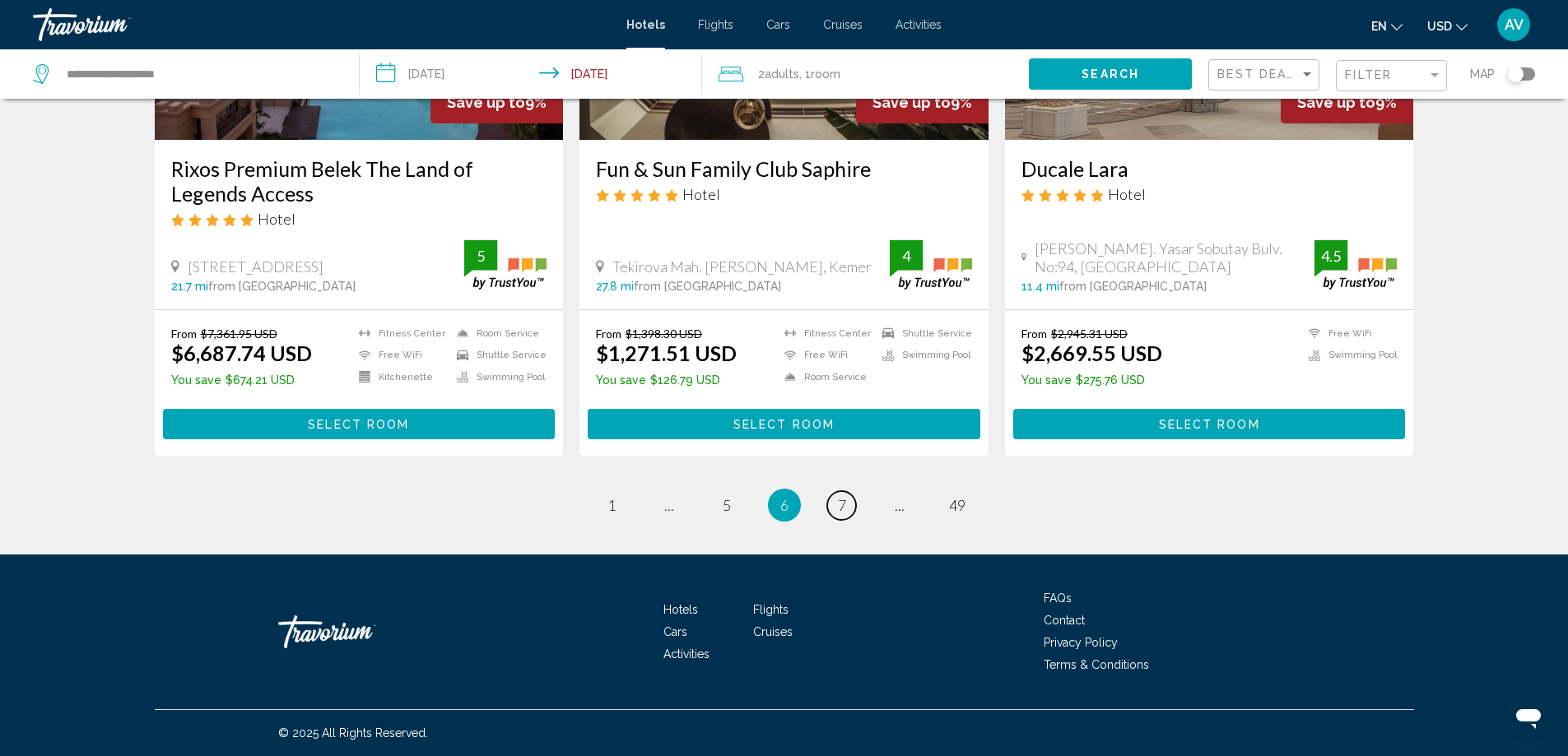
scroll to position [3455, 0]
click at [856, 520] on link "page 7" at bounding box center [841, 505] width 29 height 29
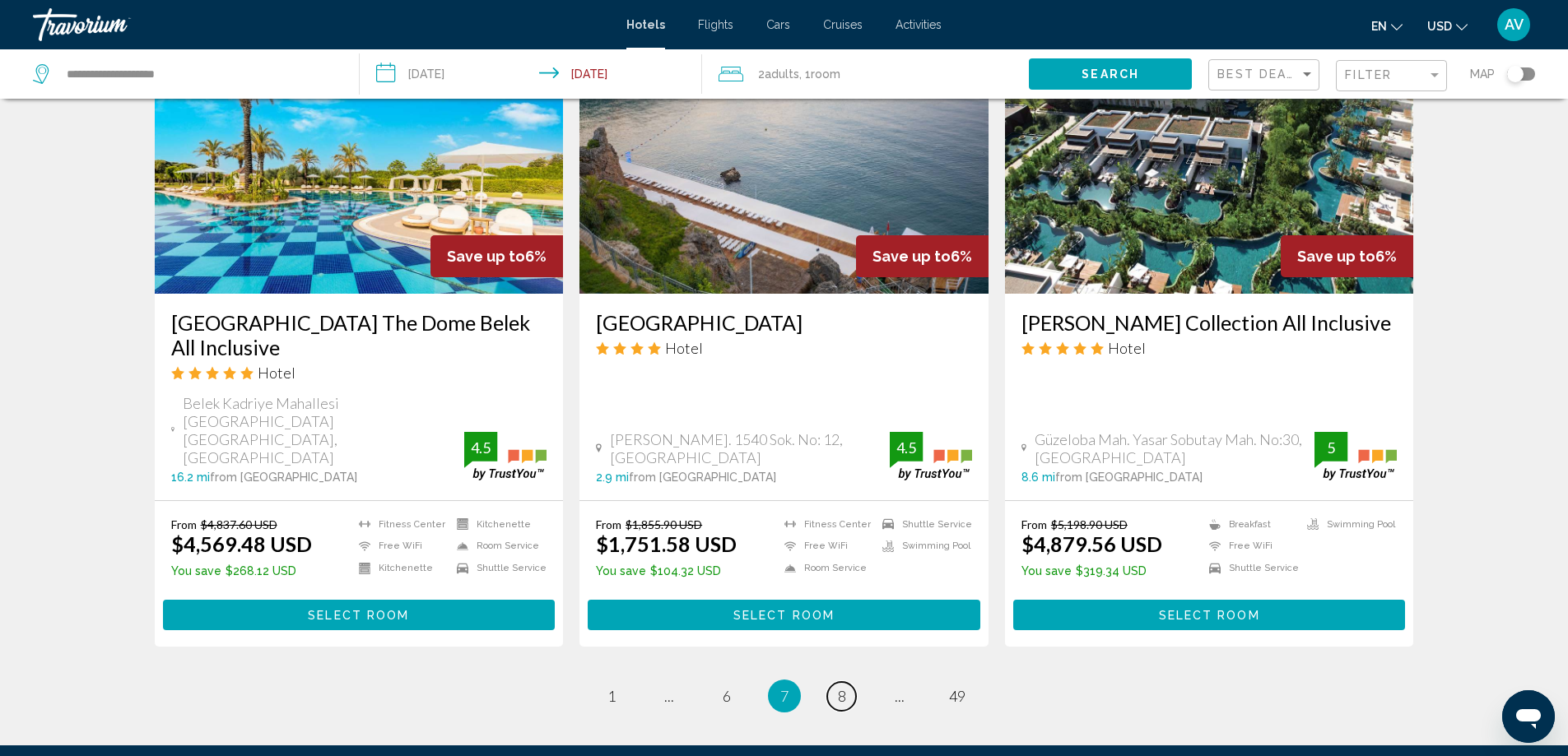
scroll to position [1892, 0]
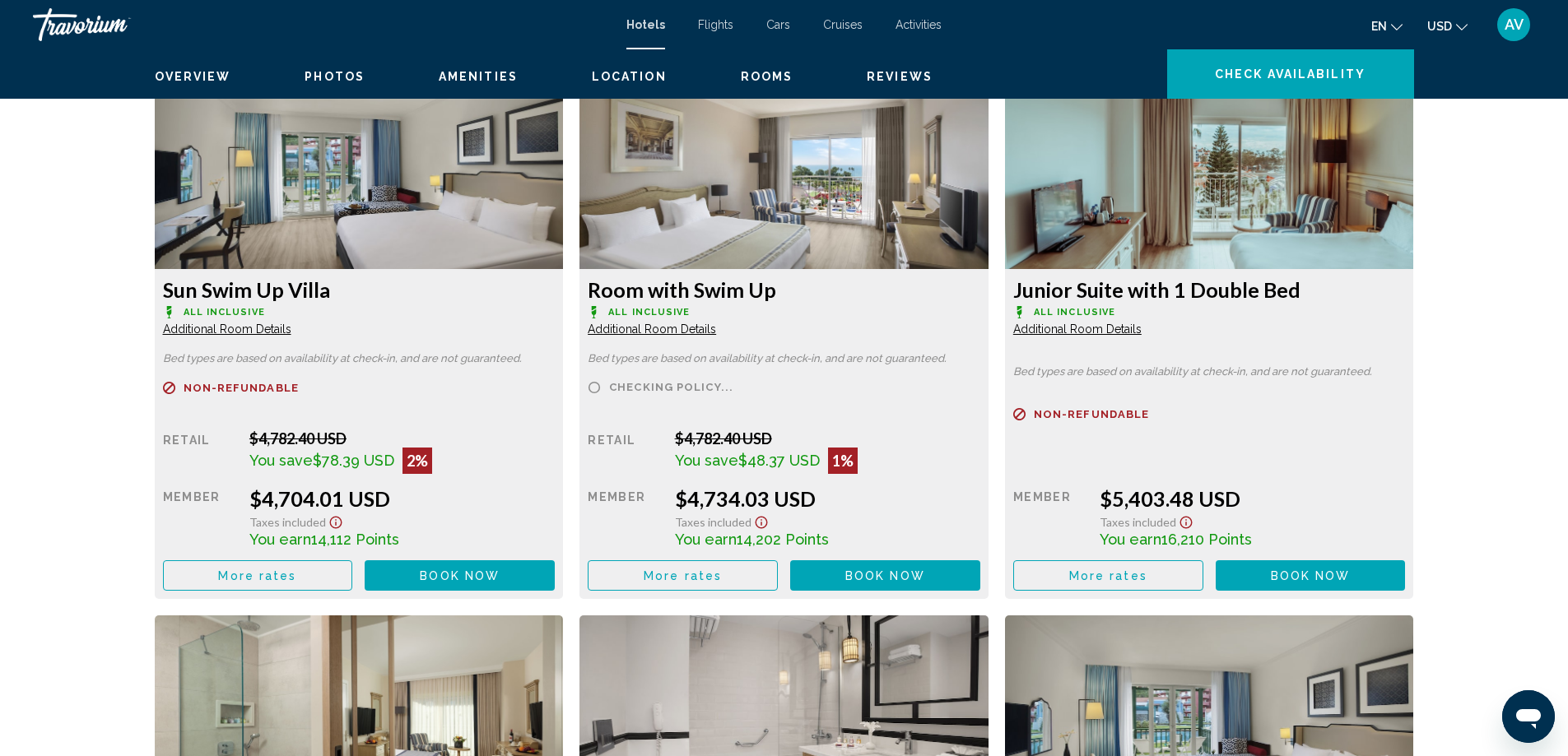
scroll to position [3193, 0]
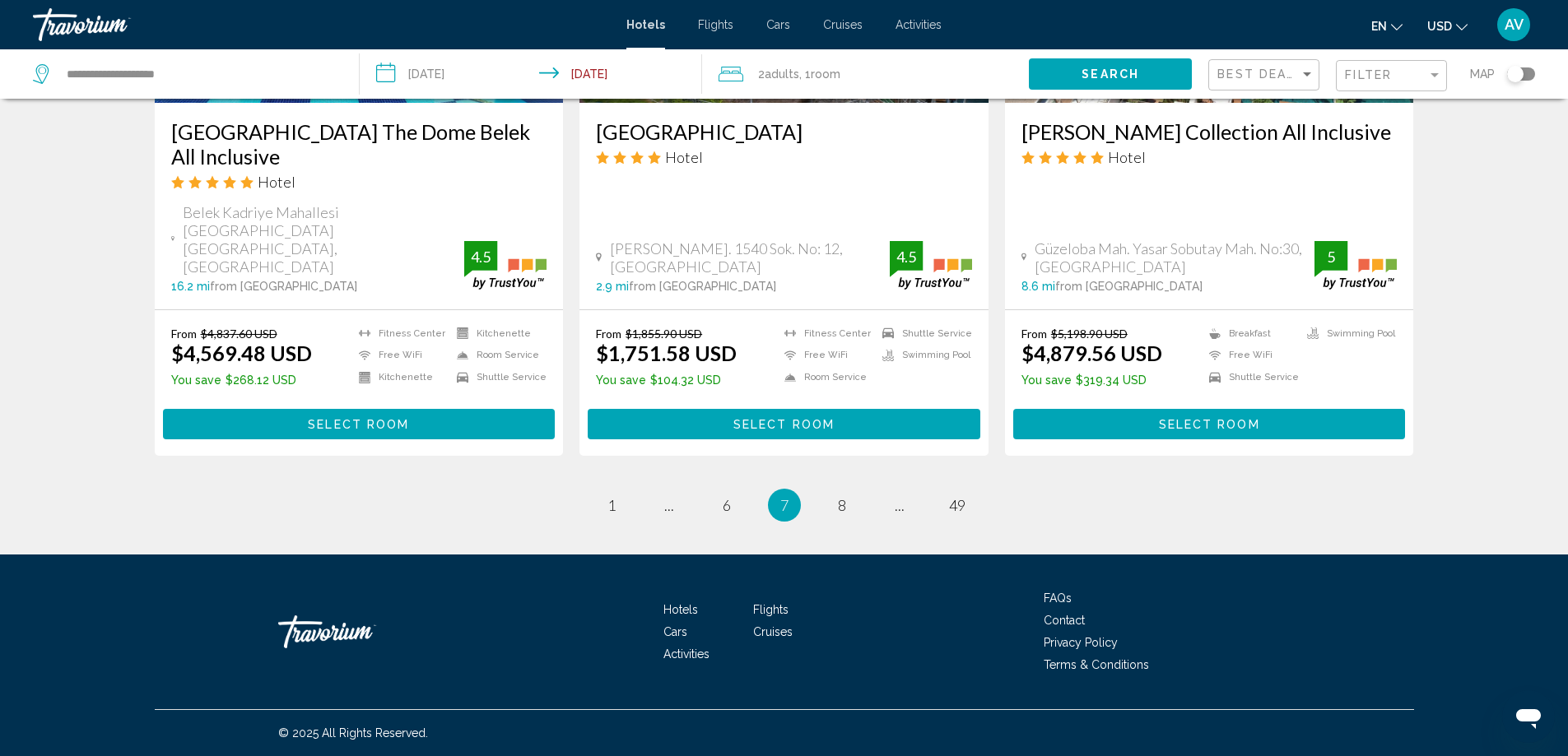
scroll to position [3666, 0]
click at [856, 491] on link "page 8" at bounding box center [841, 505] width 29 height 29
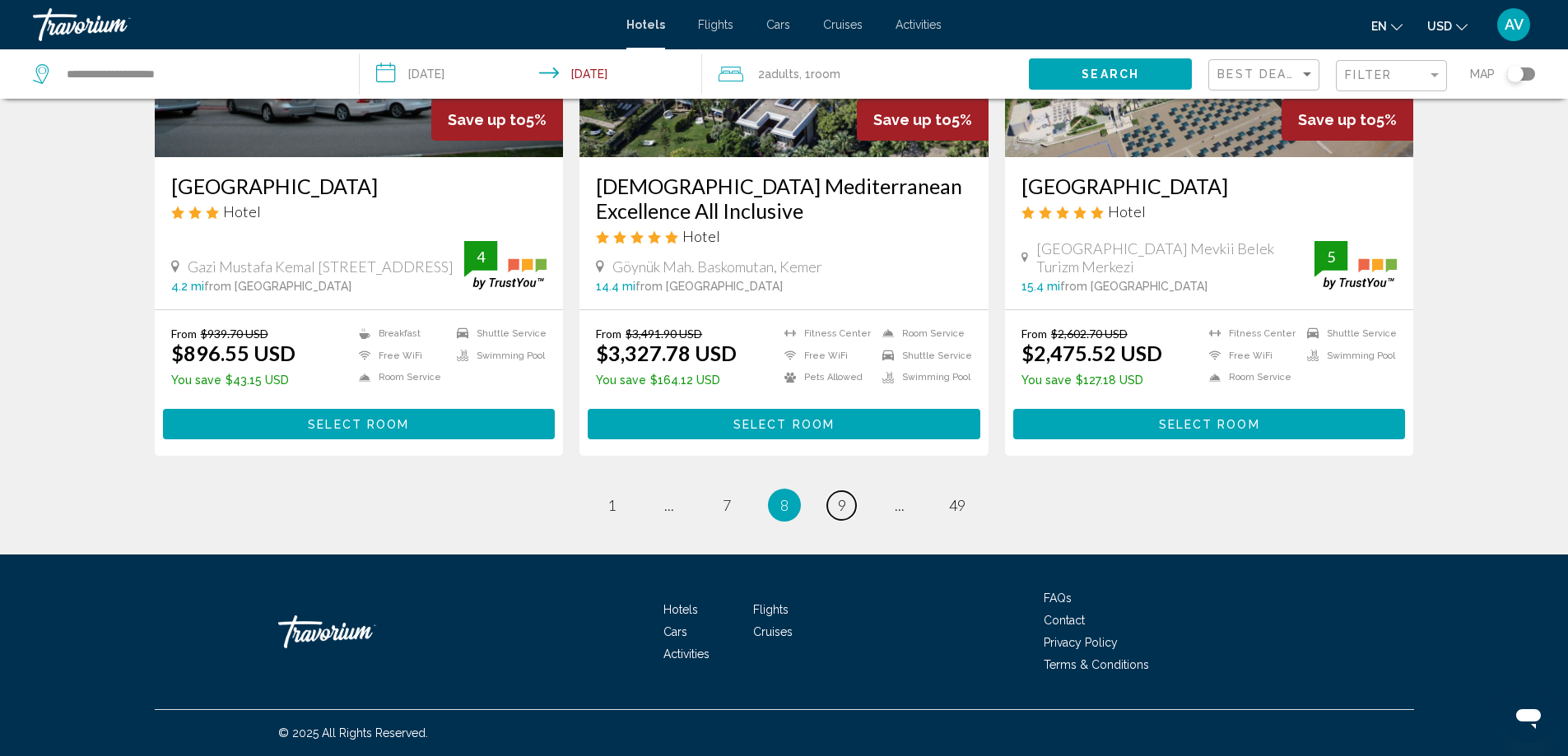
scroll to position [3620, 0]
click at [856, 491] on link "page 9" at bounding box center [841, 505] width 29 height 29
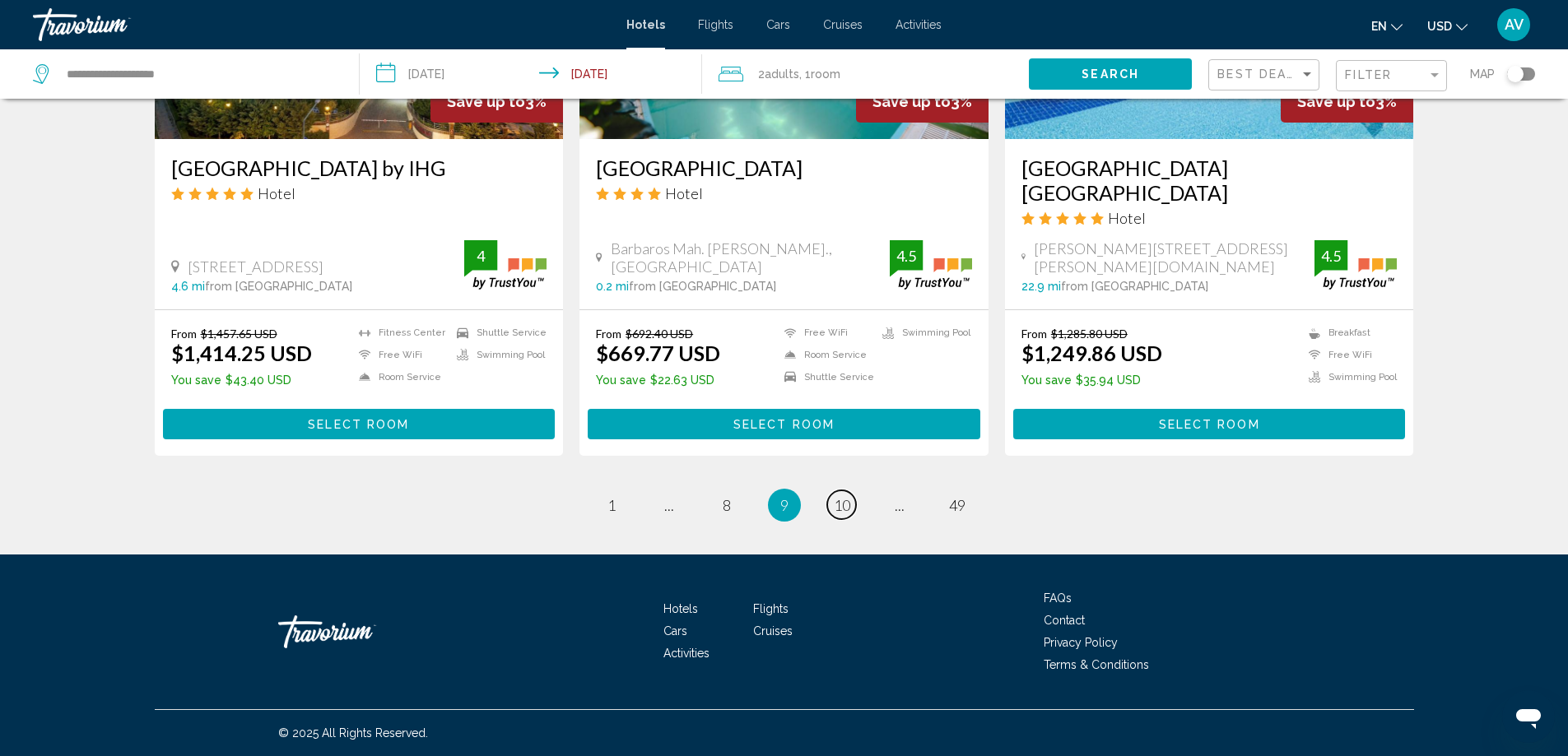
scroll to position [3291, 0]
click at [850, 514] on span "10" at bounding box center [842, 505] width 17 height 18
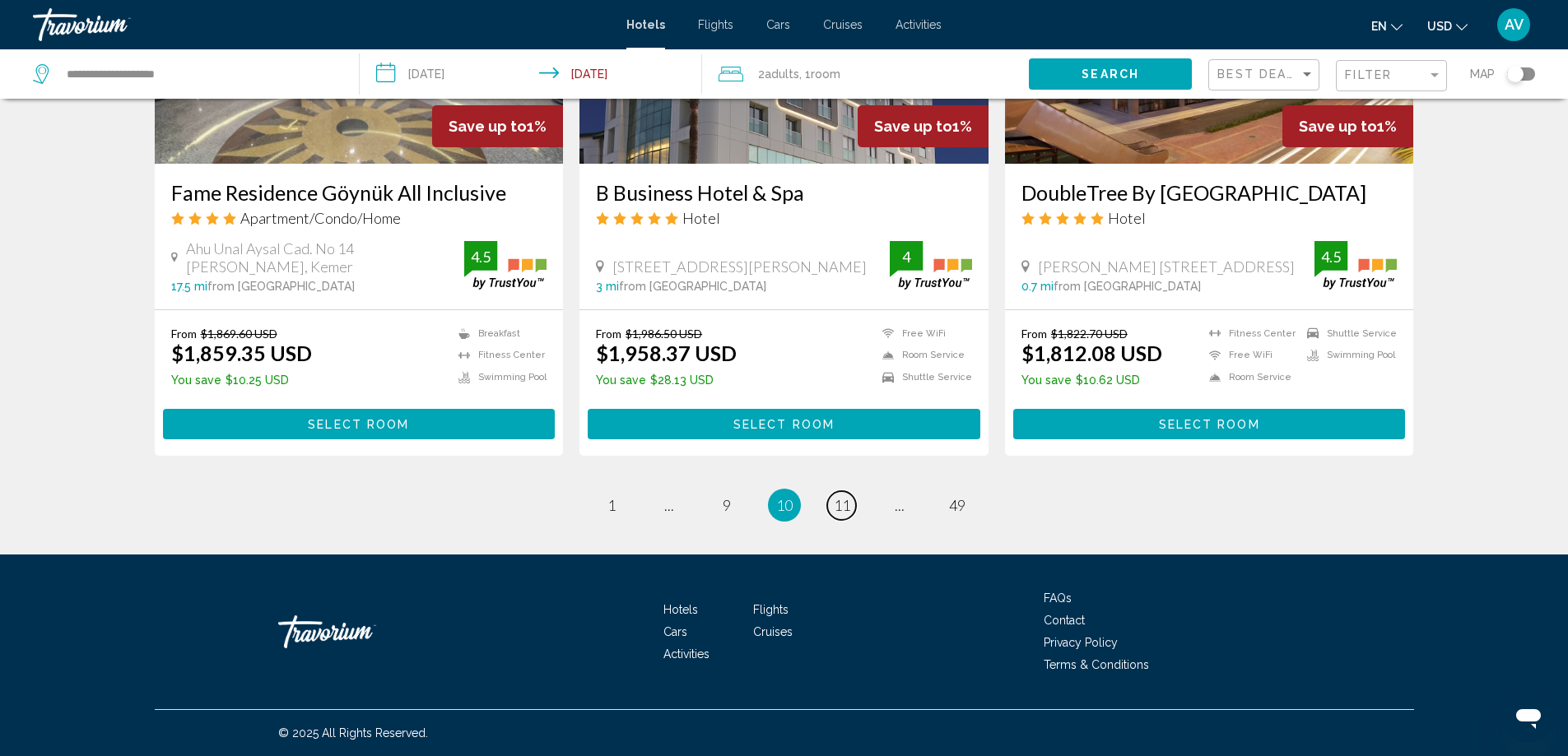
scroll to position [3620, 0]
click at [856, 491] on link "page 11" at bounding box center [841, 505] width 29 height 29
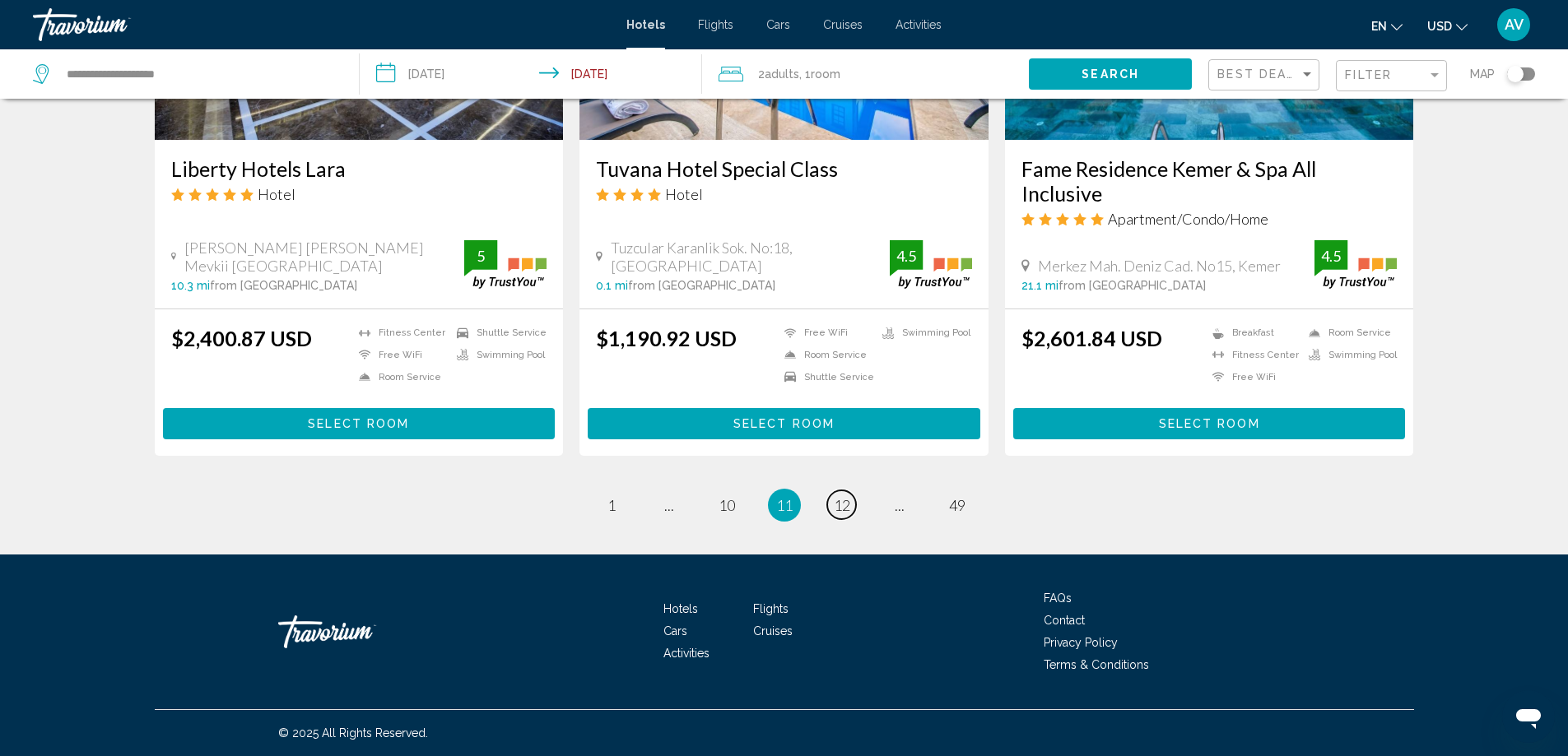
scroll to position [3529, 0]
click at [850, 496] on span "12" at bounding box center [842, 505] width 17 height 18
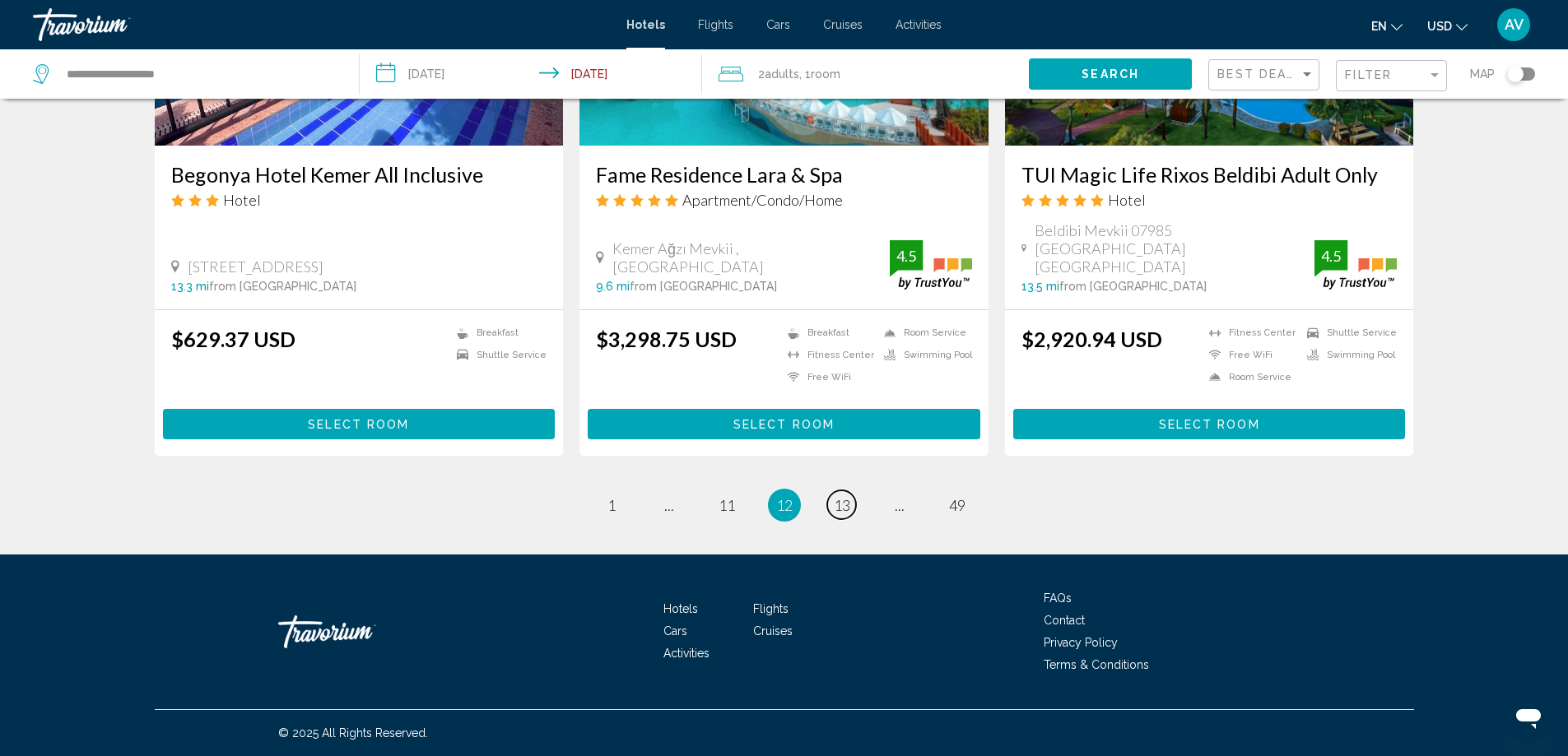
scroll to position [3455, 0]
click at [850, 514] on span "13" at bounding box center [842, 505] width 17 height 18
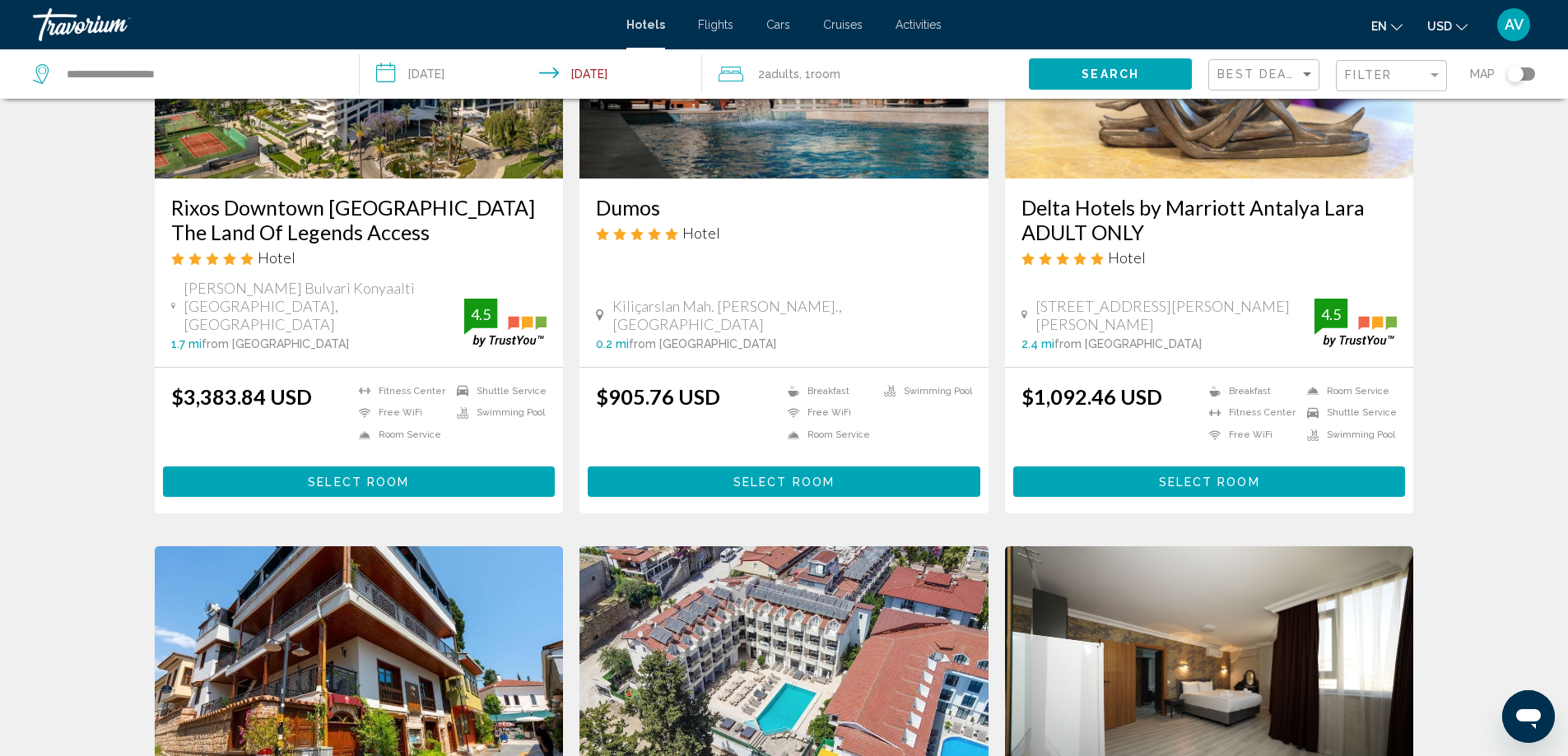
scroll to position [246, 0]
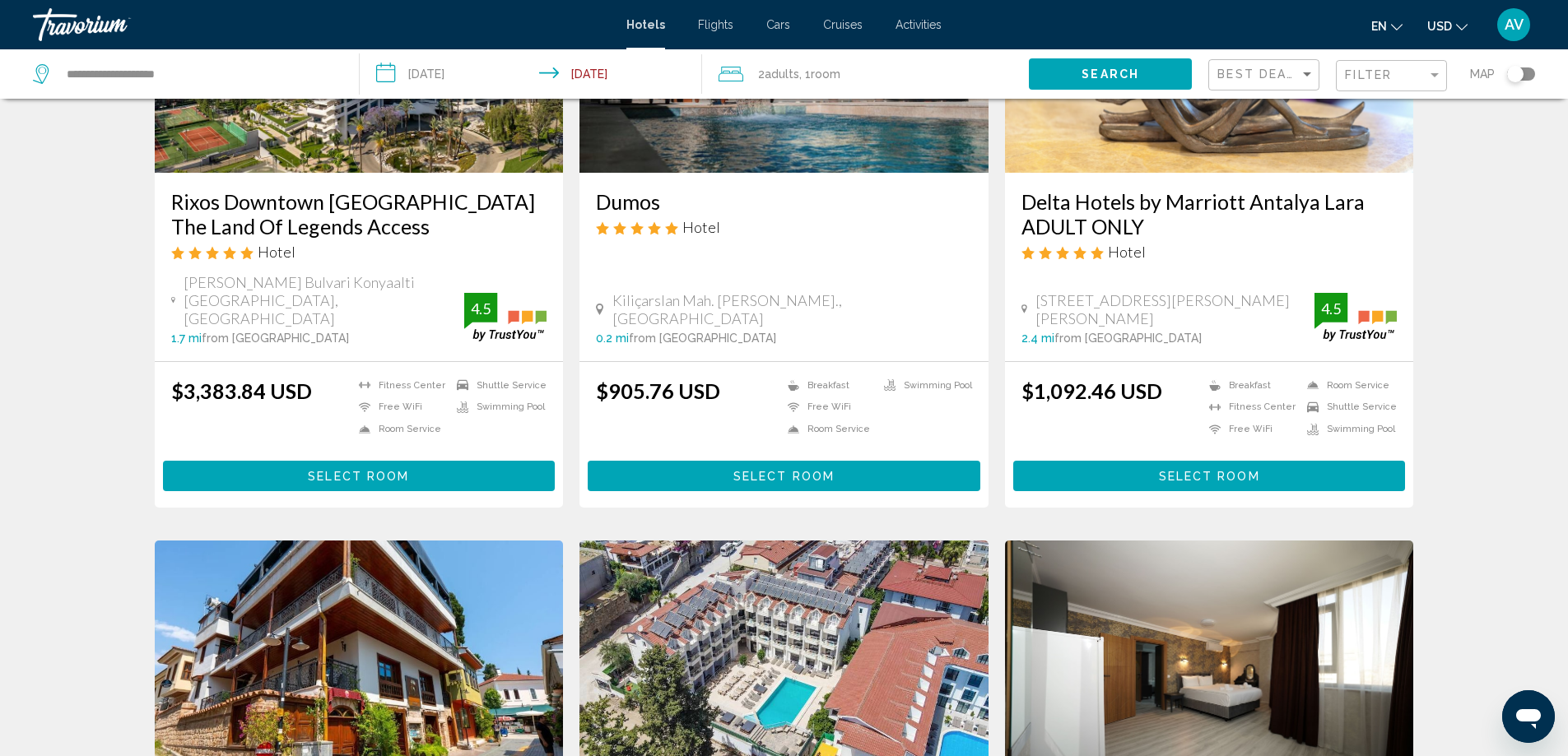
click at [1297, 172] on img "Main content" at bounding box center [1209, 40] width 409 height 263
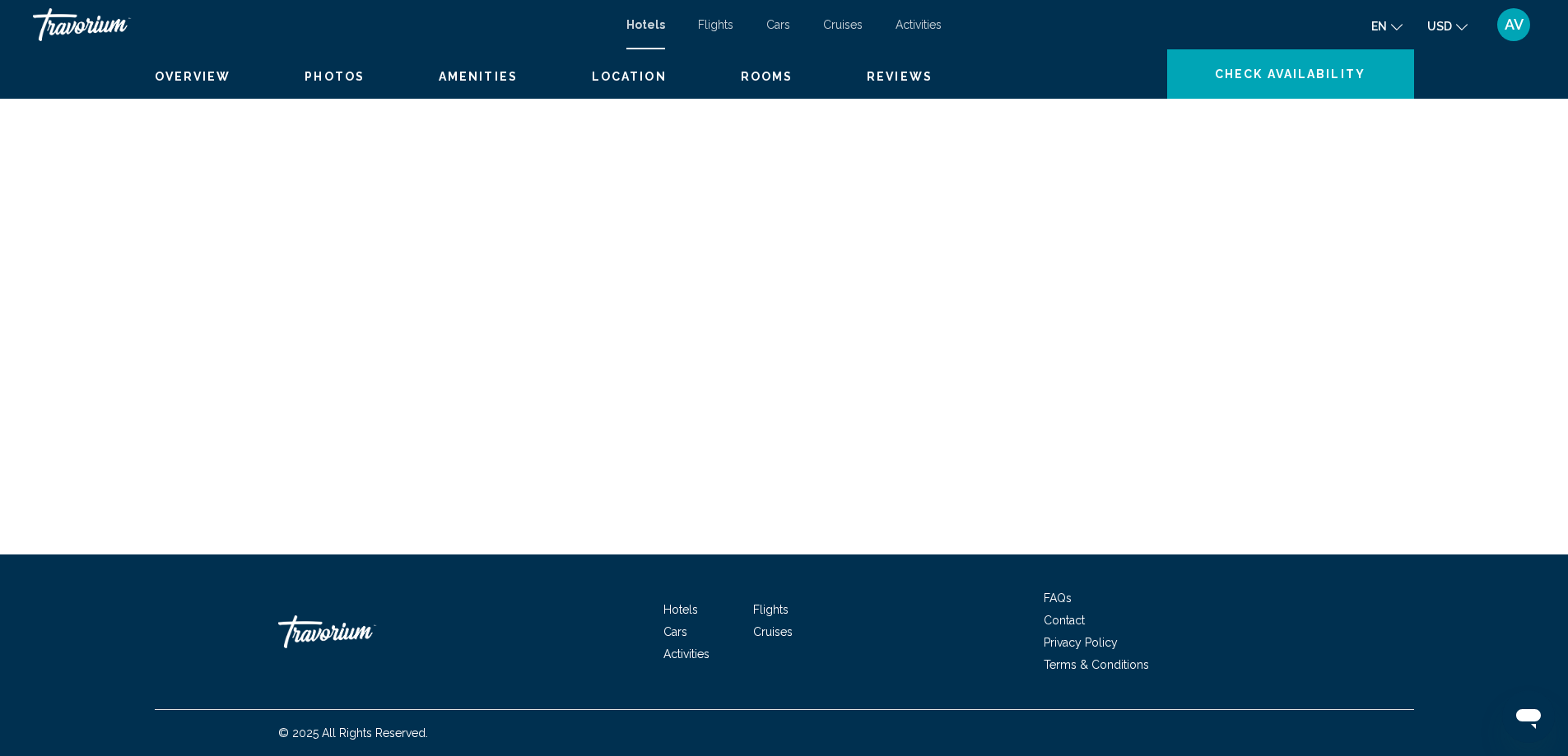
scroll to position [5179, 0]
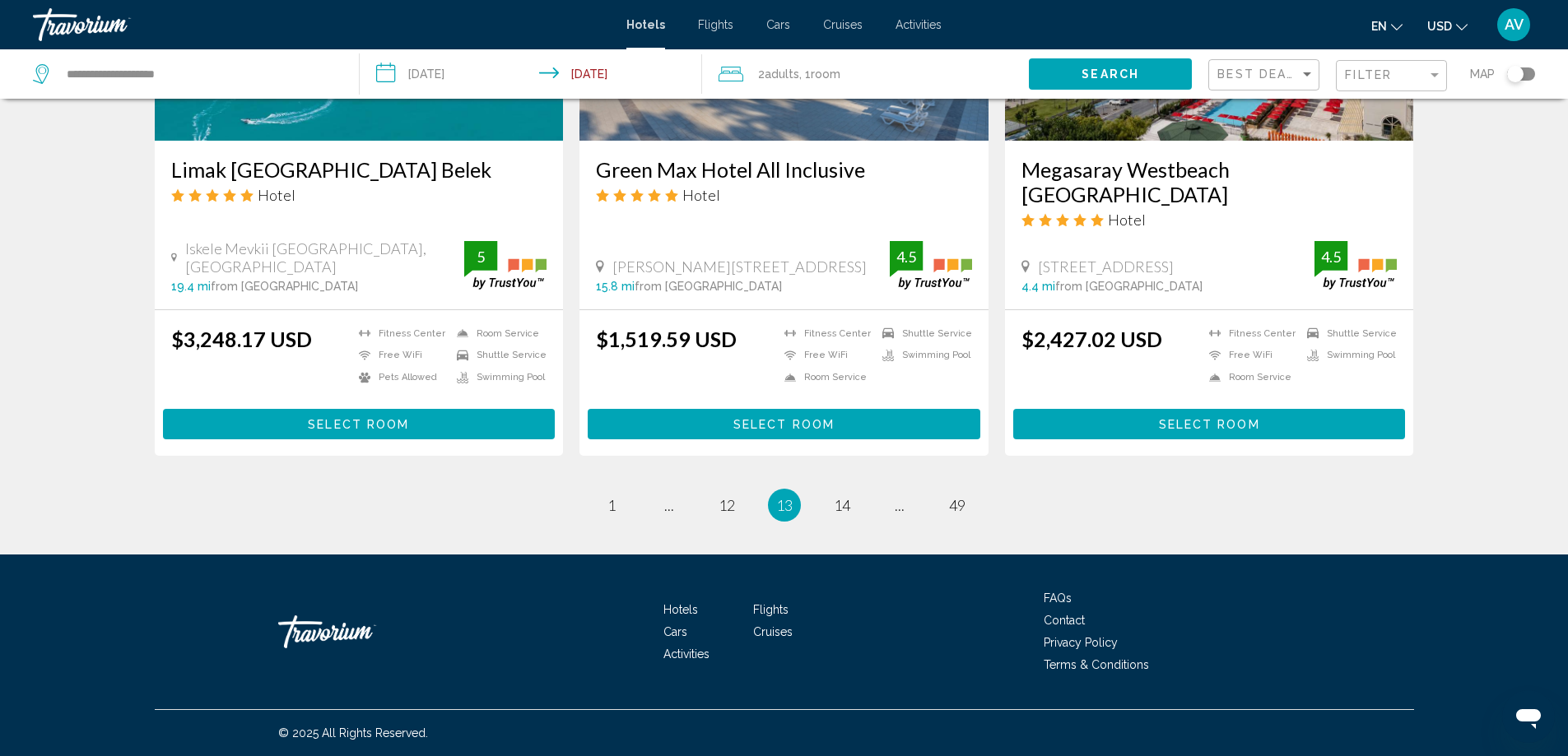
scroll to position [2879, 0]
click at [832, 141] on img "Main content" at bounding box center [784, 9] width 409 height 263
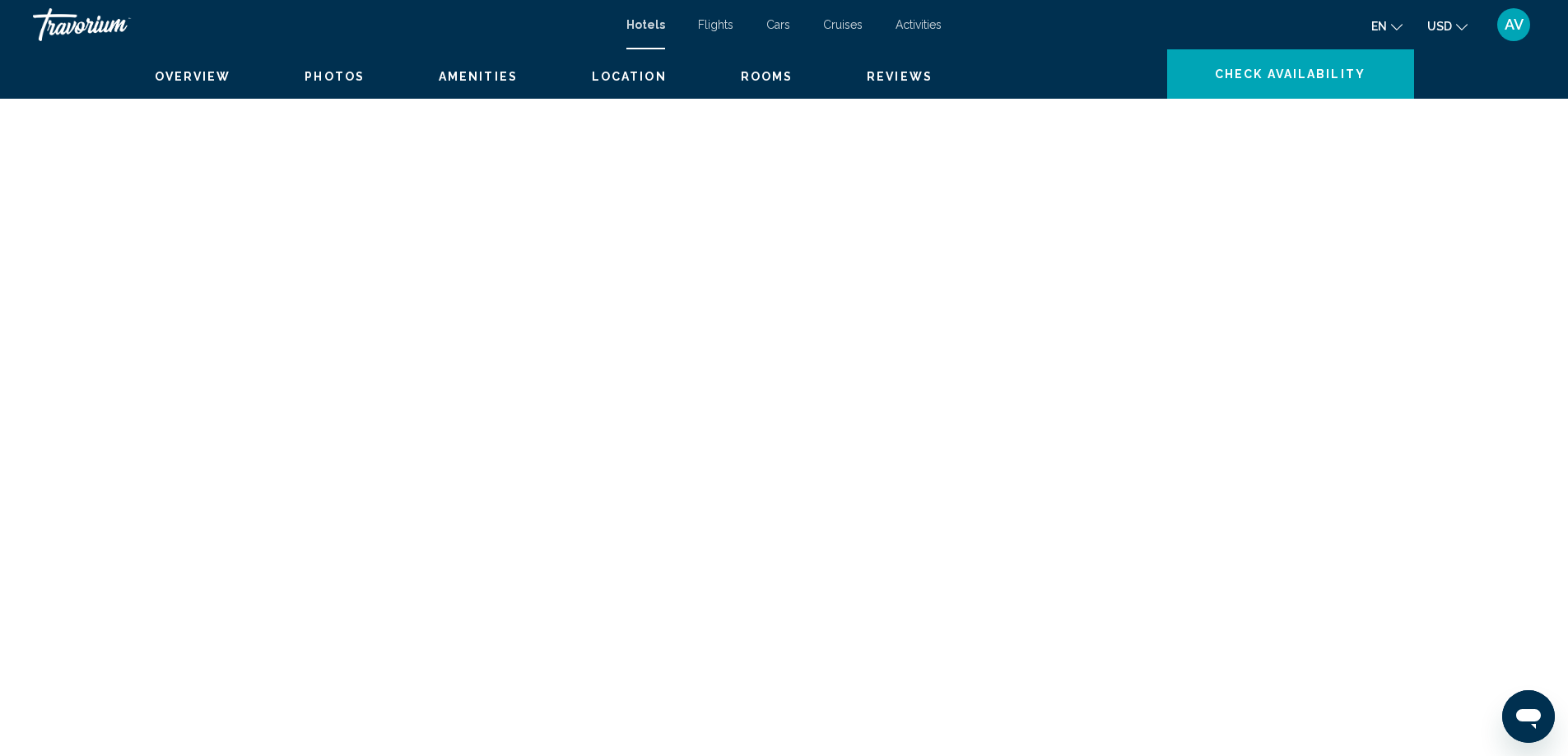
scroll to position [3028, 0]
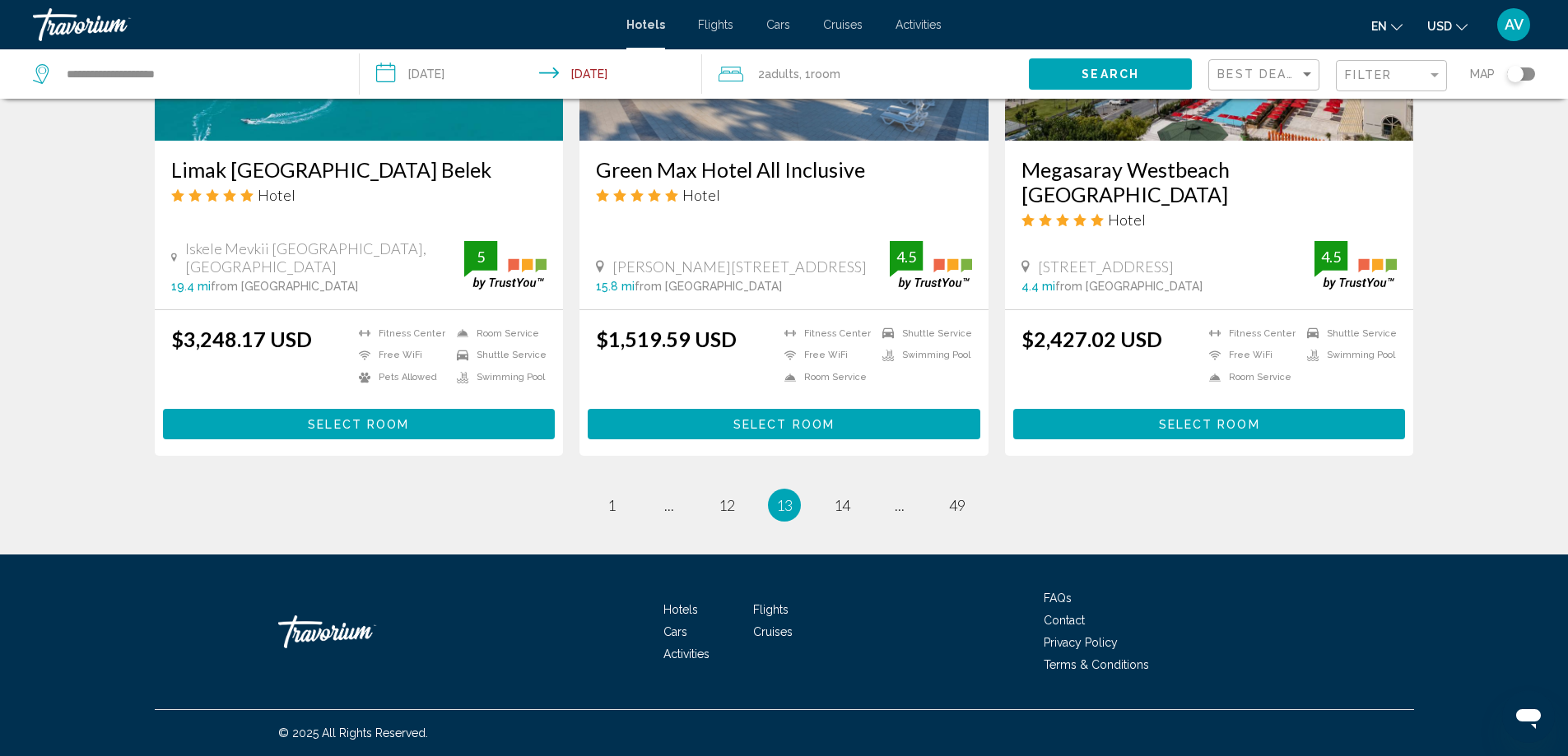
scroll to position [3562, 0]
click at [850, 496] on span "14" at bounding box center [842, 505] width 17 height 18
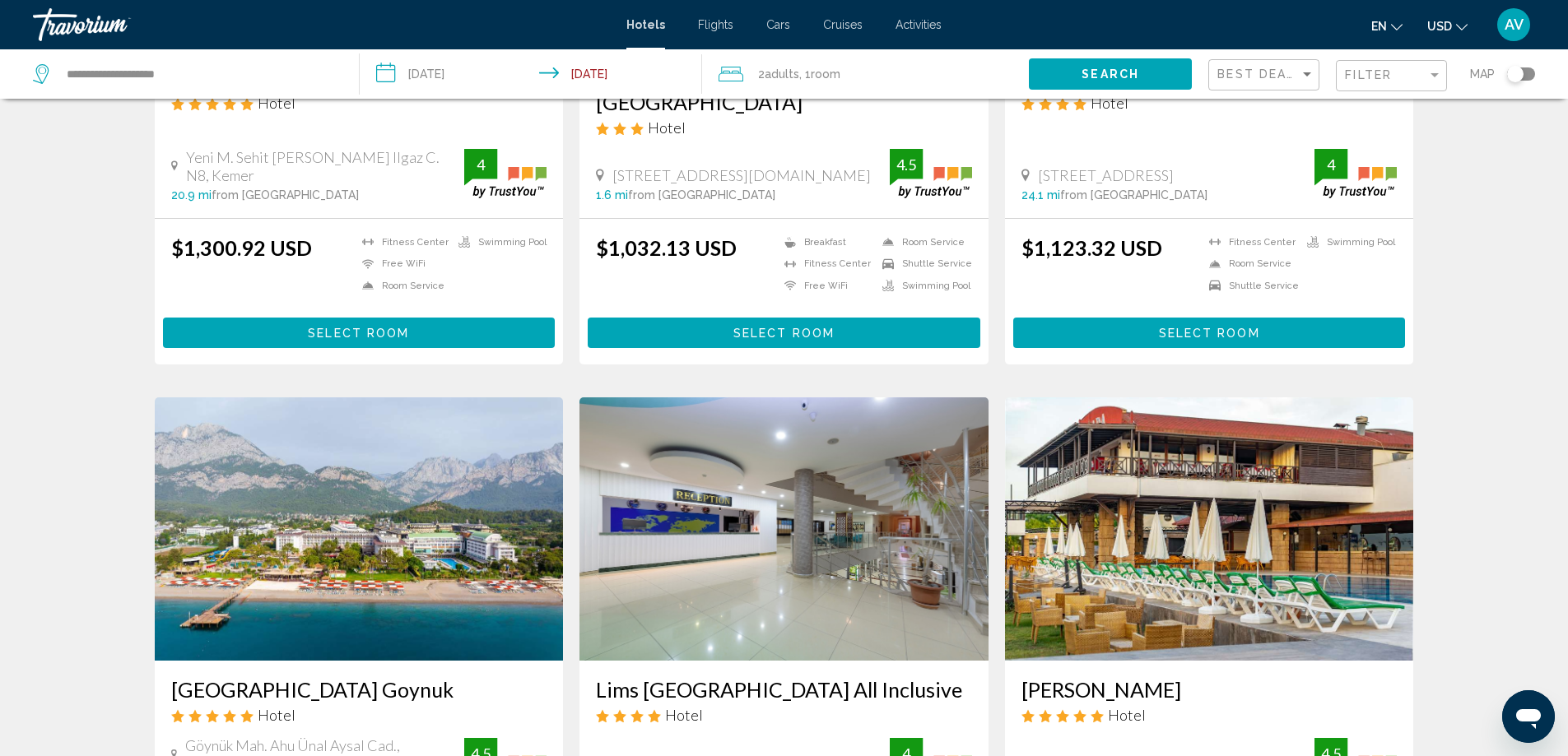
scroll to position [1069, 0]
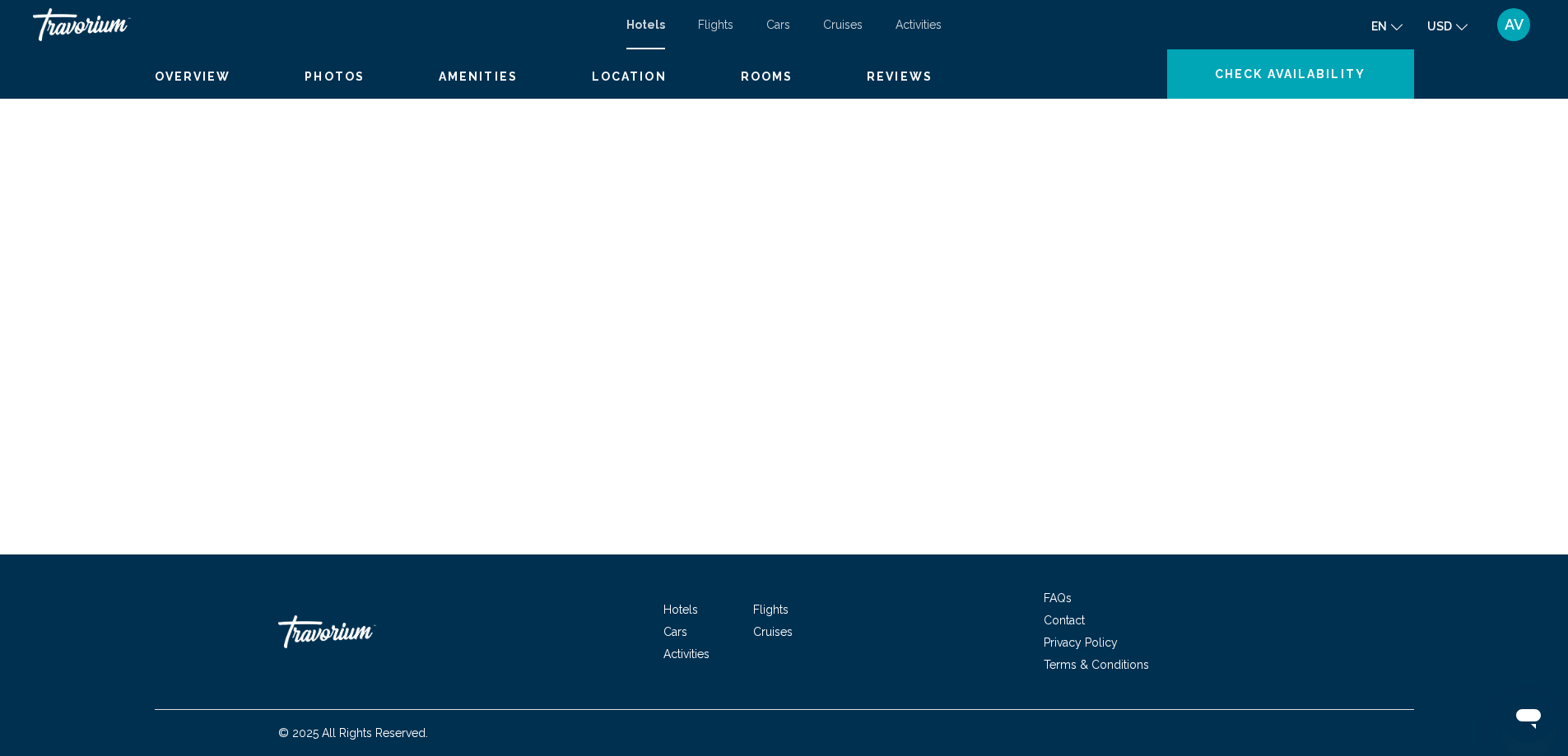
scroll to position [3281, 0]
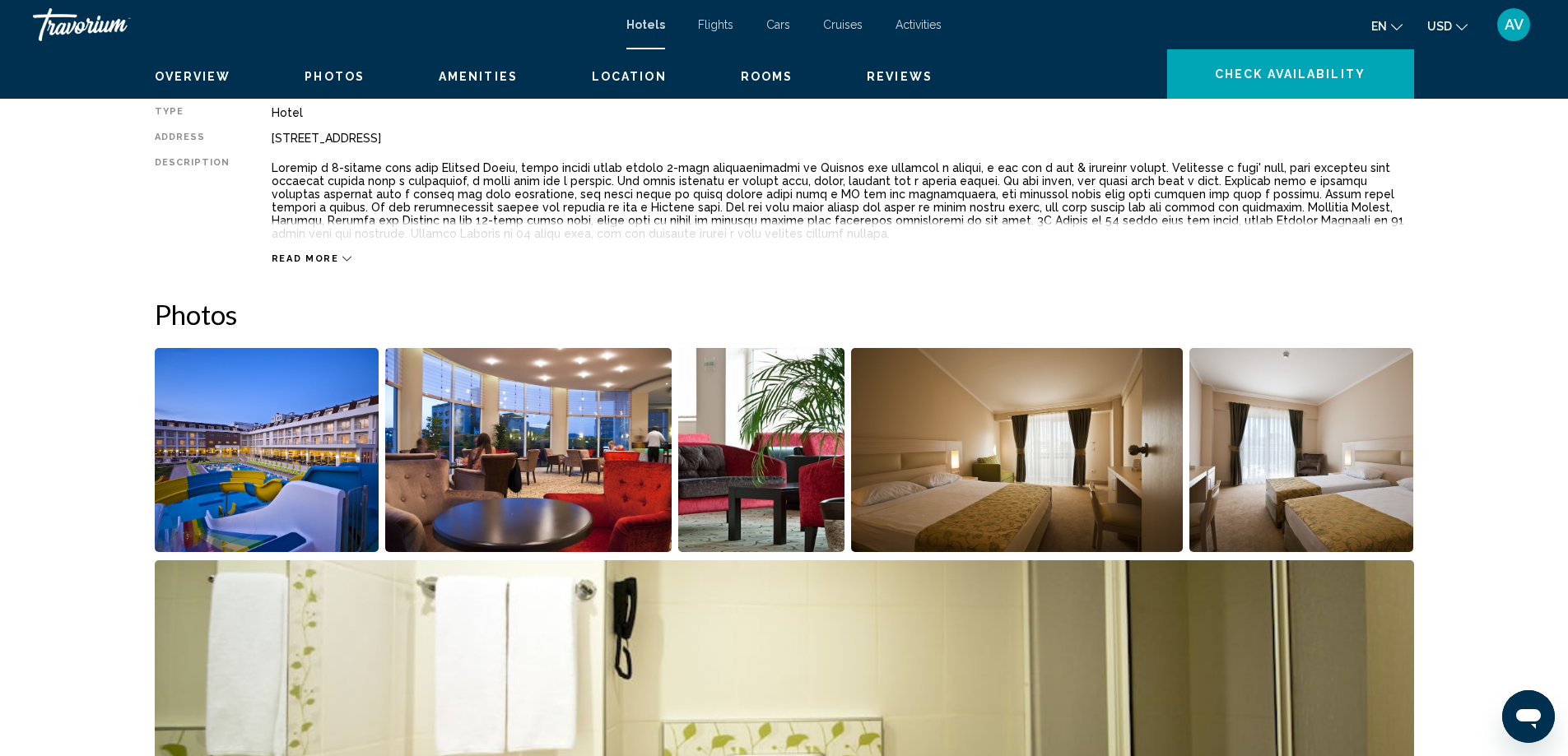
scroll to position [566, 0]
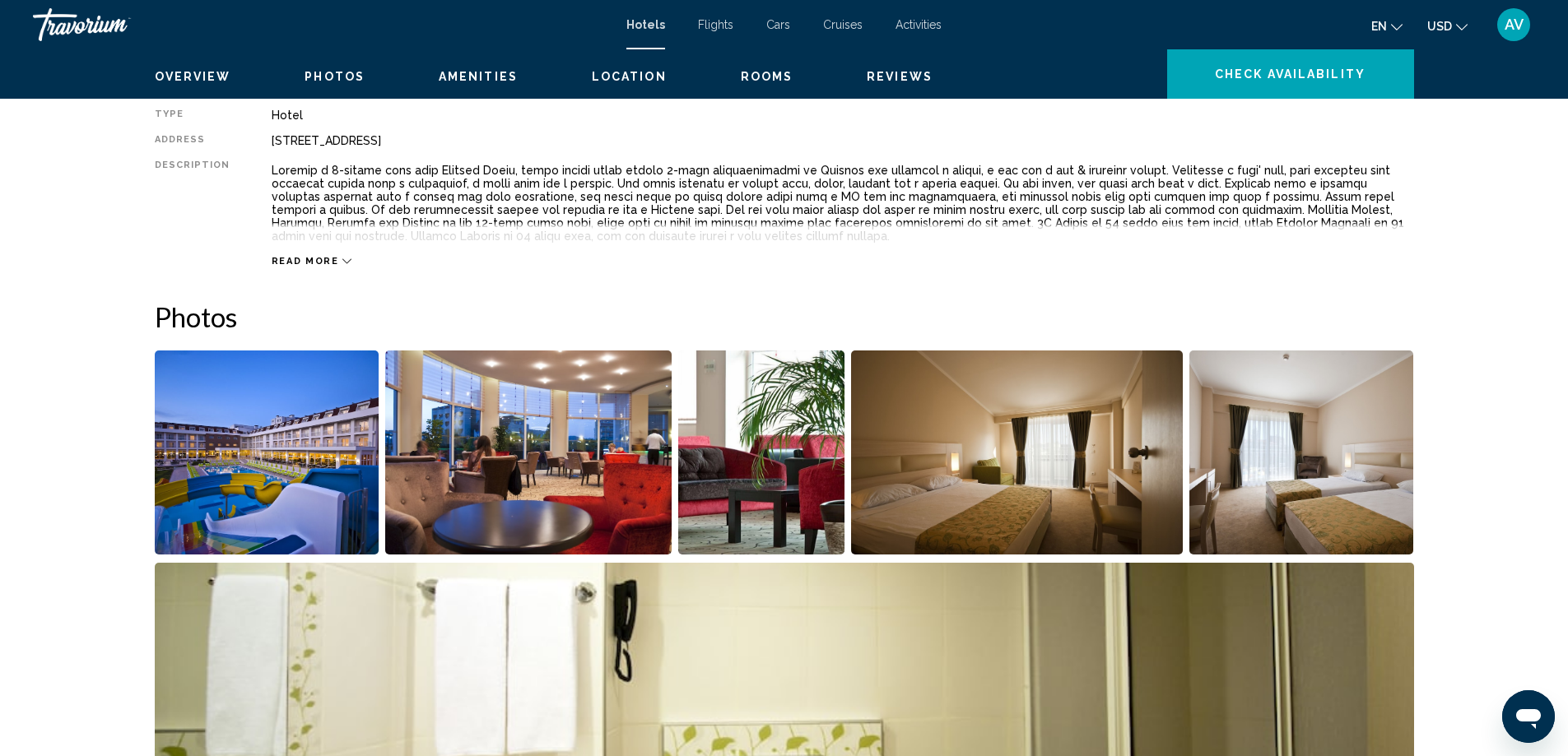
click at [342, 266] on icon "Main content" at bounding box center [347, 261] width 9 height 9
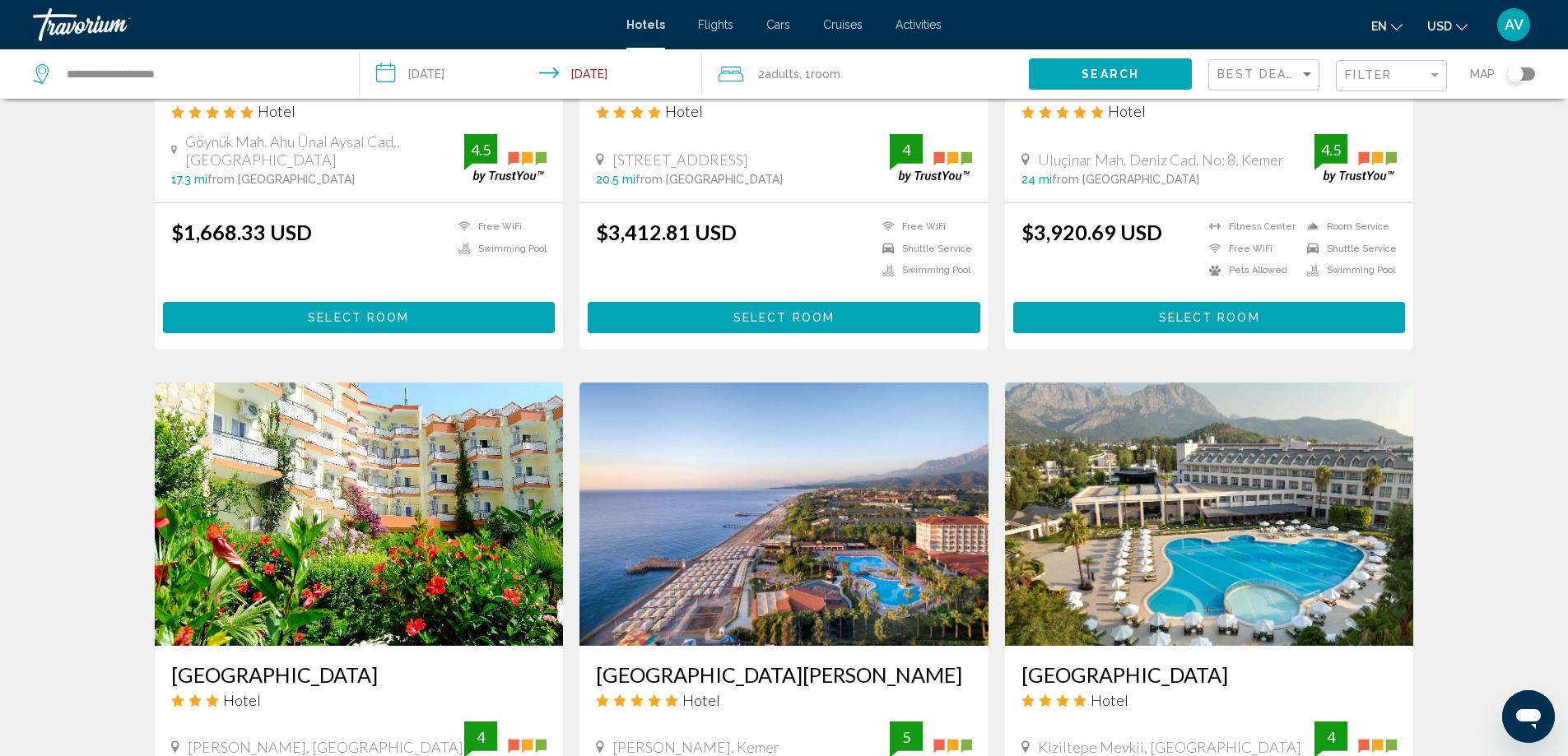
scroll to position [987, 0]
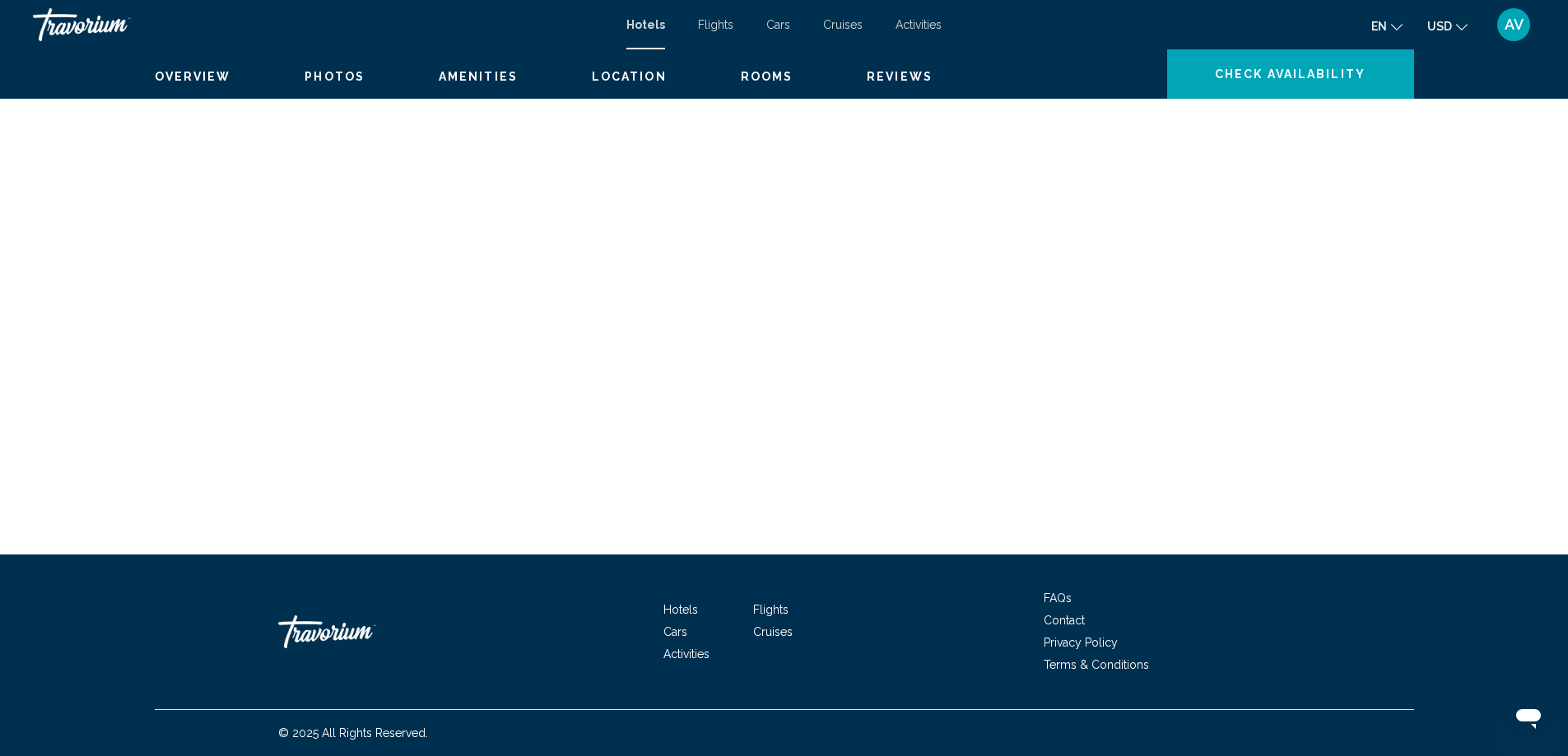
scroll to position [3439, 0]
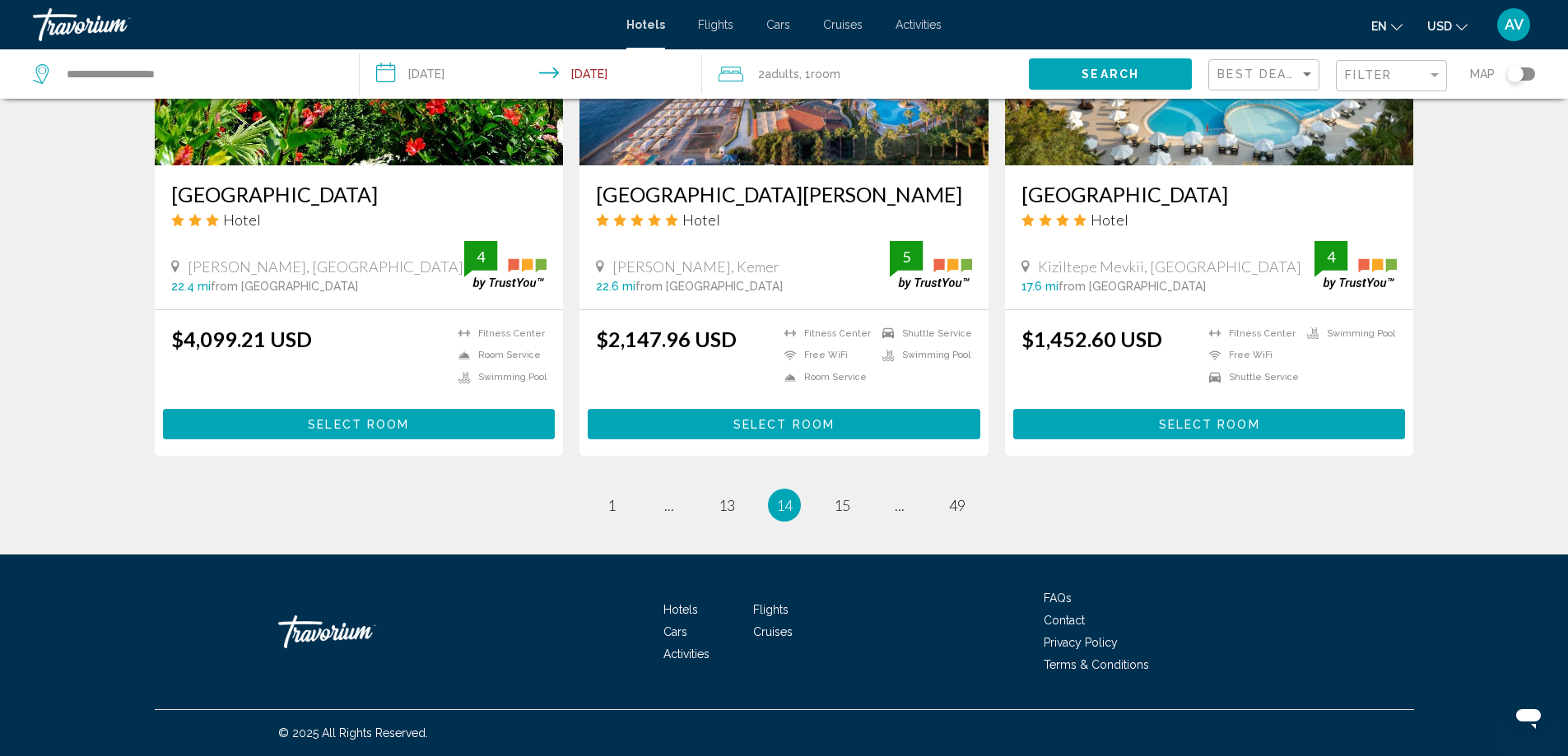
scroll to position [3527, 0]
click at [850, 496] on span "15" at bounding box center [842, 505] width 17 height 18
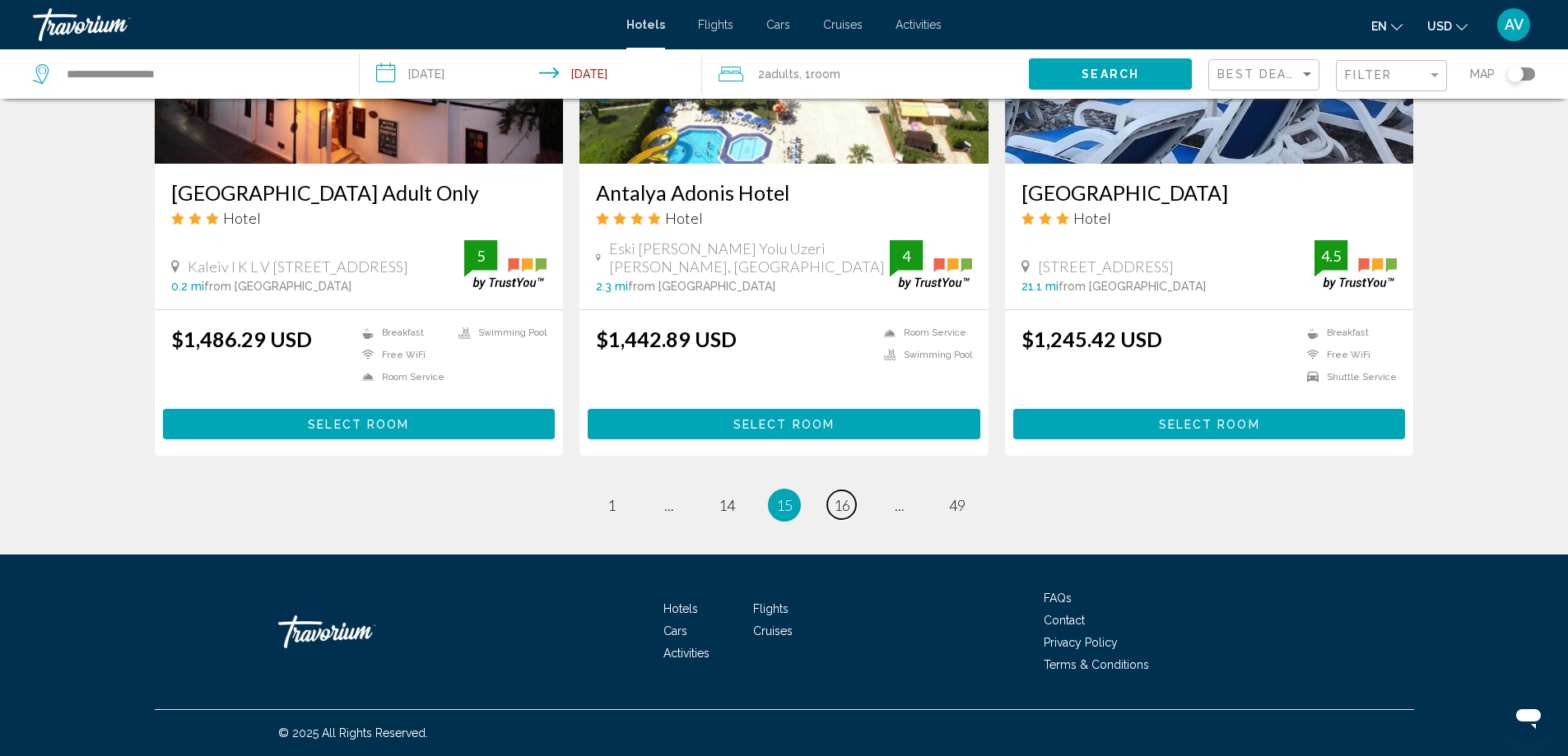
scroll to position [2139, 0]
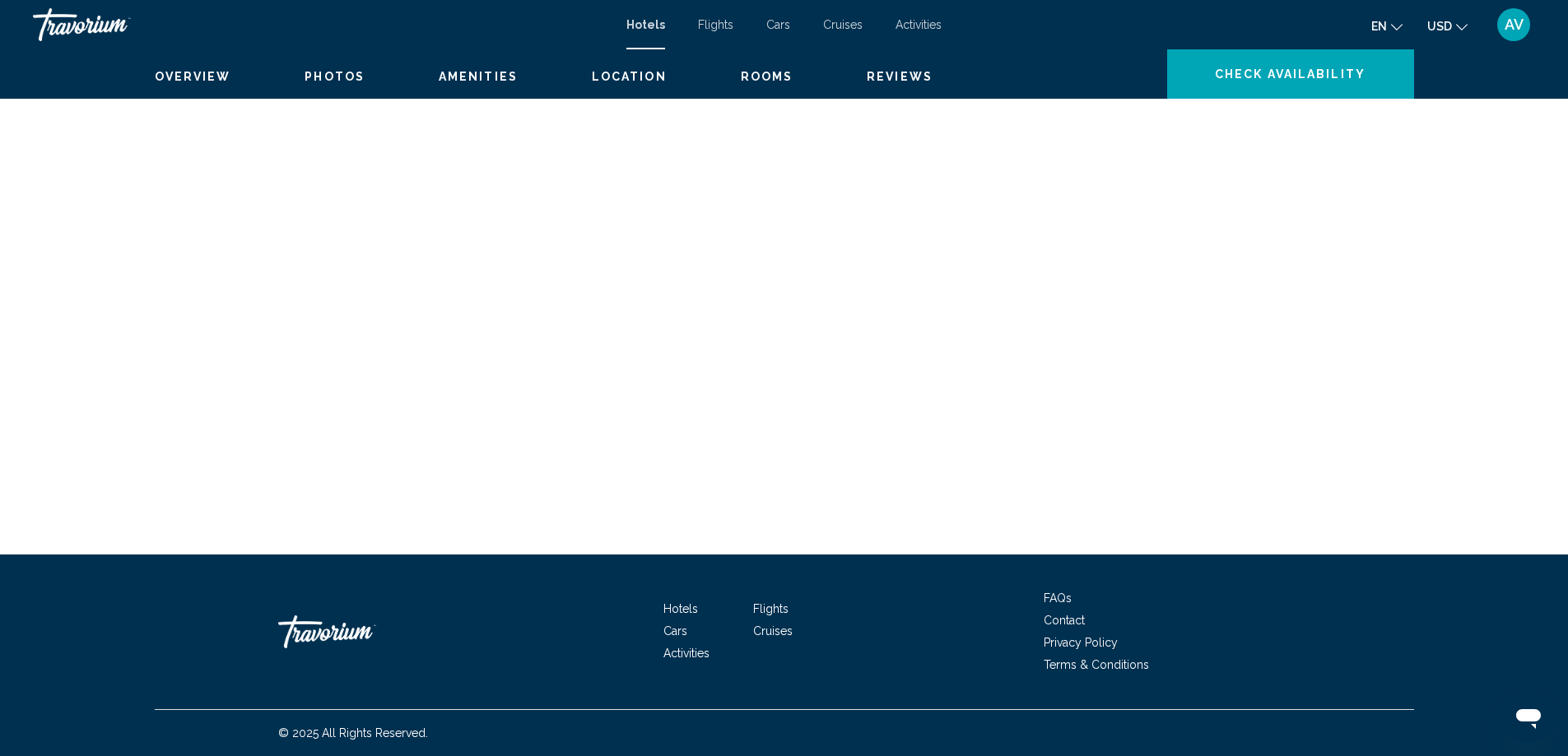
scroll to position [4927, 0]
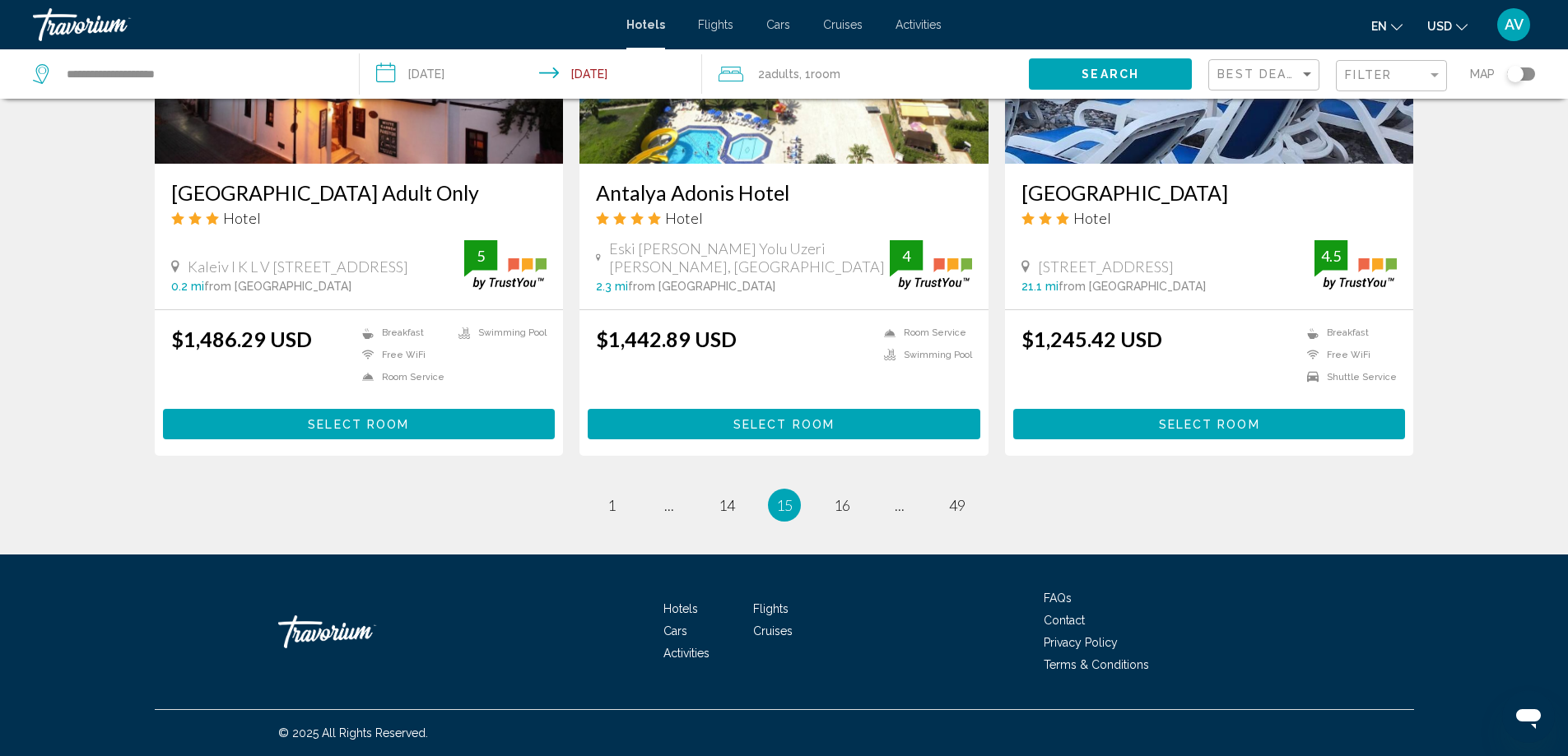
scroll to position [3373, 0]
click at [850, 514] on span "16" at bounding box center [842, 505] width 17 height 18
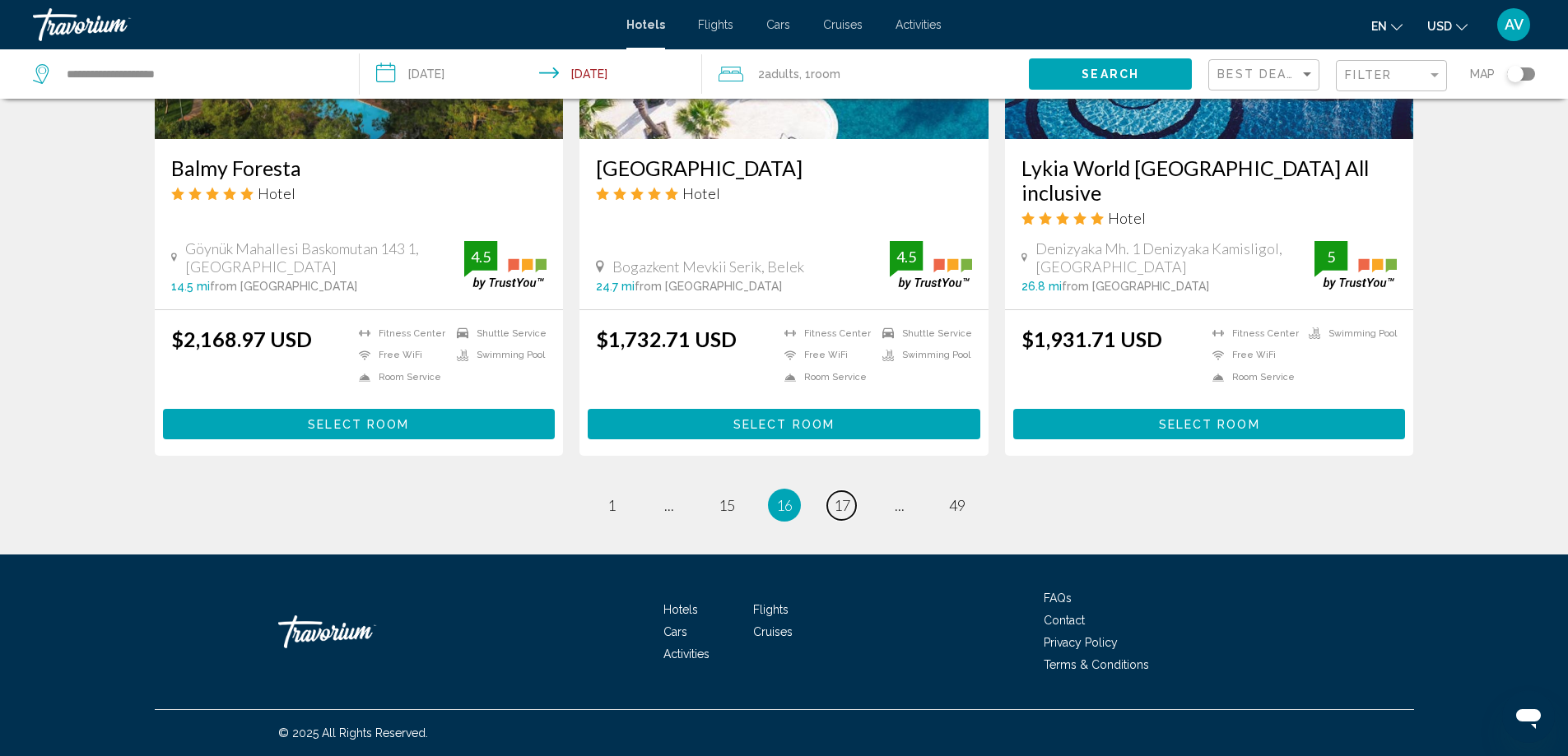
scroll to position [3373, 0]
click at [850, 514] on span "17" at bounding box center [842, 505] width 17 height 18
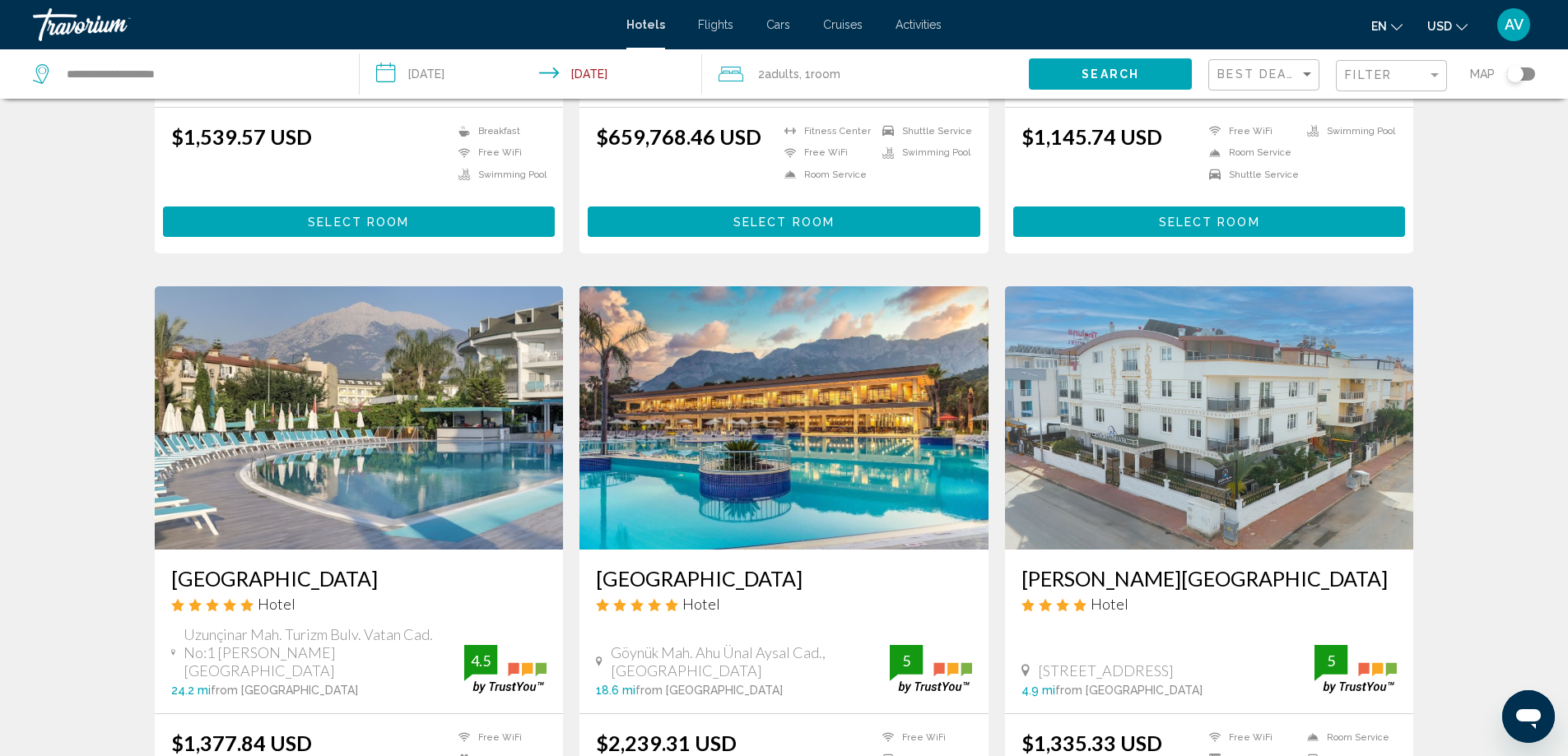
scroll to position [1069, 0]
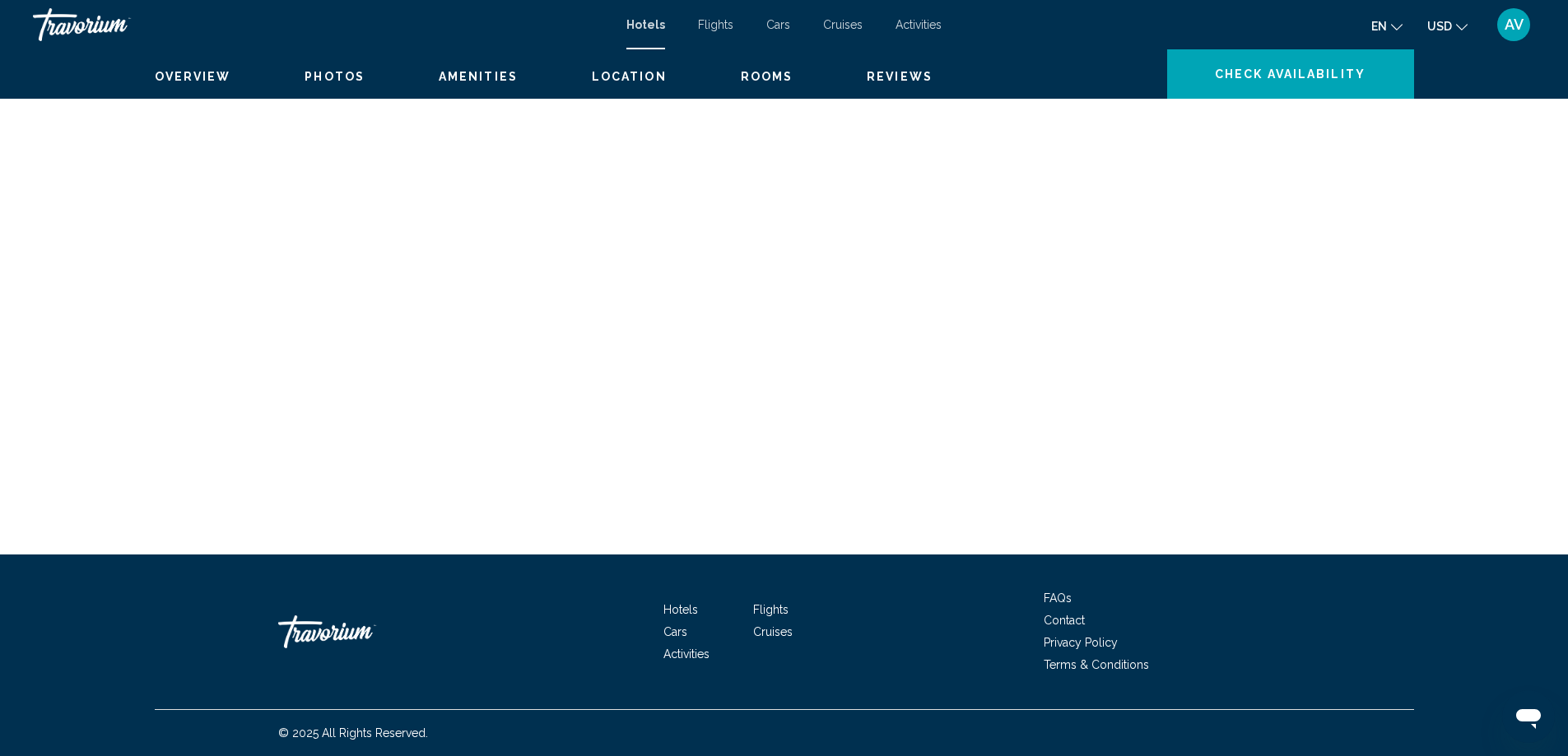
scroll to position [3521, 0]
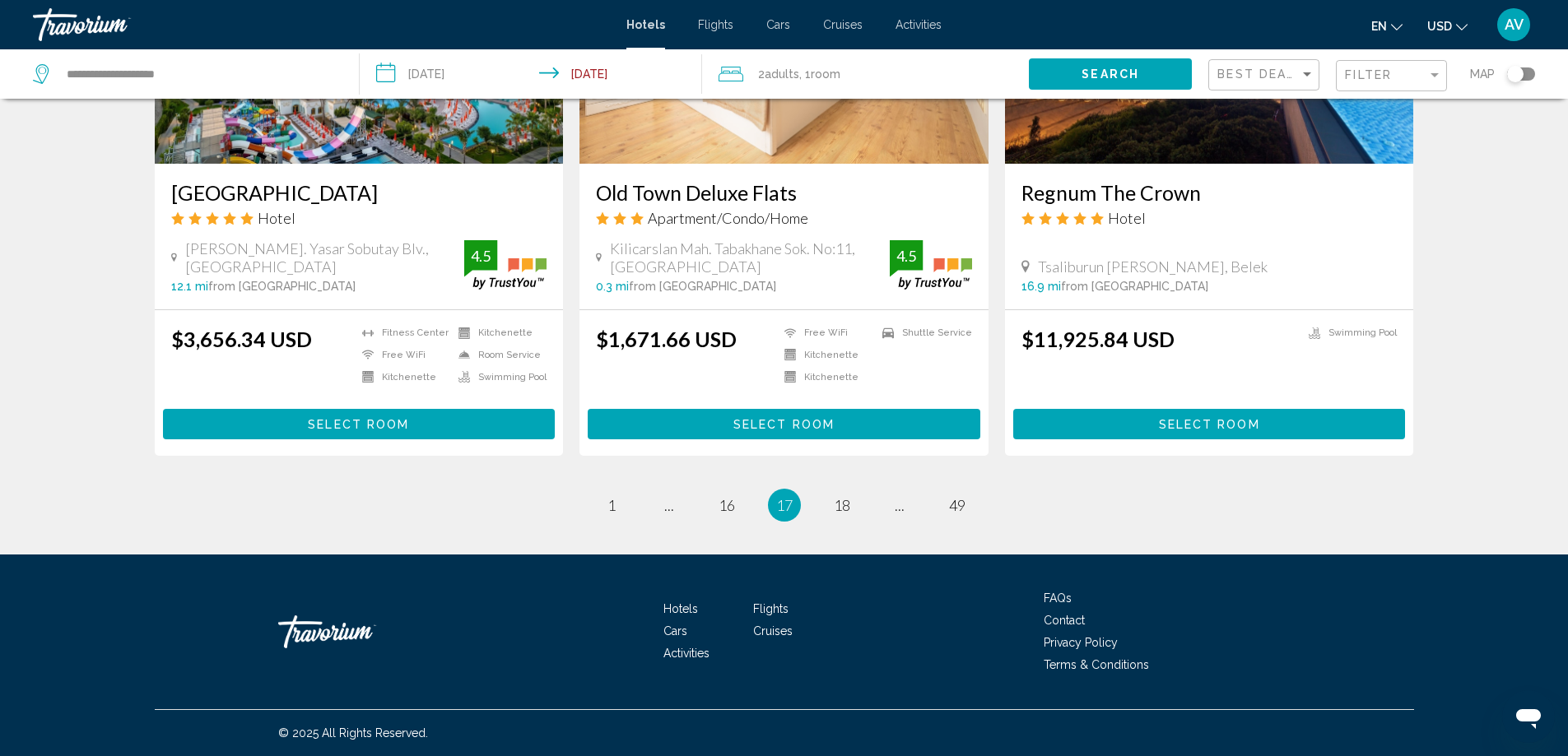
scroll to position [3455, 0]
click at [850, 497] on span "18" at bounding box center [842, 505] width 17 height 18
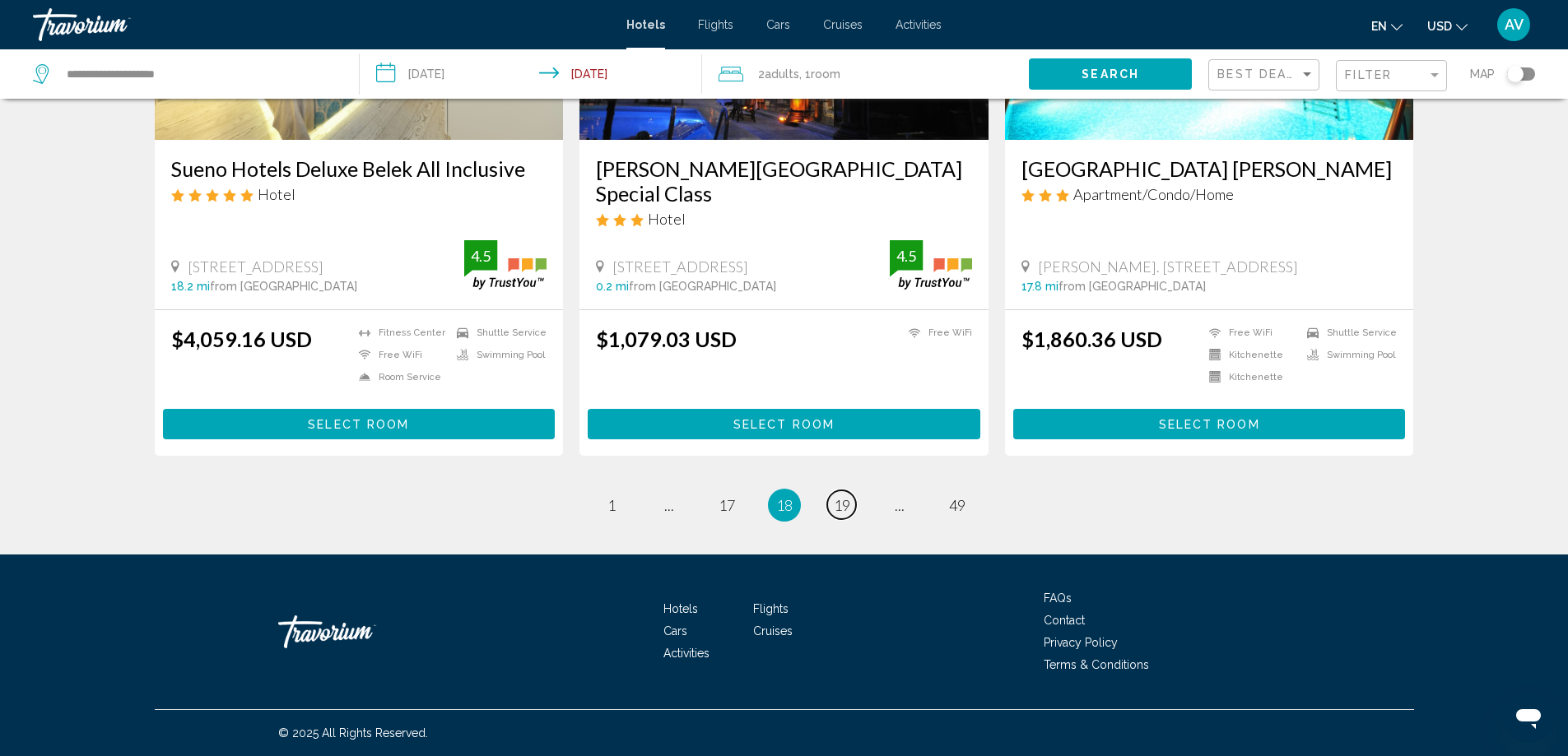
scroll to position [3455, 0]
click at [856, 490] on link "page 19" at bounding box center [841, 504] width 29 height 29
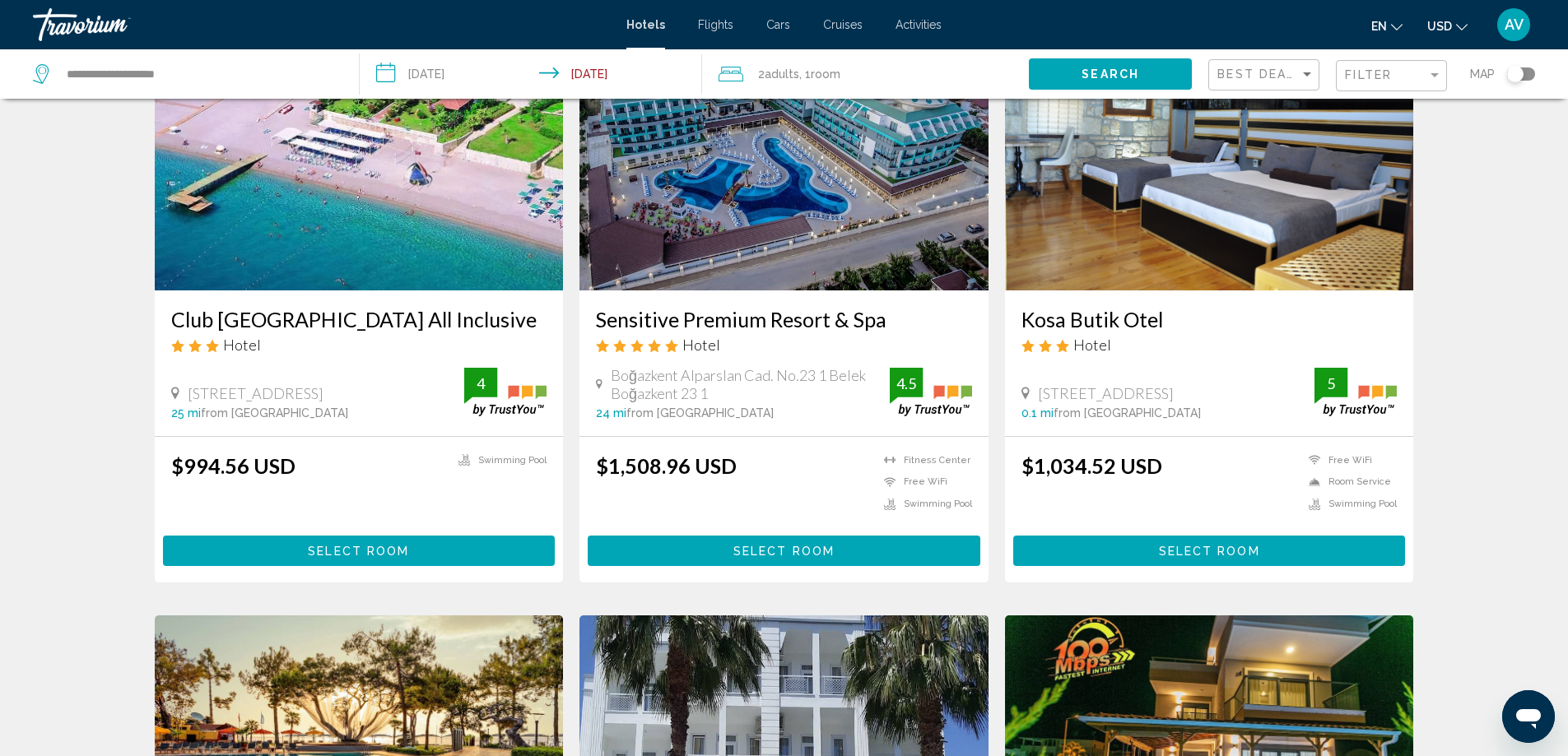
scroll to position [82, 0]
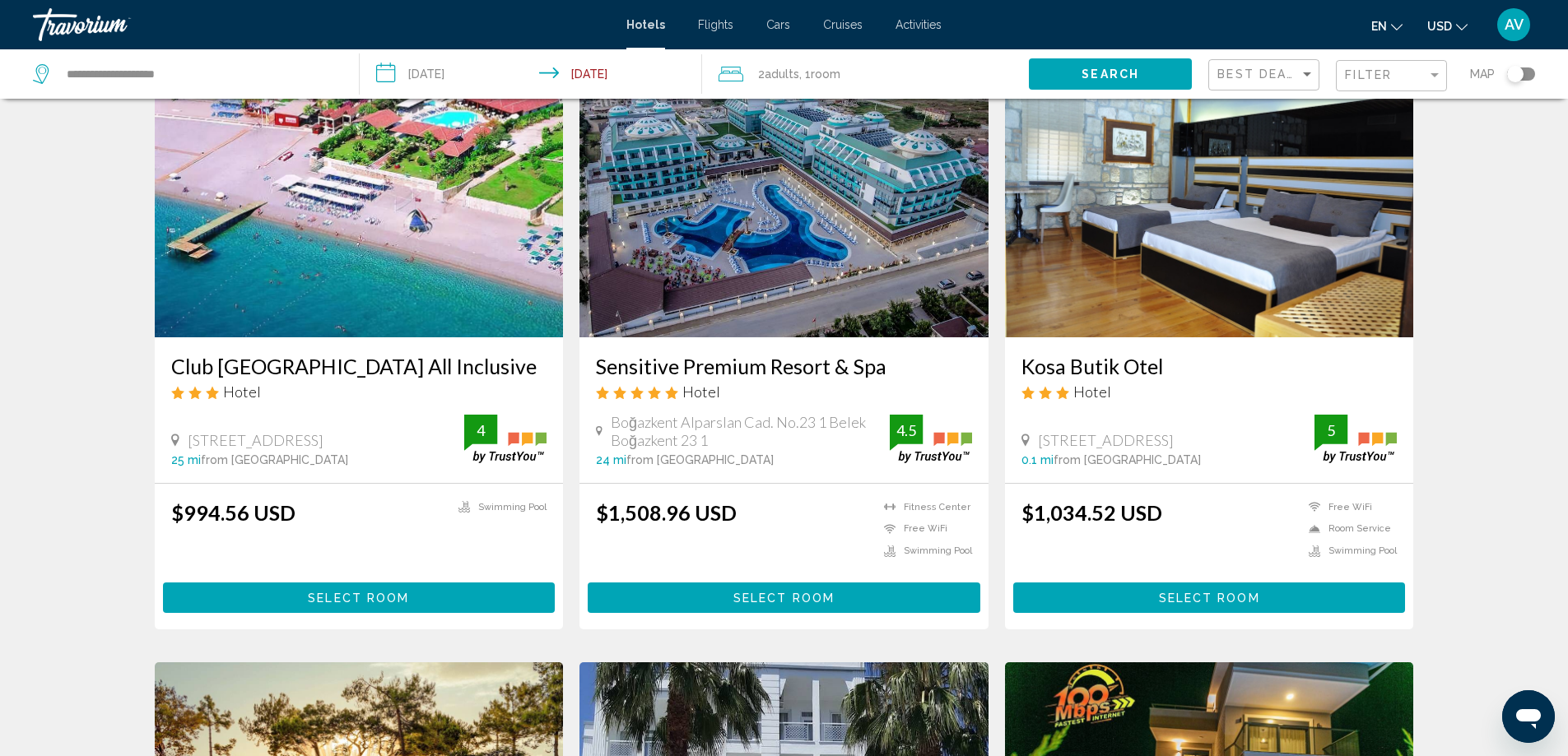
click at [285, 337] on img "Main content" at bounding box center [359, 205] width 409 height 263
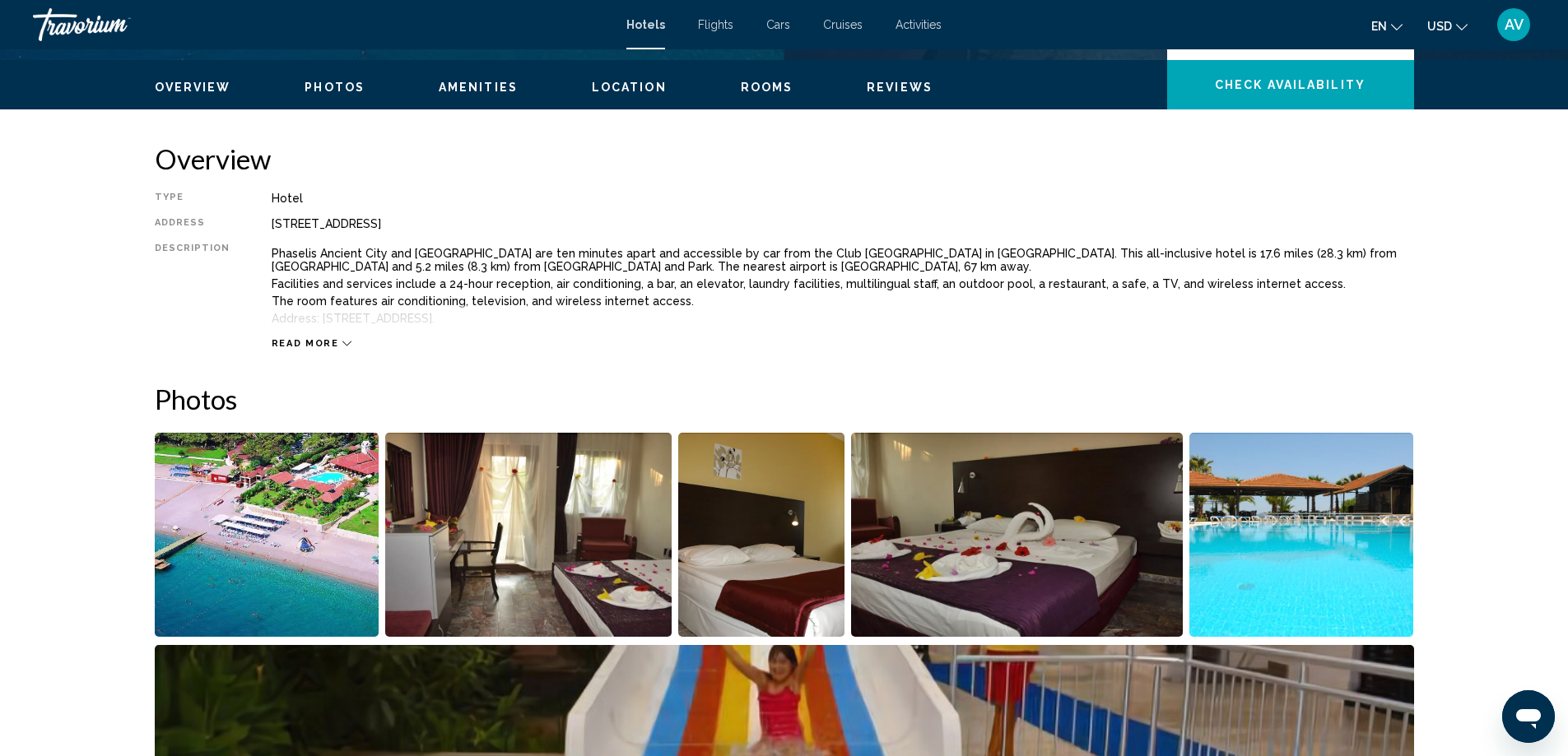
scroll to position [889, 0]
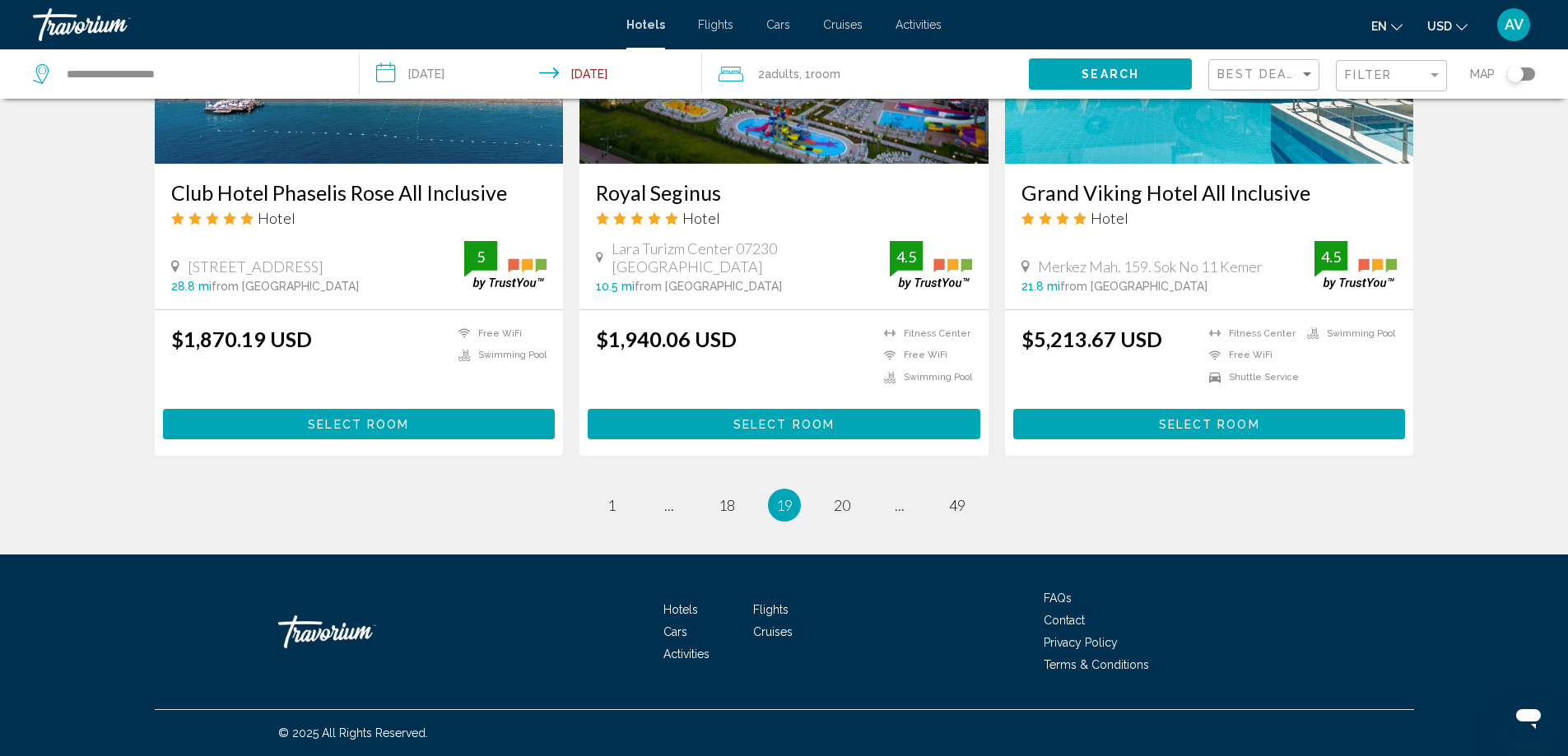
scroll to position [3620, 0]
click at [850, 496] on span "20" at bounding box center [842, 505] width 17 height 18
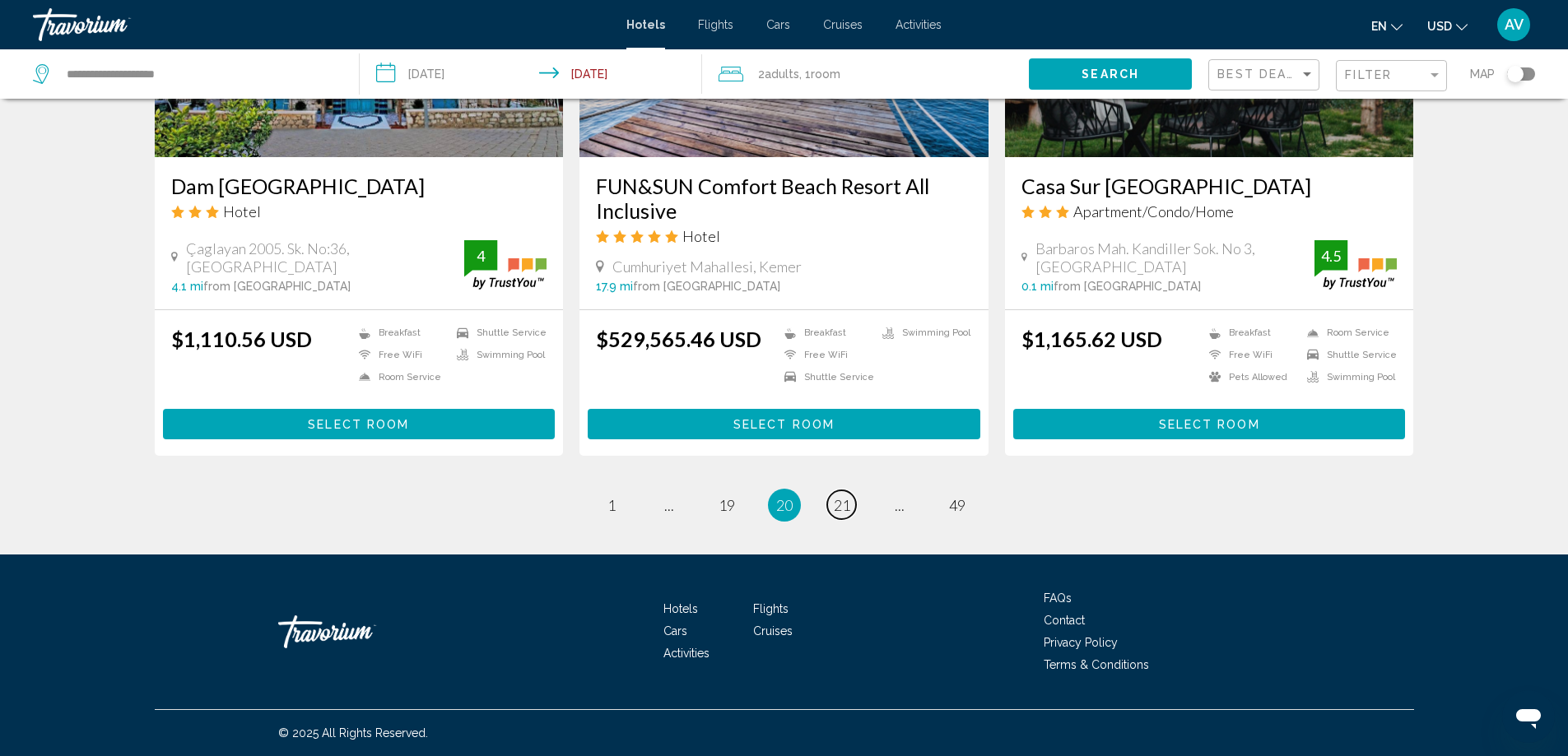
scroll to position [2962, 0]
click at [850, 496] on span "21" at bounding box center [842, 505] width 17 height 18
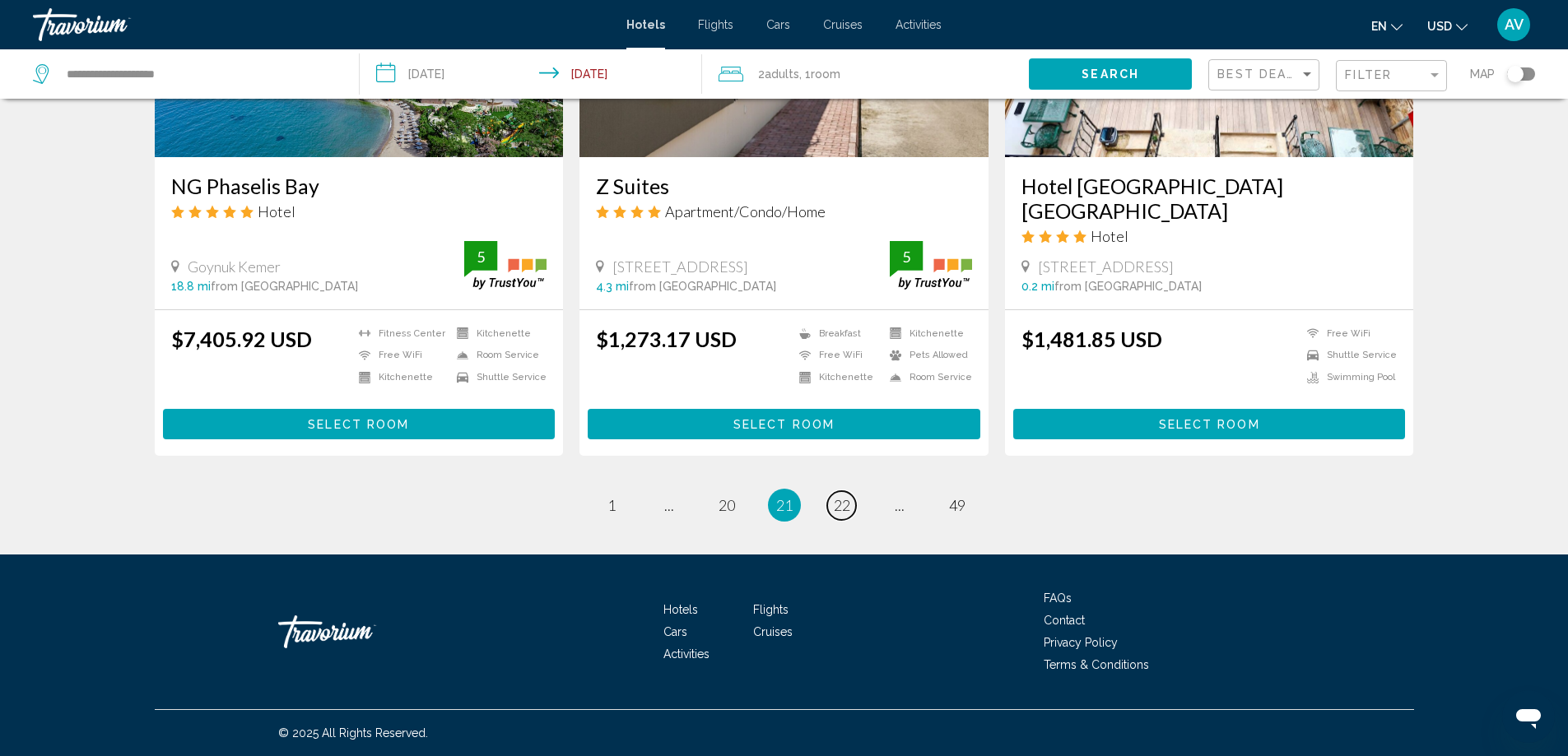
scroll to position [3208, 0]
click at [664, 514] on span "..." at bounding box center [668, 505] width 10 height 18
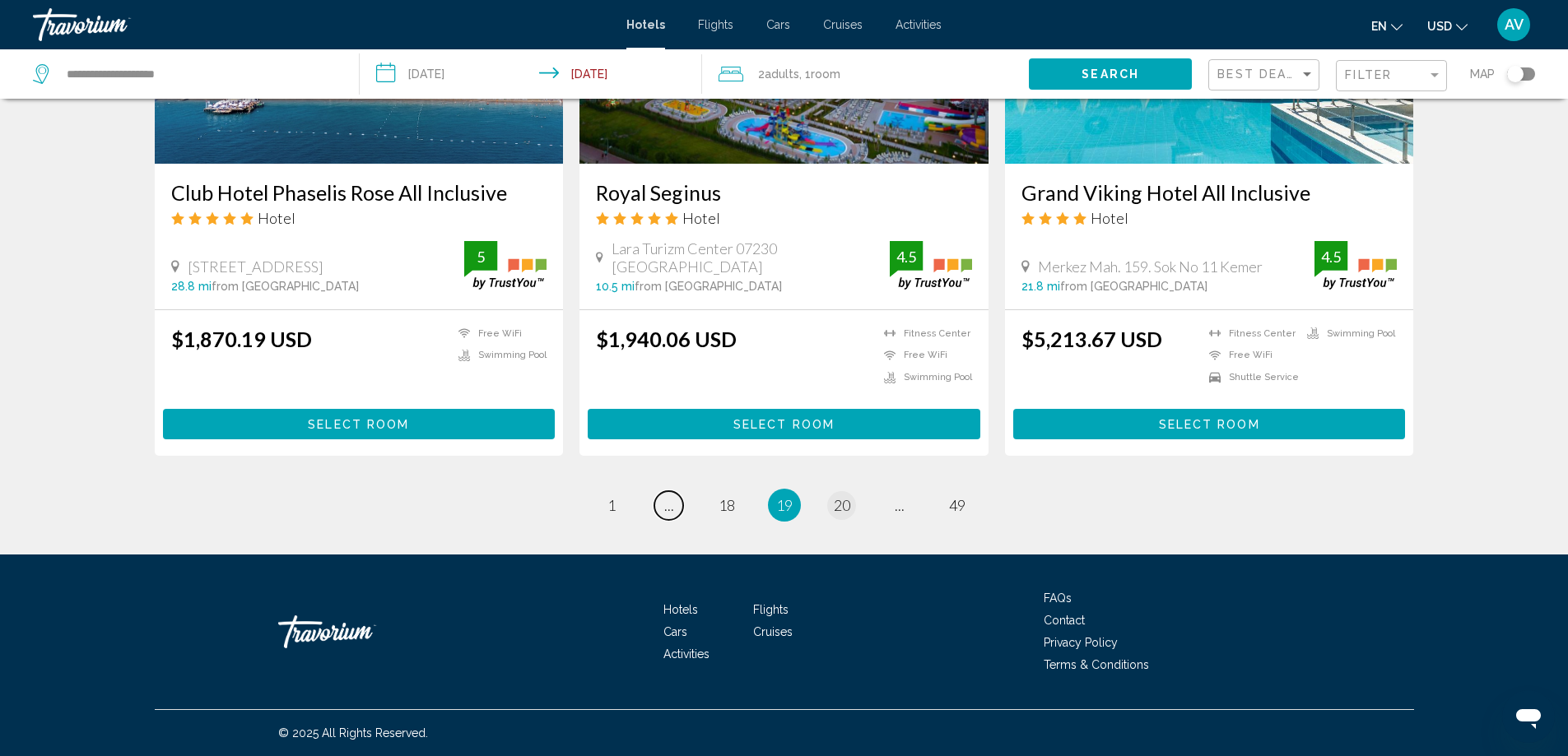
scroll to position [3373, 0]
click at [664, 514] on span "..." at bounding box center [668, 505] width 10 height 18
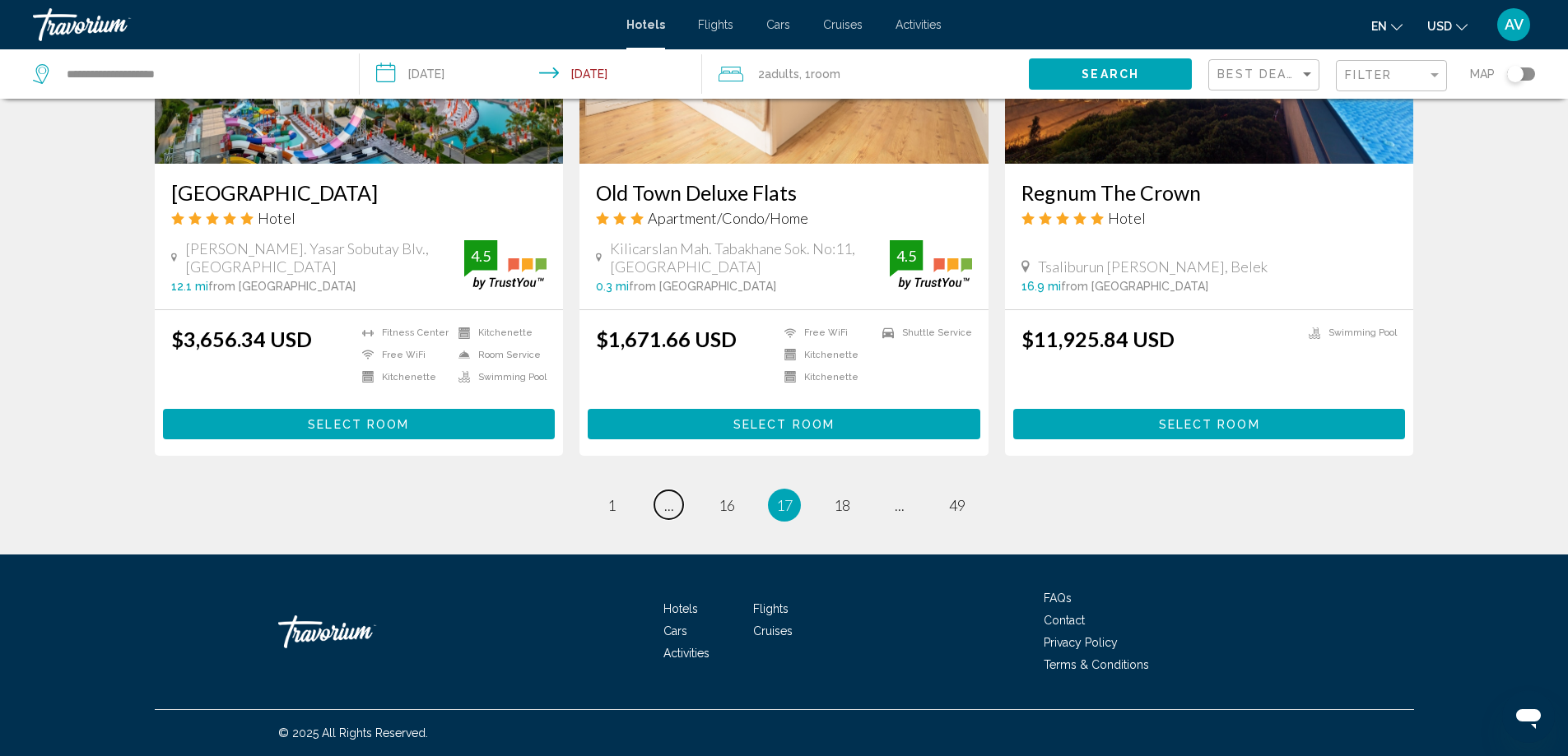
scroll to position [3455, 0]
click at [654, 497] on link "page ..." at bounding box center [668, 504] width 29 height 29
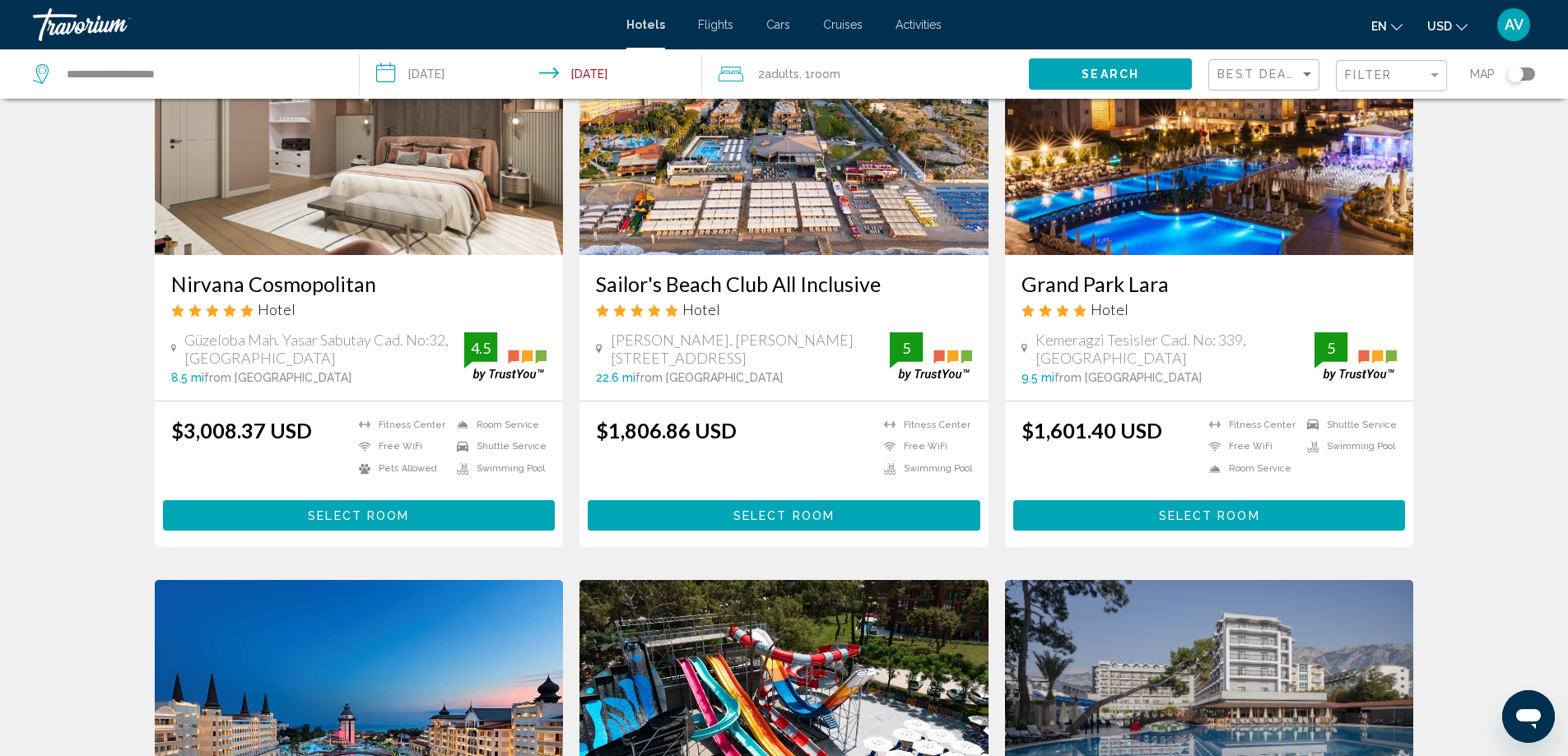
scroll to position [246, 0]
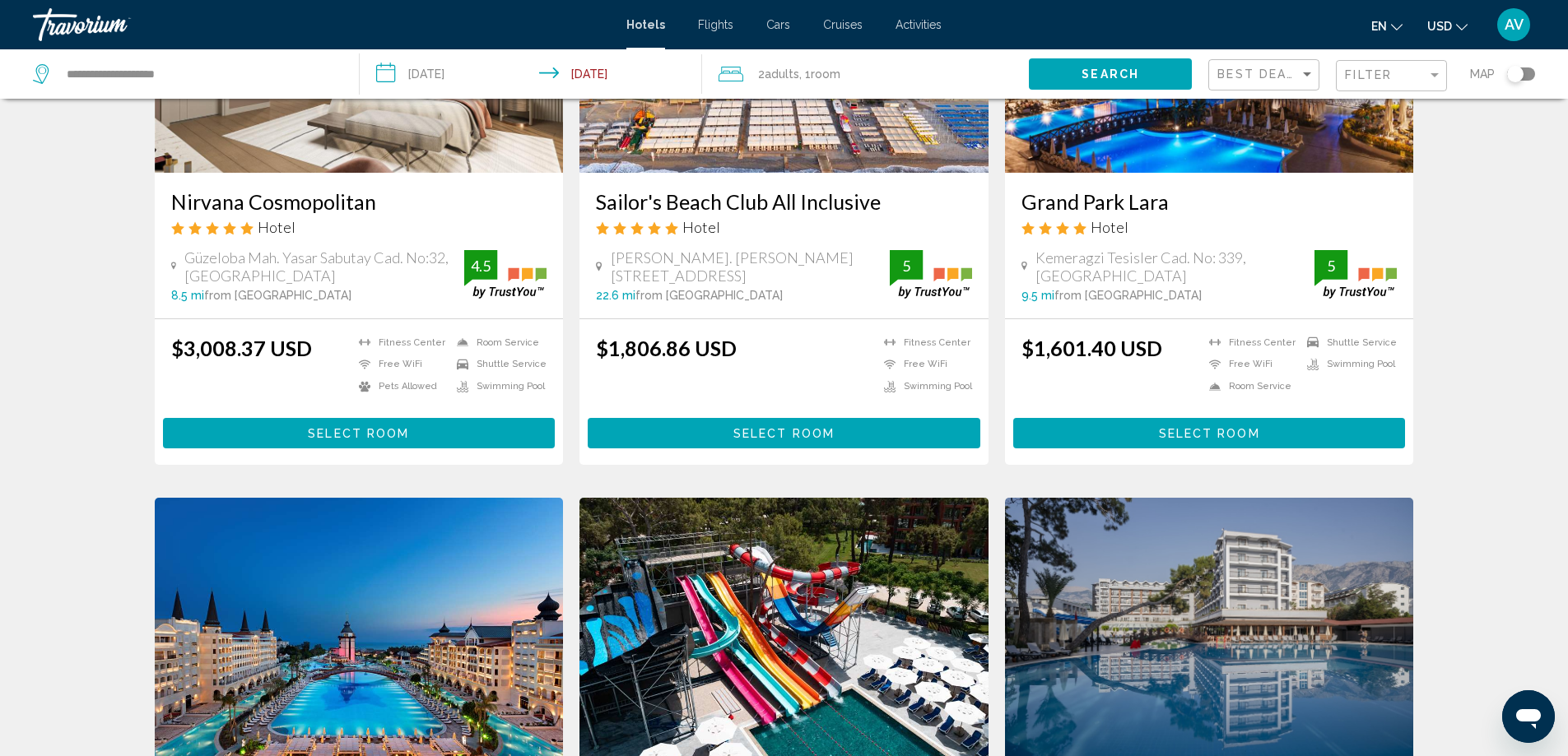
click at [1242, 172] on img "Main content" at bounding box center [1209, 40] width 409 height 263
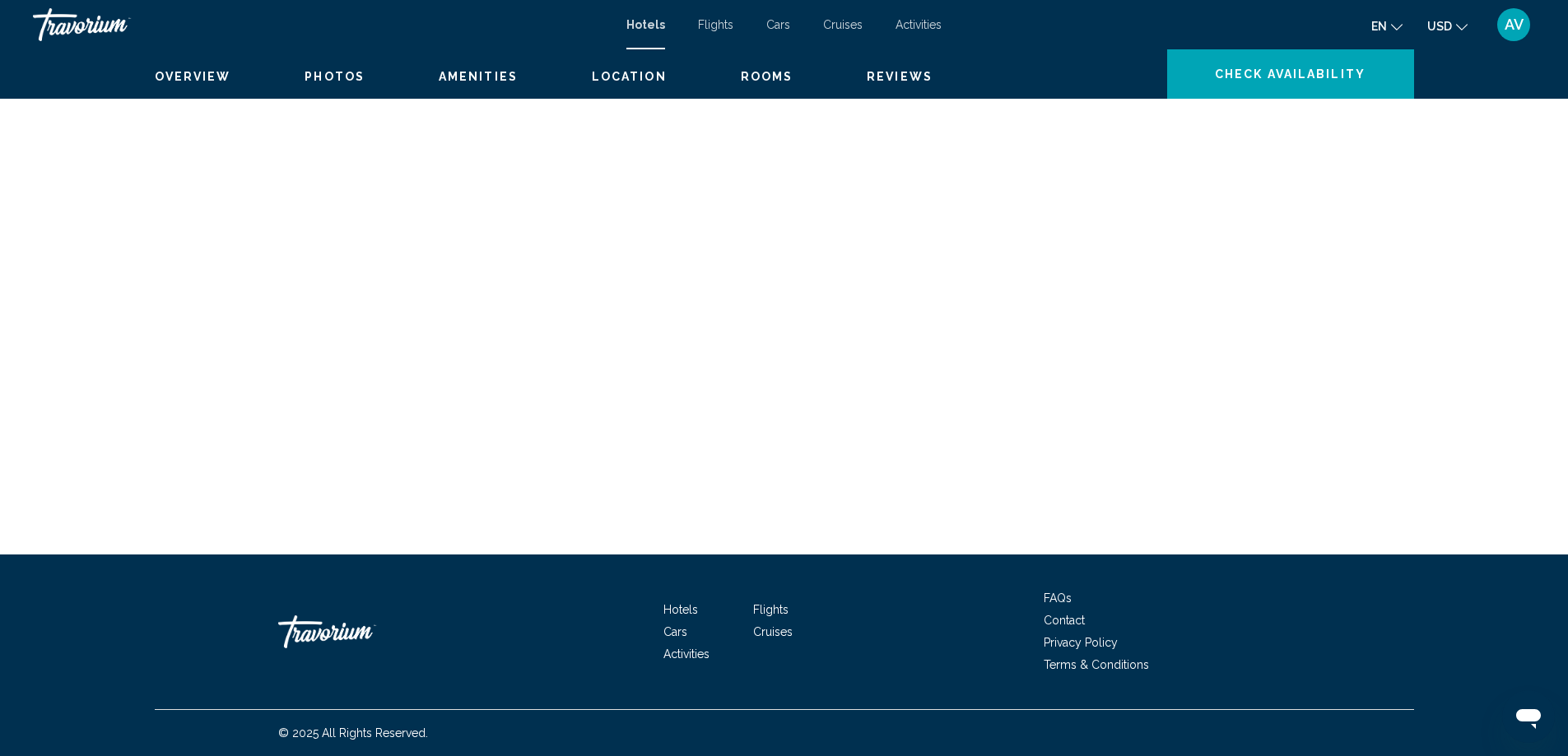
scroll to position [3439, 0]
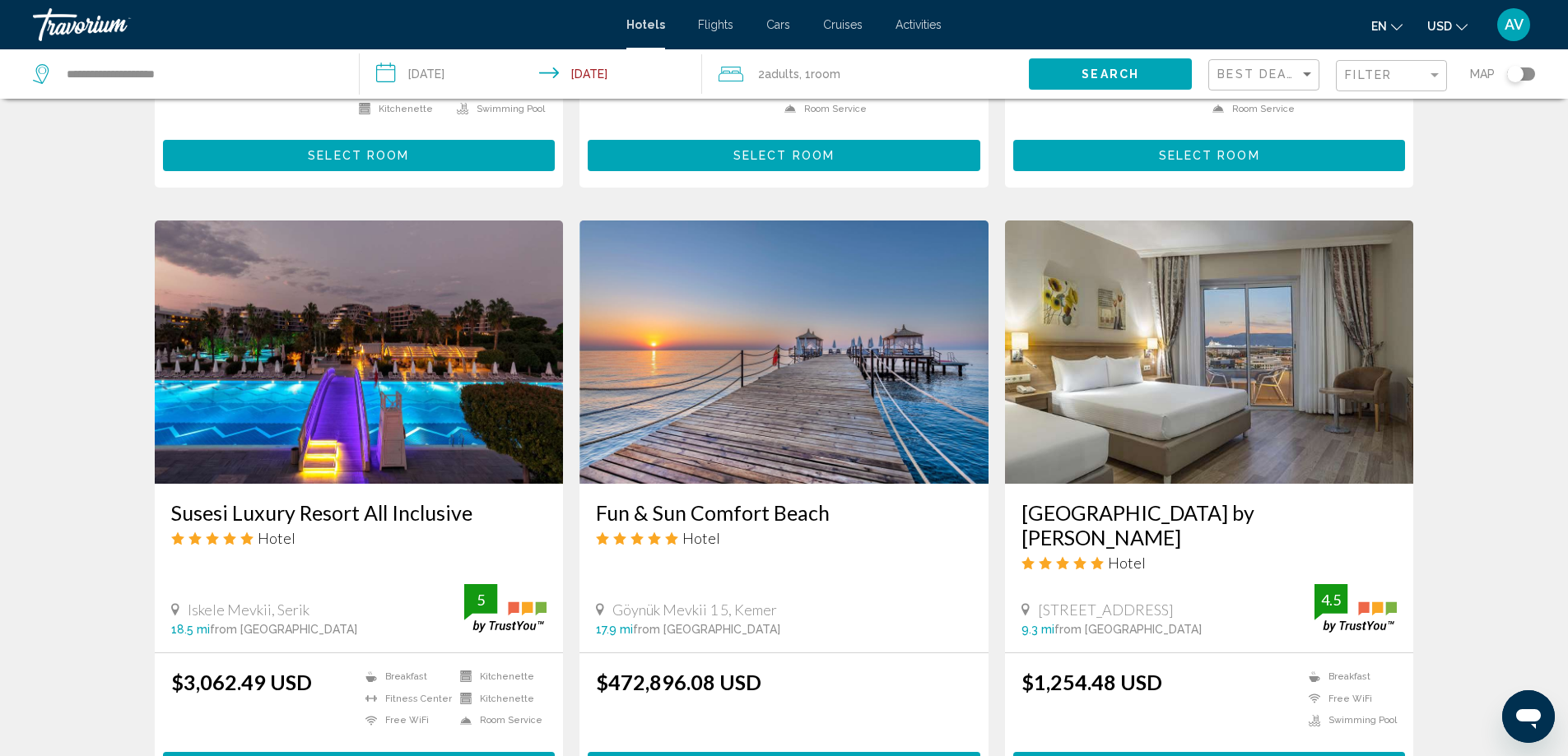
scroll to position [1152, 0]
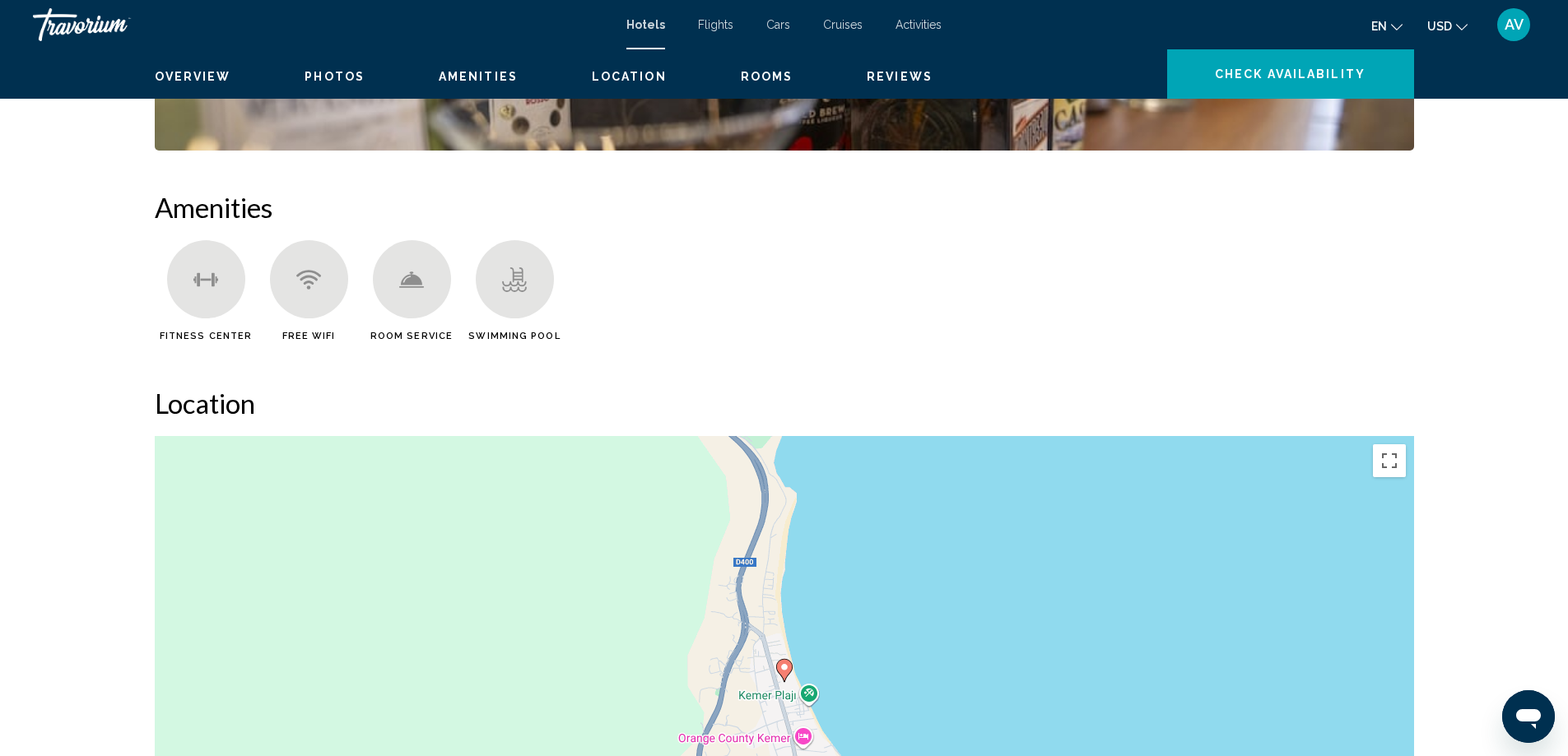
scroll to position [724, 0]
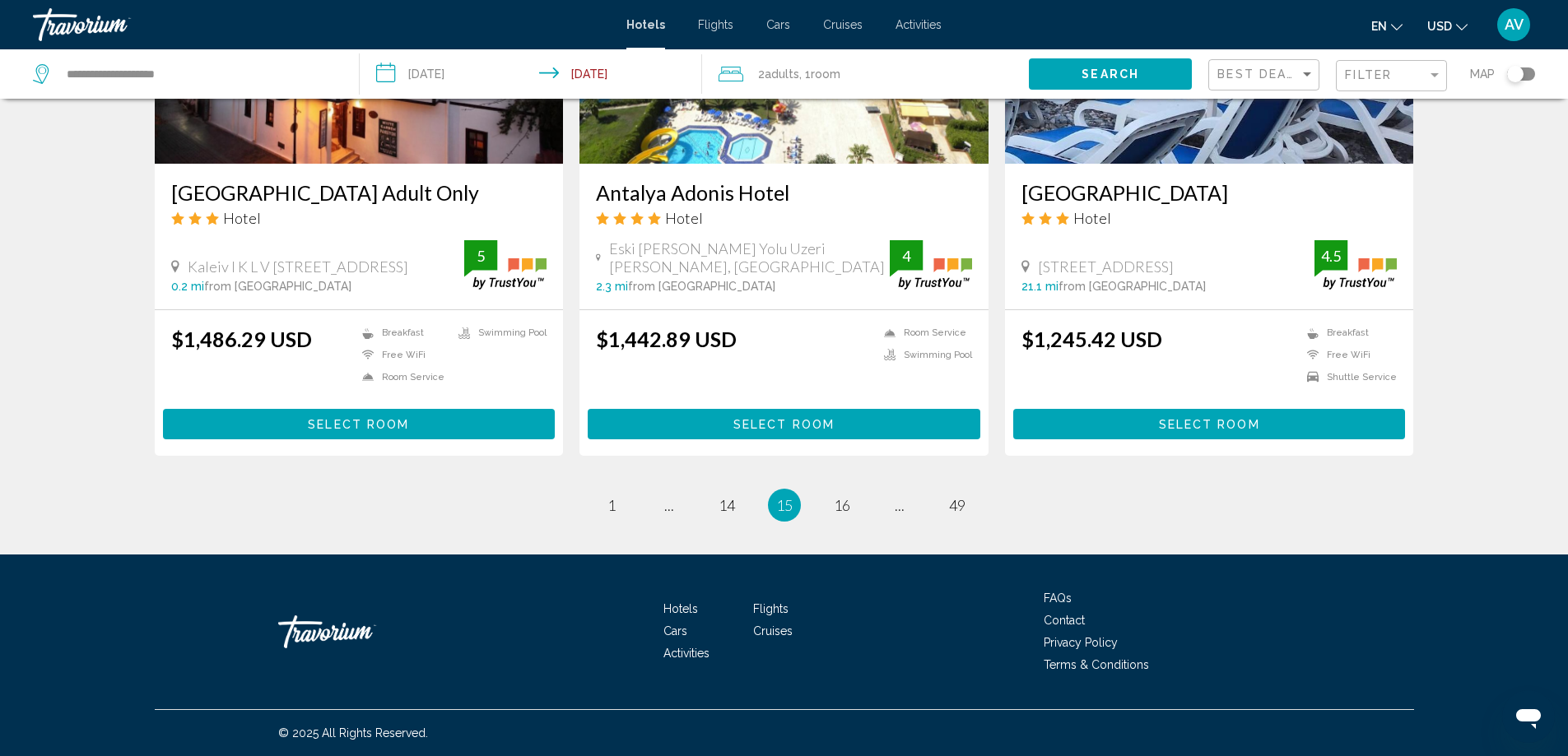
scroll to position [2139, 0]
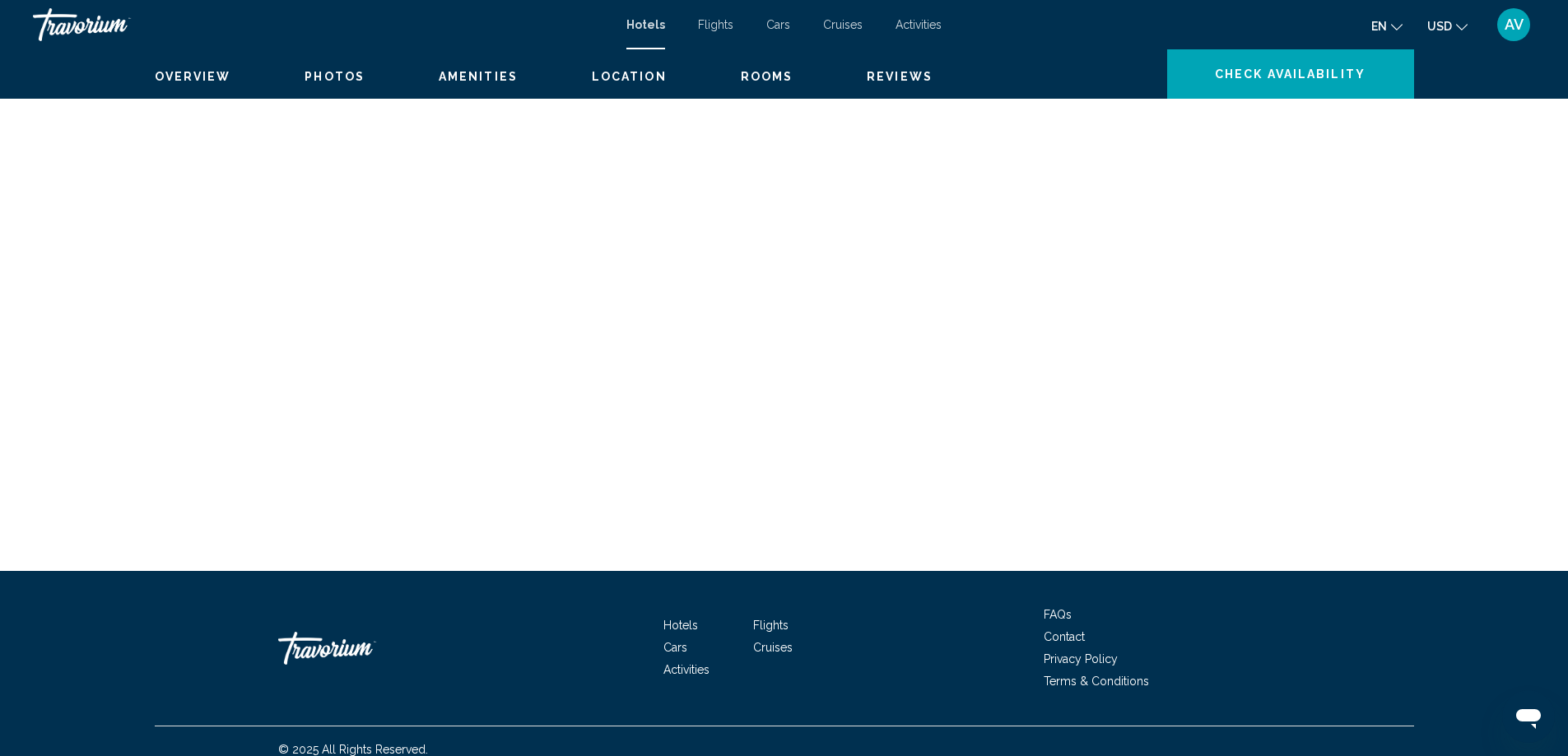
scroll to position [3784, 0]
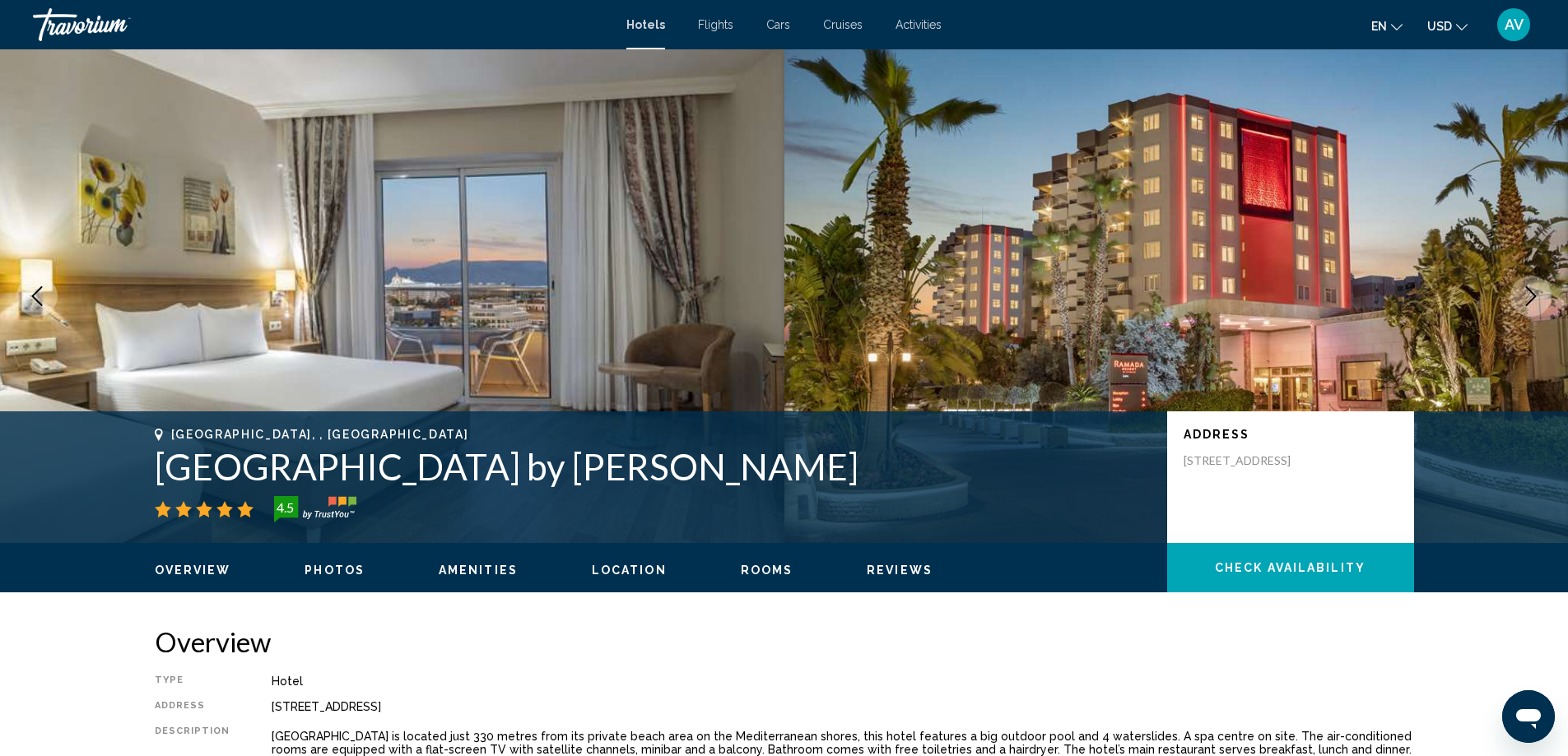
scroll to position [66, 0]
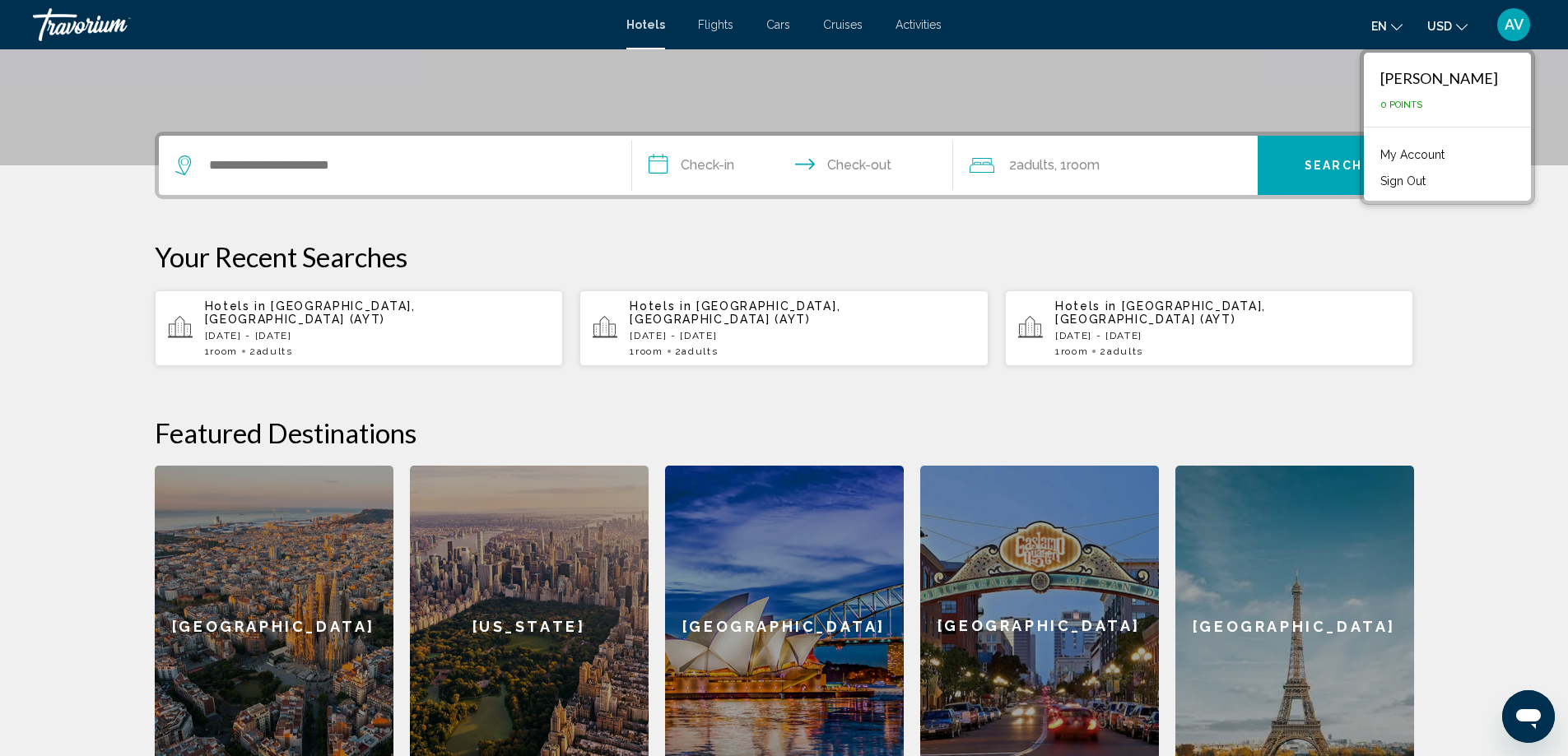
scroll to position [329, 0]
